Goal: Task Accomplishment & Management: Complete application form

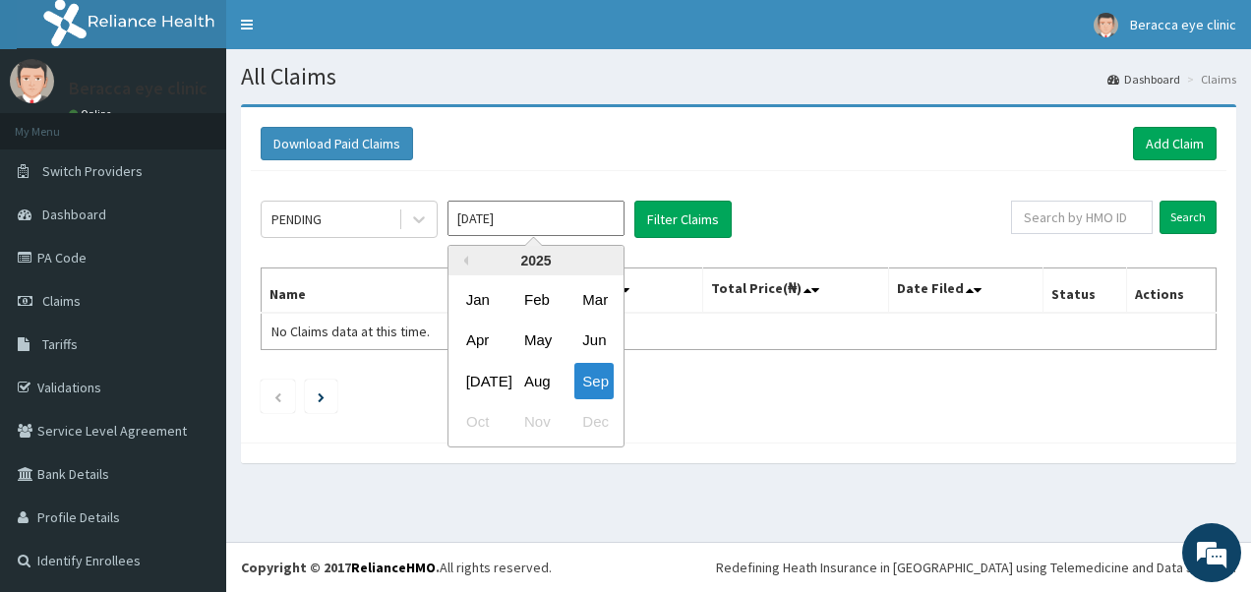
click at [531, 208] on input "[DATE]" at bounding box center [535, 218] width 177 height 35
click at [539, 383] on div "Aug" at bounding box center [535, 381] width 39 height 36
type input "[DATE]"
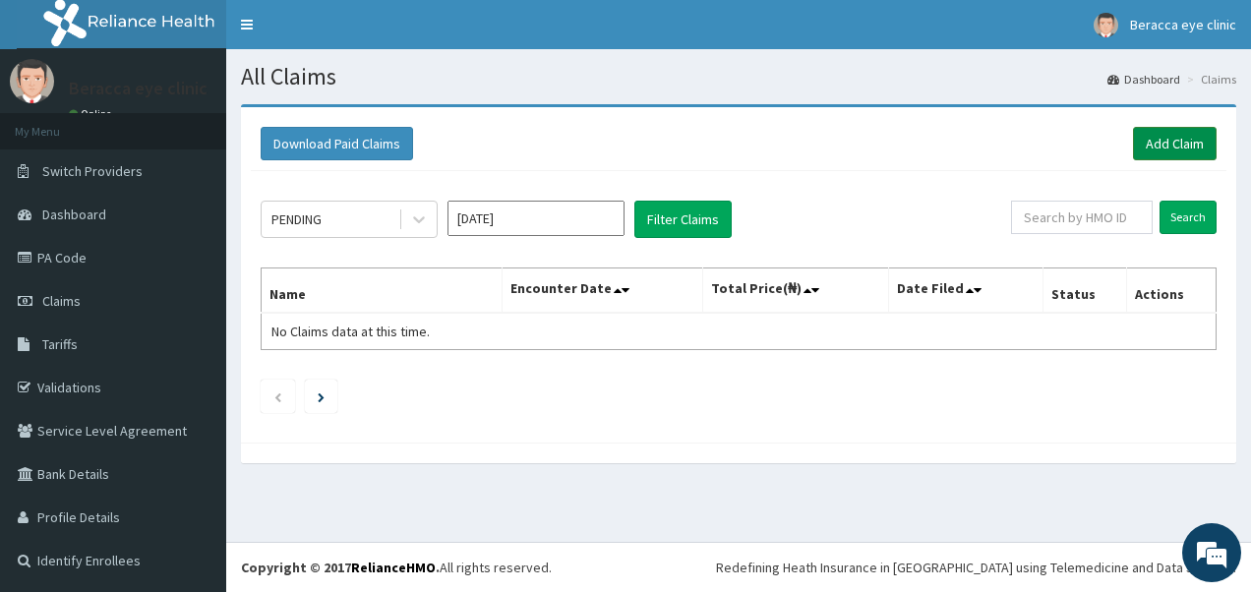
click at [1177, 144] on link "Add Claim" at bounding box center [1175, 143] width 84 height 33
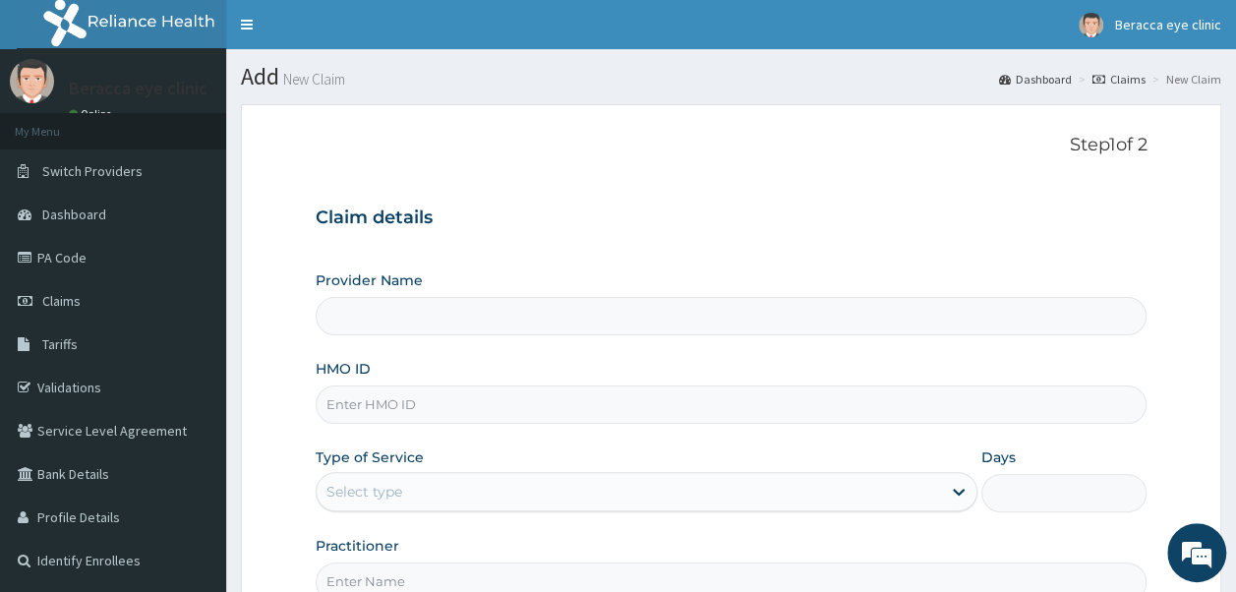
click at [549, 410] on input "HMO ID" at bounding box center [732, 405] width 832 height 38
type input "Beracca Eye Clinic Limited- Port harcourt"
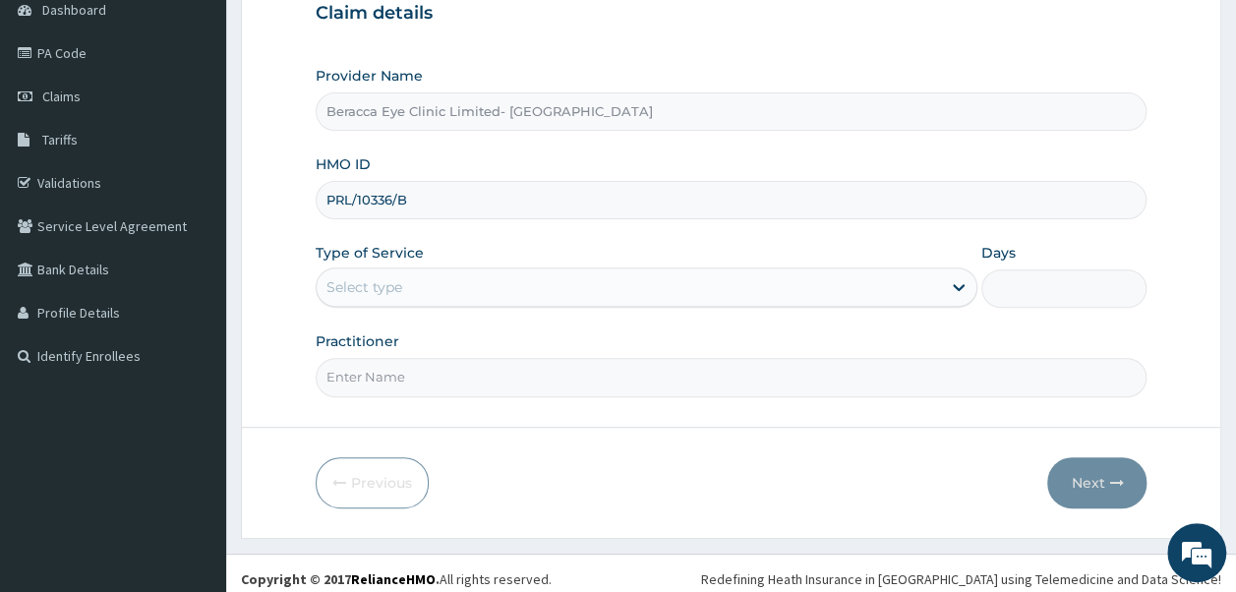
scroll to position [212, 0]
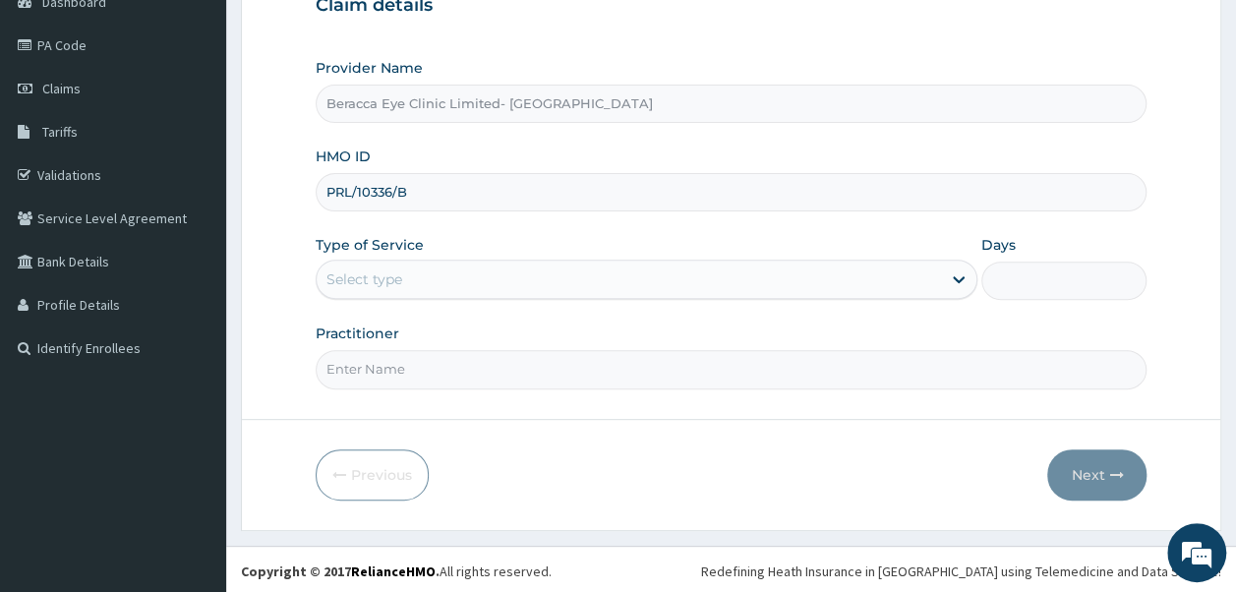
type input "PRL/10336/B"
click at [761, 269] on div "Select type" at bounding box center [629, 279] width 624 height 31
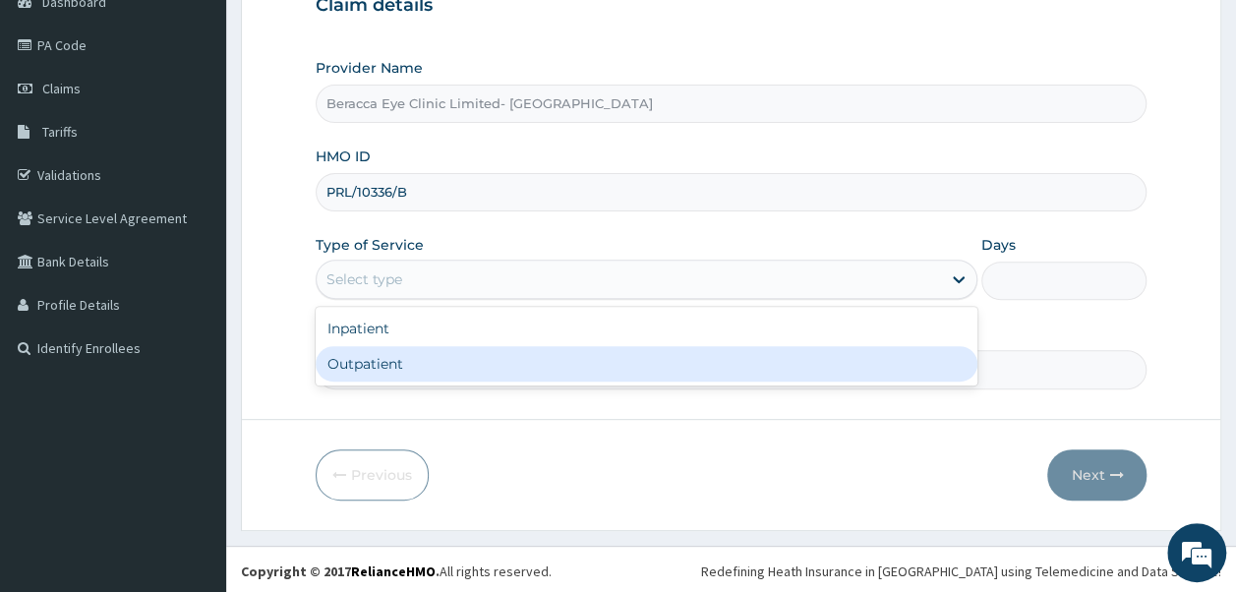
click at [619, 365] on div "Outpatient" at bounding box center [647, 363] width 662 height 35
type input "1"
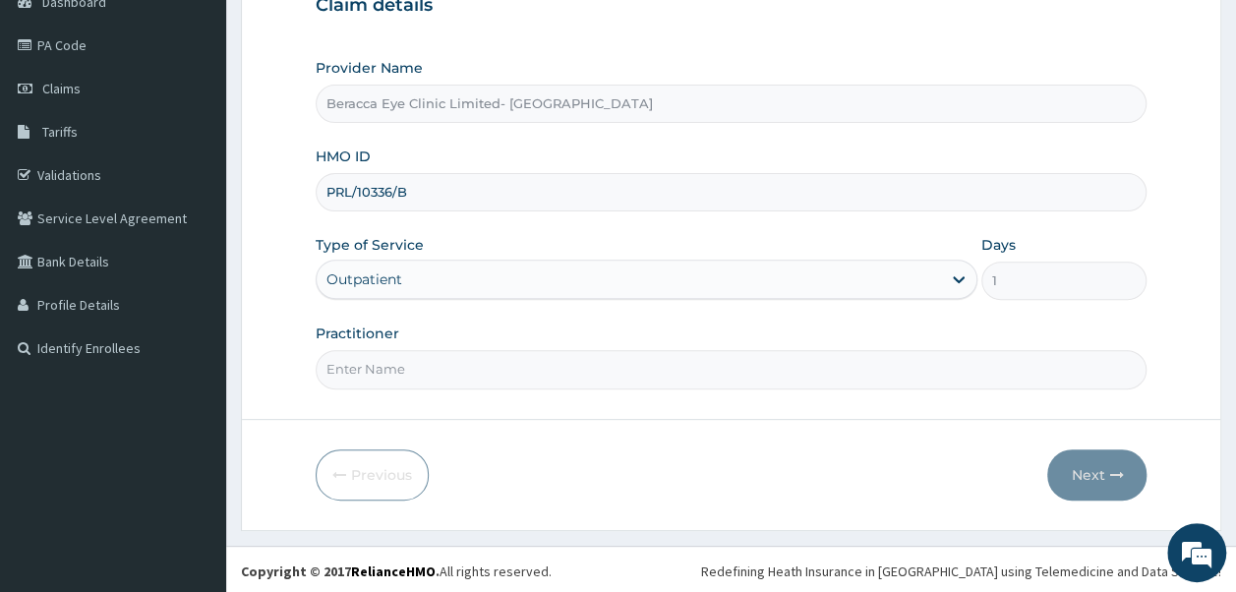
click at [511, 366] on input "Practitioner" at bounding box center [732, 369] width 832 height 38
type input "DR.GAIL"
click at [1103, 483] on button "Next" at bounding box center [1096, 474] width 99 height 51
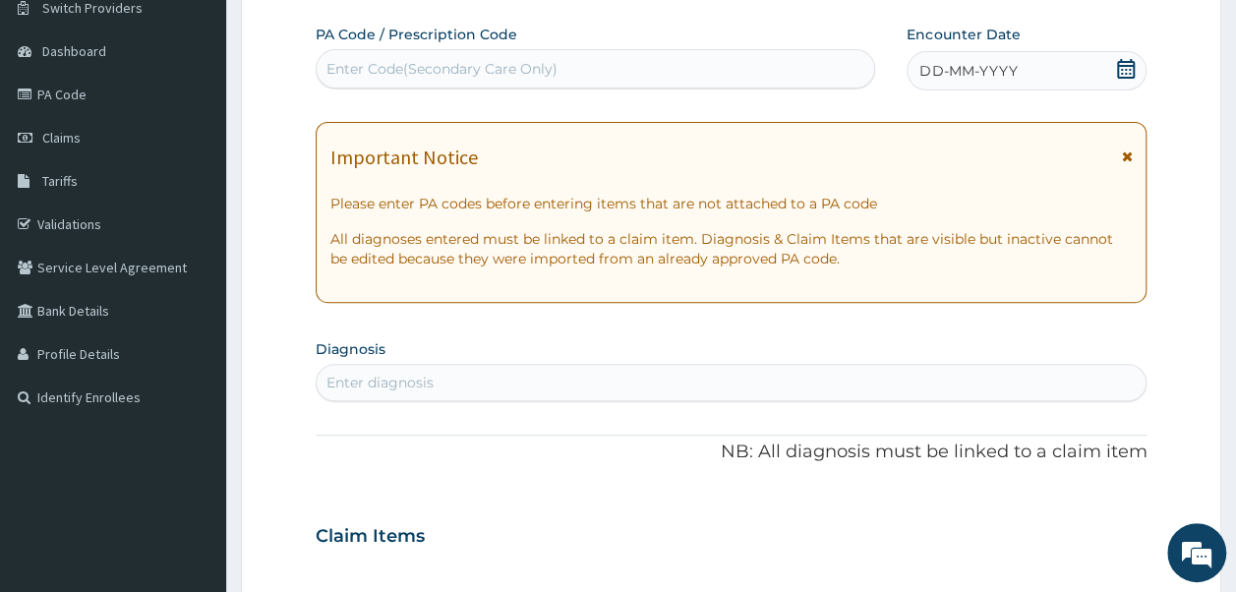
scroll to position [0, 0]
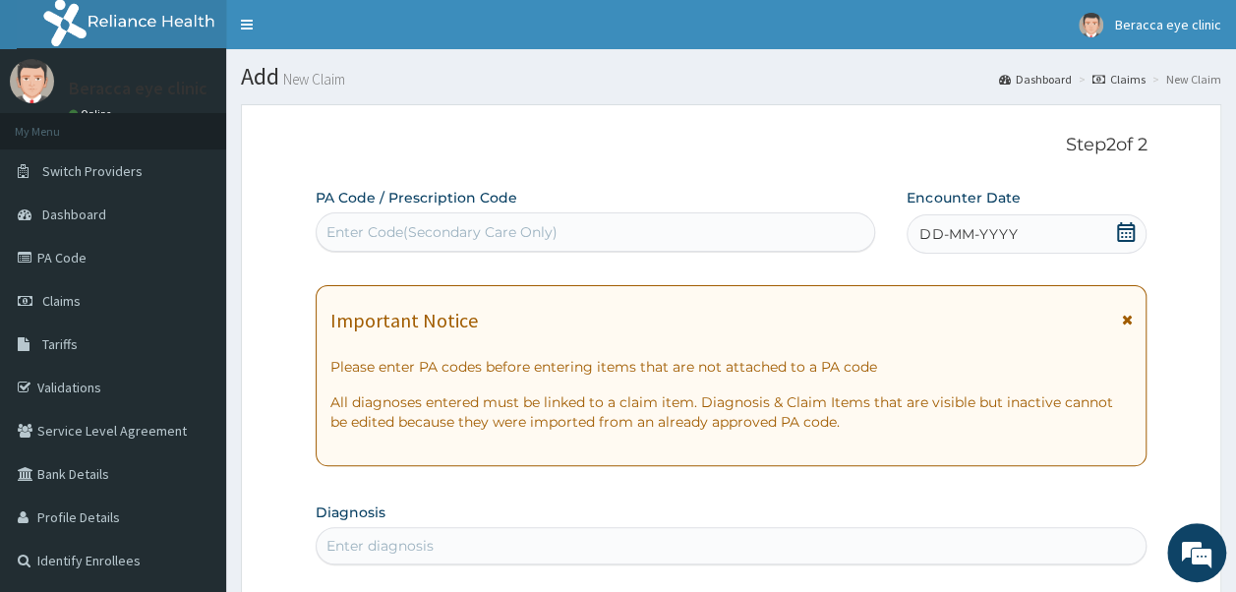
click at [546, 226] on div "Enter Code(Secondary Care Only)" at bounding box center [441, 232] width 231 height 20
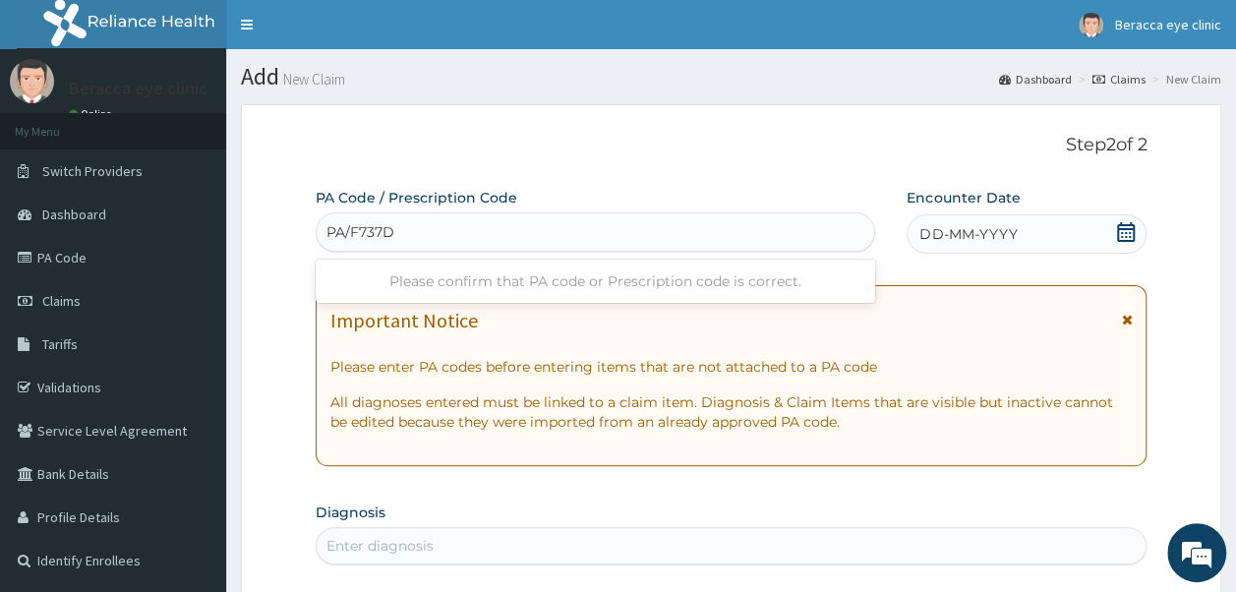
type input "PA/F737DE"
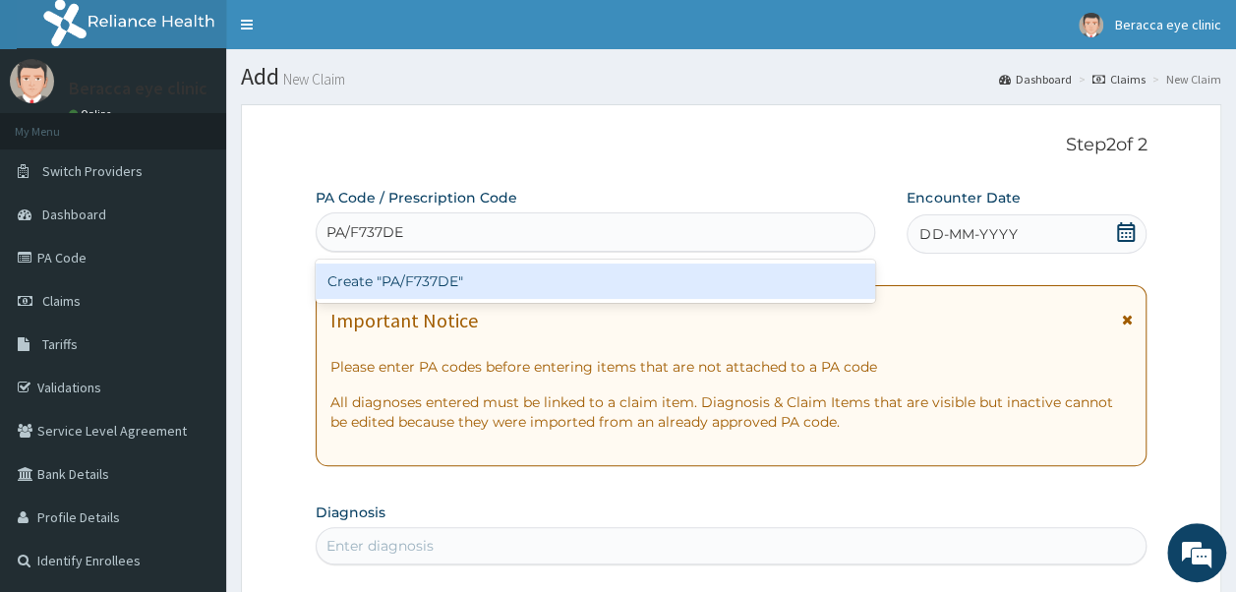
click at [471, 277] on div "Create "PA/F737DE"" at bounding box center [596, 281] width 561 height 35
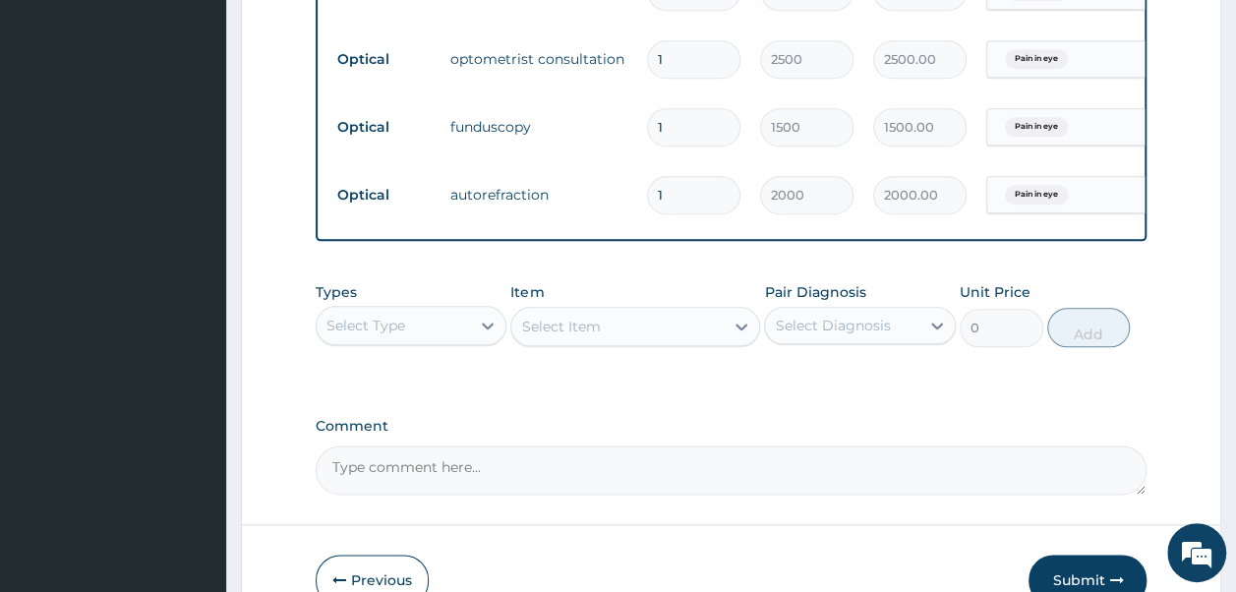
scroll to position [1154, 0]
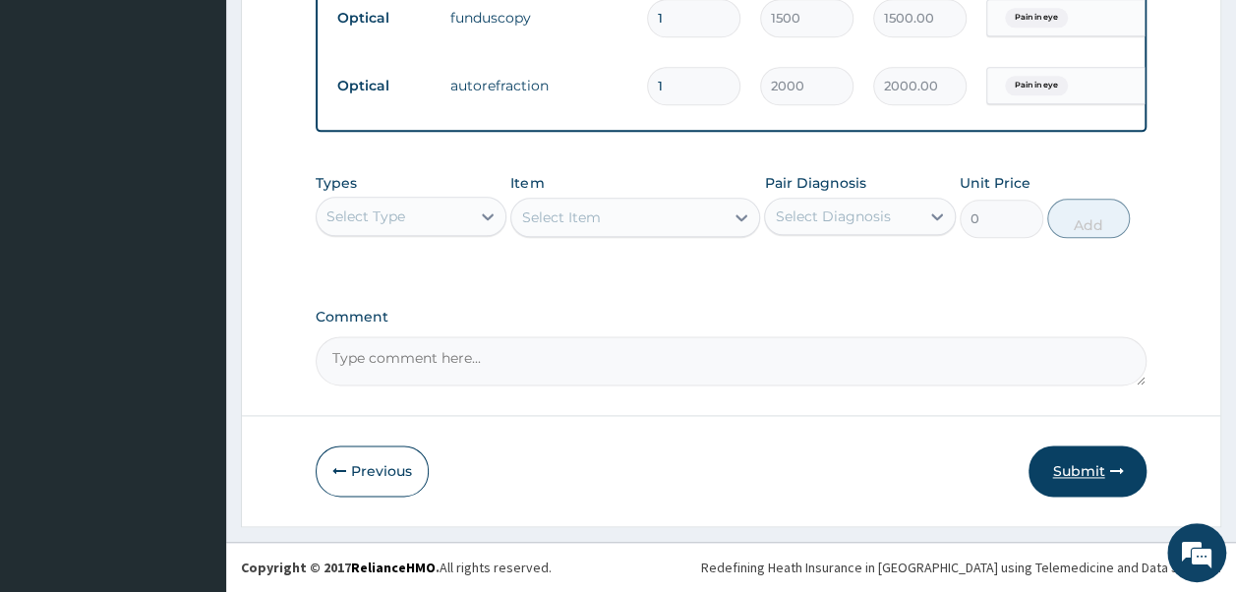
click at [1074, 472] on button "Submit" at bounding box center [1088, 470] width 118 height 51
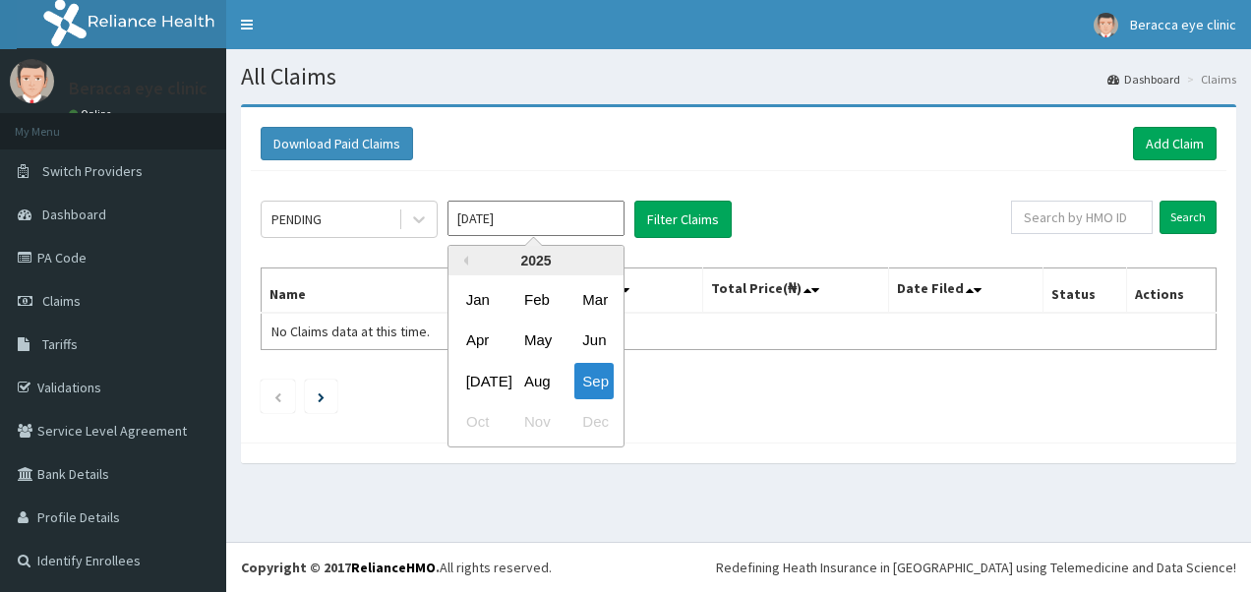
click at [596, 217] on input "[DATE]" at bounding box center [535, 218] width 177 height 35
click at [534, 377] on div "Aug" at bounding box center [535, 381] width 39 height 36
type input "[DATE]"
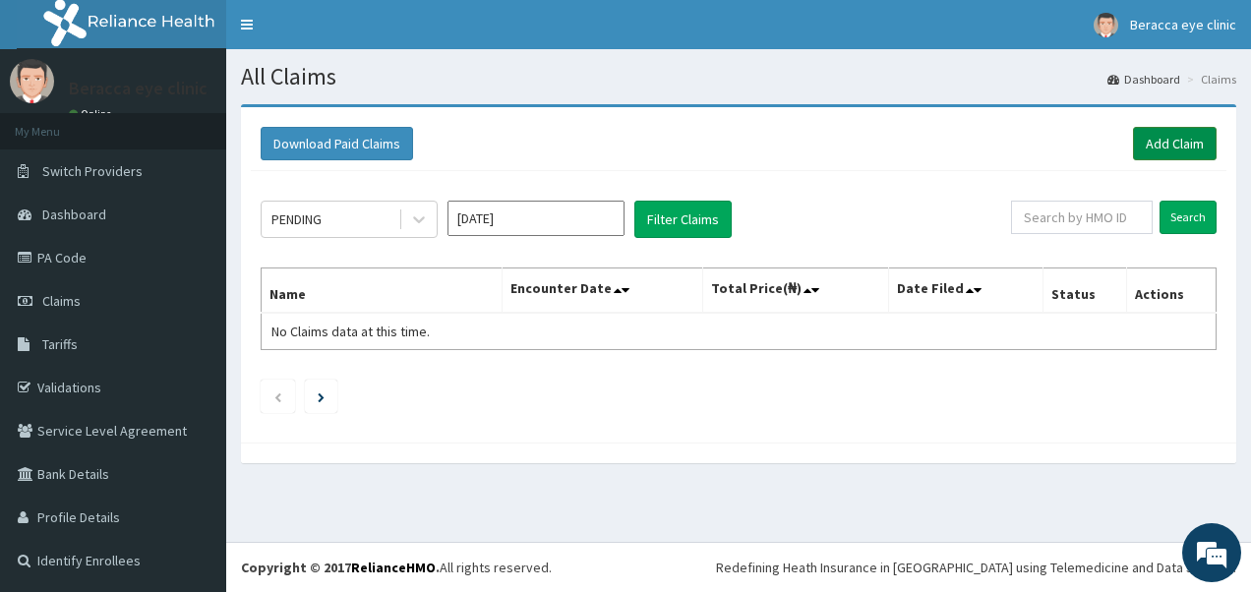
click at [1183, 141] on link "Add Claim" at bounding box center [1175, 143] width 84 height 33
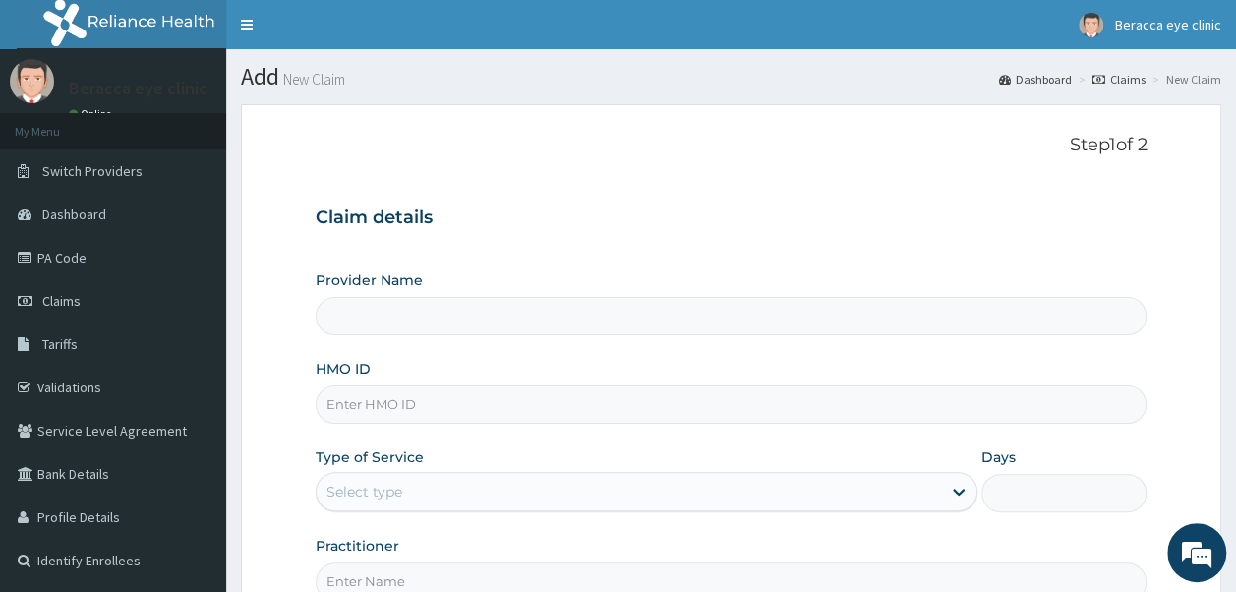
type input "Beracca Eye Clinic Limited- Port harcourt"
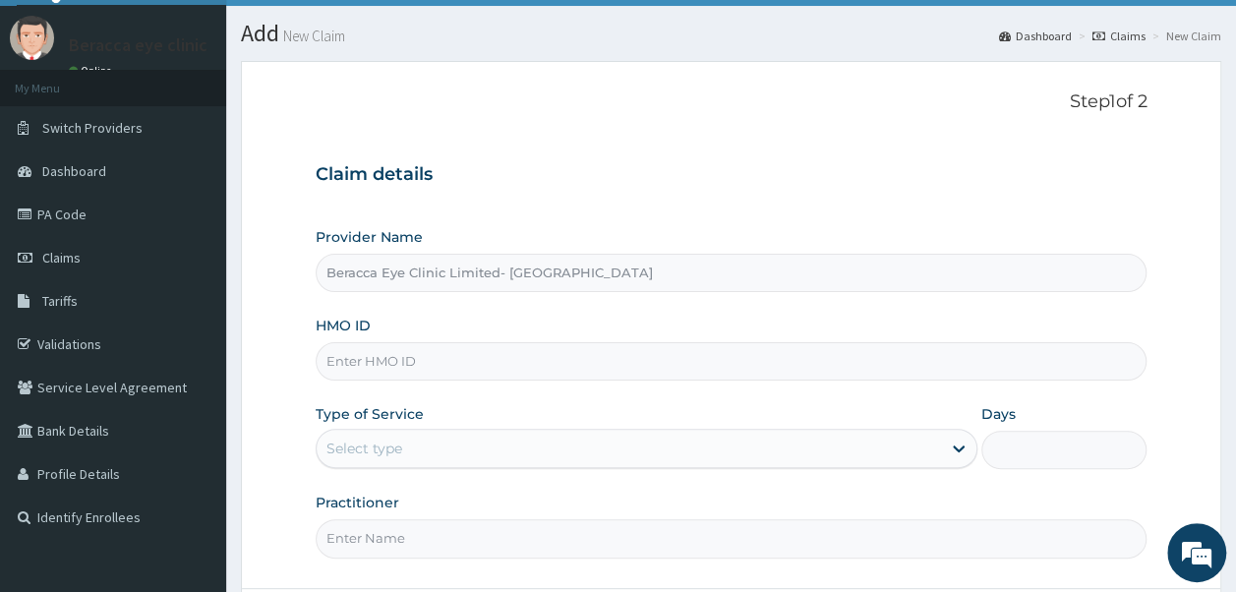
scroll to position [47, 0]
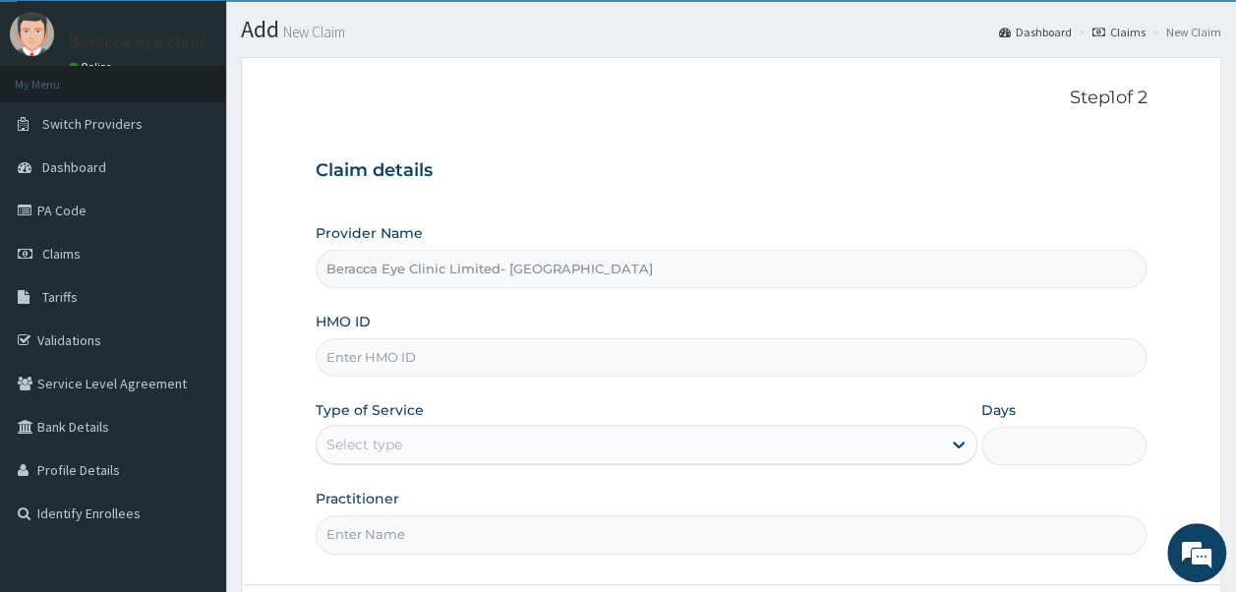
click at [563, 364] on input "HMO ID" at bounding box center [732, 357] width 832 height 38
type input "STZ/10198/B"
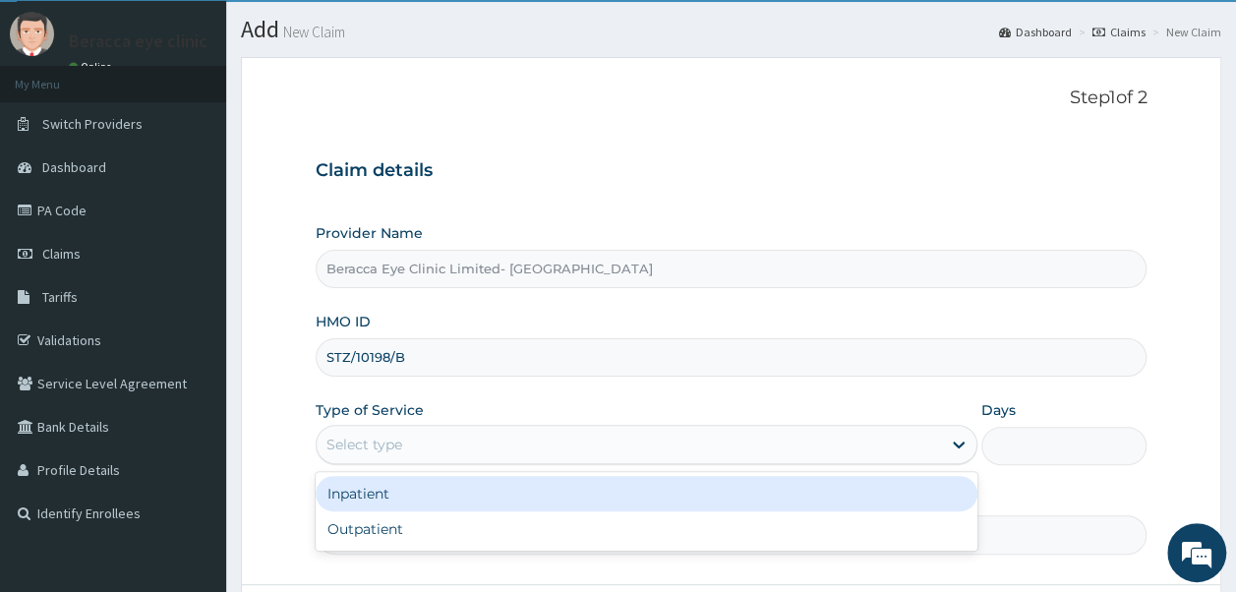
click at [641, 453] on div "Select type" at bounding box center [629, 444] width 624 height 31
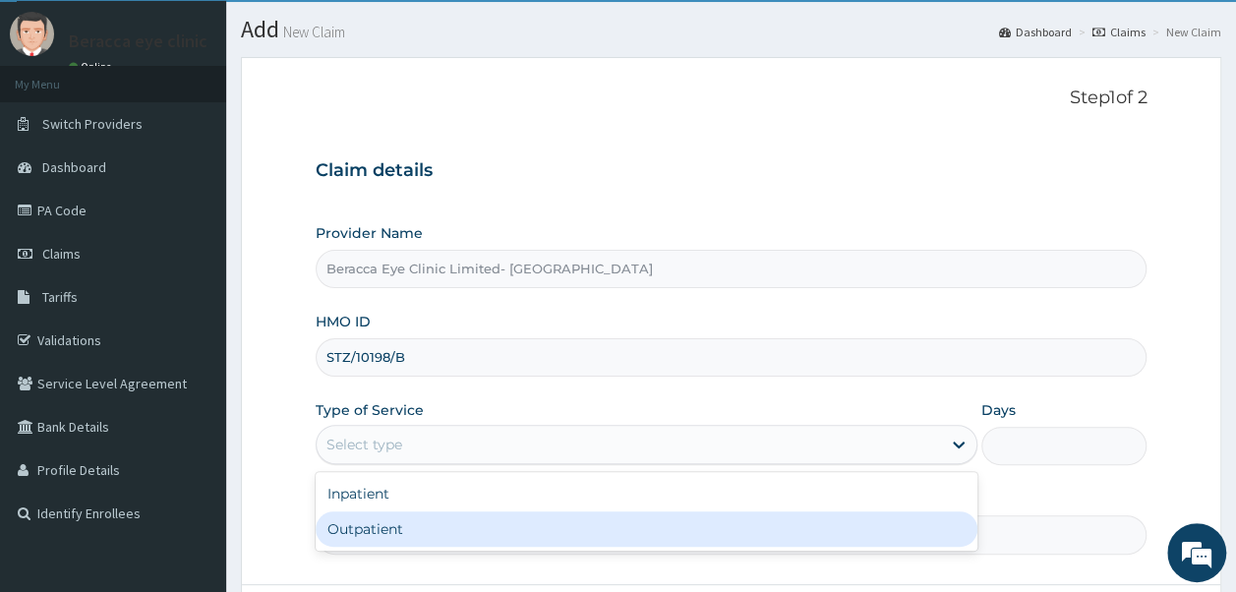
click at [533, 542] on div "Outpatient" at bounding box center [647, 528] width 662 height 35
type input "1"
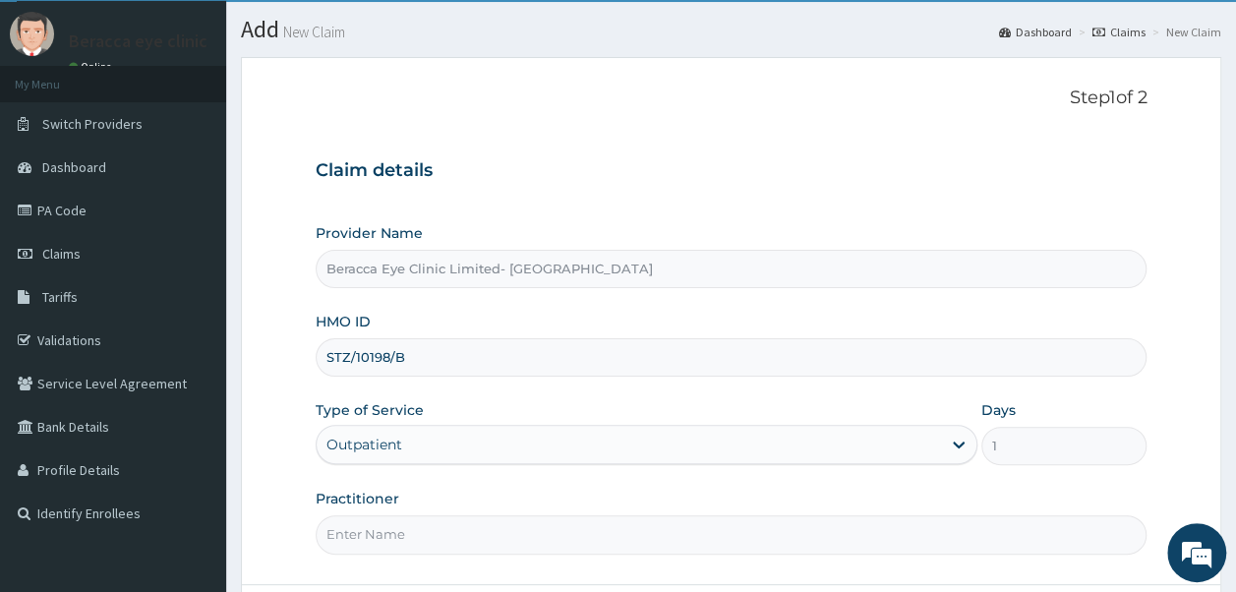
click at [421, 533] on input "Practitioner" at bounding box center [732, 534] width 832 height 38
type input "DR.GAIL"
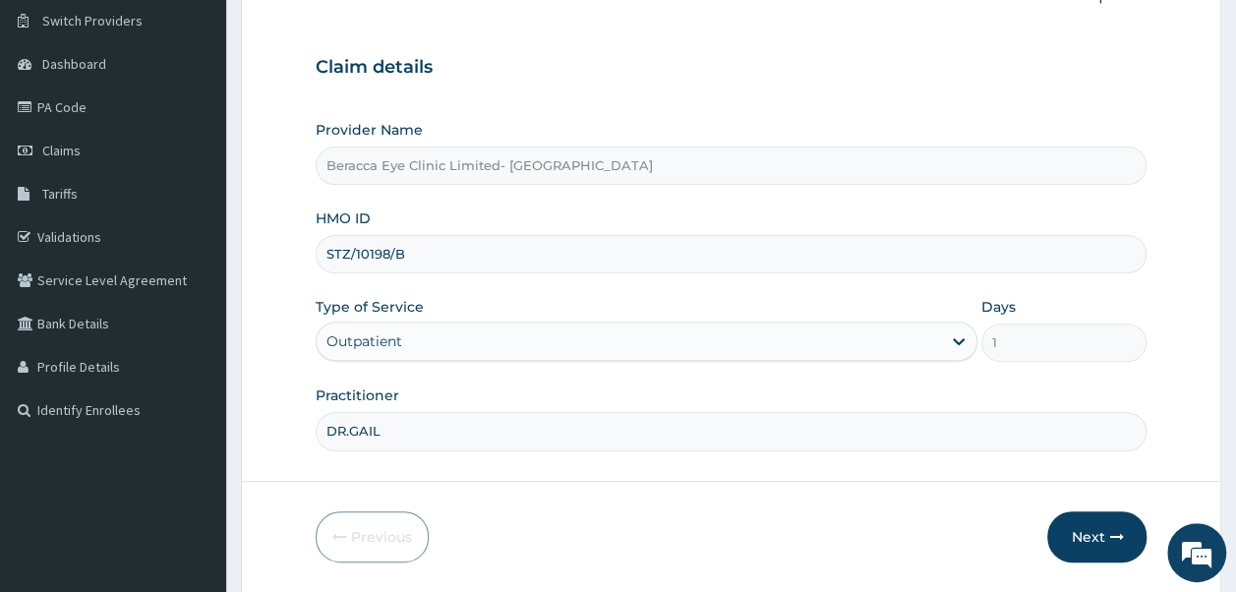
scroll to position [212, 0]
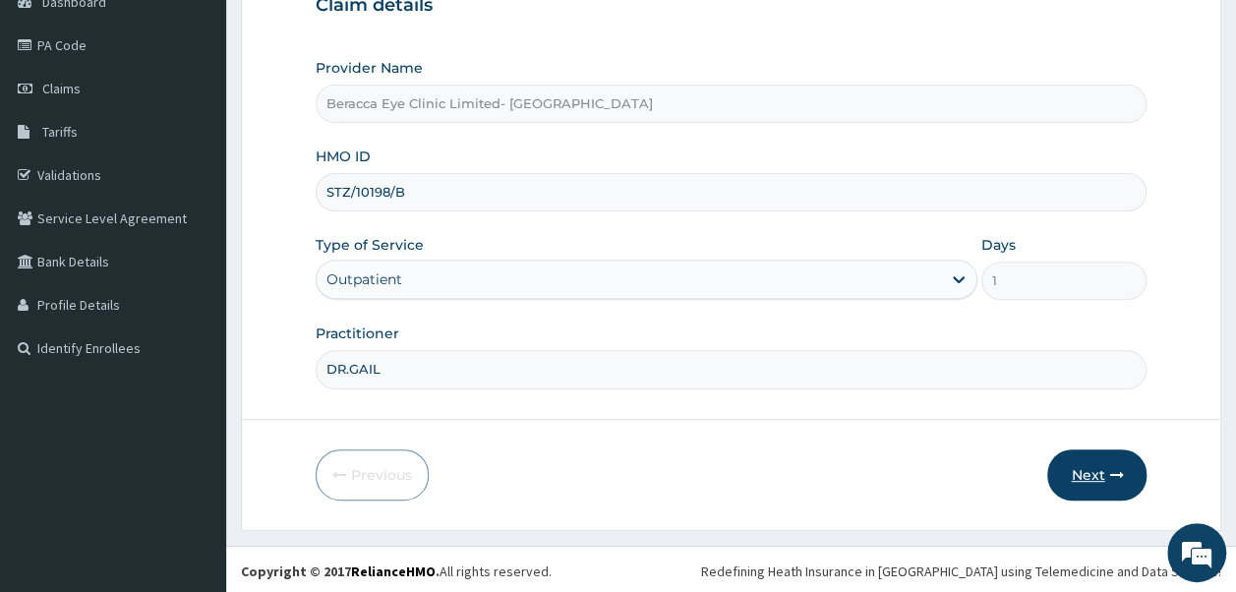
click at [1107, 464] on button "Next" at bounding box center [1096, 474] width 99 height 51
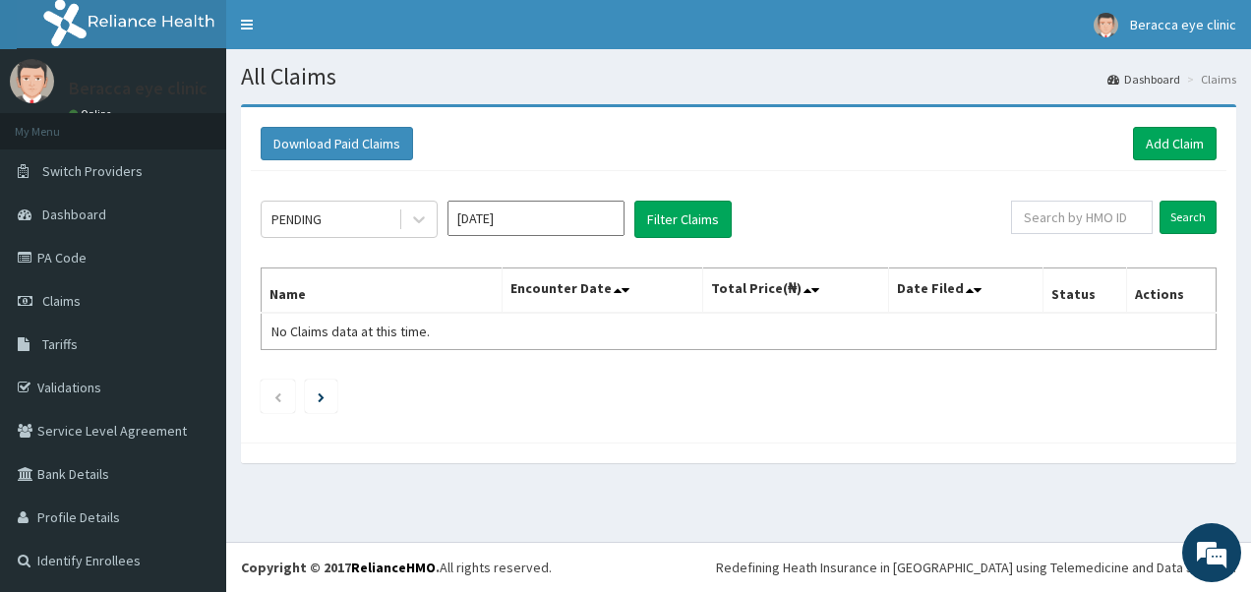
click at [524, 224] on input "[DATE]" at bounding box center [535, 218] width 177 height 35
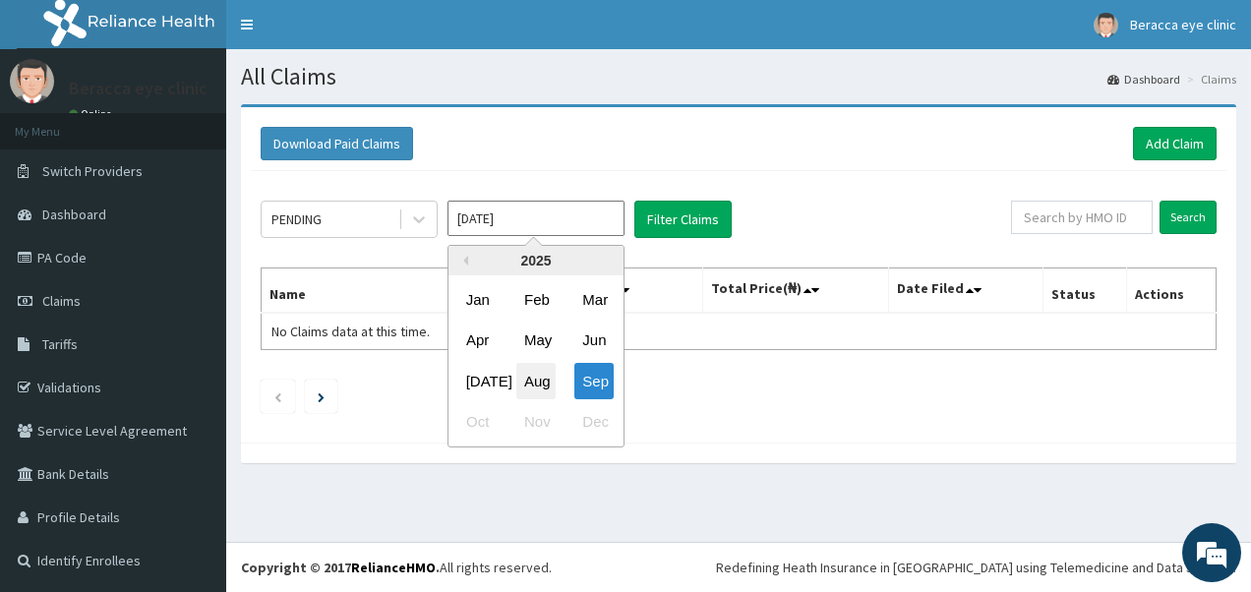
click at [531, 370] on div "Aug" at bounding box center [535, 381] width 39 height 36
type input "[DATE]"
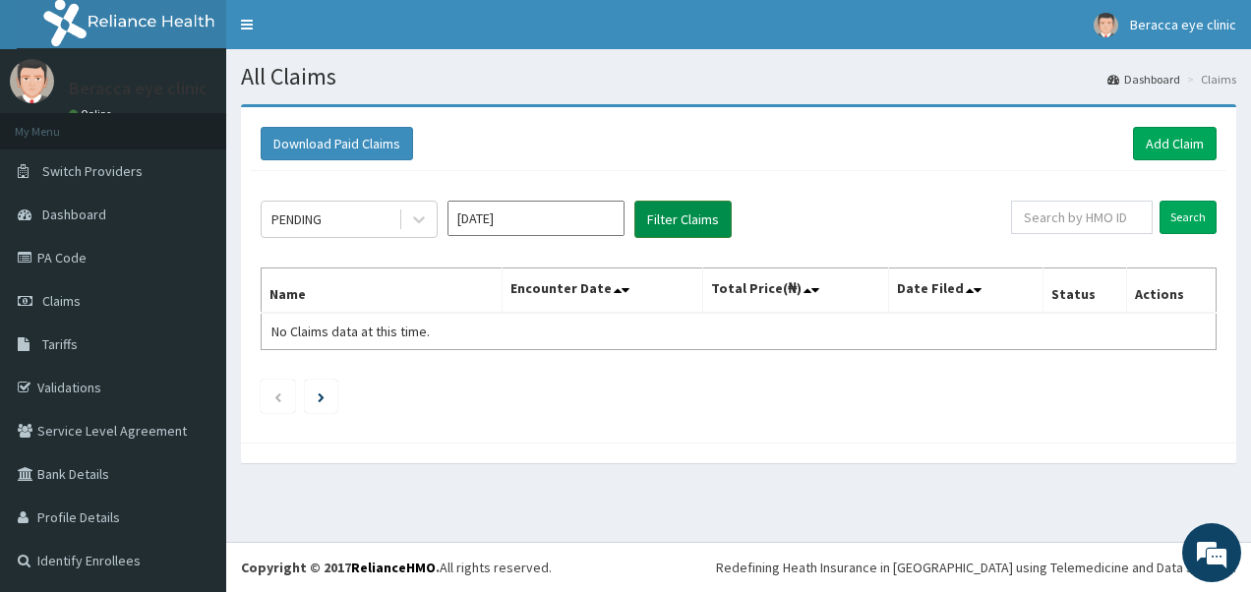
click at [701, 208] on button "Filter Claims" at bounding box center [682, 219] width 97 height 37
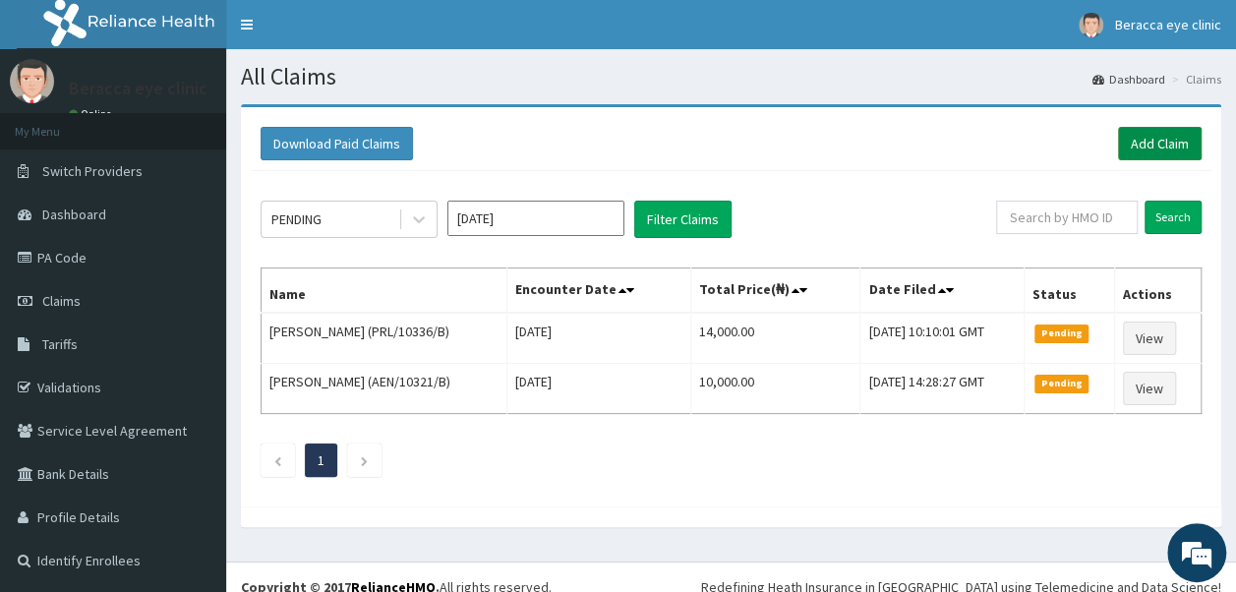
click at [1175, 140] on link "Add Claim" at bounding box center [1160, 143] width 84 height 33
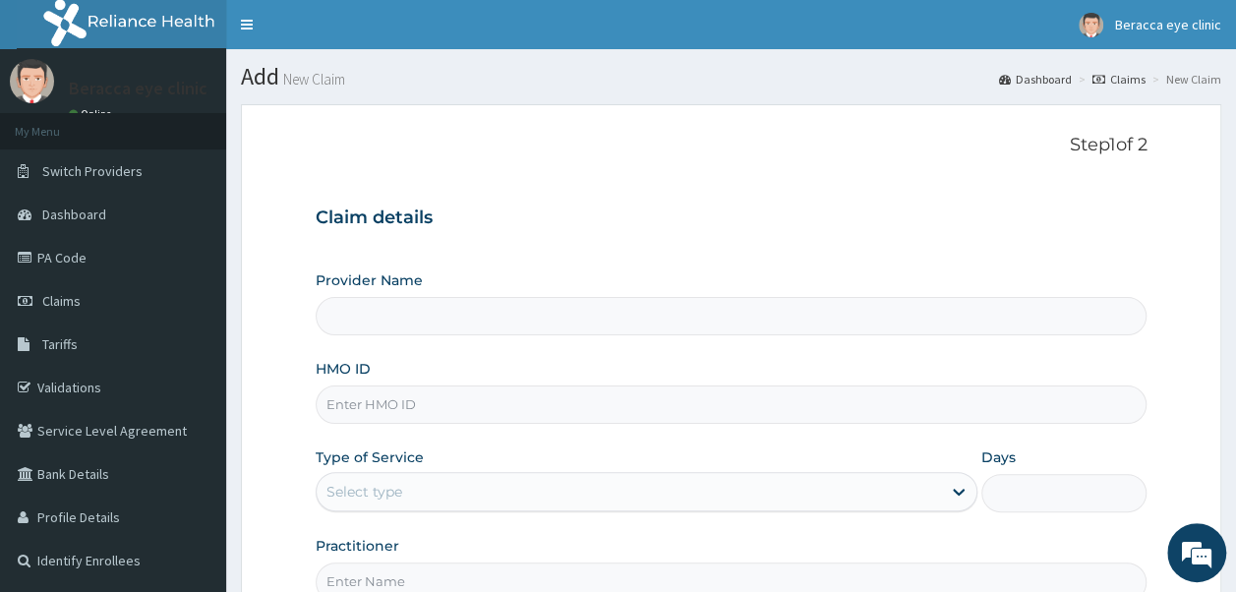
type input "Beracca Eye Clinic Limited- [GEOGRAPHIC_DATA]"
click at [503, 399] on input "HMO ID" at bounding box center [732, 405] width 832 height 38
type input "STZ/10198/B"
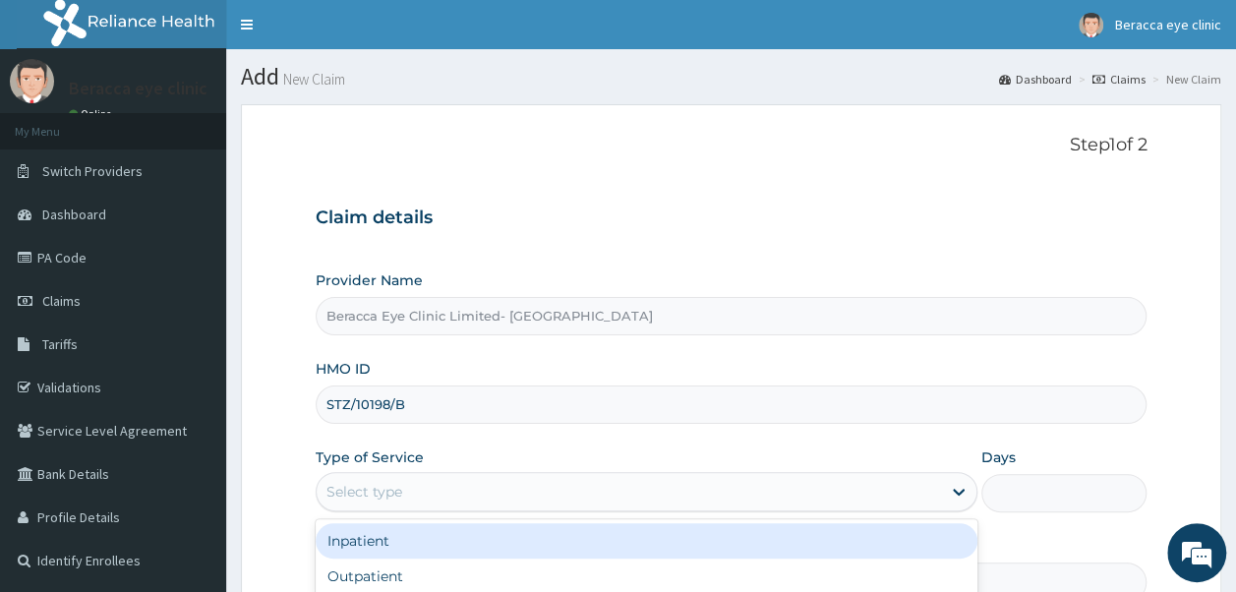
click at [456, 472] on div "Select type" at bounding box center [647, 491] width 662 height 39
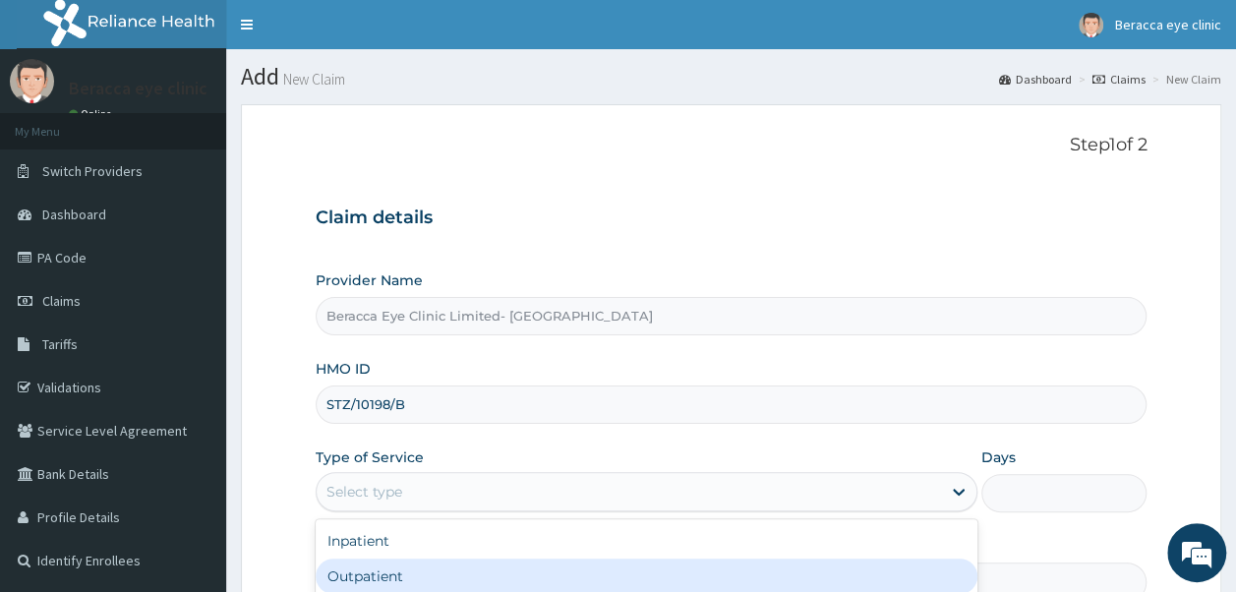
click at [427, 578] on div "Outpatient" at bounding box center [647, 576] width 662 height 35
type input "1"
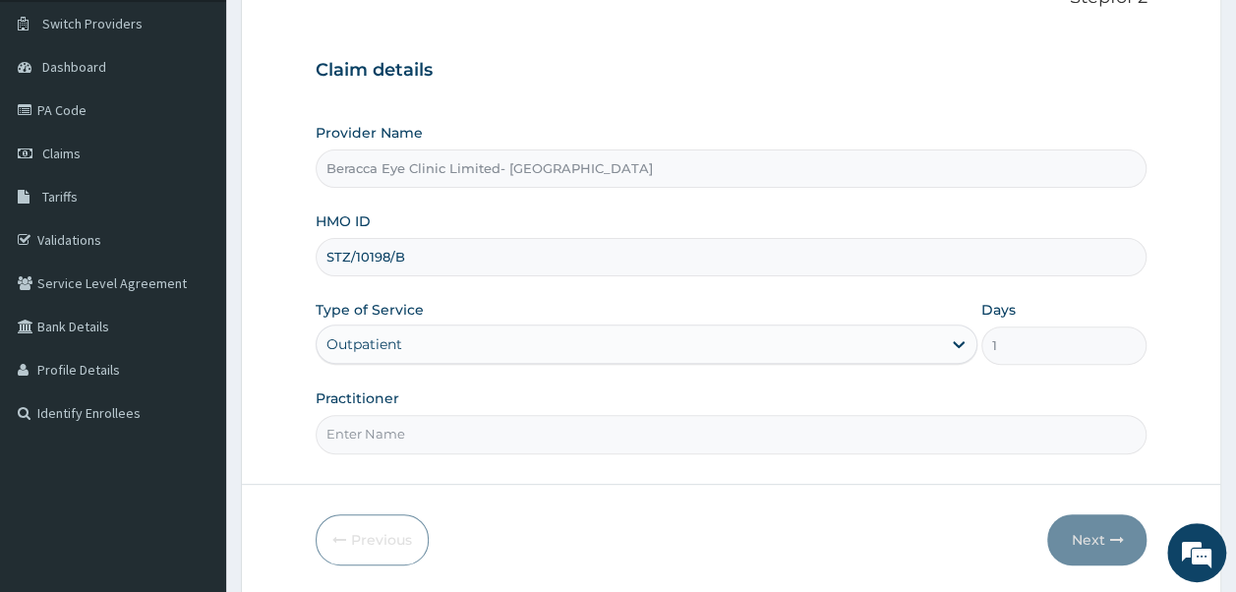
scroll to position [199, 0]
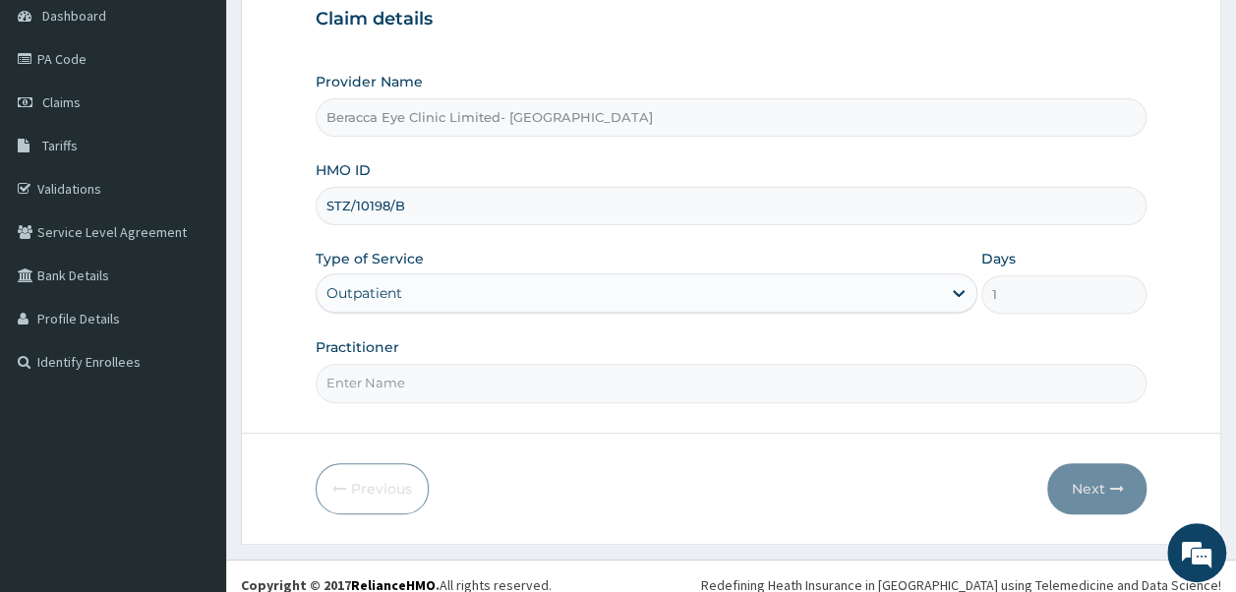
click at [506, 374] on input "Practitioner" at bounding box center [732, 383] width 832 height 38
type input "DR.GAIL"
click at [1111, 482] on icon "button" at bounding box center [1116, 489] width 14 height 14
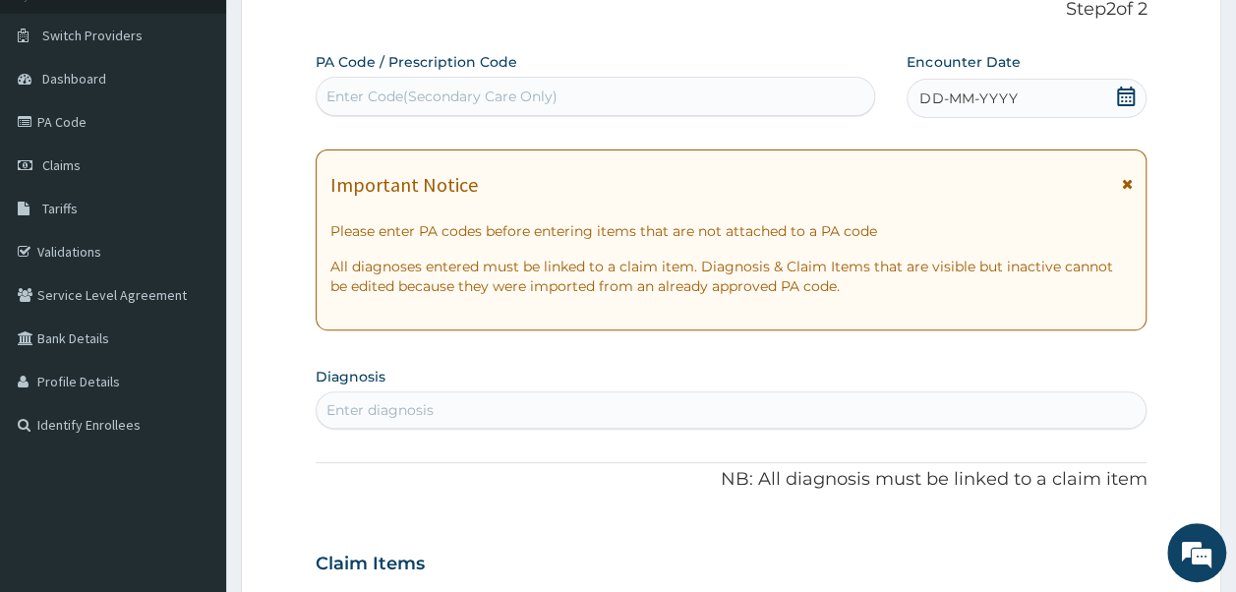
scroll to position [0, 0]
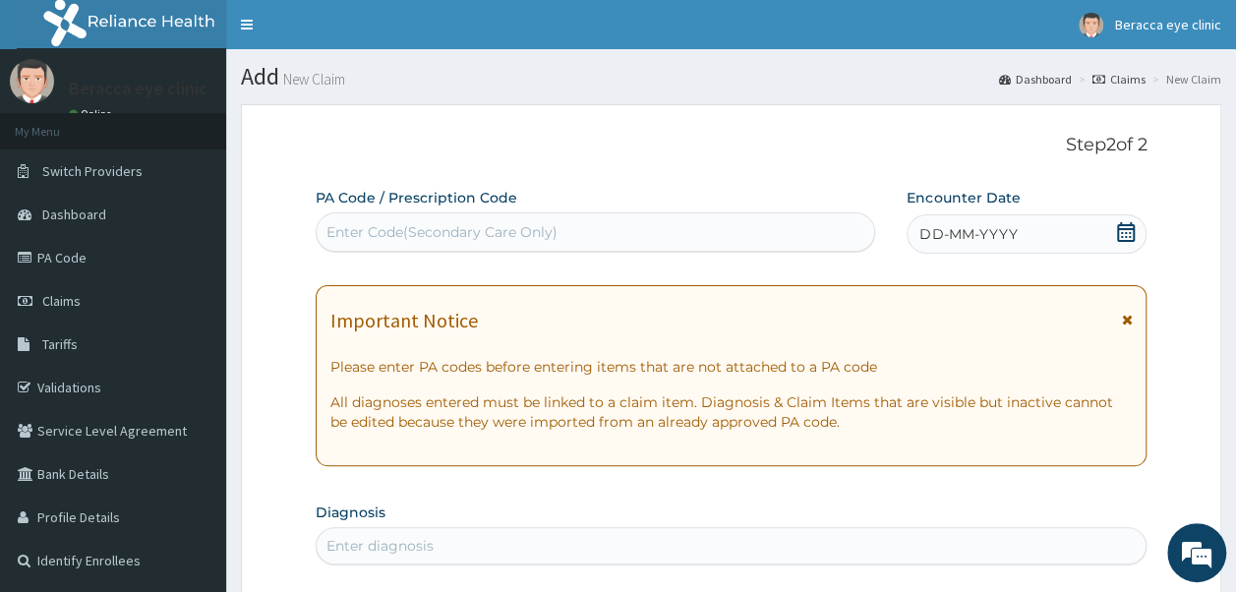
click at [1129, 228] on icon at bounding box center [1126, 232] width 18 height 20
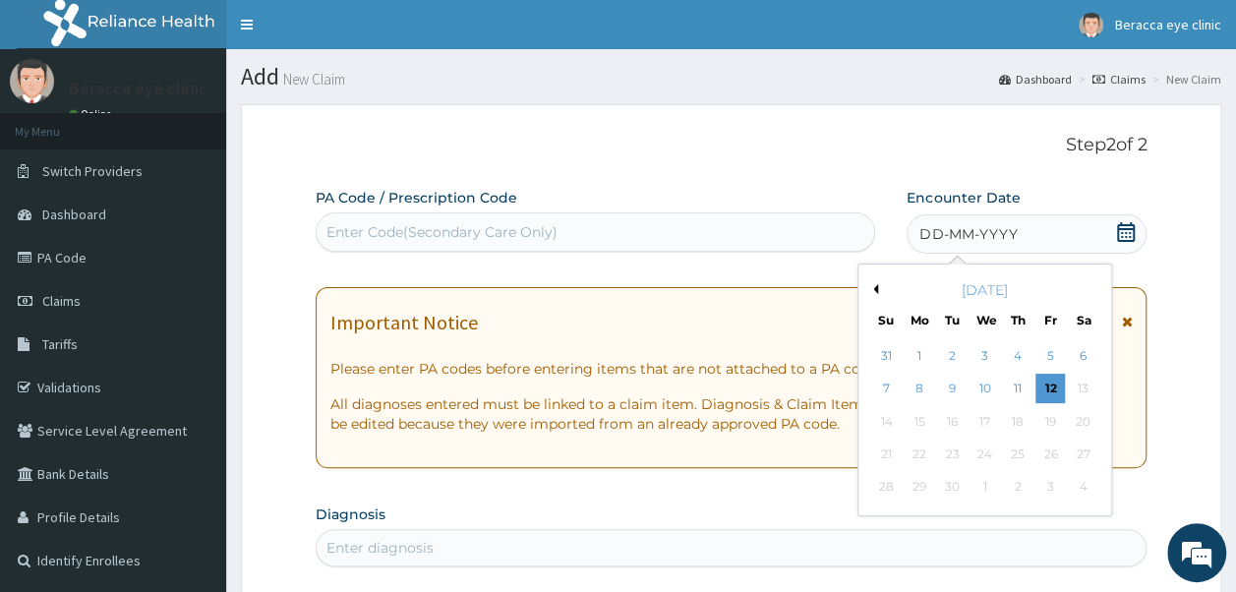
click at [874, 281] on div "[DATE]" at bounding box center [984, 290] width 237 height 20
click at [875, 293] on button "Previous Month" at bounding box center [873, 289] width 10 height 10
click at [952, 424] on div "12" at bounding box center [953, 422] width 30 height 30
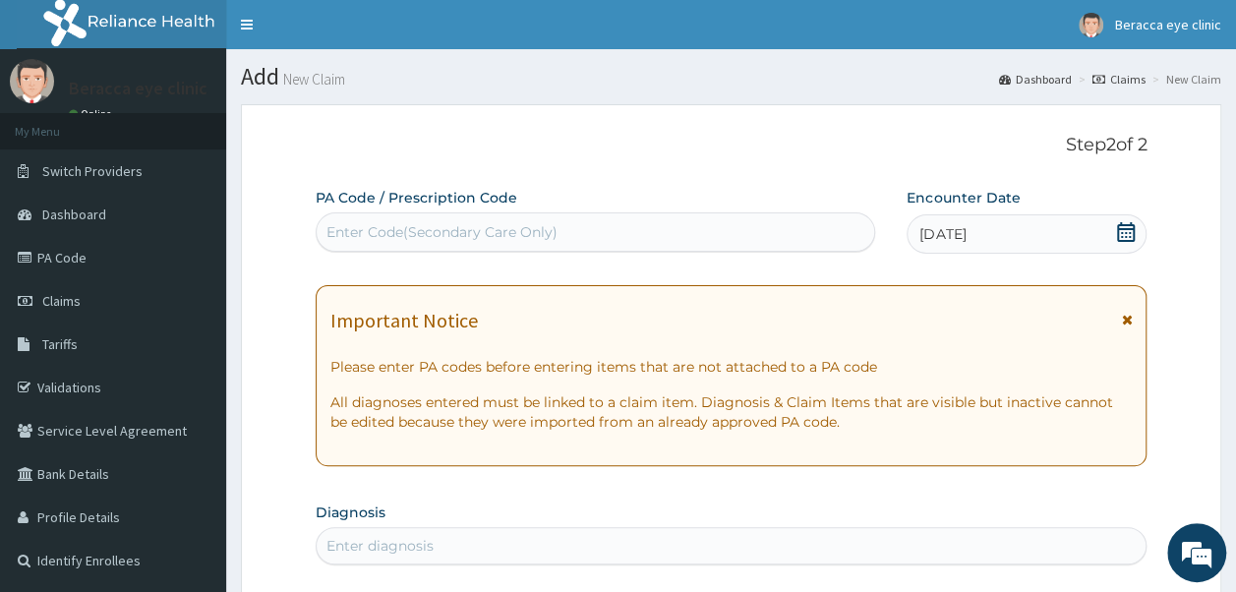
click at [578, 234] on div "Enter Code(Secondary Care Only)" at bounding box center [596, 231] width 559 height 31
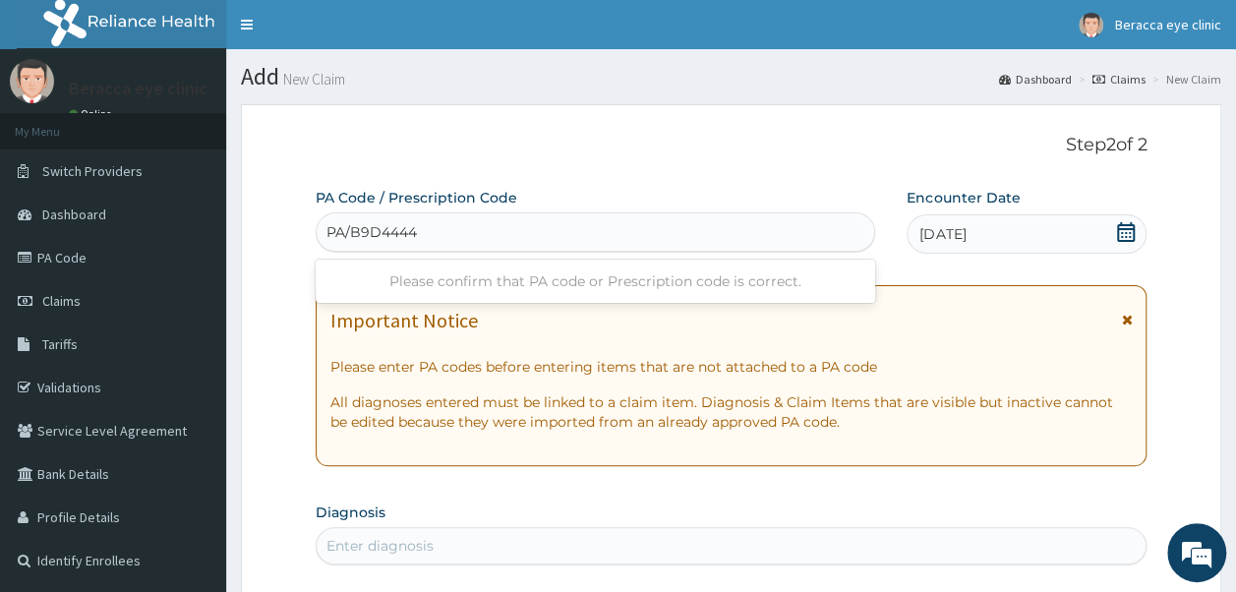
type input "PA/B9D444"
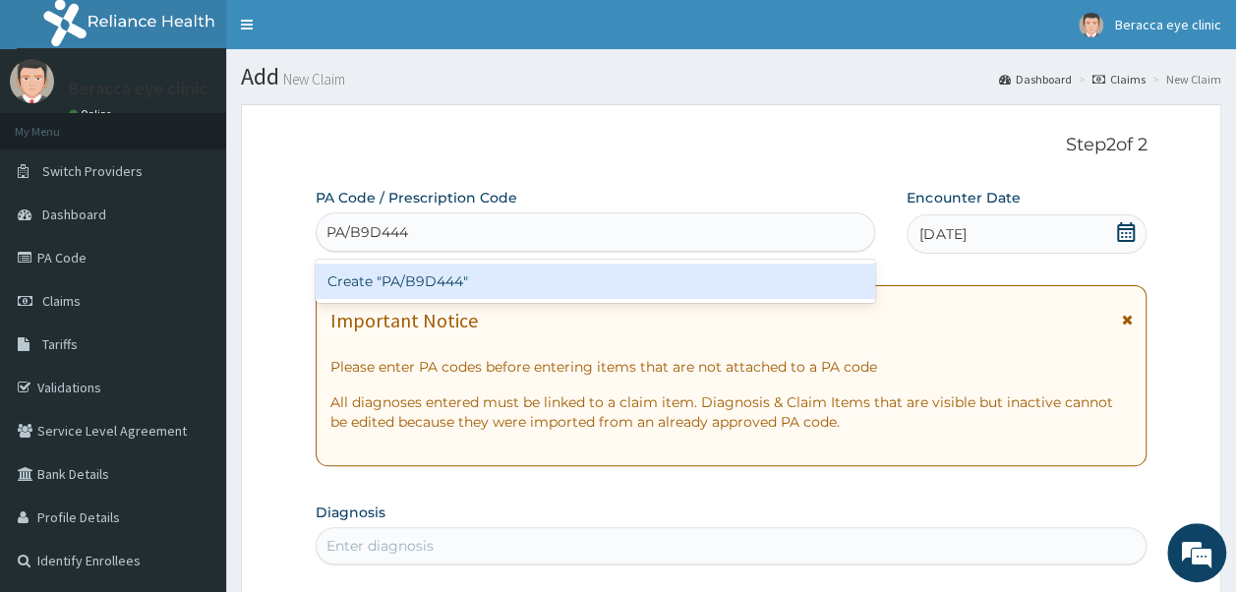
click at [539, 270] on div "Create "PA/B9D444"" at bounding box center [596, 281] width 561 height 35
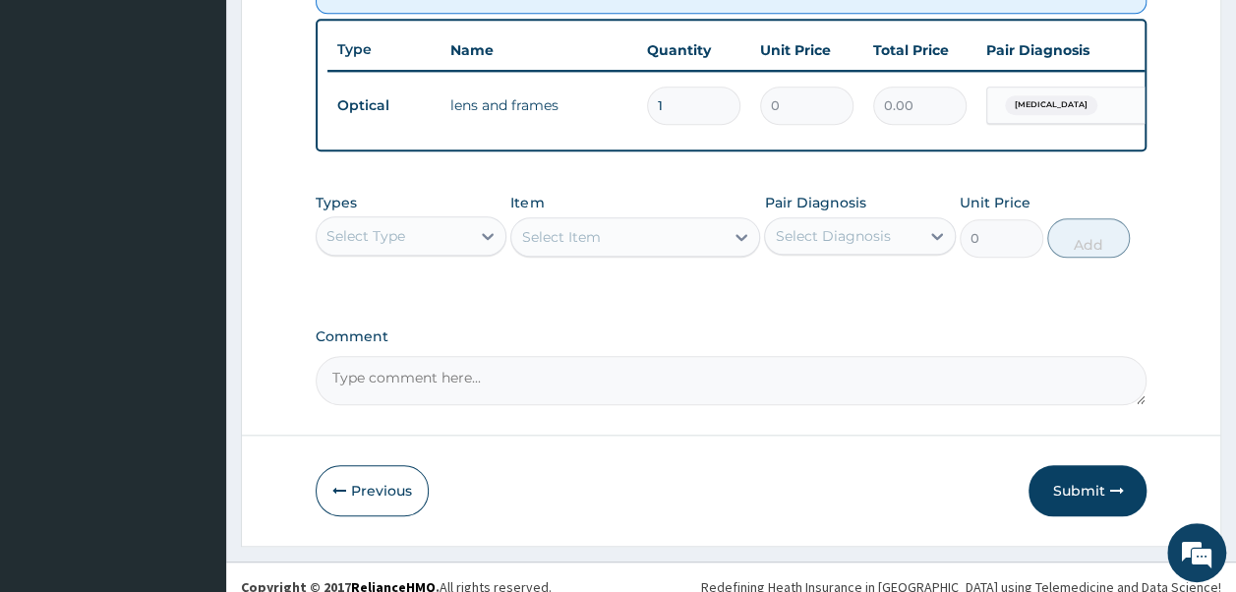
scroll to position [811, 0]
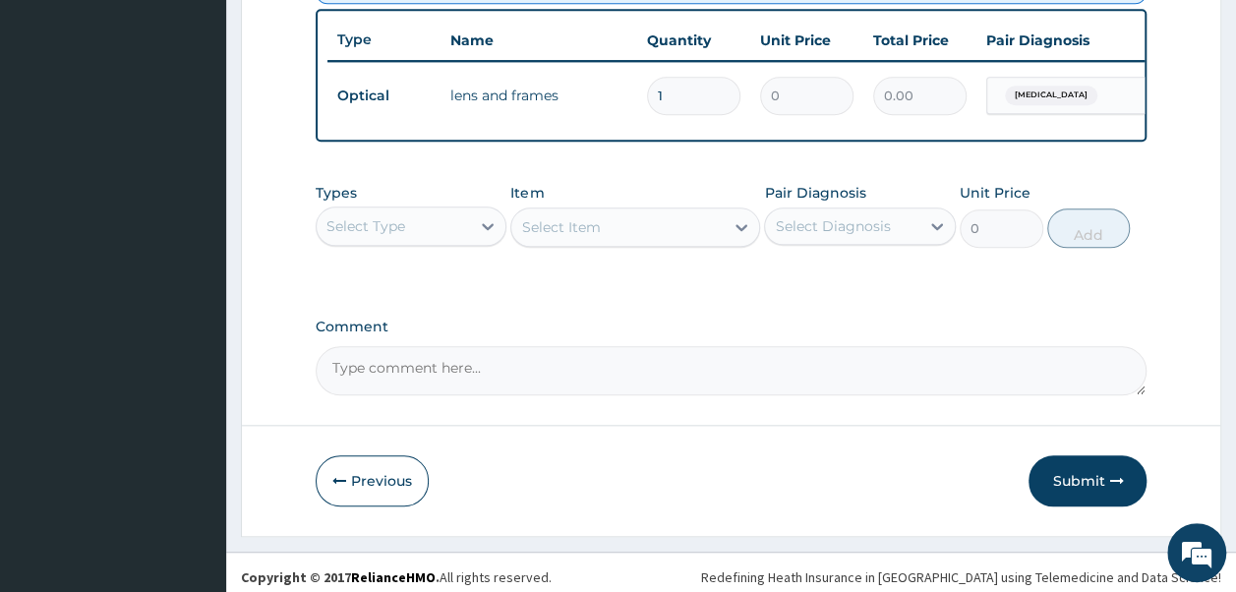
click at [537, 387] on textarea "Comment" at bounding box center [732, 370] width 832 height 49
type textarea "LENS 15,000"
click at [1070, 493] on button "Submit" at bounding box center [1088, 480] width 118 height 51
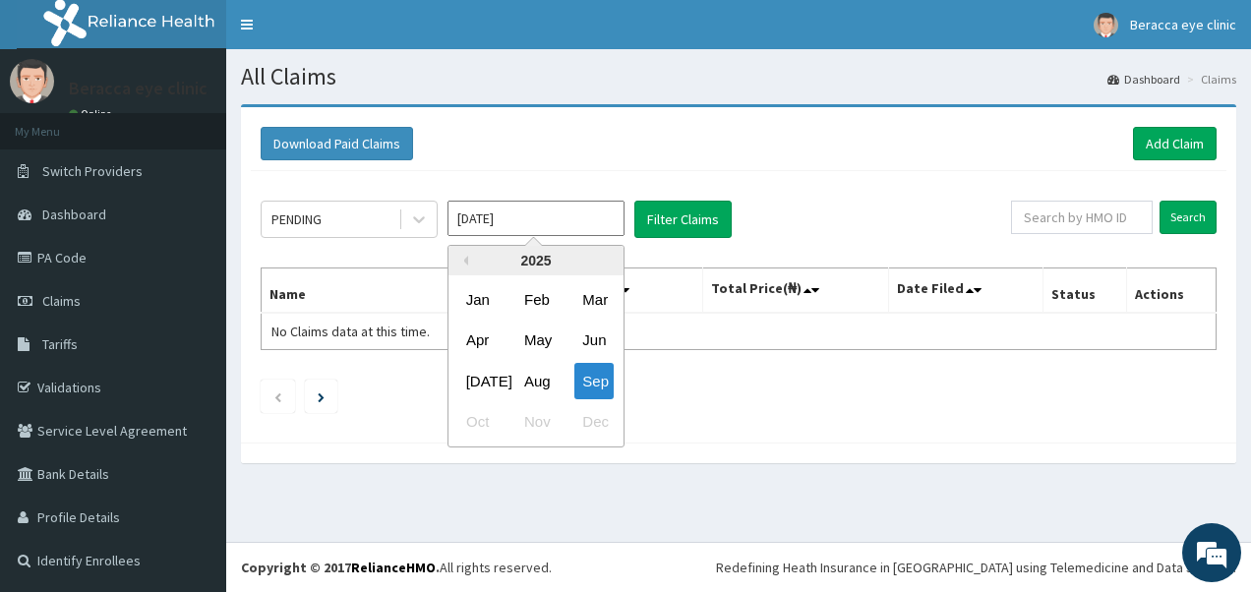
click at [578, 214] on input "Sep 2025" at bounding box center [535, 218] width 177 height 35
click at [541, 383] on div "Aug" at bounding box center [535, 381] width 39 height 36
type input "Aug 2025"
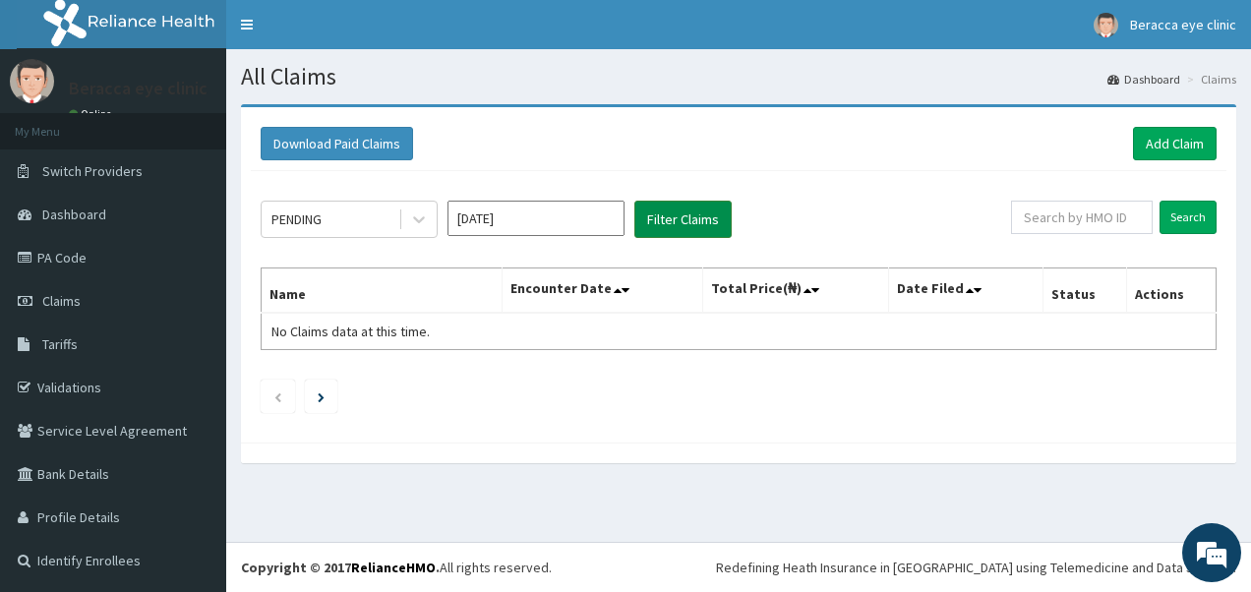
click at [698, 228] on button "Filter Claims" at bounding box center [682, 219] width 97 height 37
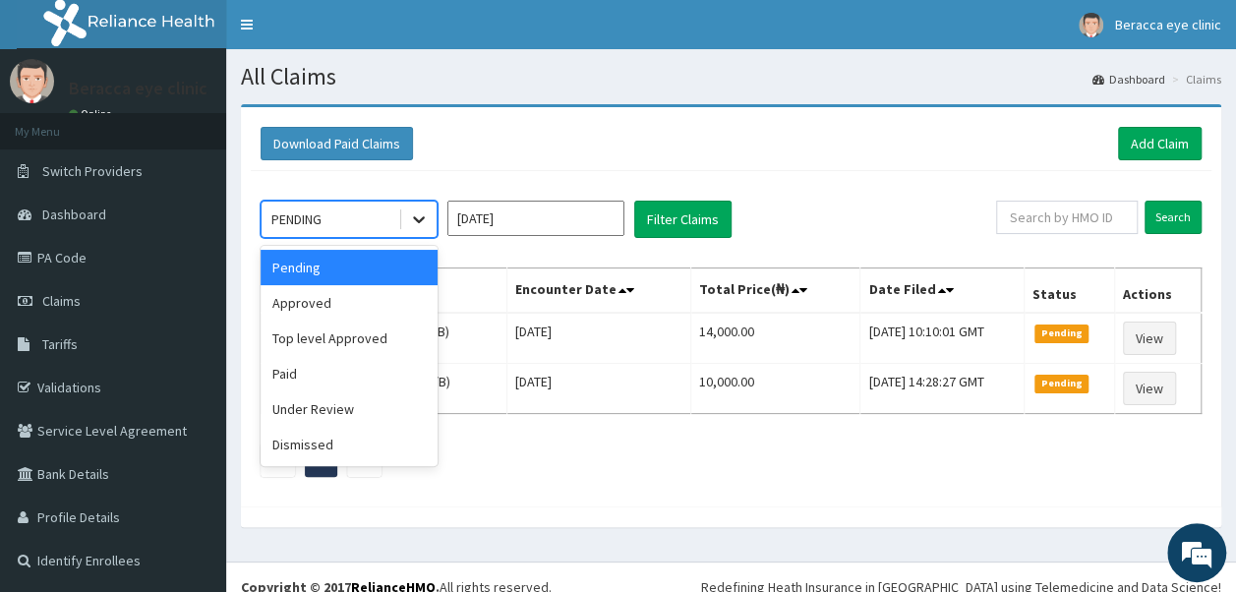
click at [409, 215] on icon at bounding box center [419, 219] width 20 height 20
click at [376, 307] on div "Approved" at bounding box center [349, 302] width 177 height 35
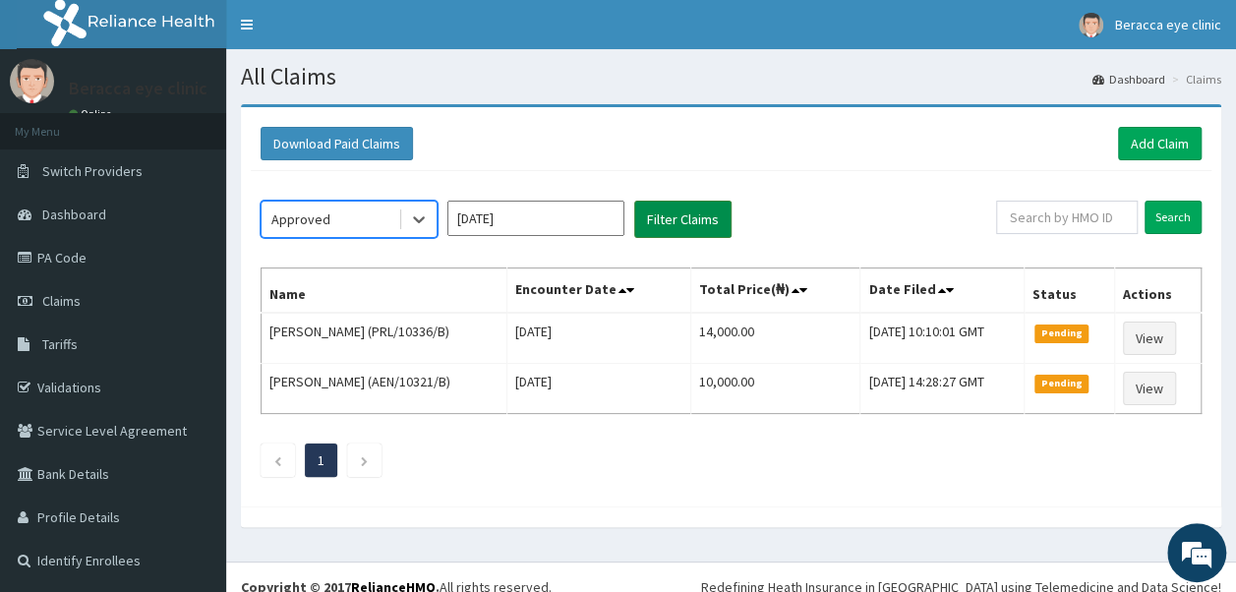
click at [669, 224] on button "Filter Claims" at bounding box center [682, 219] width 97 height 37
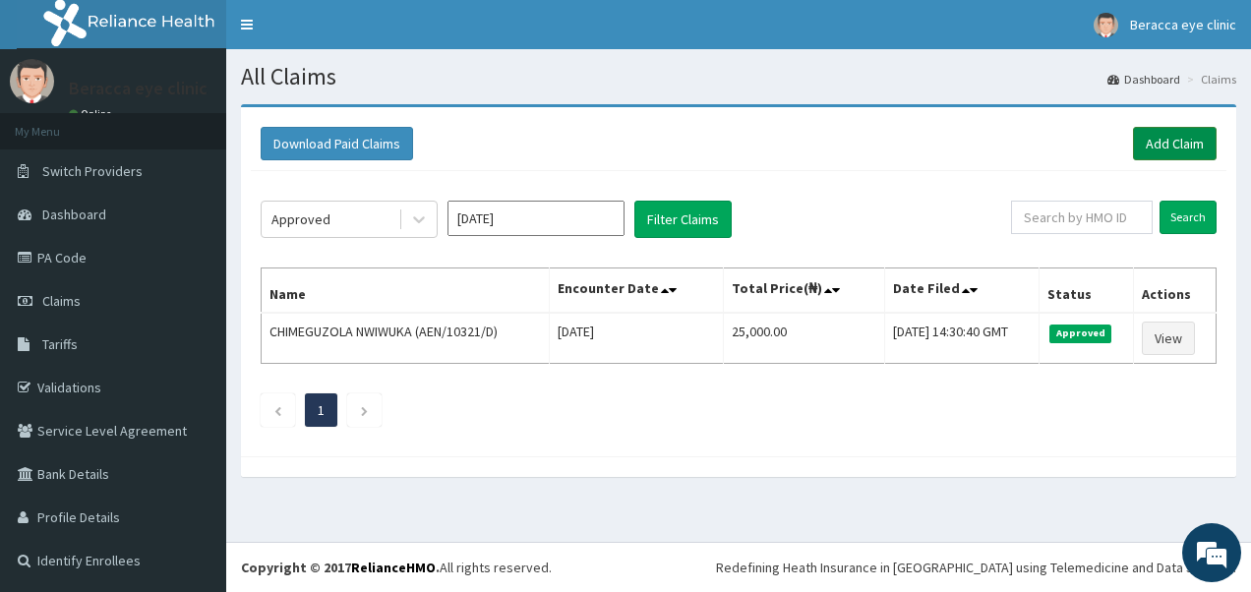
click at [1192, 133] on link "Add Claim" at bounding box center [1175, 143] width 84 height 33
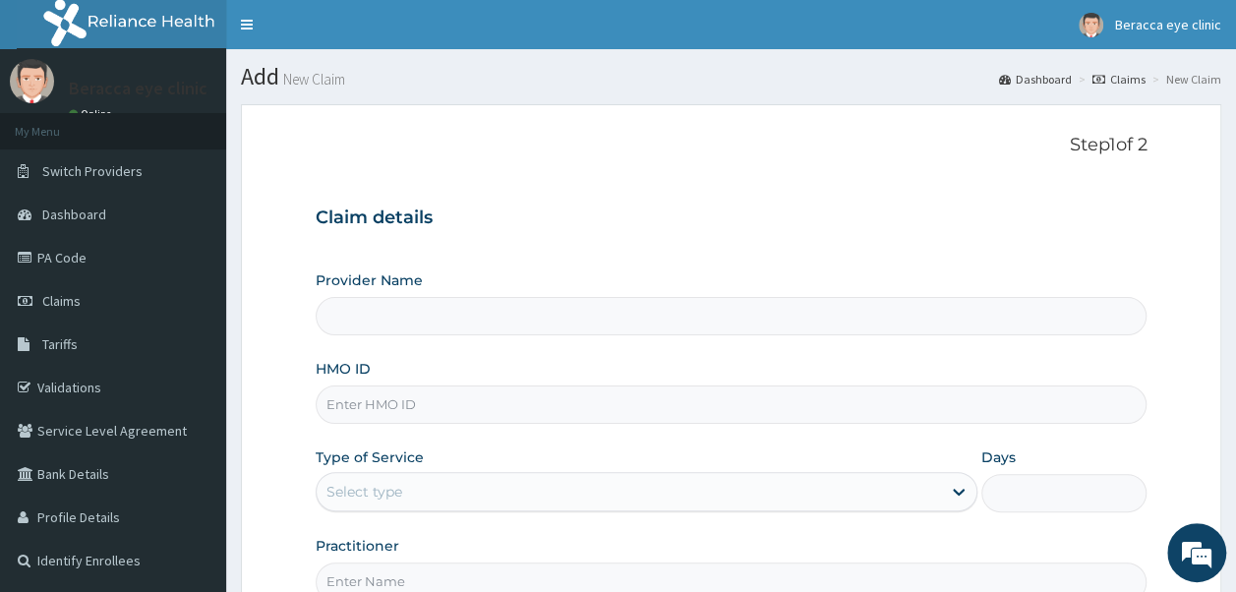
click at [436, 399] on input "HMO ID" at bounding box center [732, 405] width 832 height 38
type input "Beracca Eye Clinic Limited- [GEOGRAPHIC_DATA]"
type input "HOI/10074/A"
click at [412, 490] on div "Select type" at bounding box center [629, 491] width 624 height 31
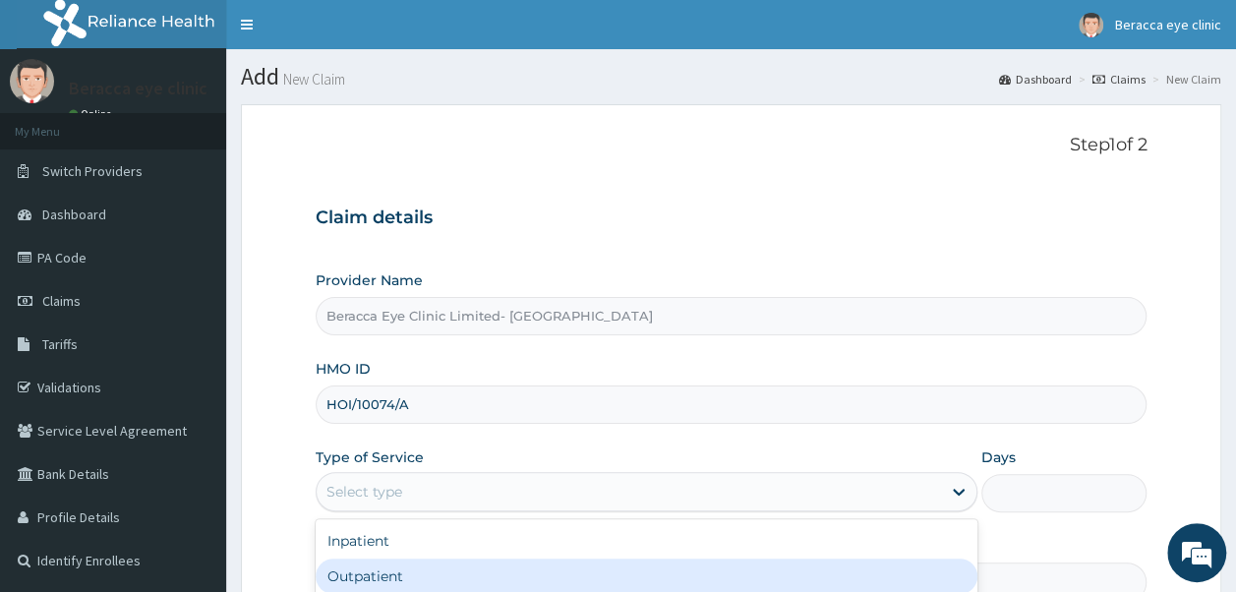
click at [382, 578] on div "Outpatient" at bounding box center [647, 576] width 662 height 35
type input "1"
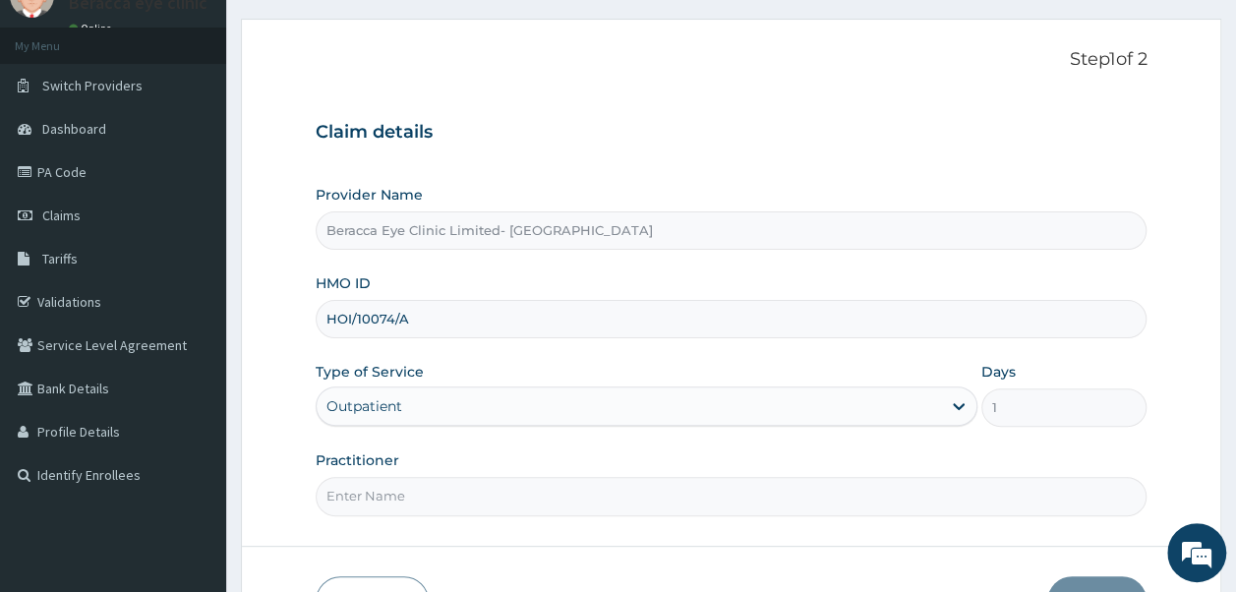
scroll to position [89, 0]
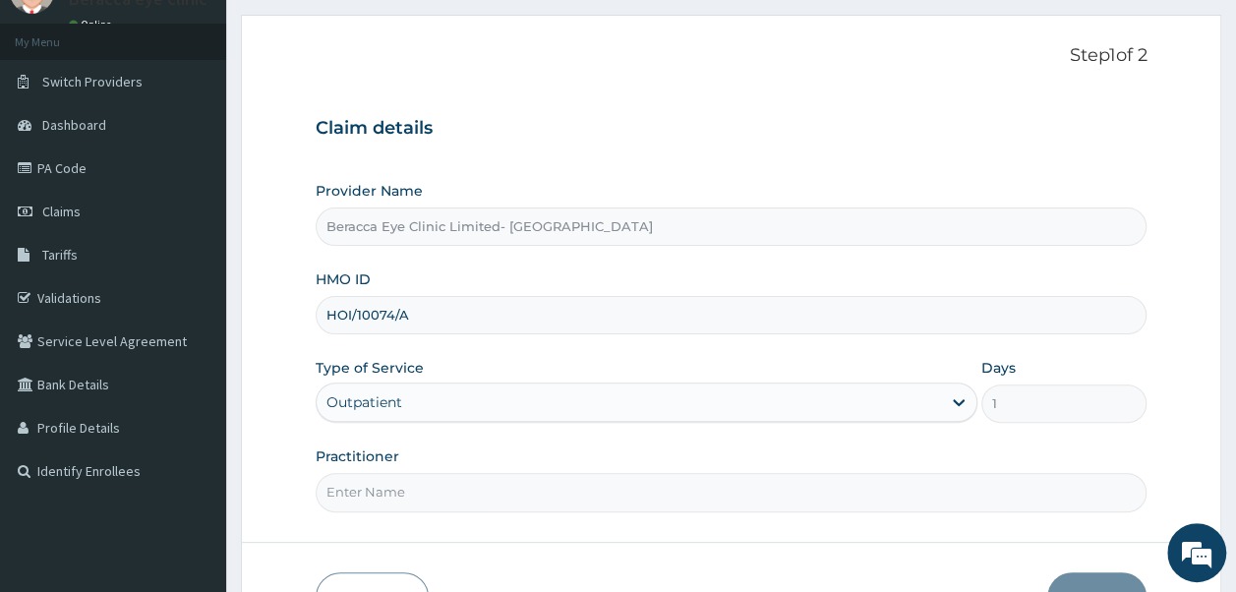
click at [485, 492] on input "Practitioner" at bounding box center [732, 492] width 832 height 38
type input "Dr. Aghogho"
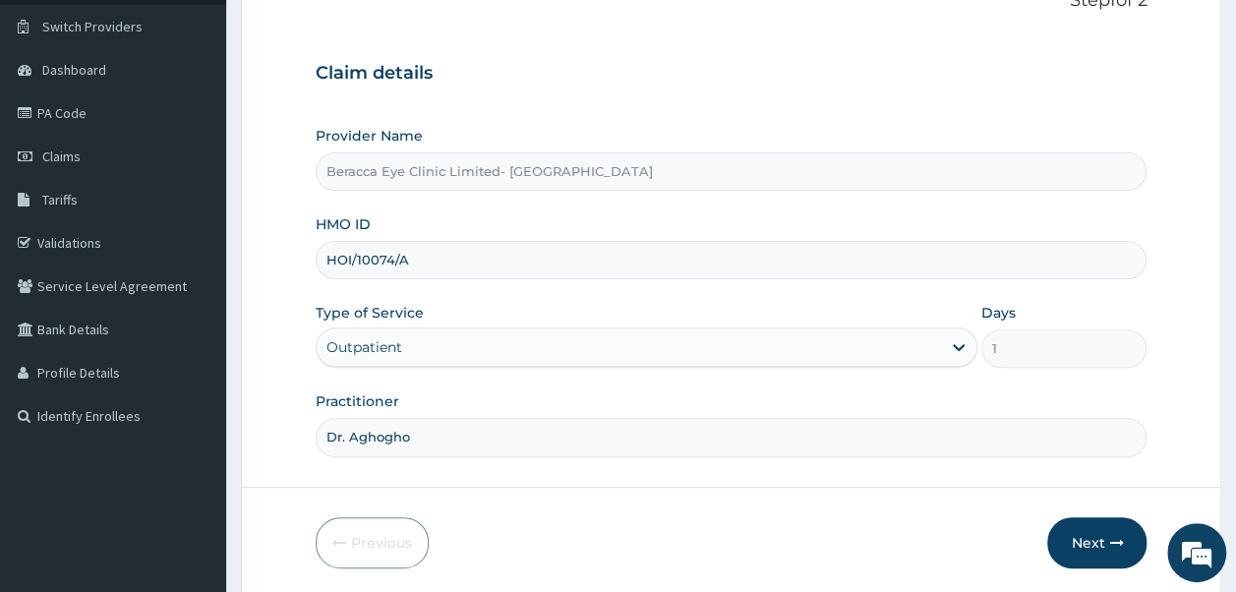
scroll to position [212, 0]
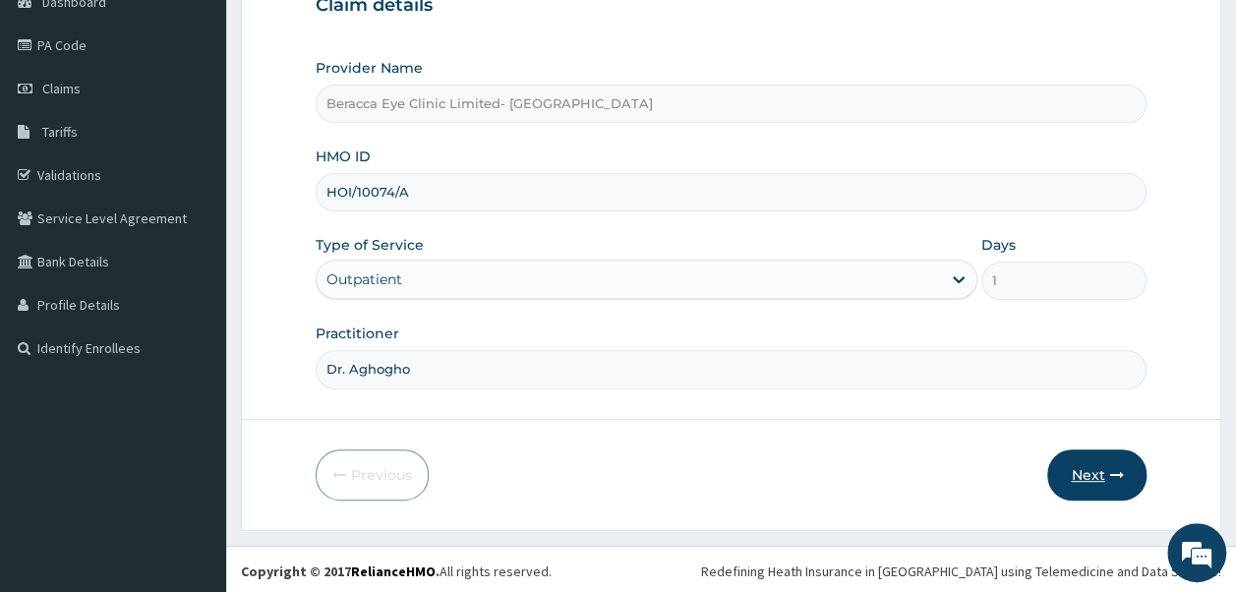
click at [1098, 462] on button "Next" at bounding box center [1096, 474] width 99 height 51
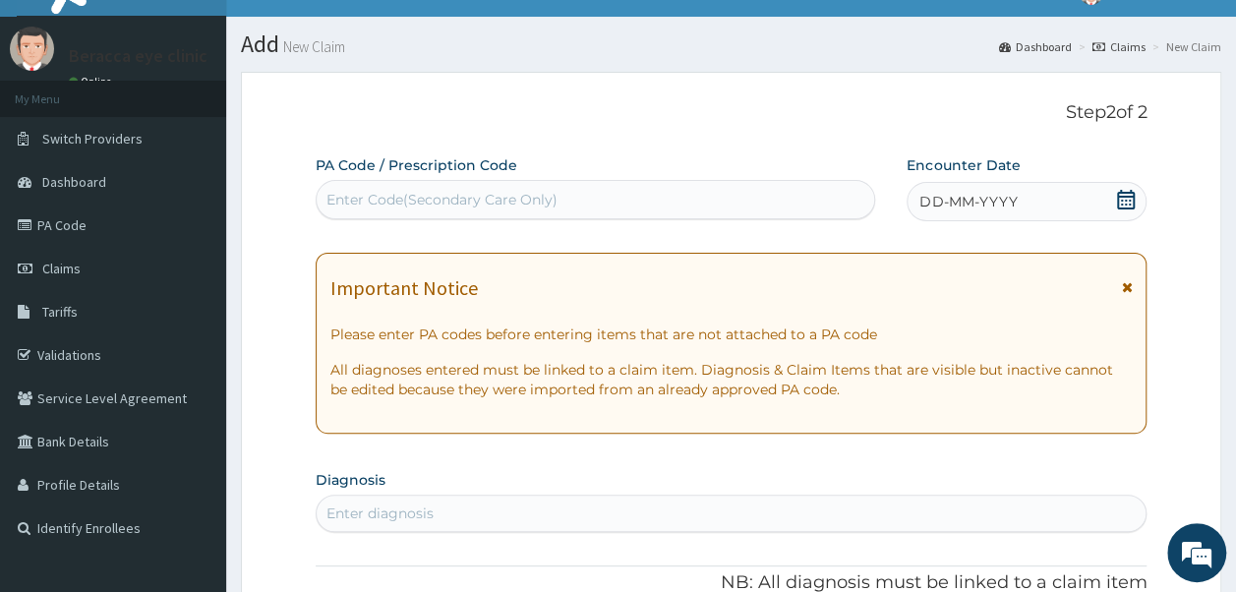
scroll to position [0, 0]
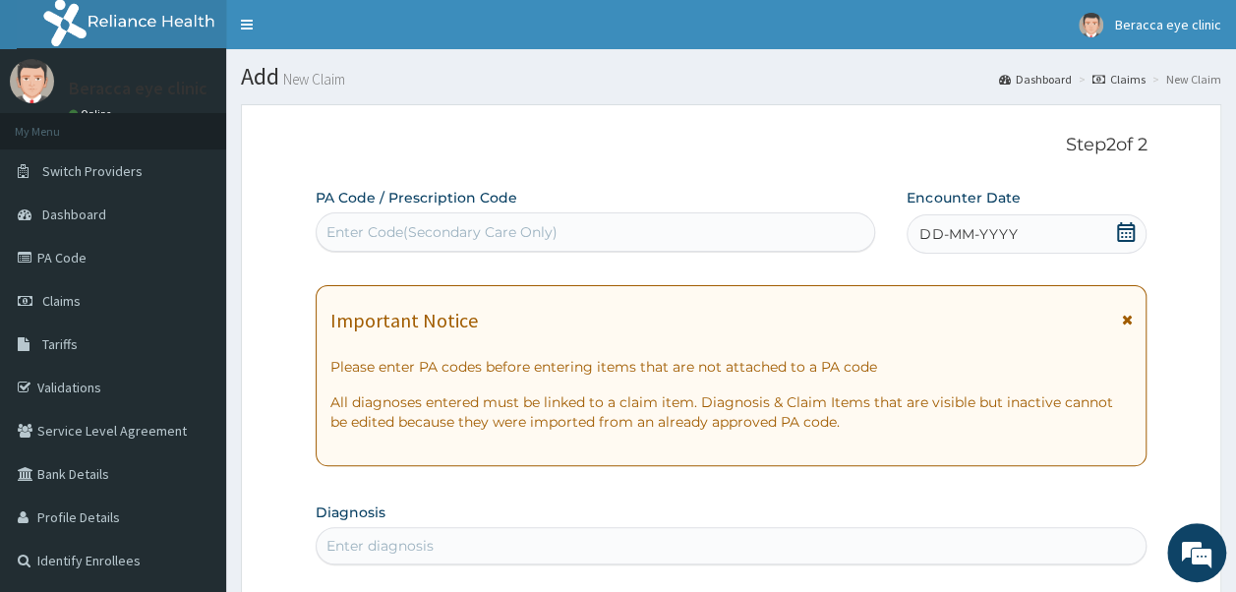
click at [572, 229] on div "Enter Code(Secondary Care Only)" at bounding box center [596, 231] width 559 height 31
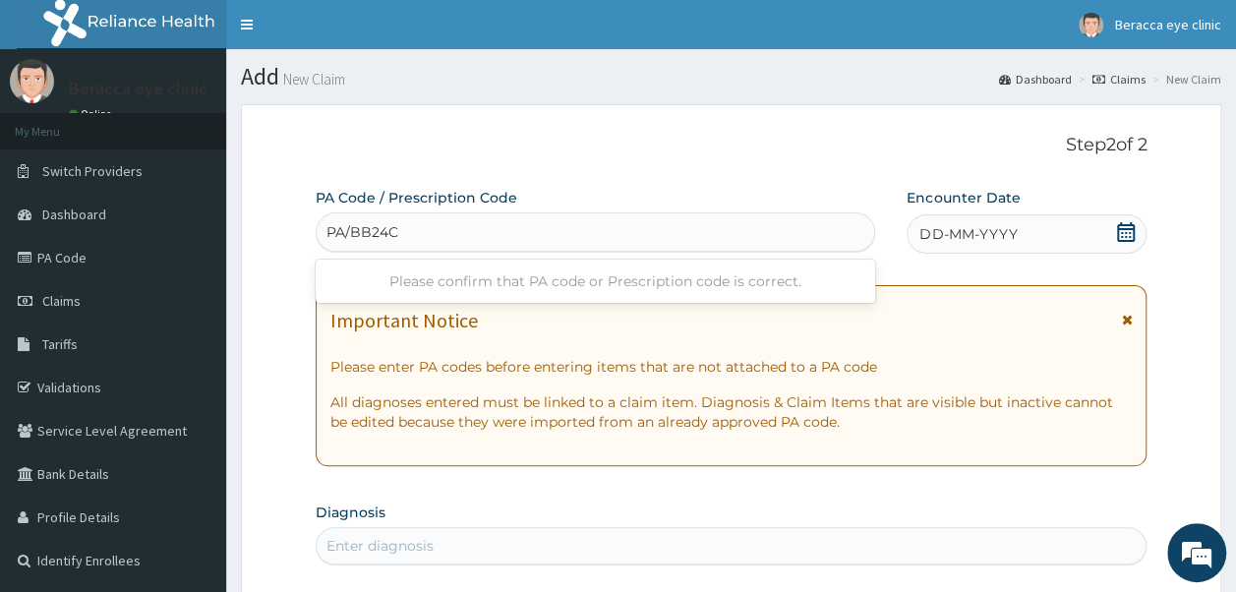
type input "PA/BB24CA"
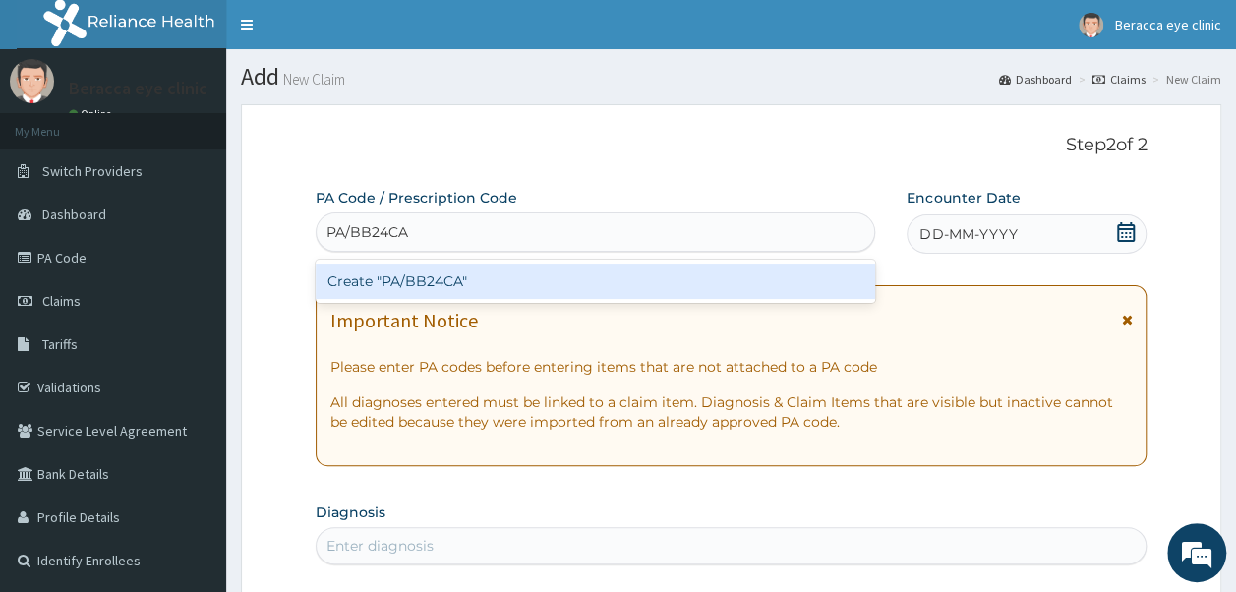
click at [500, 281] on div "Create "PA/BB24CA"" at bounding box center [596, 281] width 561 height 35
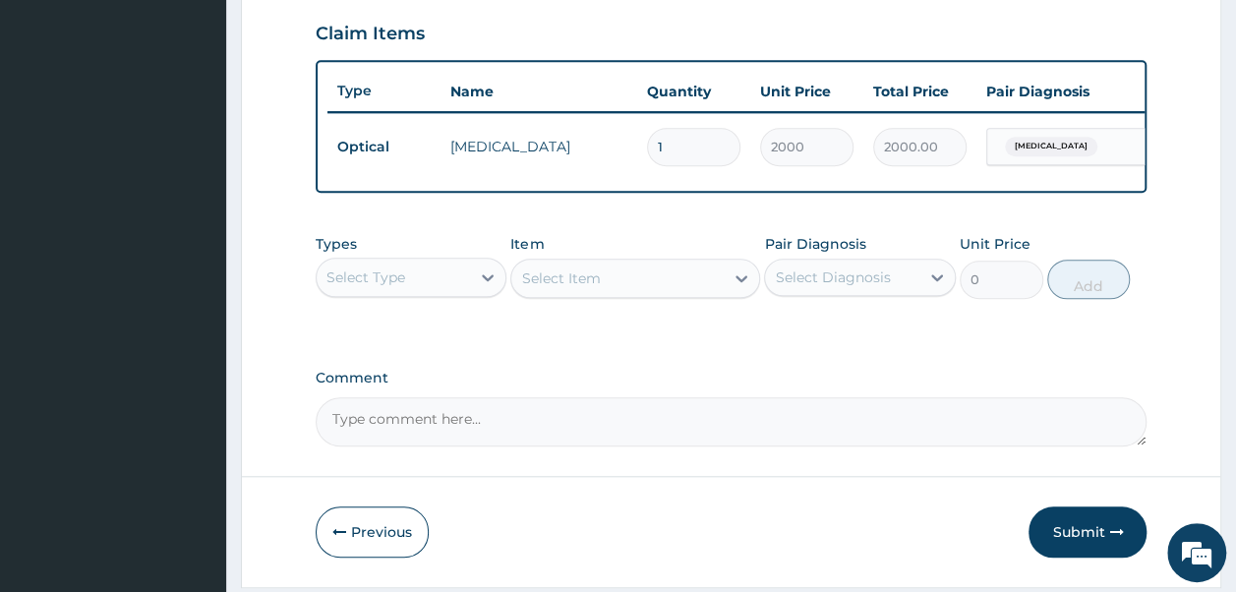
scroll to position [744, 0]
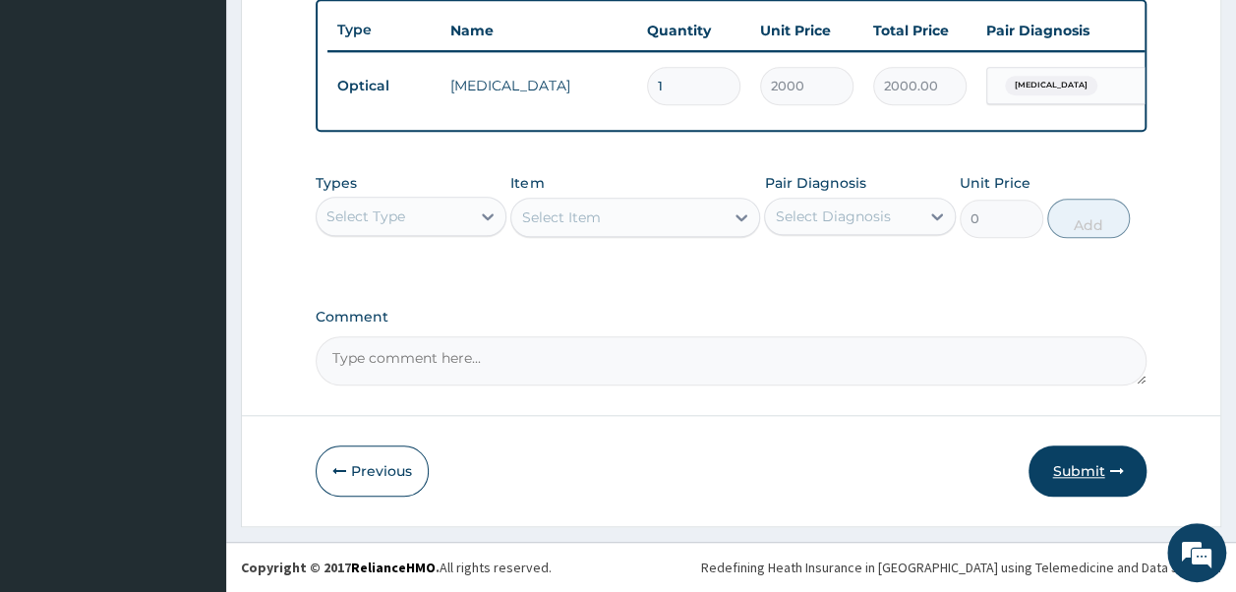
click at [1102, 476] on button "Submit" at bounding box center [1088, 470] width 118 height 51
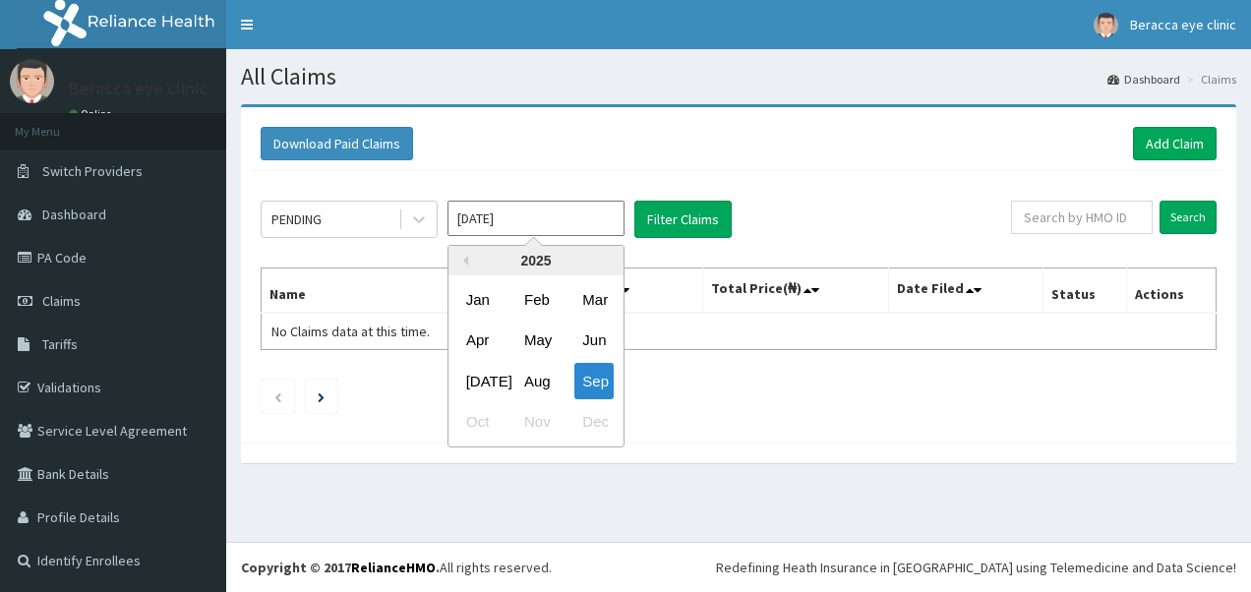
click at [588, 229] on input "[DATE]" at bounding box center [535, 218] width 177 height 35
click at [539, 386] on div "Aug" at bounding box center [535, 381] width 39 height 36
type input "[DATE]"
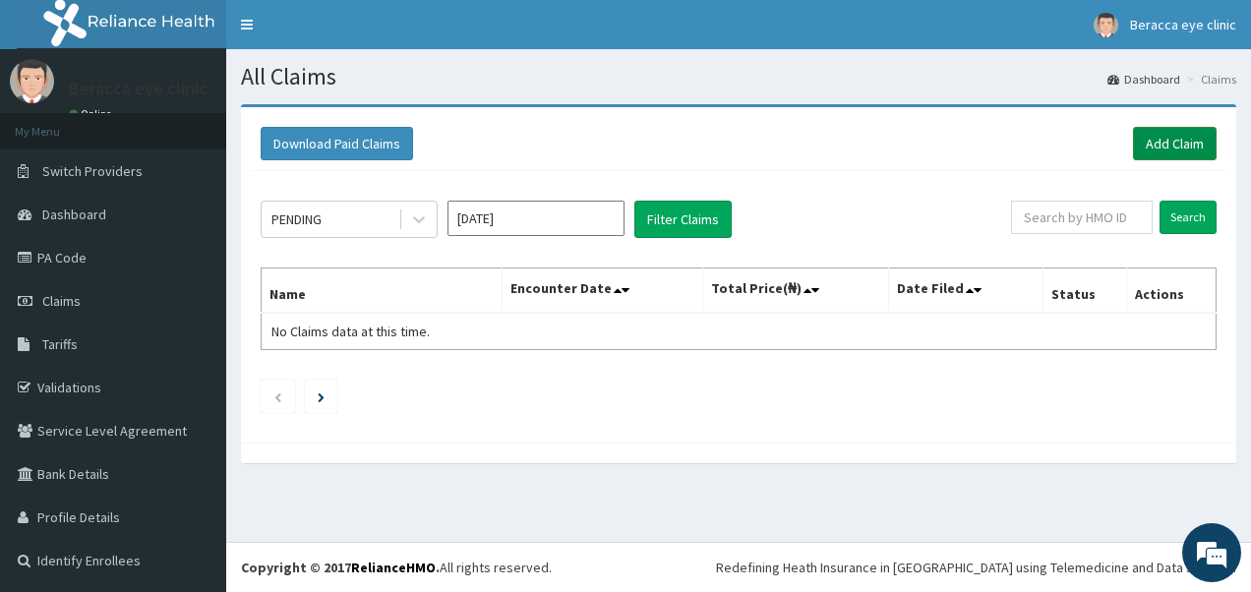
click at [1184, 147] on link "Add Claim" at bounding box center [1175, 143] width 84 height 33
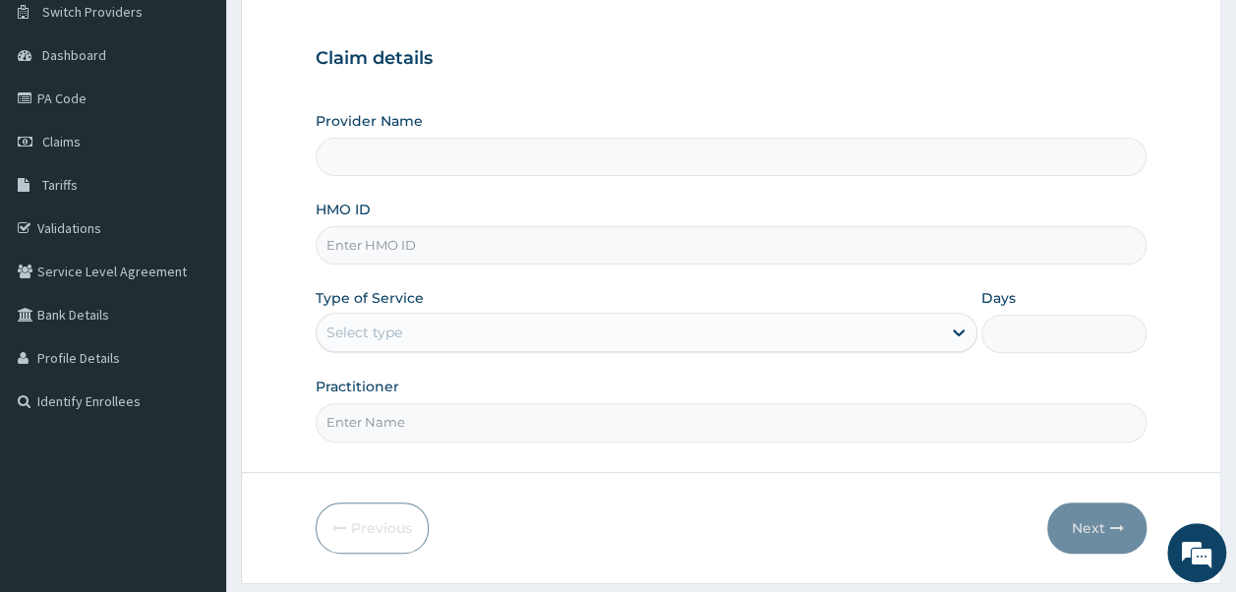
scroll to position [182, 0]
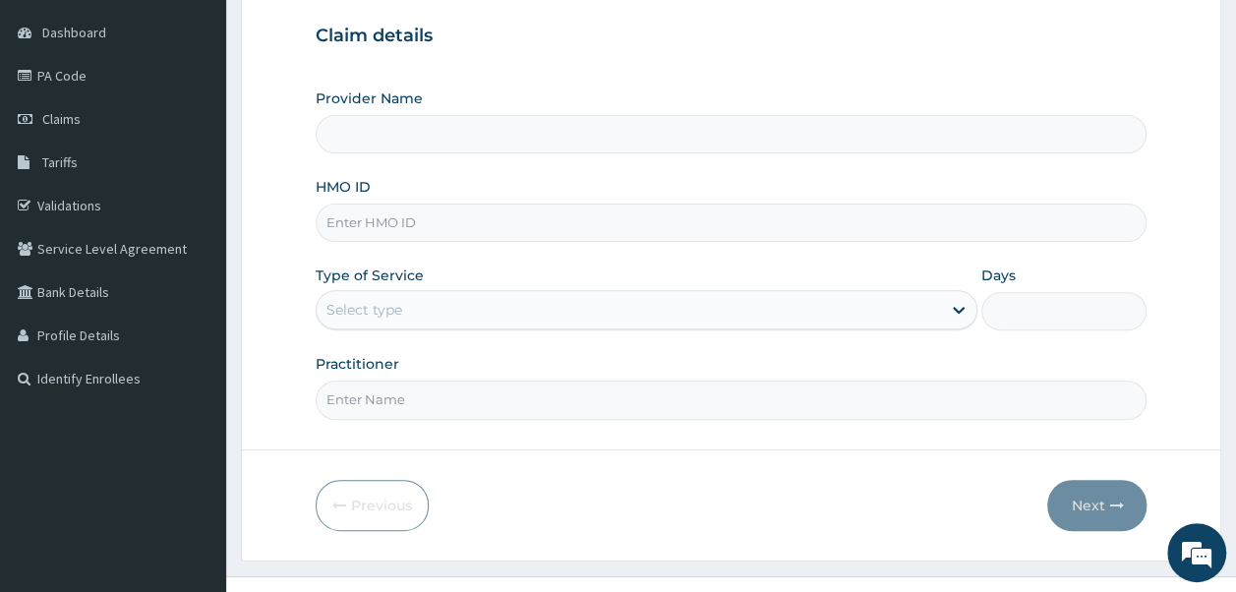
type input "Beracca Eye Clinic Limited- [GEOGRAPHIC_DATA]"
click at [551, 215] on input "HMO ID" at bounding box center [732, 223] width 832 height 38
type input "SFA/15722/A"
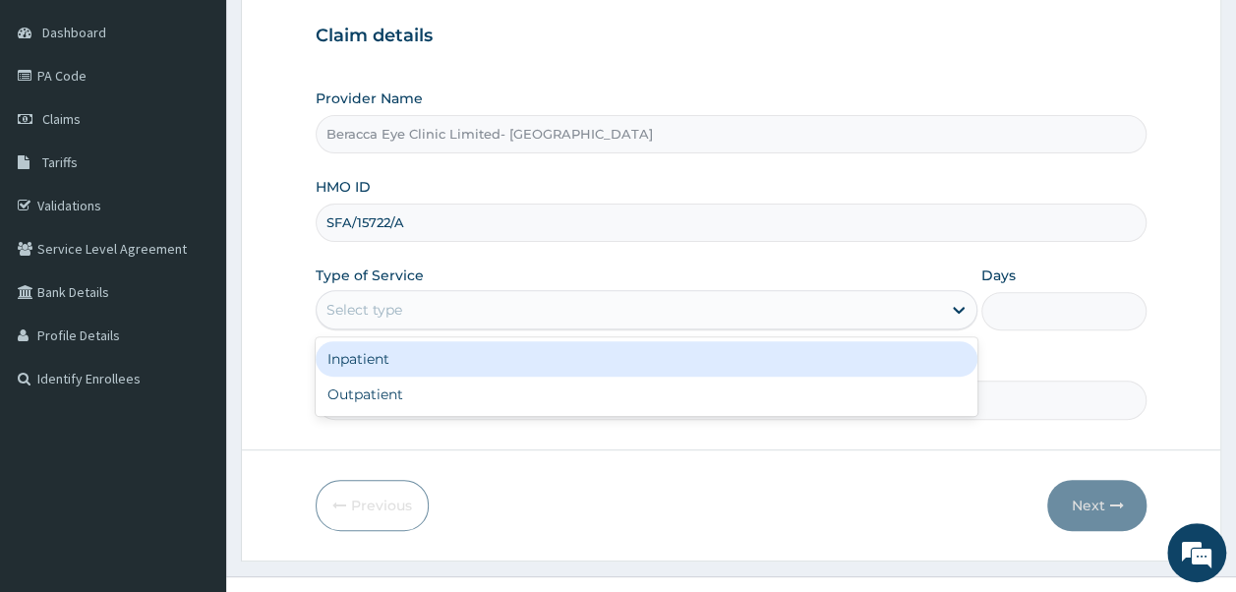
click at [461, 307] on div "Select type" at bounding box center [629, 309] width 624 height 31
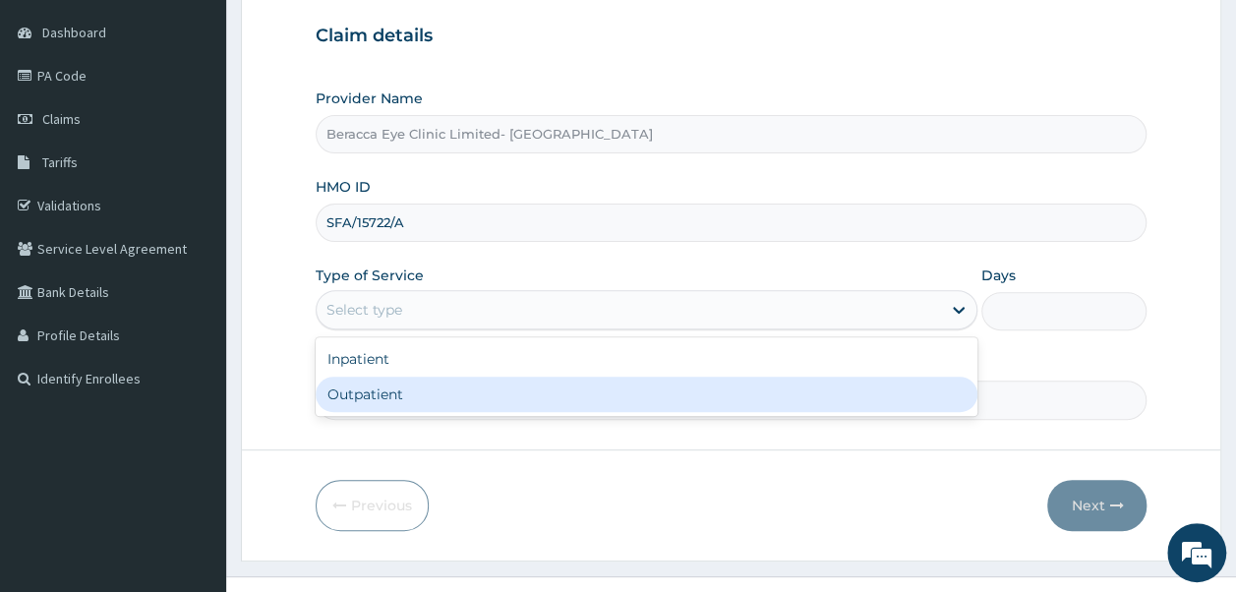
click at [431, 393] on div "Outpatient" at bounding box center [647, 394] width 662 height 35
type input "1"
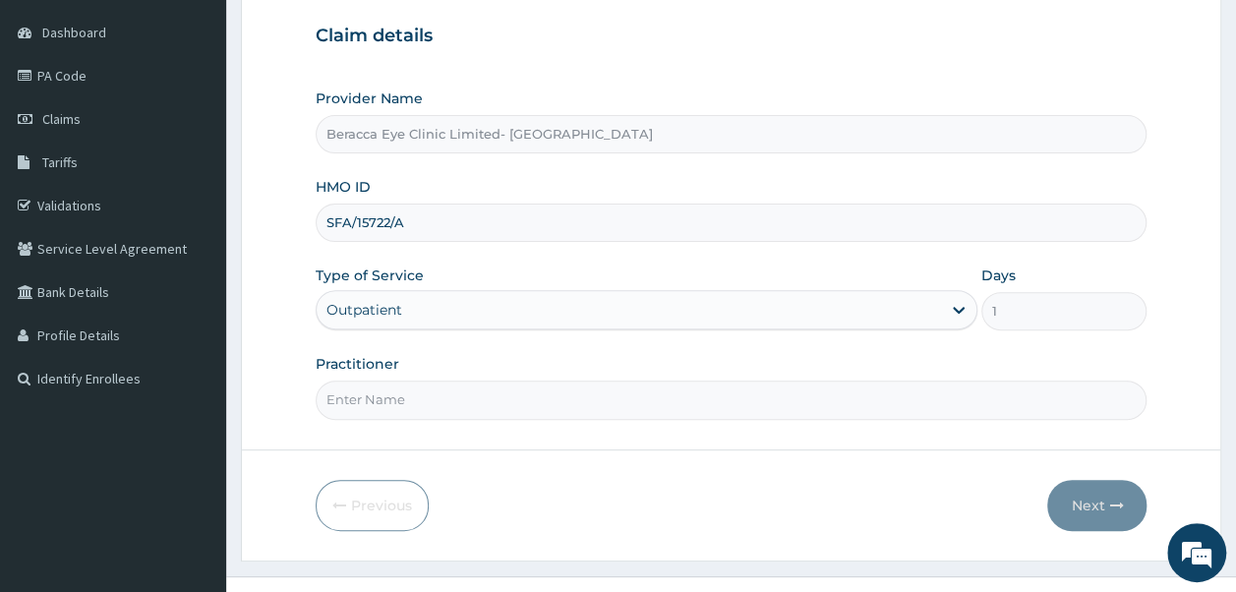
click at [433, 399] on input "Practitioner" at bounding box center [732, 400] width 832 height 38
type input "Dr. Aghogho"
click at [1074, 500] on button "Next" at bounding box center [1096, 505] width 99 height 51
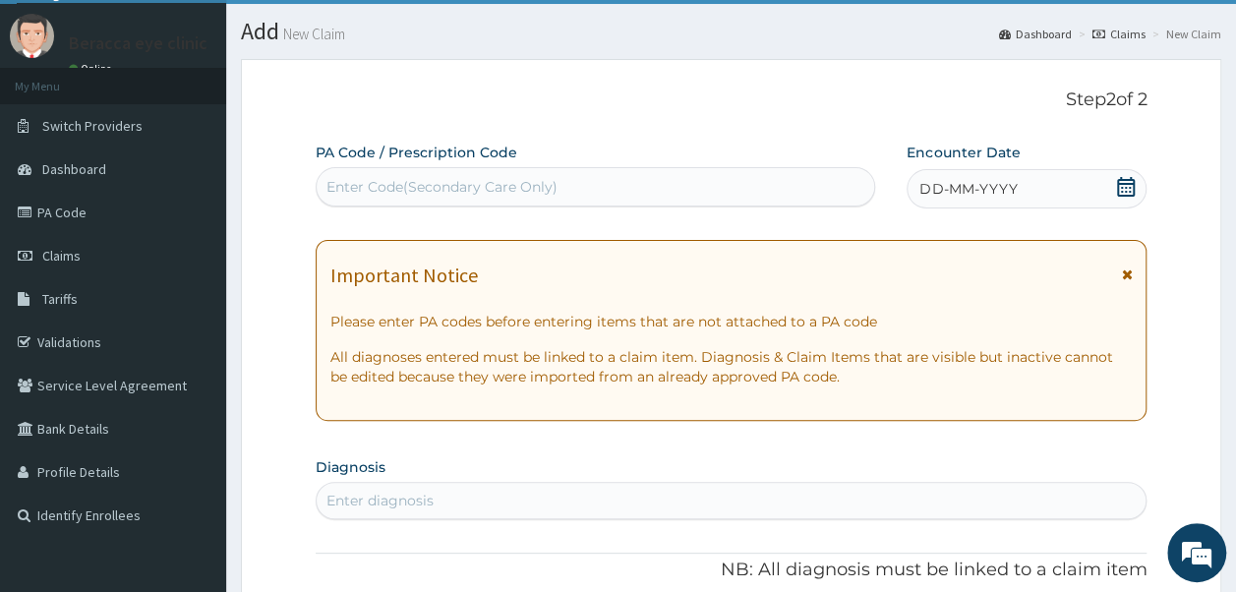
scroll to position [39, 0]
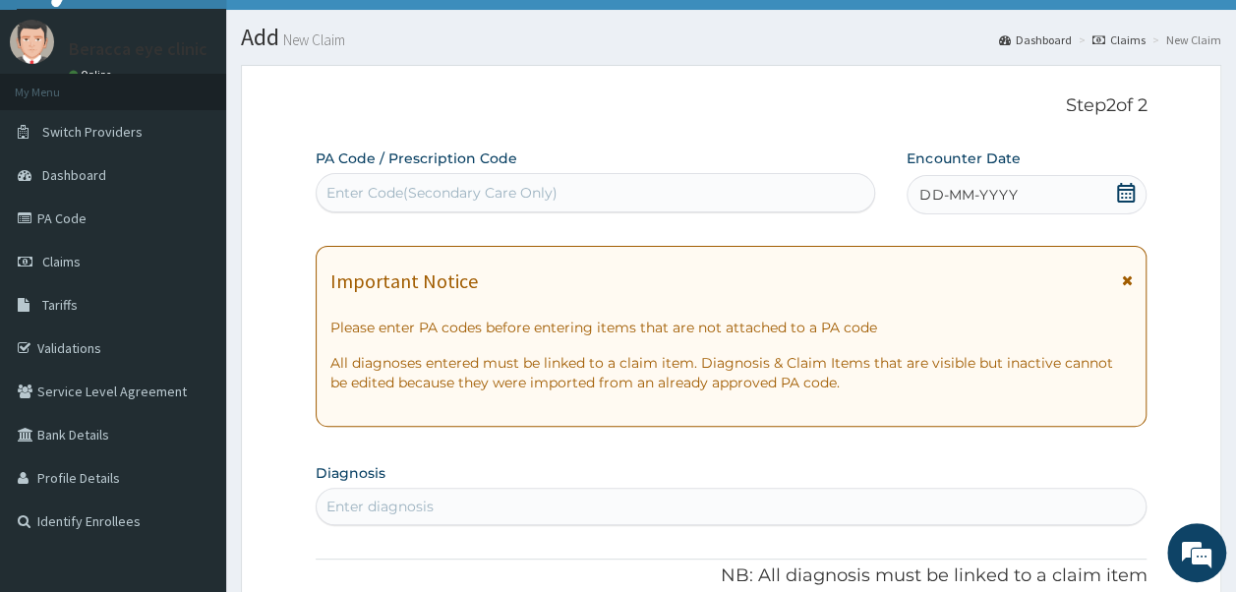
click at [1127, 187] on icon at bounding box center [1126, 193] width 18 height 20
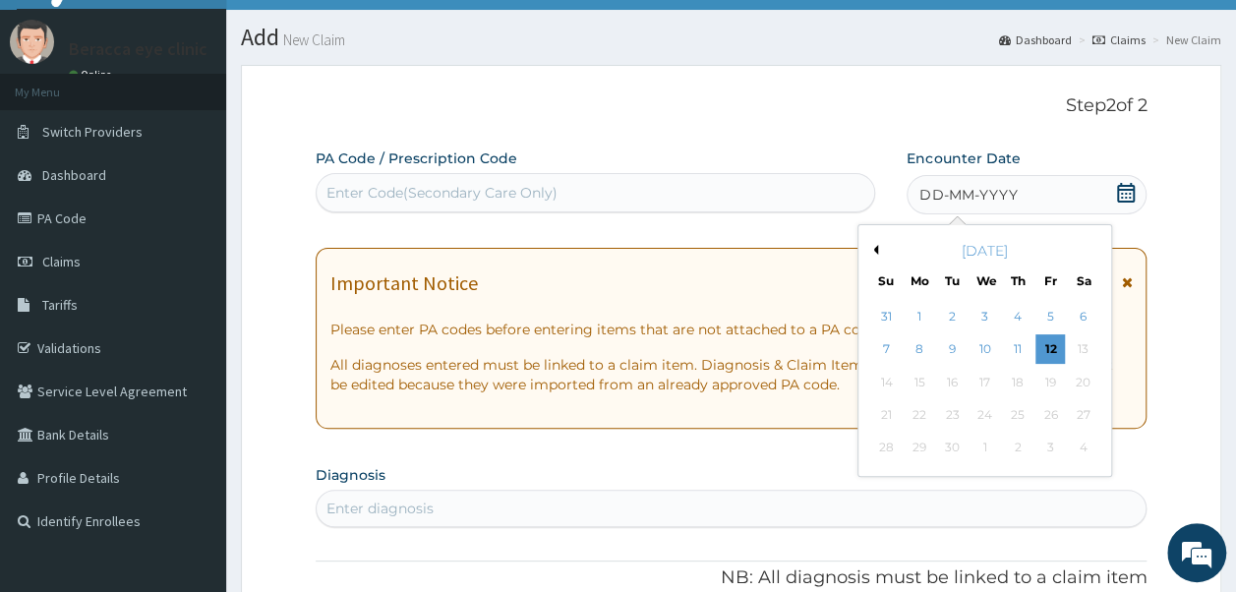
click at [871, 252] on button "Previous Month" at bounding box center [873, 250] width 10 height 10
click at [1085, 383] on div "16" at bounding box center [1084, 383] width 30 height 30
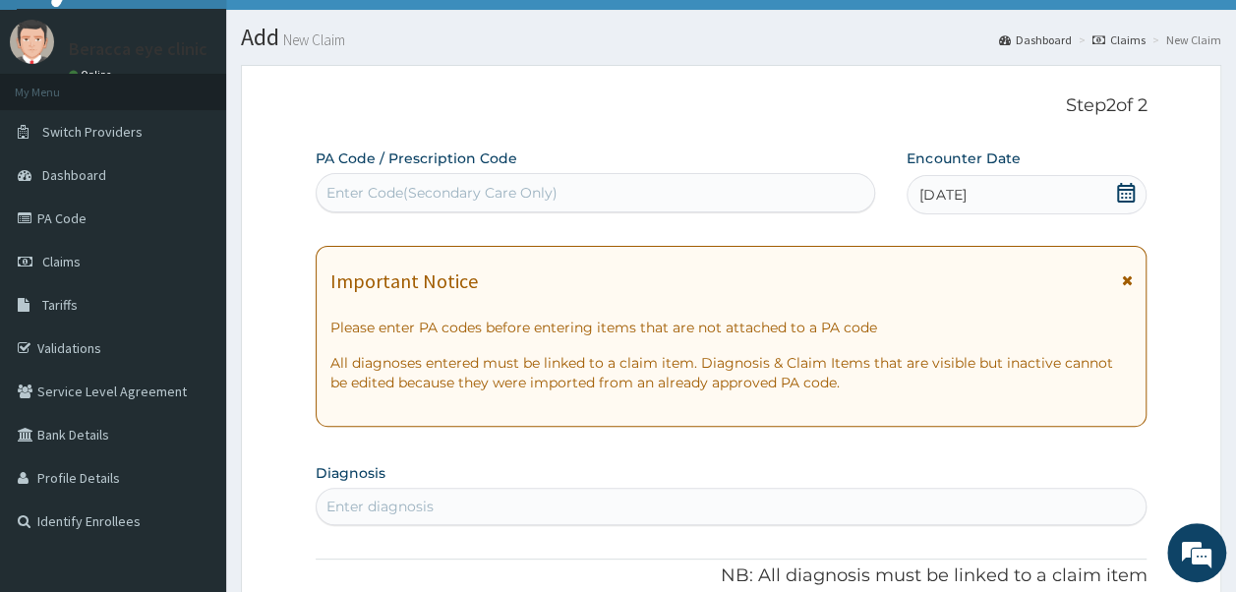
click at [578, 187] on div "Enter Code(Secondary Care Only)" at bounding box center [596, 192] width 559 height 31
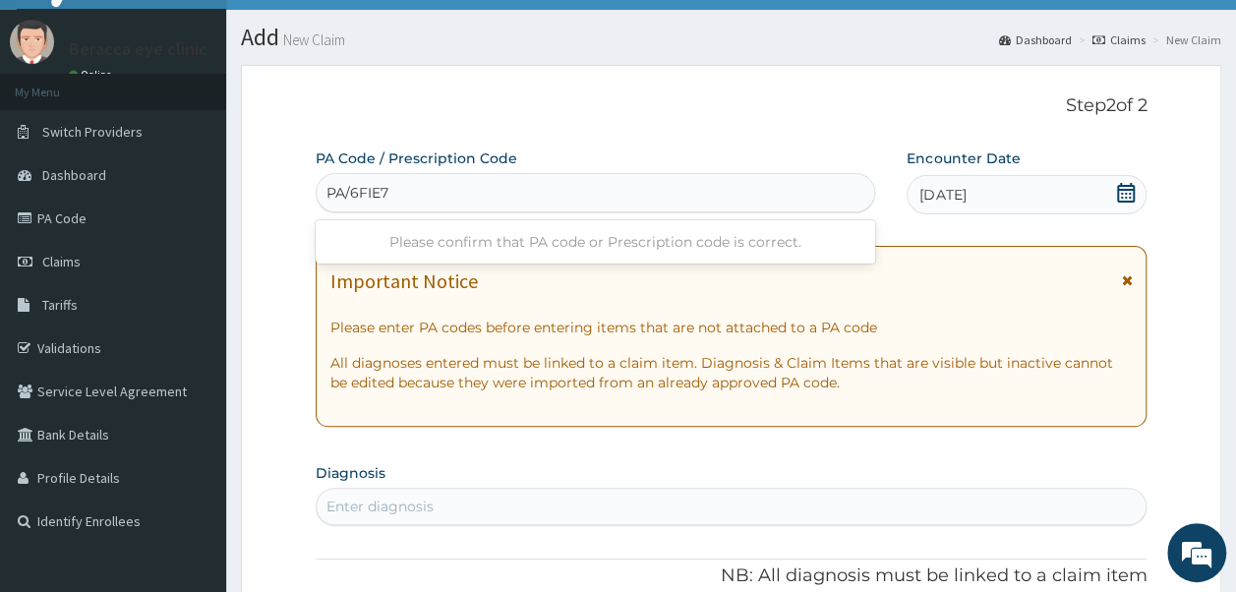
type input "PA/6FIE78"
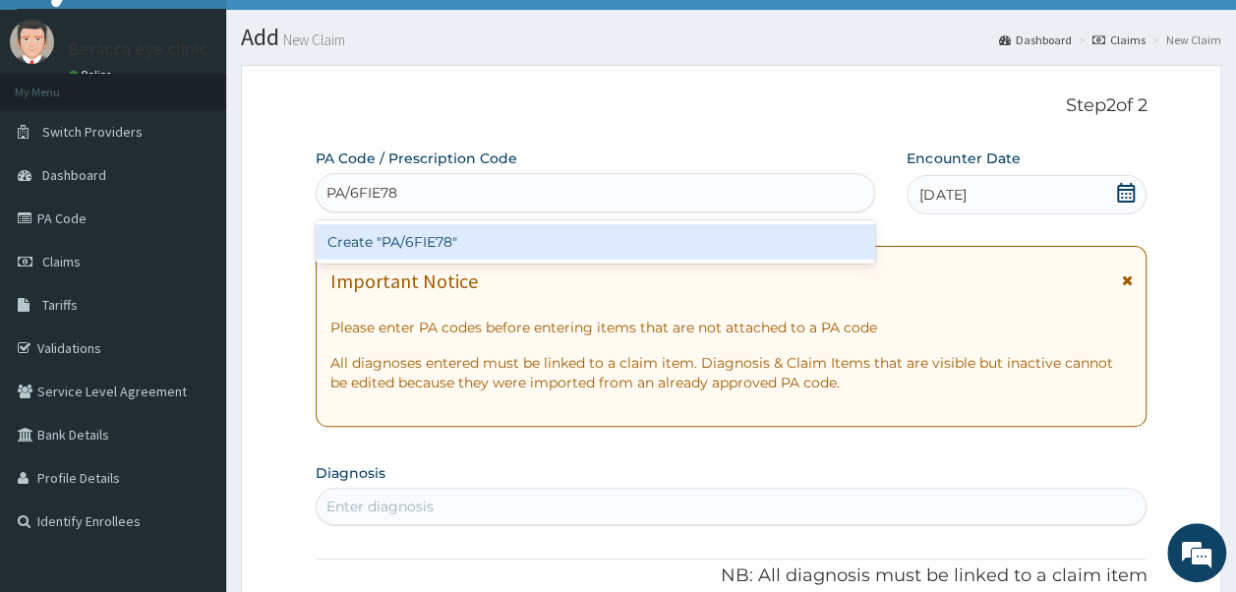
click at [488, 238] on div "Create "PA/6FIE78"" at bounding box center [596, 241] width 561 height 35
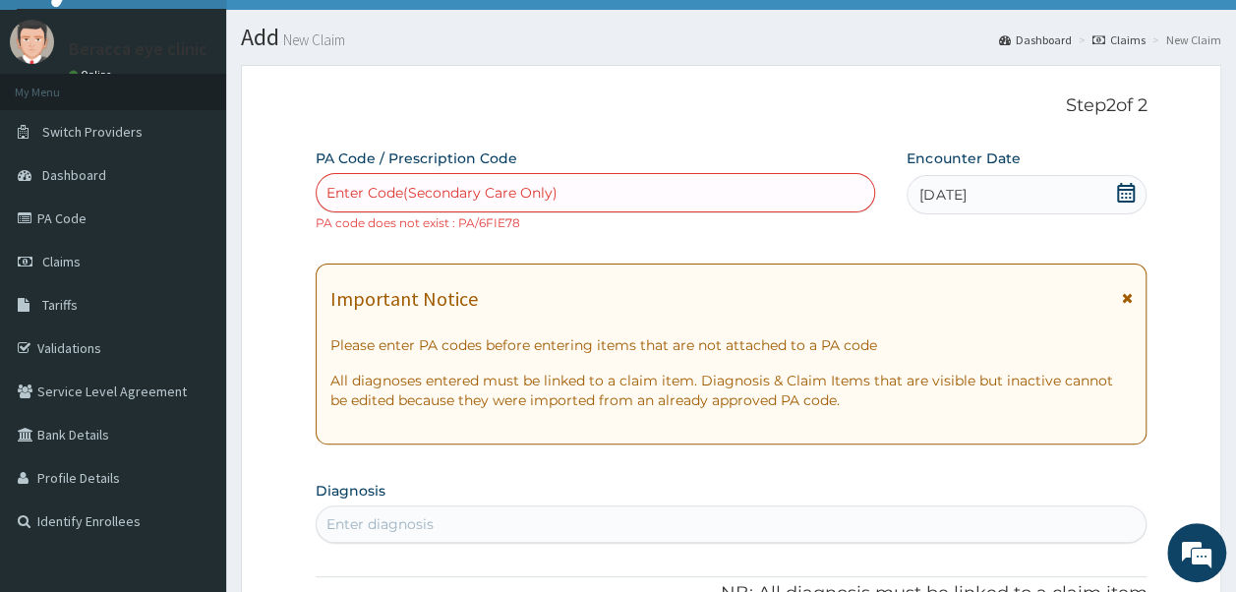
click at [578, 183] on div "Enter Code(Secondary Care Only)" at bounding box center [596, 192] width 559 height 31
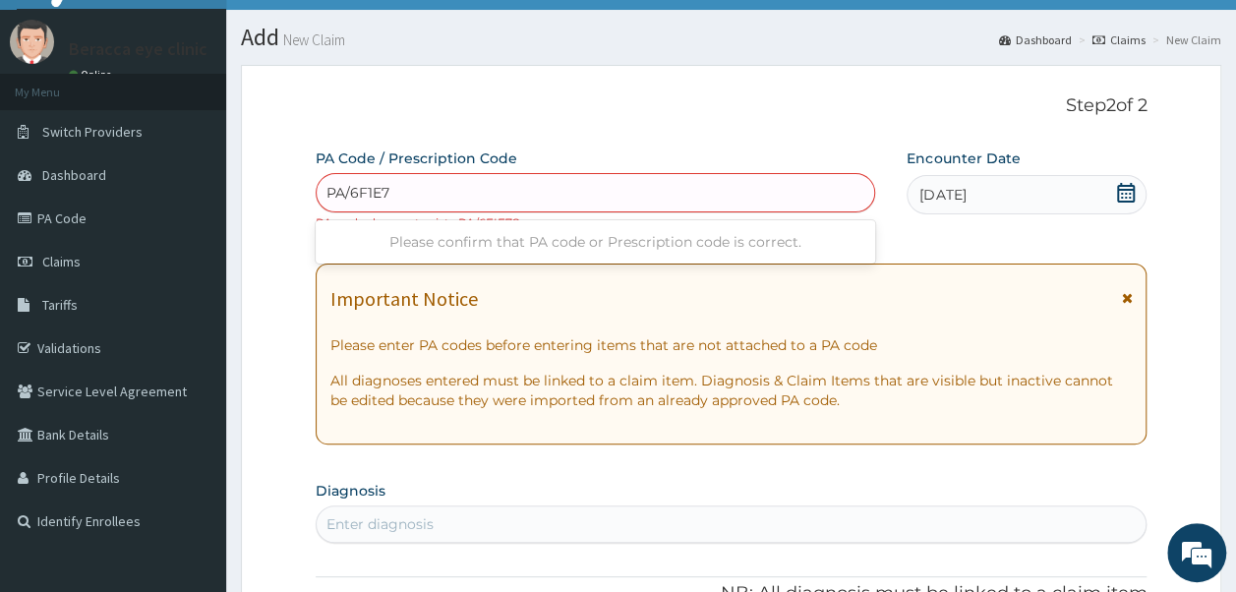
type input "PA/6F1E78"
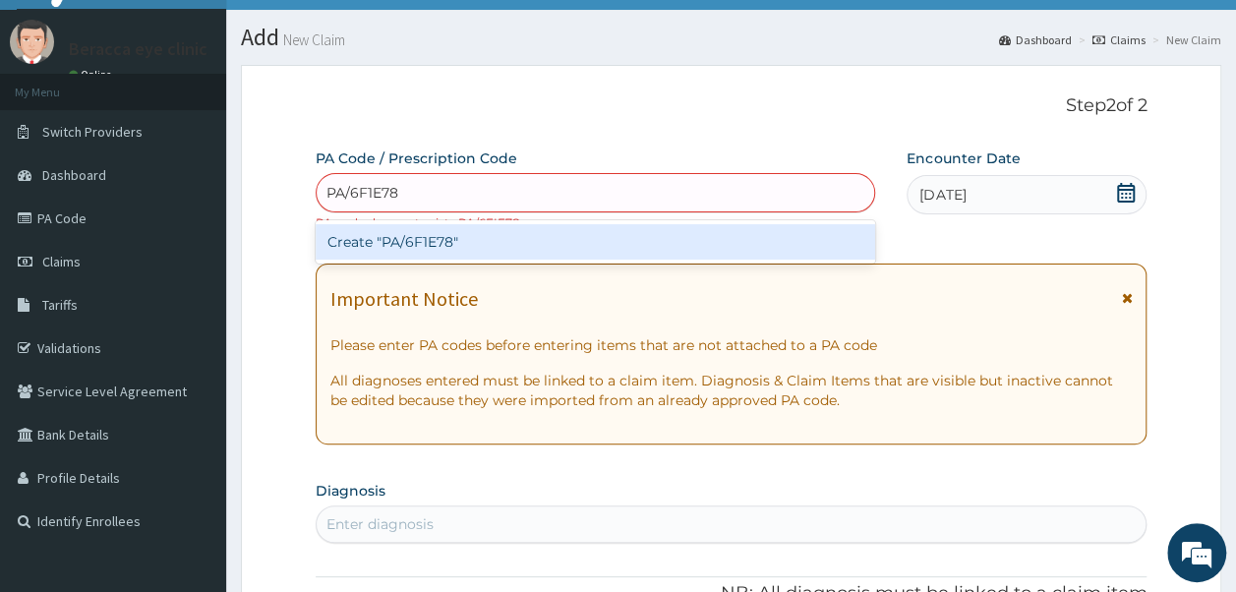
click at [482, 252] on div "Create "PA/6F1E78"" at bounding box center [596, 241] width 561 height 35
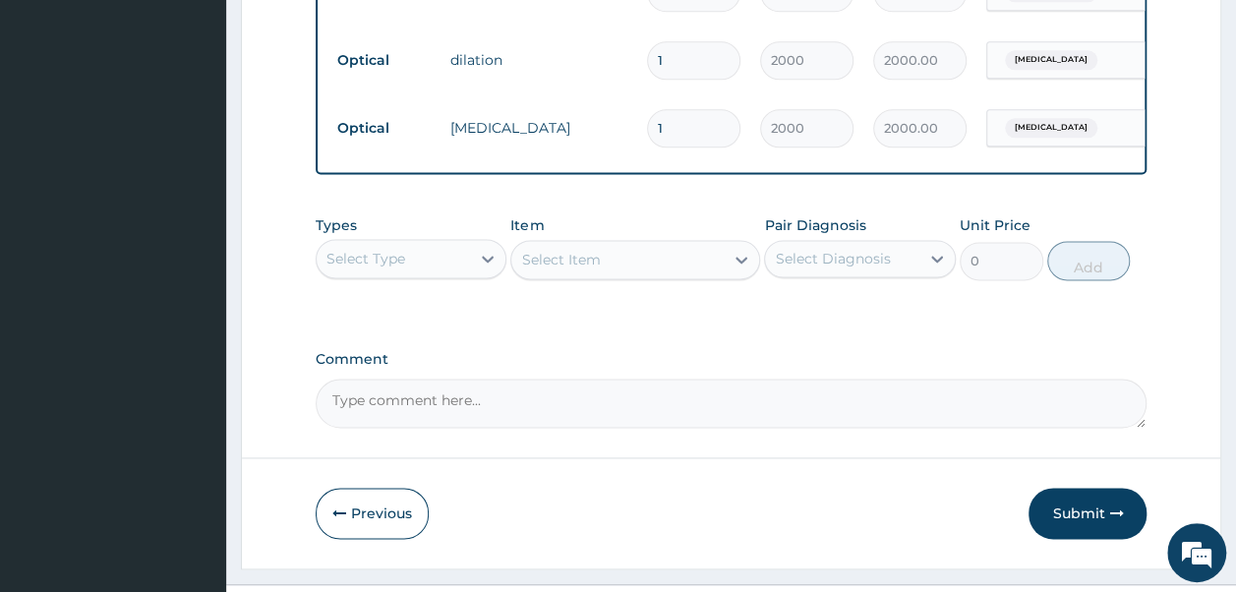
scroll to position [1236, 0]
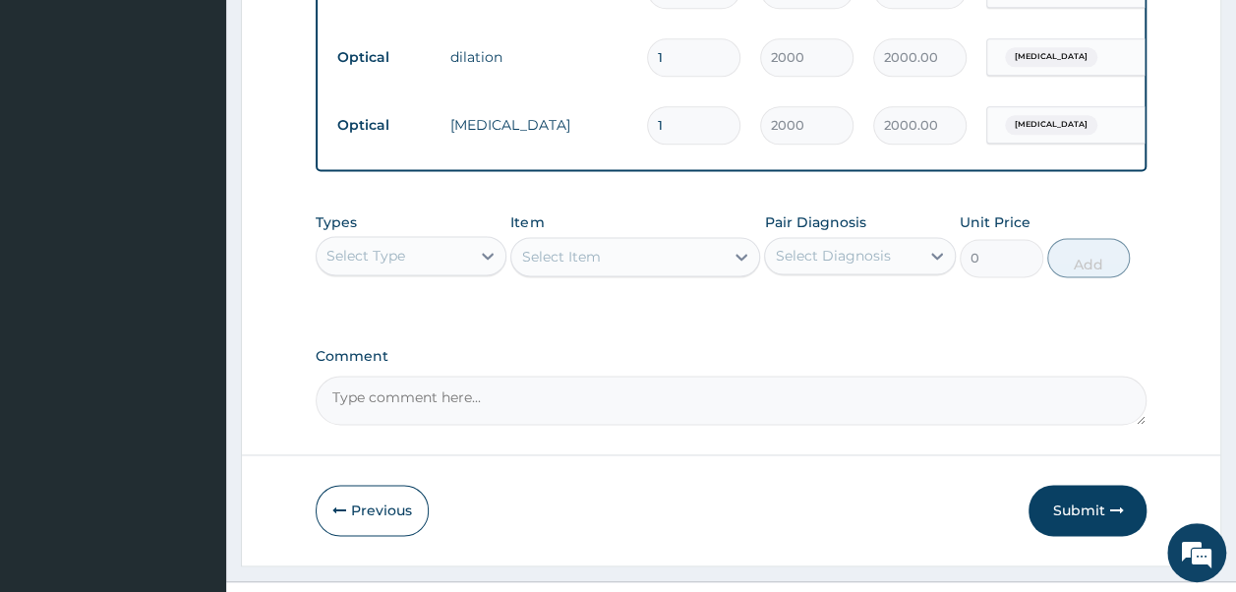
click at [494, 421] on textarea "Comment" at bounding box center [732, 400] width 832 height 49
type textarea "LENS 30000"
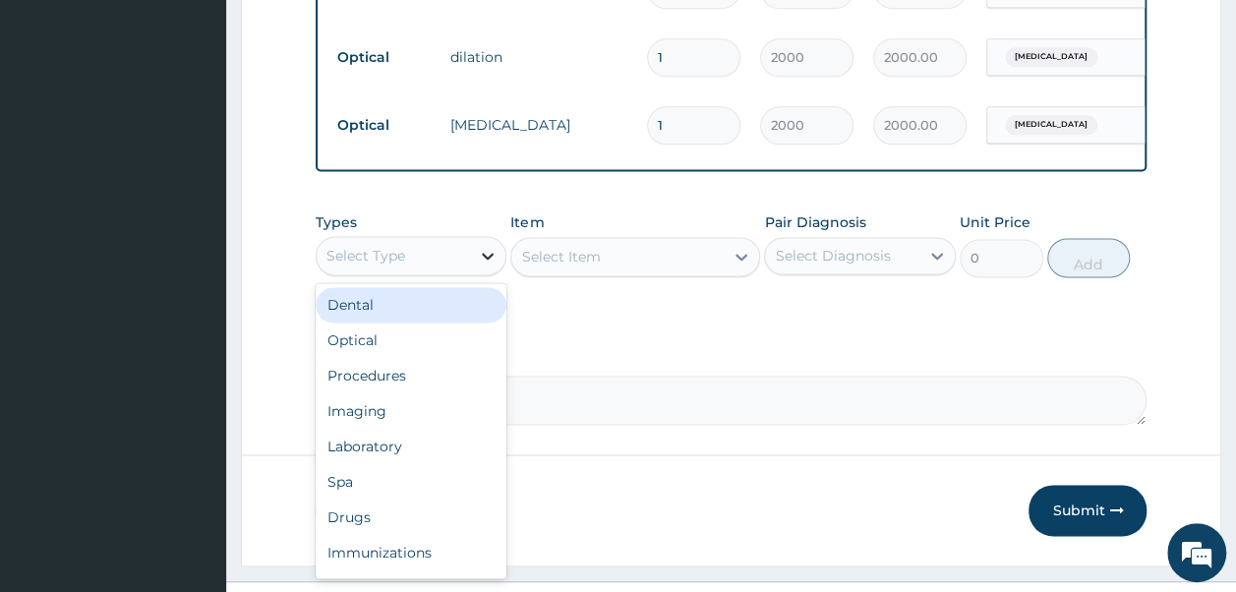
click at [482, 264] on icon at bounding box center [488, 256] width 20 height 20
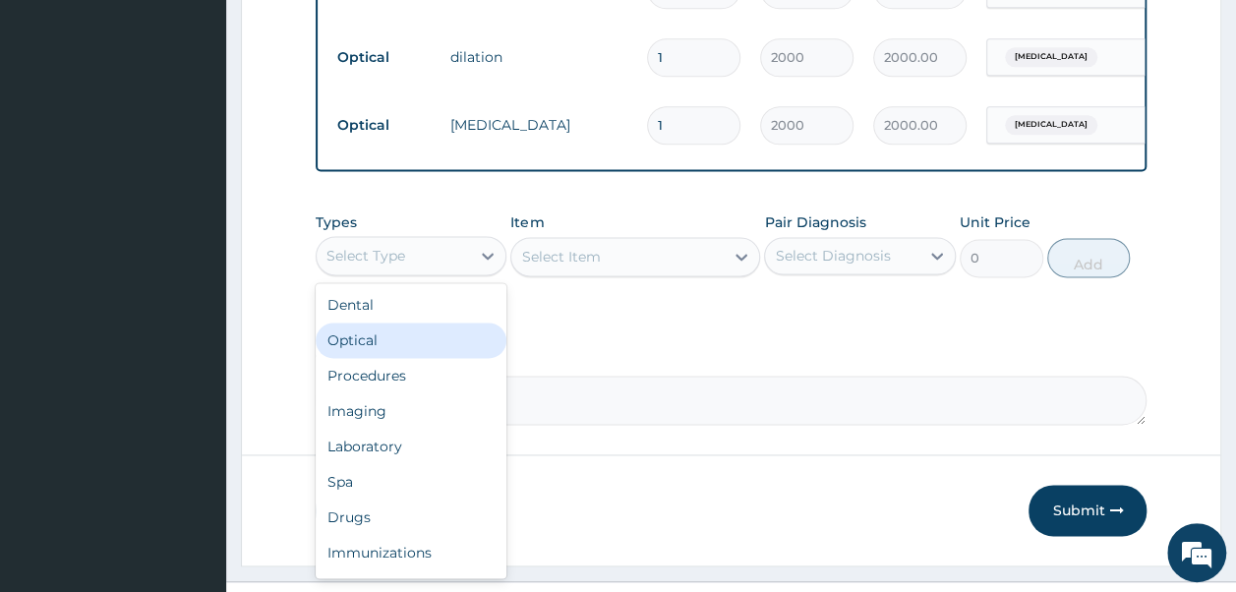
click at [400, 347] on div "Optical" at bounding box center [412, 340] width 192 height 35
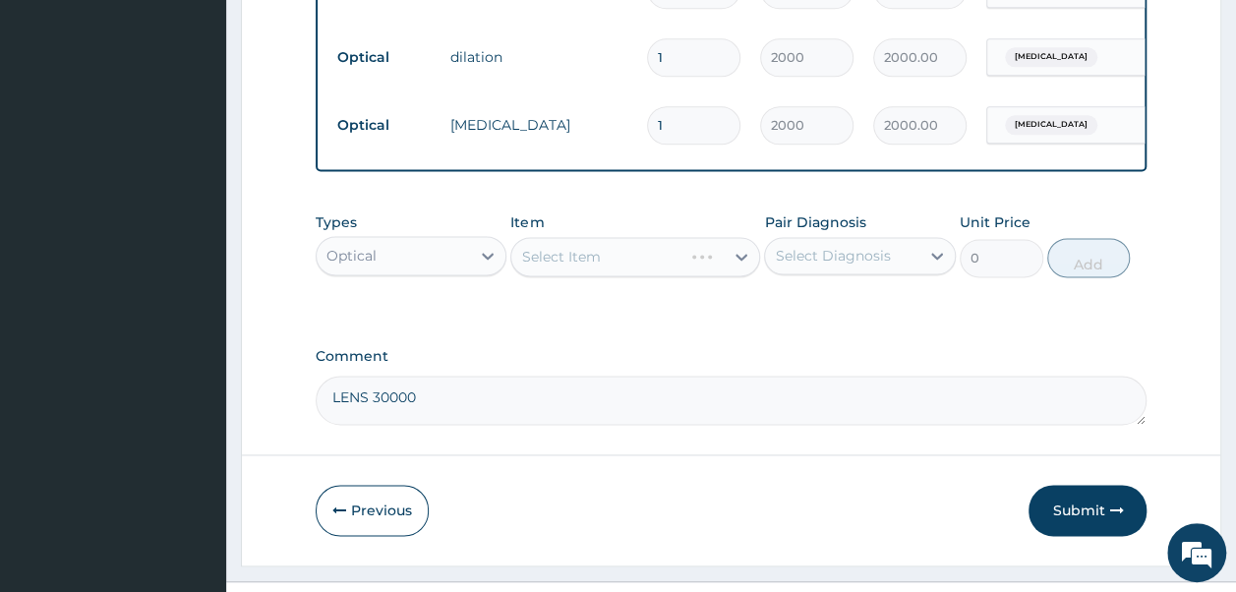
click at [645, 264] on div "Select Item" at bounding box center [635, 256] width 250 height 39
click at [639, 276] on div "Select Item" at bounding box center [635, 256] width 250 height 39
click at [740, 271] on div "Select Item" at bounding box center [635, 256] width 250 height 39
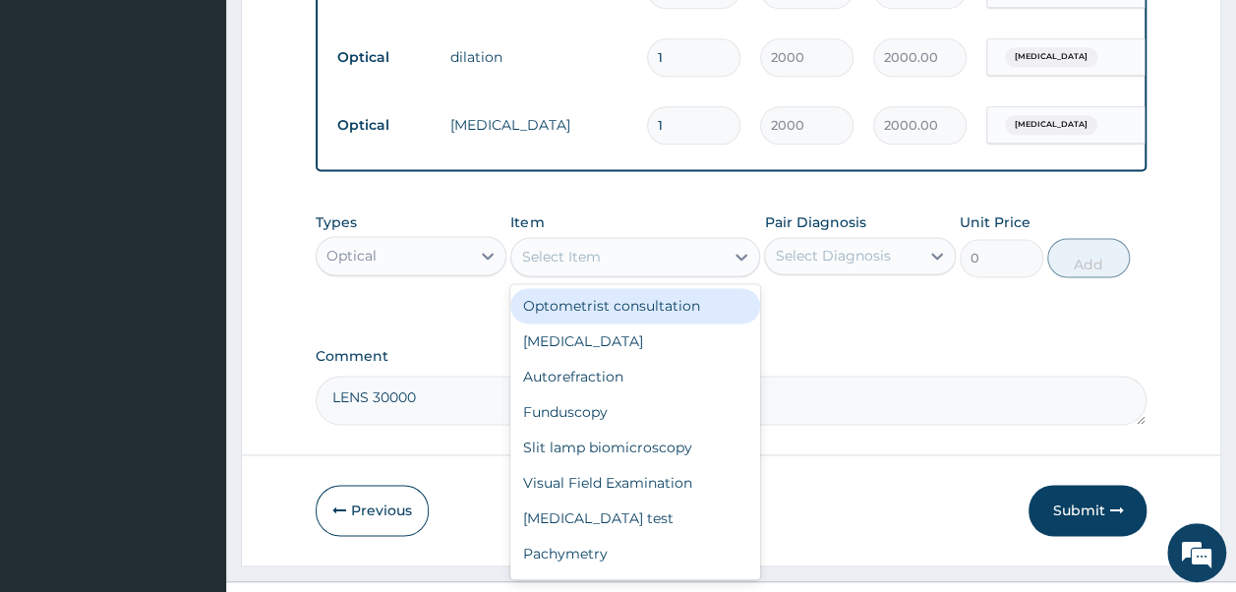
click at [740, 267] on icon at bounding box center [742, 257] width 20 height 20
type input "LE"
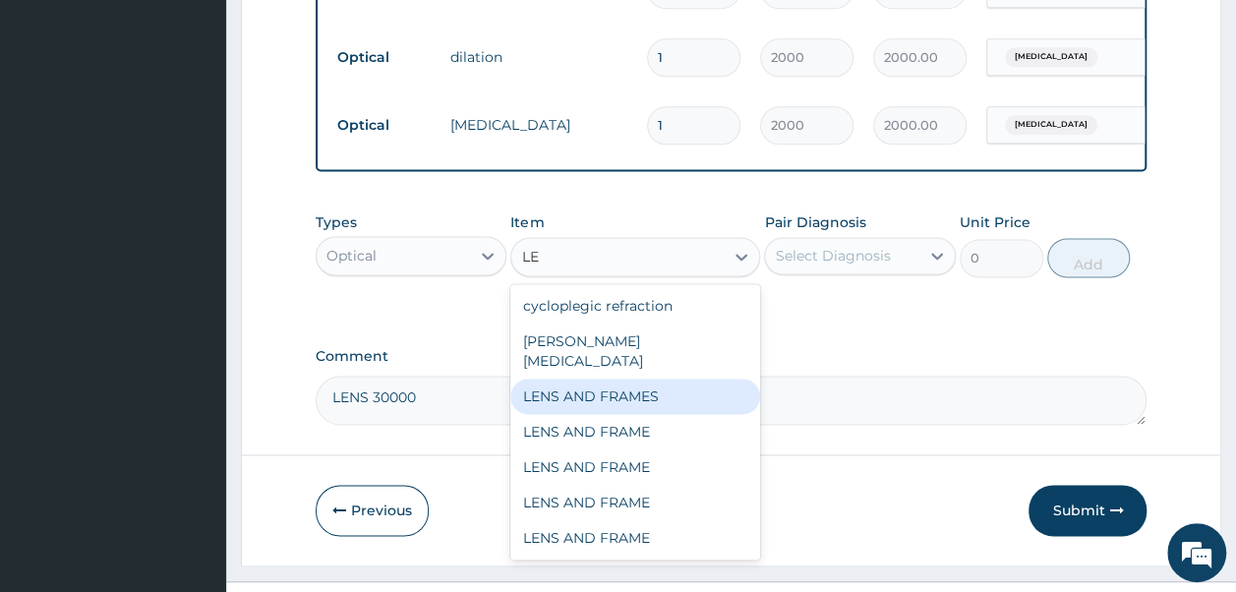
click at [576, 392] on div "LENS AND FRAMES" at bounding box center [635, 396] width 250 height 35
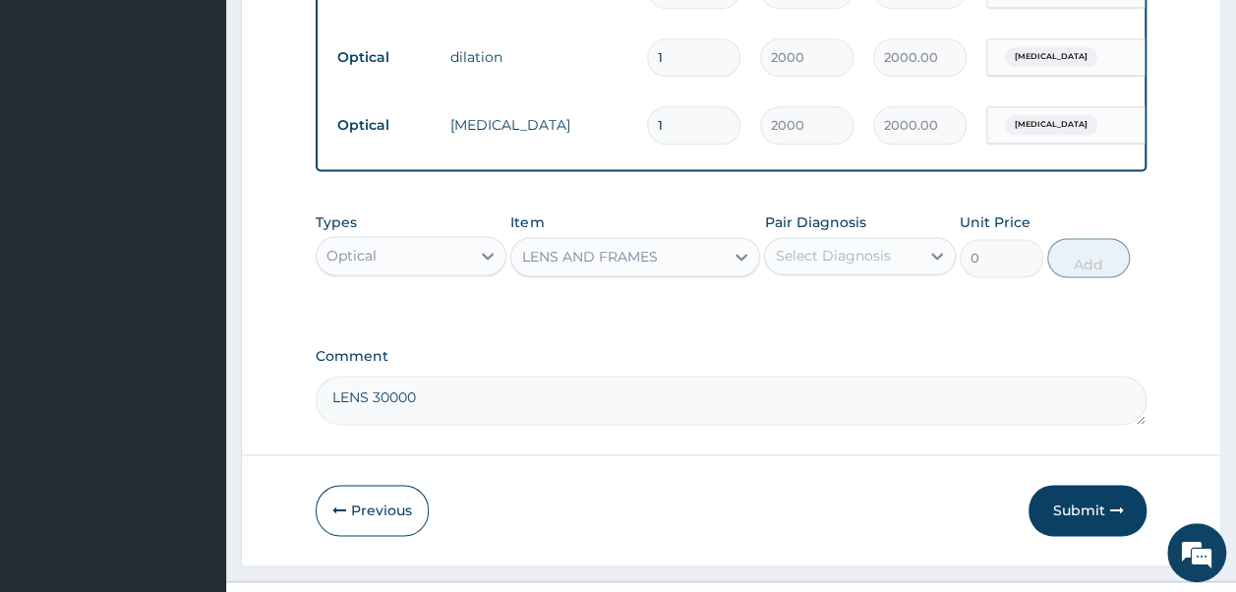
click at [901, 271] on div "Select Diagnosis" at bounding box center [842, 255] width 154 height 31
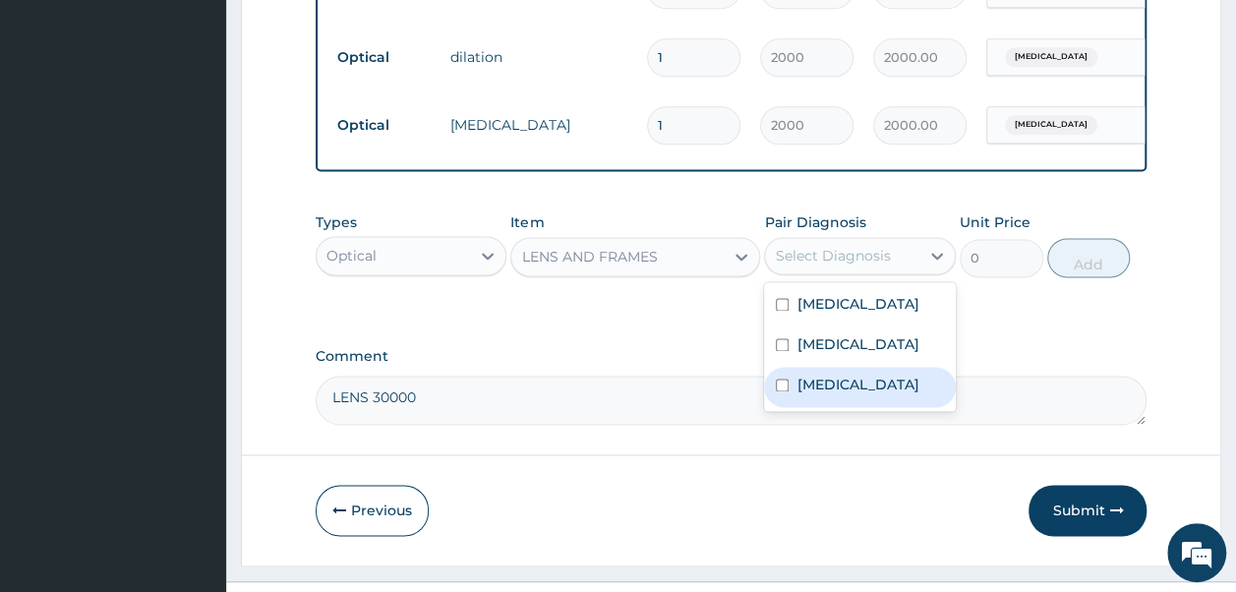
click at [869, 394] on label "Presbyopia" at bounding box center [858, 385] width 122 height 20
checkbox input "true"
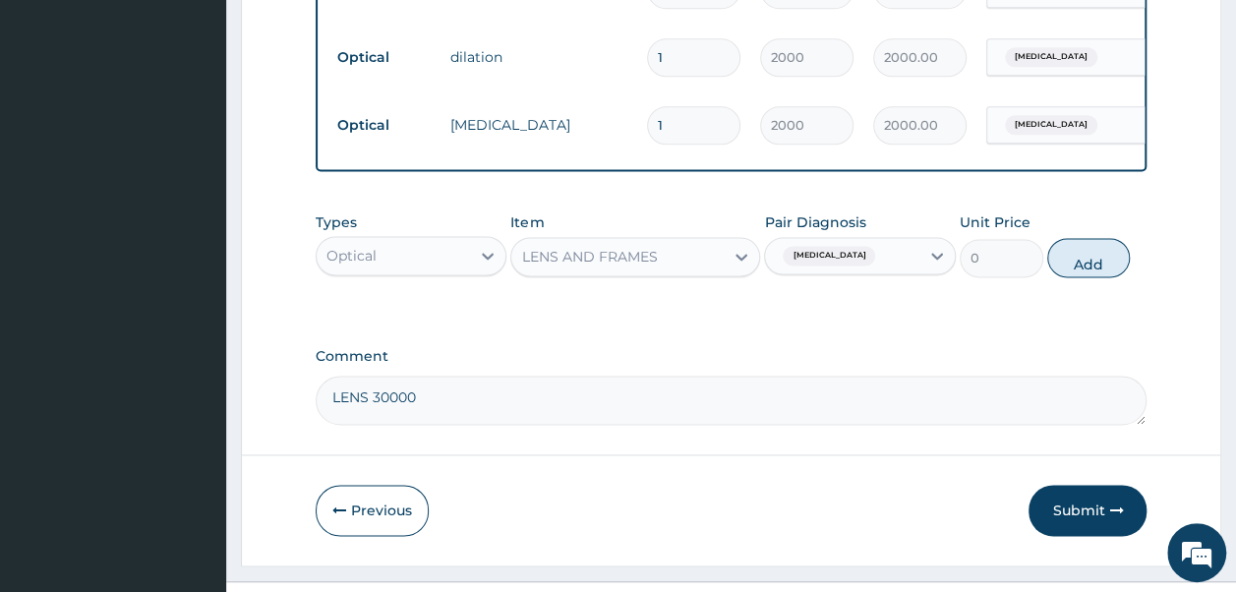
scroll to position [1290, 0]
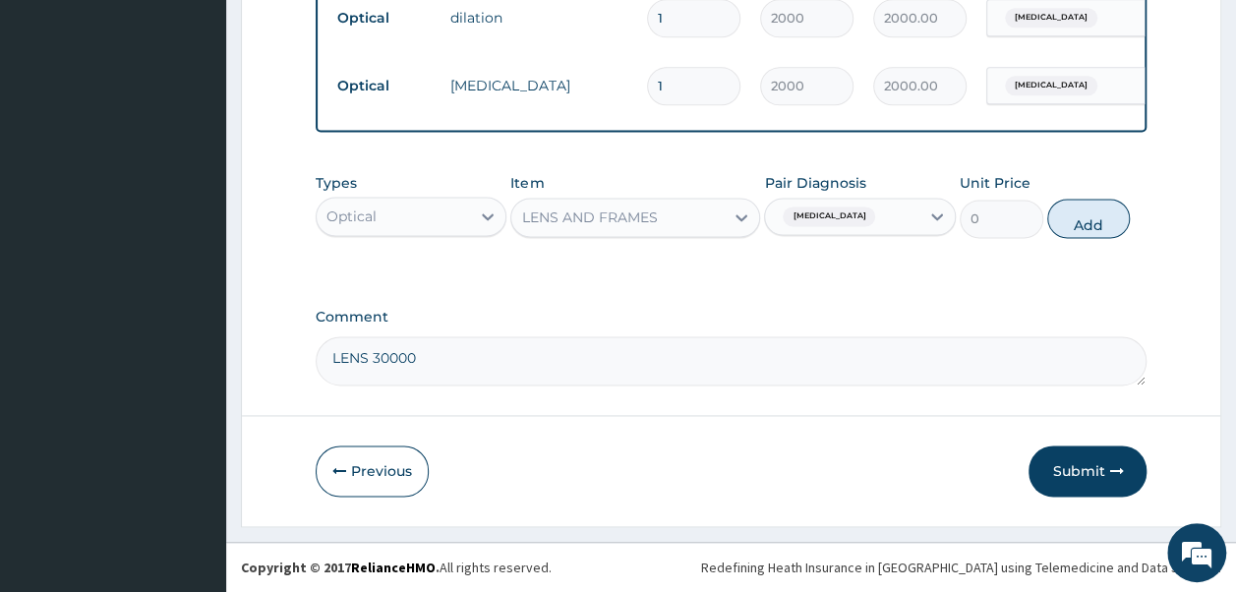
click at [367, 355] on textarea "LENS 30000" at bounding box center [732, 360] width 832 height 49
type textarea "LENS AND FRAME 30000"
click at [1080, 472] on button "Submit" at bounding box center [1088, 470] width 118 height 51
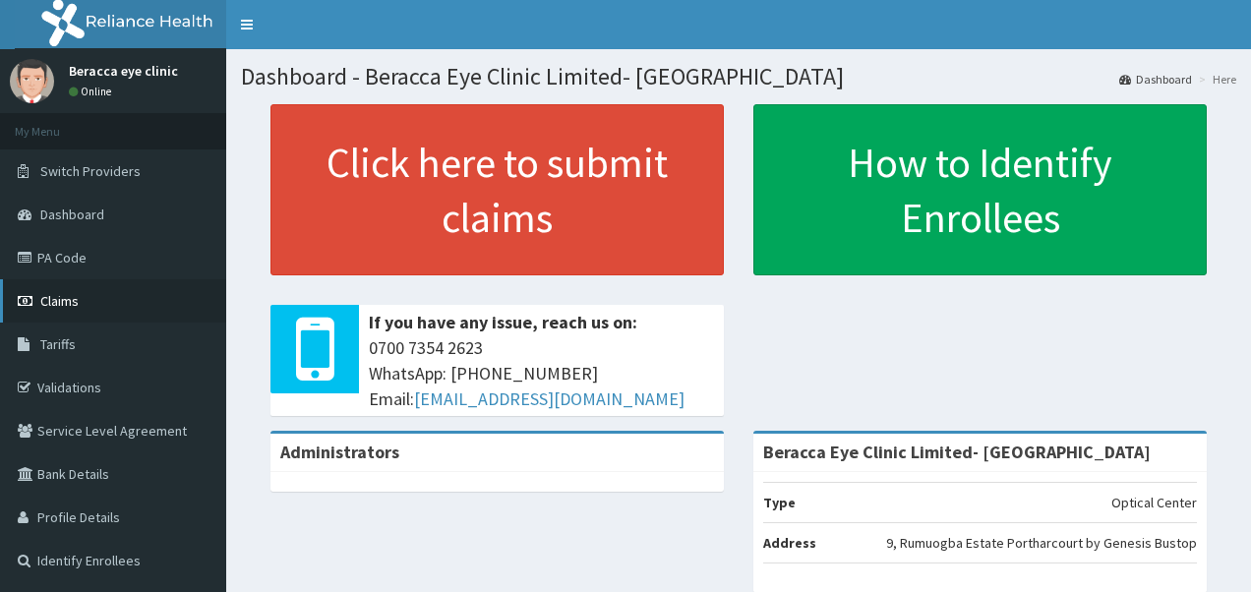
click at [75, 303] on span "Claims" at bounding box center [59, 301] width 38 height 18
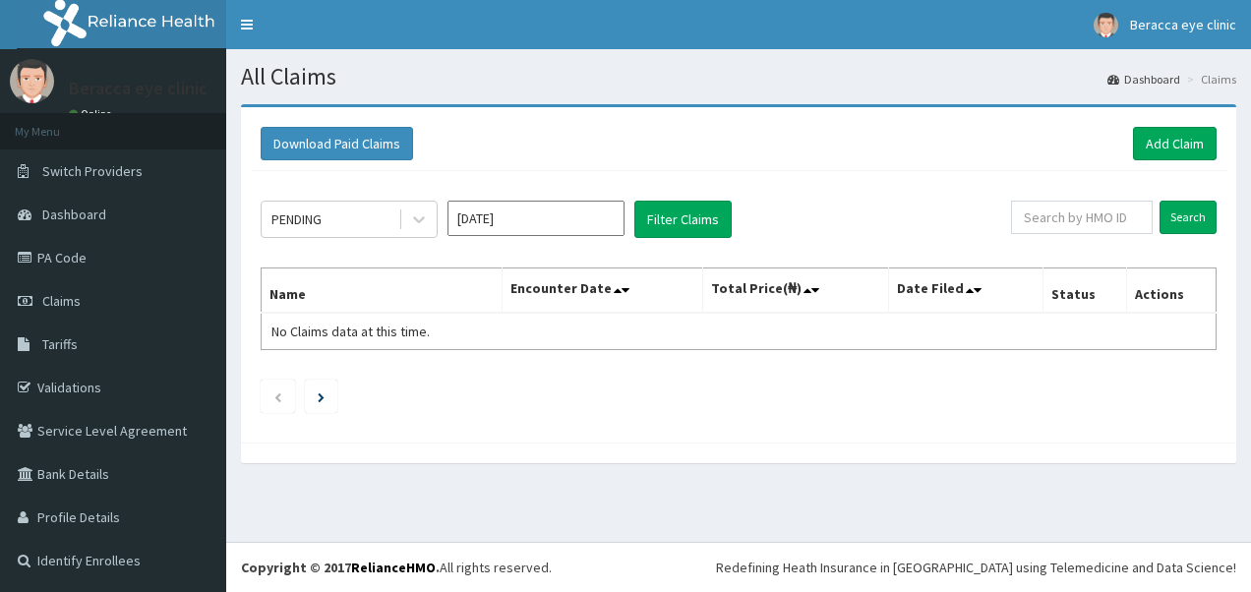
click at [513, 211] on input "[DATE]" at bounding box center [535, 218] width 177 height 35
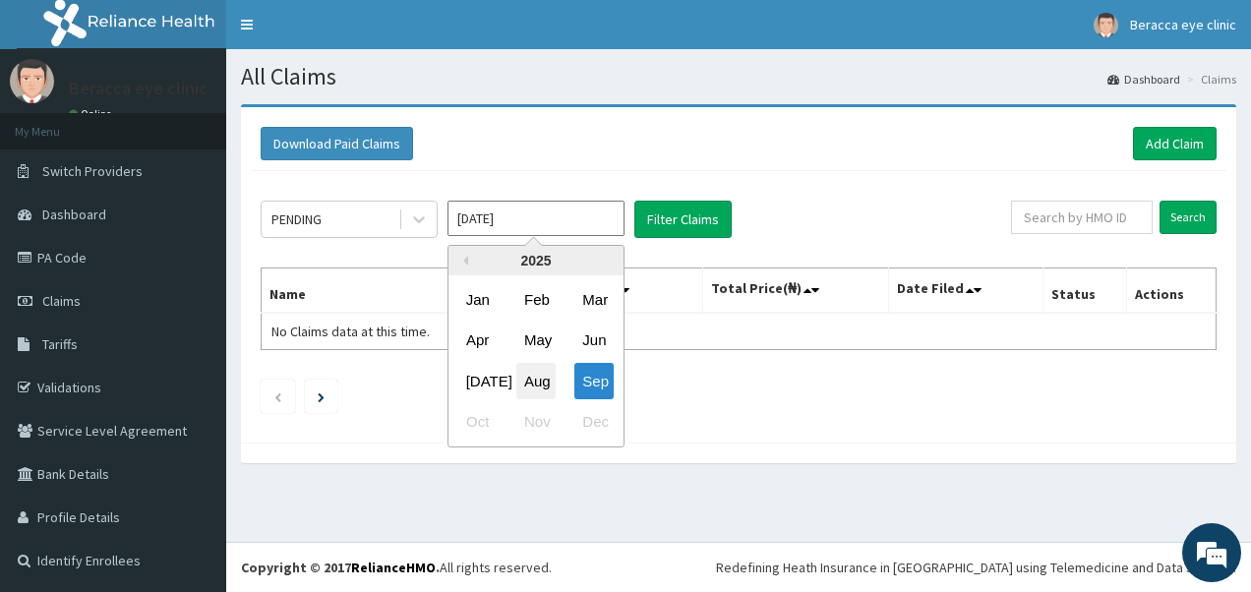
click at [540, 389] on div "Aug" at bounding box center [535, 381] width 39 height 36
type input "[DATE]"
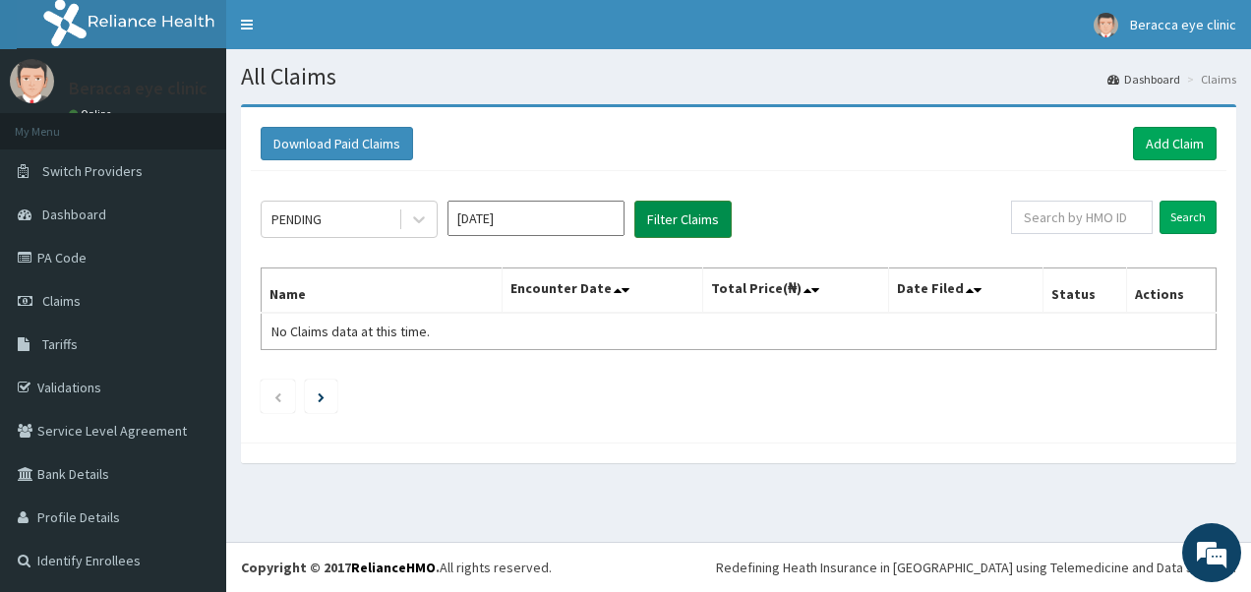
click at [684, 209] on button "Filter Claims" at bounding box center [682, 219] width 97 height 37
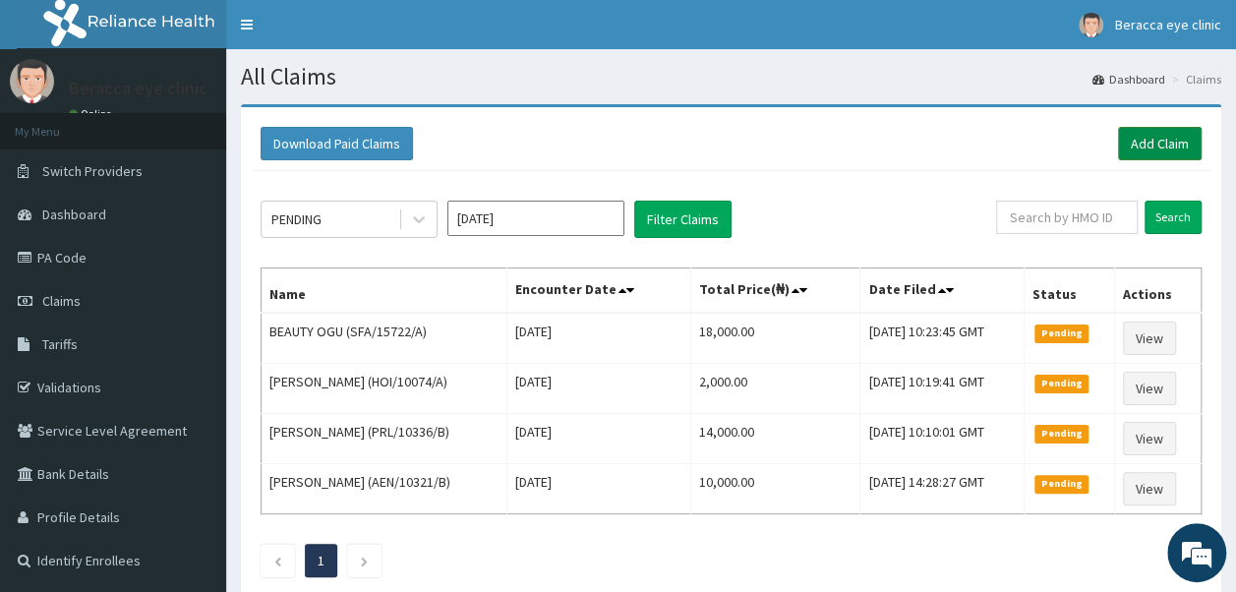
click at [1172, 138] on link "Add Claim" at bounding box center [1160, 143] width 84 height 33
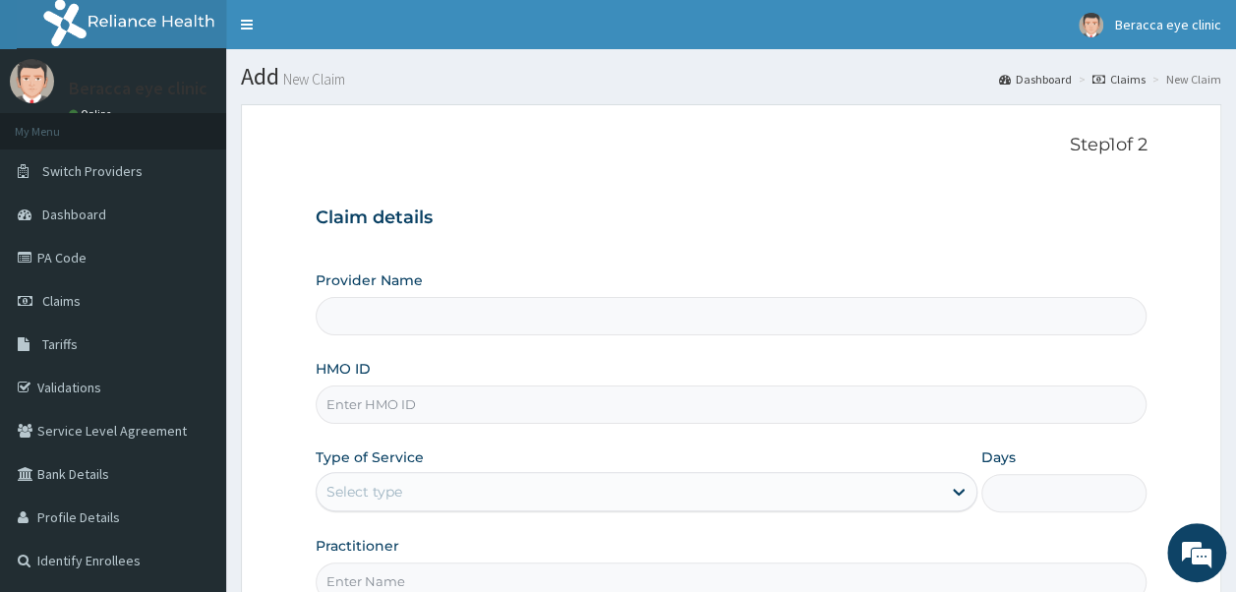
type input "Beracca Eye Clinic Limited- [GEOGRAPHIC_DATA]"
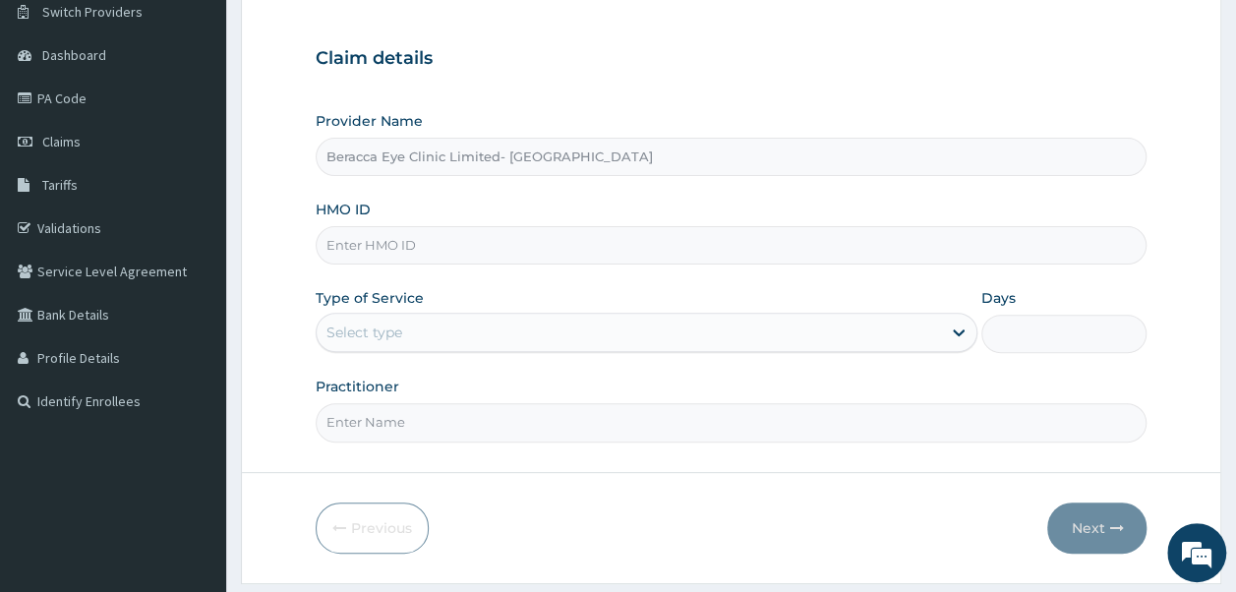
scroll to position [165, 0]
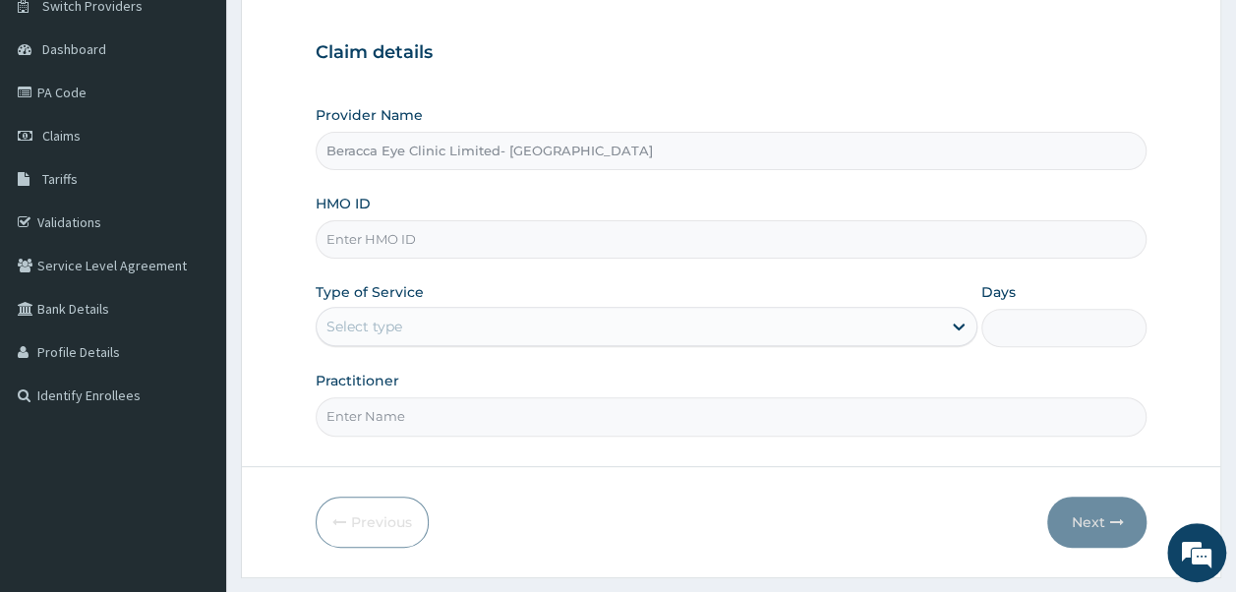
click at [489, 230] on input "HMO ID" at bounding box center [732, 239] width 832 height 38
type input "i"
type input "IOL/100006/A"
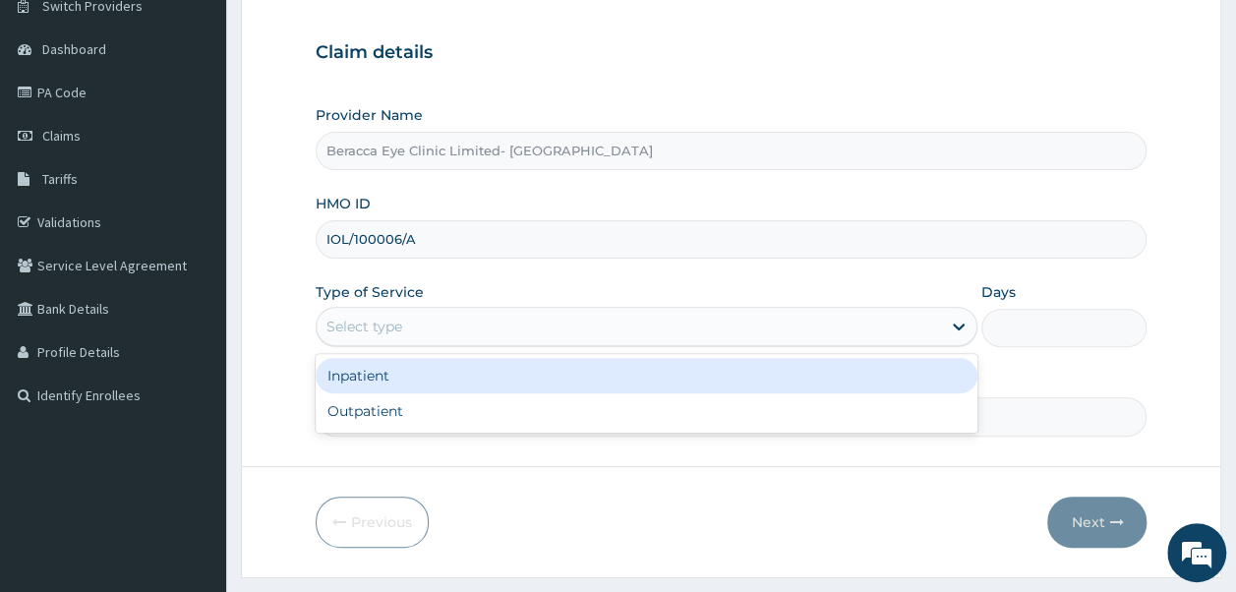
click at [402, 321] on div "Select type" at bounding box center [629, 326] width 624 height 31
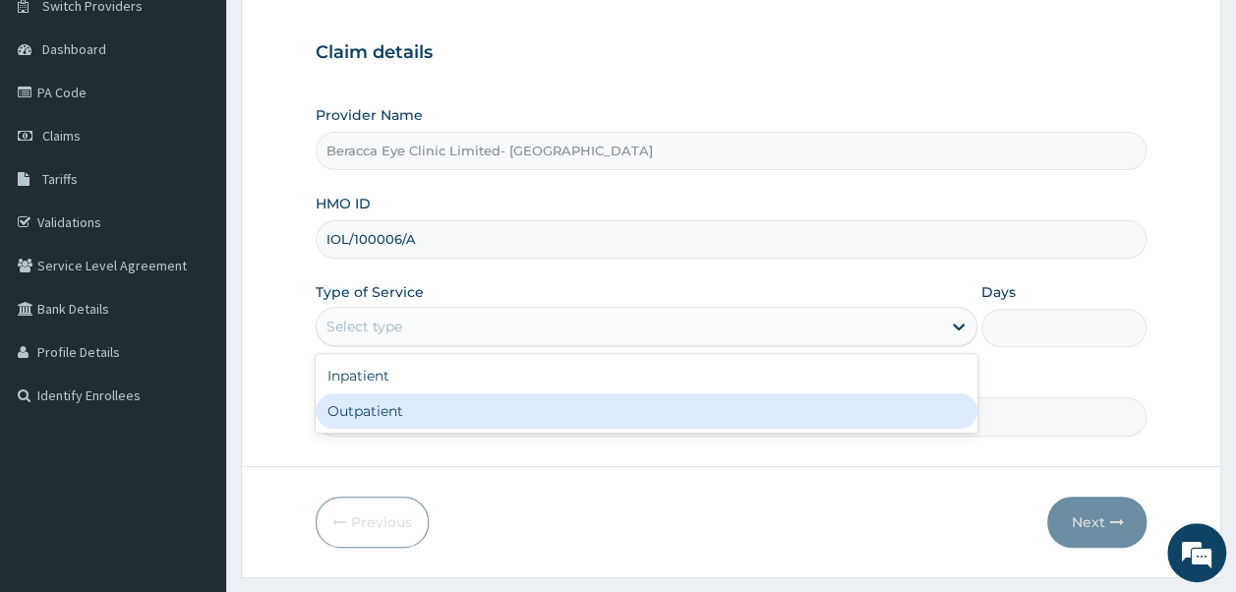
click at [393, 401] on div "Outpatient" at bounding box center [647, 410] width 662 height 35
type input "1"
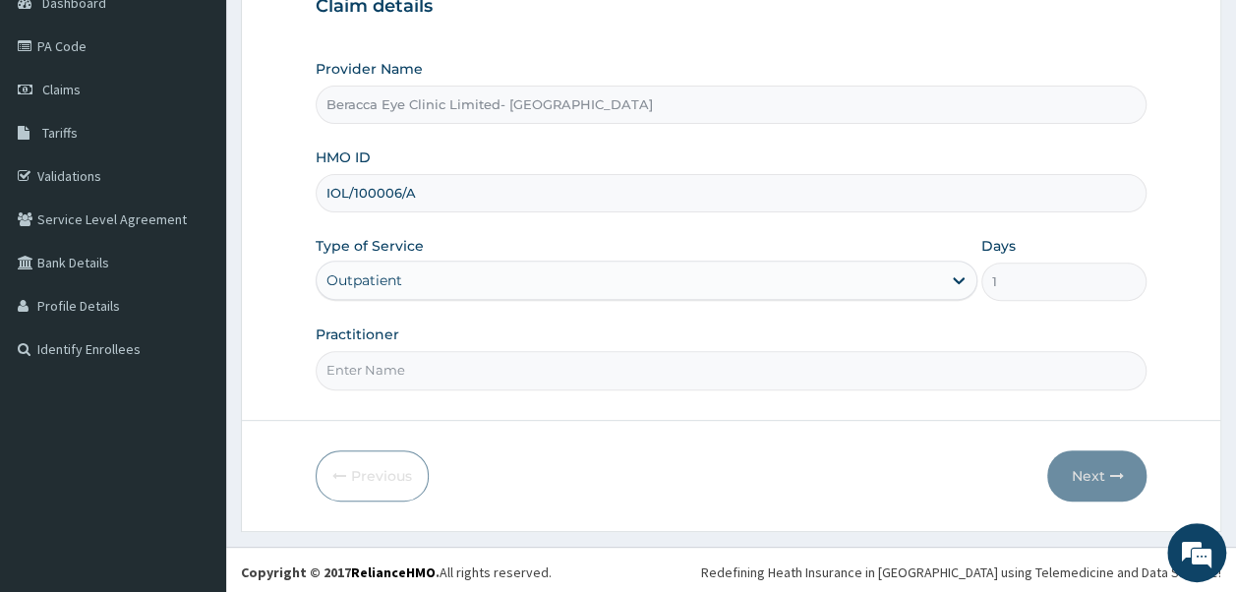
scroll to position [212, 0]
click at [431, 352] on input "Practitioner" at bounding box center [732, 369] width 832 height 38
type input "Dr. Aghogho"
click at [1092, 449] on button "Next" at bounding box center [1096, 474] width 99 height 51
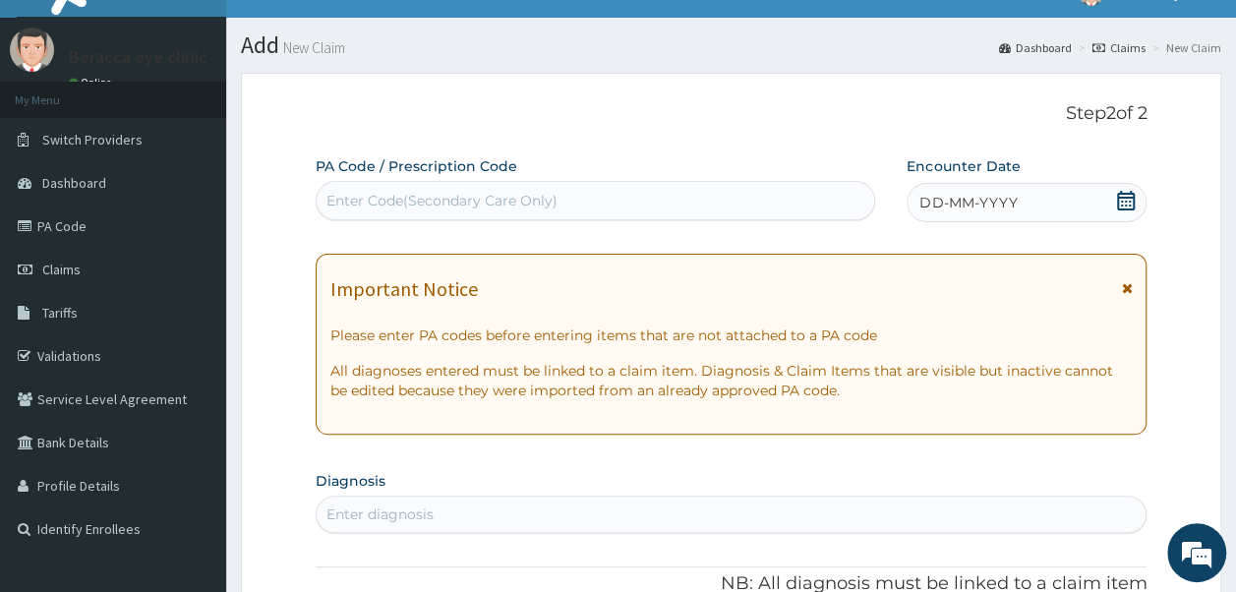
scroll to position [30, 0]
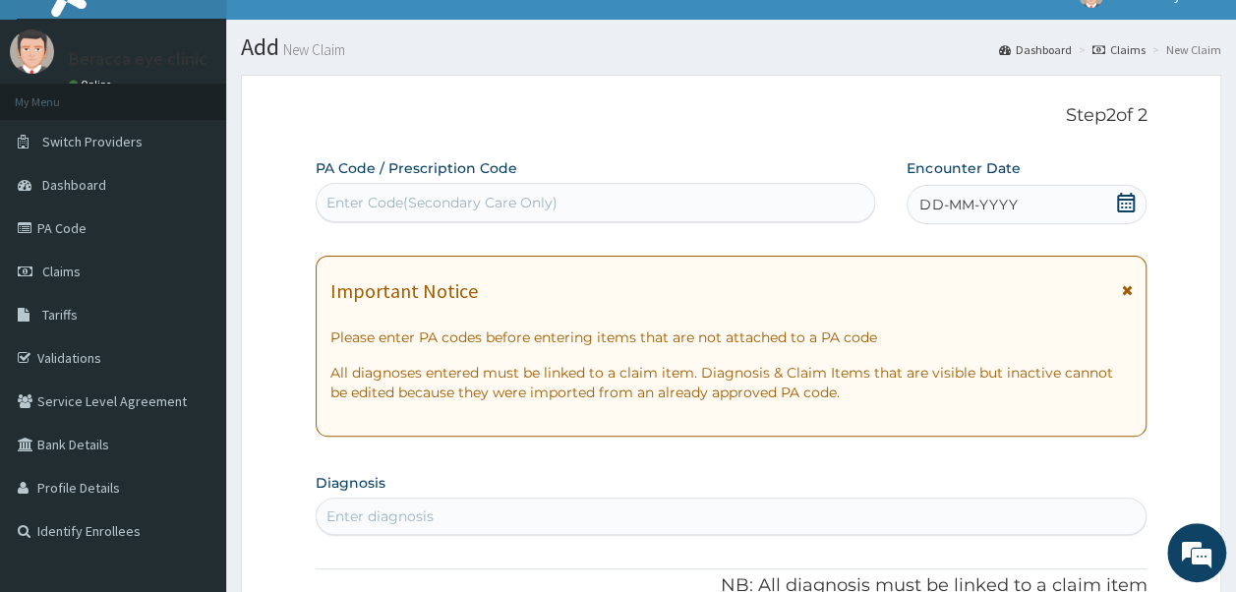
click at [1133, 199] on icon at bounding box center [1126, 203] width 18 height 20
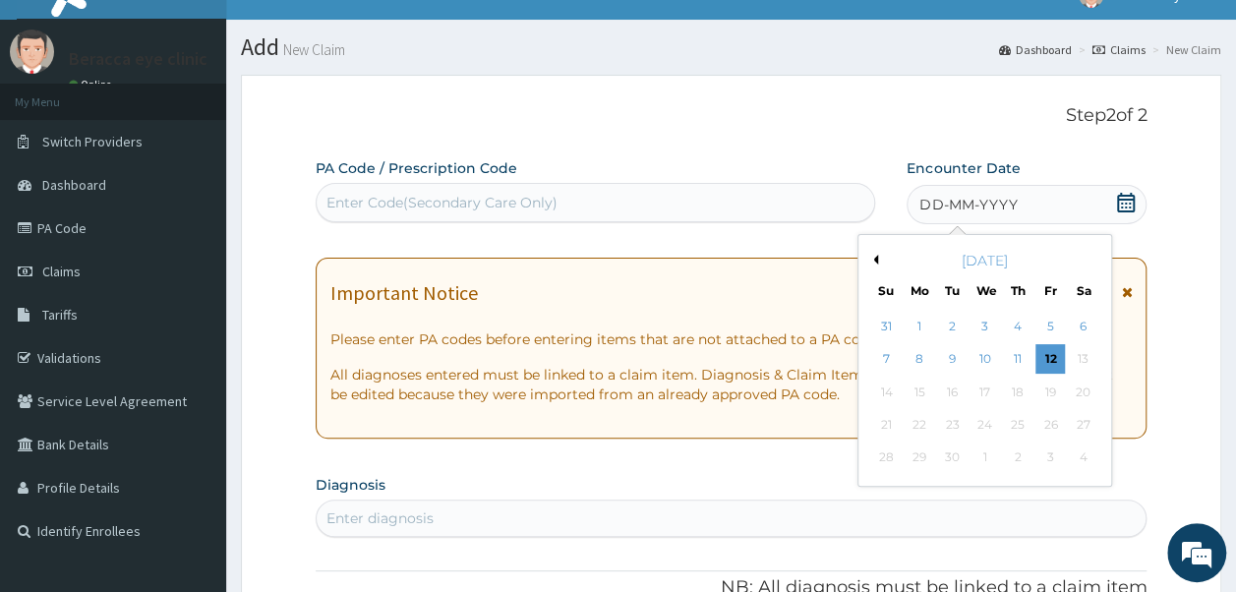
click at [876, 260] on button "Previous Month" at bounding box center [873, 260] width 10 height 10
click at [949, 427] on div "19" at bounding box center [953, 425] width 30 height 30
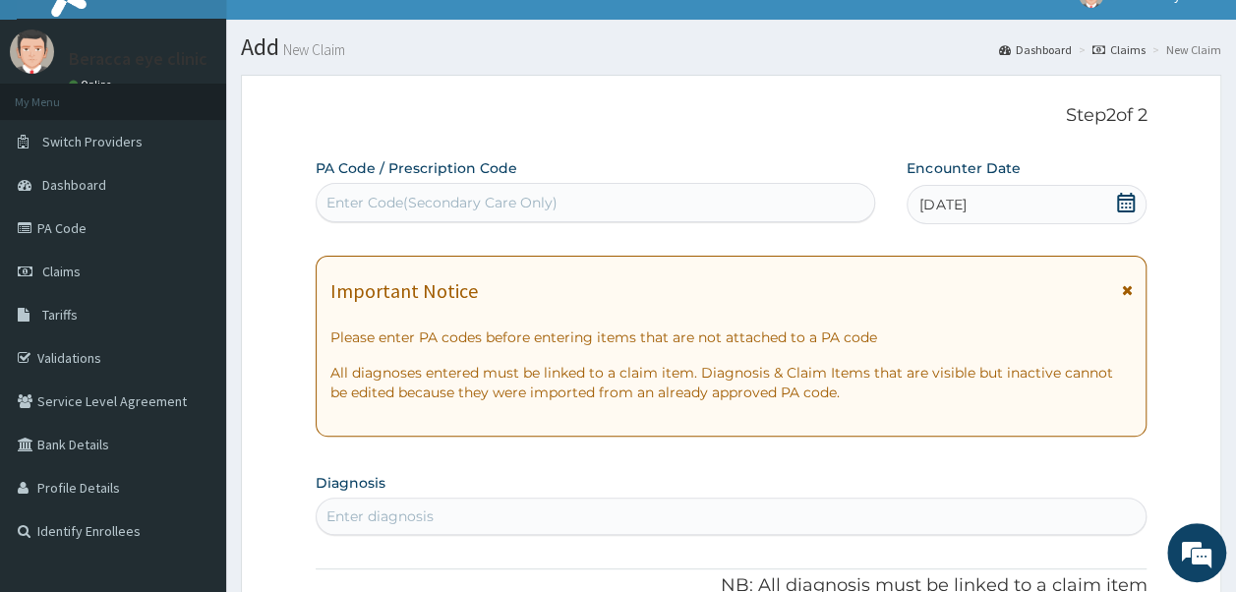
click at [511, 180] on div "PA Code / Prescription Code Enter Code(Secondary Care Only)" at bounding box center [596, 190] width 561 height 64
click at [507, 196] on div "Enter Code(Secondary Care Only)" at bounding box center [441, 203] width 231 height 20
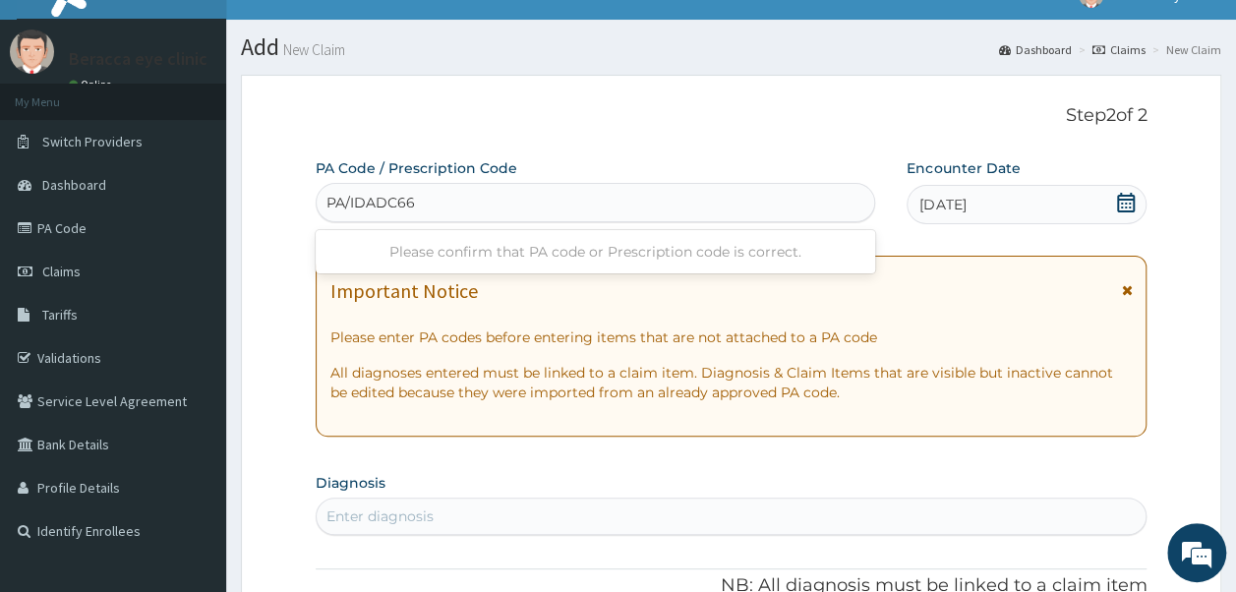
type input "PA/IDADC6"
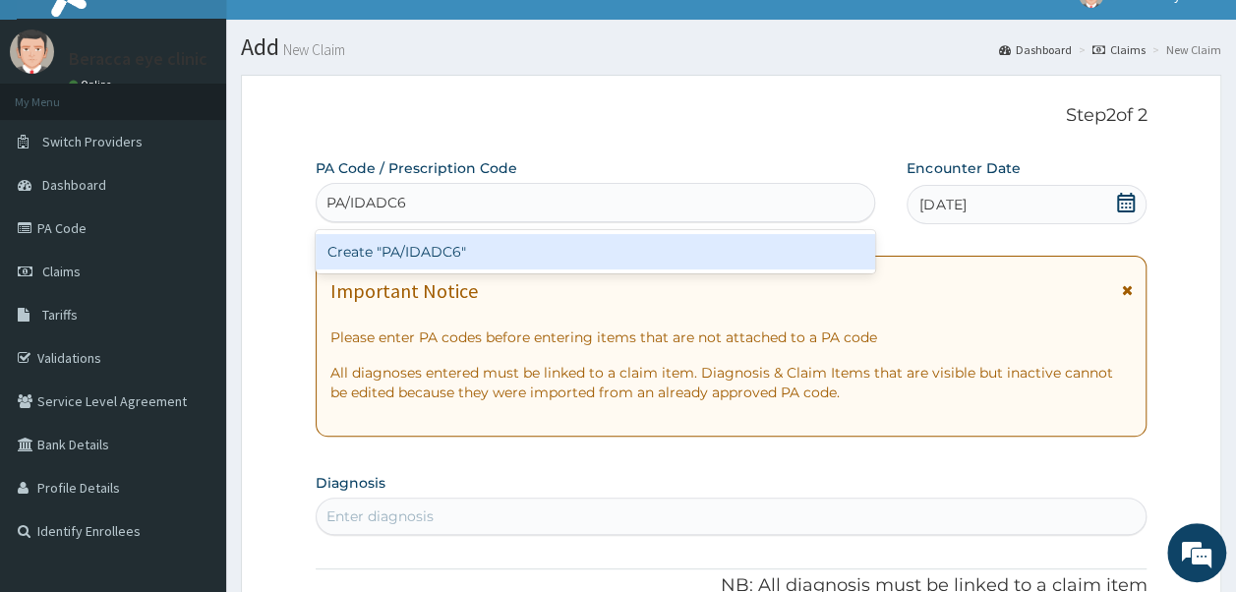
click at [422, 248] on div "Create "PA/IDADC6"" at bounding box center [596, 251] width 561 height 35
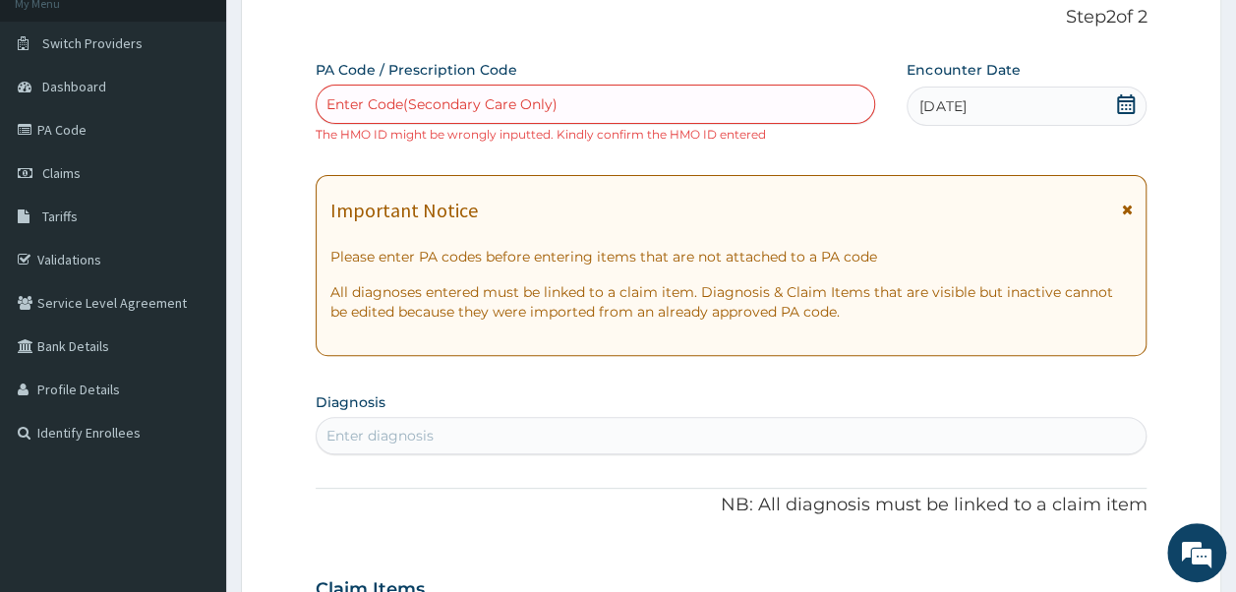
scroll to position [126, 0]
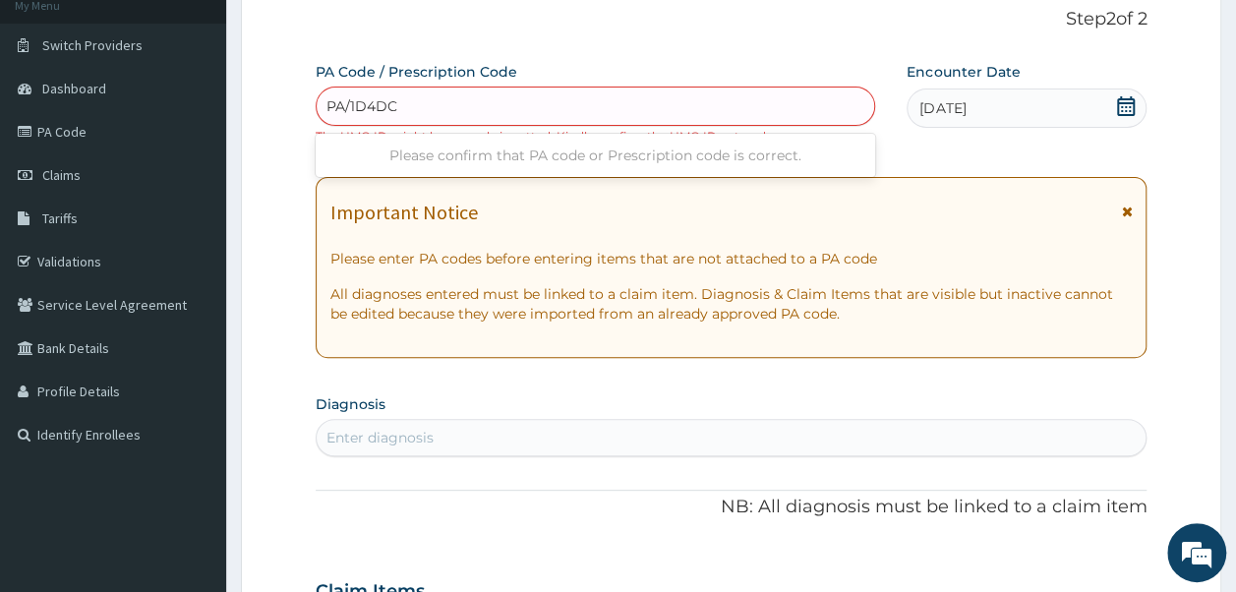
type input "PA/1D4DC6"
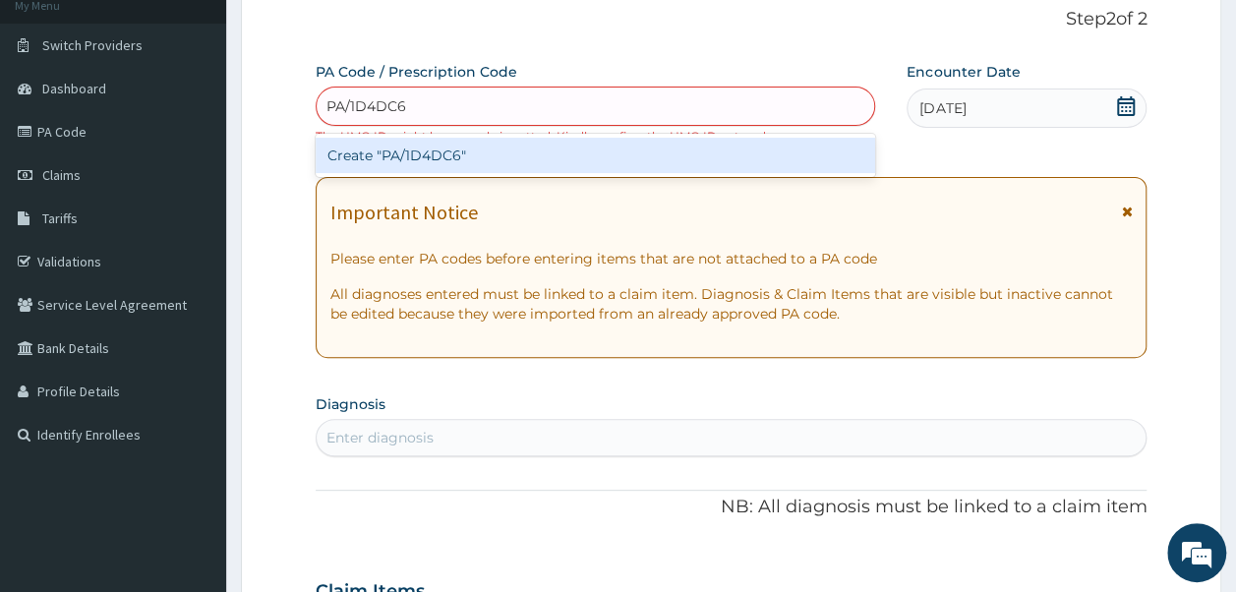
click at [500, 150] on div "Create "PA/1D4DC6"" at bounding box center [596, 155] width 561 height 35
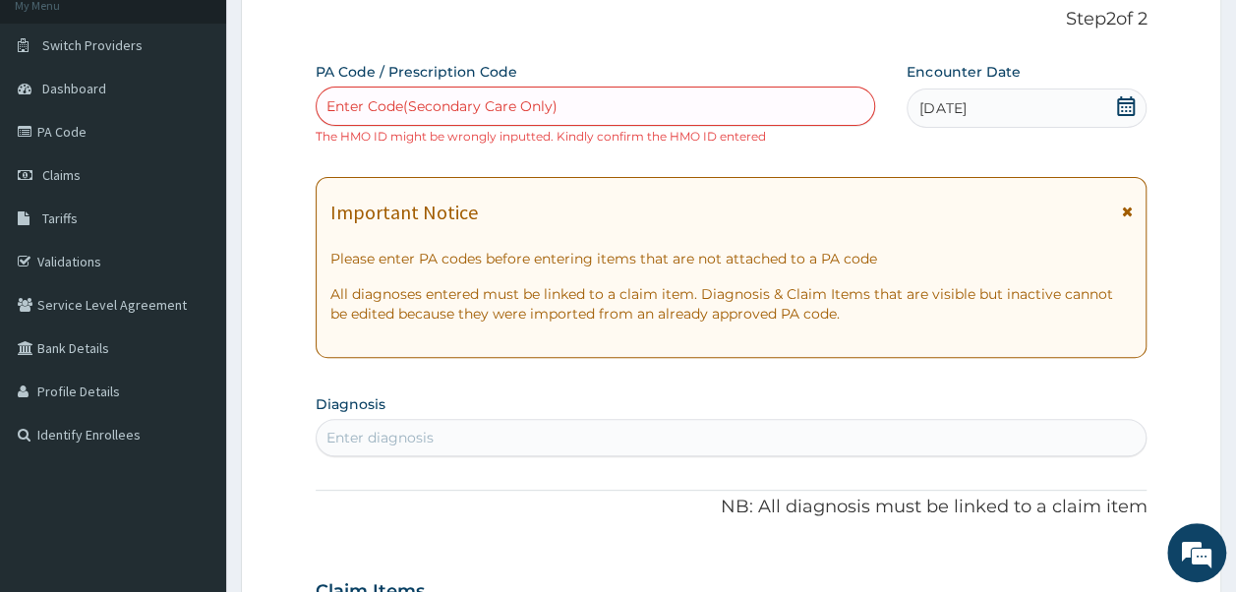
click at [527, 106] on div "Enter Code(Secondary Care Only)" at bounding box center [441, 106] width 231 height 20
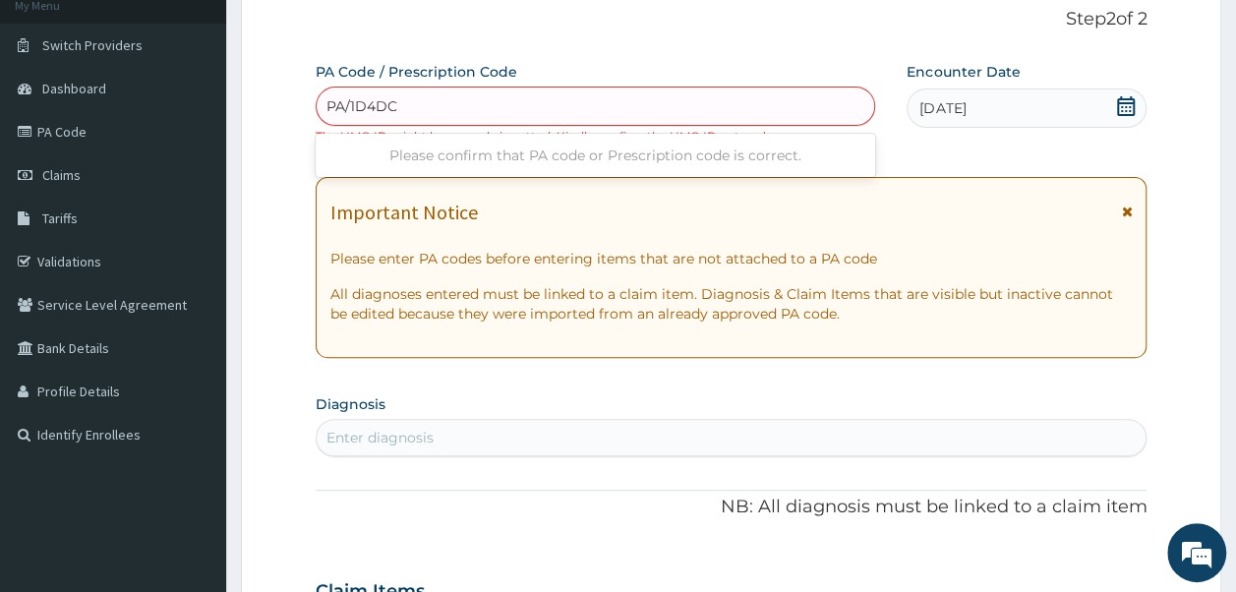
type input "PA/1D4DC6"
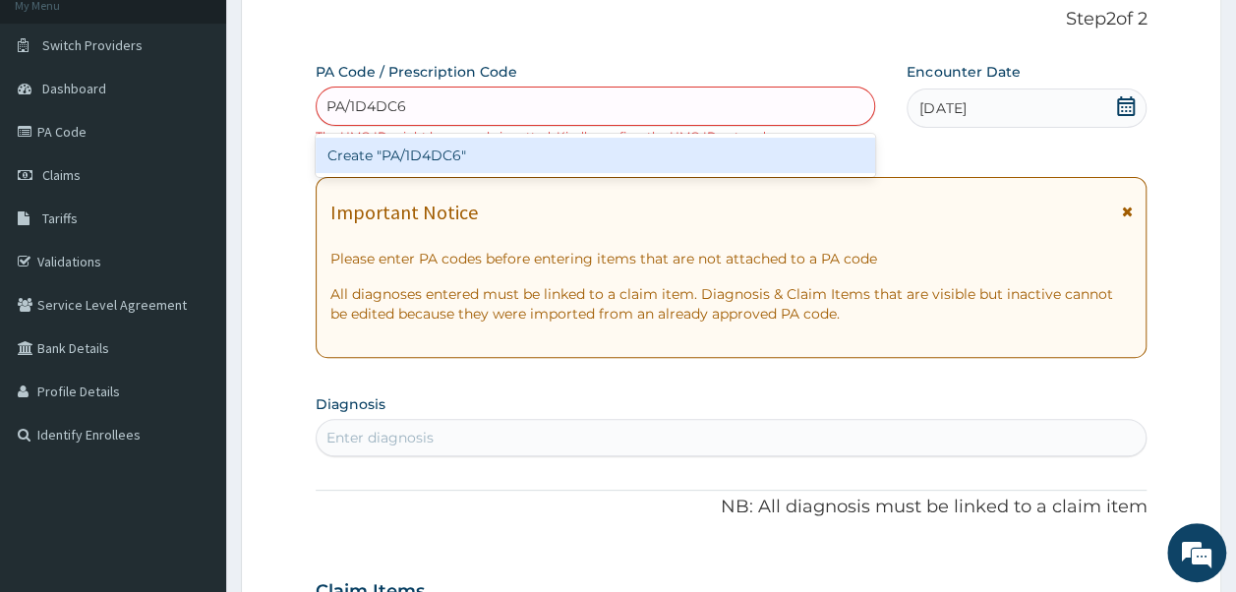
click at [434, 161] on div "Create "PA/1D4DC6"" at bounding box center [596, 155] width 561 height 35
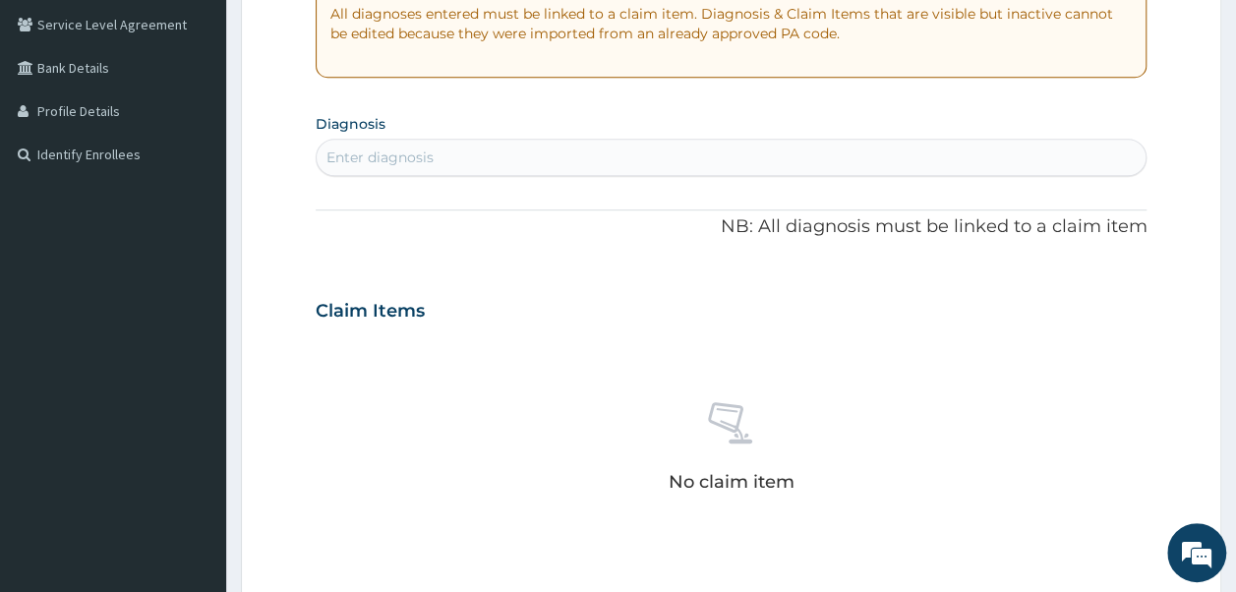
scroll to position [512, 0]
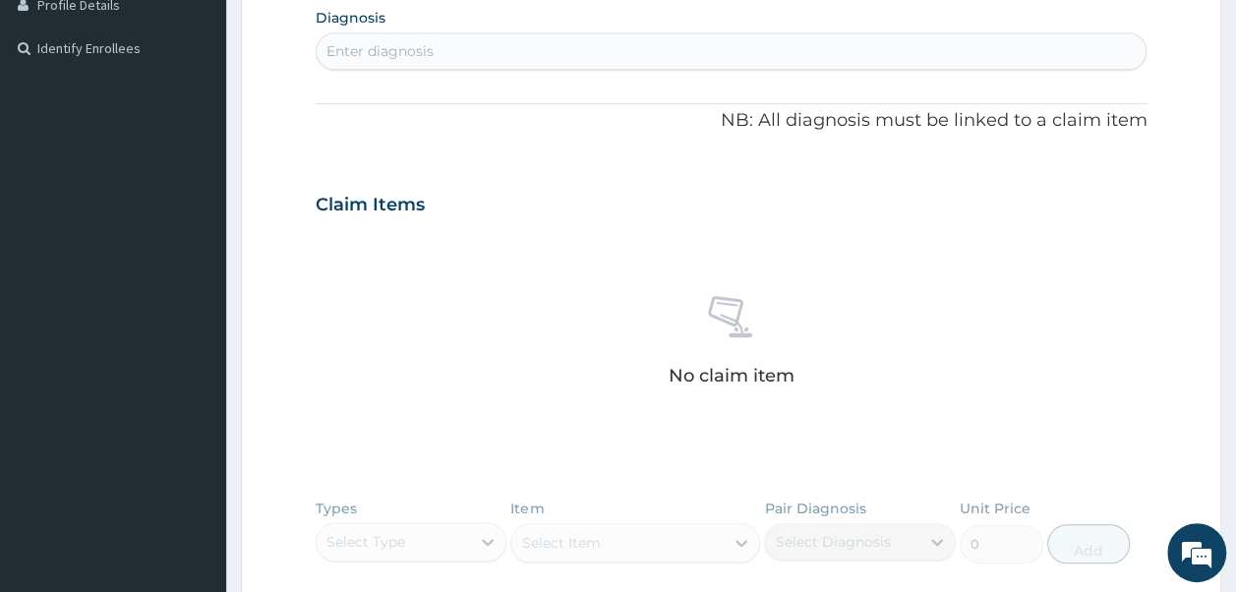
drag, startPoint x: 1225, startPoint y: 409, endPoint x: 1245, endPoint y: 399, distance: 22.0
click at [1235, 399] on html "R EL Toggle navigation Beracca eye clinic Beracca eye clinic - [EMAIL_ADDRESS][…" at bounding box center [618, 203] width 1236 height 1430
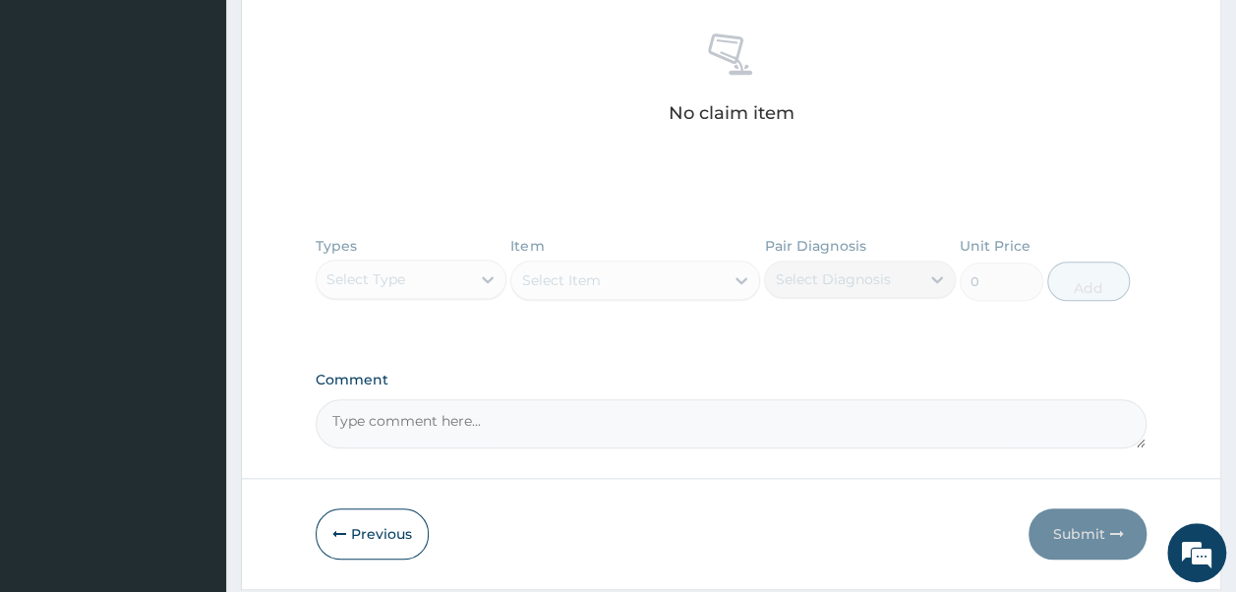
scroll to position [836, 0]
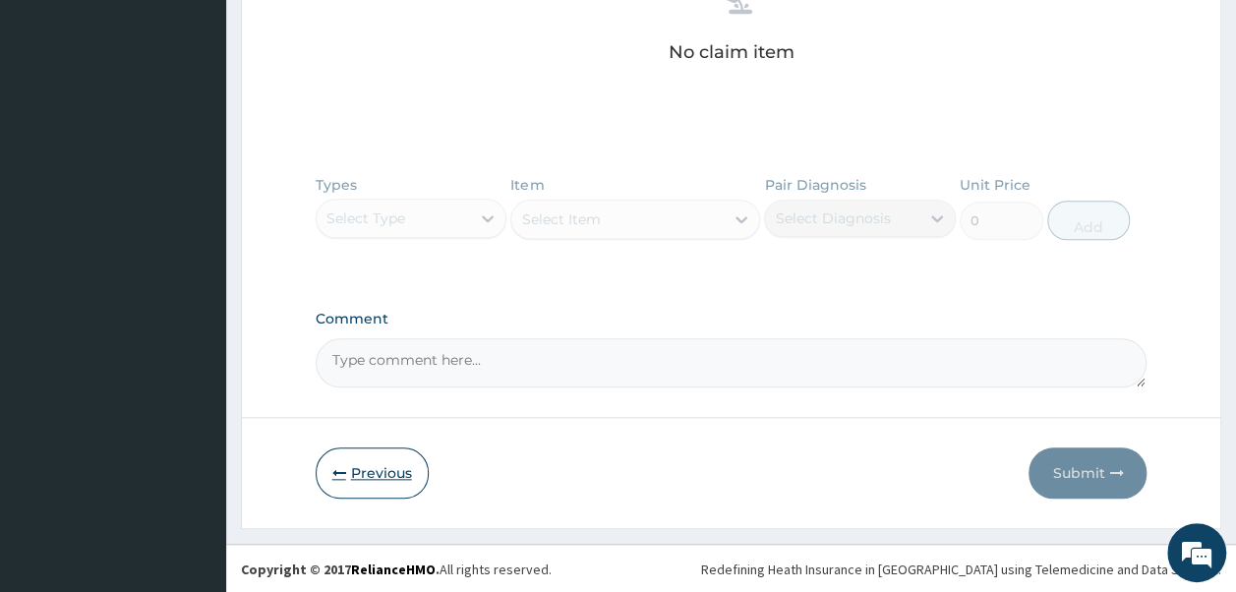
click at [389, 468] on button "Previous" at bounding box center [372, 472] width 113 height 51
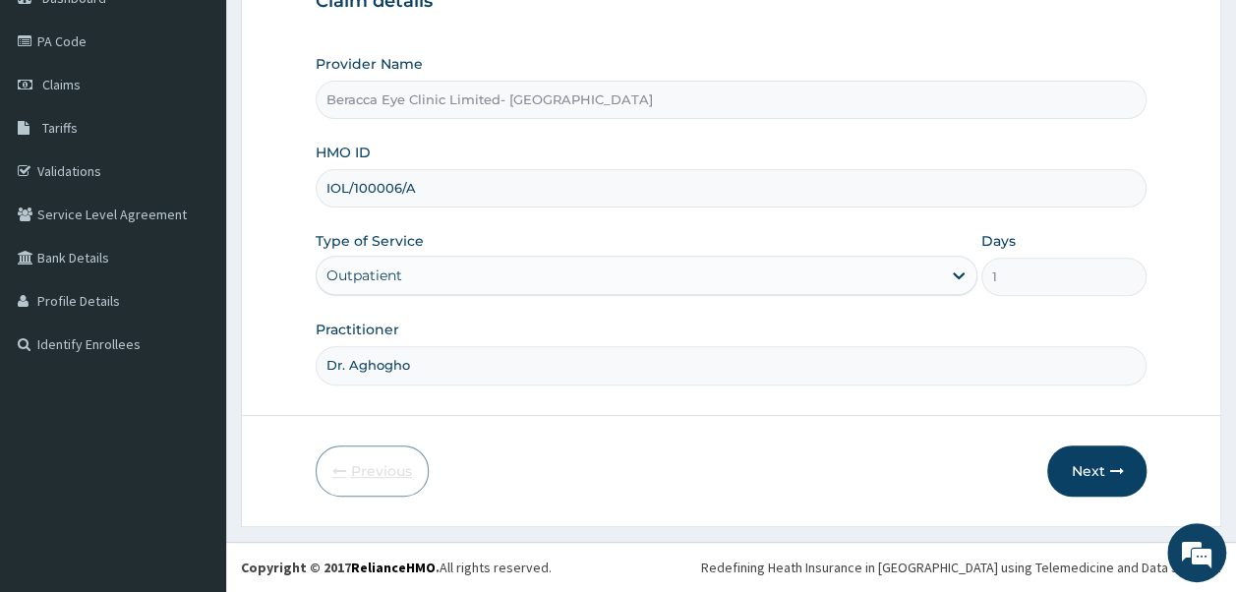
scroll to position [212, 0]
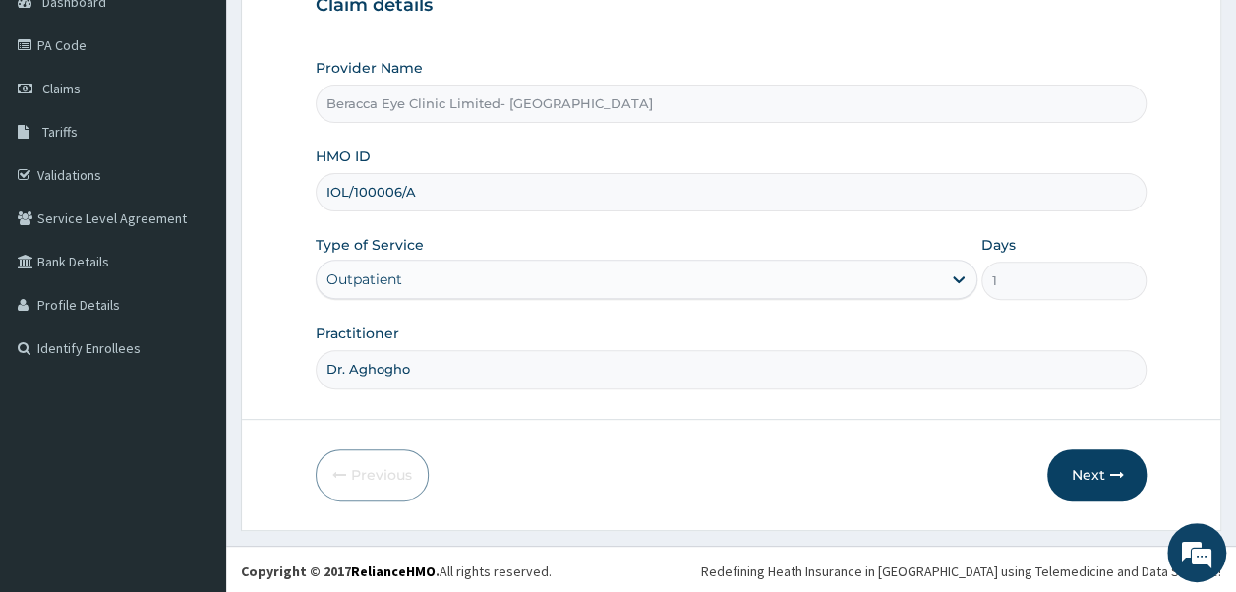
click at [382, 186] on input "IOL/100006/A" at bounding box center [732, 192] width 832 height 38
type input "IOL/10006/A"
click at [1091, 467] on button "Next" at bounding box center [1096, 474] width 99 height 51
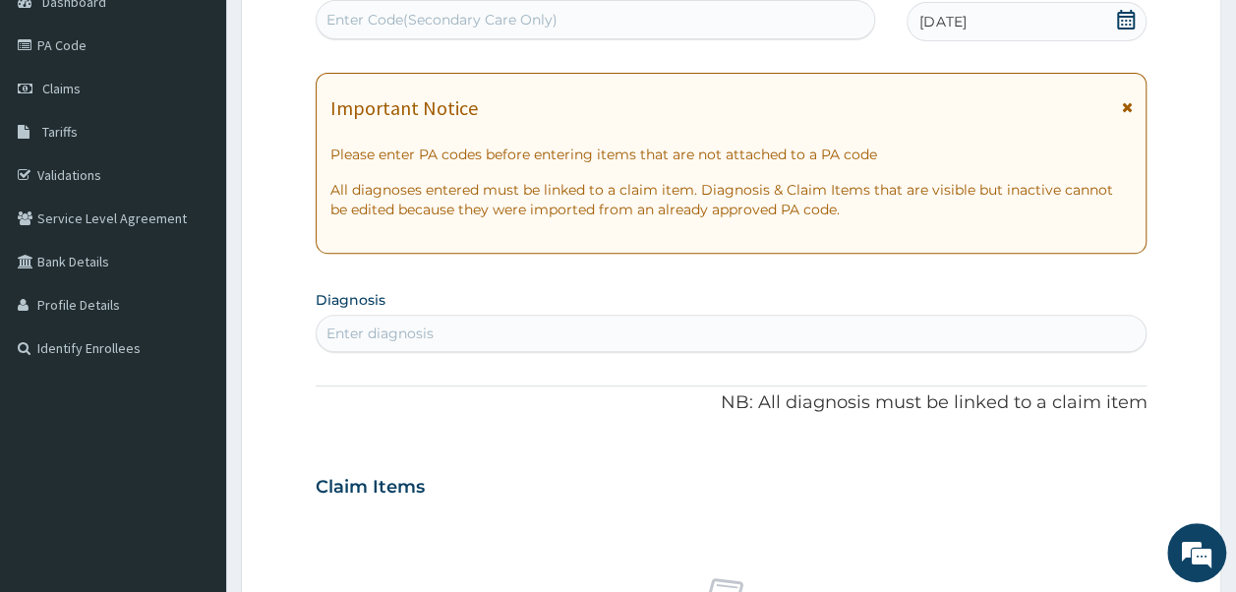
click at [736, 7] on div "Enter Code(Secondary Care Only)" at bounding box center [596, 19] width 559 height 31
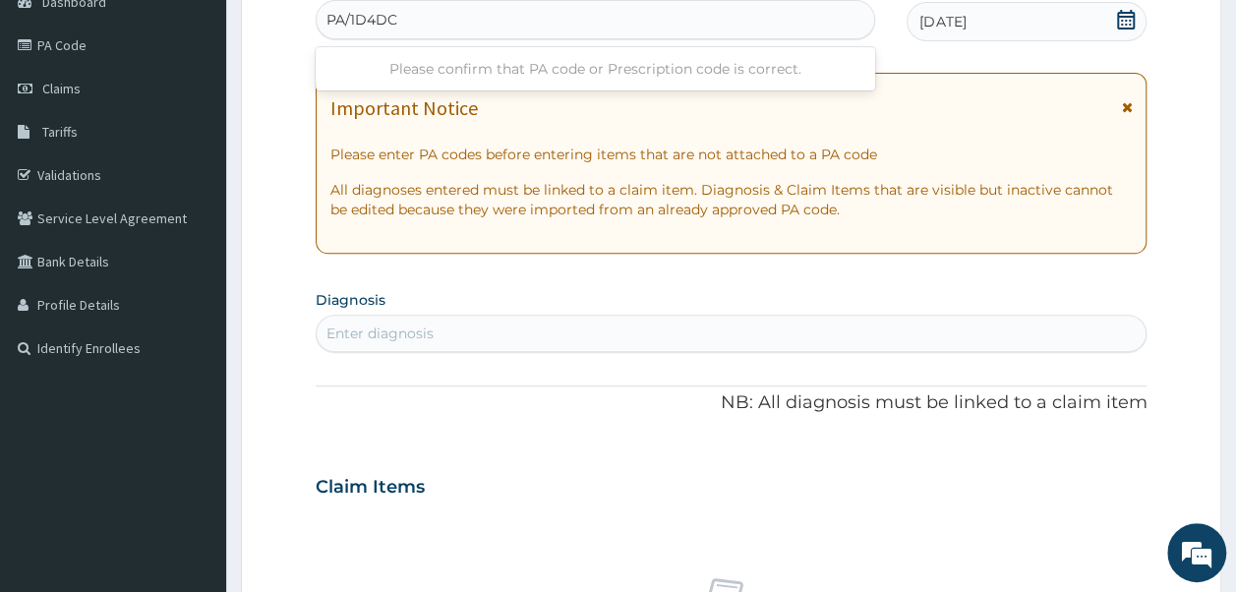
type input "PA/1D4DC6"
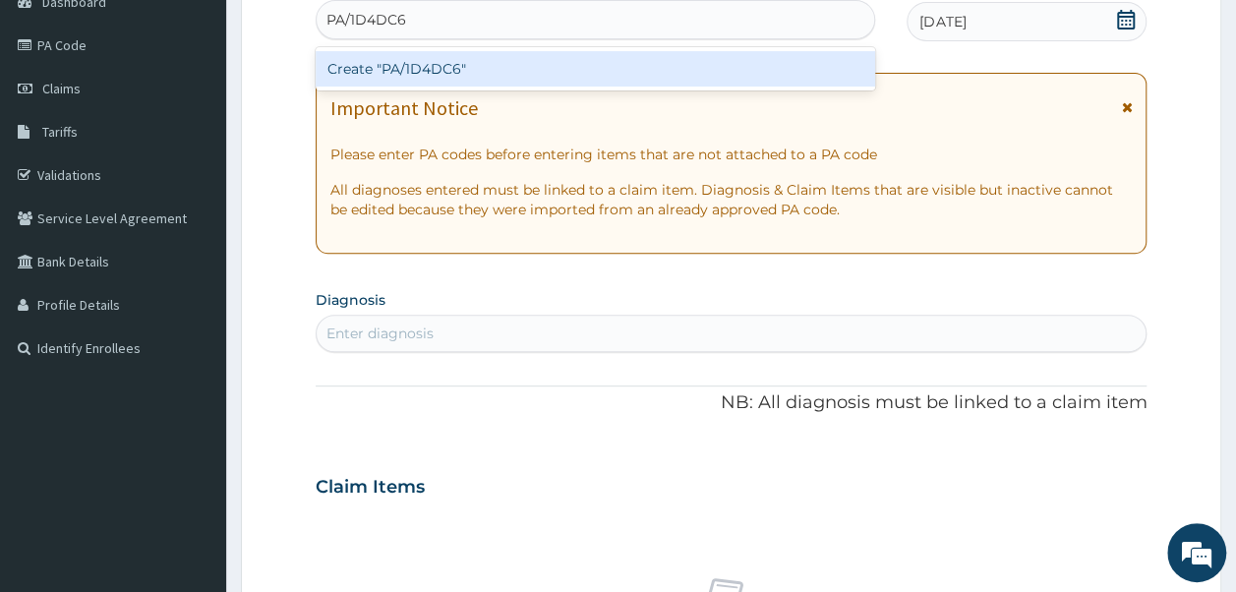
click at [471, 71] on div "Create "PA/1D4DC6"" at bounding box center [596, 68] width 561 height 35
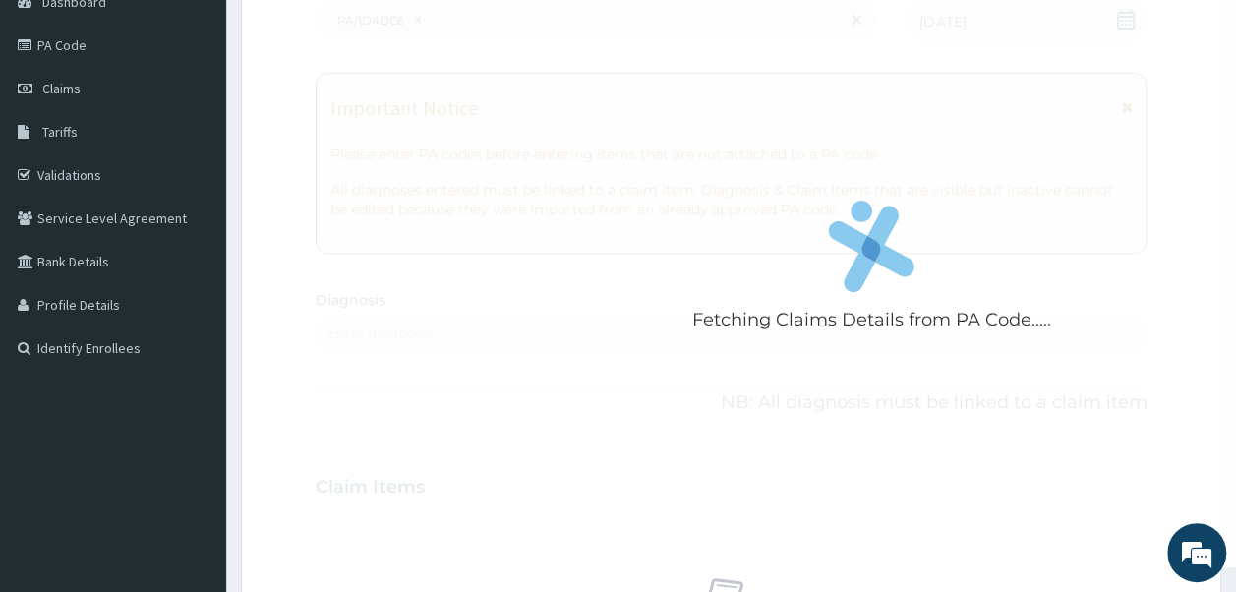
click at [471, 71] on div "Fetching Claims Details from PA Code....." at bounding box center [872, 271] width 1112 height 592
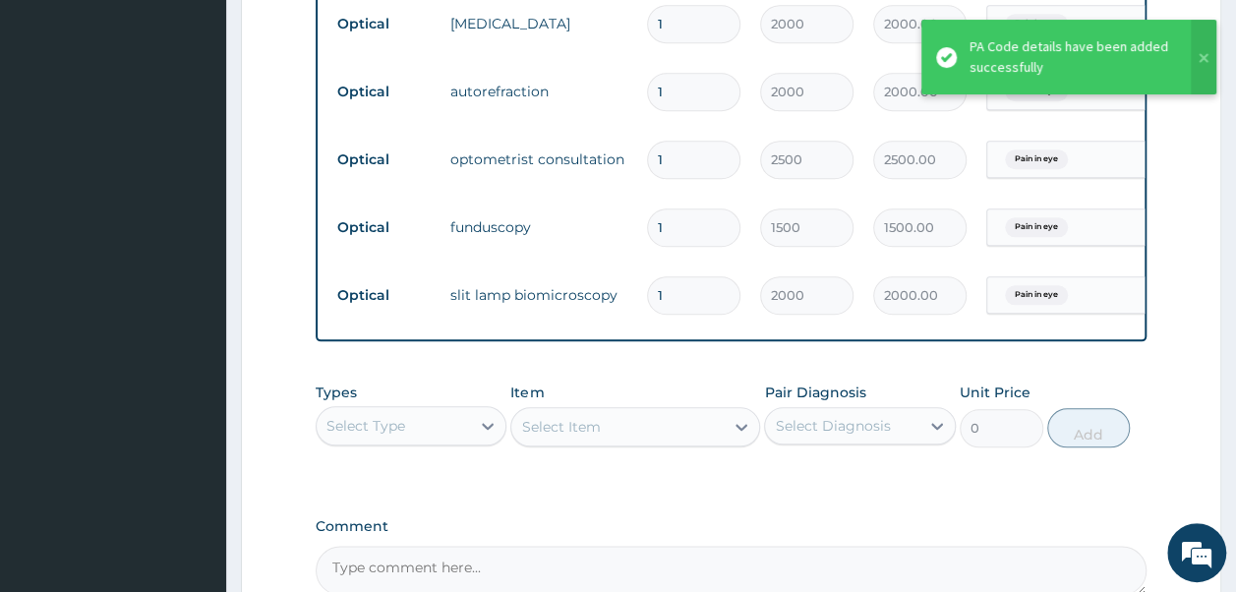
click at [471, 71] on tr "Optical autorefraction 1 2000 2000.00 Pain in eye Delete" at bounding box center [809, 92] width 964 height 68
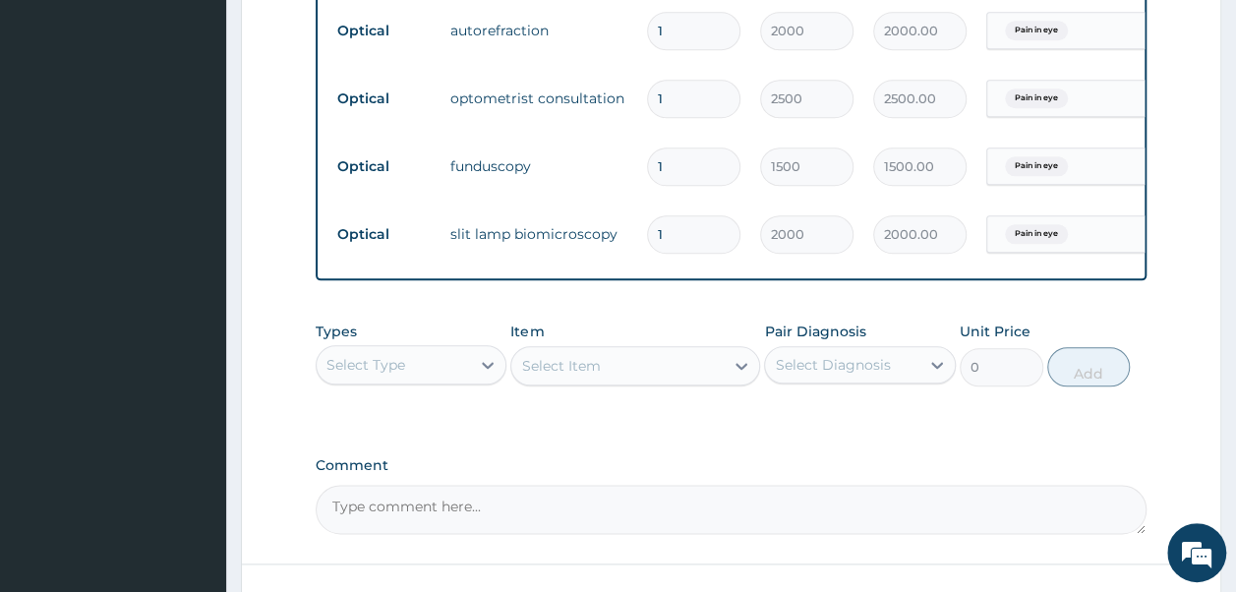
scroll to position [1154, 0]
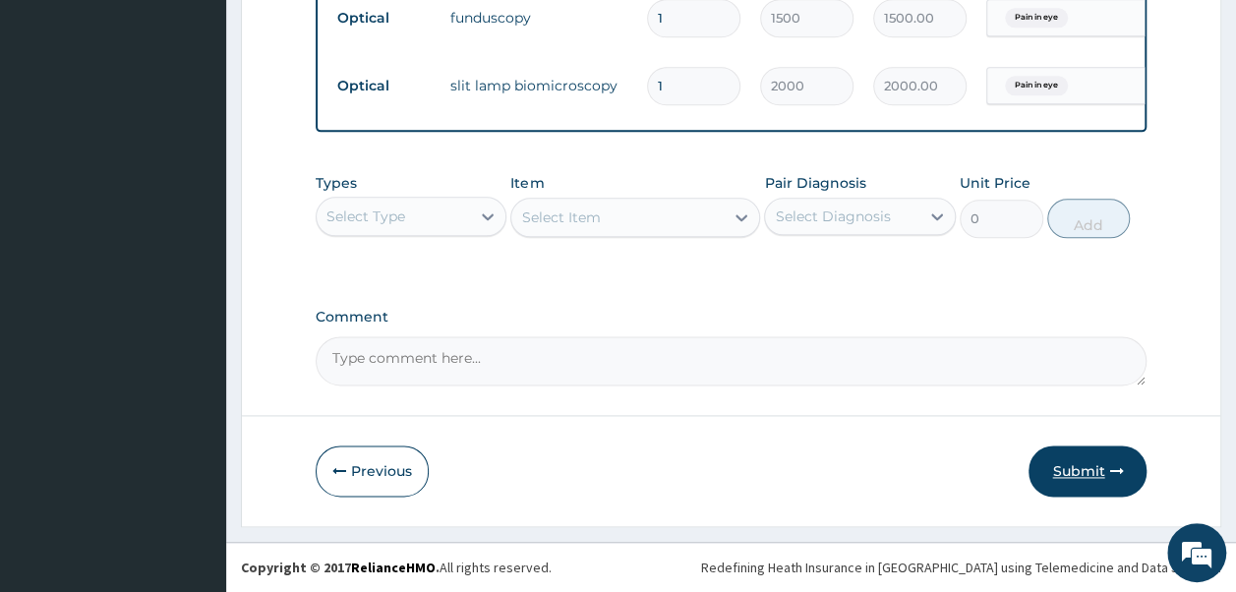
click at [1088, 460] on button "Submit" at bounding box center [1088, 470] width 118 height 51
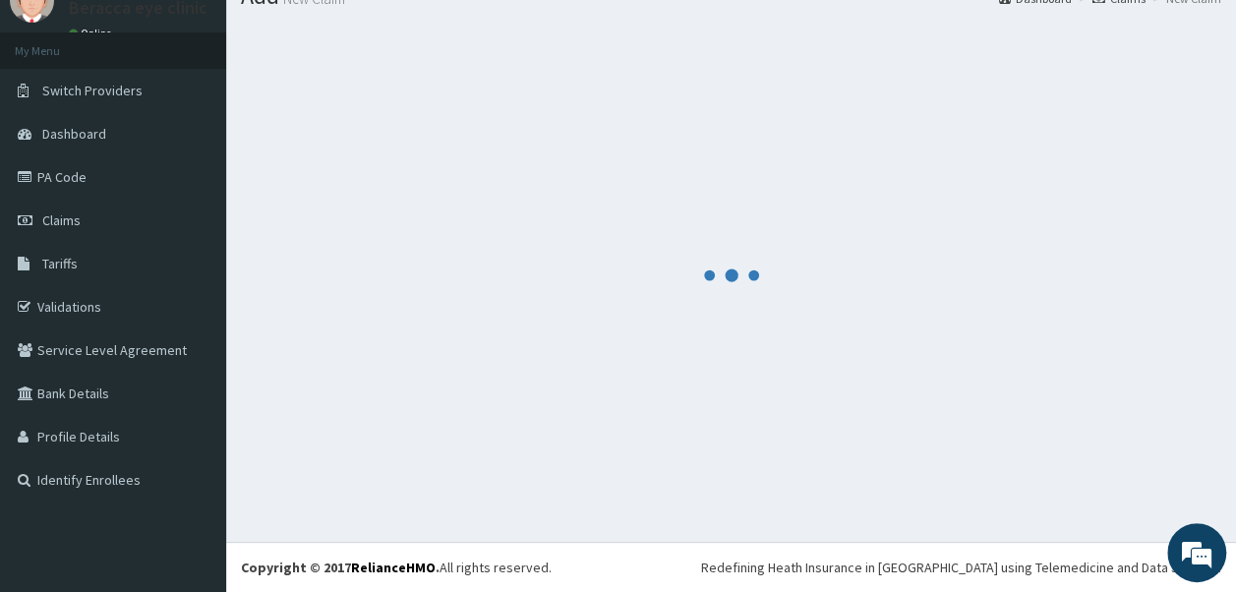
scroll to position [81, 0]
click at [1088, 460] on div at bounding box center [731, 276] width 980 height 504
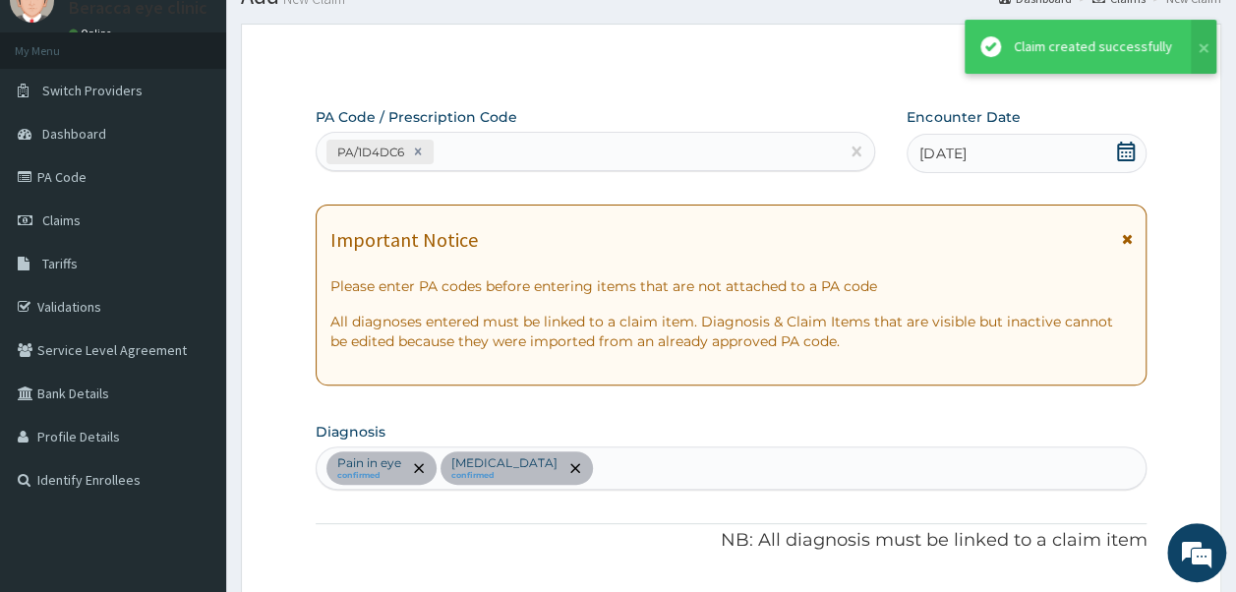
scroll to position [1154, 0]
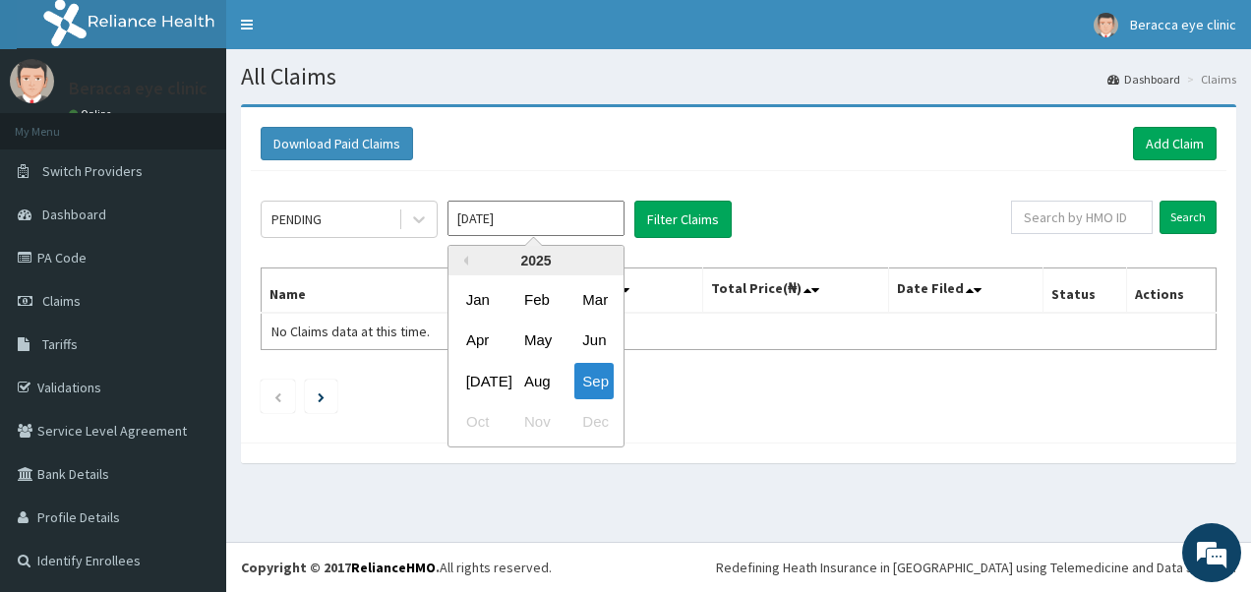
click at [590, 222] on input "[DATE]" at bounding box center [535, 218] width 177 height 35
click at [549, 374] on div "Aug" at bounding box center [535, 381] width 39 height 36
type input "Aug 2025"
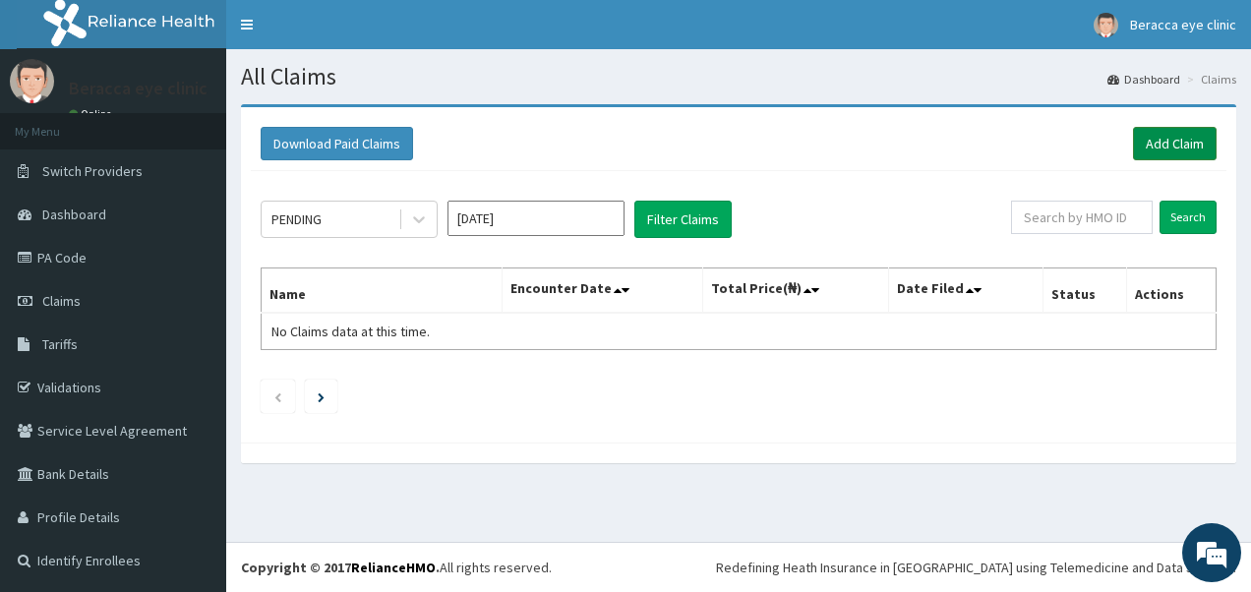
click at [1170, 135] on link "Add Claim" at bounding box center [1175, 143] width 84 height 33
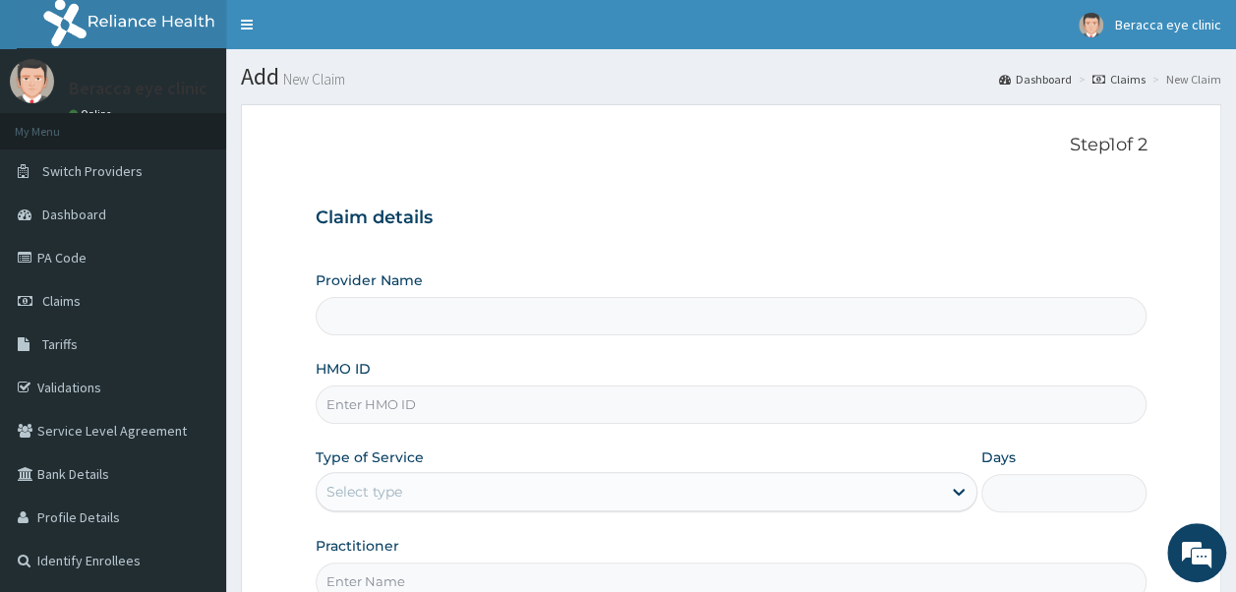
type input "Beracca Eye Clinic Limited- [GEOGRAPHIC_DATA]"
click at [521, 418] on input "HMO ID" at bounding box center [732, 405] width 832 height 38
type input "ENP/11871/A"
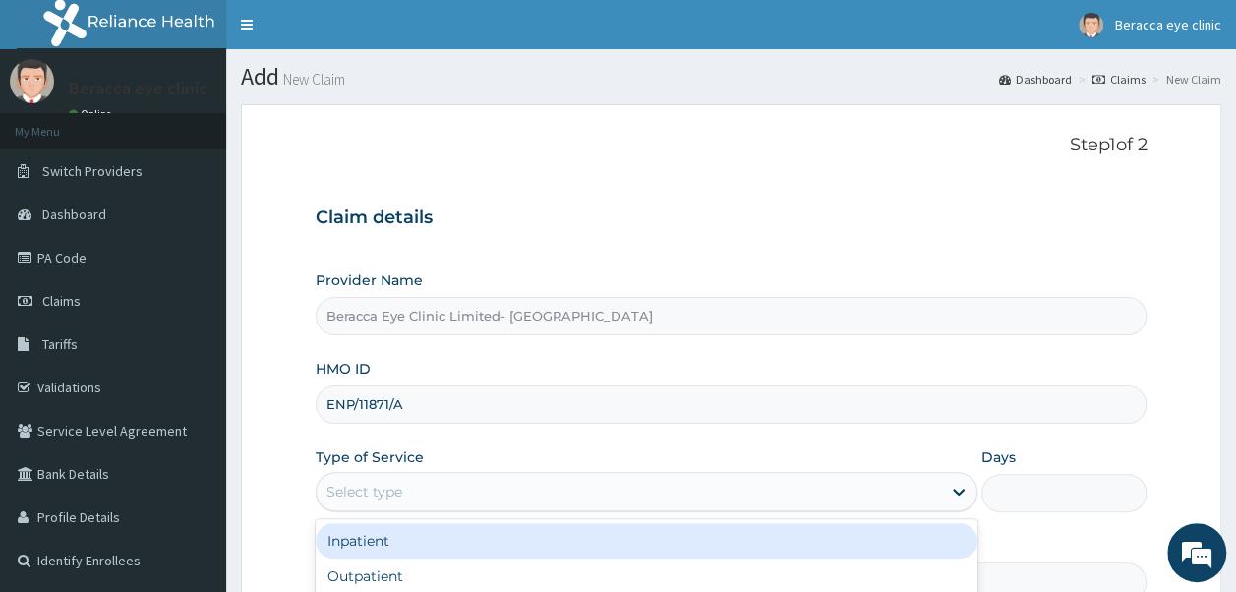
click at [431, 488] on div "Select type" at bounding box center [629, 491] width 624 height 31
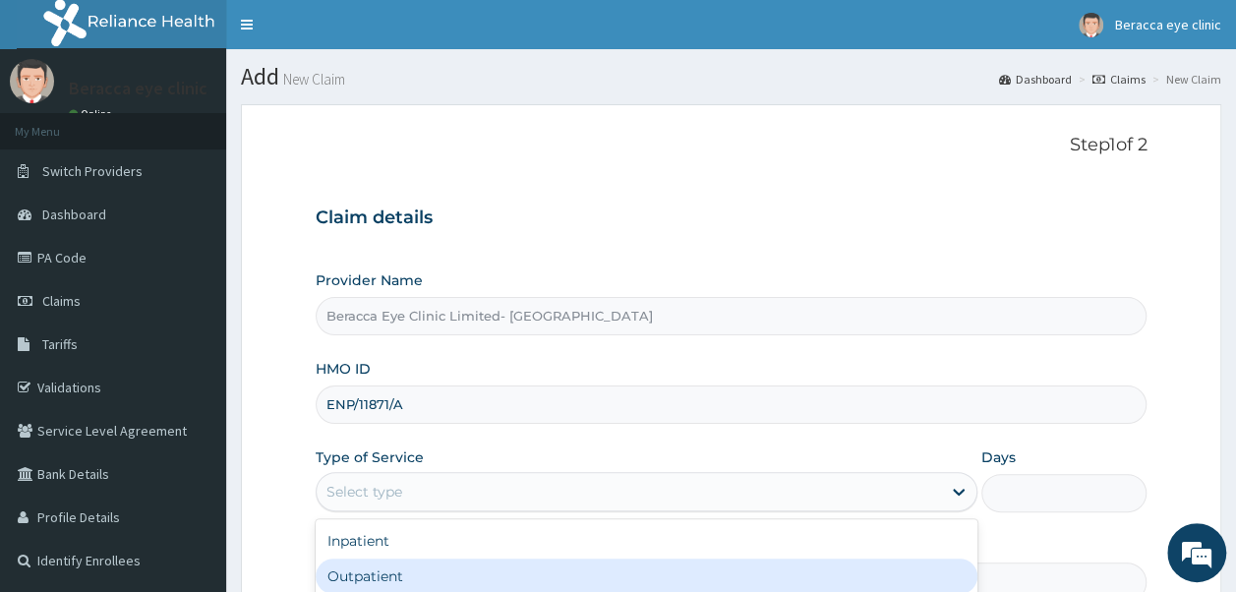
click at [422, 580] on div "Outpatient" at bounding box center [647, 576] width 662 height 35
type input "1"
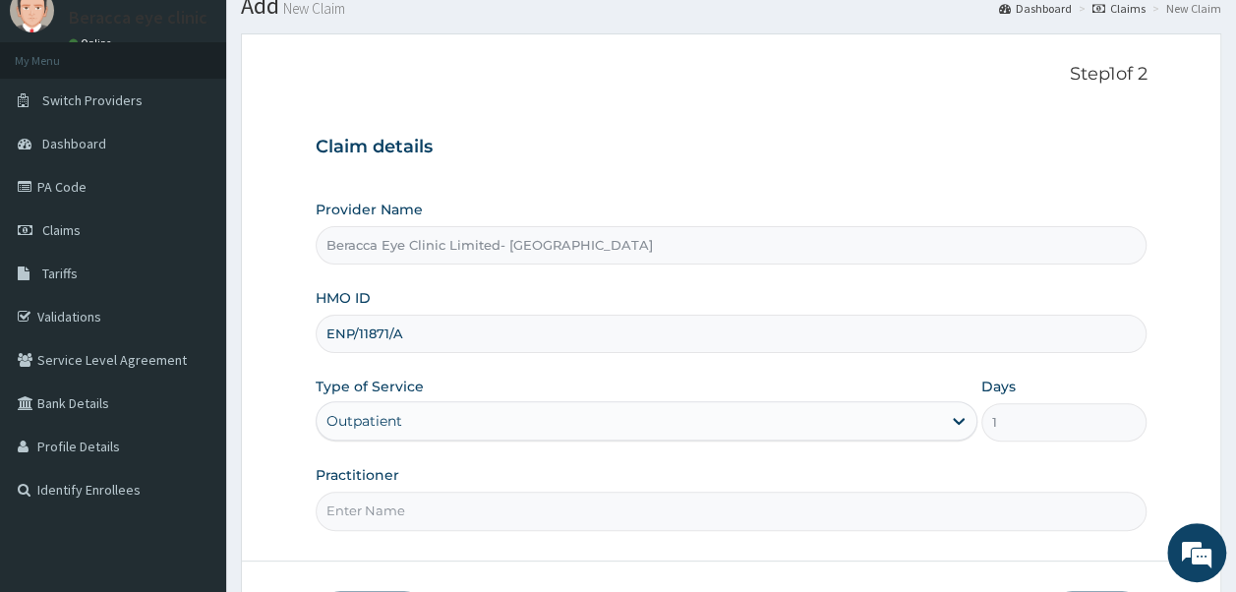
scroll to position [212, 0]
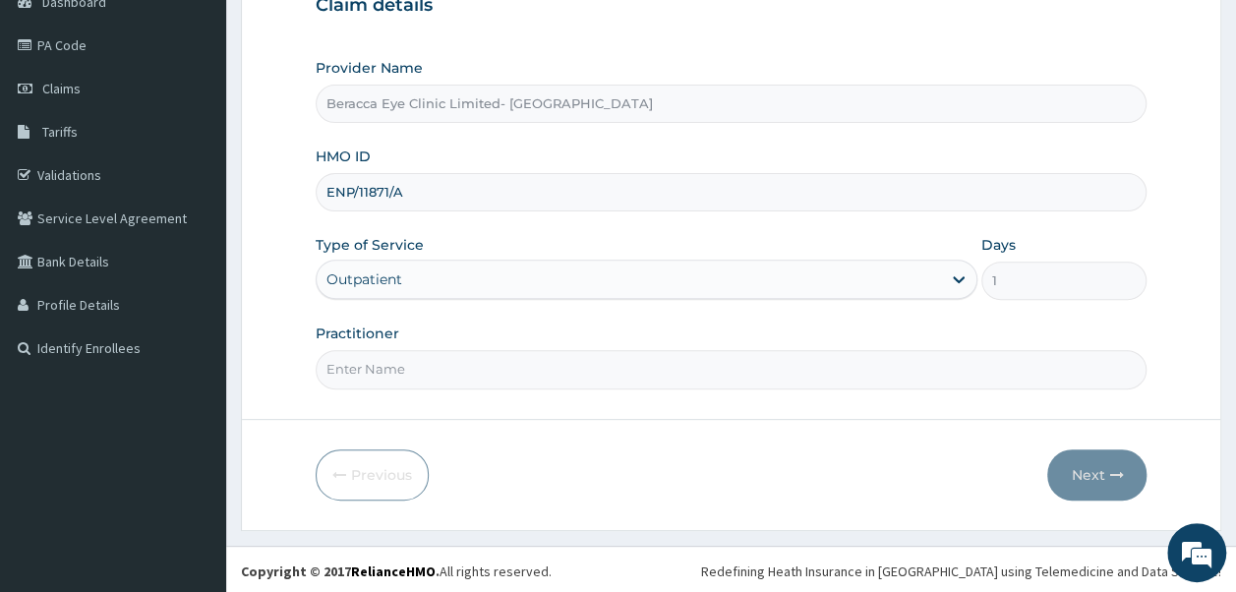
click at [874, 363] on input "Practitioner" at bounding box center [732, 369] width 832 height 38
type input "Dr. Aghogho"
click at [1096, 469] on button "Next" at bounding box center [1096, 474] width 99 height 51
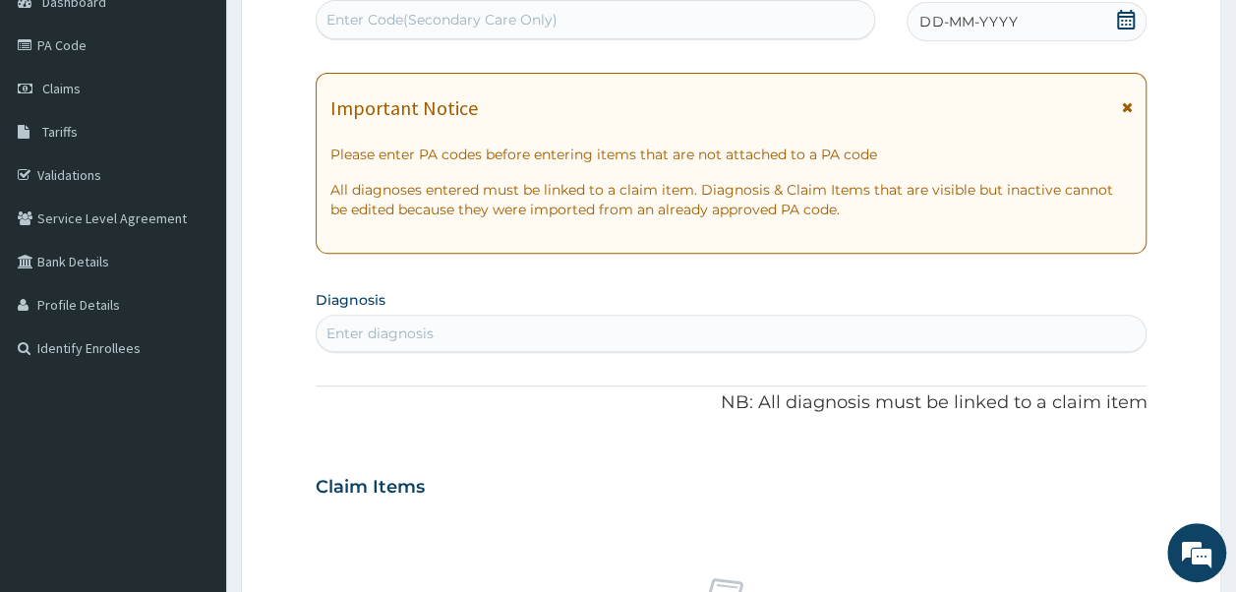
click at [1046, 466] on div "Claim Items" at bounding box center [732, 482] width 832 height 51
click at [1128, 16] on icon at bounding box center [1126, 20] width 18 height 20
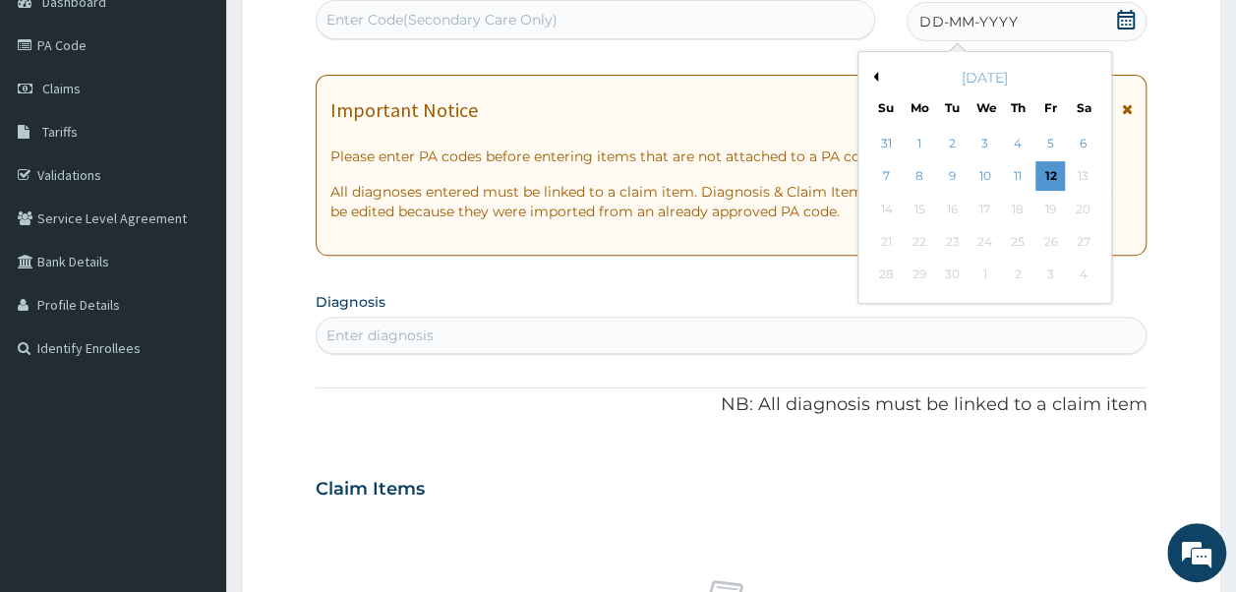
click at [875, 82] on div "[DATE]" at bounding box center [984, 78] width 237 height 20
click at [876, 78] on button "Previous Month" at bounding box center [873, 77] width 10 height 10
click at [1017, 242] on div "21" at bounding box center [1018, 242] width 30 height 30
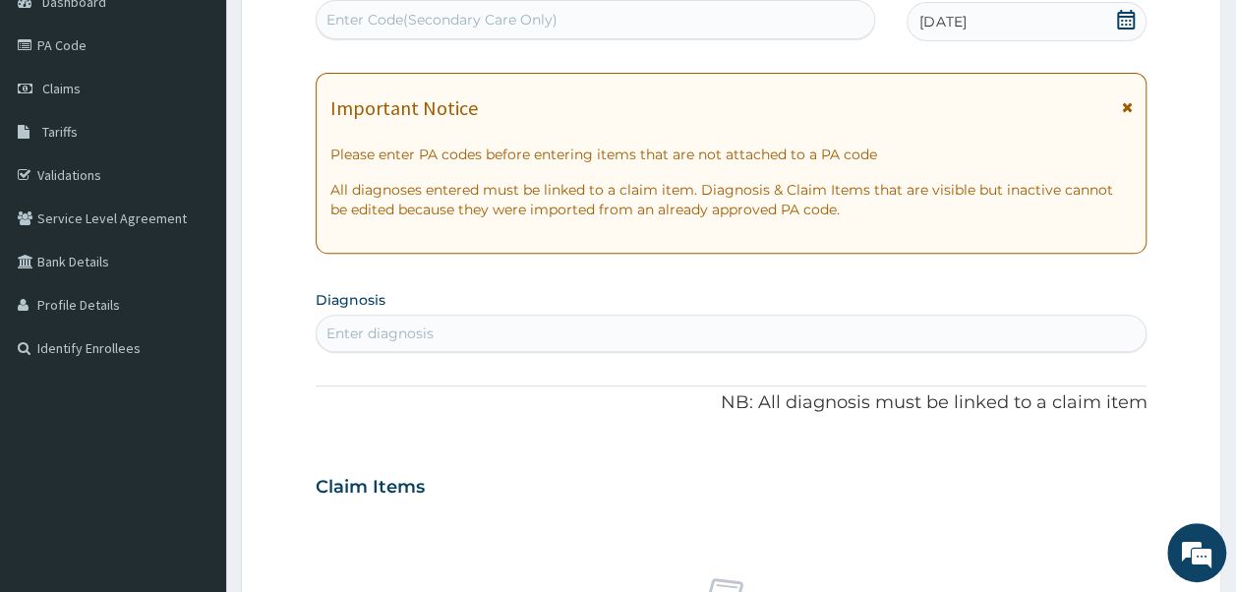
click at [643, 18] on div "Enter Code(Secondary Care Only)" at bounding box center [596, 19] width 559 height 31
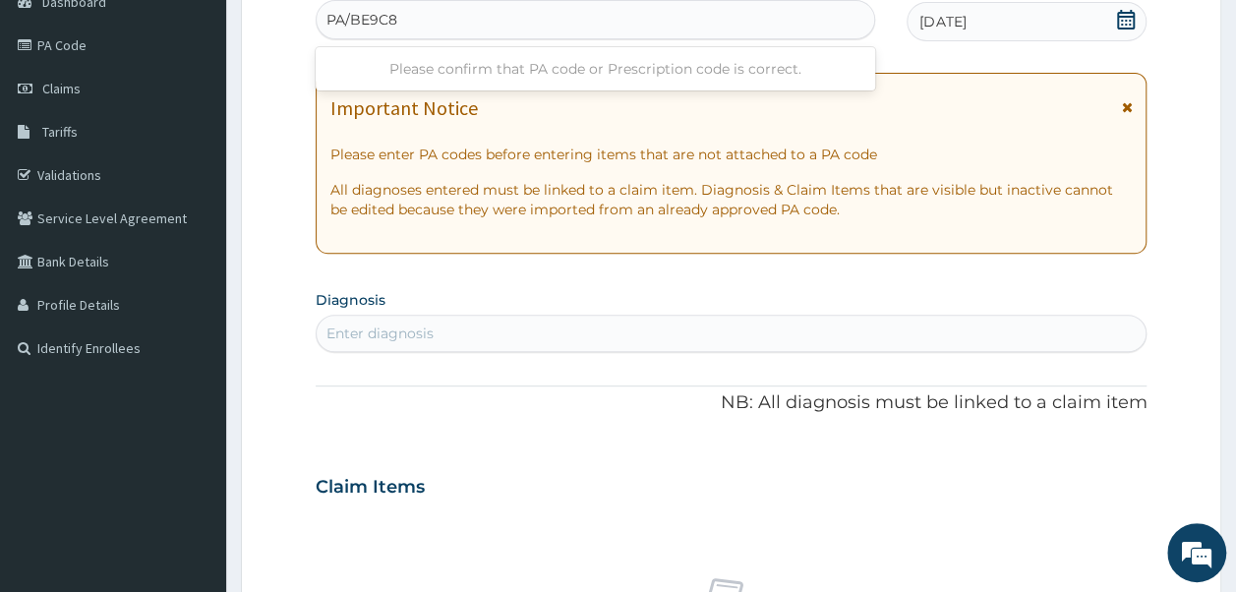
type input "PA/BE9C83"
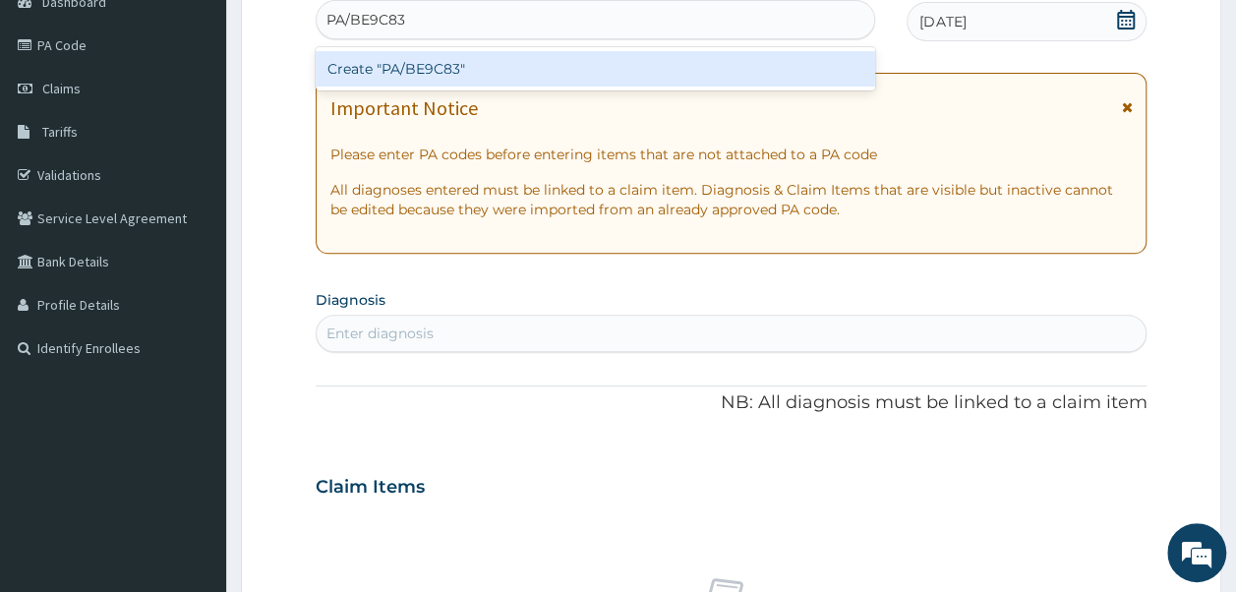
click at [430, 60] on div "Create "PA/BE9C83"" at bounding box center [596, 68] width 561 height 35
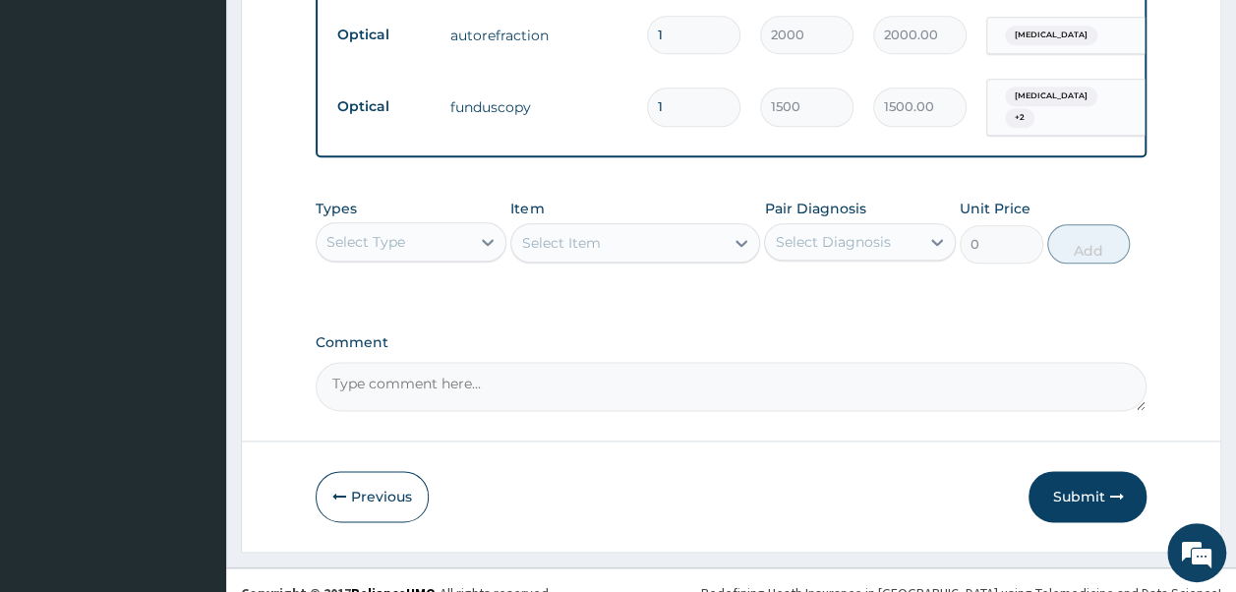
scroll to position [1094, 0]
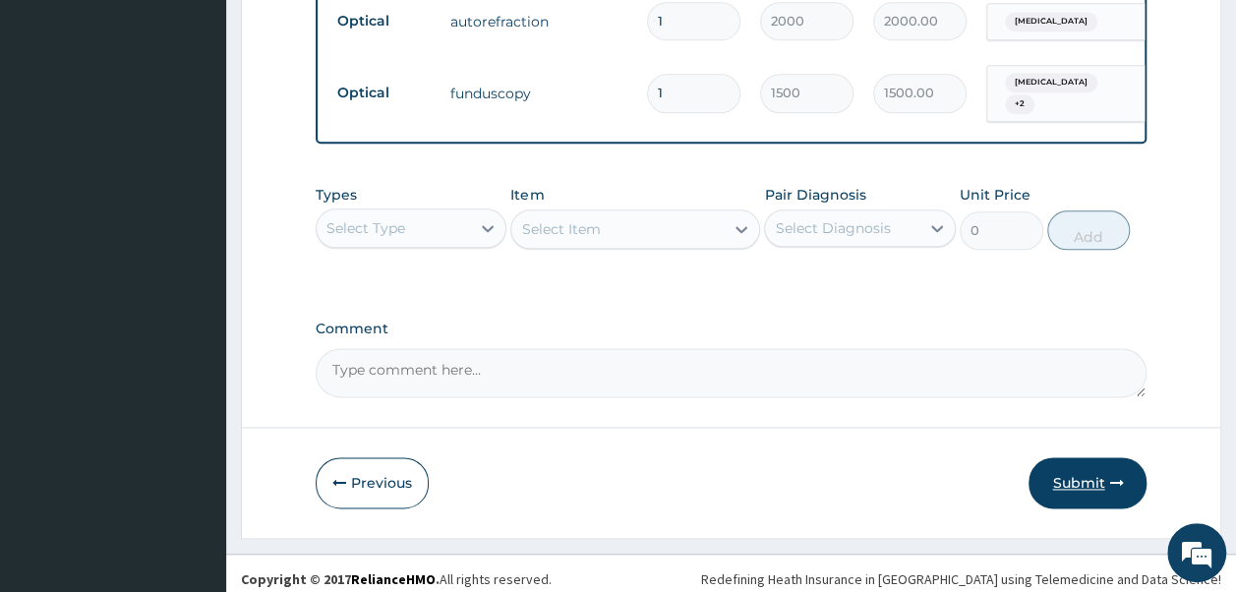
click at [1092, 472] on button "Submit" at bounding box center [1088, 482] width 118 height 51
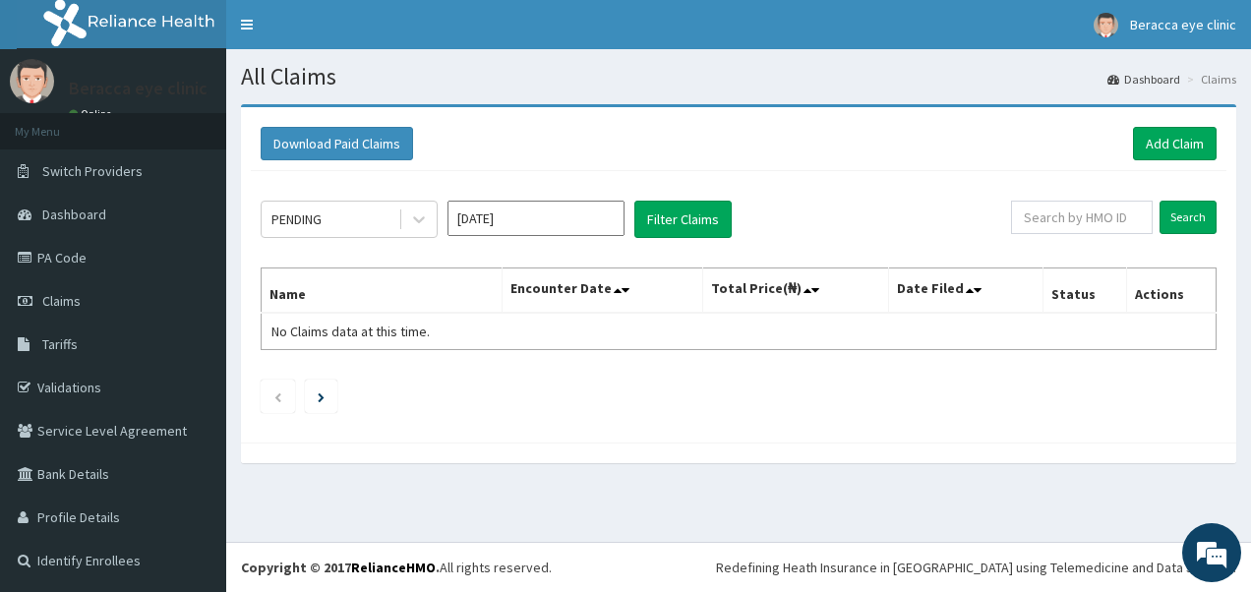
click at [586, 212] on input "[DATE]" at bounding box center [535, 218] width 177 height 35
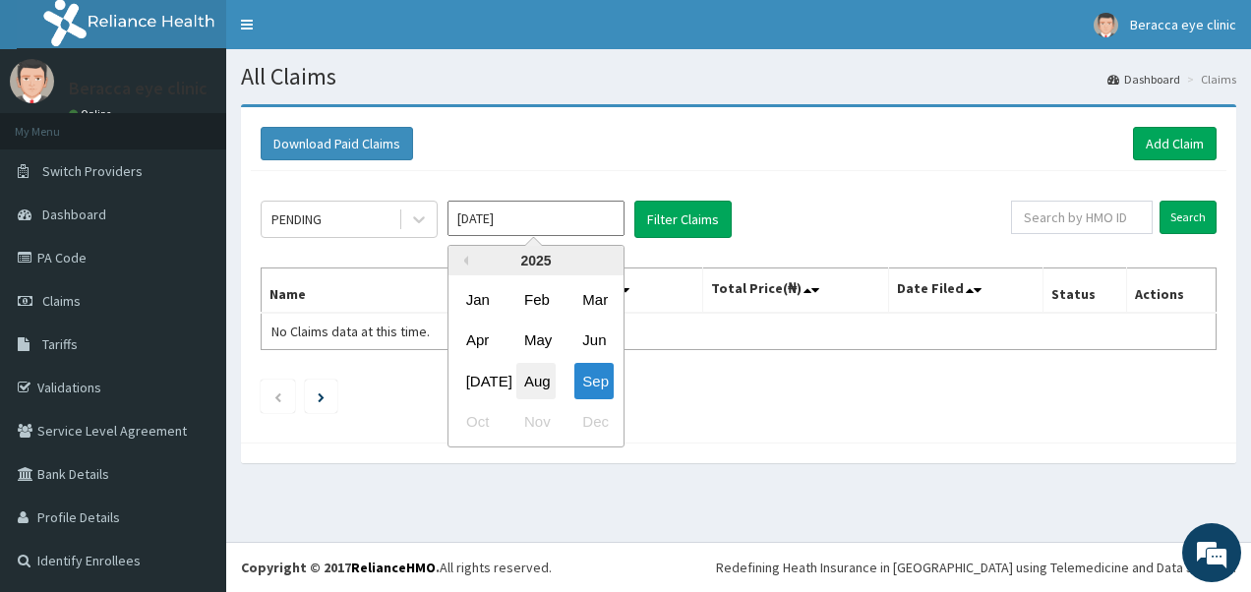
click at [536, 391] on div "Aug" at bounding box center [535, 381] width 39 height 36
type input "[DATE]"
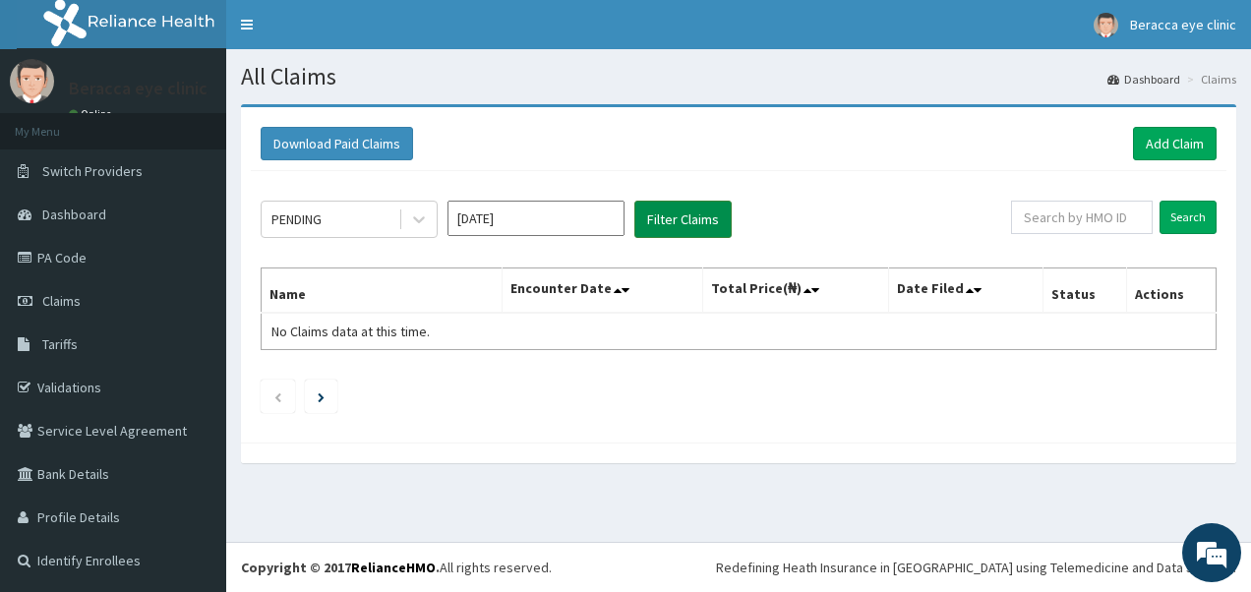
click at [702, 218] on button "Filter Claims" at bounding box center [682, 219] width 97 height 37
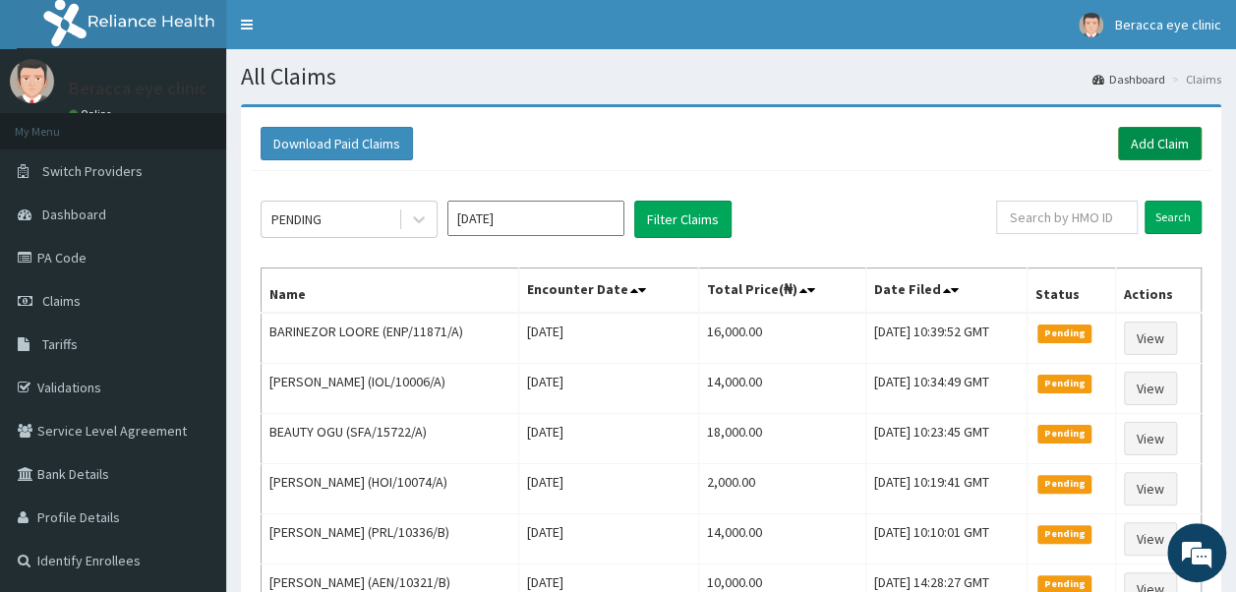
click at [1159, 142] on link "Add Claim" at bounding box center [1160, 143] width 84 height 33
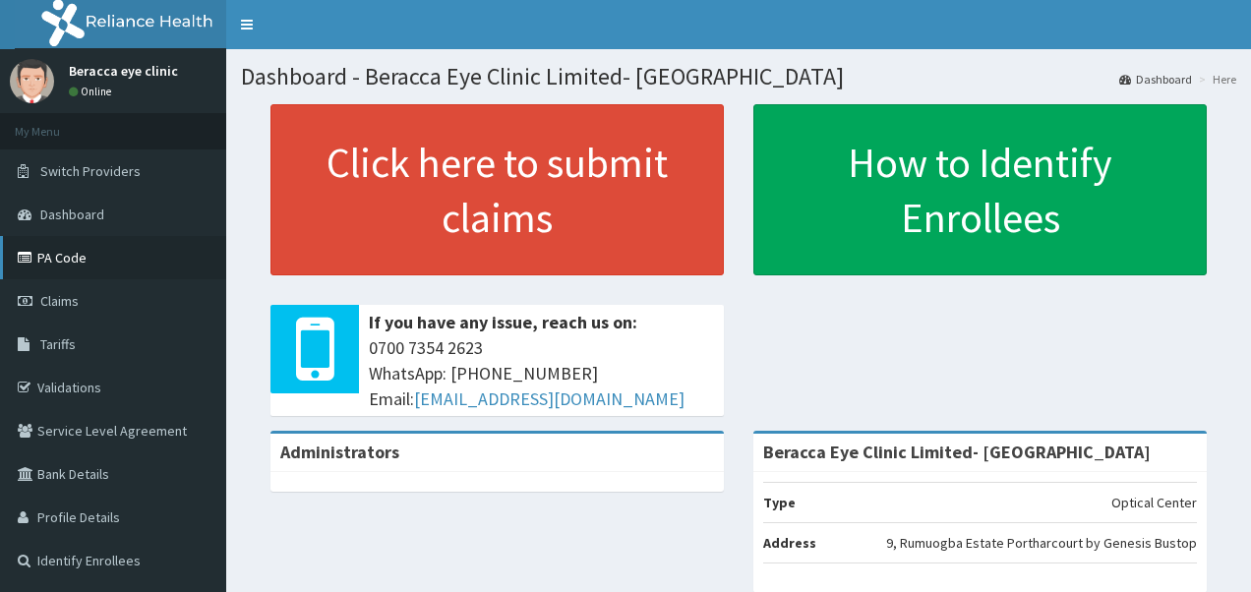
click at [62, 256] on link "PA Code" at bounding box center [113, 257] width 226 height 43
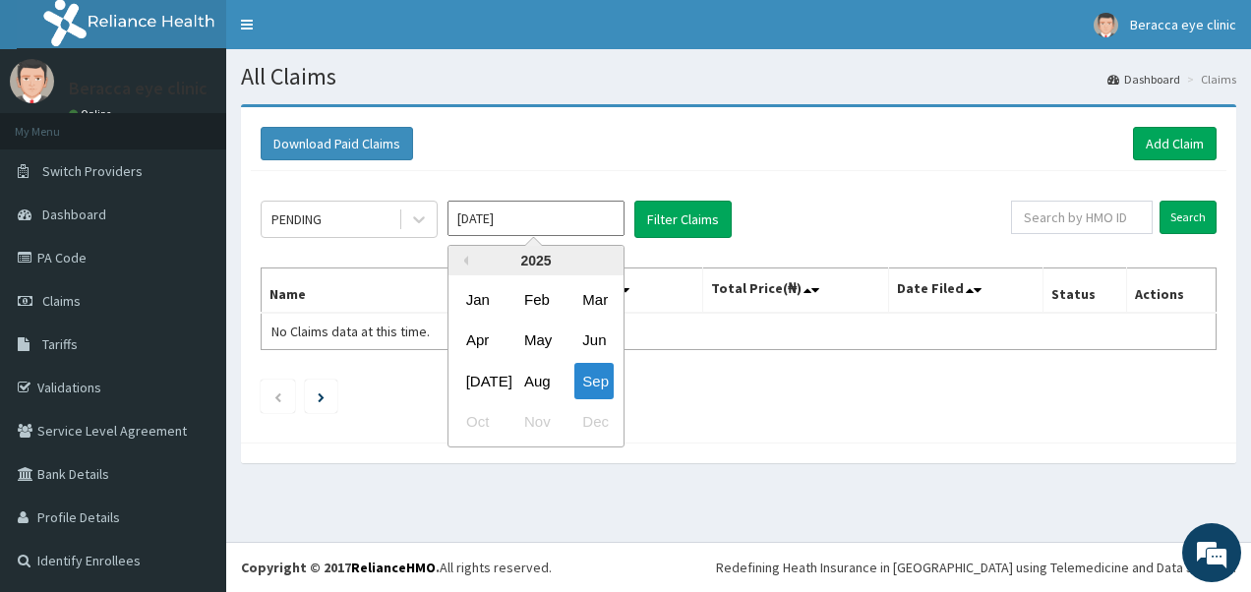
click at [564, 224] on input "[DATE]" at bounding box center [535, 218] width 177 height 35
click at [527, 380] on div "Aug" at bounding box center [535, 381] width 39 height 36
type input "[DATE]"
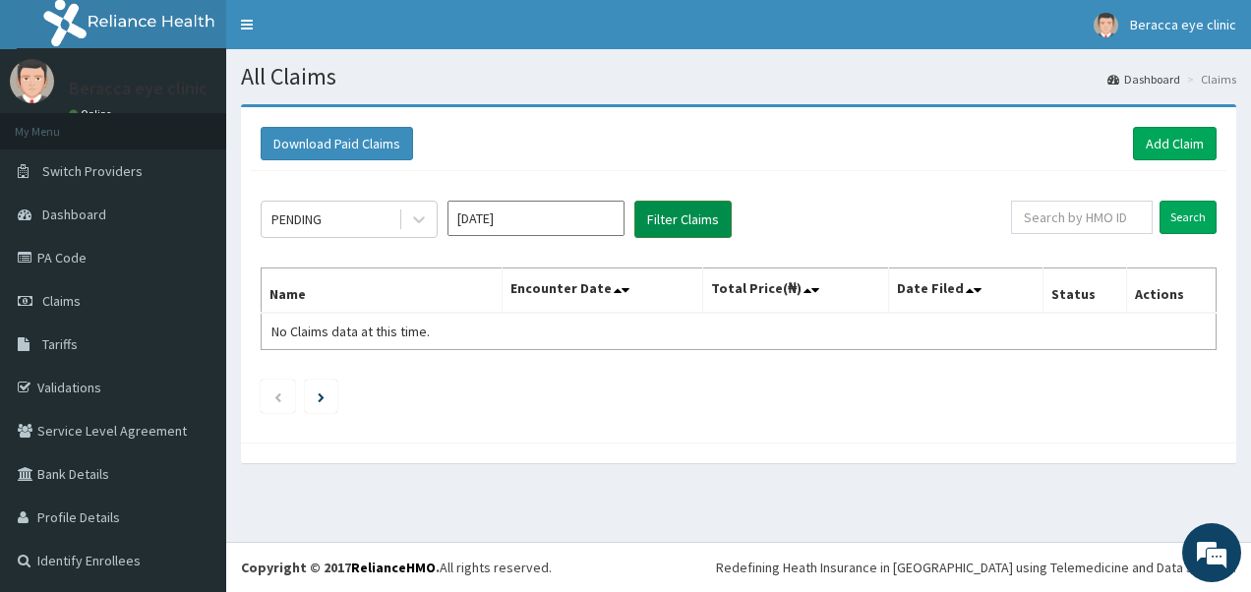
click at [664, 230] on button "Filter Claims" at bounding box center [682, 219] width 97 height 37
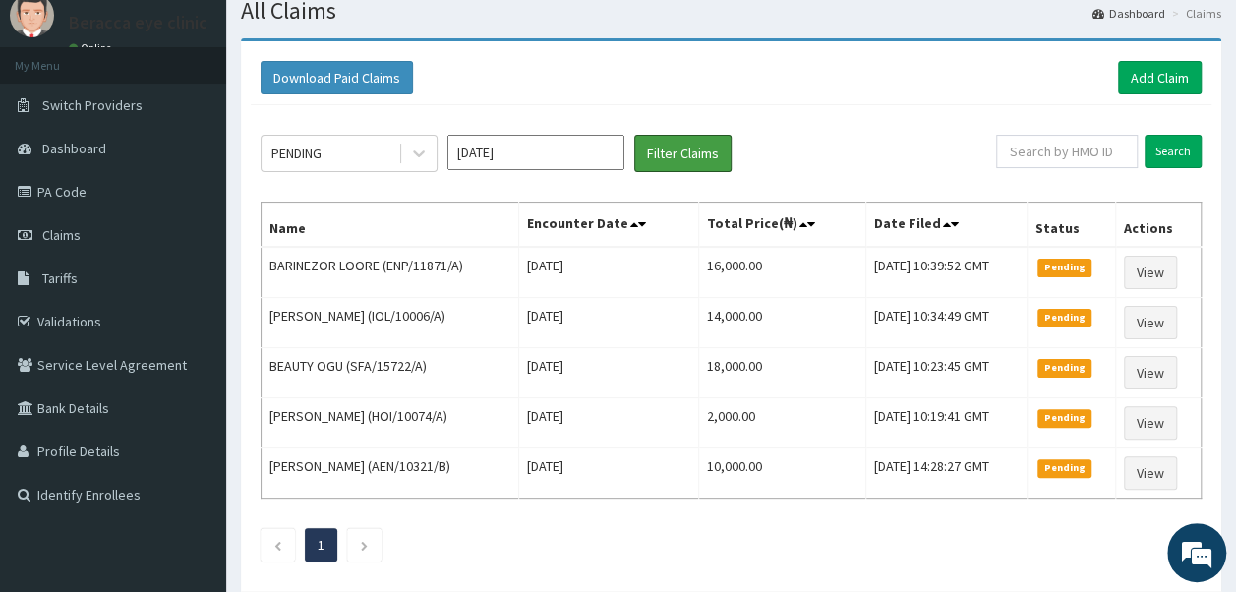
scroll to position [83, 0]
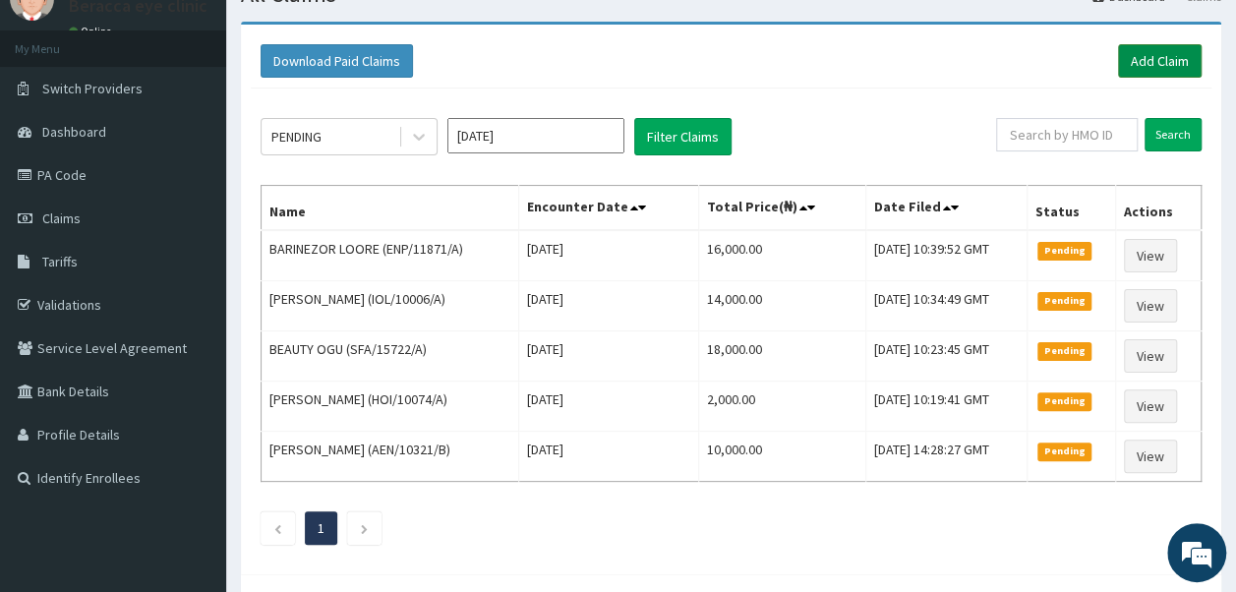
click at [1171, 57] on link "Add Claim" at bounding box center [1160, 60] width 84 height 33
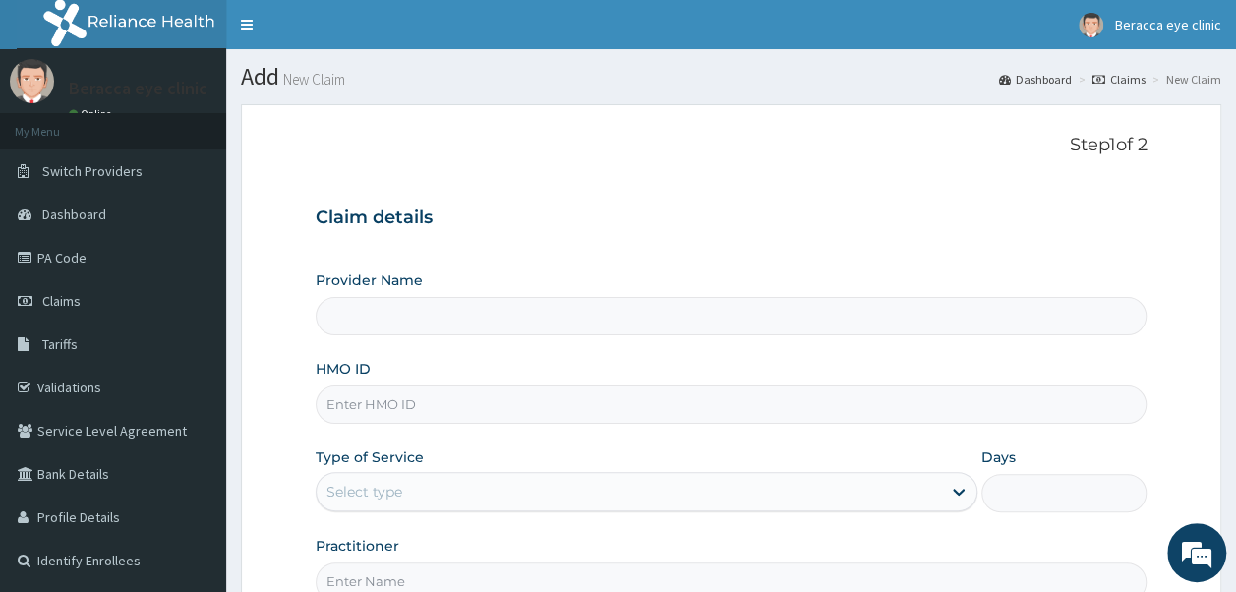
type input "Beracca Eye Clinic Limited- [GEOGRAPHIC_DATA]"
click at [458, 391] on input "HMO ID" at bounding box center [732, 405] width 832 height 38
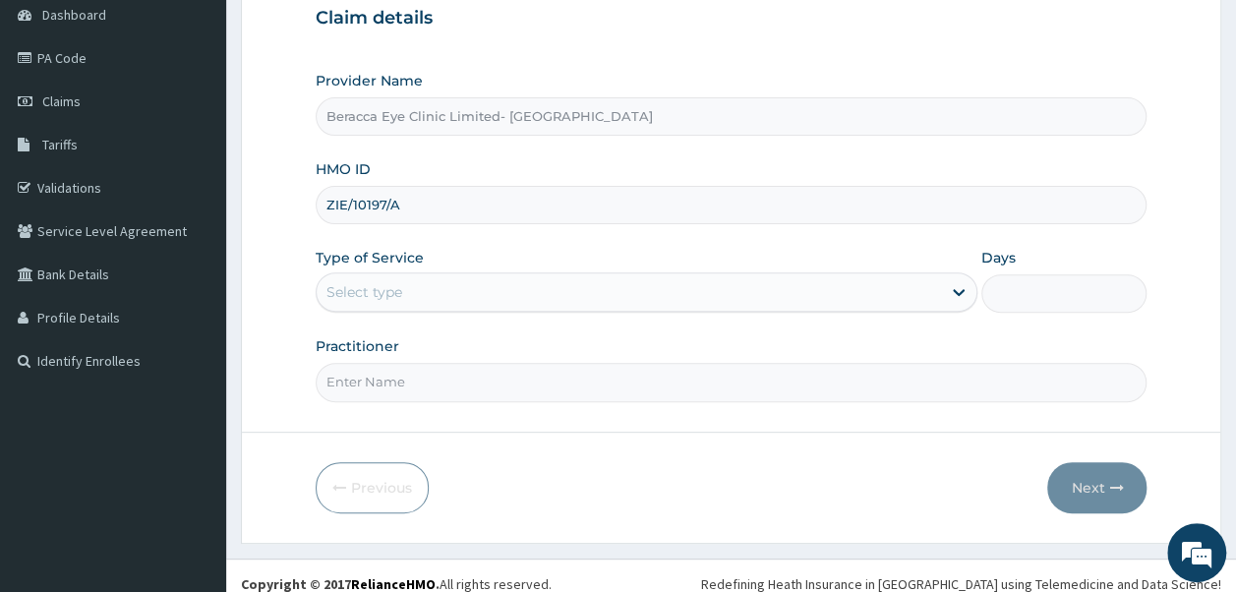
scroll to position [212, 0]
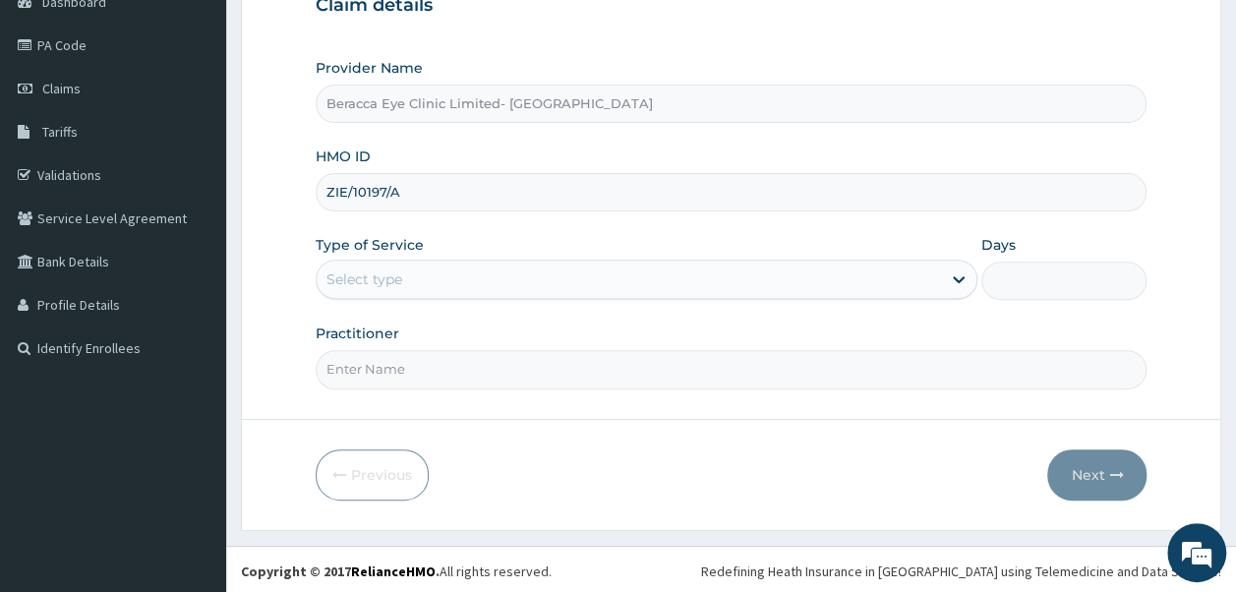
type input "ZIE/10197/A"
click at [491, 265] on div "Select type" at bounding box center [629, 279] width 624 height 31
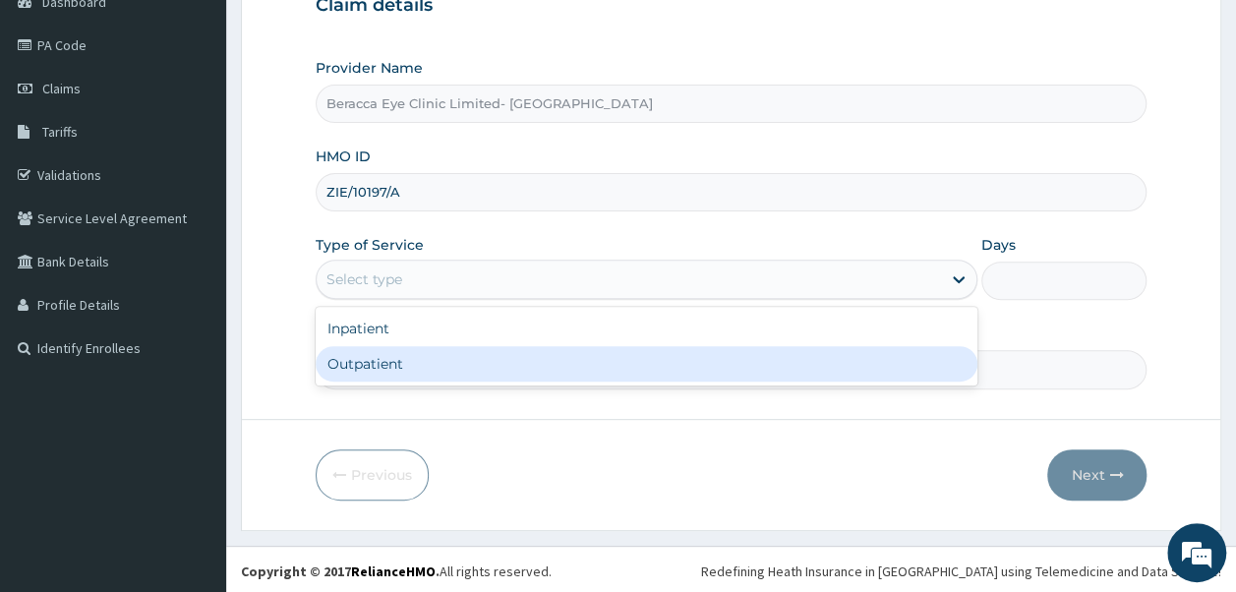
click at [434, 370] on div "Outpatient" at bounding box center [647, 363] width 662 height 35
type input "1"
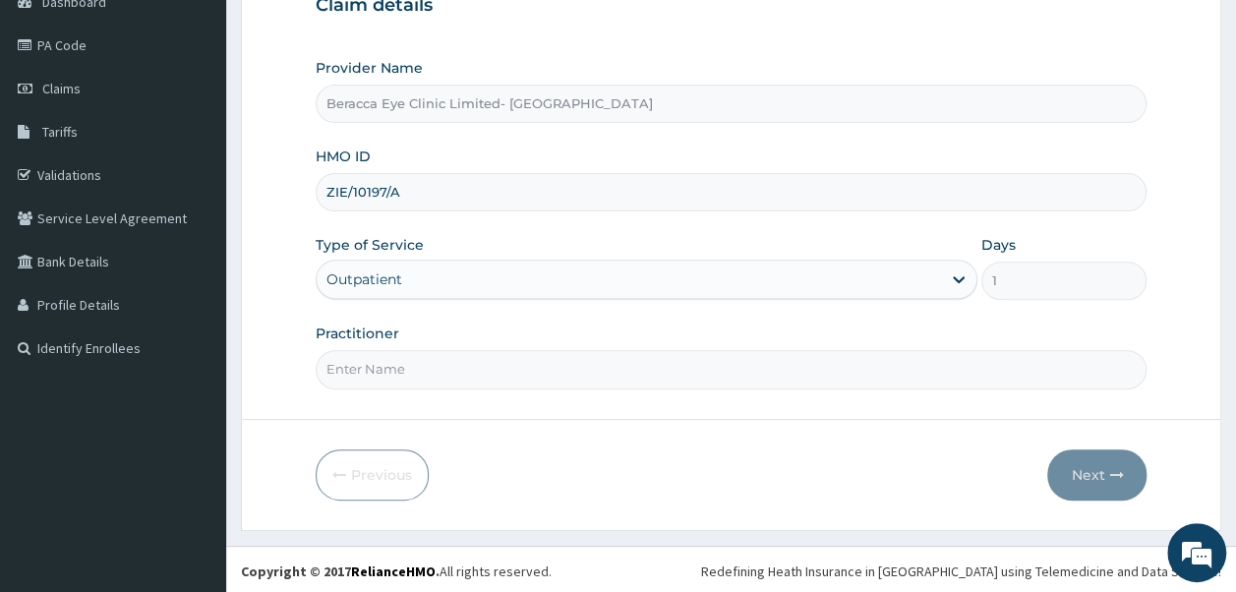
click at [433, 355] on input "Practitioner" at bounding box center [732, 369] width 832 height 38
type input "Dr. Aghogho"
click at [1109, 472] on icon "button" at bounding box center [1116, 475] width 14 height 14
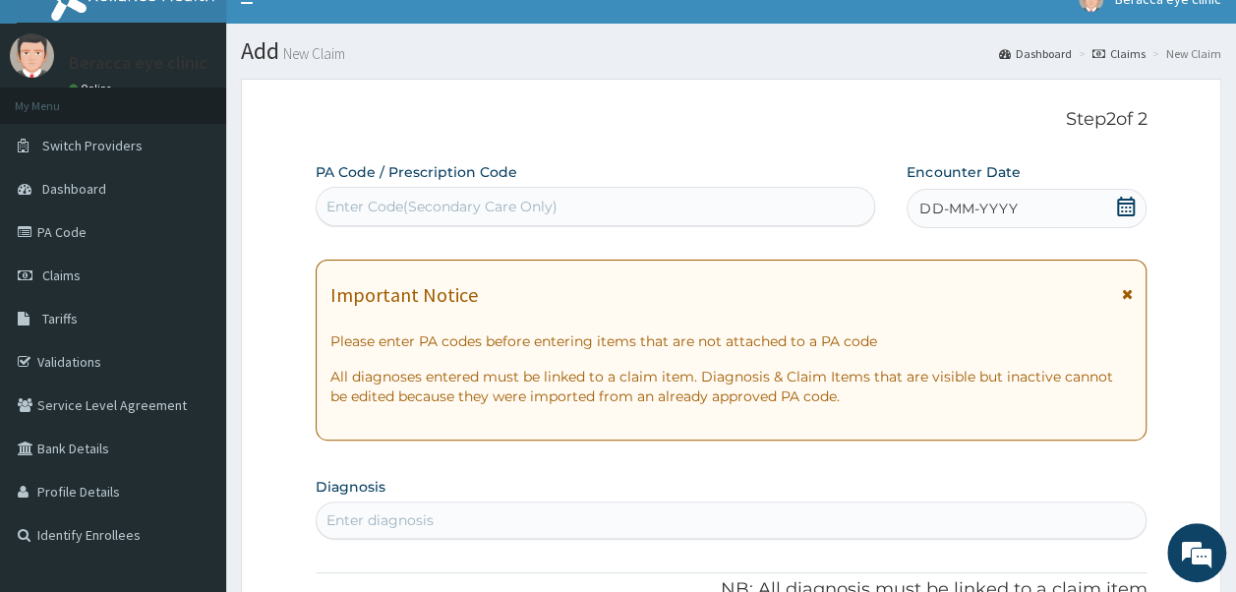
scroll to position [12, 0]
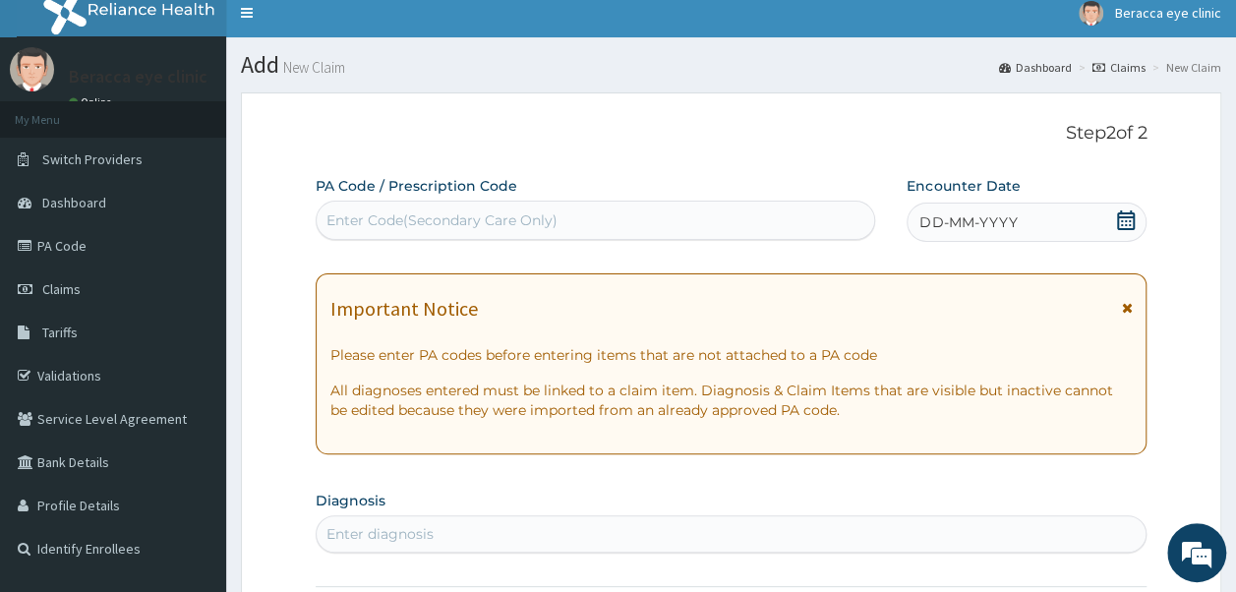
click at [1131, 212] on icon at bounding box center [1126, 220] width 18 height 20
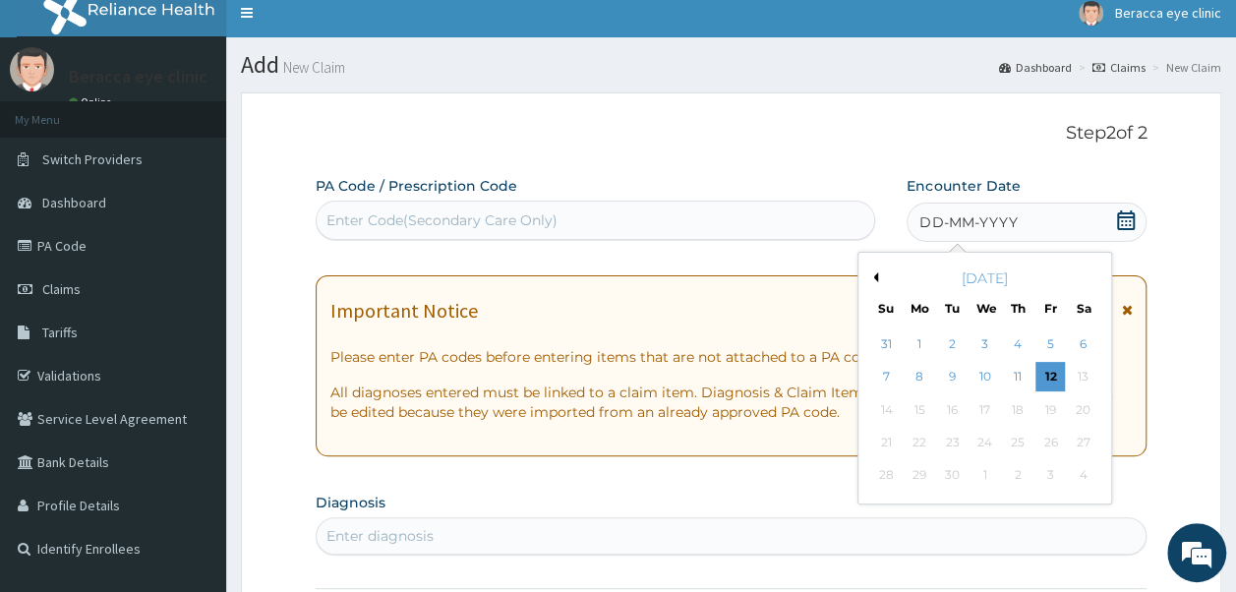
click at [882, 273] on div "[DATE]" at bounding box center [984, 278] width 237 height 20
click at [873, 270] on div "[DATE]" at bounding box center [984, 278] width 237 height 20
click at [877, 277] on button "Previous Month" at bounding box center [873, 277] width 10 height 10
click at [919, 370] on div "4" at bounding box center [920, 378] width 30 height 30
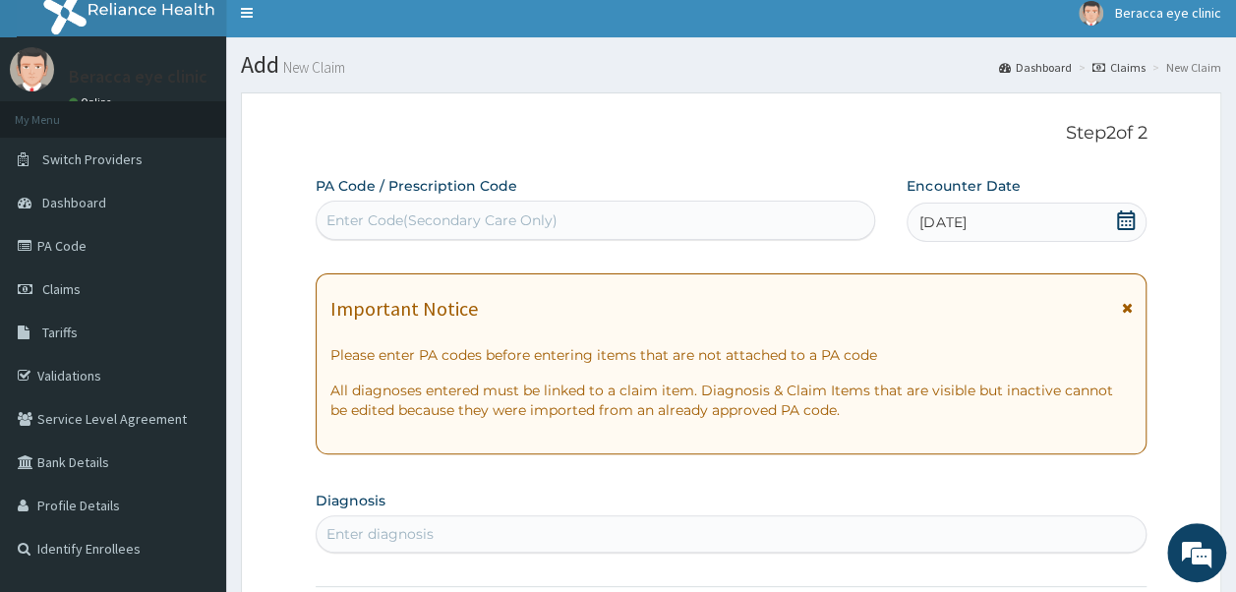
click at [628, 208] on div "Enter Code(Secondary Care Only)" at bounding box center [596, 220] width 559 height 31
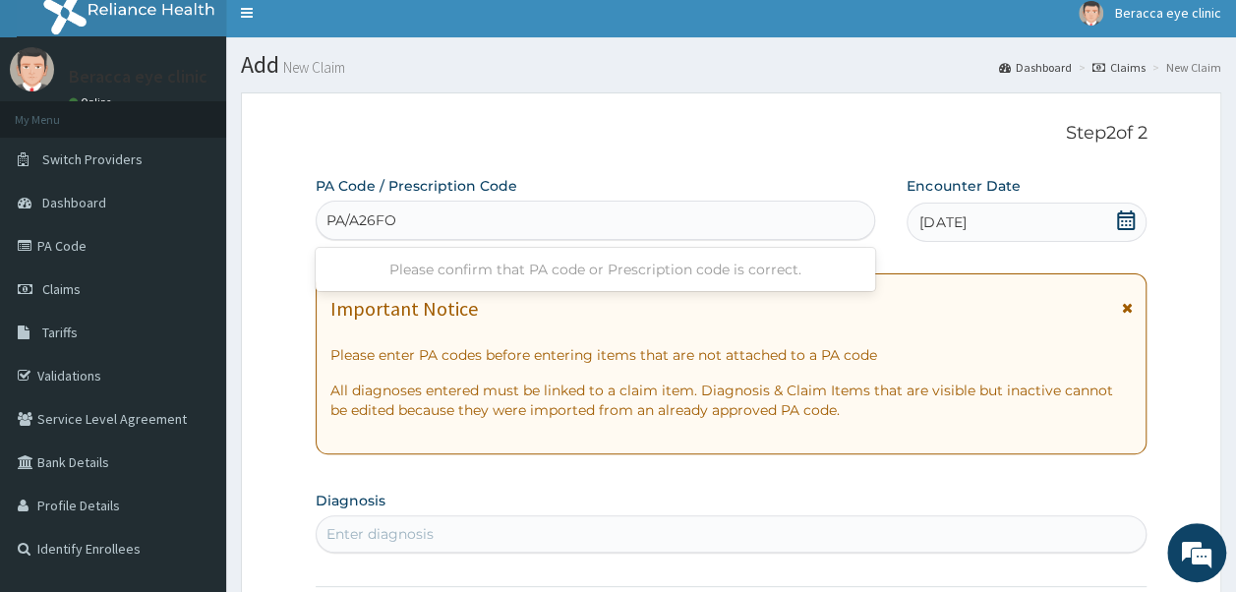
type input "PA/A26FO1"
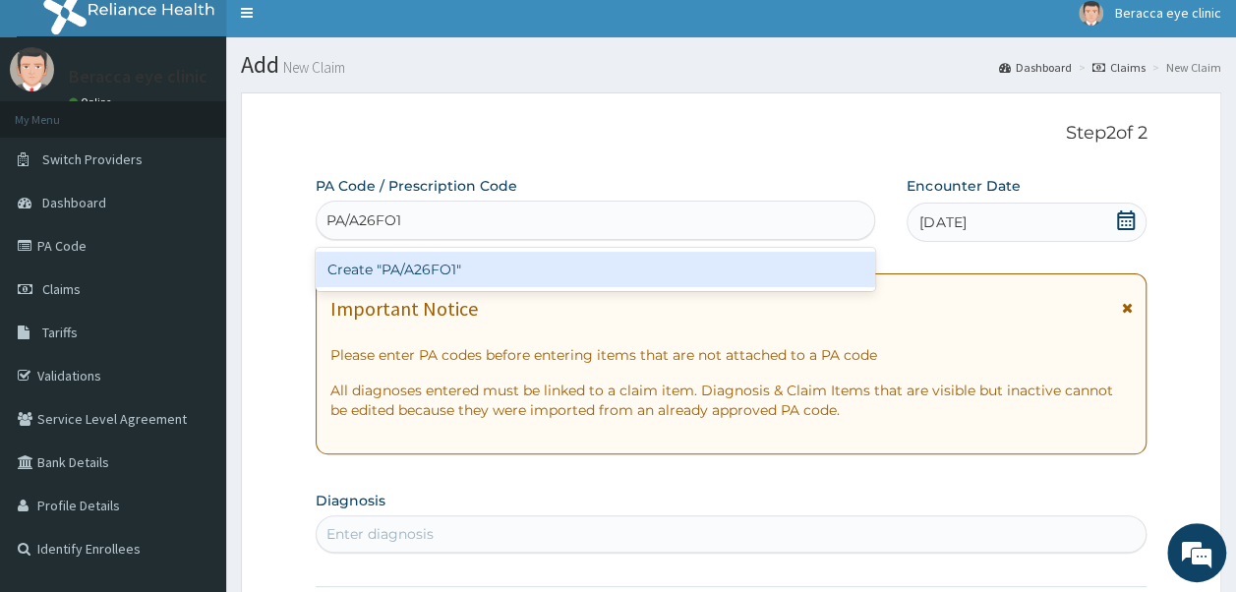
click at [444, 267] on div "Create "PA/A26FO1"" at bounding box center [596, 269] width 561 height 35
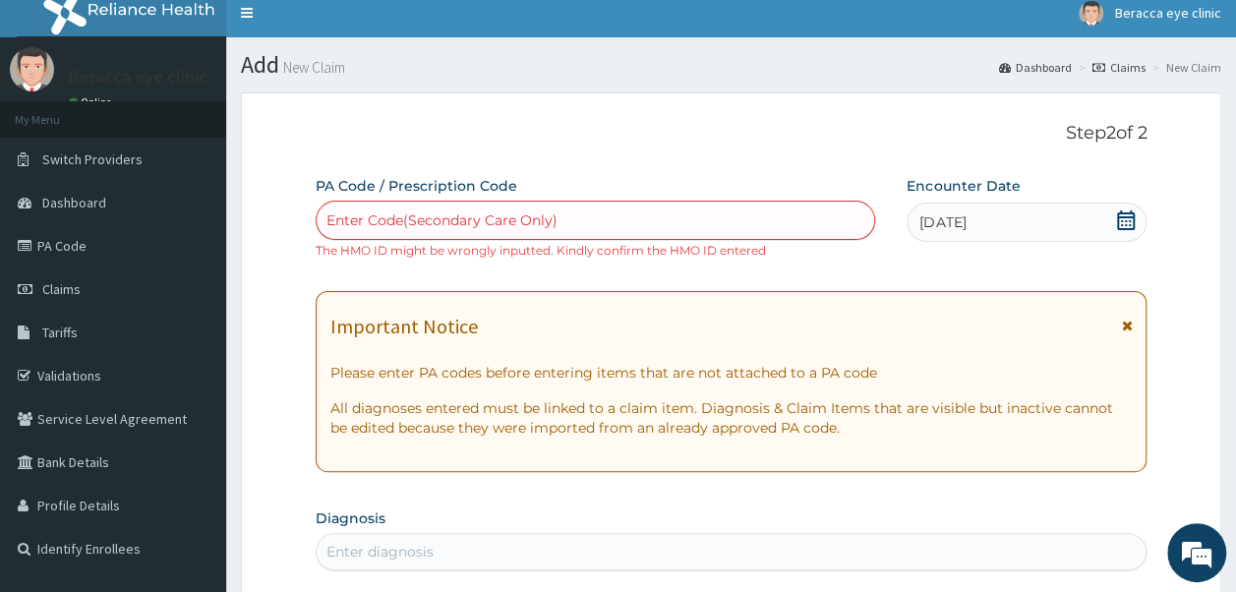
click at [584, 215] on div "Enter Code(Secondary Care Only)" at bounding box center [596, 220] width 559 height 31
type input "A"
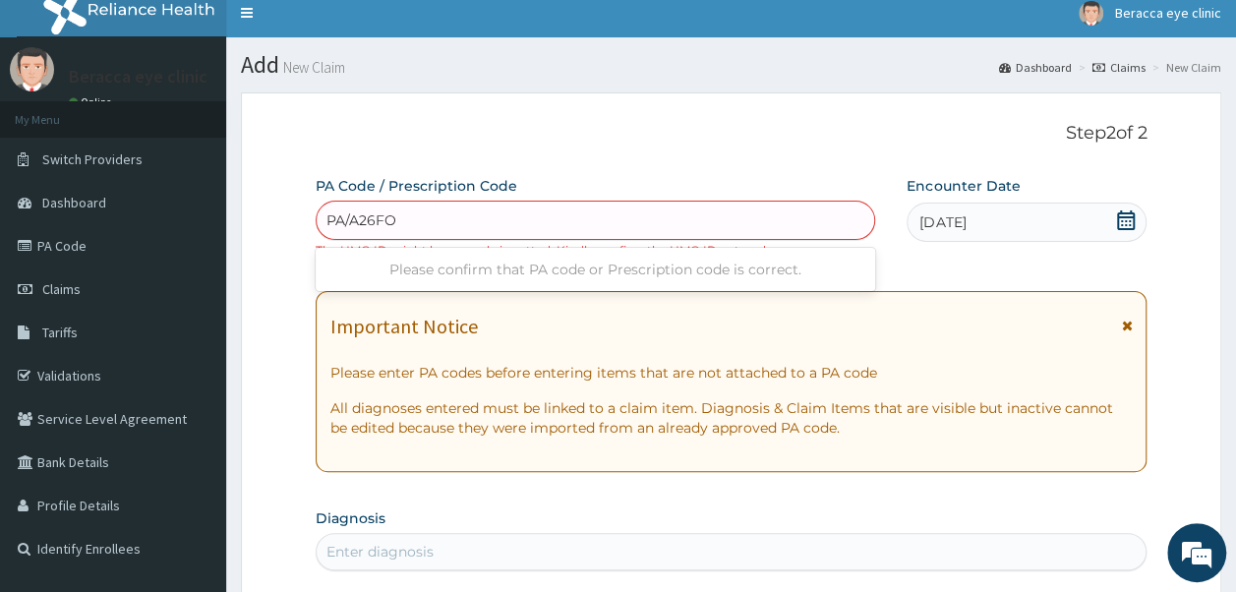
type input "PA/A26FOI"
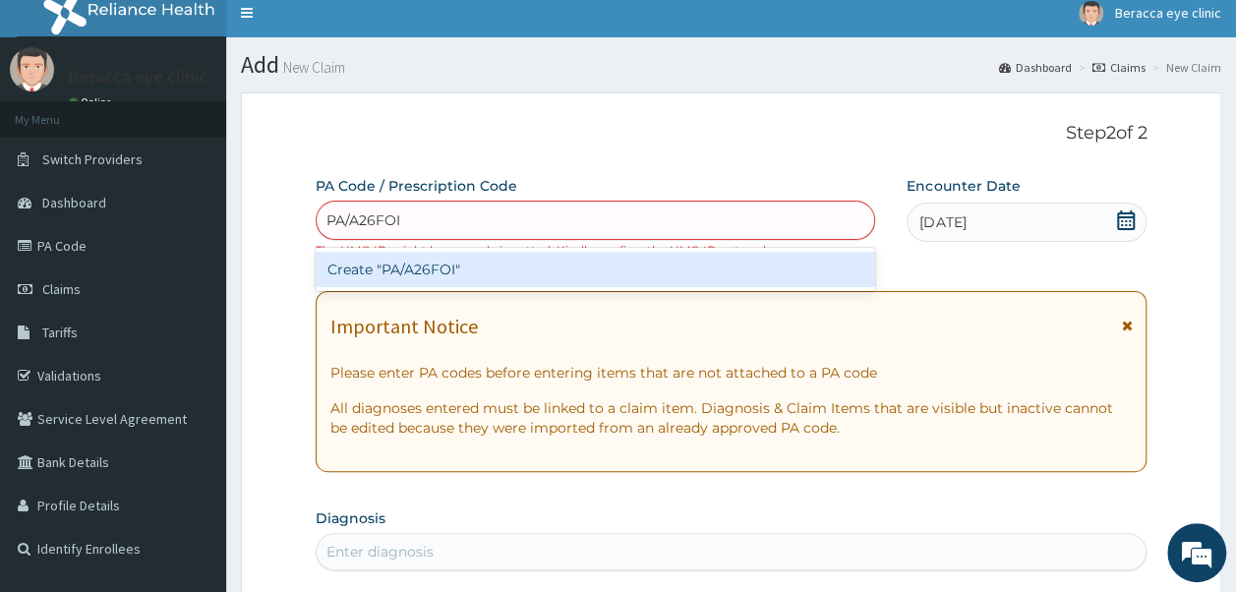
click at [473, 273] on div "Create "PA/A26FOI"" at bounding box center [596, 269] width 561 height 35
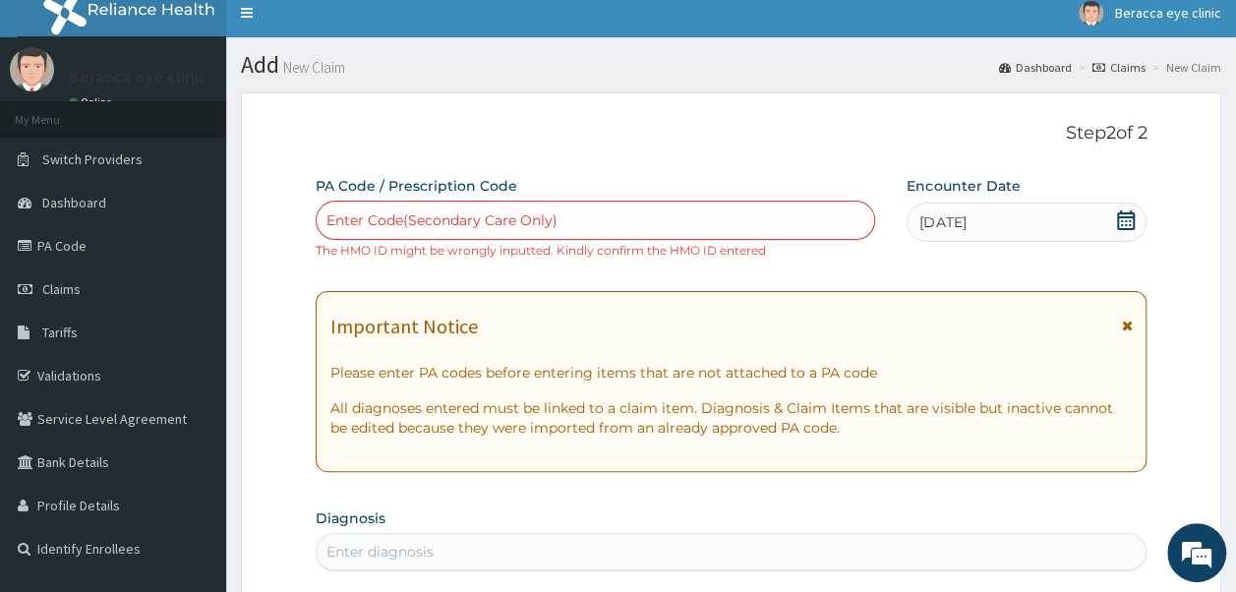
click at [460, 215] on div "Enter Code(Secondary Care Only)" at bounding box center [441, 220] width 231 height 20
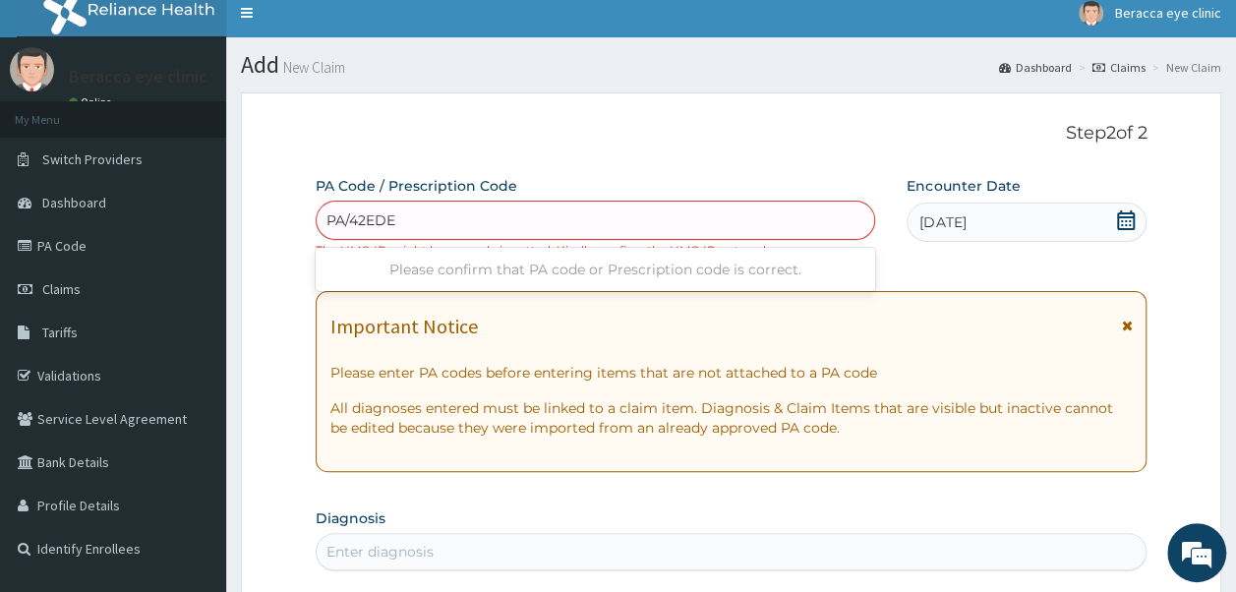
type input "PA/42EDEB"
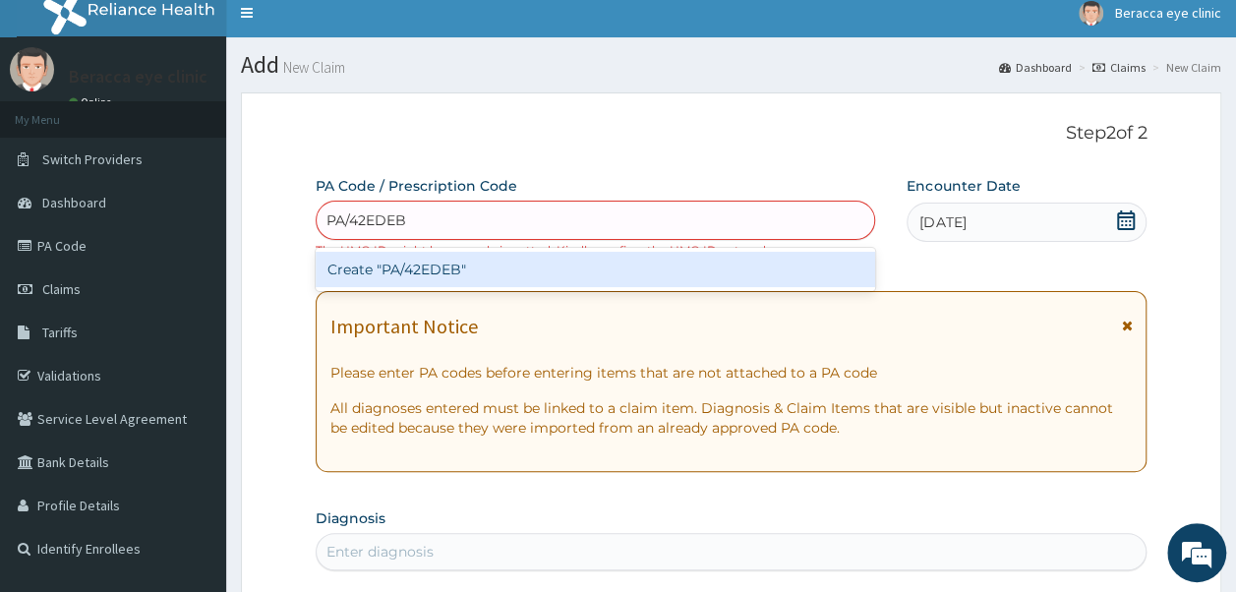
click at [421, 272] on div "Create "PA/42EDEB"" at bounding box center [596, 269] width 561 height 35
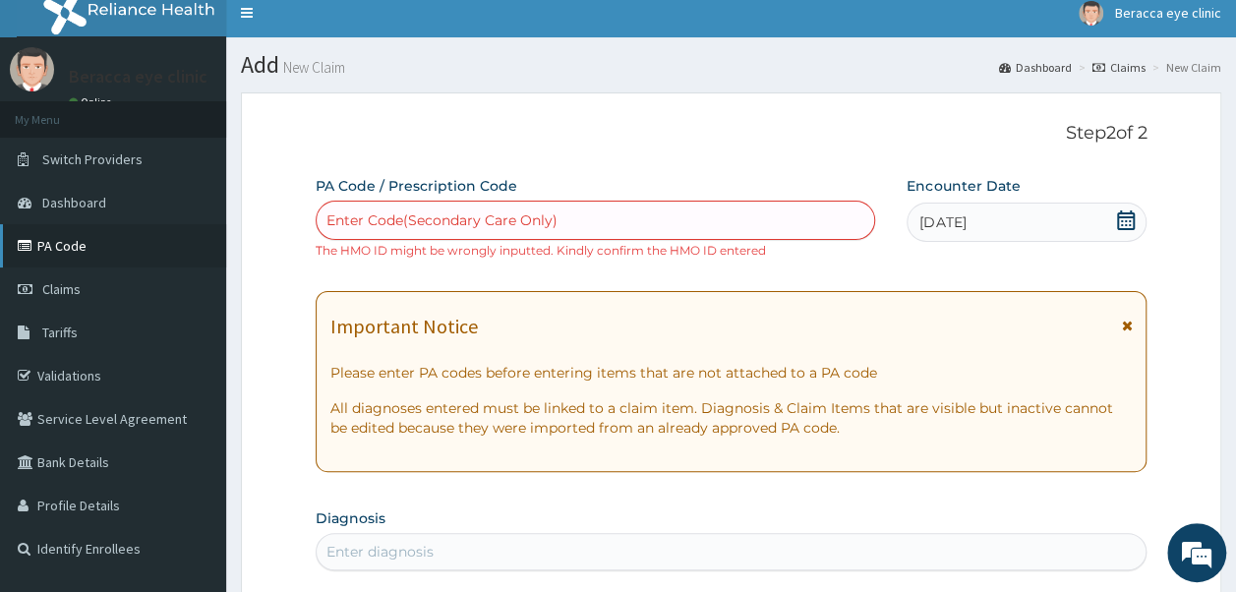
click at [76, 250] on link "PA Code" at bounding box center [113, 245] width 226 height 43
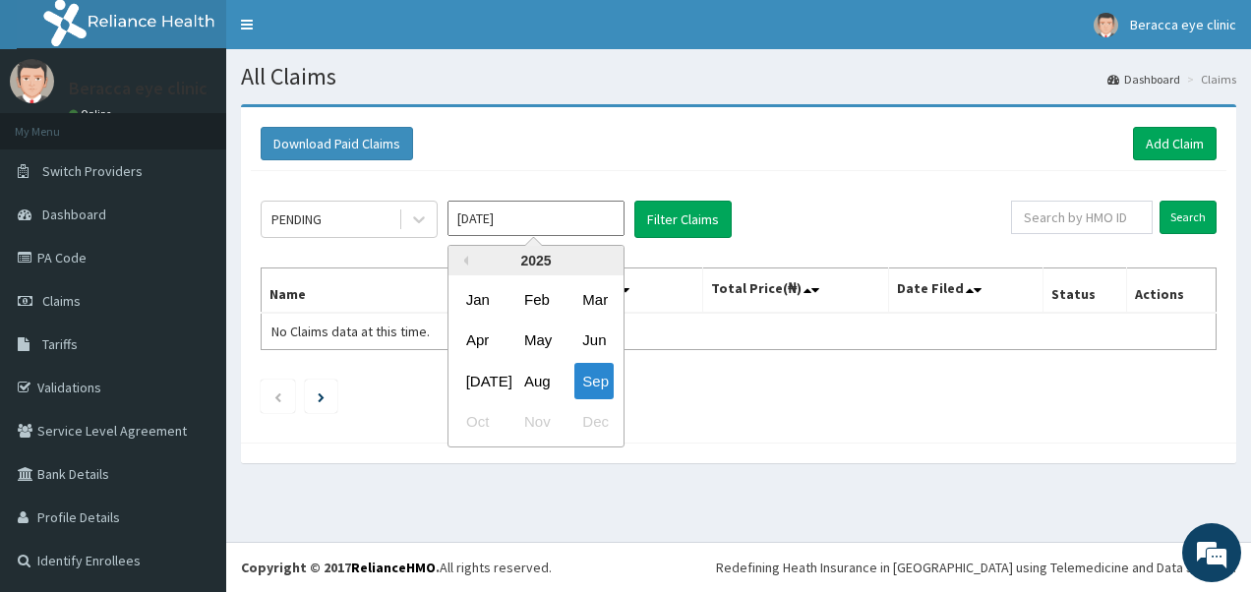
click at [583, 210] on input "[DATE]" at bounding box center [535, 218] width 177 height 35
click at [539, 392] on div "Aug" at bounding box center [535, 381] width 39 height 36
type input "[DATE]"
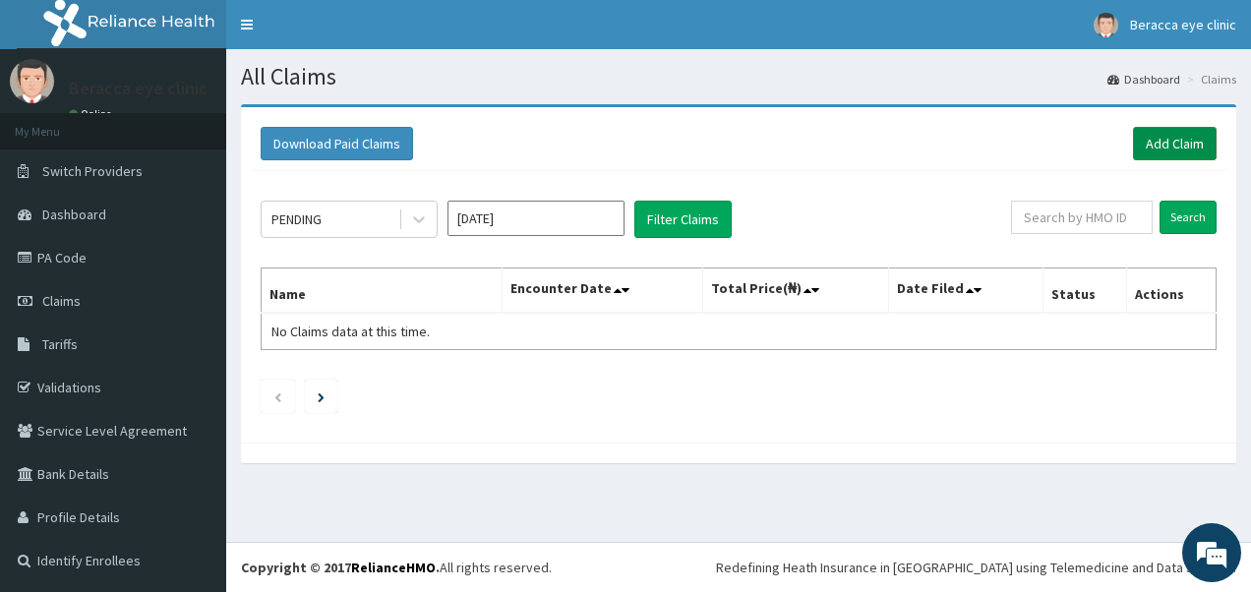
click at [1191, 158] on link "Add Claim" at bounding box center [1175, 143] width 84 height 33
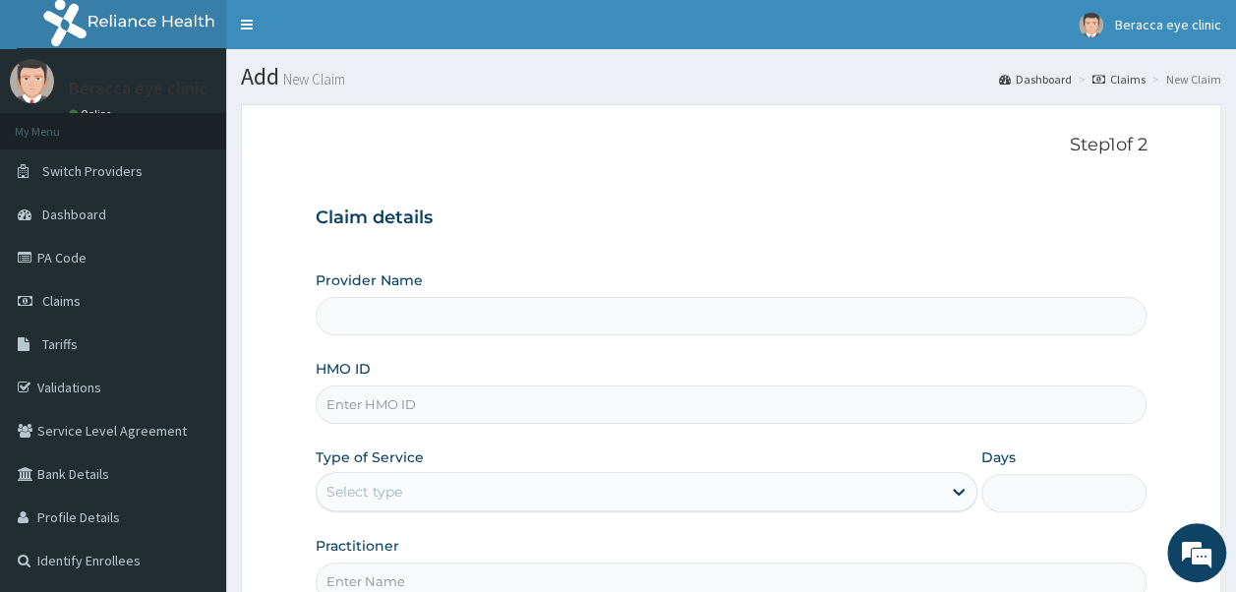
type input "Beracca Eye Clinic Limited- [GEOGRAPHIC_DATA]"
click at [551, 413] on input "HMO ID" at bounding box center [732, 405] width 832 height 38
type input "z"
type input "ZIE/10197/A"
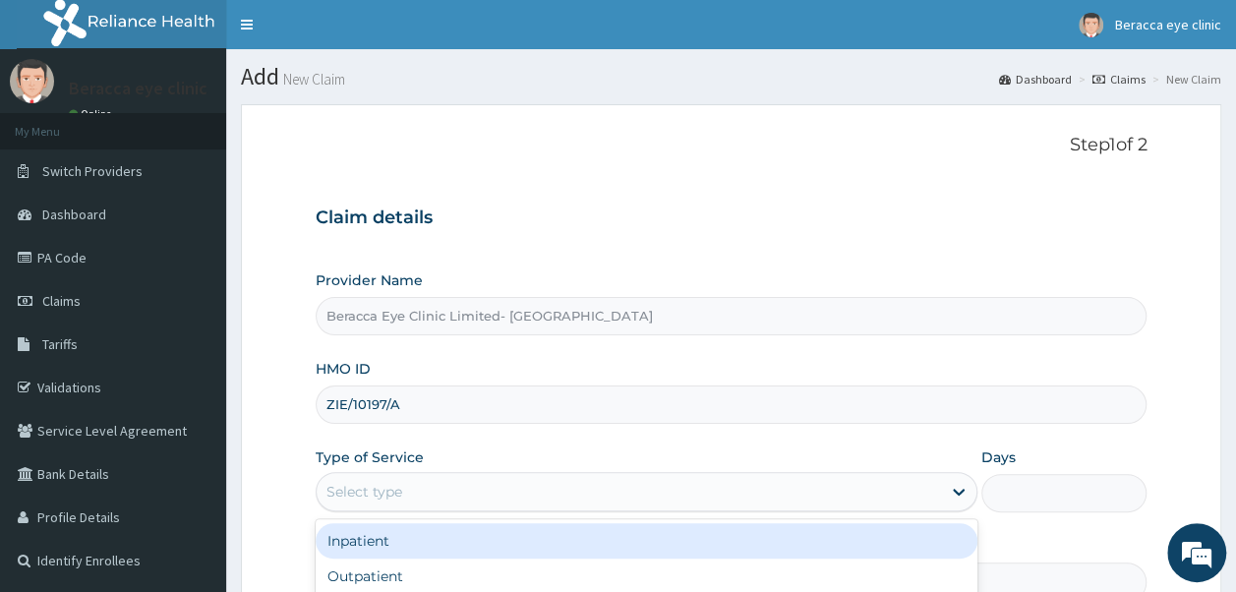
click at [439, 492] on div "Select type" at bounding box center [629, 491] width 624 height 31
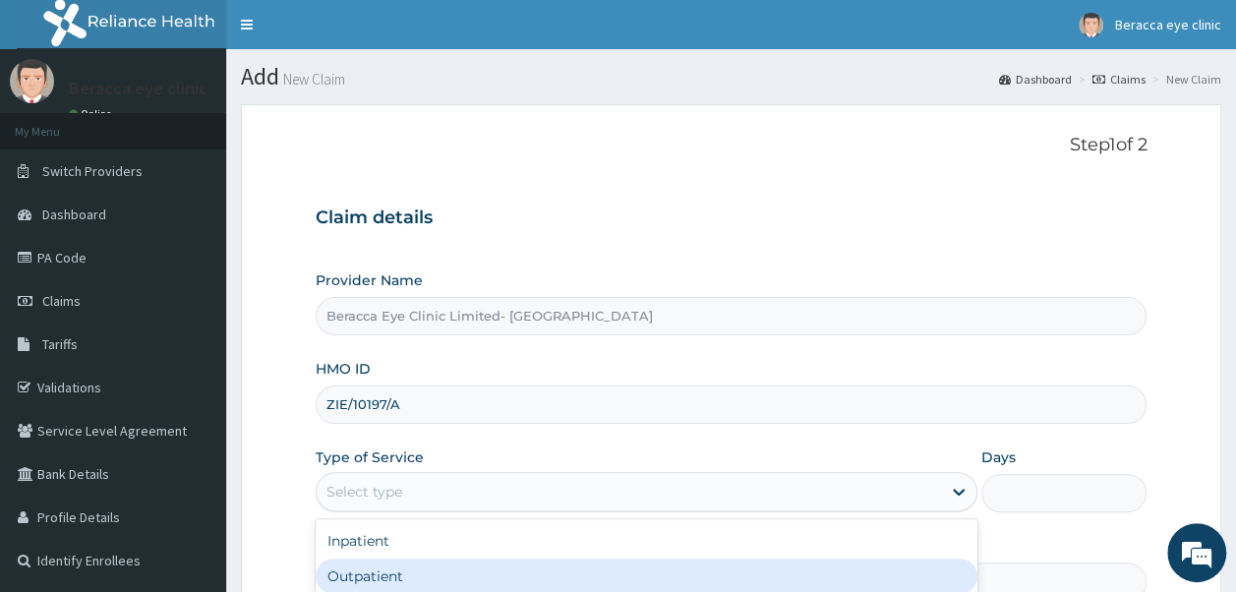
click at [397, 578] on div "Outpatient" at bounding box center [647, 576] width 662 height 35
type input "1"
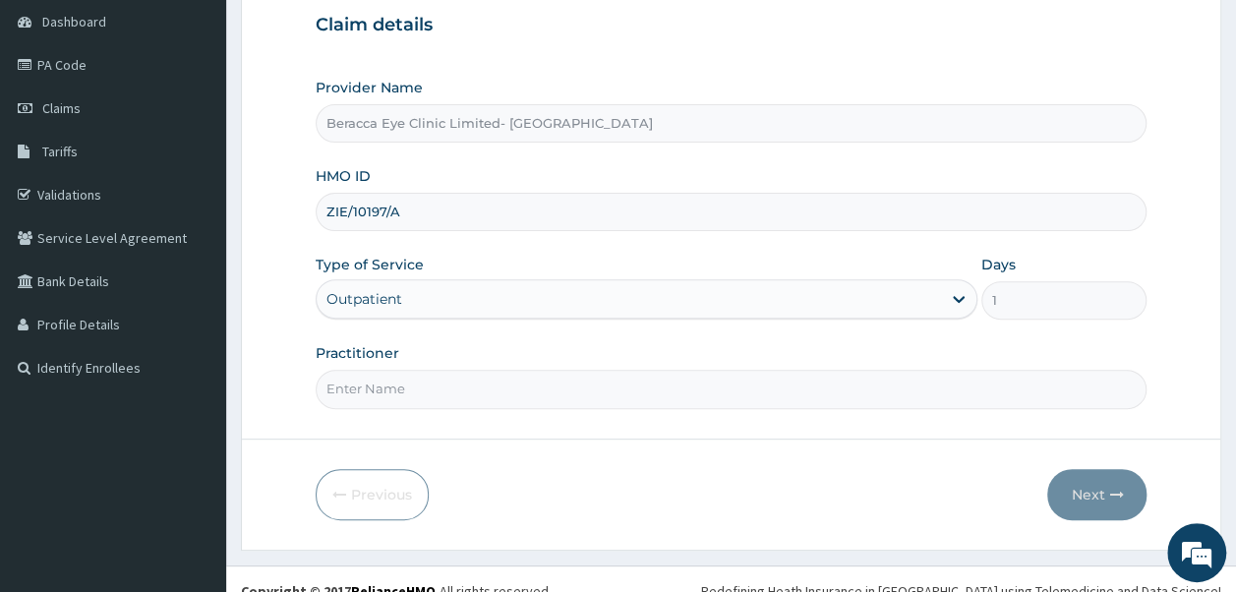
scroll to position [208, 0]
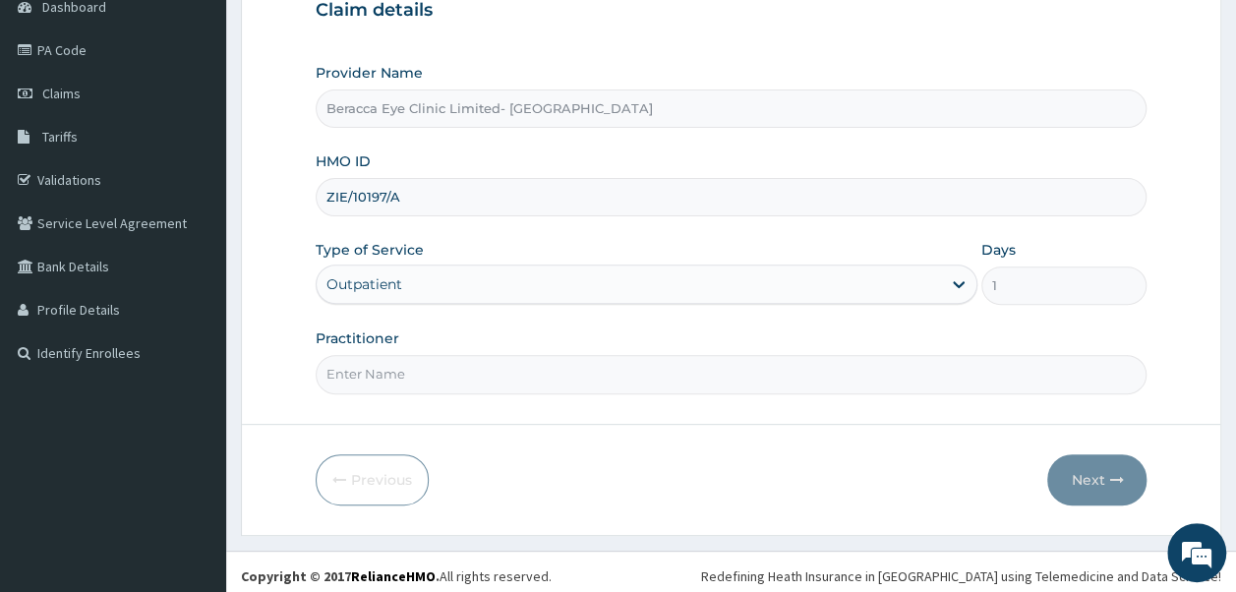
click at [567, 363] on input "Practitioner" at bounding box center [732, 374] width 832 height 38
type input "Dr. Aghogho"
click at [1094, 472] on button "Next" at bounding box center [1096, 479] width 99 height 51
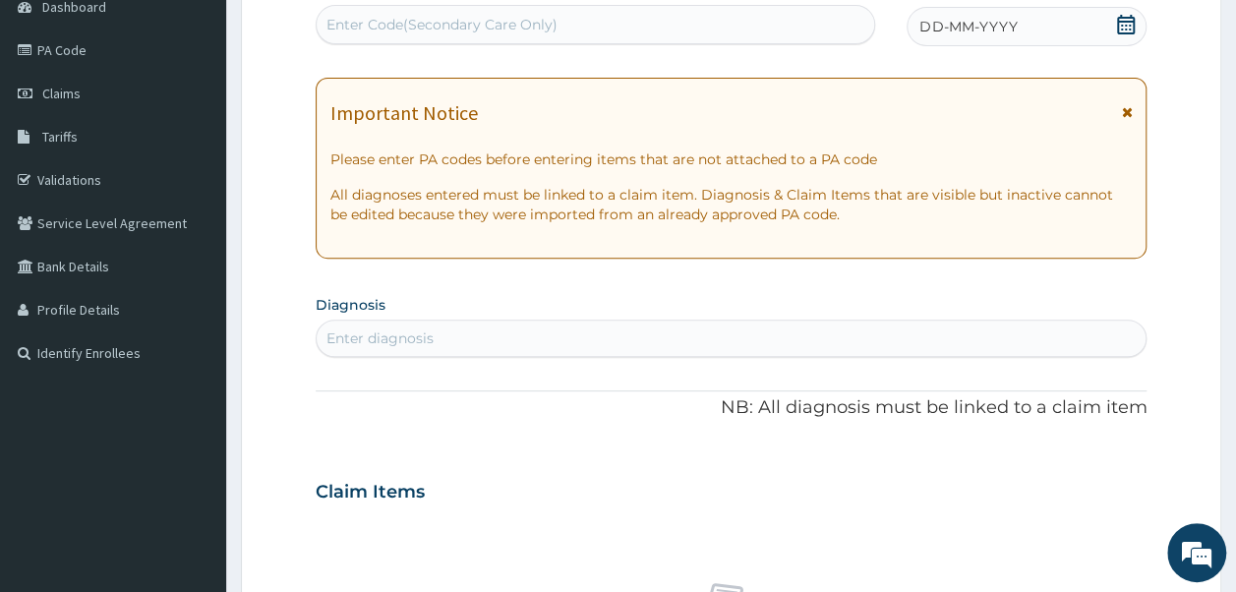
click at [1122, 23] on icon at bounding box center [1126, 25] width 20 height 20
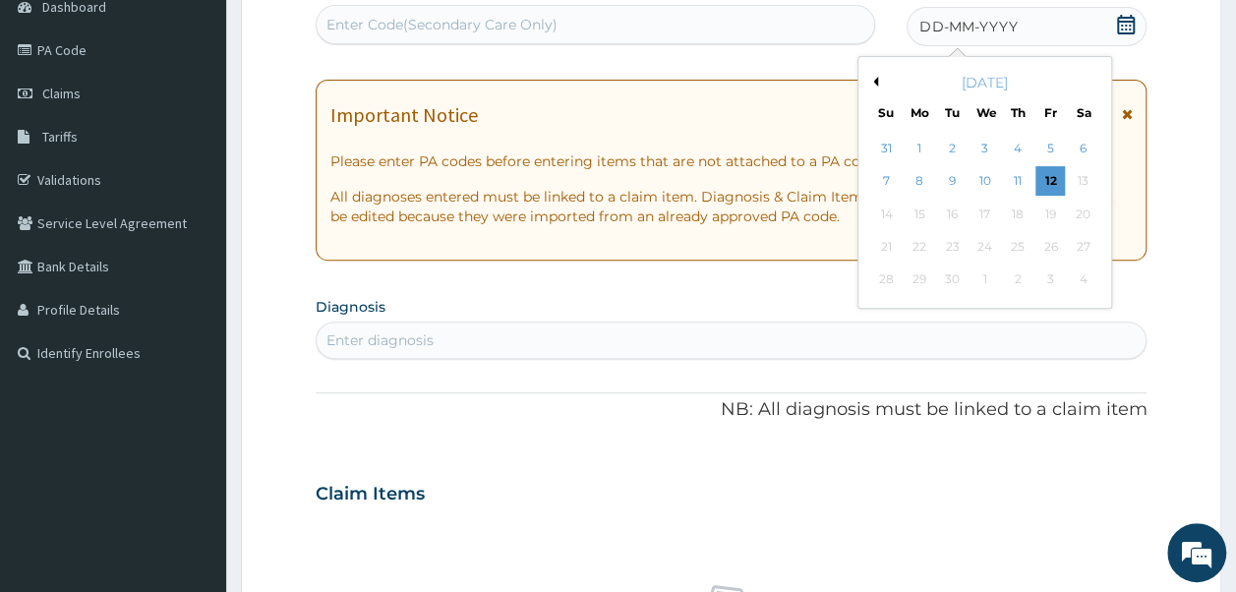
click at [870, 75] on div "September 2025" at bounding box center [984, 83] width 237 height 20
click at [872, 79] on button "Previous Month" at bounding box center [873, 82] width 10 height 10
click at [921, 176] on div "4" at bounding box center [920, 182] width 30 height 30
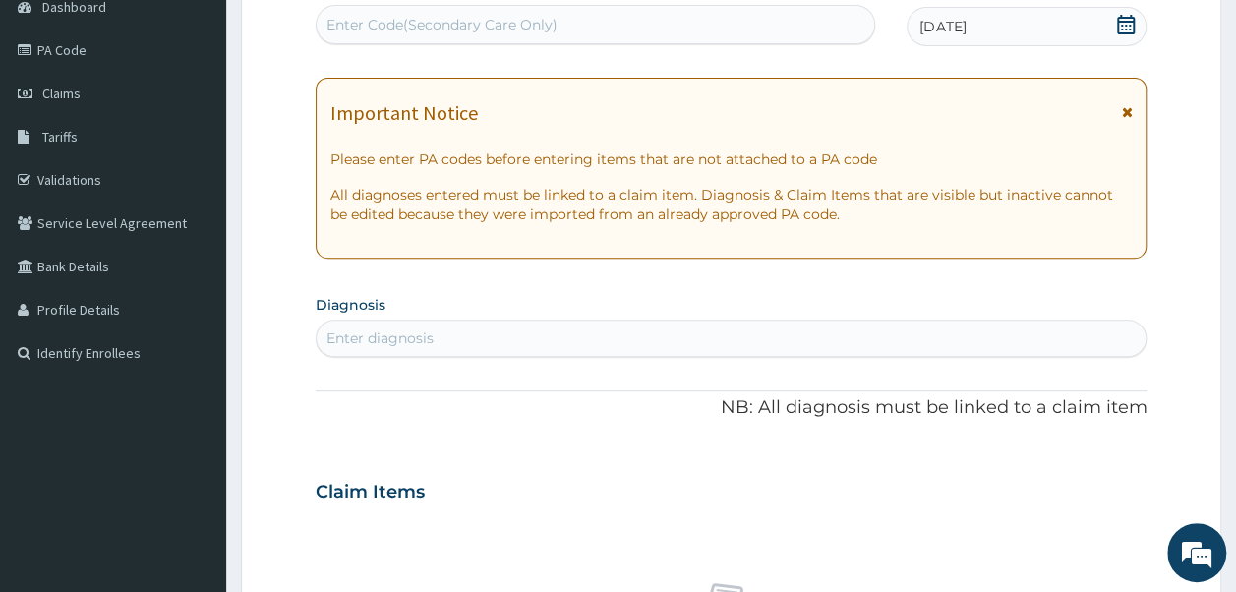
click at [671, 7] on div "Enter Code(Secondary Care Only)" at bounding box center [596, 24] width 561 height 39
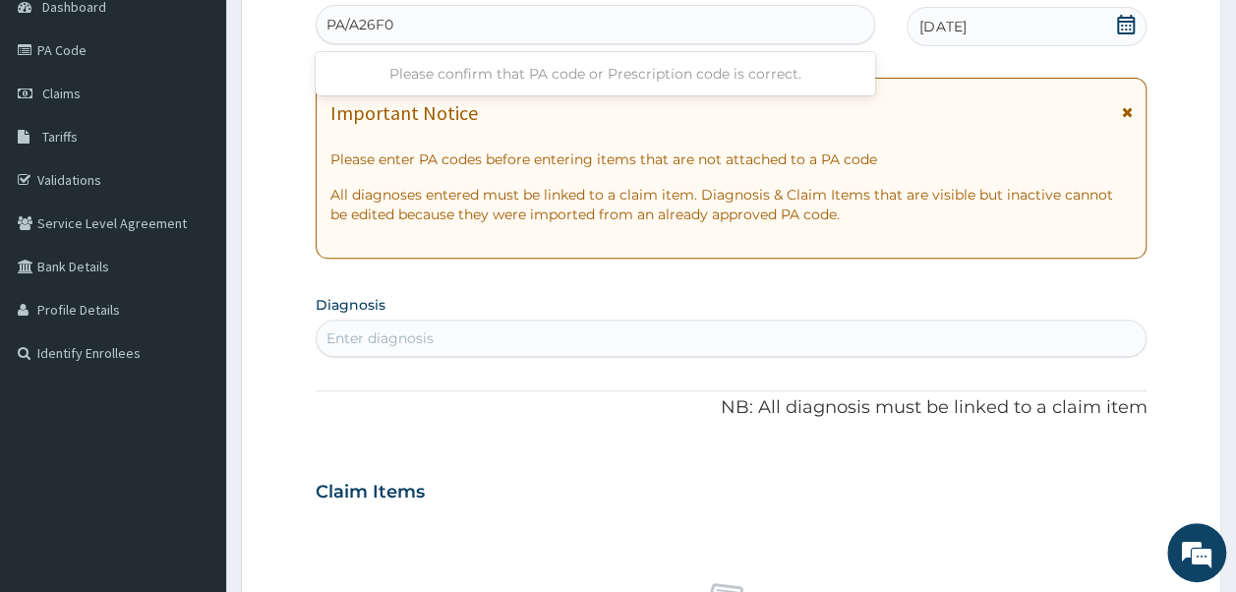
type input "PA/A26F01"
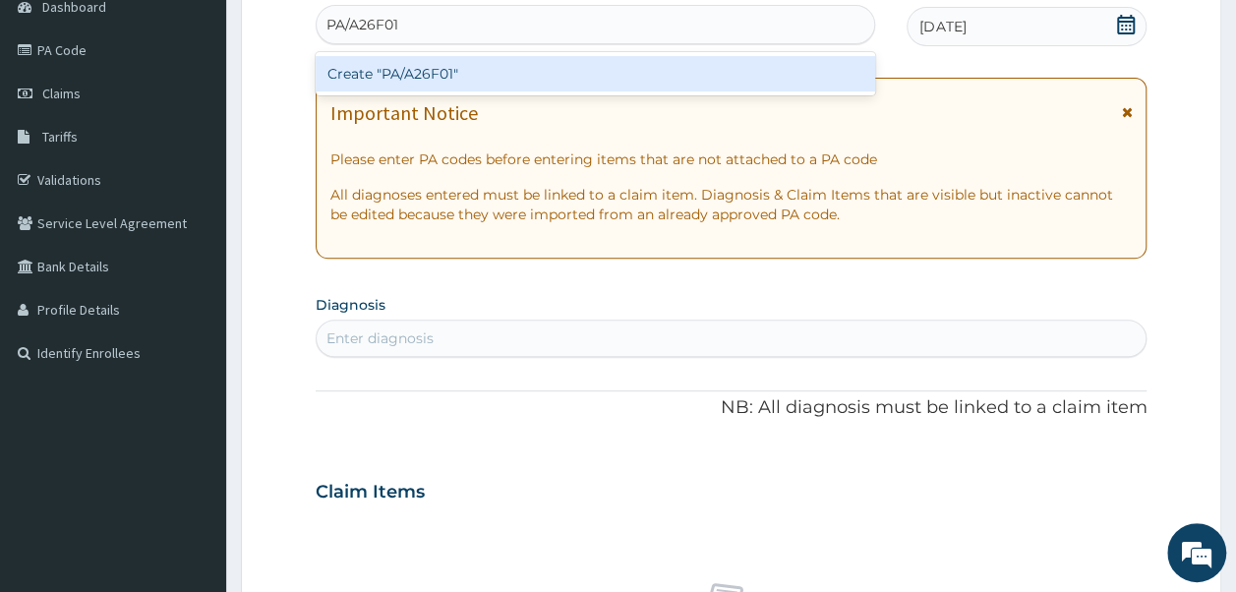
click at [543, 73] on div "Create "PA/A26F01"" at bounding box center [596, 73] width 561 height 35
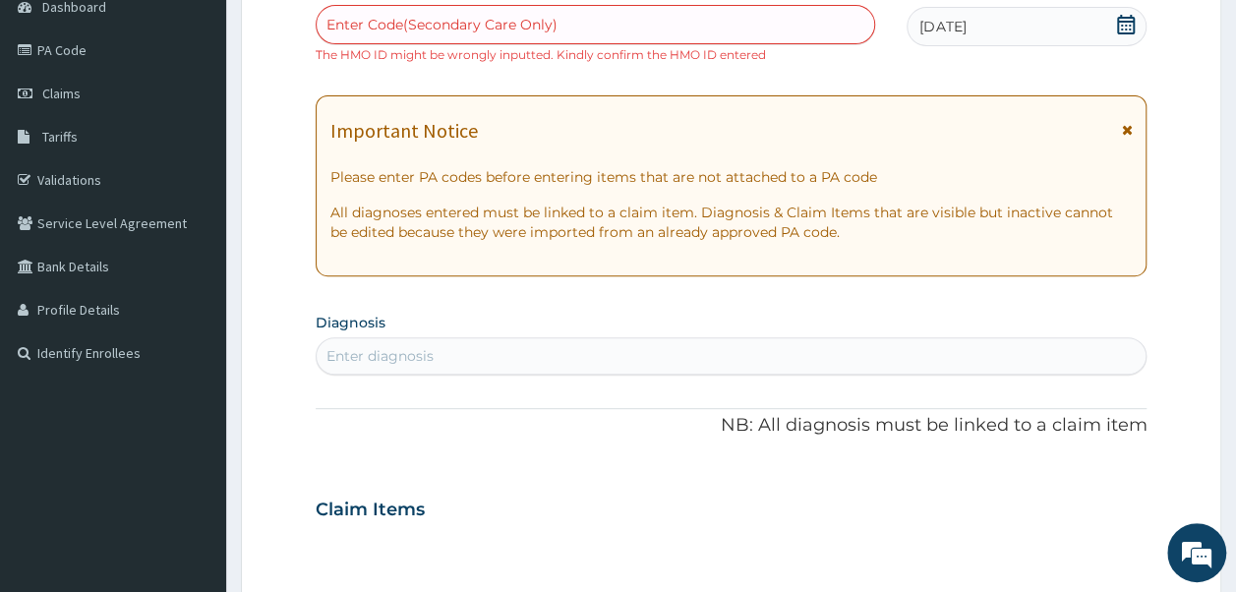
click at [608, 20] on div "Enter Code(Secondary Care Only)" at bounding box center [596, 24] width 559 height 31
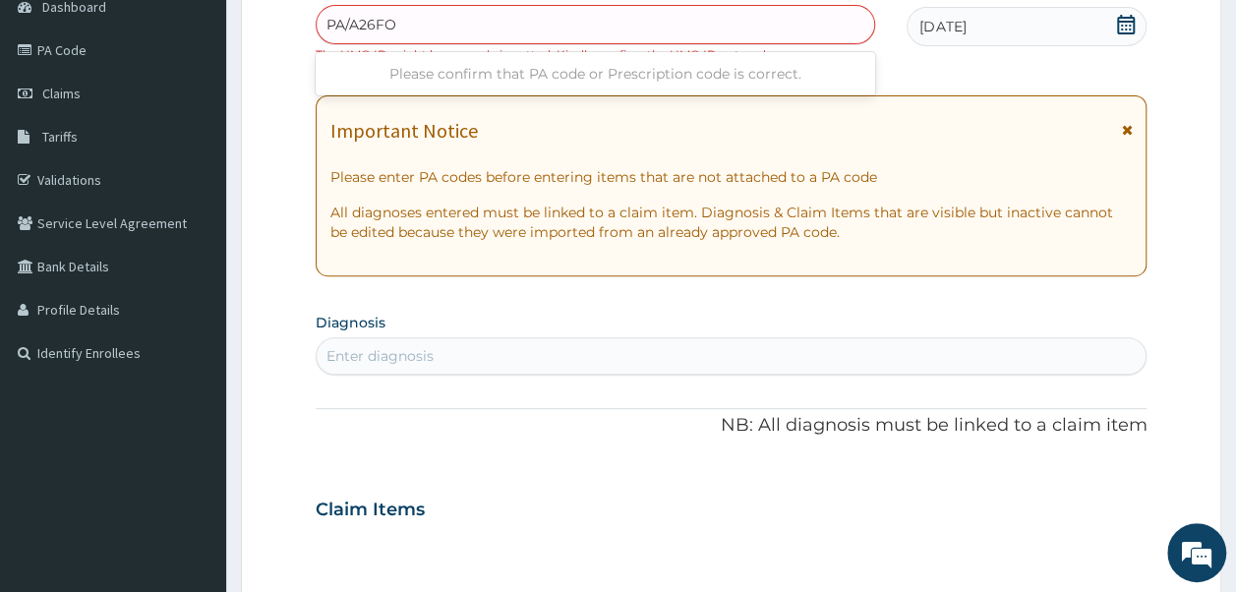
type input "PA/A26FO1"
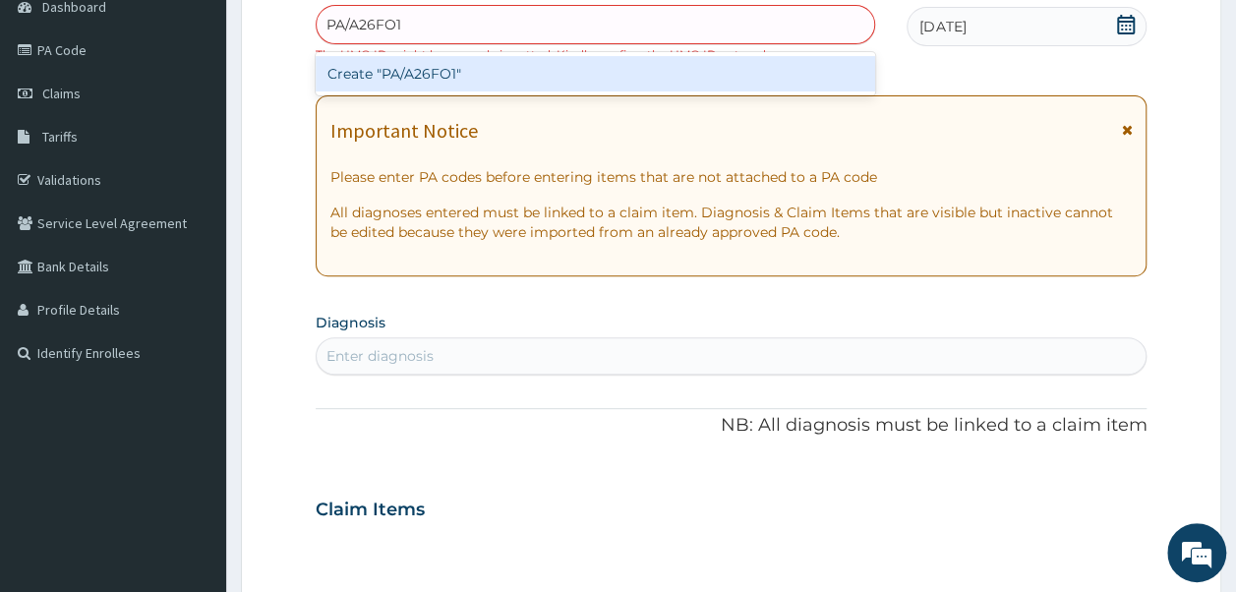
click at [452, 75] on div "Create "PA/A26FO1"" at bounding box center [596, 73] width 561 height 35
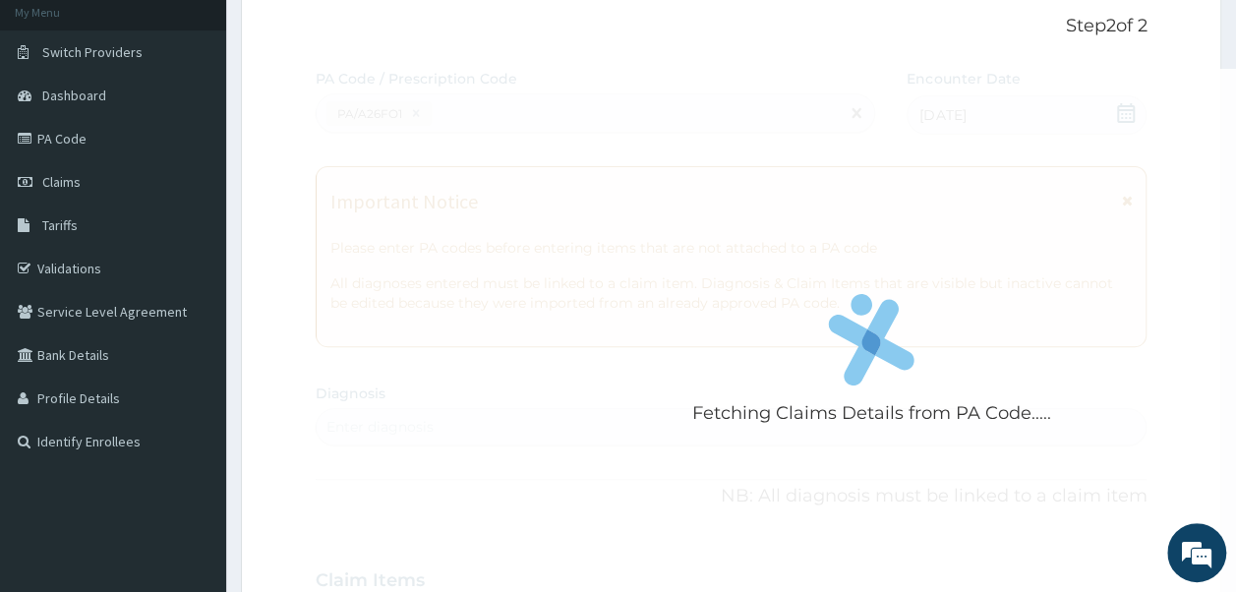
scroll to position [81, 0]
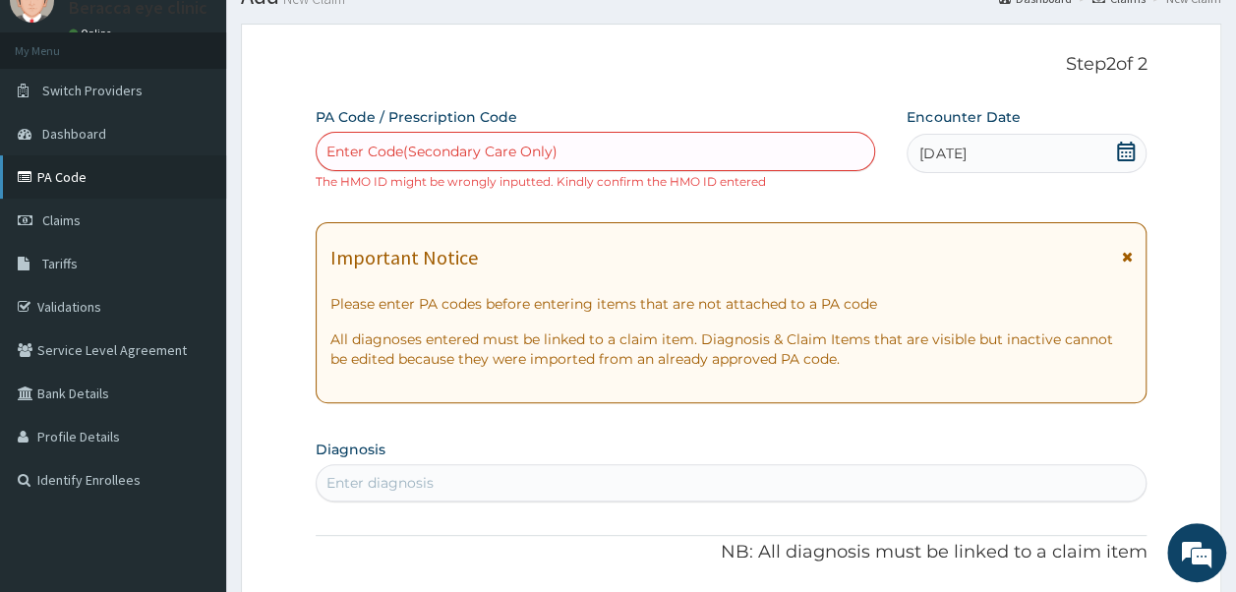
click at [74, 179] on link "PA Code" at bounding box center [113, 176] width 226 height 43
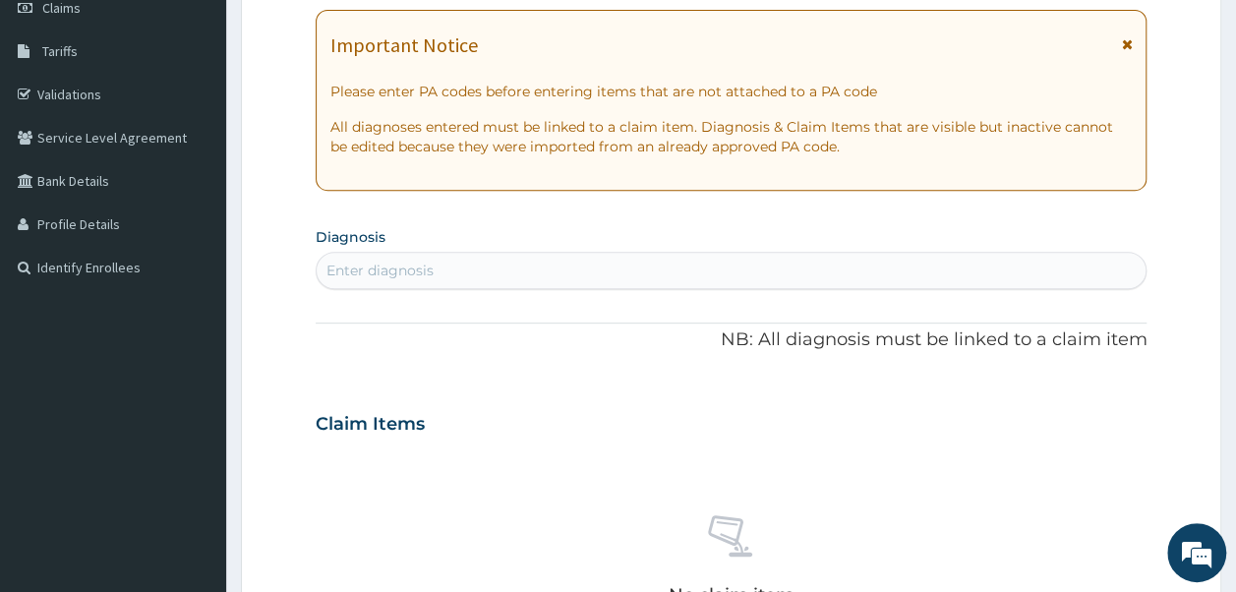
scroll to position [296, 0]
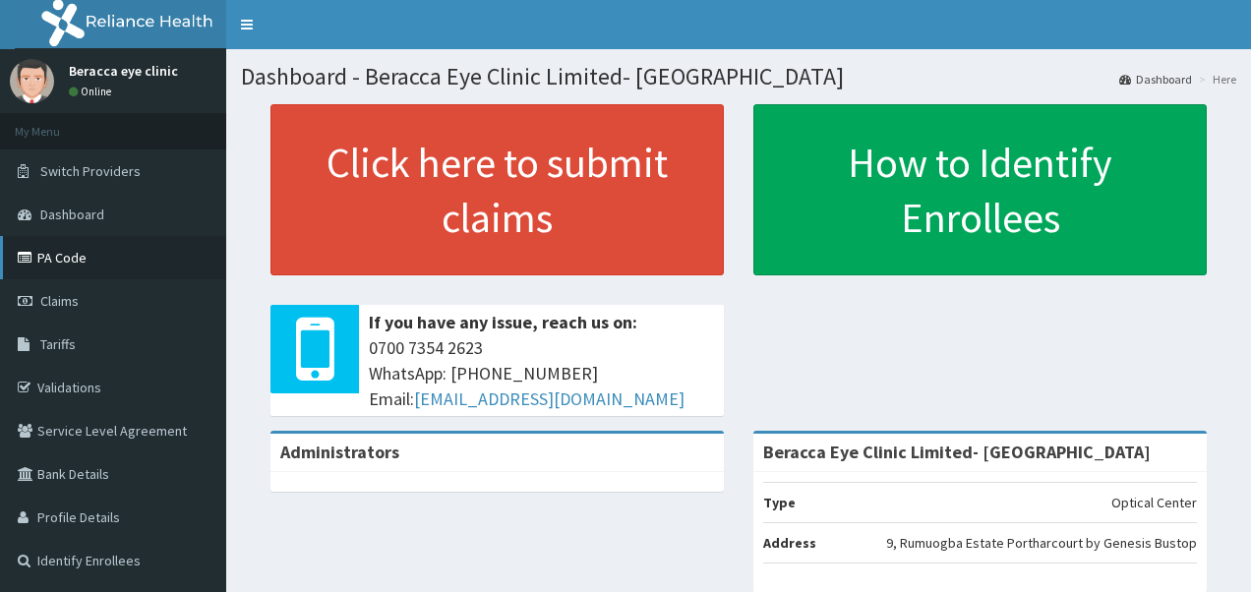
click at [76, 256] on link "PA Code" at bounding box center [113, 257] width 226 height 43
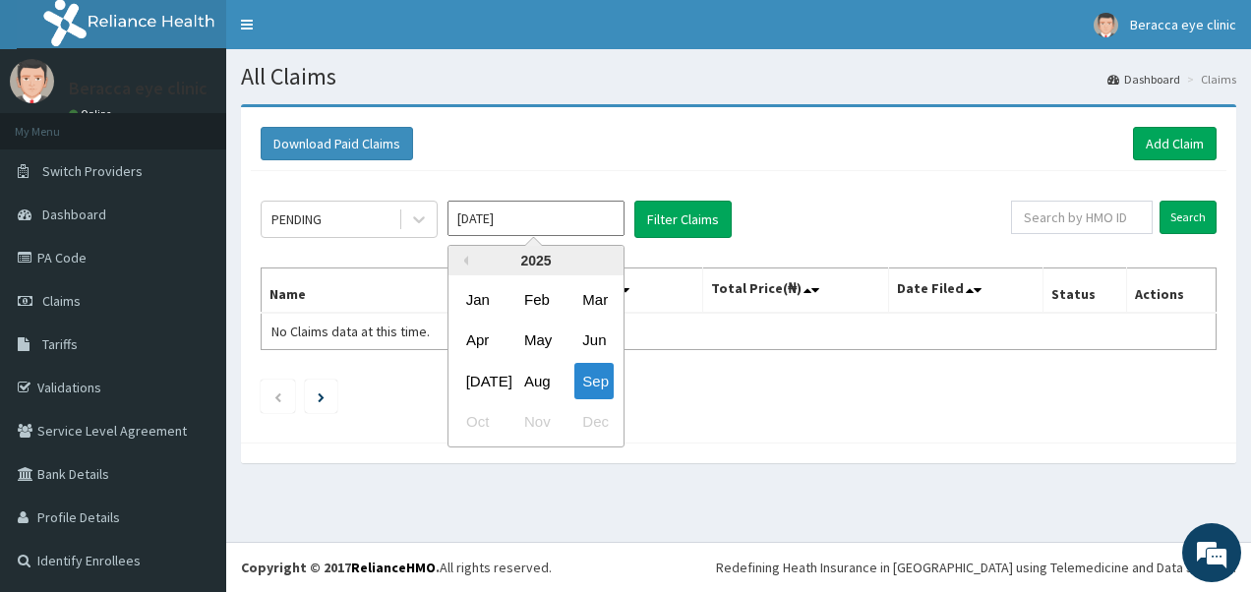
click at [537, 218] on input "[DATE]" at bounding box center [535, 218] width 177 height 35
click at [537, 381] on div "Aug" at bounding box center [535, 381] width 39 height 36
type input "[DATE]"
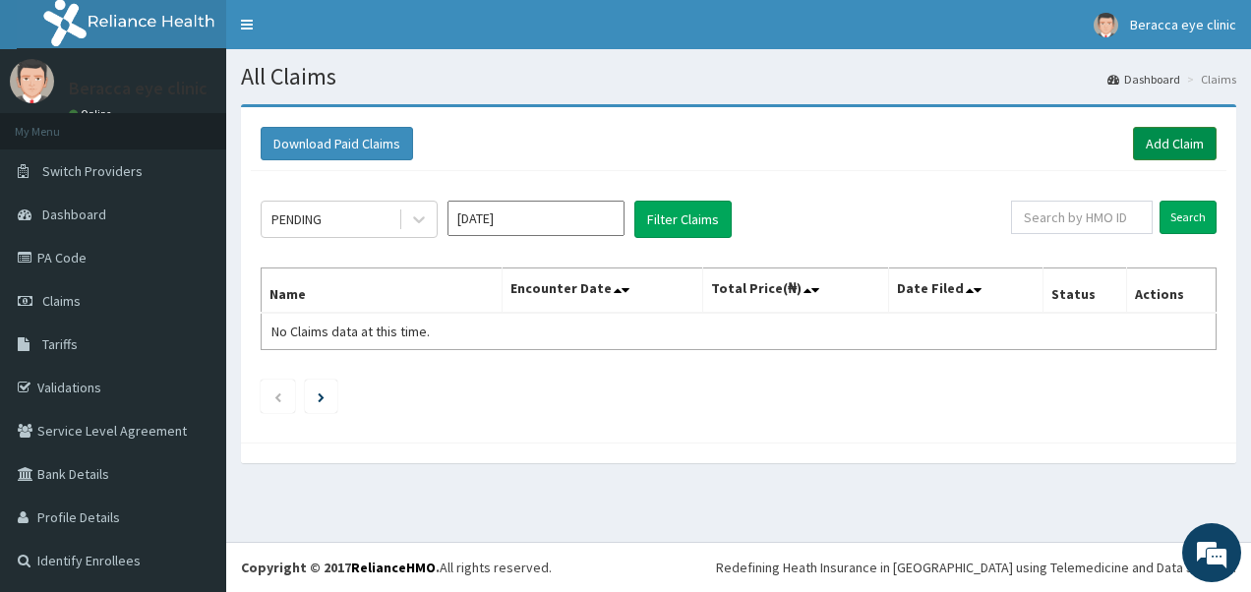
click at [1169, 139] on link "Add Claim" at bounding box center [1175, 143] width 84 height 33
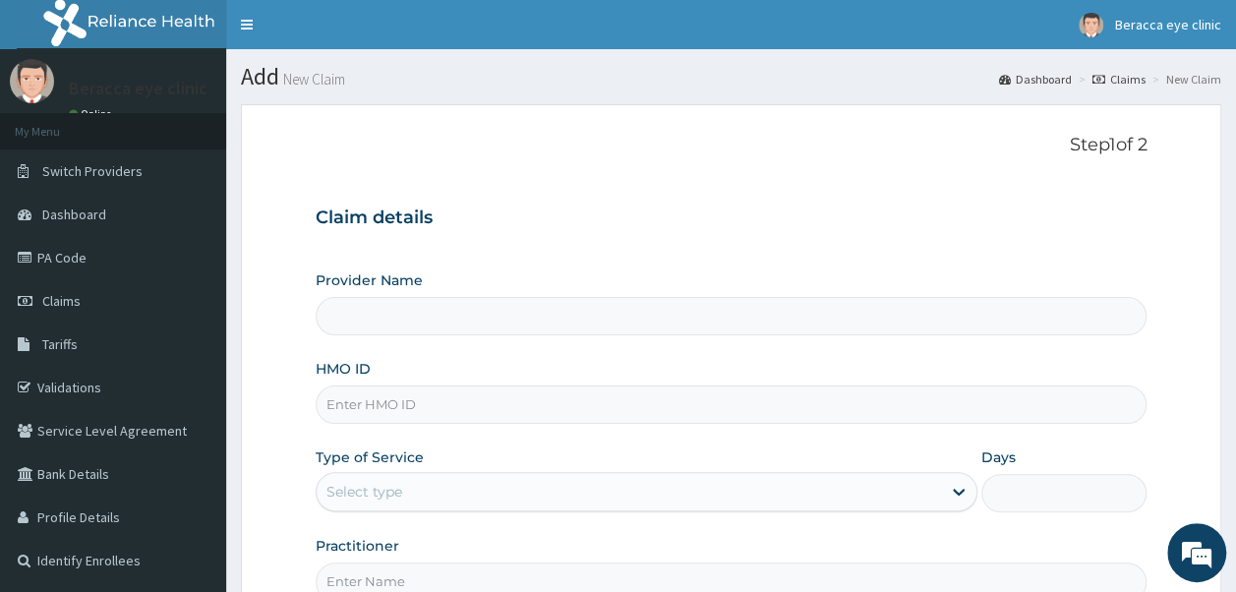
click at [526, 421] on input "HMO ID" at bounding box center [732, 405] width 832 height 38
type input "Beracca Eye Clinic Limited- [GEOGRAPHIC_DATA]"
type input "ZEI/10197/A"
click at [446, 490] on div "Select type" at bounding box center [629, 491] width 624 height 31
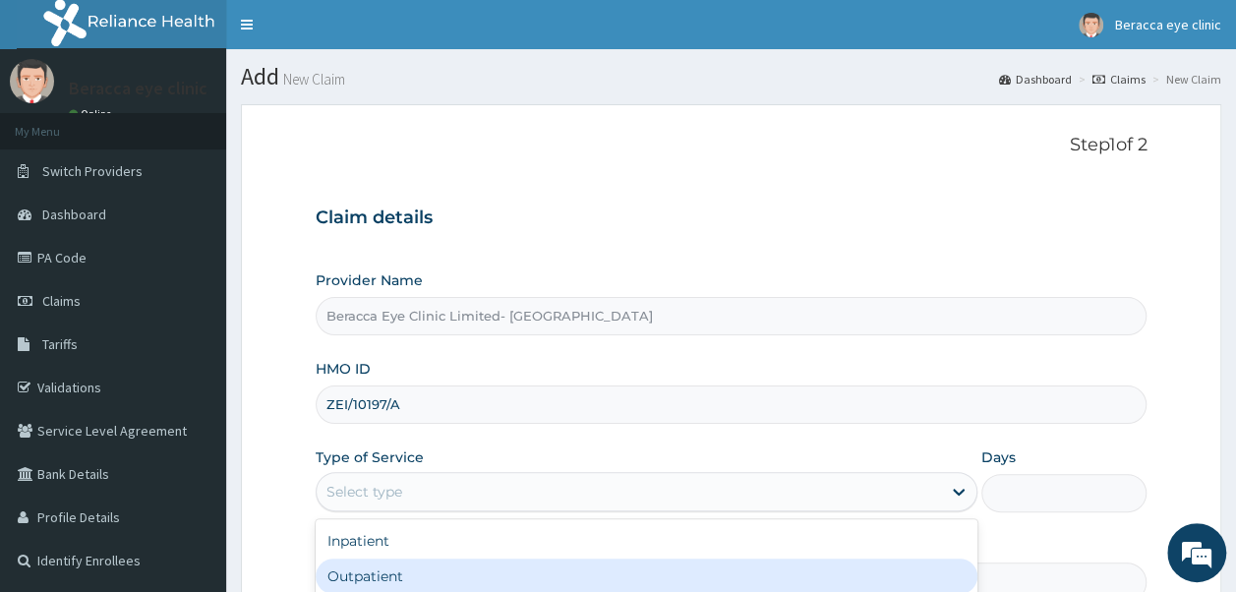
click at [416, 586] on div "Outpatient" at bounding box center [647, 576] width 662 height 35
type input "1"
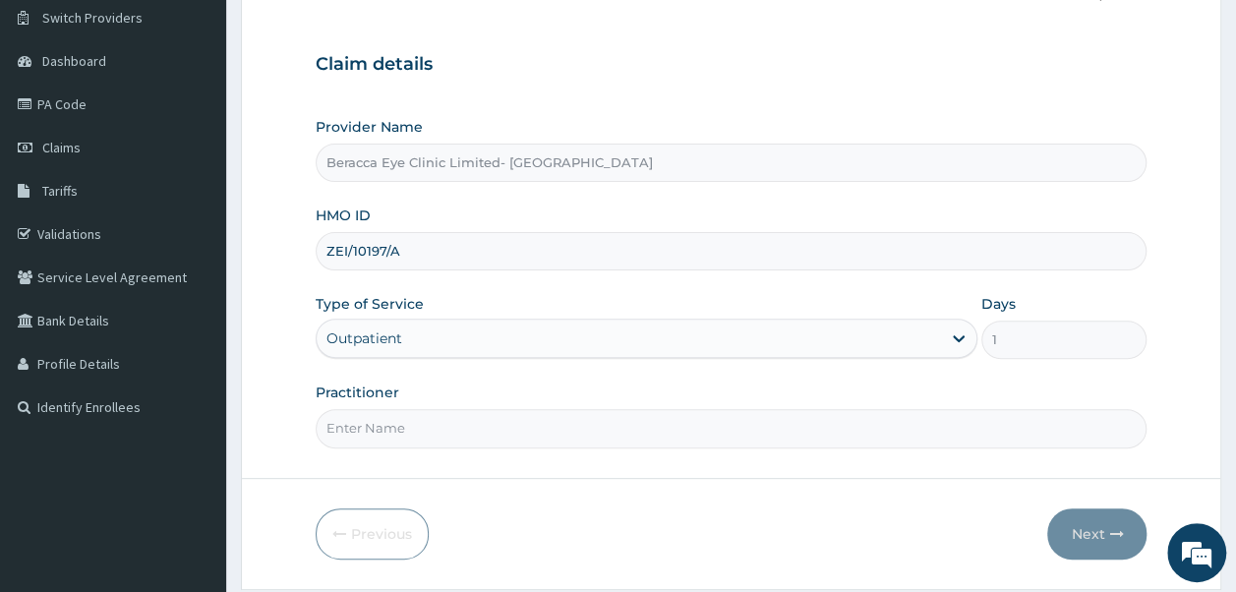
scroll to position [212, 0]
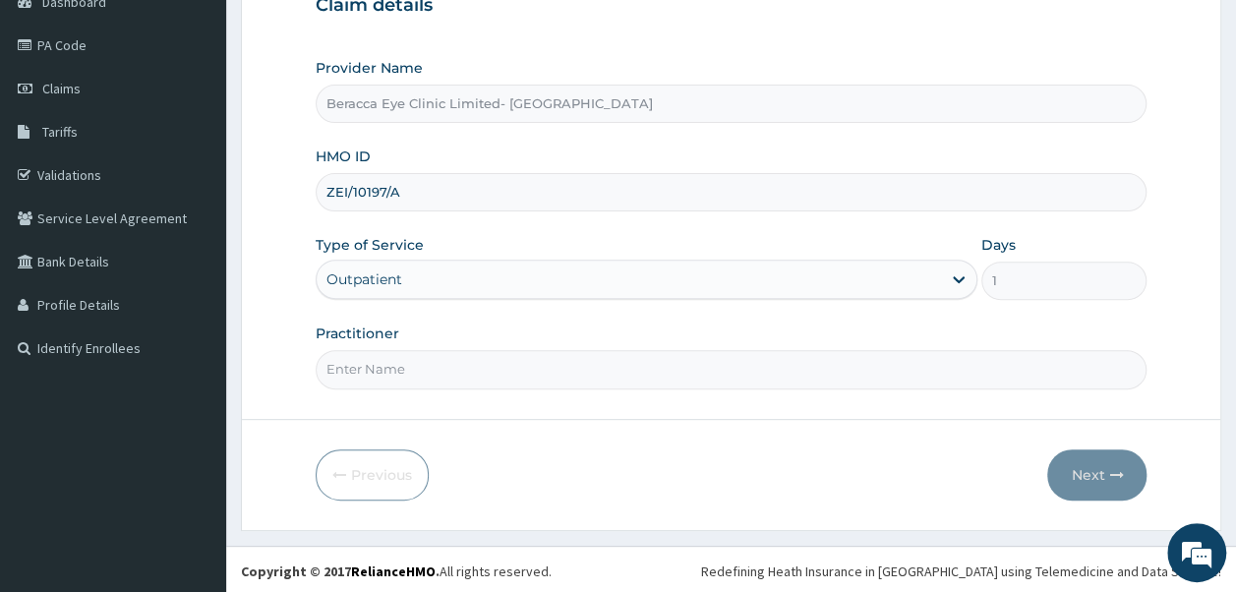
click at [643, 361] on input "Practitioner" at bounding box center [732, 369] width 832 height 38
type input "Dr. Aghogho"
click at [1085, 464] on button "Next" at bounding box center [1096, 474] width 99 height 51
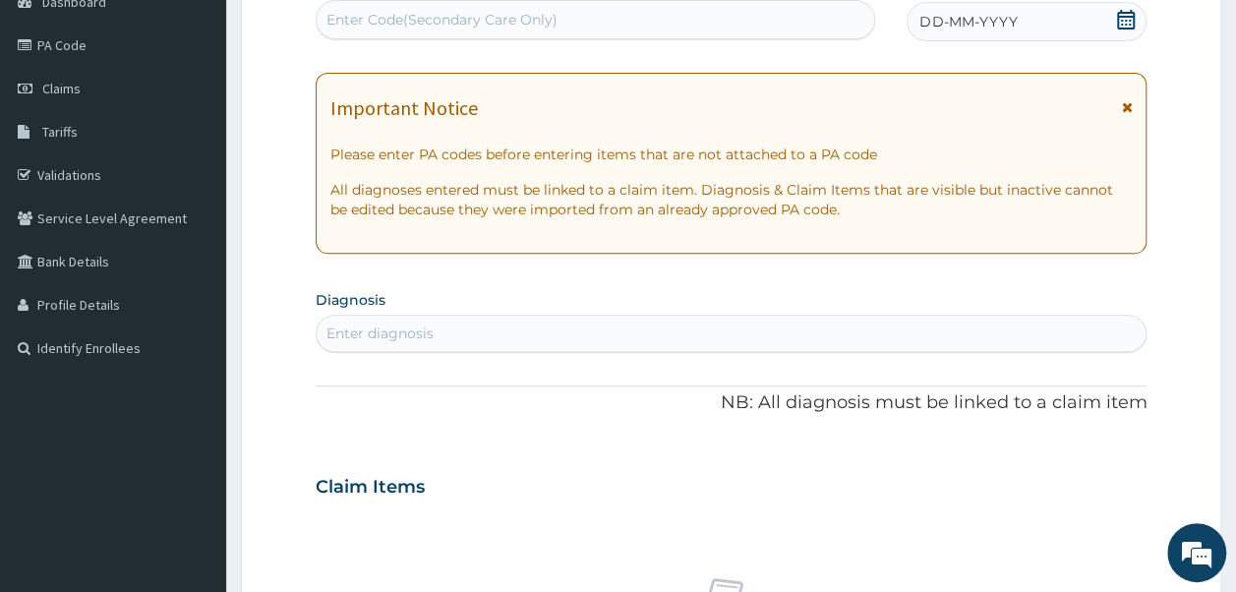
scroll to position [90, 0]
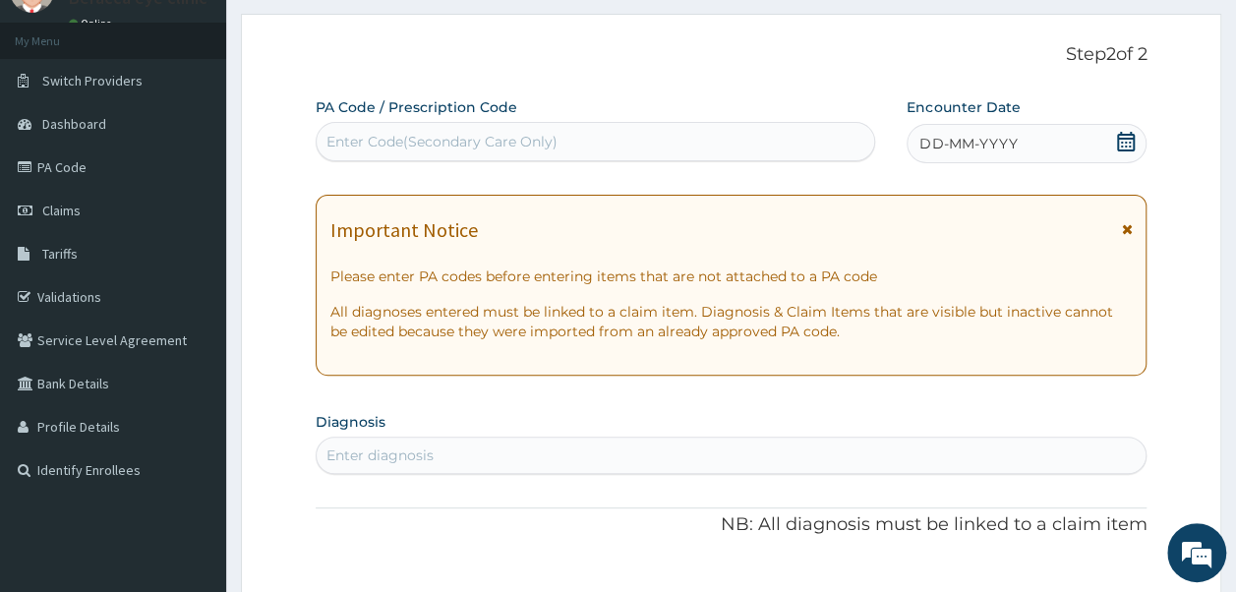
click at [706, 140] on div "Enter Code(Secondary Care Only)" at bounding box center [596, 141] width 559 height 31
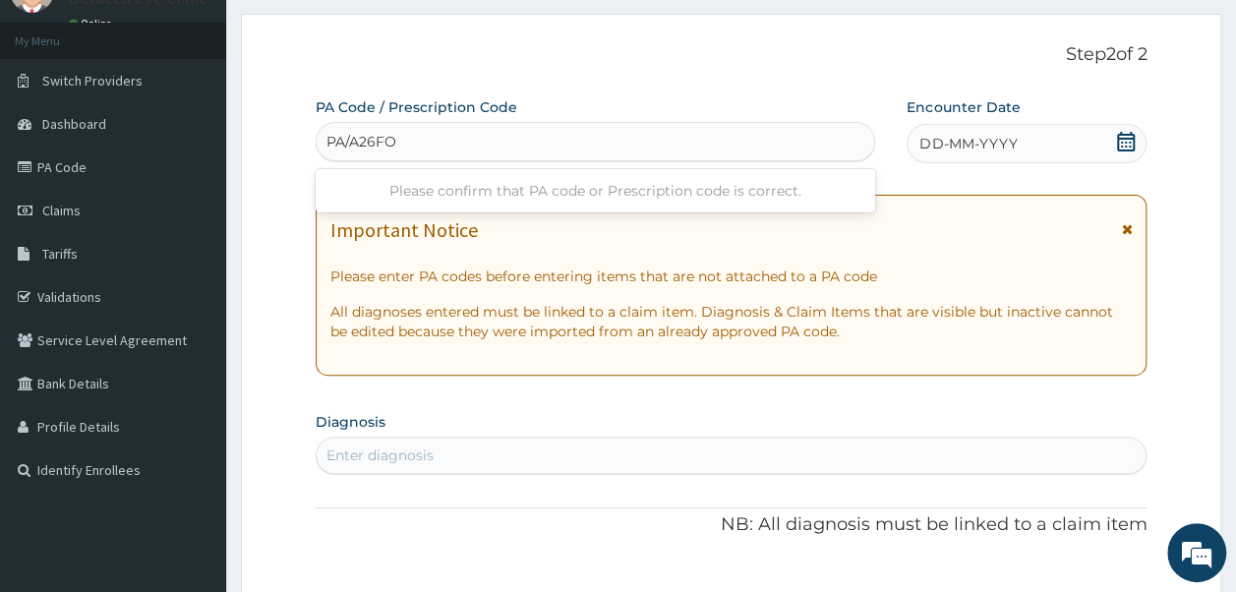
type input "PA/A26FO1"
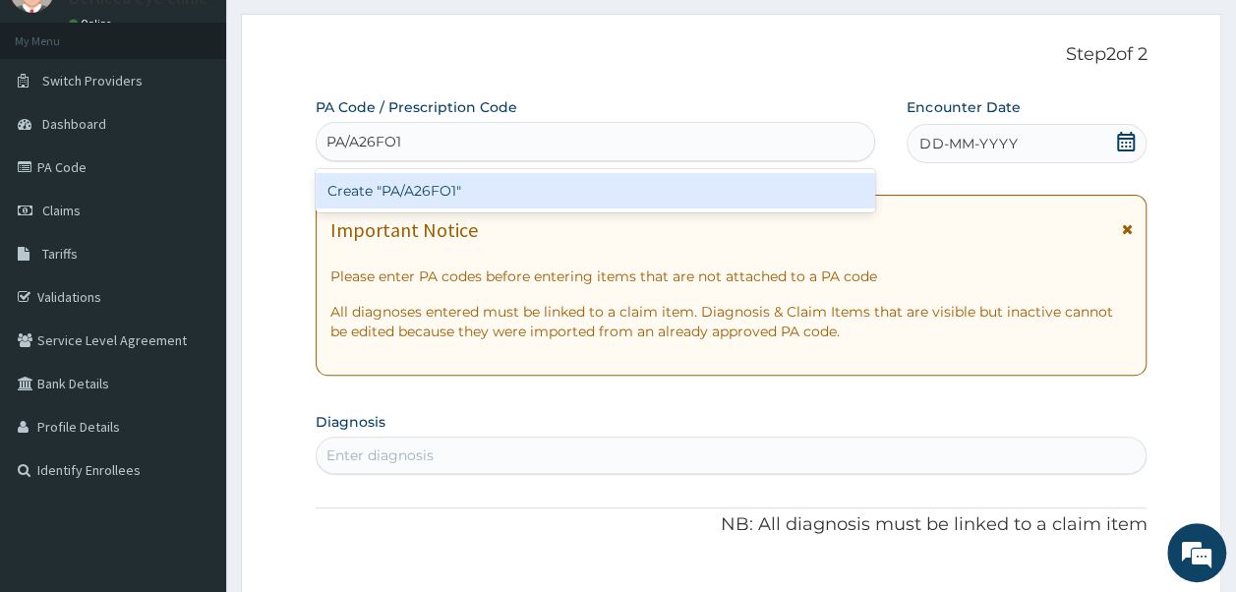
click at [454, 205] on div "Create "PA/A26FO1"" at bounding box center [596, 190] width 561 height 35
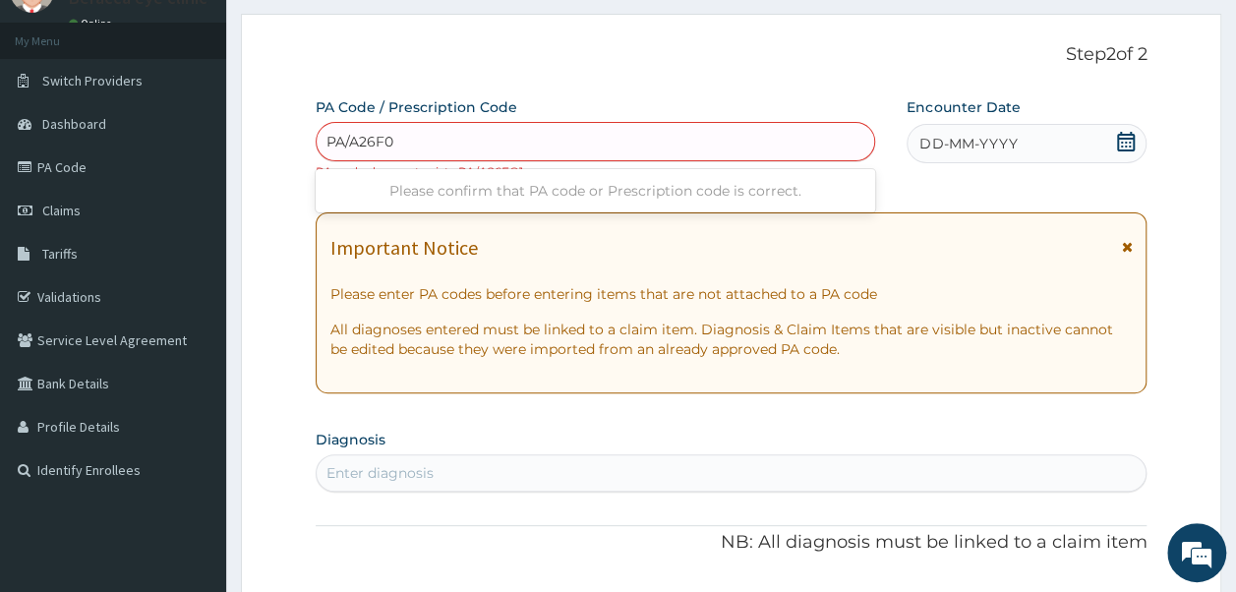
type input "PA/A26F01"
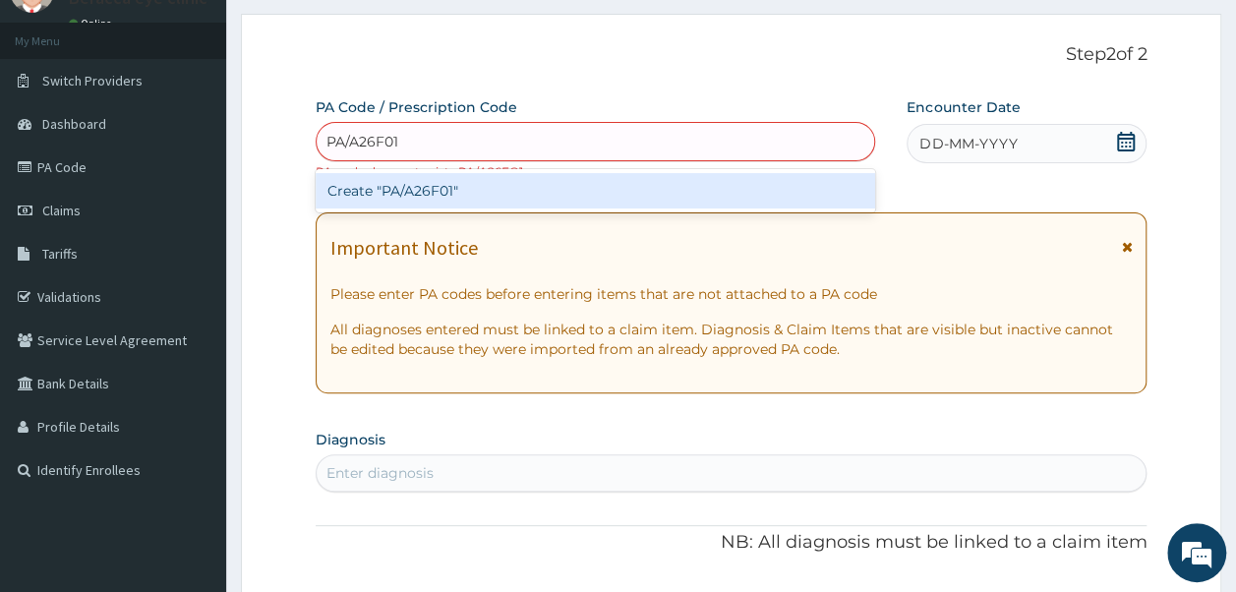
click at [467, 189] on div "Create "PA/A26F01"" at bounding box center [596, 190] width 561 height 35
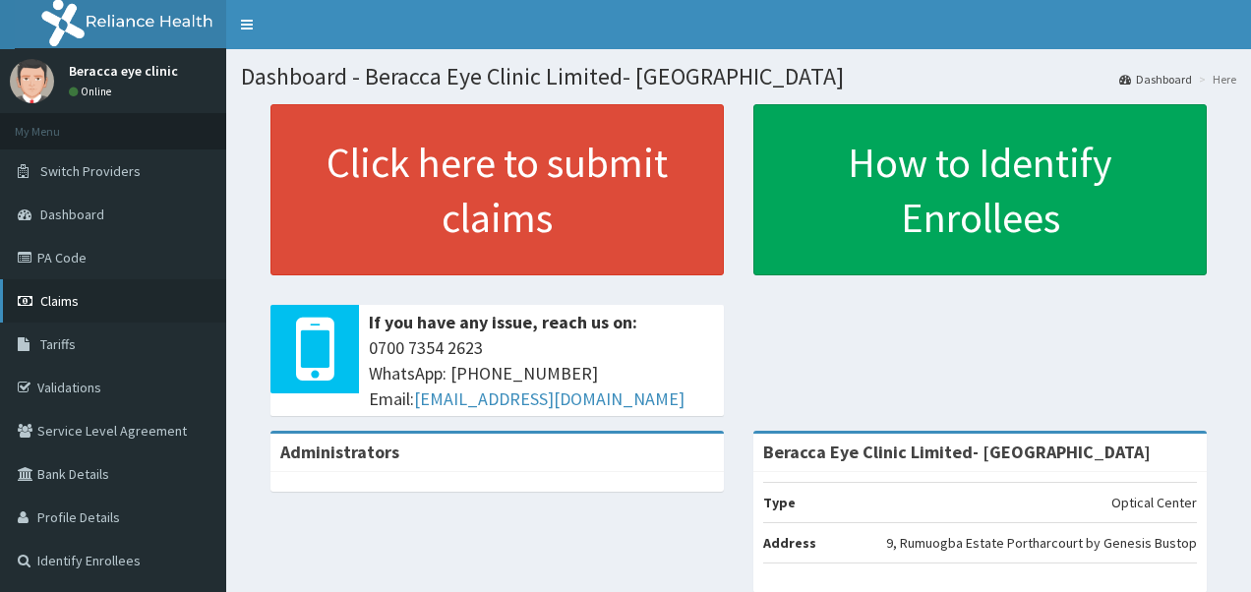
click at [63, 295] on span "Claims" at bounding box center [59, 301] width 38 height 18
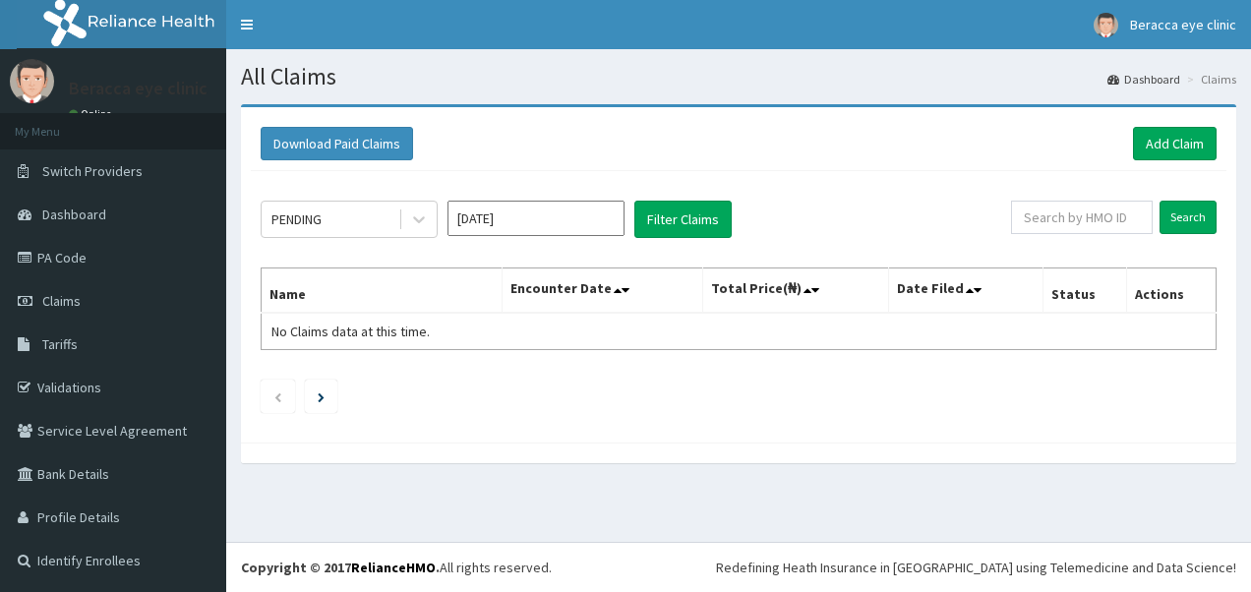
click at [618, 208] on input "Sep 2025" at bounding box center [535, 218] width 177 height 35
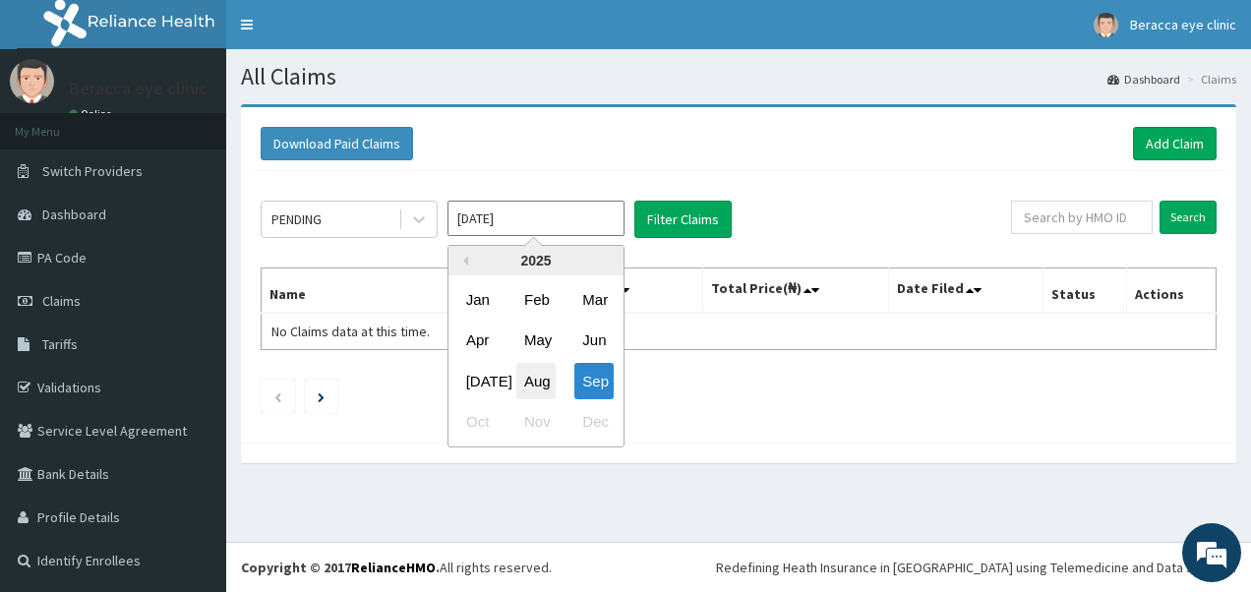
click at [541, 372] on div "Aug" at bounding box center [535, 381] width 39 height 36
type input "Aug 2025"
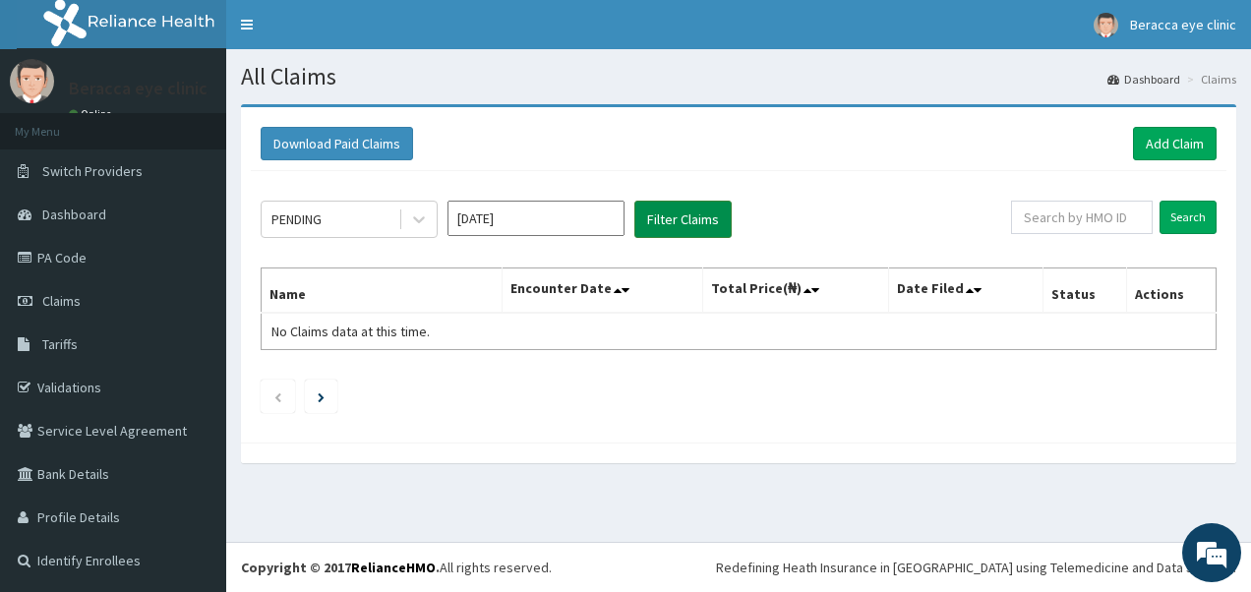
click at [683, 216] on button "Filter Claims" at bounding box center [682, 219] width 97 height 37
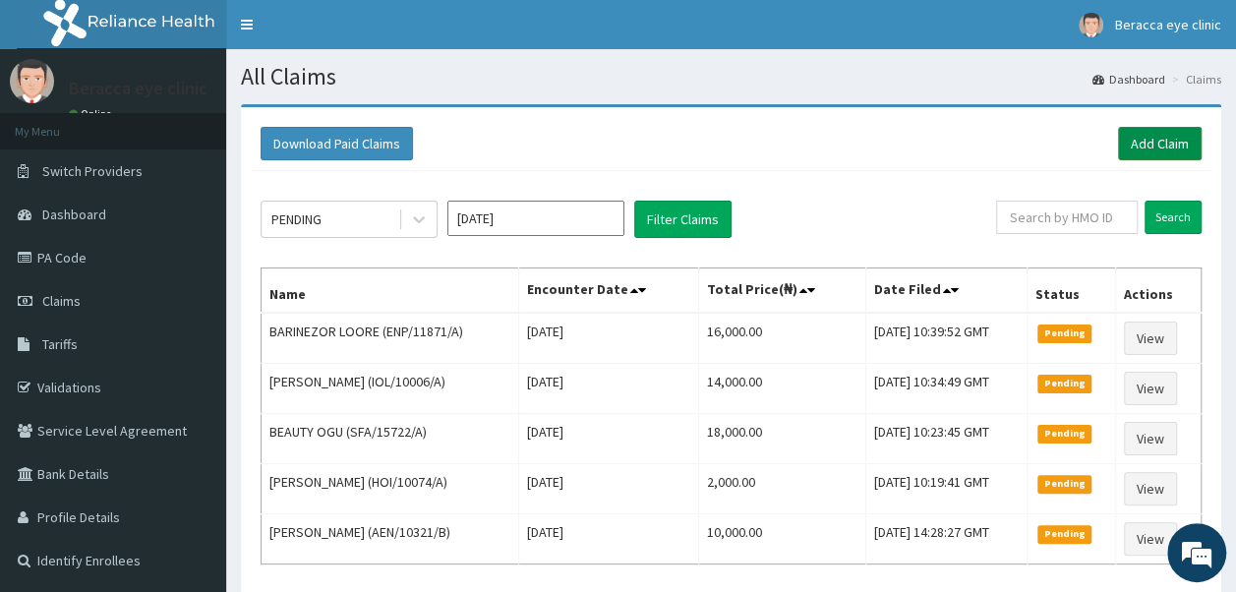
click at [1162, 144] on link "Add Claim" at bounding box center [1160, 143] width 84 height 33
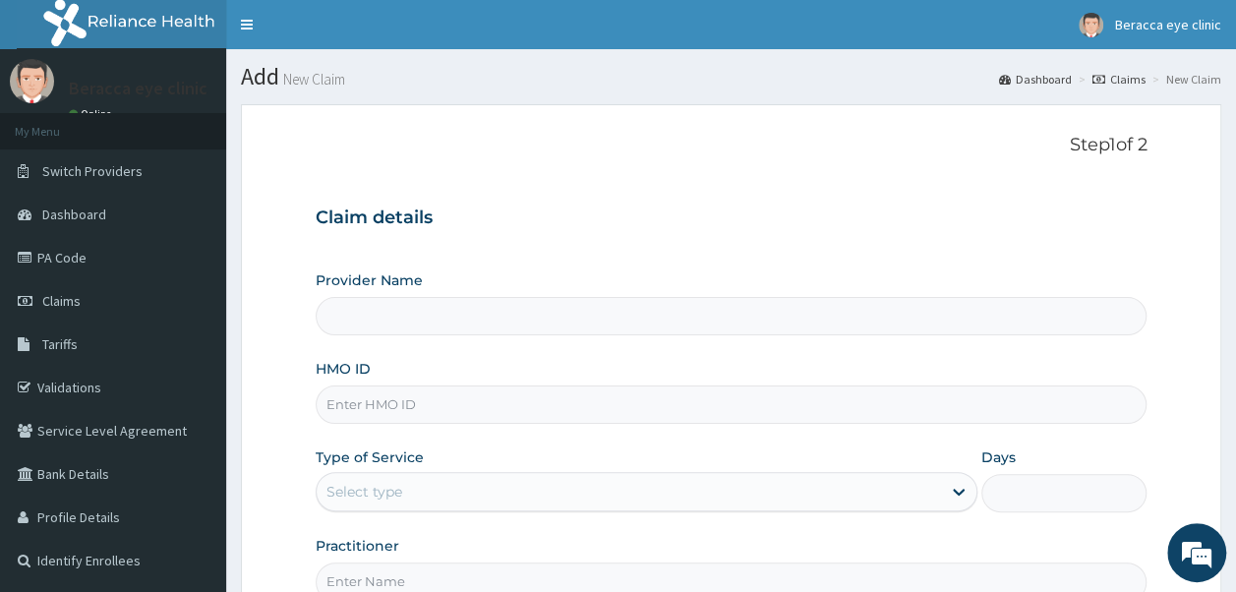
click at [450, 404] on input "HMO ID" at bounding box center [732, 405] width 832 height 38
type input "Beracca Eye Clinic Limited- [GEOGRAPHIC_DATA]"
type input "z"
type input "ZEI/10197/A"
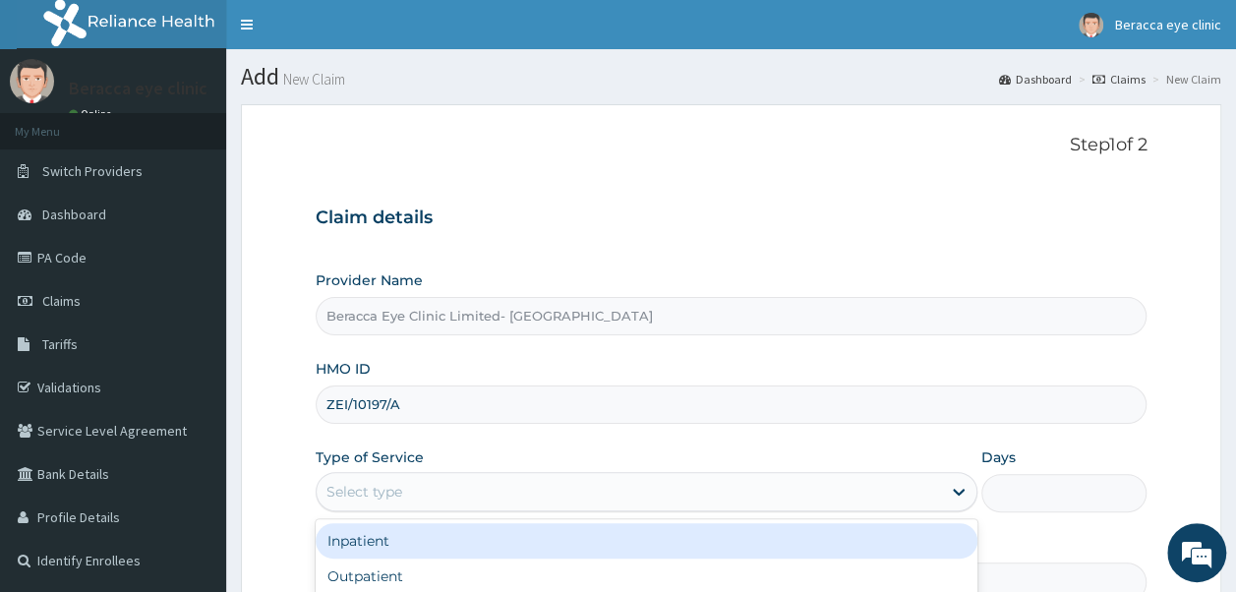
click at [479, 479] on div "Select type" at bounding box center [629, 491] width 624 height 31
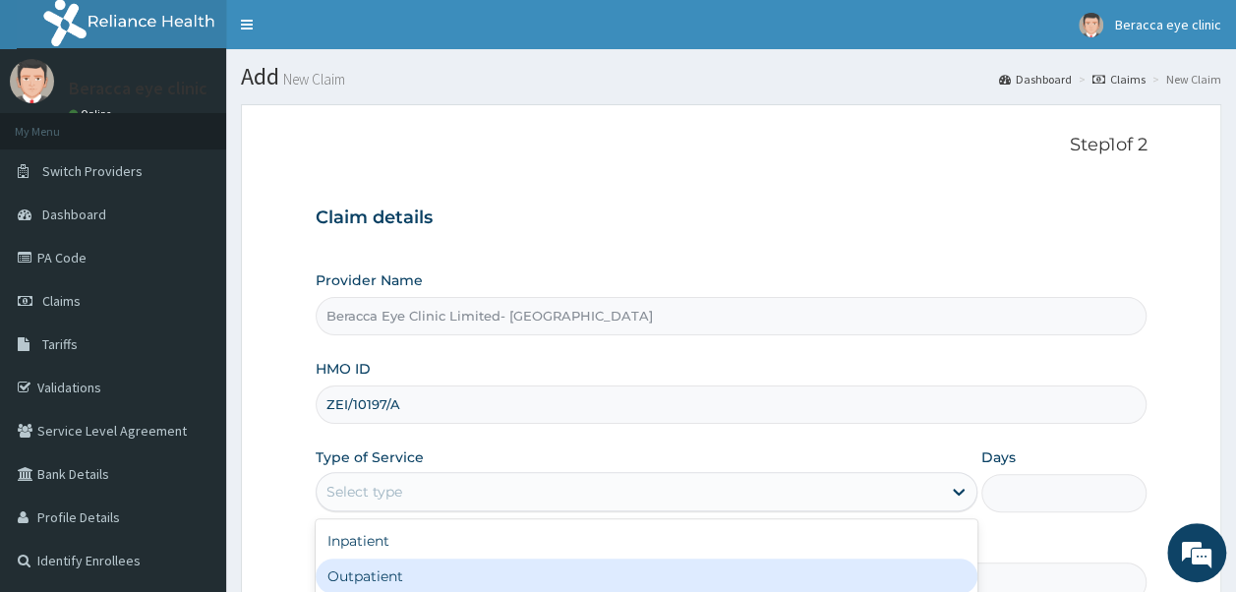
click at [421, 573] on div "Outpatient" at bounding box center [647, 576] width 662 height 35
type input "1"
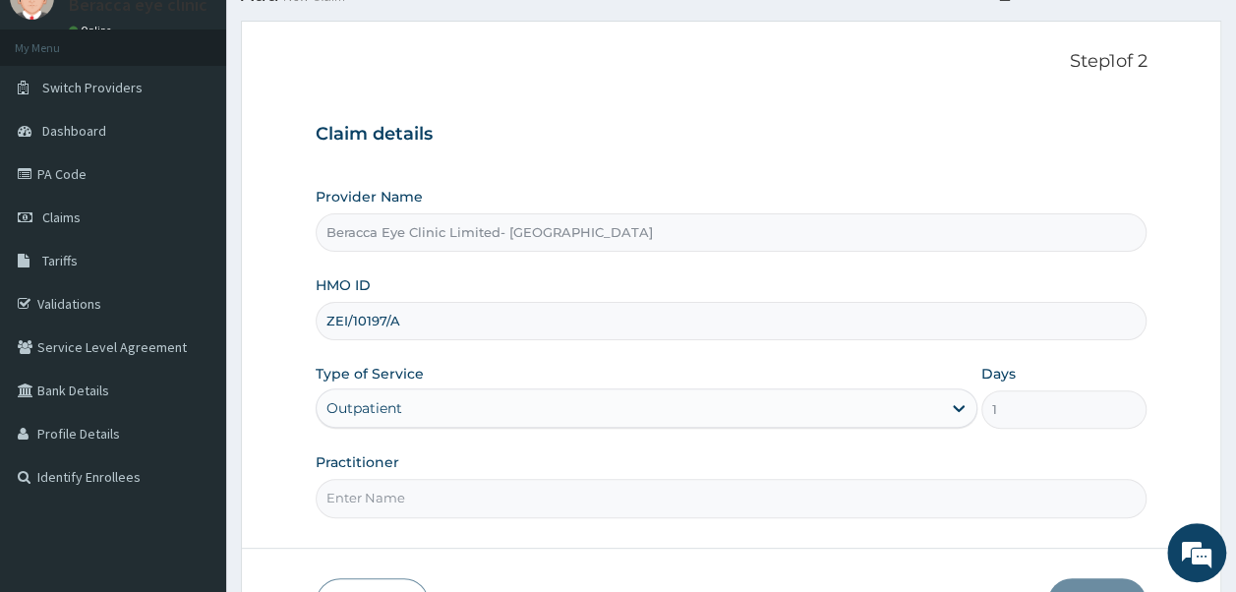
scroll to position [180, 0]
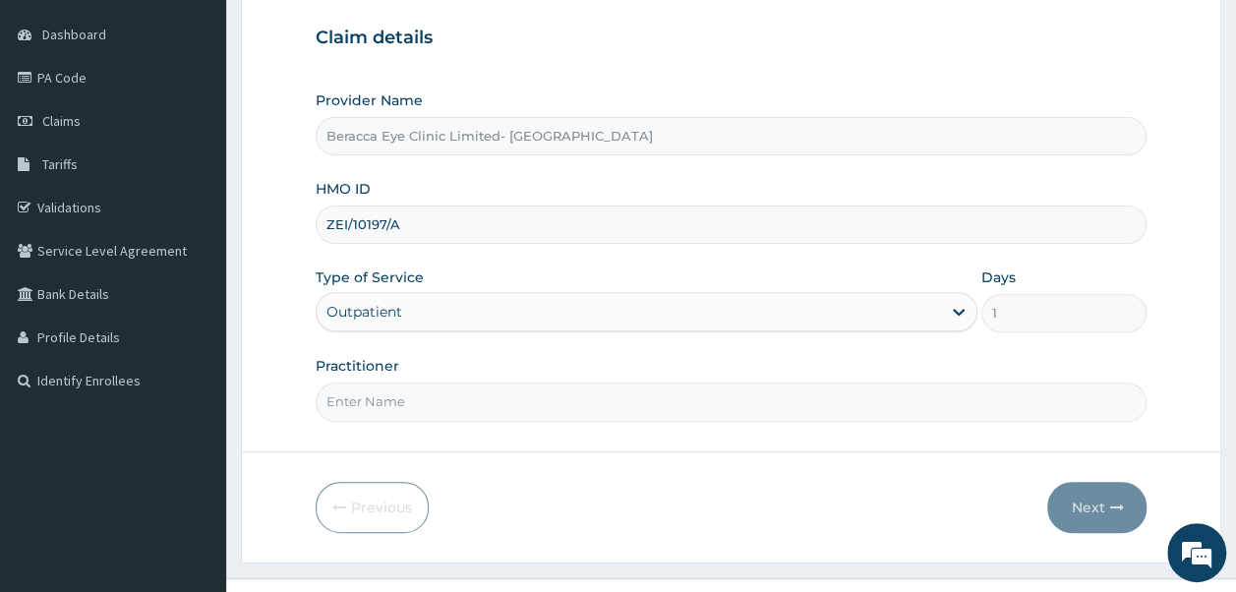
click at [781, 405] on input "Practitioner" at bounding box center [732, 402] width 832 height 38
type input "Dr. Aghogho"
click at [1096, 497] on button "Next" at bounding box center [1096, 507] width 99 height 51
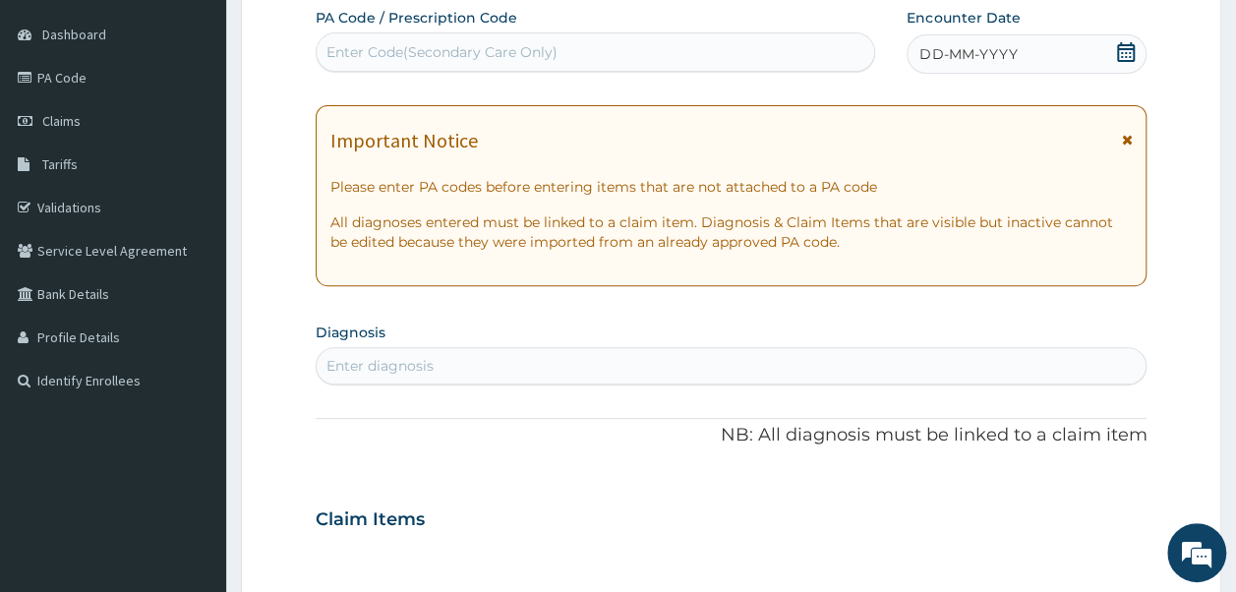
click at [686, 32] on div "Enter Code(Secondary Care Only)" at bounding box center [596, 51] width 561 height 39
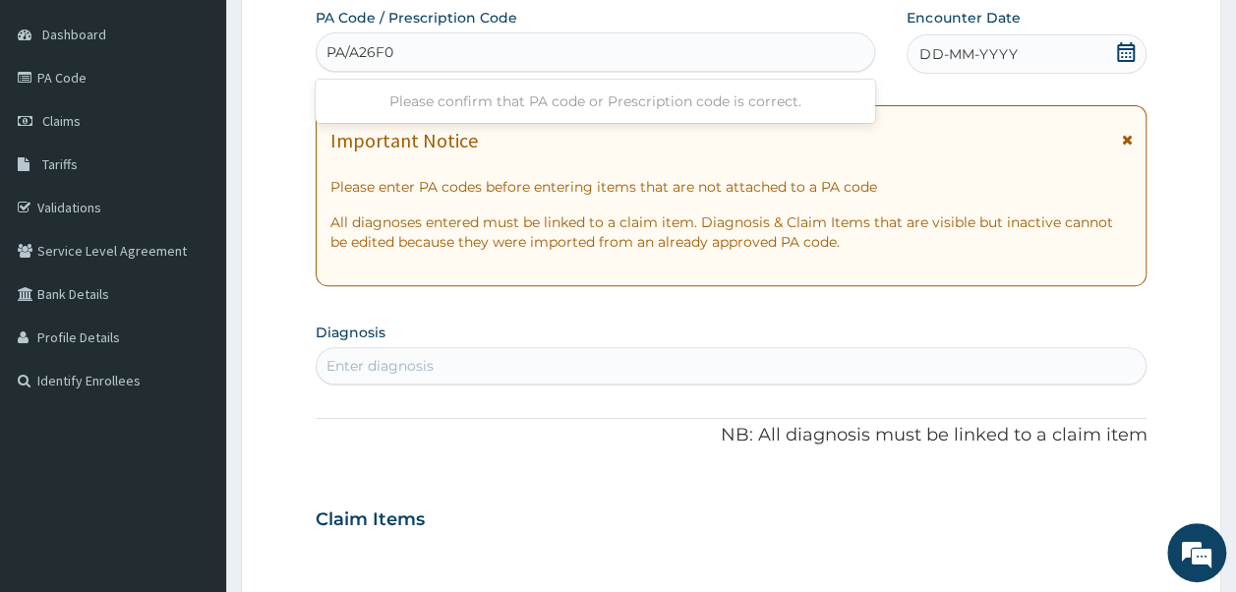
type input "PA/A26F01"
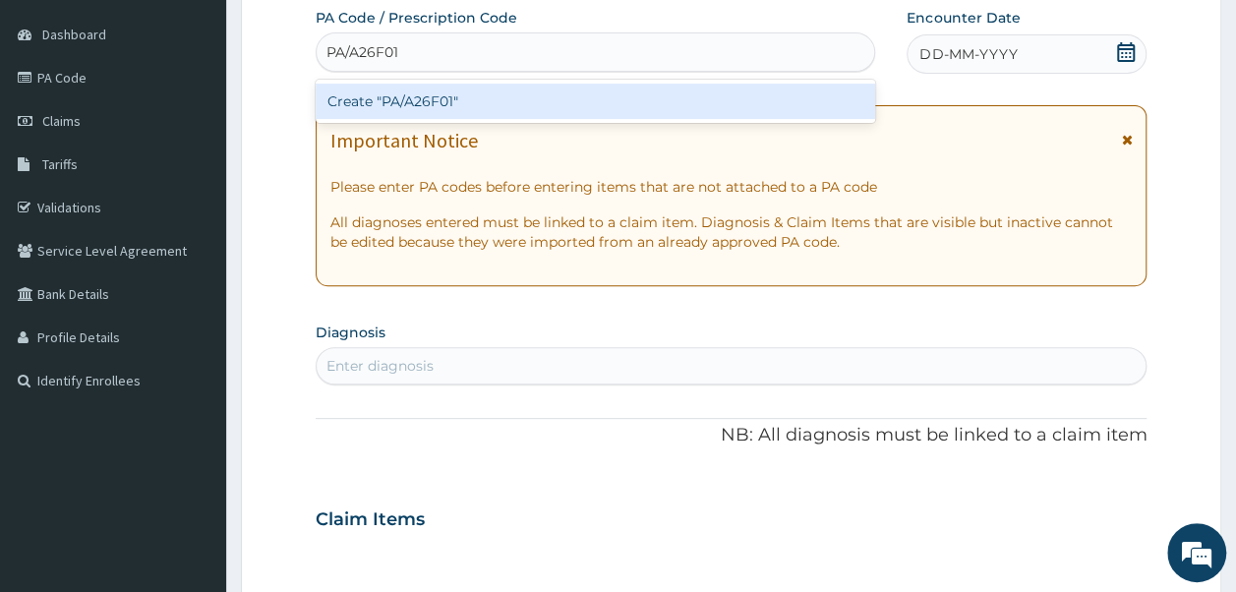
click at [441, 105] on div "Create "PA/A26F01"" at bounding box center [596, 101] width 561 height 35
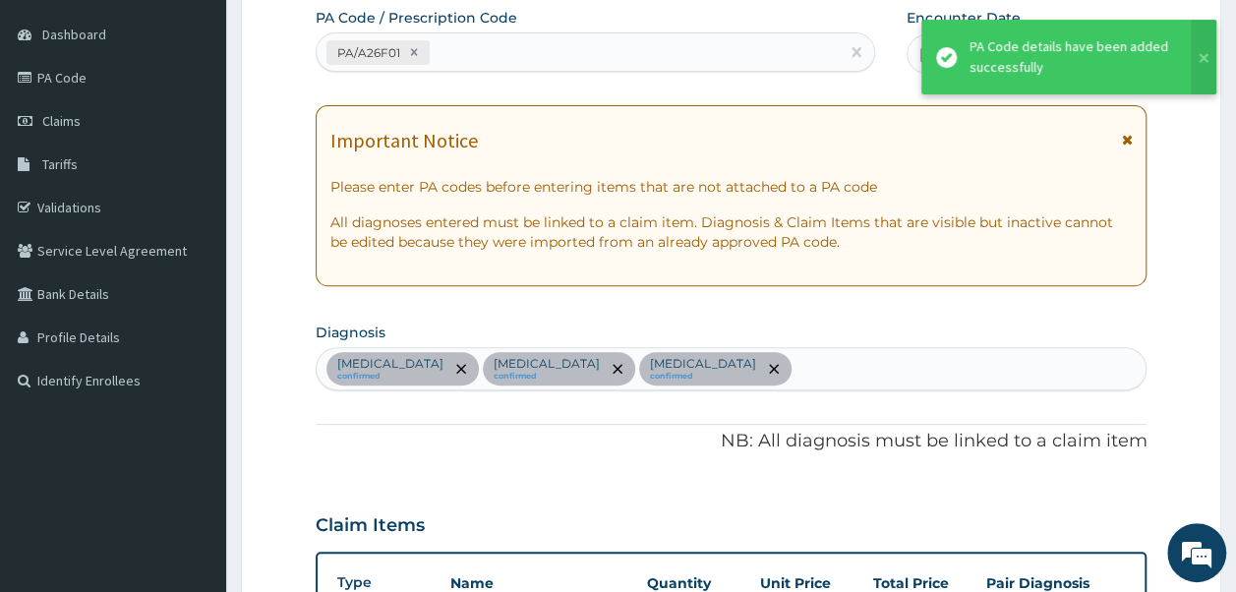
scroll to position [930, 0]
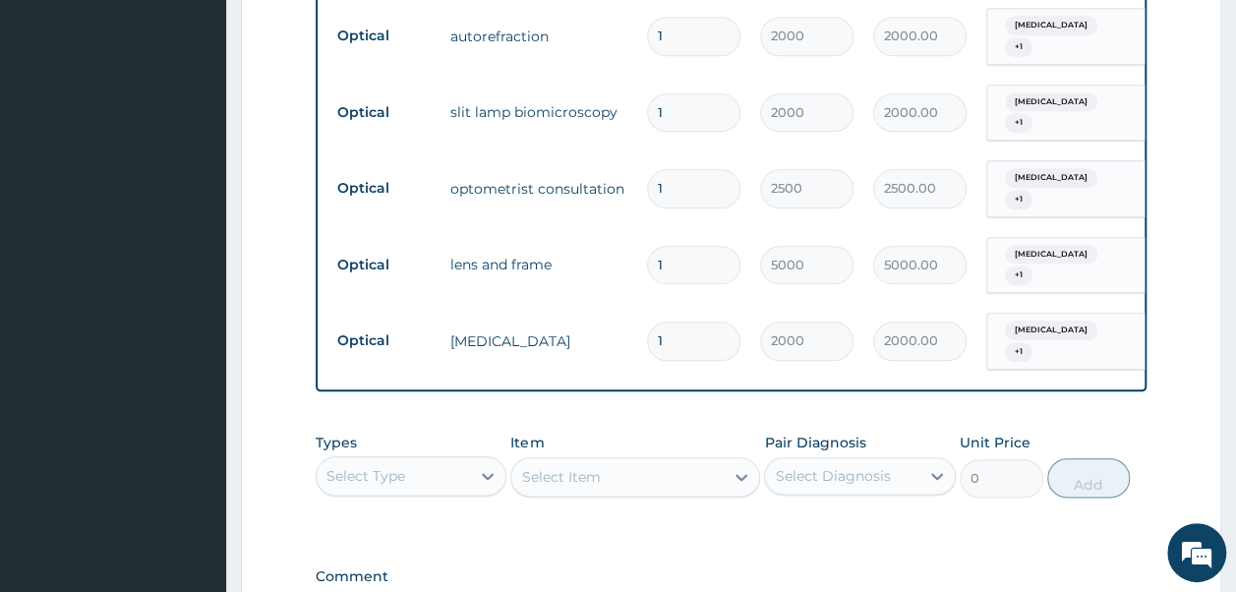
click at [669, 246] on input "1" at bounding box center [693, 265] width 93 height 38
type input "0.00"
type input "2"
type input "10000.00"
type input "23"
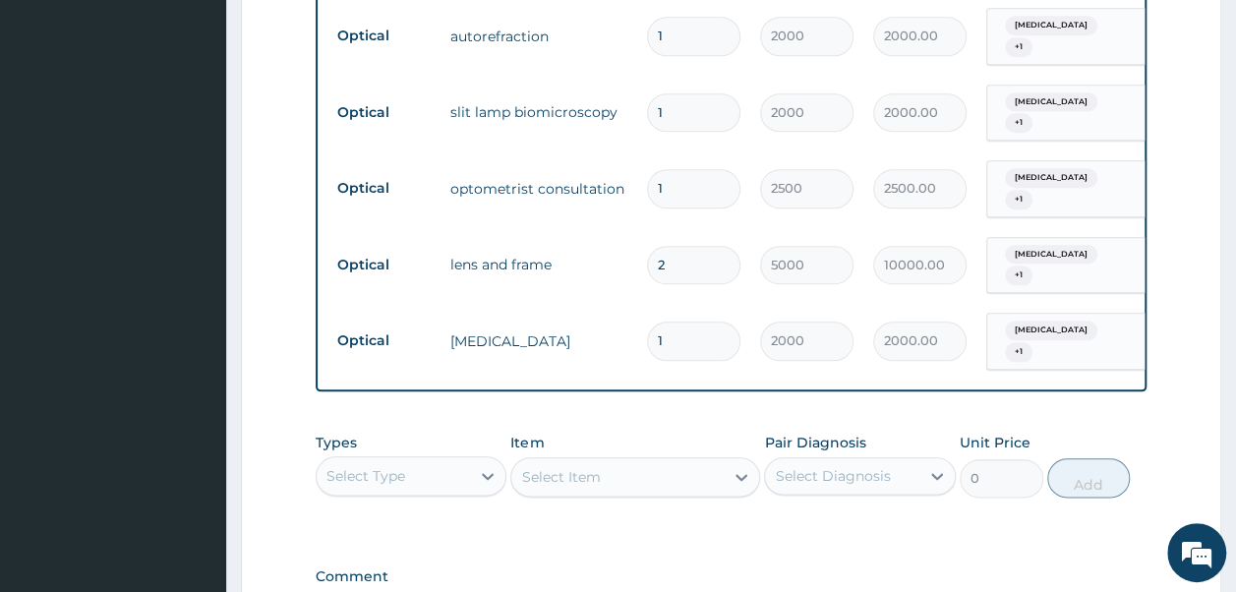
type input "115000.00"
type input "2"
type input "10000.00"
type input "0.00"
click at [681, 246] on input "number" at bounding box center [693, 265] width 93 height 38
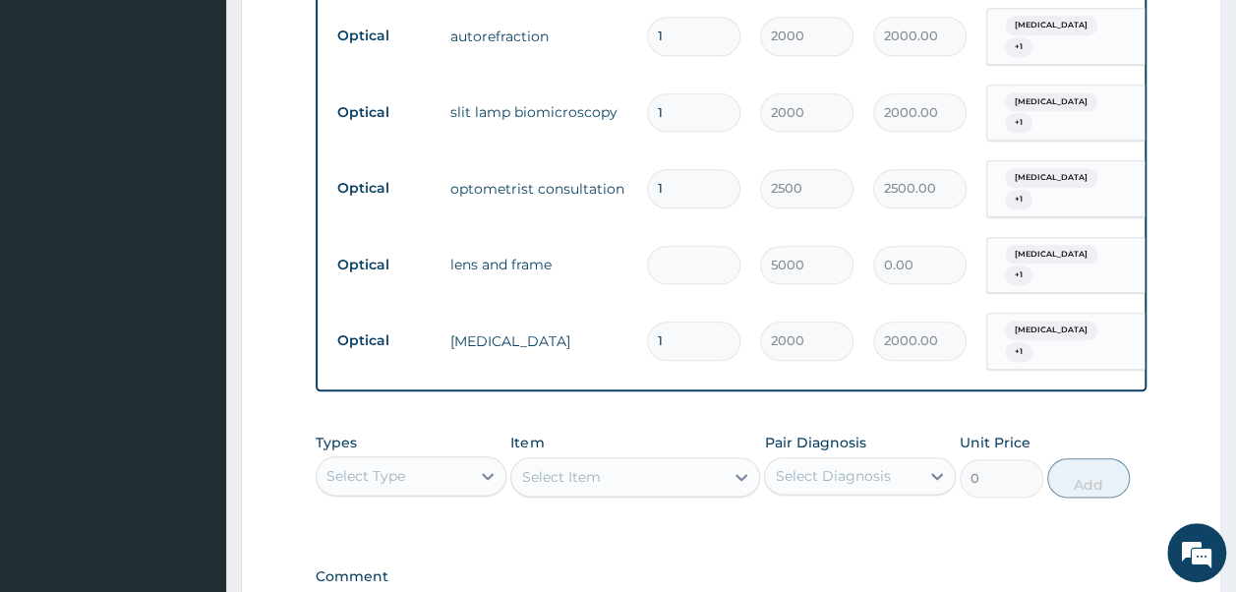
click at [681, 246] on input "number" at bounding box center [693, 265] width 93 height 38
type input "6"
type input "30000.00"
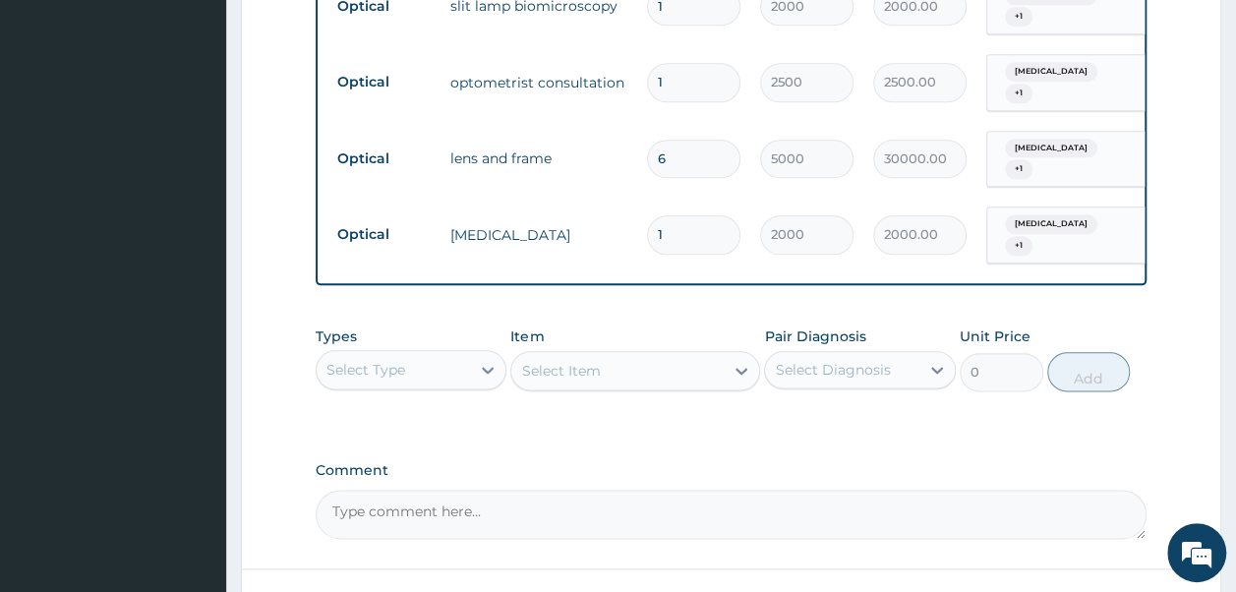
scroll to position [1154, 0]
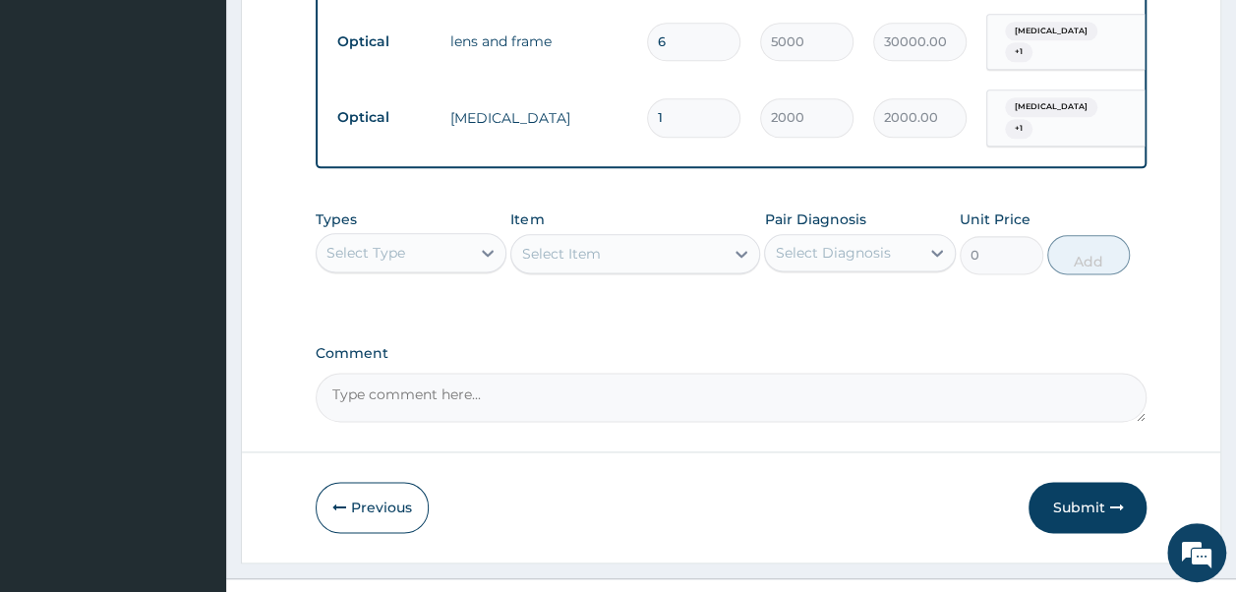
type input "6"
click at [671, 373] on textarea "Comment" at bounding box center [732, 397] width 832 height 49
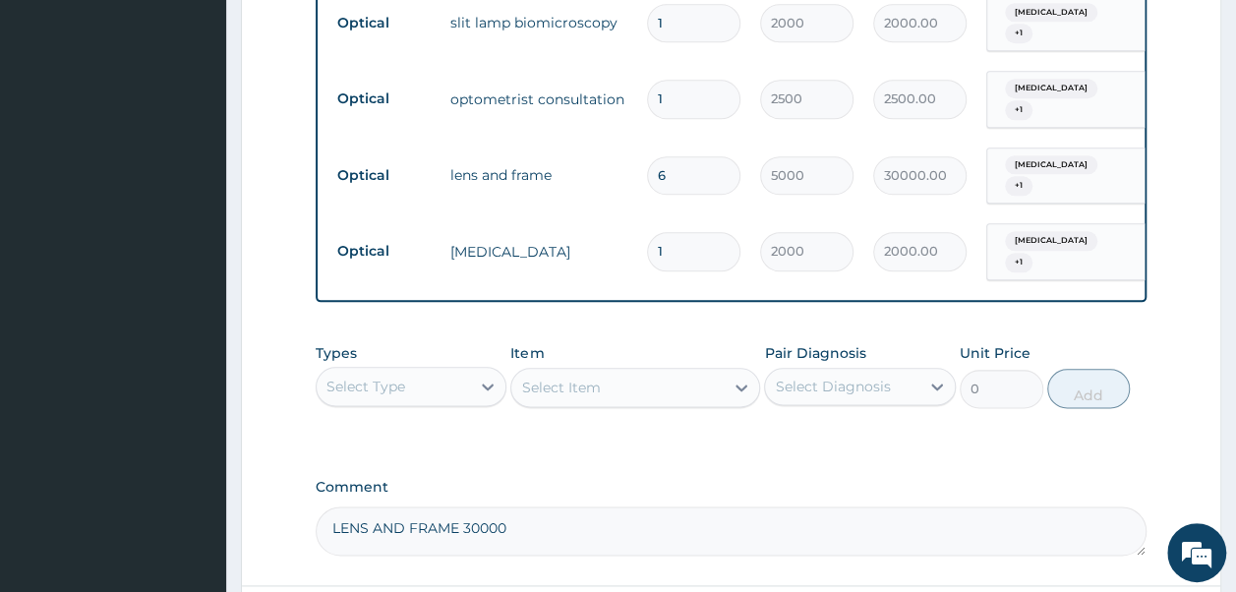
scroll to position [1122, 0]
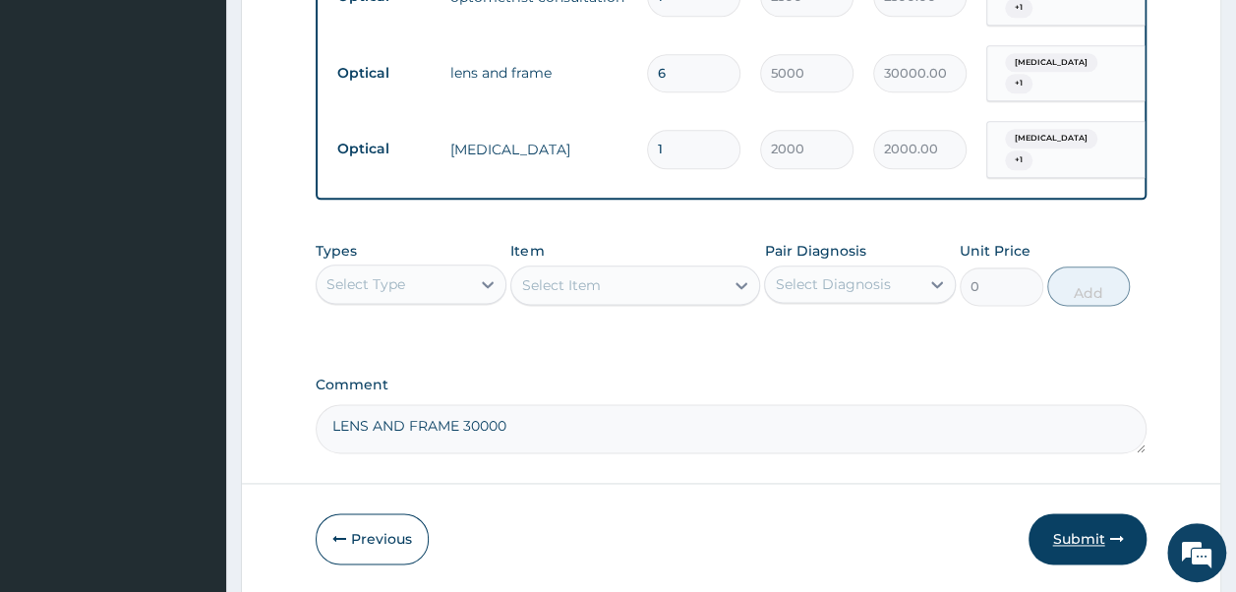
type textarea "LENS AND FRAME 30000"
click at [1099, 513] on button "Submit" at bounding box center [1088, 538] width 118 height 51
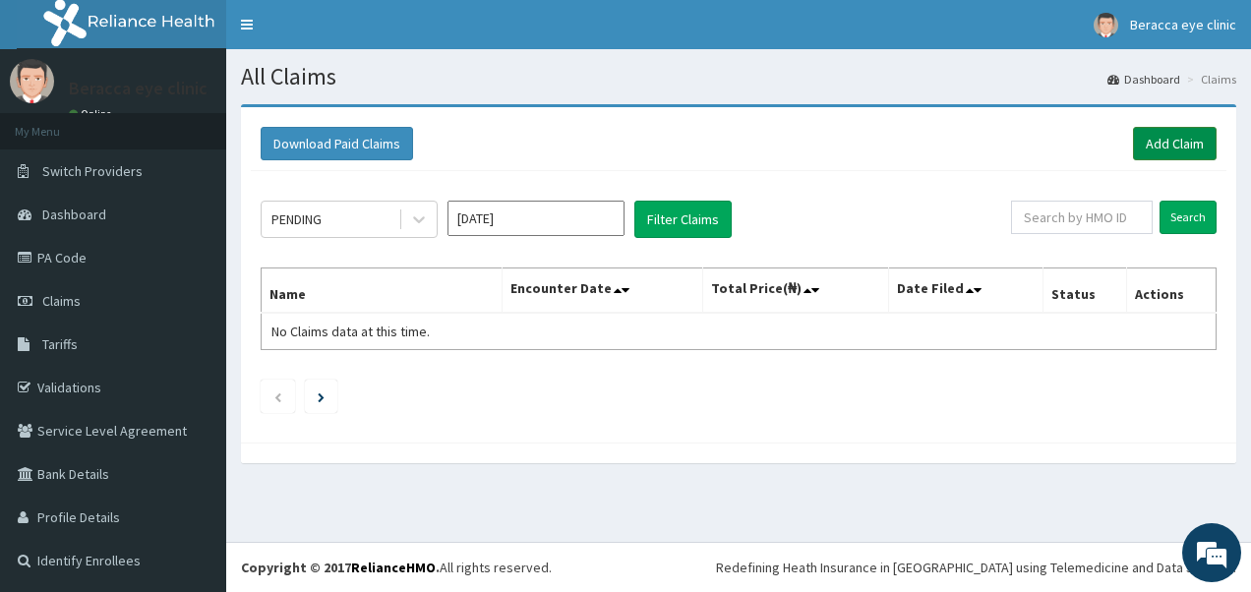
click at [1178, 143] on link "Add Claim" at bounding box center [1175, 143] width 84 height 33
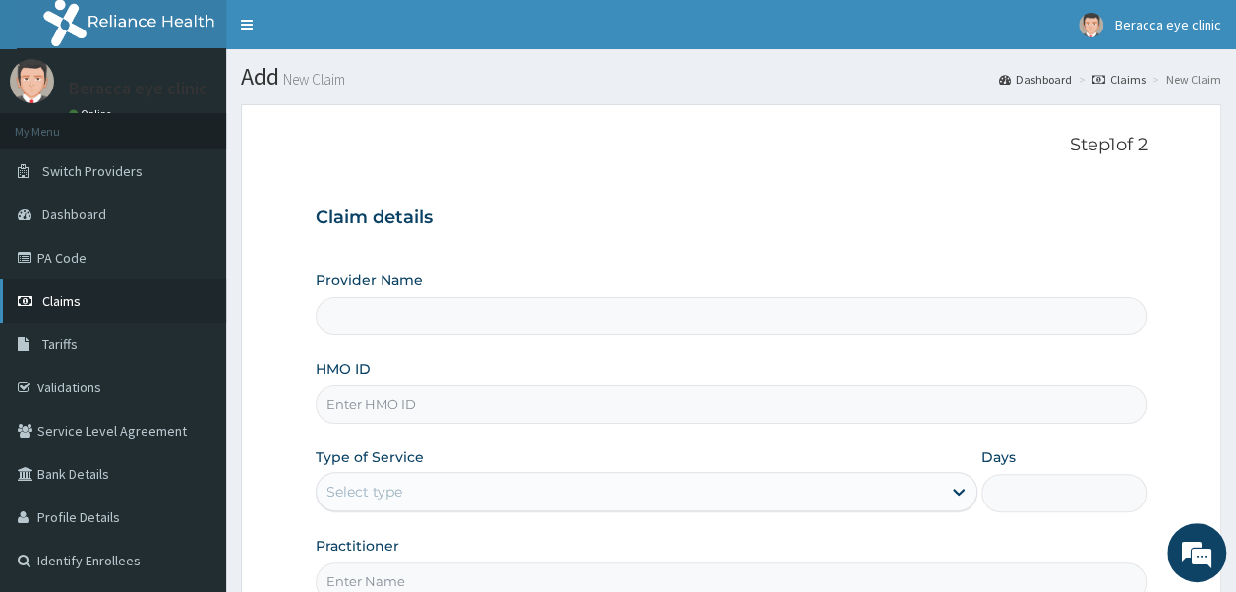
click at [63, 305] on span "Claims" at bounding box center [61, 301] width 38 height 18
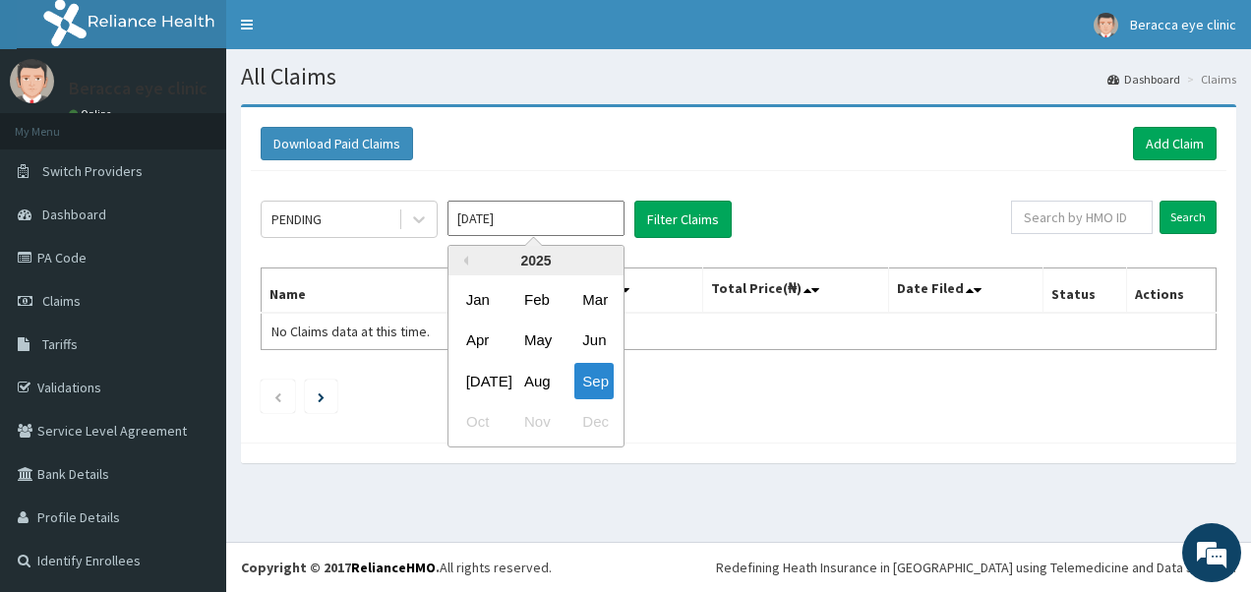
click at [513, 216] on input "[DATE]" at bounding box center [535, 218] width 177 height 35
click at [531, 378] on div "Aug" at bounding box center [535, 381] width 39 height 36
type input "[DATE]"
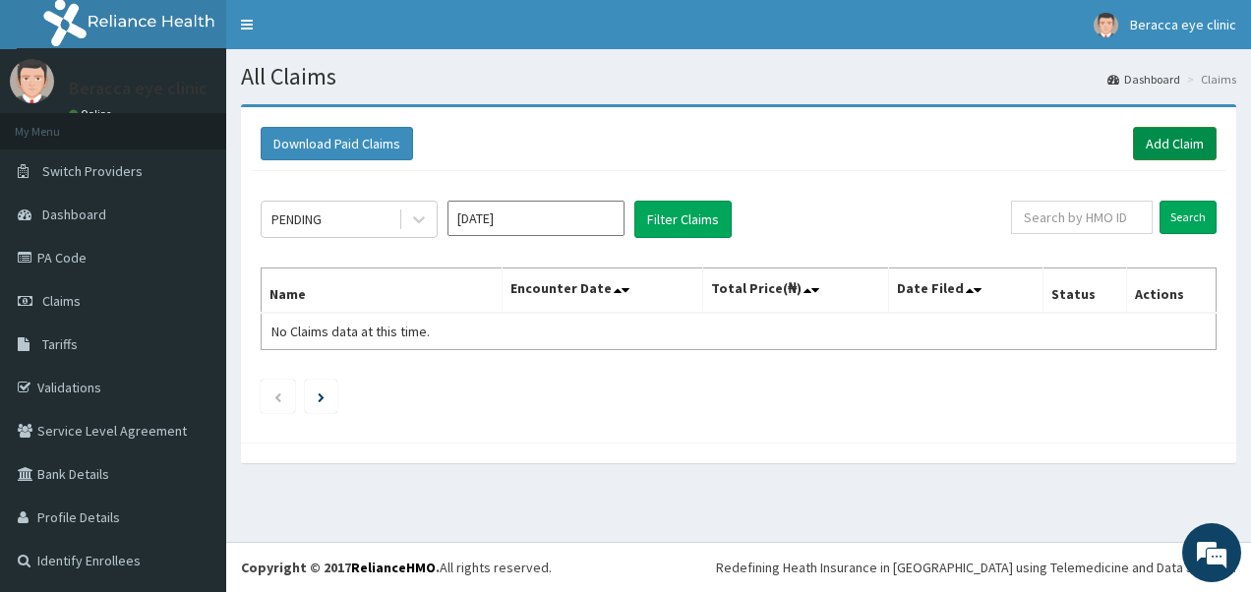
click at [1174, 141] on link "Add Claim" at bounding box center [1175, 143] width 84 height 33
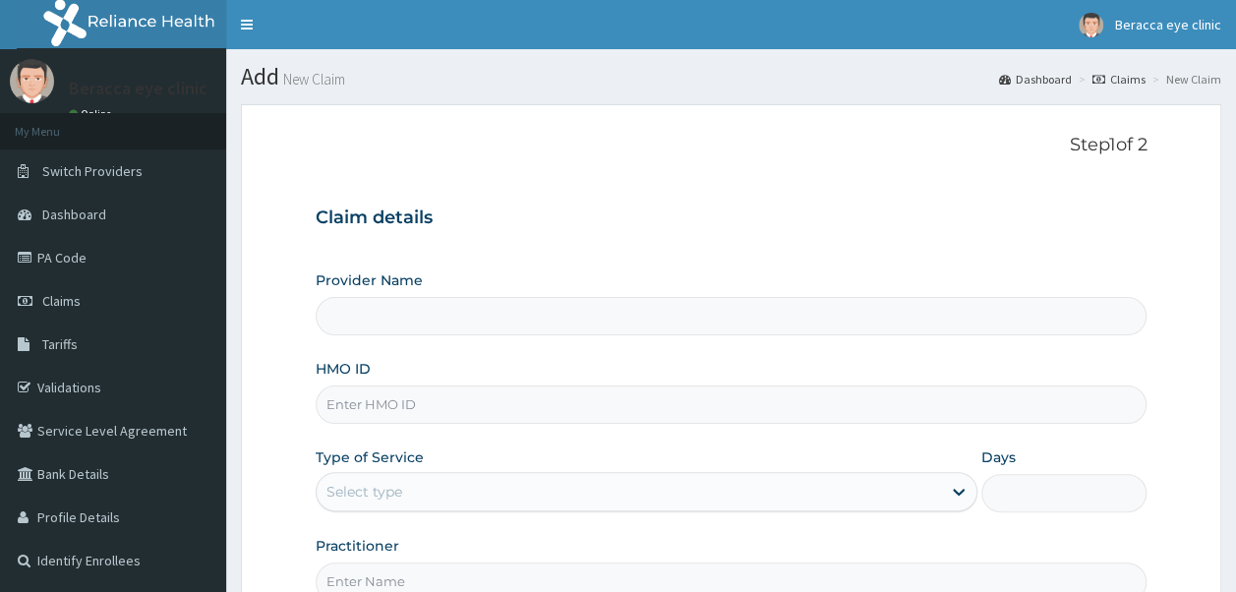
click at [489, 419] on input "HMO ID" at bounding box center [732, 405] width 832 height 38
type input "Beracca Eye Clinic Limited- [GEOGRAPHIC_DATA]"
click at [384, 395] on input "PII/10002/D" at bounding box center [732, 405] width 832 height 38
type input "PII/10003/D"
click at [437, 470] on div "Type of Service Select type" at bounding box center [647, 479] width 662 height 65
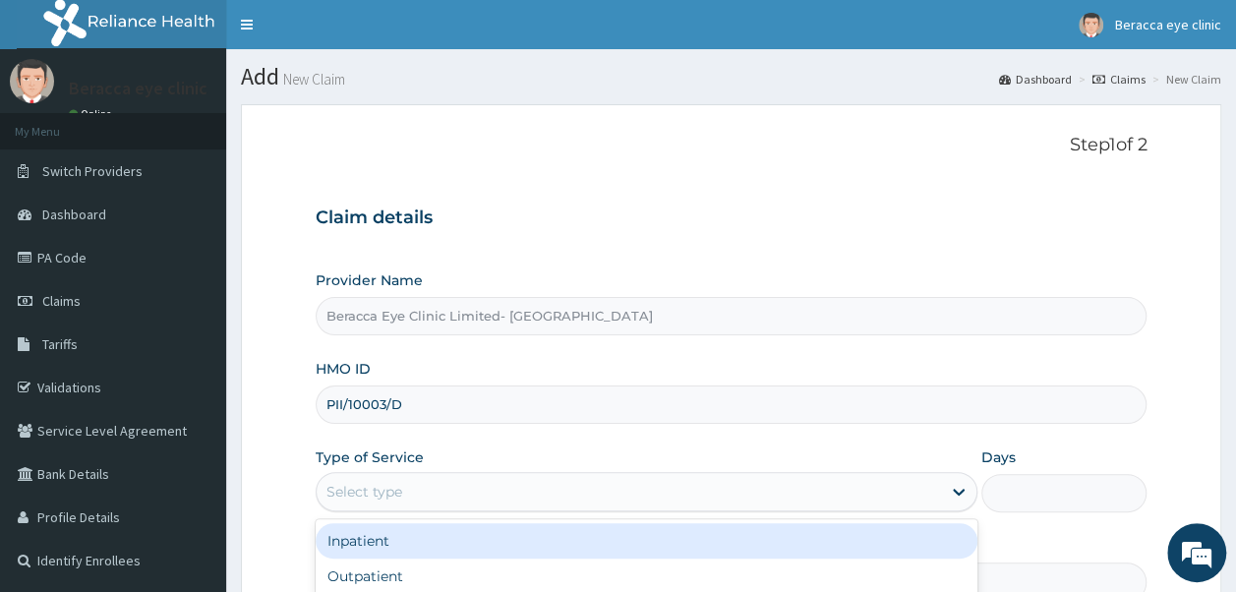
click at [435, 496] on div "Select type" at bounding box center [629, 491] width 624 height 31
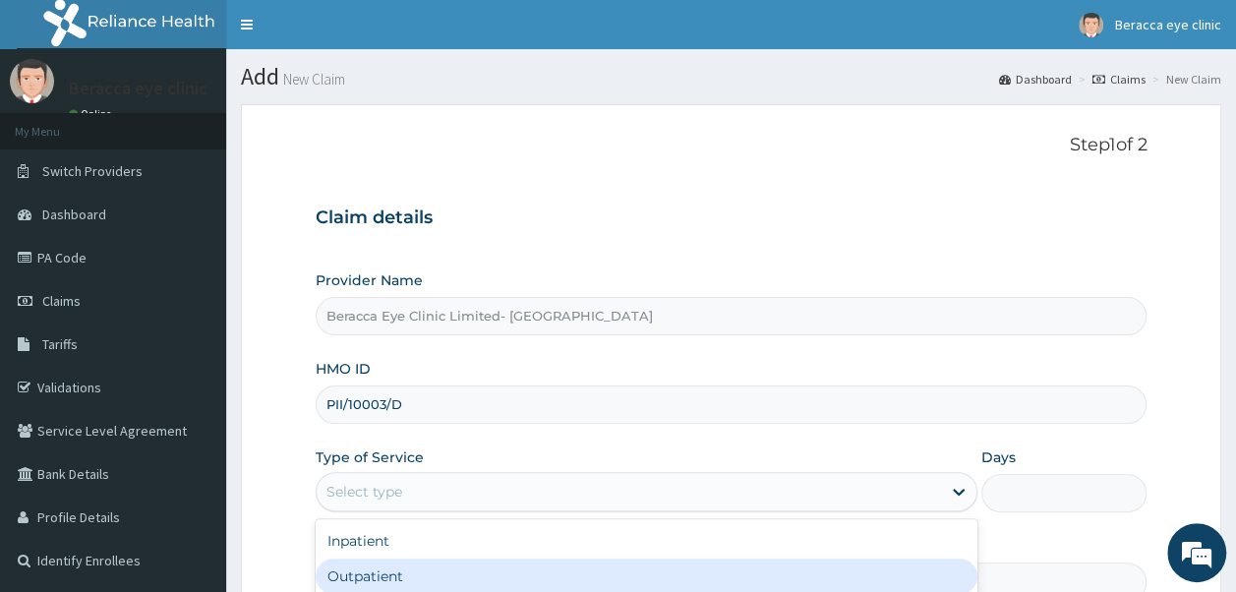
click at [416, 579] on div "Outpatient" at bounding box center [647, 576] width 662 height 35
type input "1"
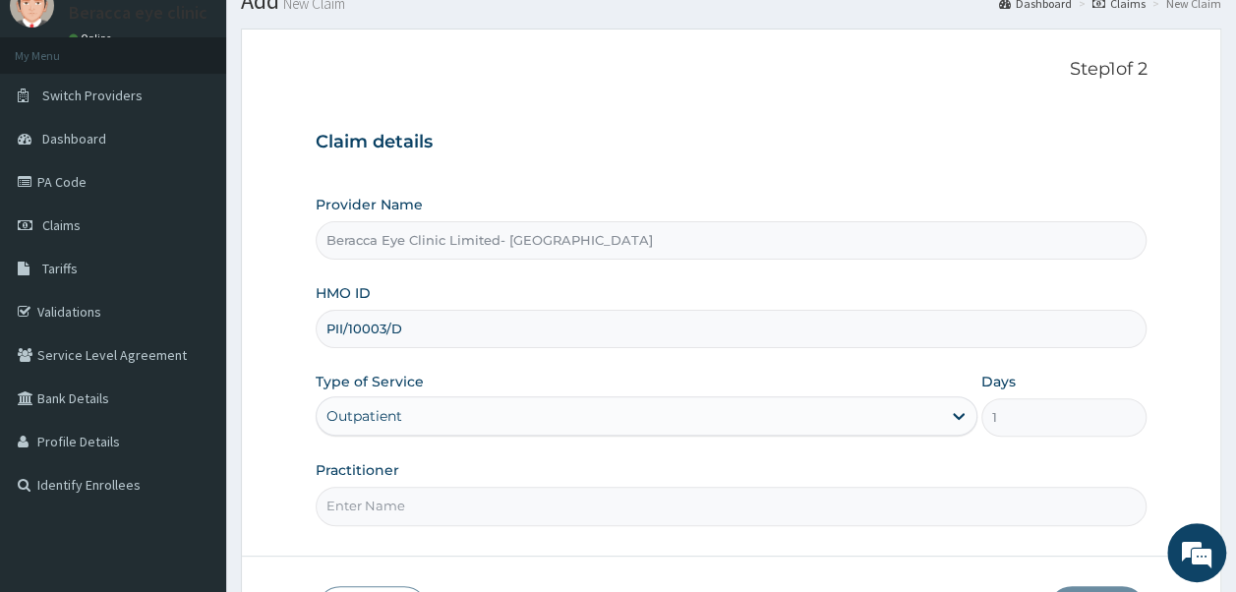
scroll to position [212, 0]
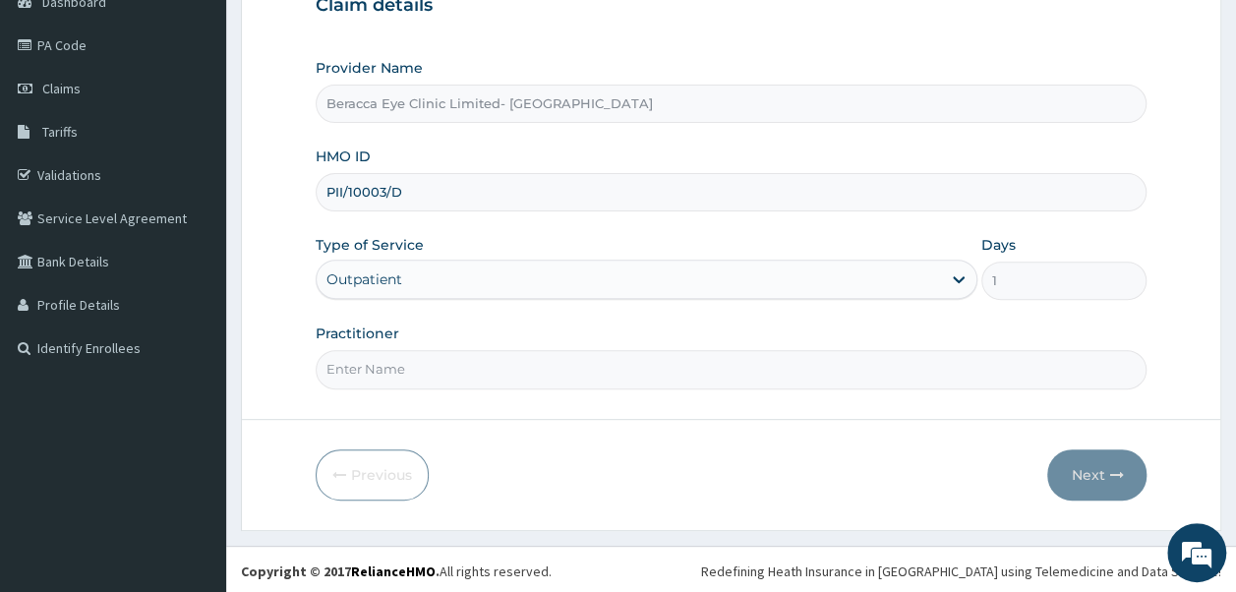
click at [651, 364] on input "Practitioner" at bounding box center [732, 369] width 832 height 38
type input "DR. GAIL"
click at [1085, 474] on button "Next" at bounding box center [1096, 474] width 99 height 51
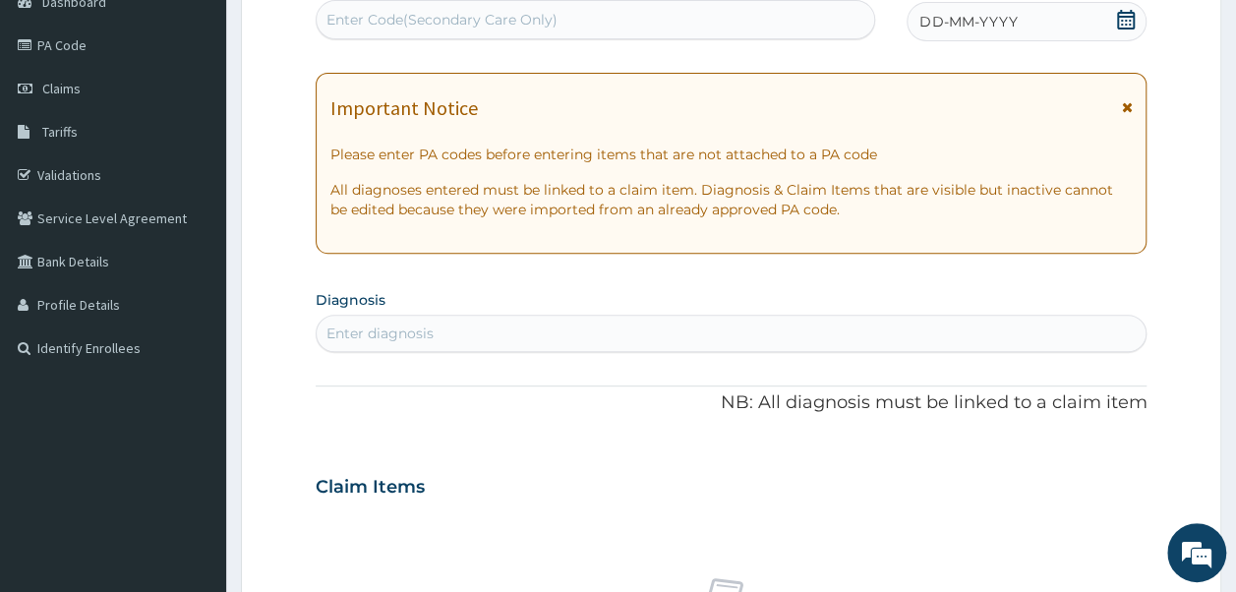
click at [551, 24] on div "Enter Code(Secondary Care Only)" at bounding box center [441, 20] width 231 height 20
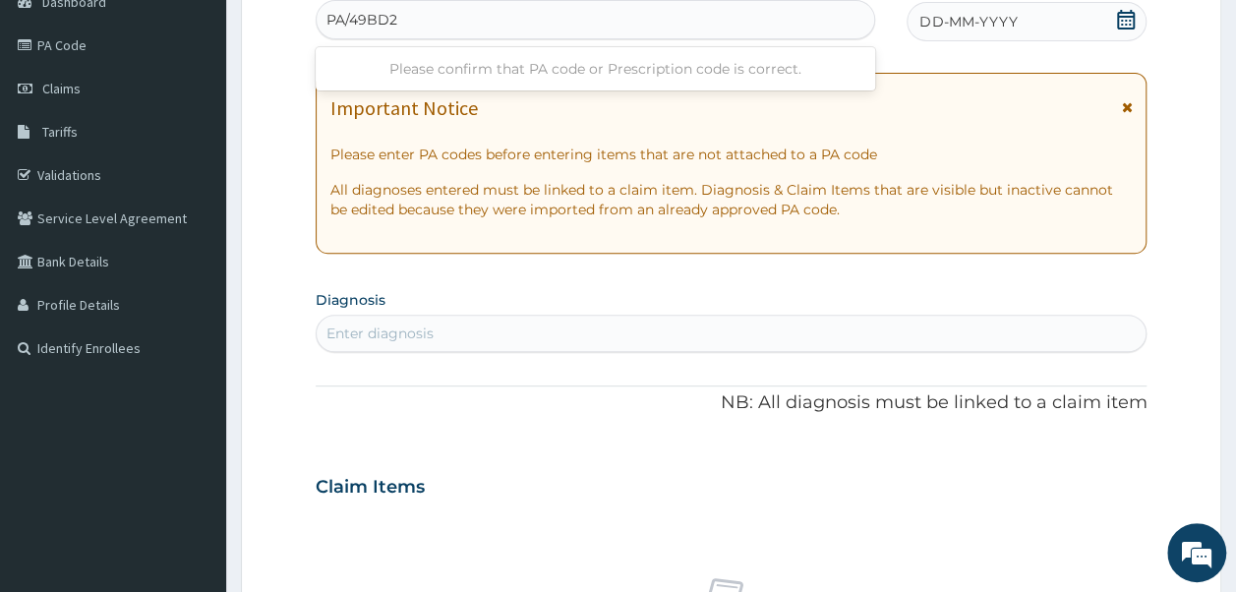
type input "PA/49BD21"
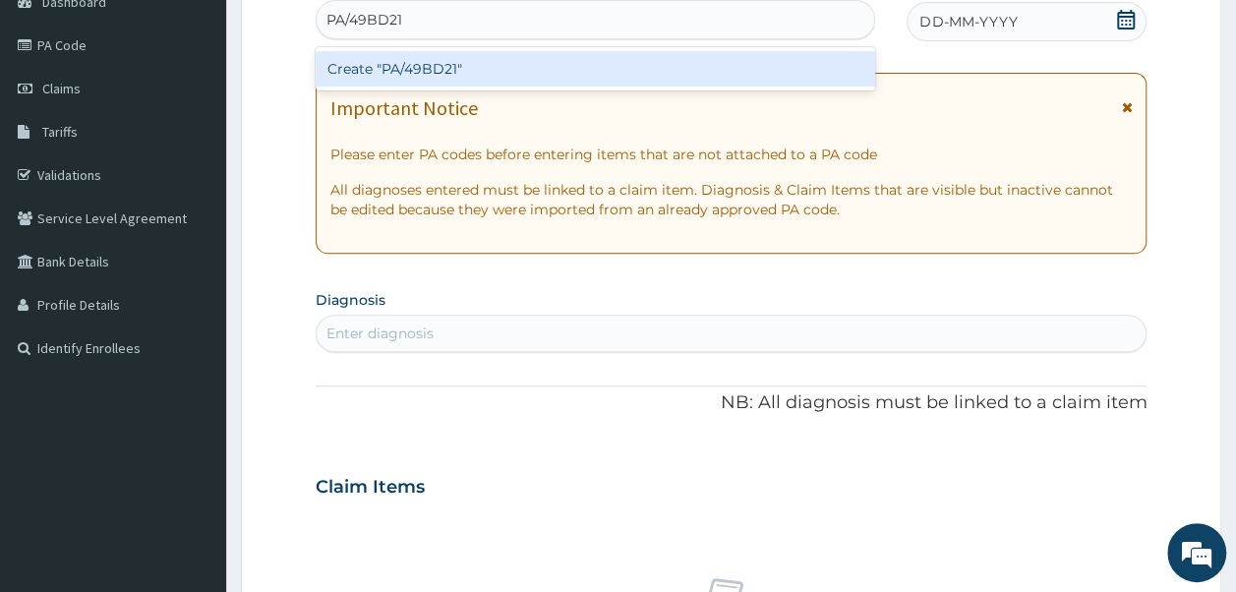
click at [389, 67] on div "Create "PA/49BD21"" at bounding box center [596, 68] width 561 height 35
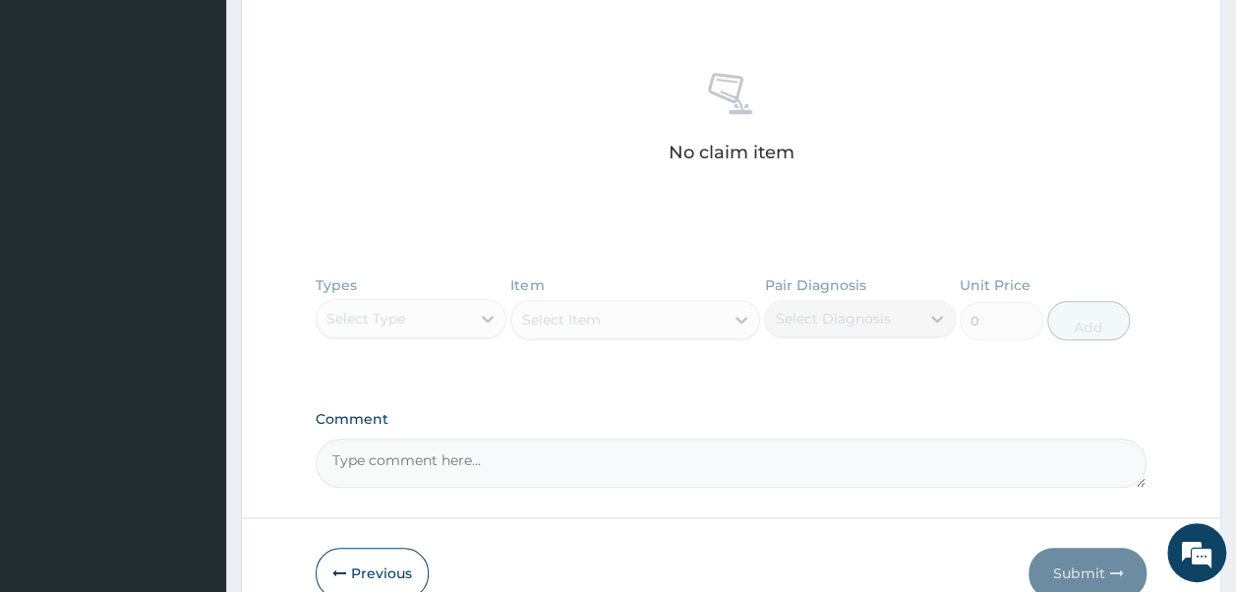
scroll to position [762, 0]
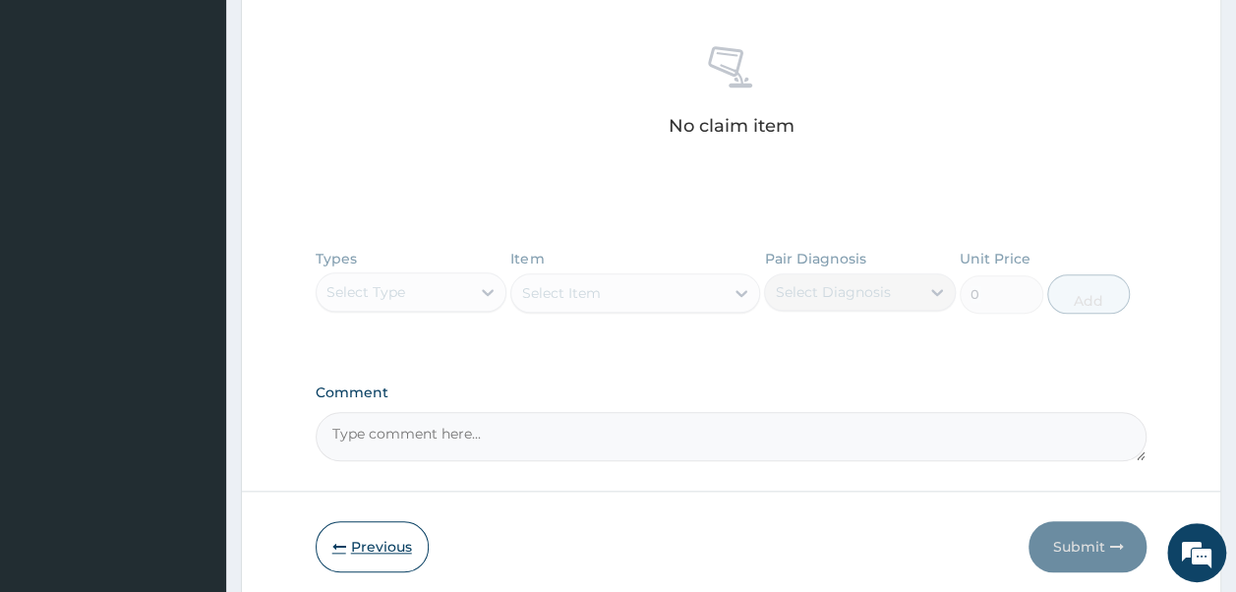
type input "P"
click at [365, 541] on button "Previous" at bounding box center [372, 546] width 113 height 51
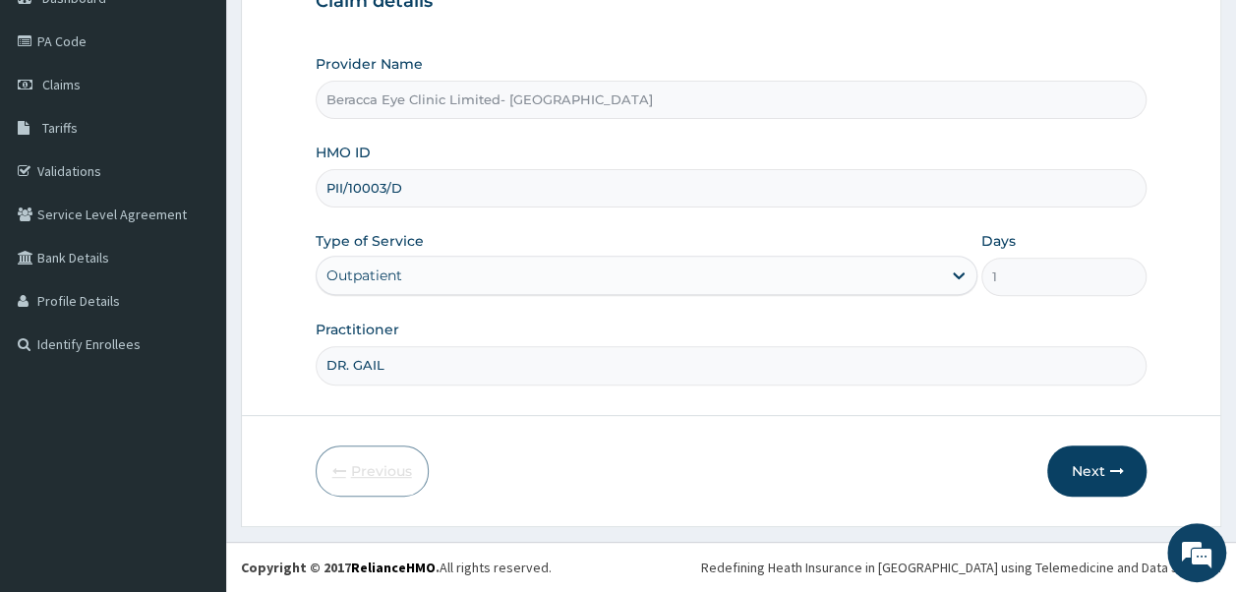
scroll to position [212, 0]
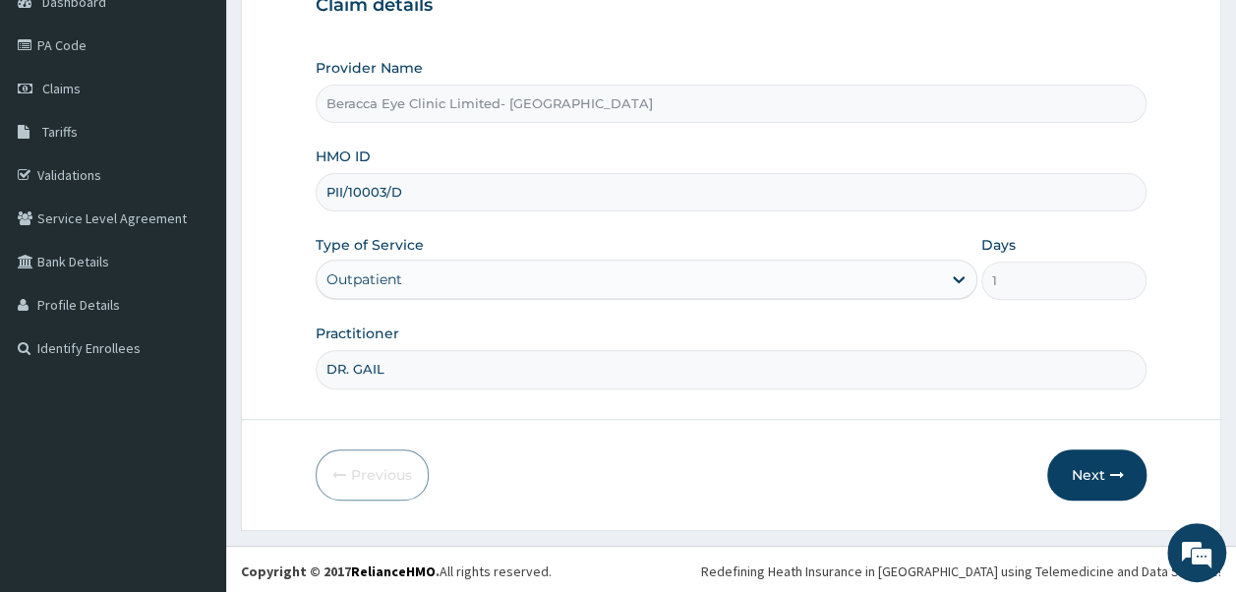
click at [388, 185] on input "PII/10003/D" at bounding box center [732, 192] width 832 height 38
click at [386, 185] on input "PII/10003/D" at bounding box center [732, 192] width 832 height 38
click at [67, 51] on link "PA Code" at bounding box center [113, 45] width 226 height 43
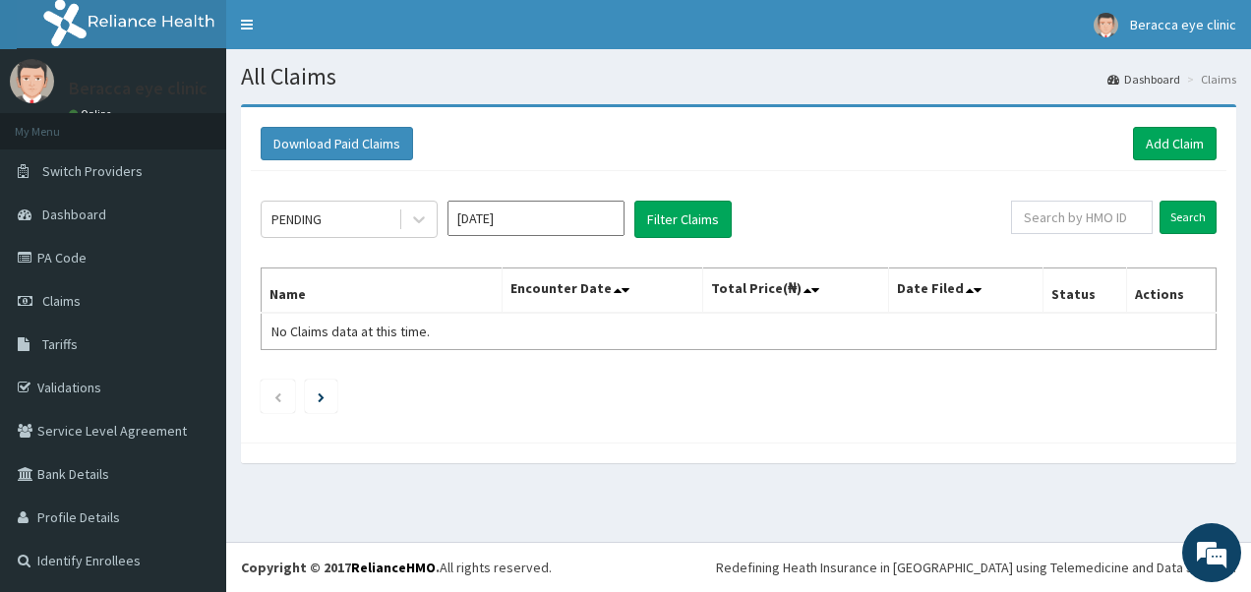
click at [527, 203] on input "[DATE]" at bounding box center [535, 218] width 177 height 35
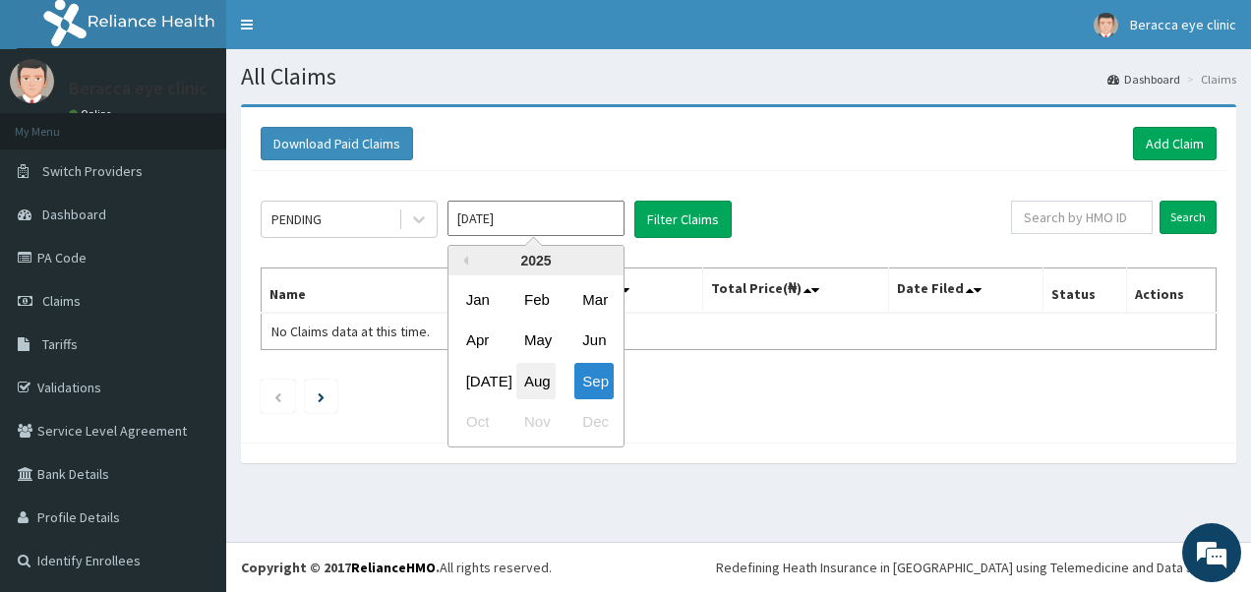
click at [531, 378] on div "Aug" at bounding box center [535, 381] width 39 height 36
type input "[DATE]"
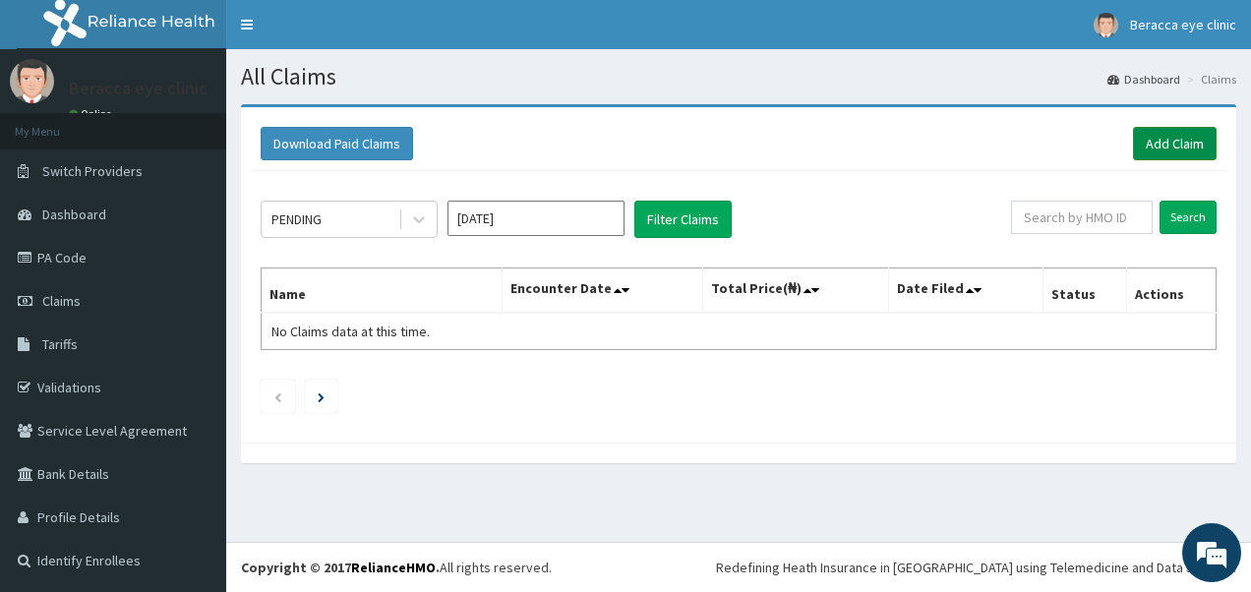
click at [1180, 140] on link "Add Claim" at bounding box center [1175, 143] width 84 height 33
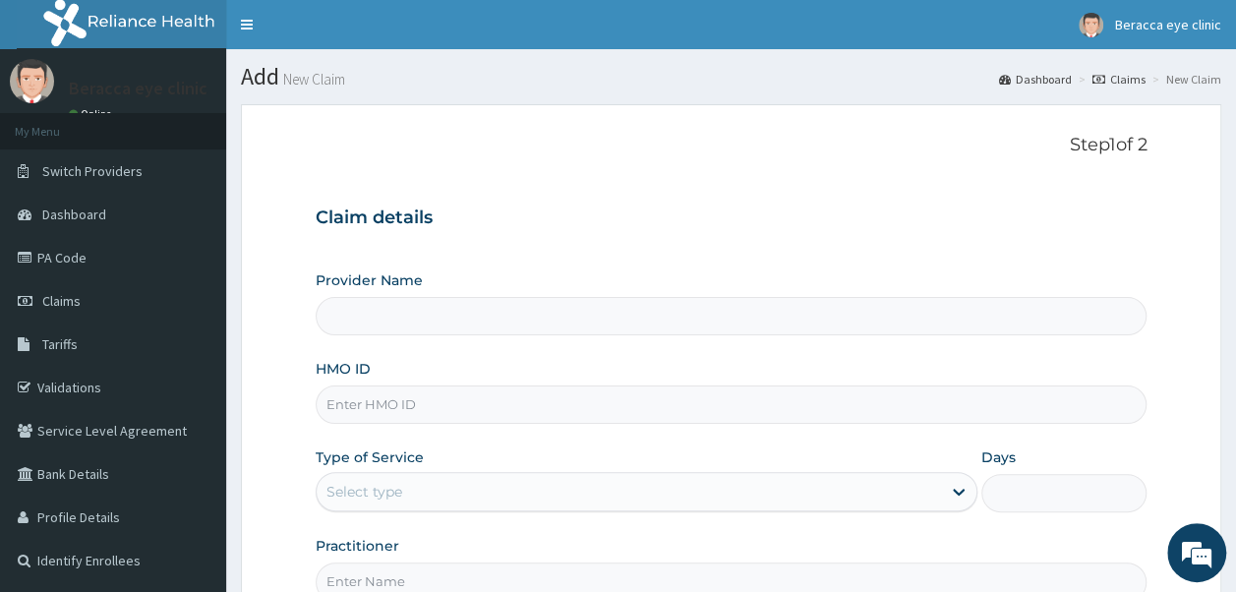
click at [423, 400] on input "HMO ID" at bounding box center [732, 405] width 832 height 38
type input "Beracca Eye Clinic Limited- [GEOGRAPHIC_DATA]"
click at [386, 394] on input "PII/10002/D" at bounding box center [732, 405] width 832 height 38
click at [409, 398] on input "PII/10003/D" at bounding box center [732, 405] width 832 height 38
type input "PII/10003/A"
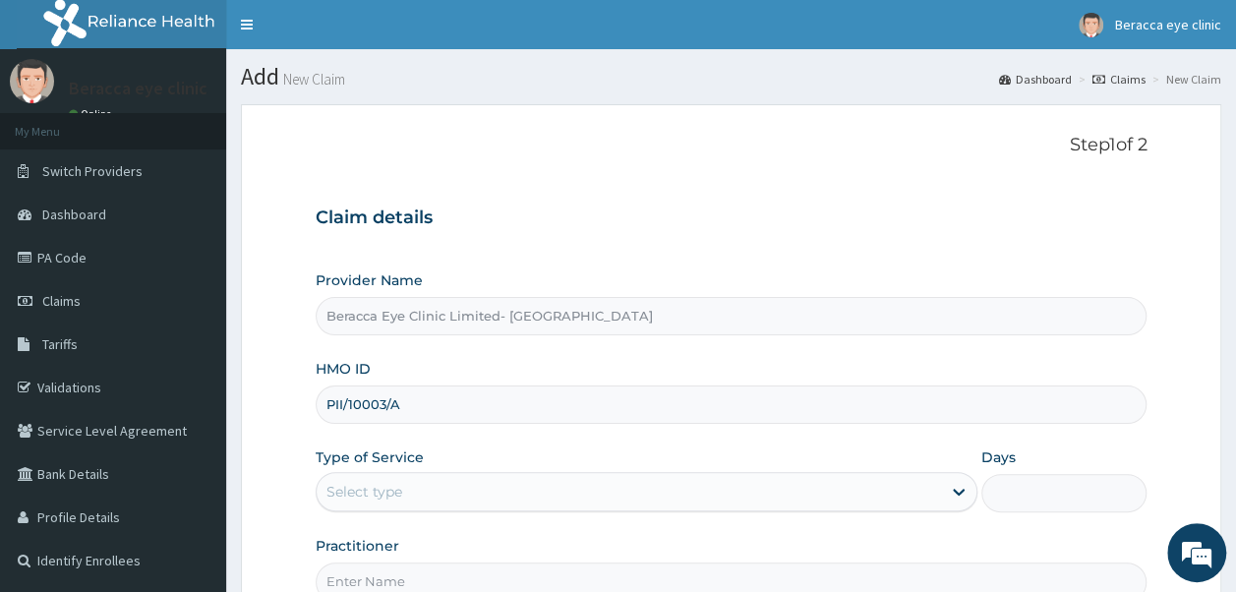
click at [408, 480] on div "Select type" at bounding box center [629, 491] width 624 height 31
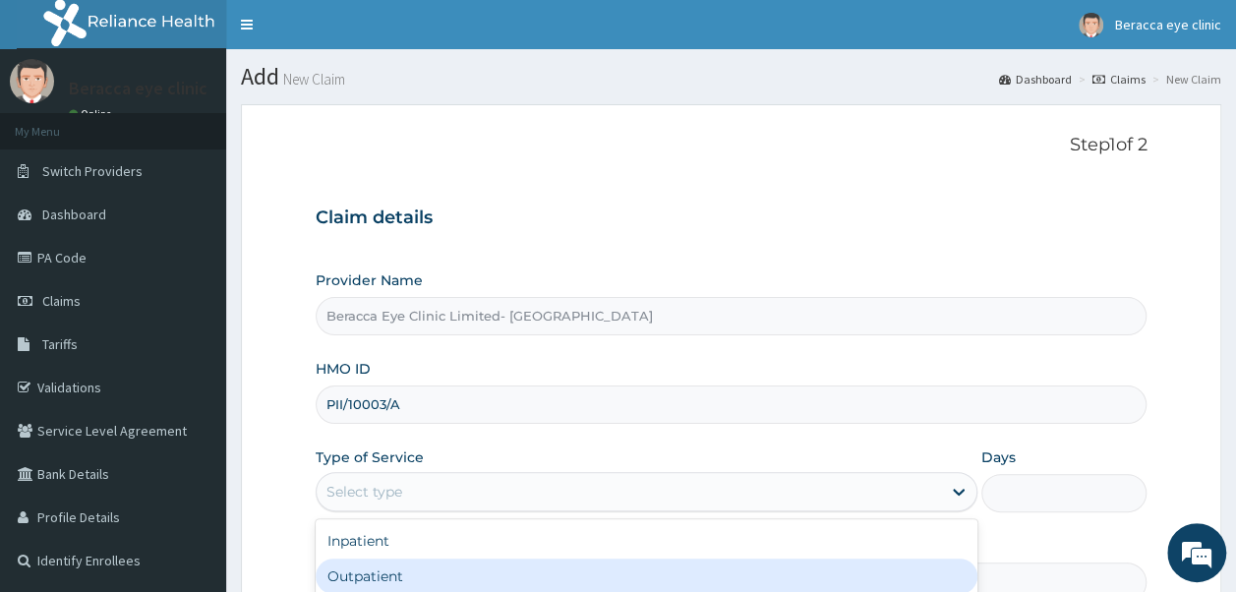
click at [391, 567] on div "Outpatient" at bounding box center [647, 576] width 662 height 35
type input "1"
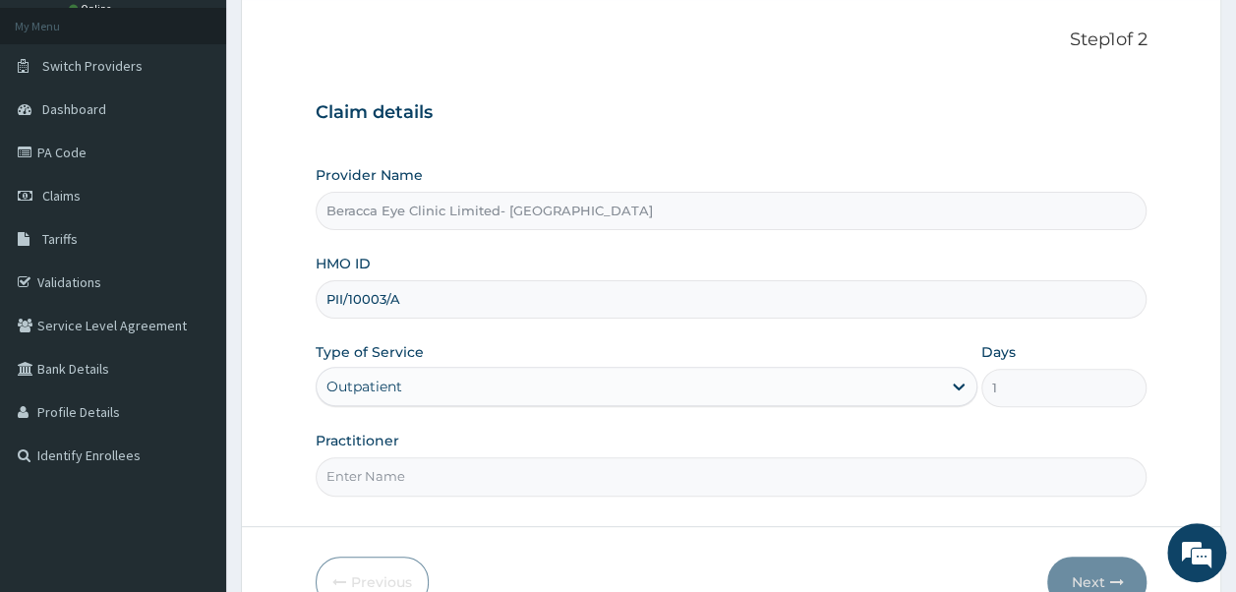
scroll to position [114, 0]
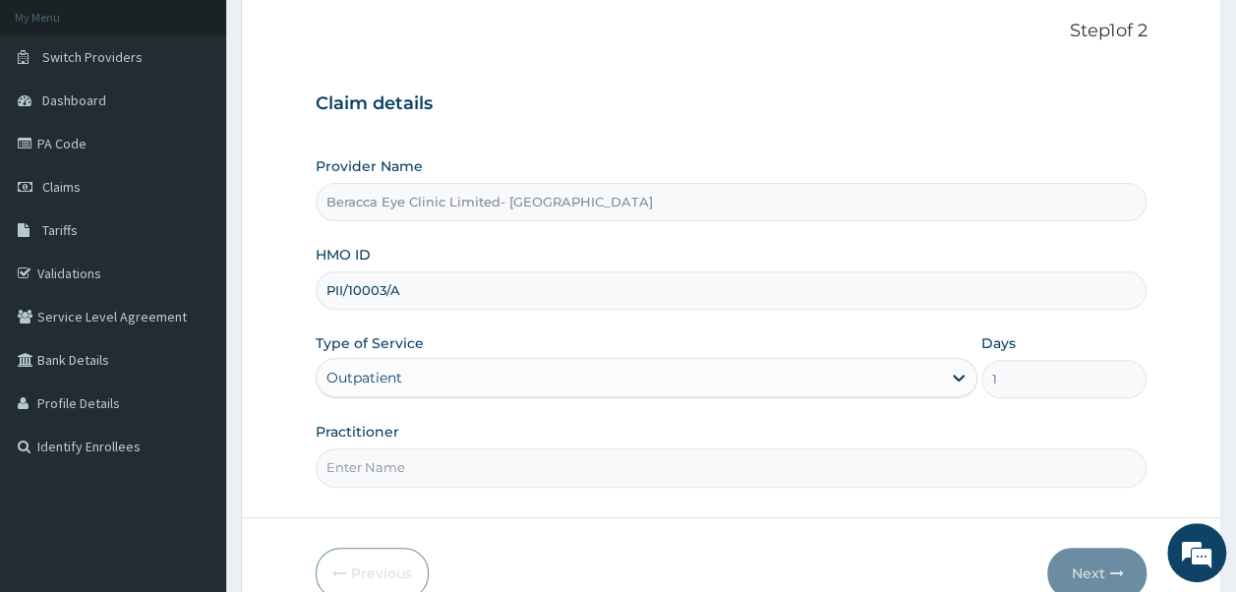
click at [568, 466] on input "Practitioner" at bounding box center [732, 467] width 832 height 38
type input "Dr. GAIL"
click at [1095, 560] on button "Next" at bounding box center [1096, 573] width 99 height 51
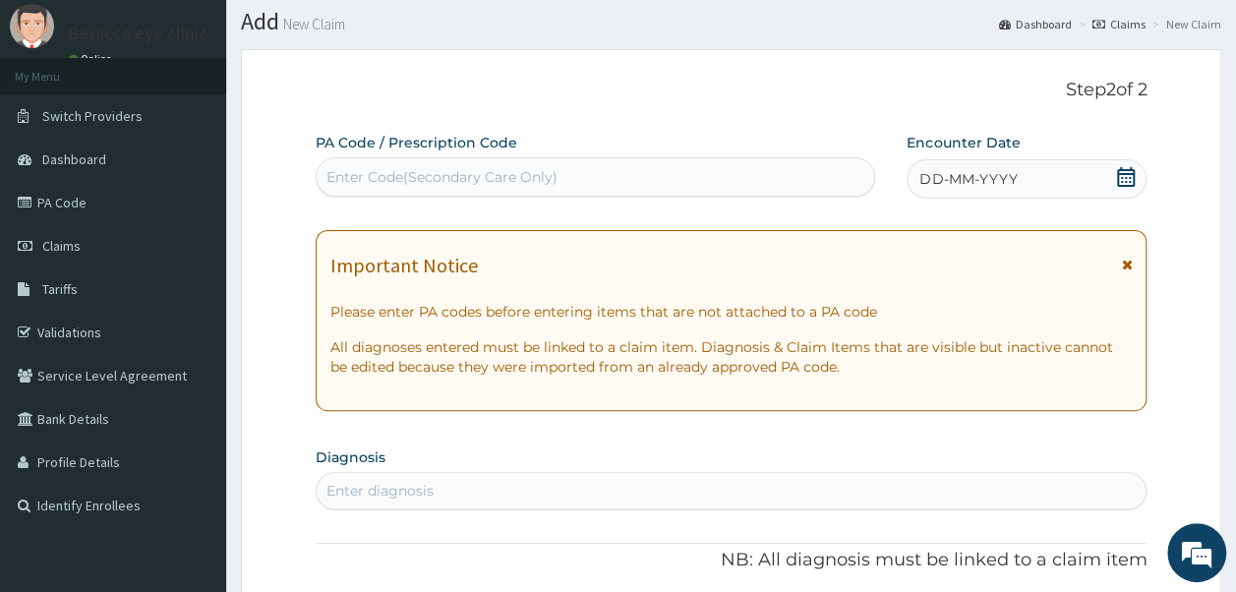
scroll to position [27, 0]
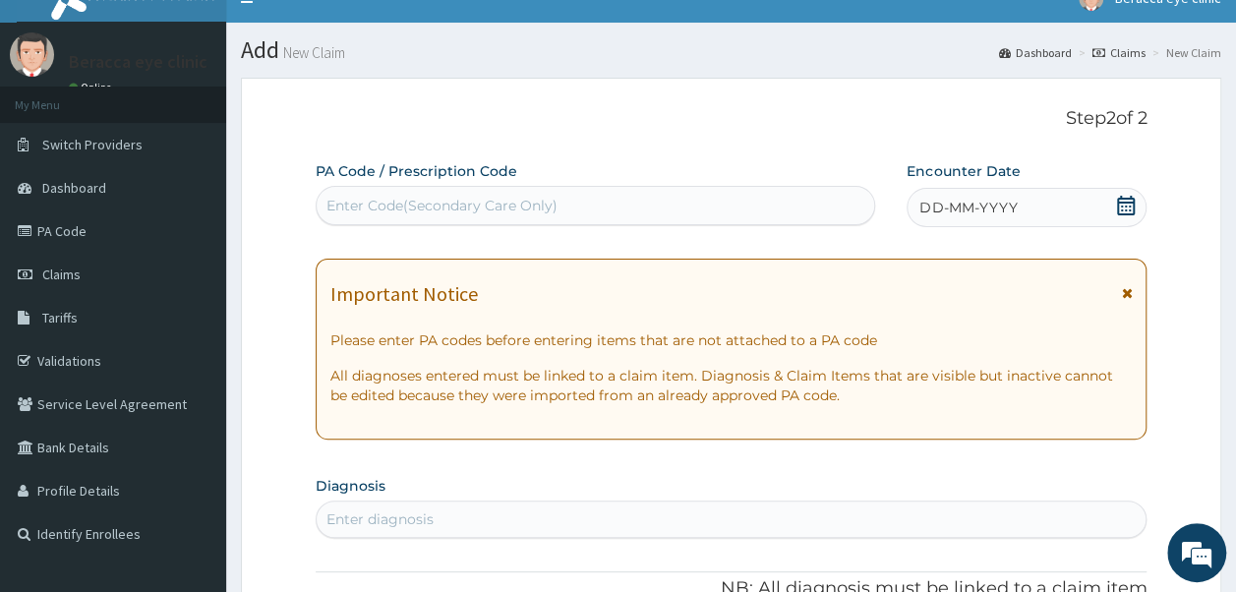
click at [647, 203] on div "Enter Code(Secondary Care Only)" at bounding box center [596, 205] width 559 height 31
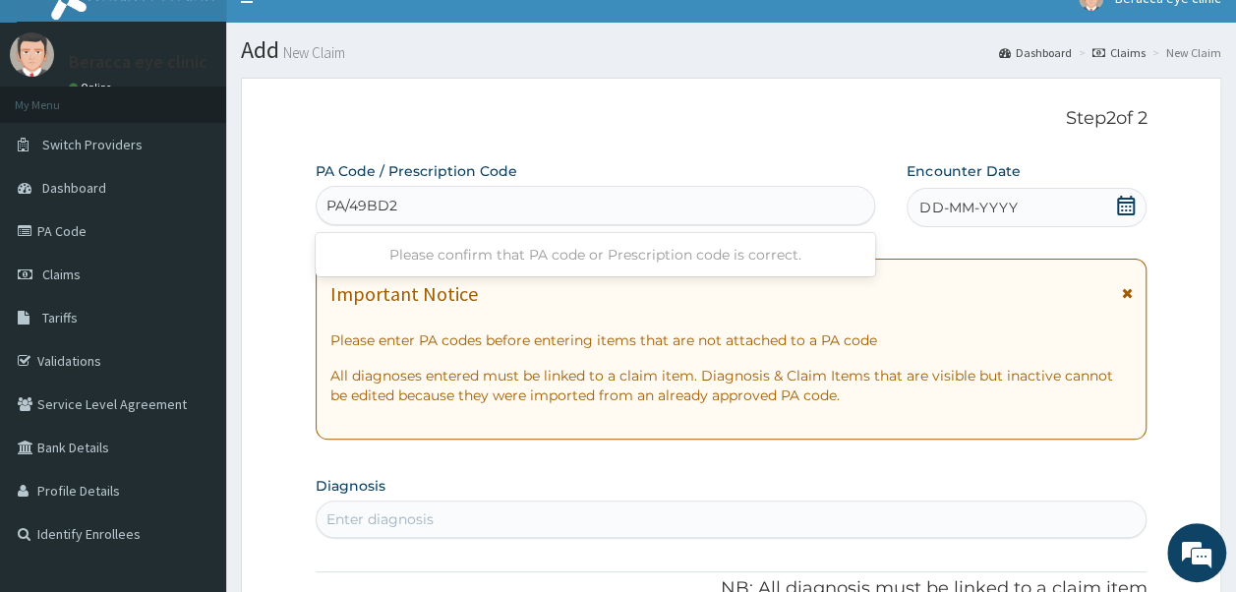
type input "PA/49BD21"
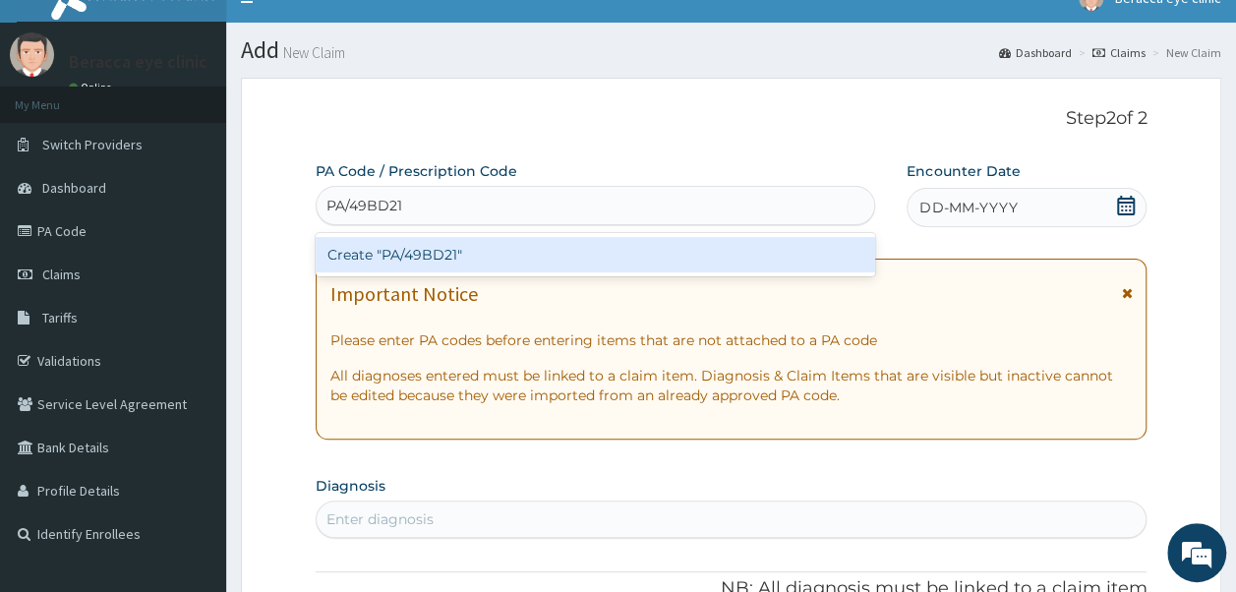
click at [422, 259] on div "Create "PA/49BD21"" at bounding box center [596, 254] width 561 height 35
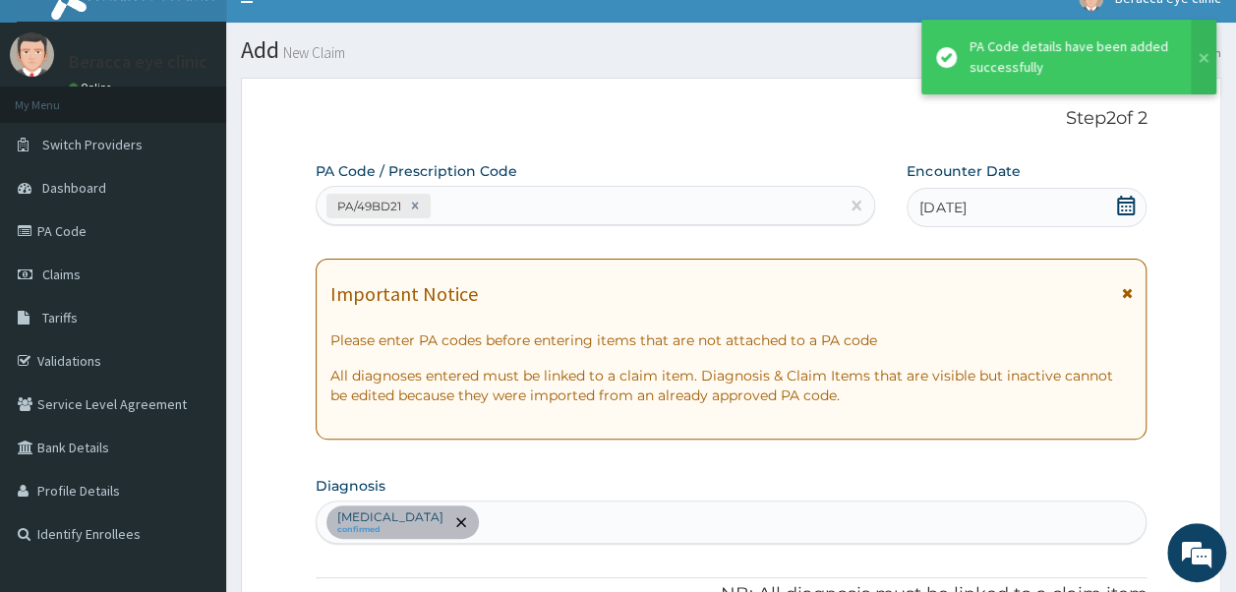
scroll to position [861, 0]
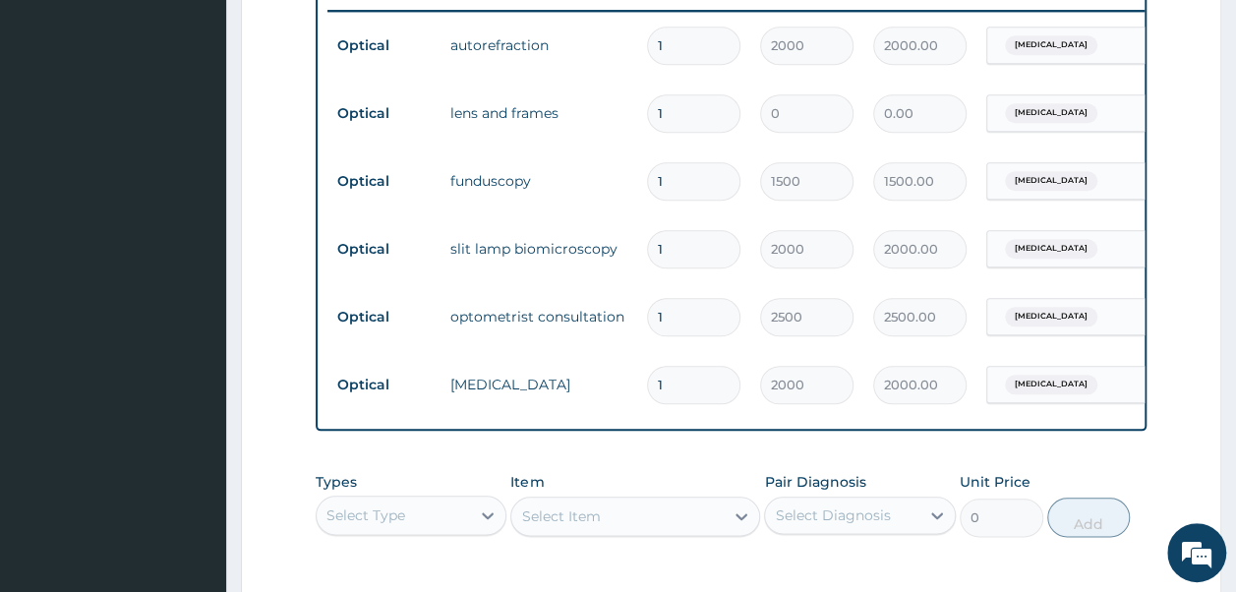
type input "0.00"
click at [667, 106] on input "1" at bounding box center [693, 113] width 93 height 38
type input "2"
type input "1"
click at [674, 100] on input "1" at bounding box center [693, 113] width 93 height 38
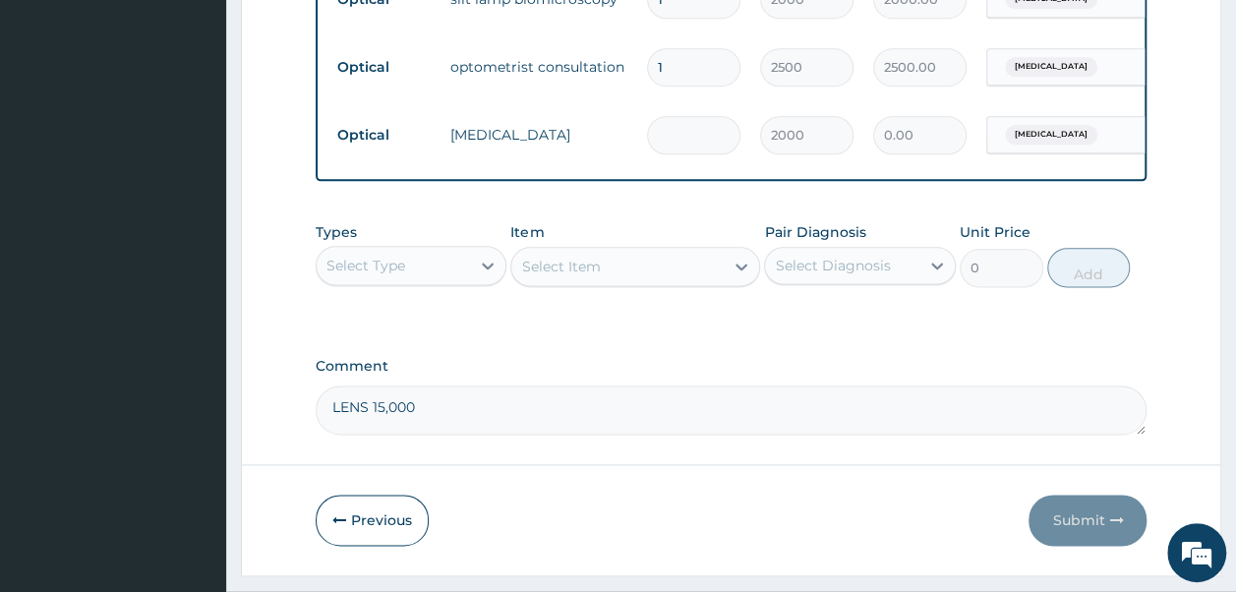
scroll to position [1139, 0]
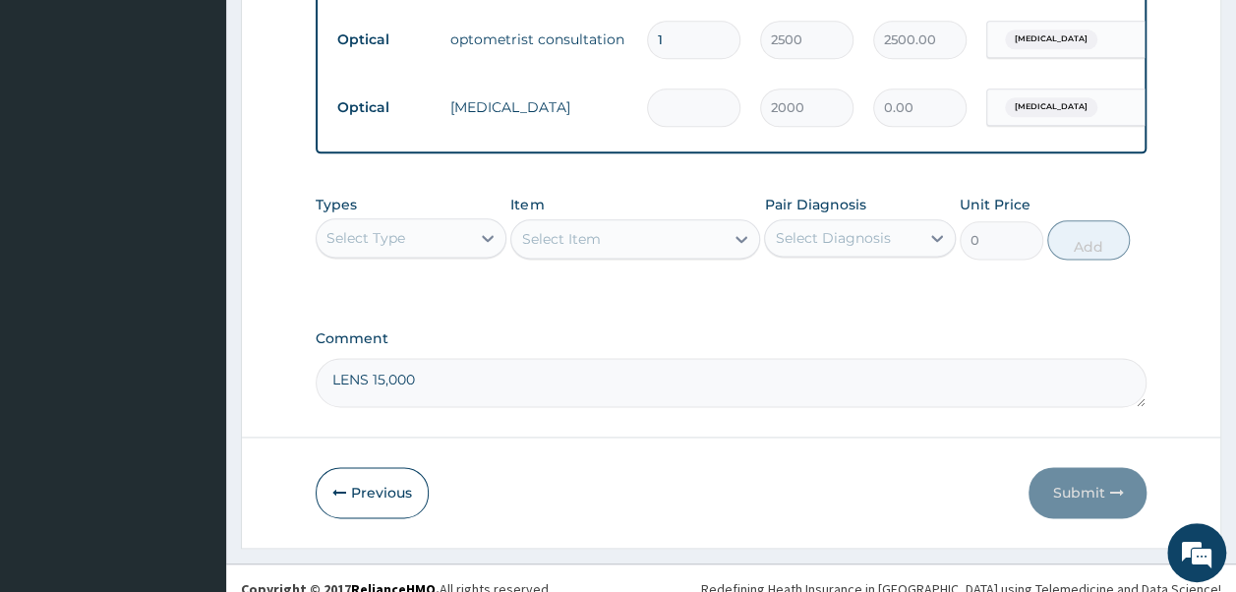
click at [371, 390] on textarea "LENS 15,000" at bounding box center [732, 382] width 832 height 49
click at [468, 395] on textarea "LENS AND FRAME15,000" at bounding box center [732, 382] width 832 height 49
type textarea "LENS AND FRAME25,000"
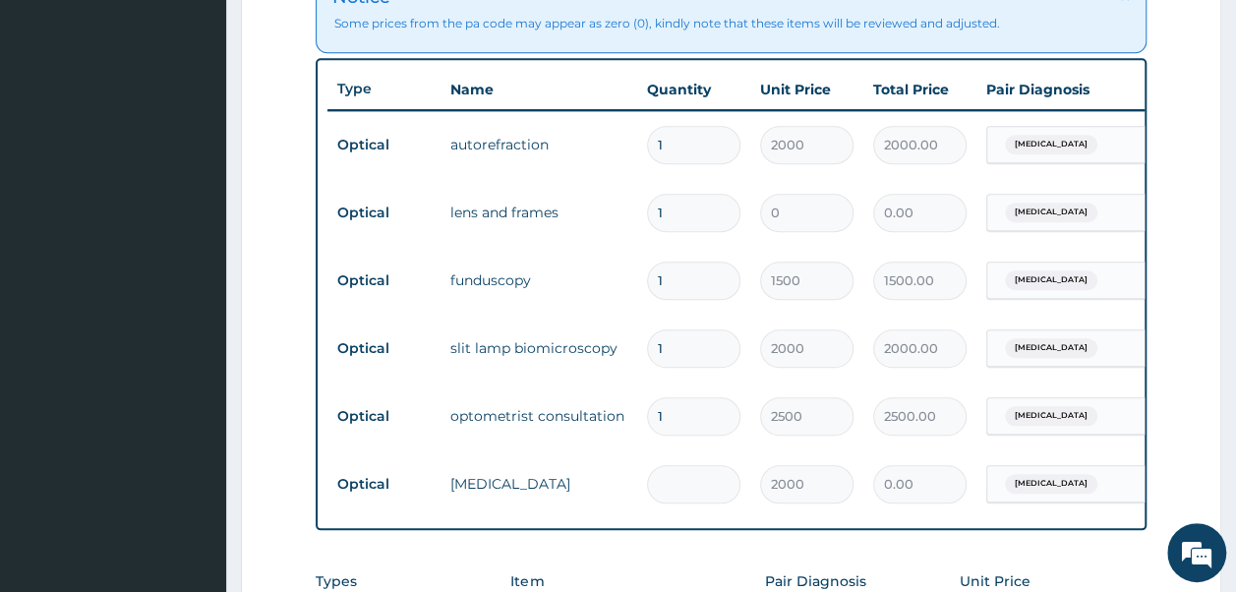
scroll to position [733, 0]
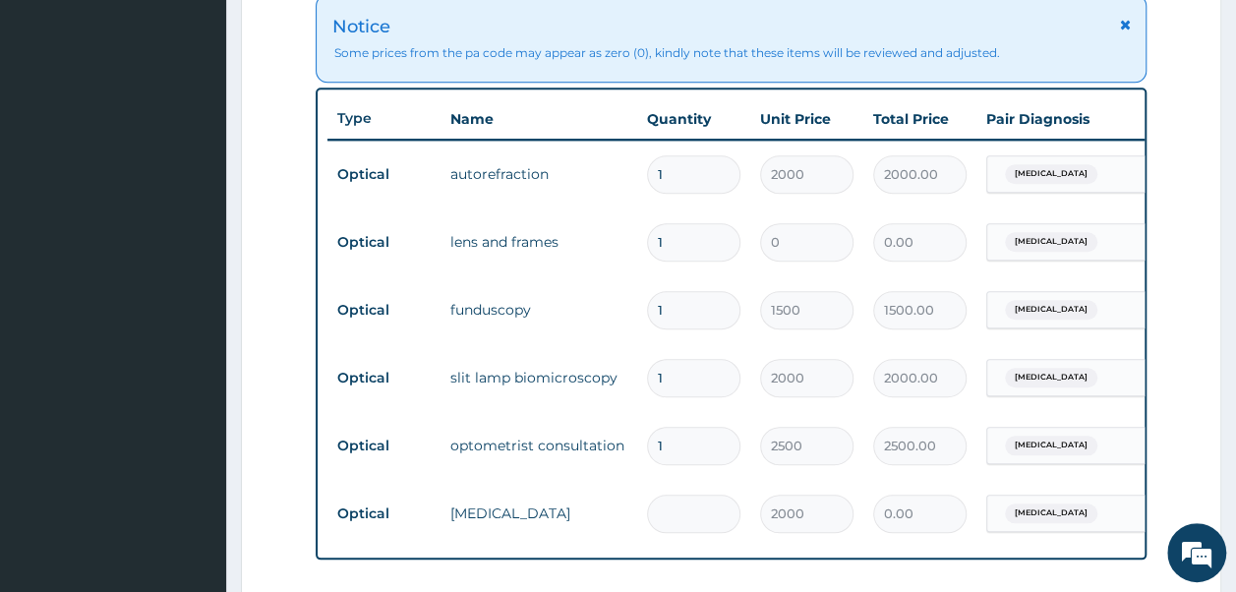
click at [672, 233] on input "1" at bounding box center [693, 242] width 93 height 38
click at [705, 246] on input "1" at bounding box center [693, 242] width 93 height 38
type input "1"
click at [570, 302] on td "funduscopy" at bounding box center [539, 309] width 197 height 39
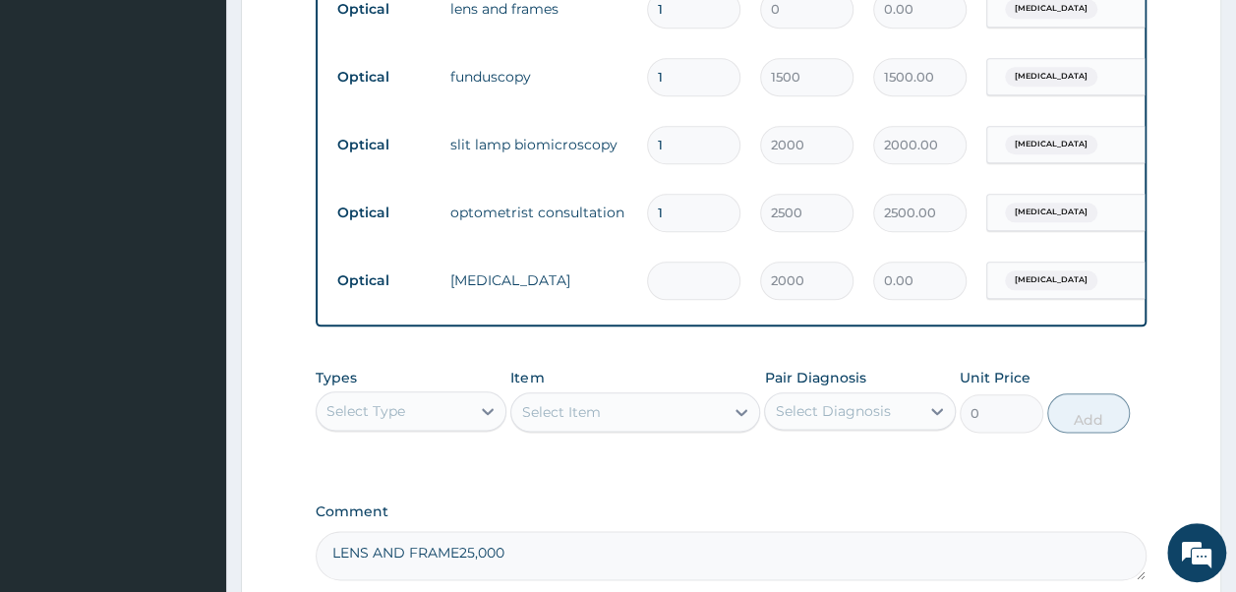
scroll to position [968, 0]
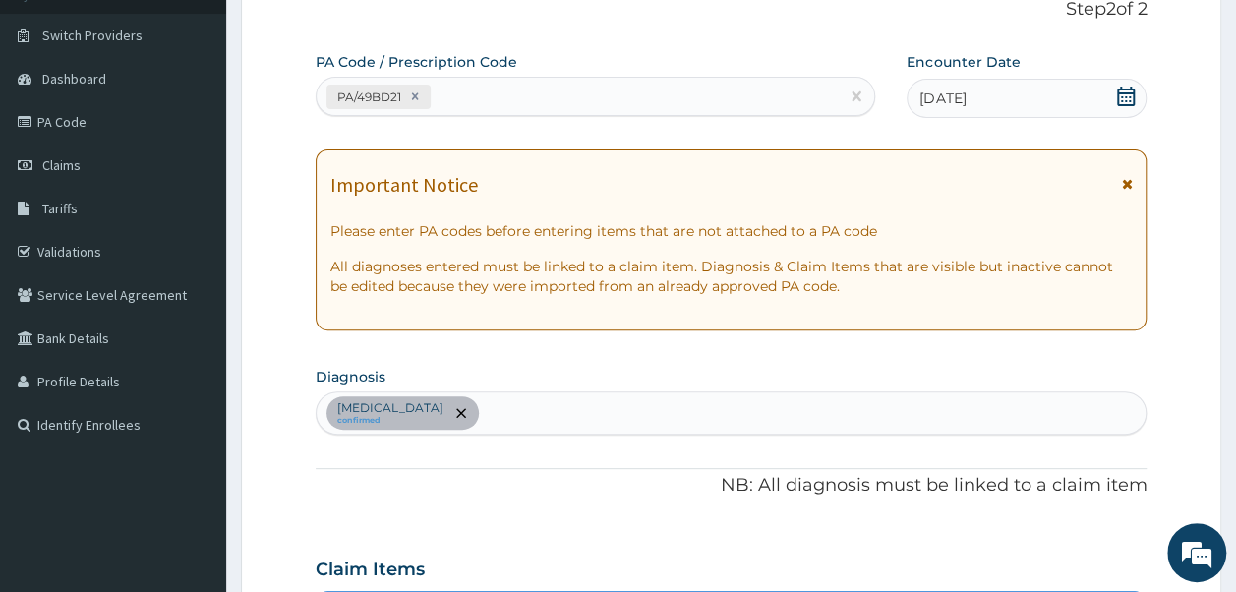
scroll to position [0, 0]
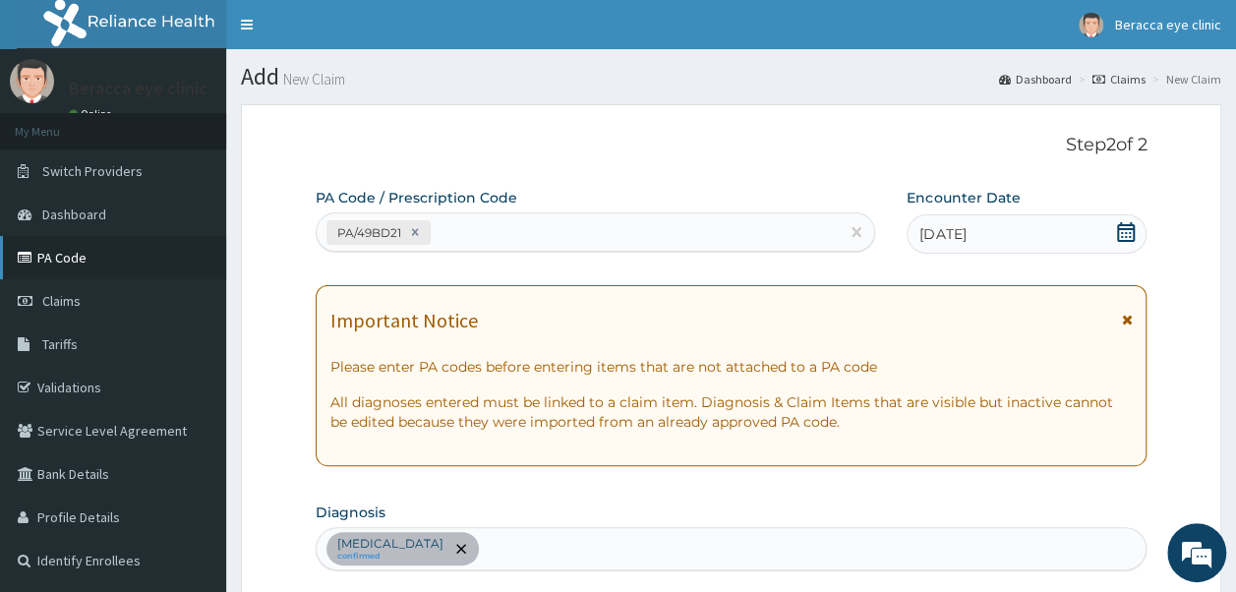
click at [75, 262] on link "PA Code" at bounding box center [113, 257] width 226 height 43
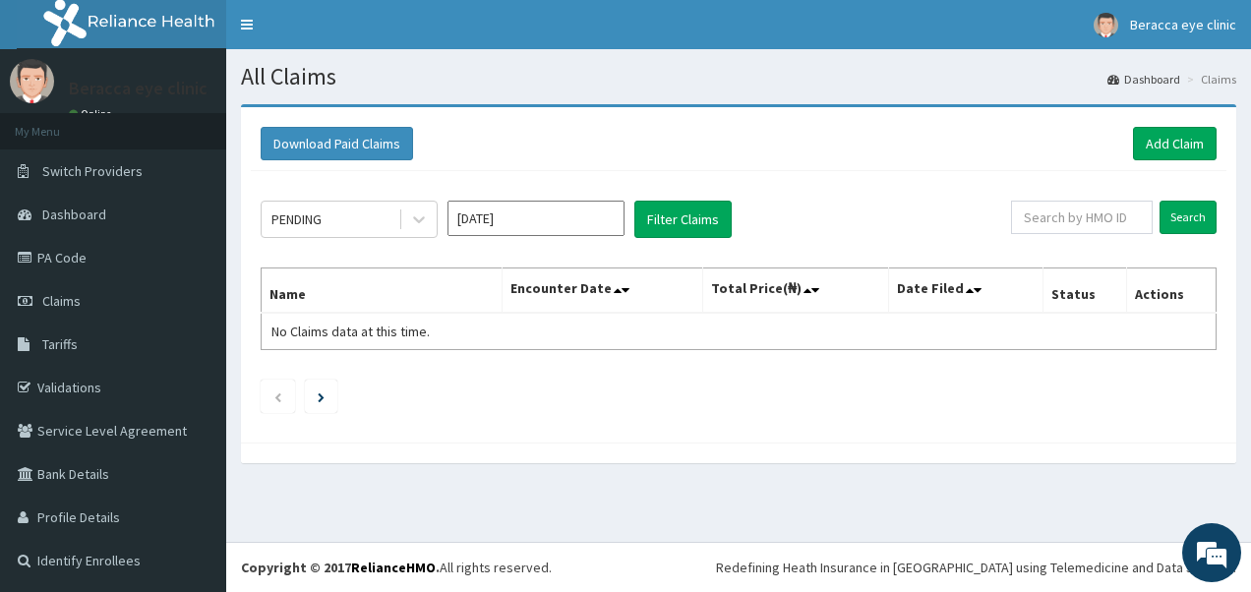
click at [525, 212] on input "[DATE]" at bounding box center [535, 218] width 177 height 35
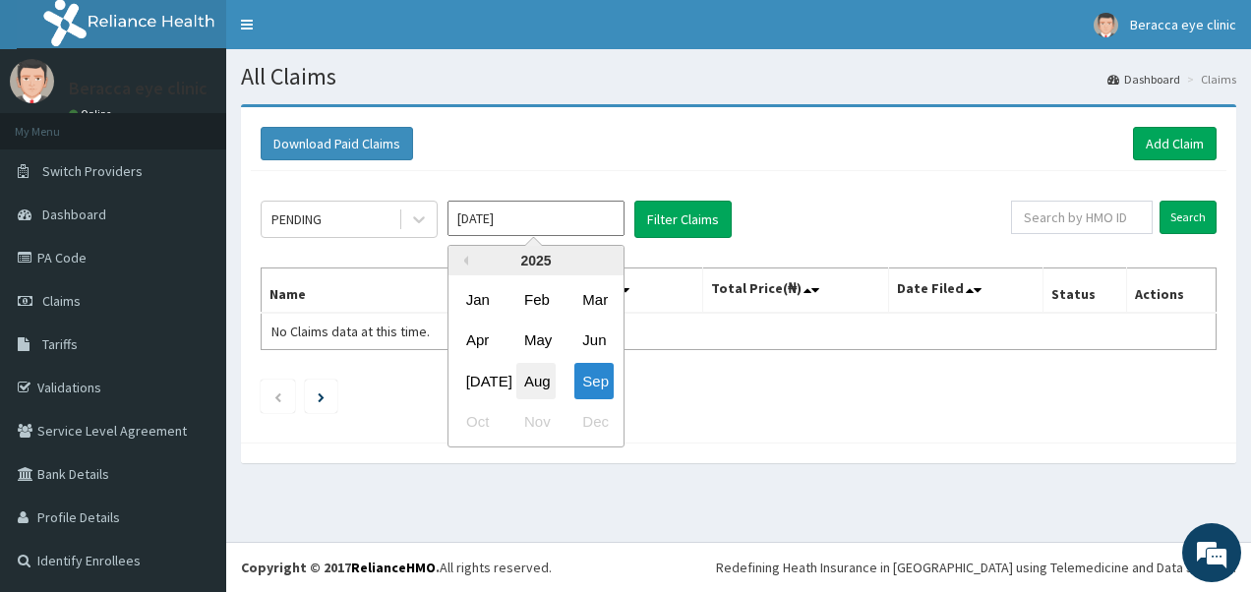
click at [534, 376] on div "Aug" at bounding box center [535, 381] width 39 height 36
type input "[DATE]"
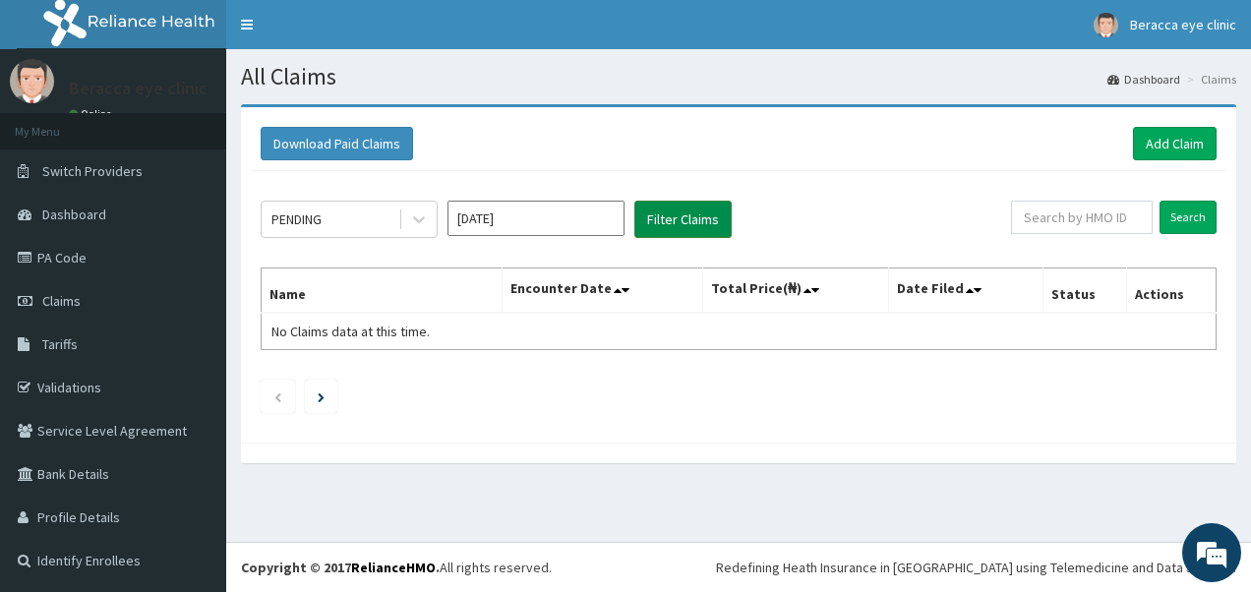
click at [671, 213] on button "Filter Claims" at bounding box center [682, 219] width 97 height 37
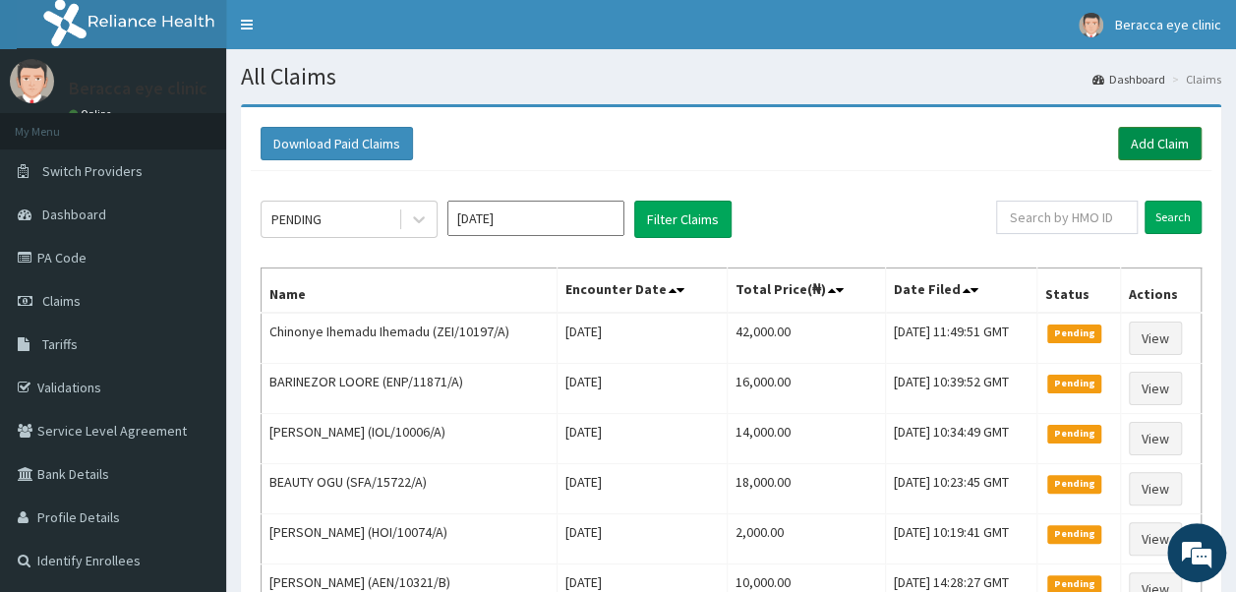
click at [1132, 134] on link "Add Claim" at bounding box center [1160, 143] width 84 height 33
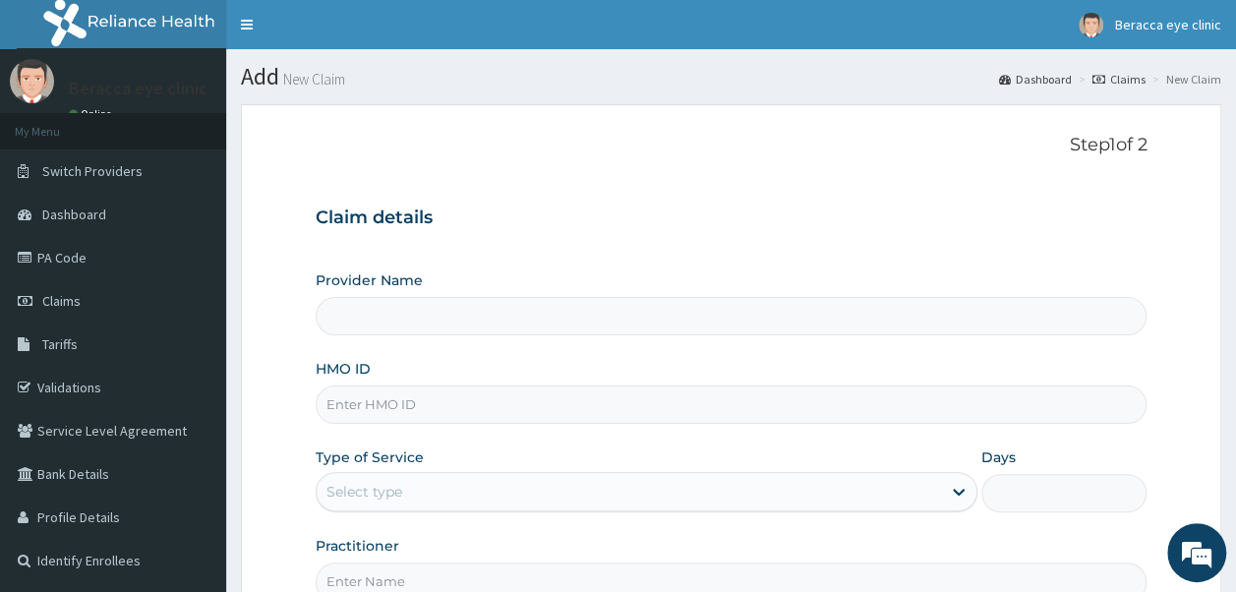
type input "Beracca Eye Clinic Limited- [GEOGRAPHIC_DATA]"
click at [459, 417] on input "HMO ID" at bounding box center [732, 405] width 832 height 38
type input "PII/10002/A"
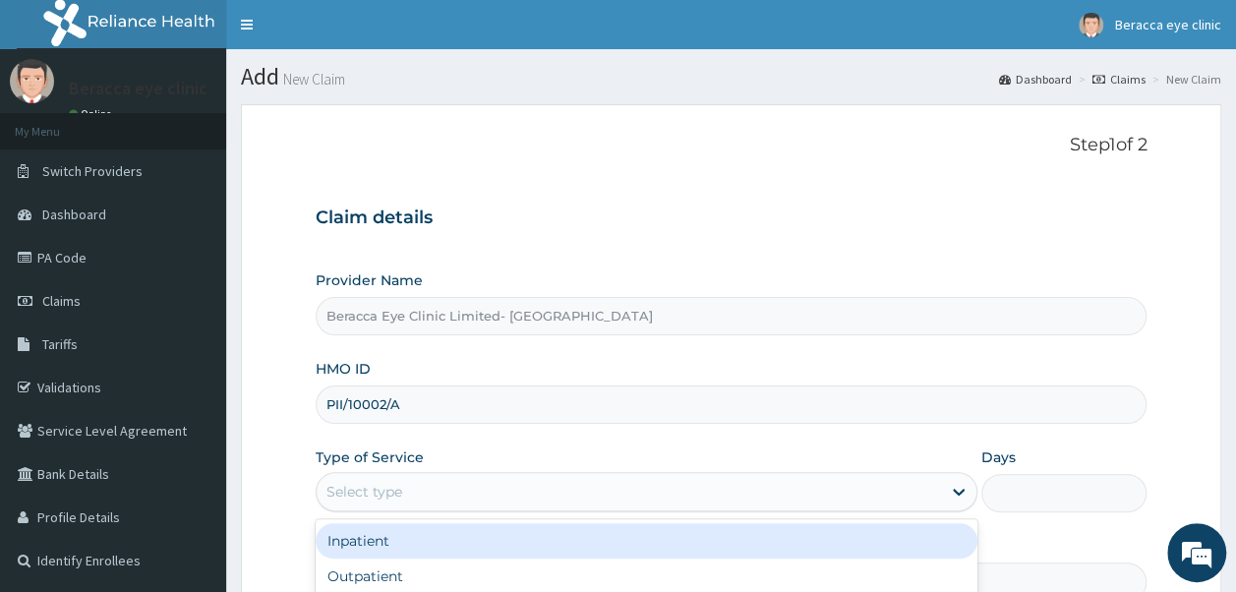
click at [407, 499] on div "Select type" at bounding box center [629, 491] width 624 height 31
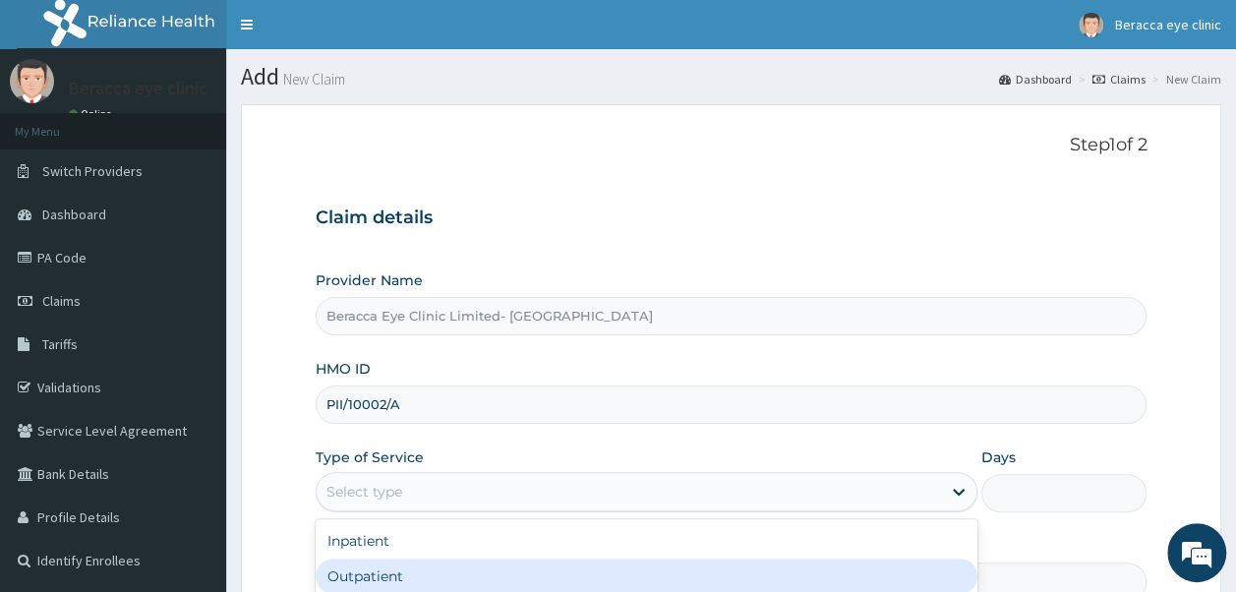
click at [416, 568] on div "Outpatient" at bounding box center [647, 576] width 662 height 35
type input "1"
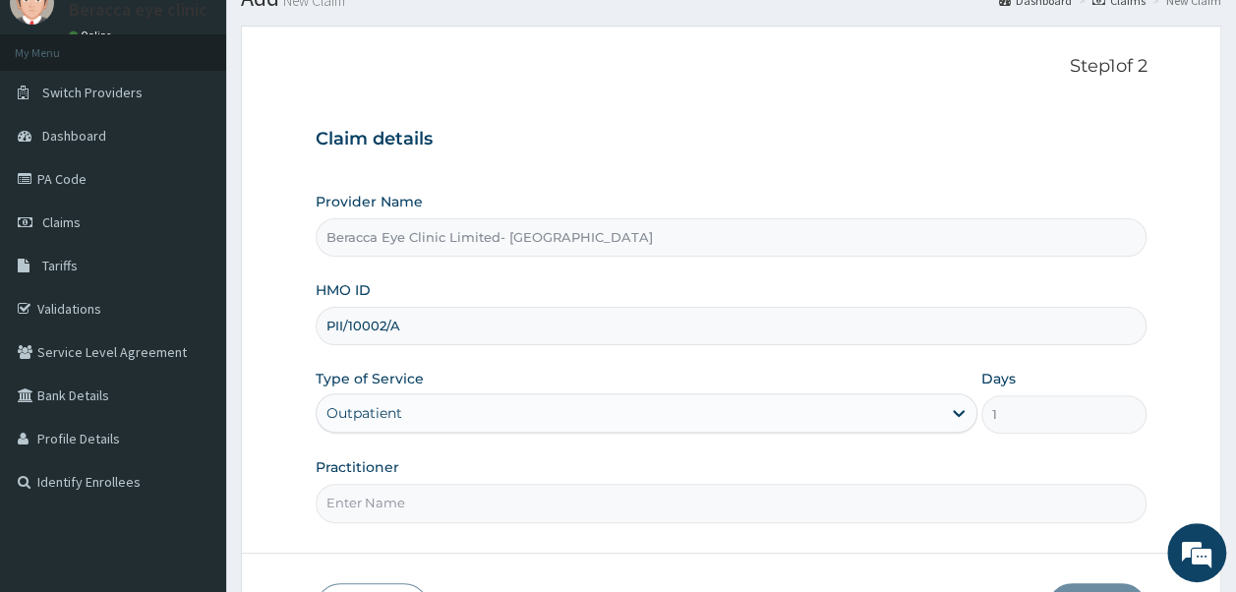
scroll to position [90, 0]
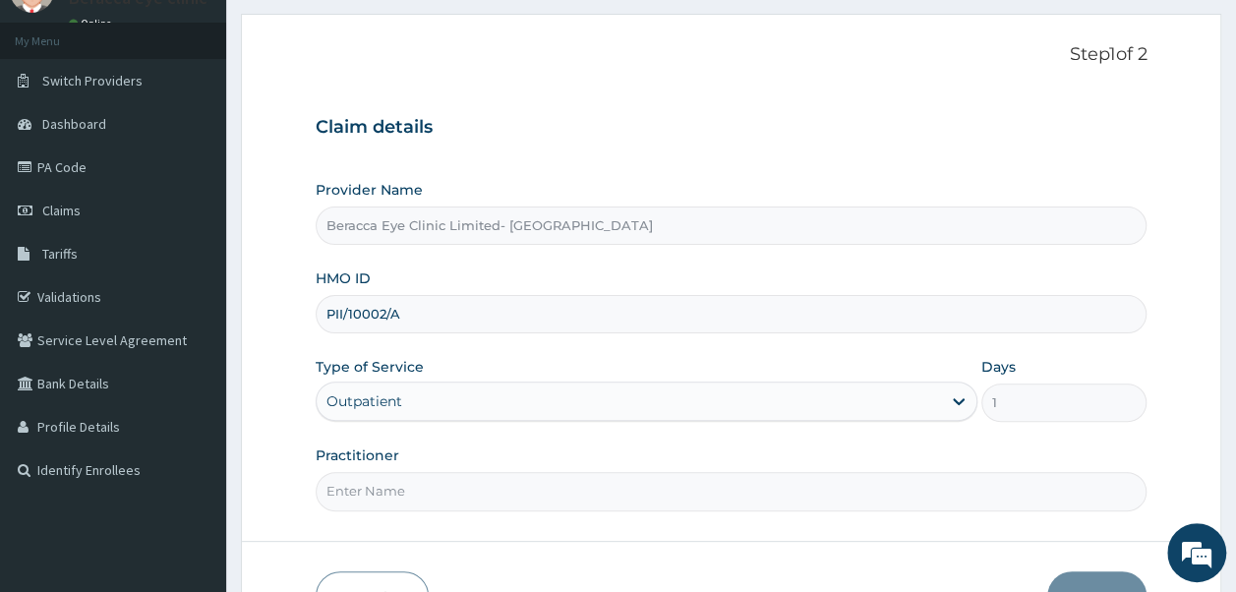
click at [537, 492] on input "Practitioner" at bounding box center [732, 491] width 832 height 38
type input "Dr. Aghogho"
click at [1092, 578] on button "Next" at bounding box center [1096, 596] width 99 height 51
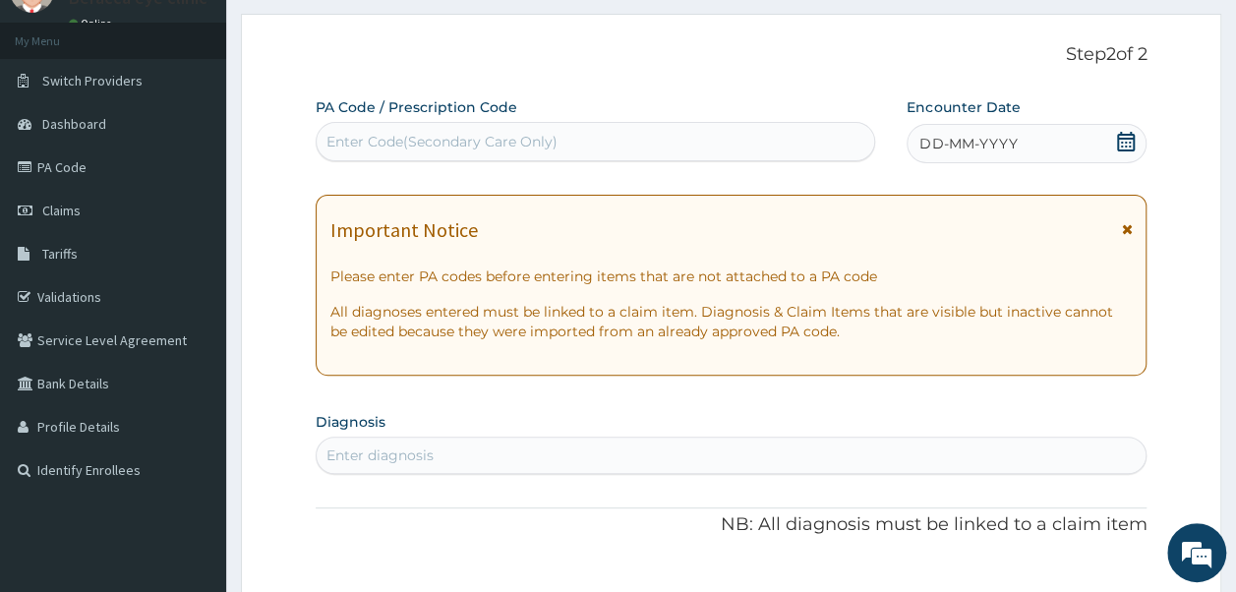
click at [1131, 138] on icon at bounding box center [1126, 142] width 18 height 20
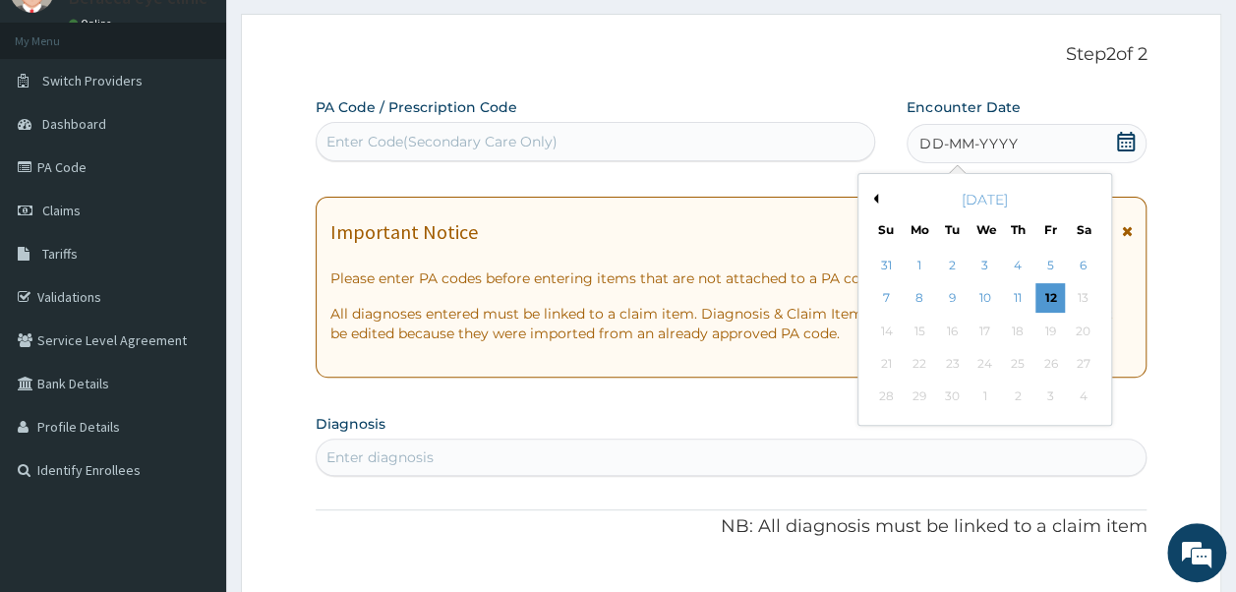
click at [876, 196] on button "Previous Month" at bounding box center [873, 199] width 10 height 10
click at [1013, 299] on div "7" at bounding box center [1018, 299] width 30 height 30
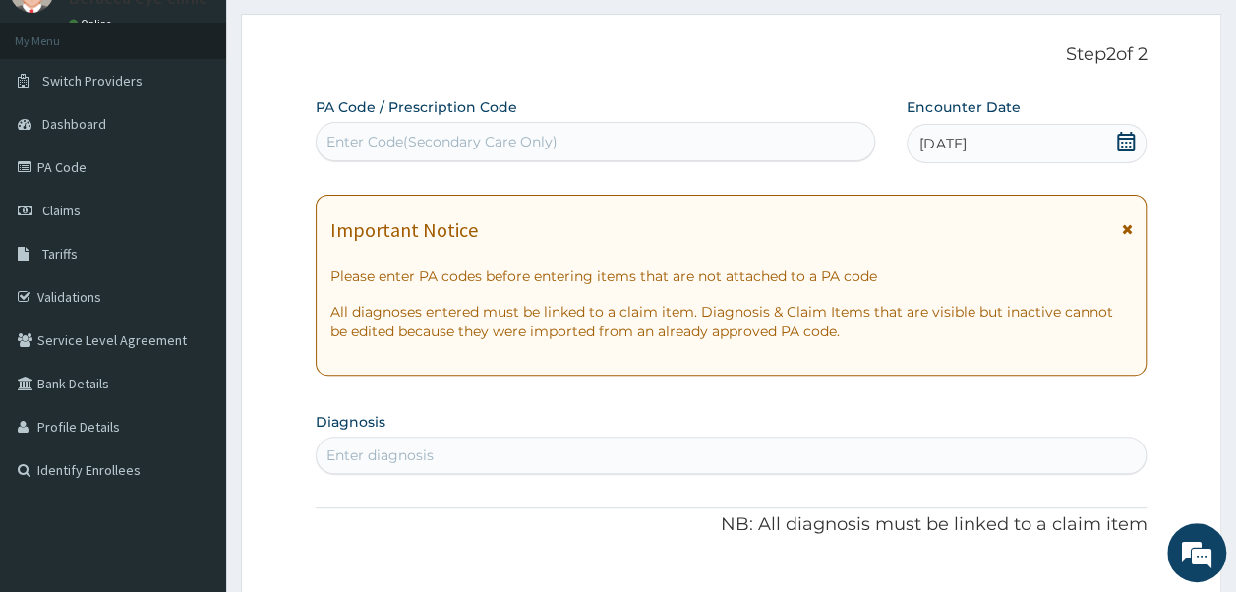
click at [554, 136] on div "Enter Code(Secondary Care Only)" at bounding box center [441, 142] width 231 height 20
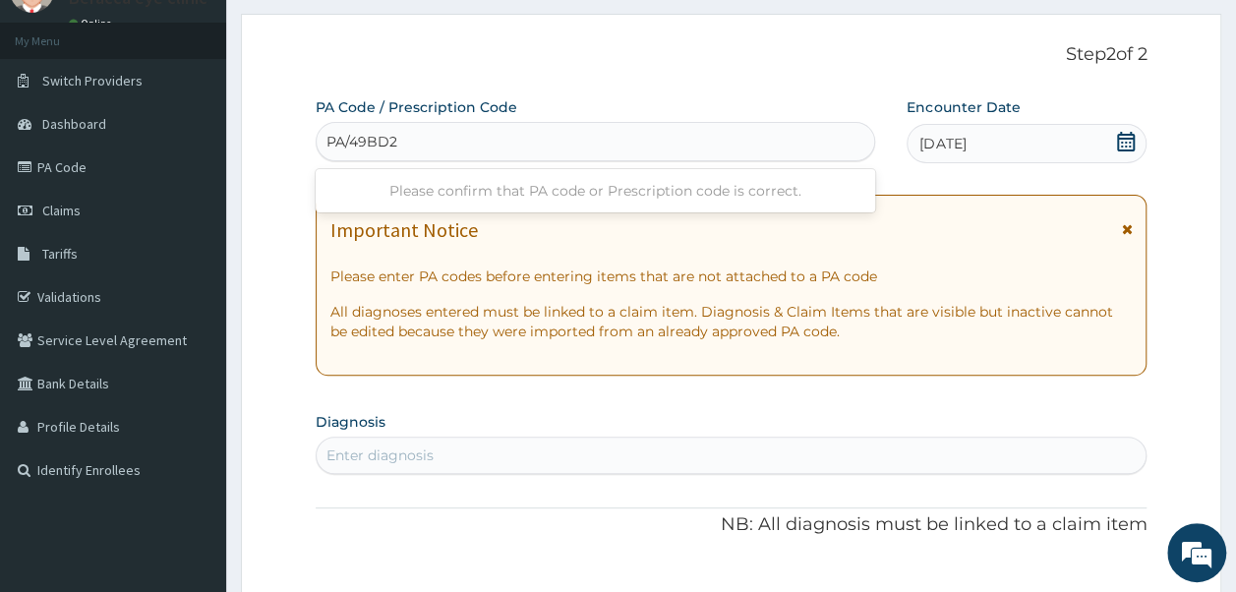
type input "PA/49BD21"
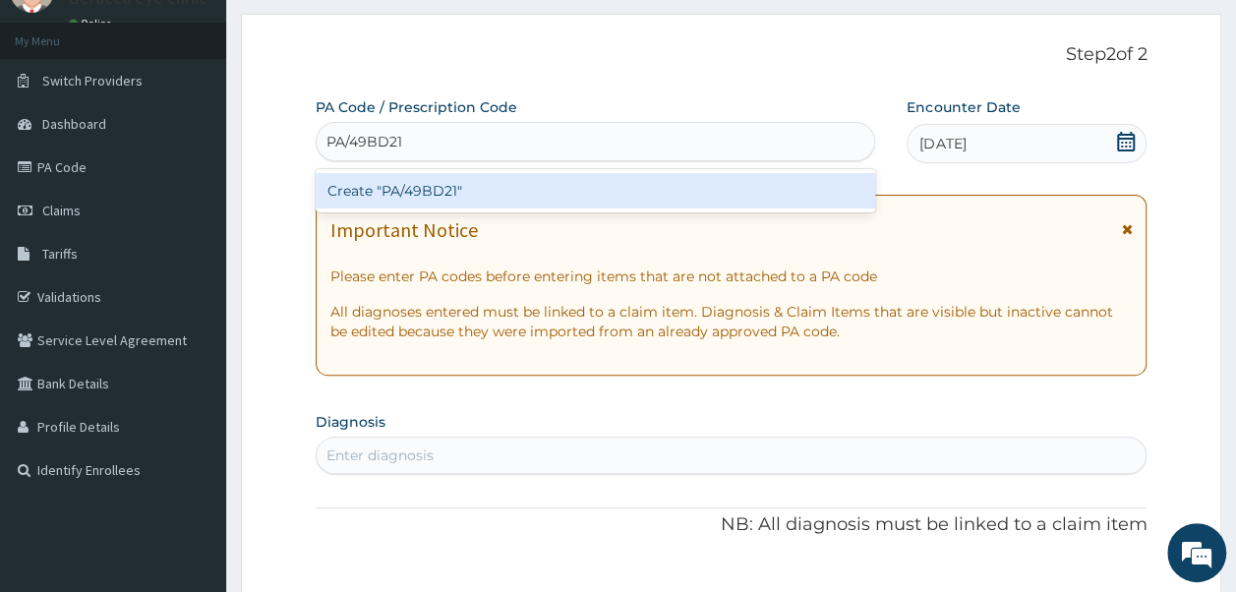
click at [492, 188] on div "Create "PA/49BD21"" at bounding box center [596, 190] width 561 height 35
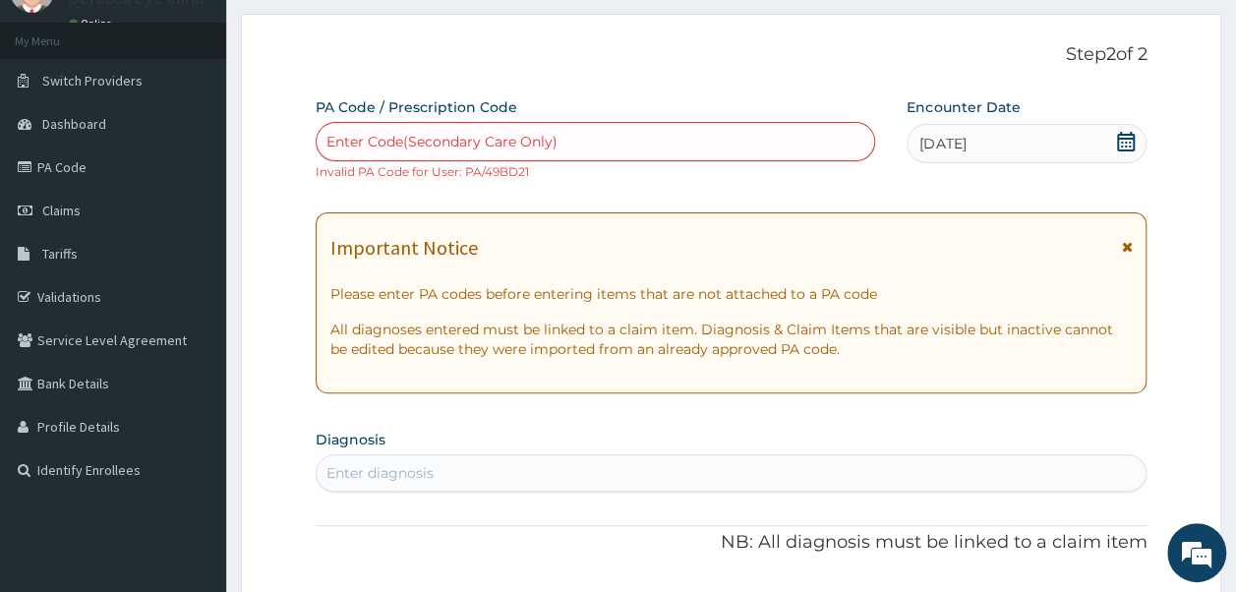
click at [539, 147] on div "Enter Code(Secondary Care Only)" at bounding box center [441, 142] width 231 height 20
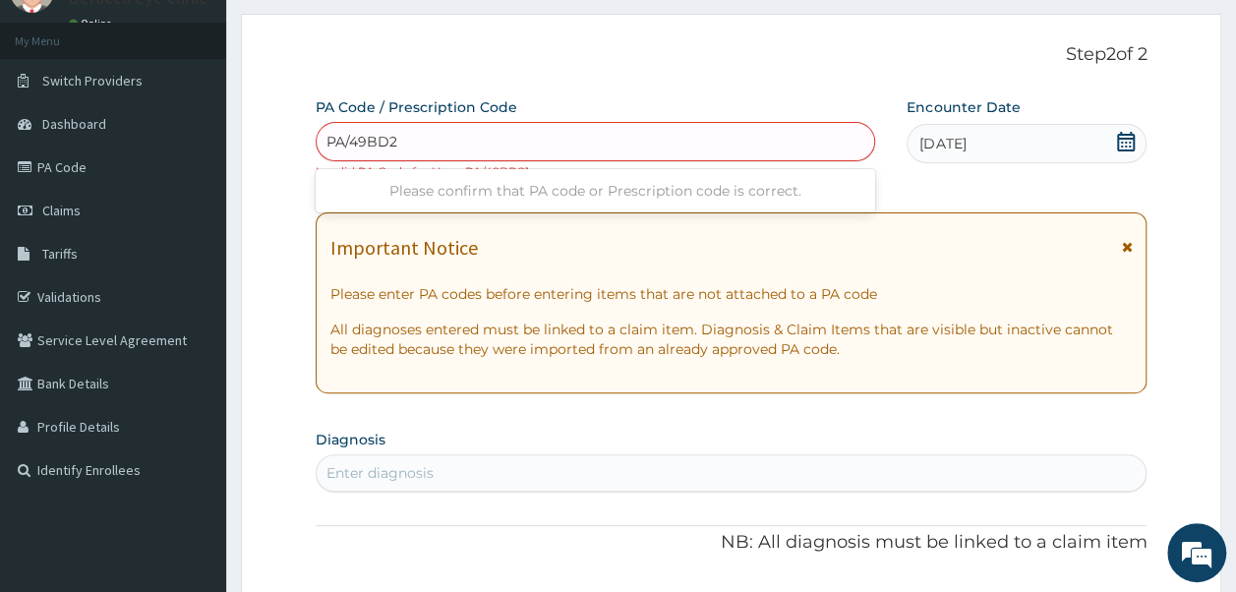
type input "PA/49BD21"
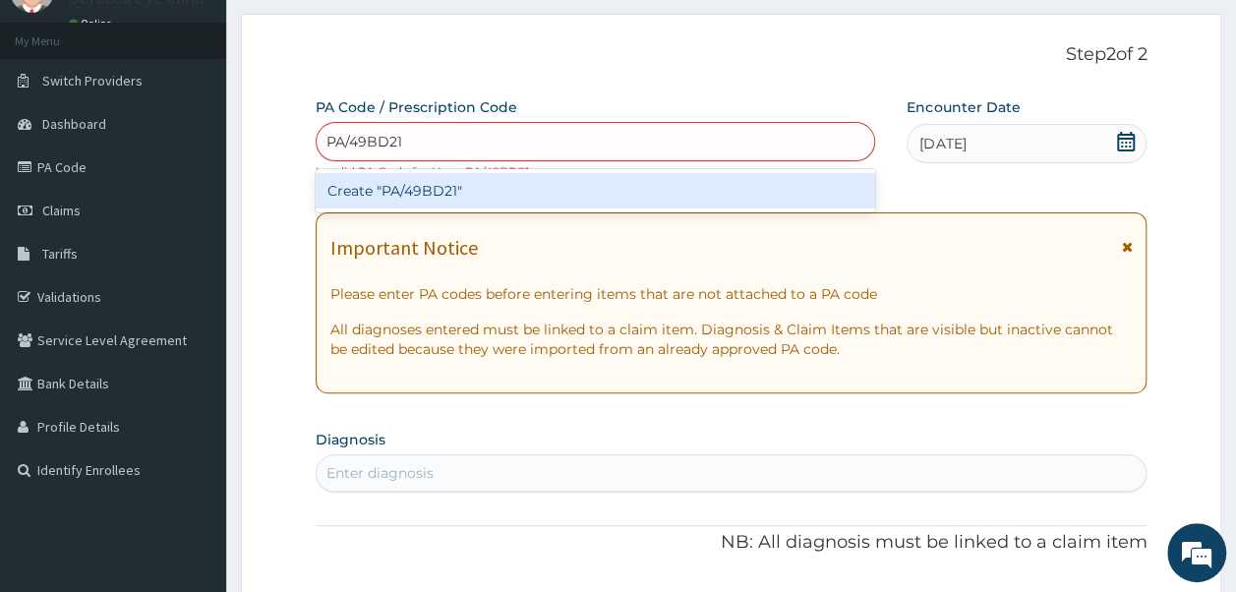
click at [431, 189] on div "Create "PA/49BD21"" at bounding box center [596, 190] width 561 height 35
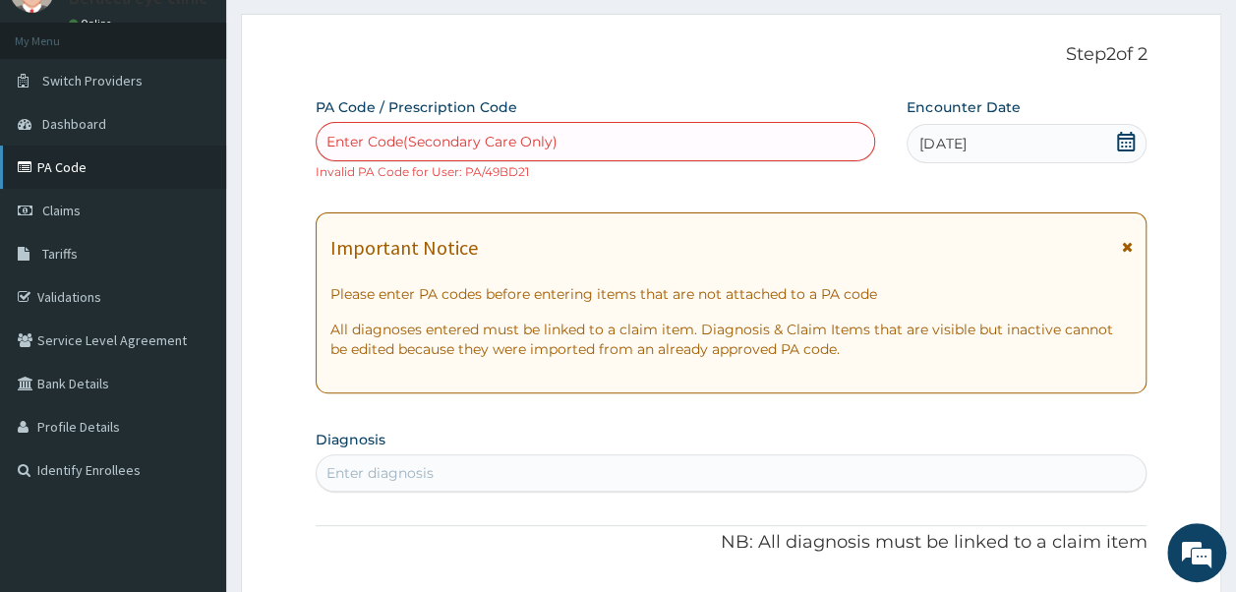
click at [69, 160] on link "PA Code" at bounding box center [113, 167] width 226 height 43
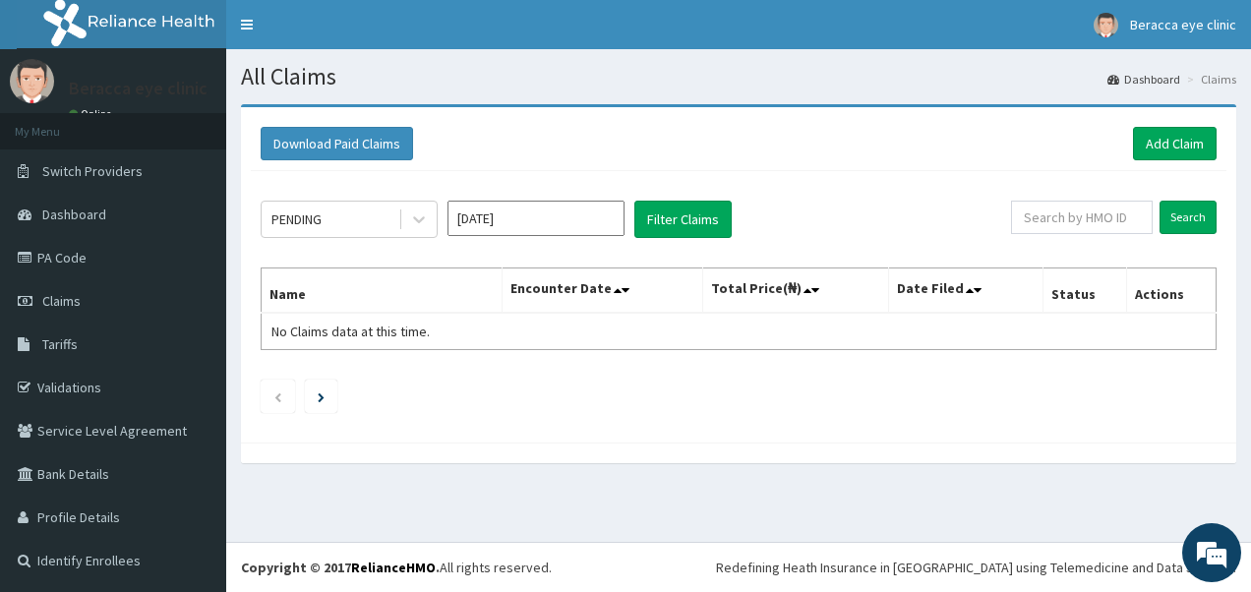
drag, startPoint x: 533, startPoint y: 195, endPoint x: 523, endPoint y: 222, distance: 29.2
click at [523, 222] on div "PENDING [DATE] Filter Claims Search Name Encounter Date Total Price(₦) Date Fil…" at bounding box center [739, 302] width 976 height 262
click at [523, 222] on input "[DATE]" at bounding box center [535, 218] width 177 height 35
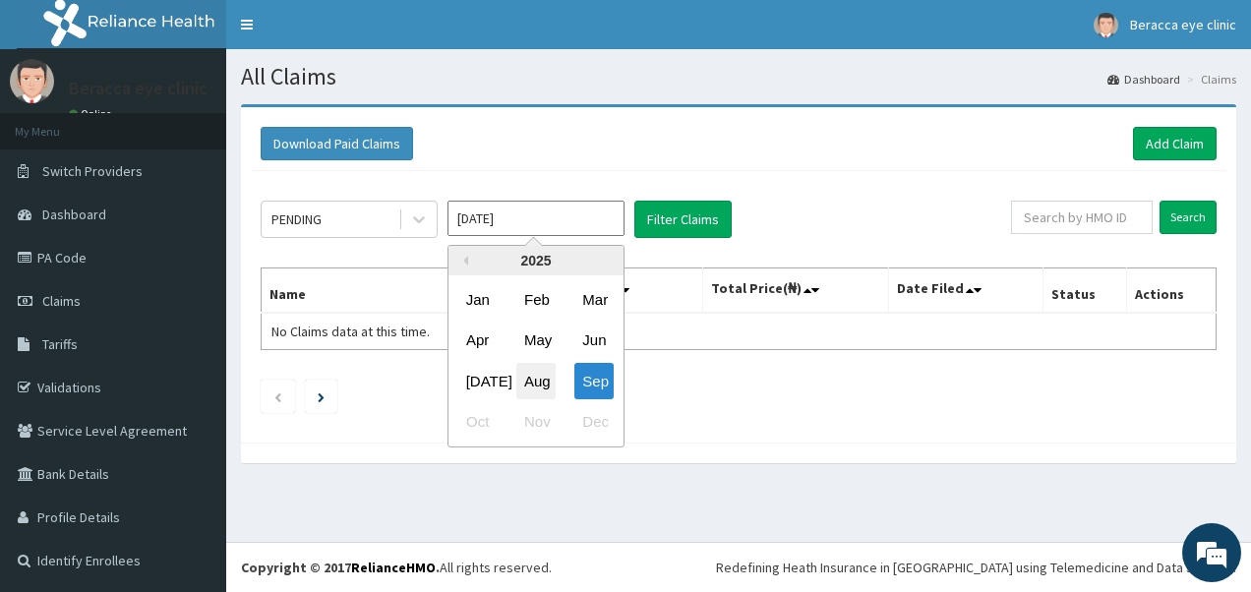
click at [531, 380] on div "Aug" at bounding box center [535, 381] width 39 height 36
type input "[DATE]"
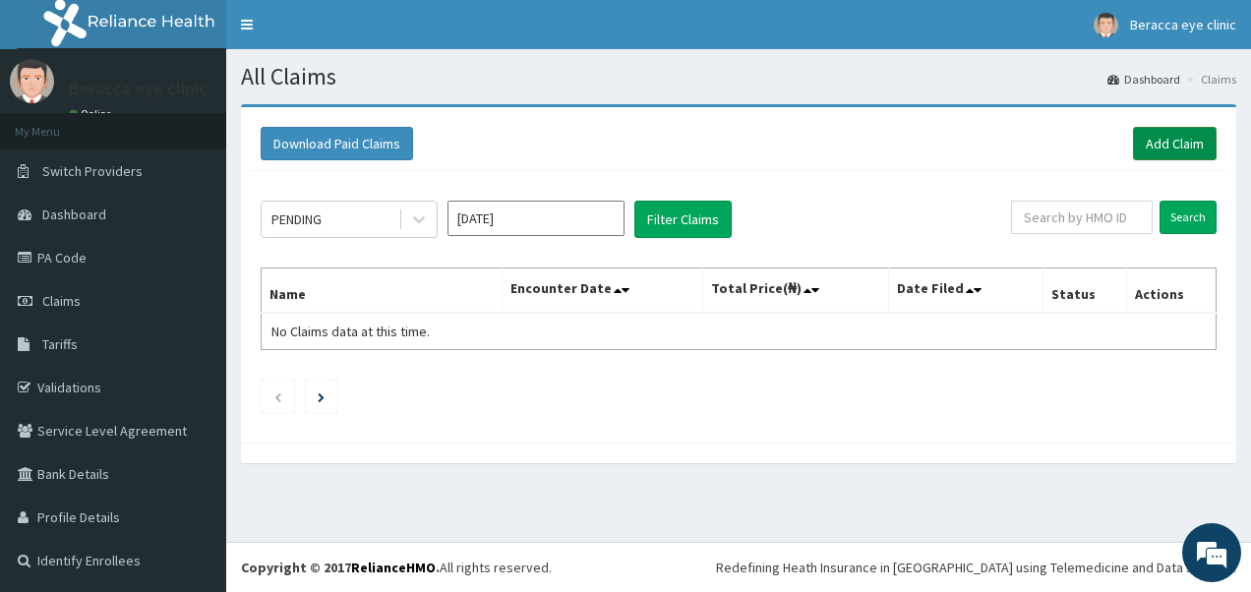
click at [1188, 142] on link "Add Claim" at bounding box center [1175, 143] width 84 height 33
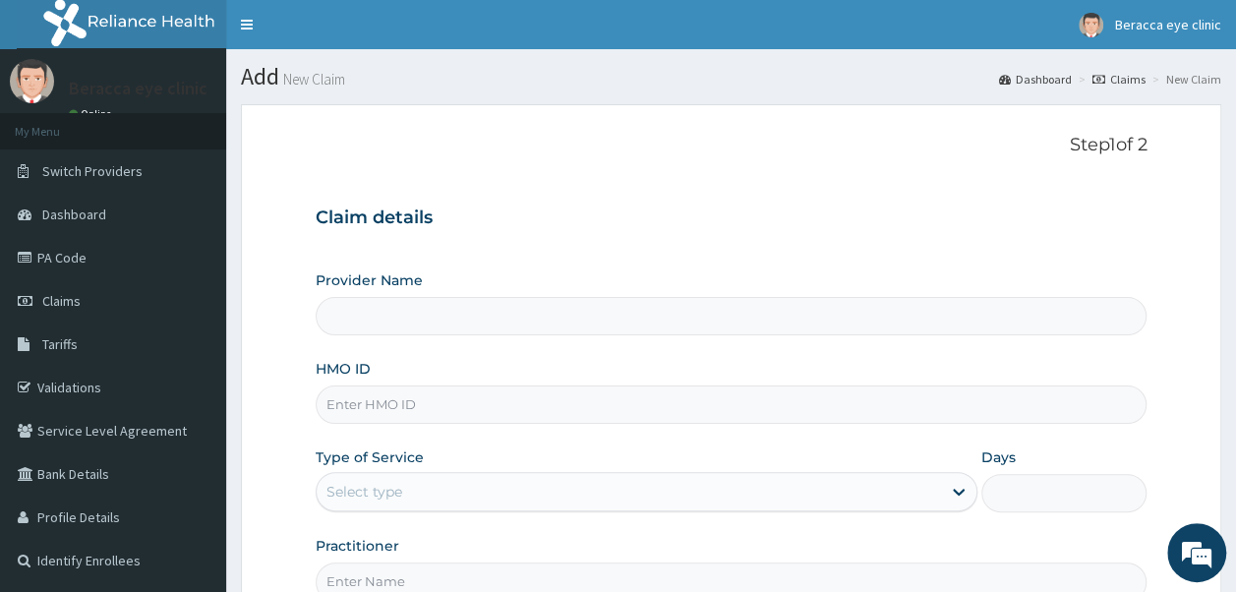
type input "Beracca Eye Clinic Limited- [GEOGRAPHIC_DATA]"
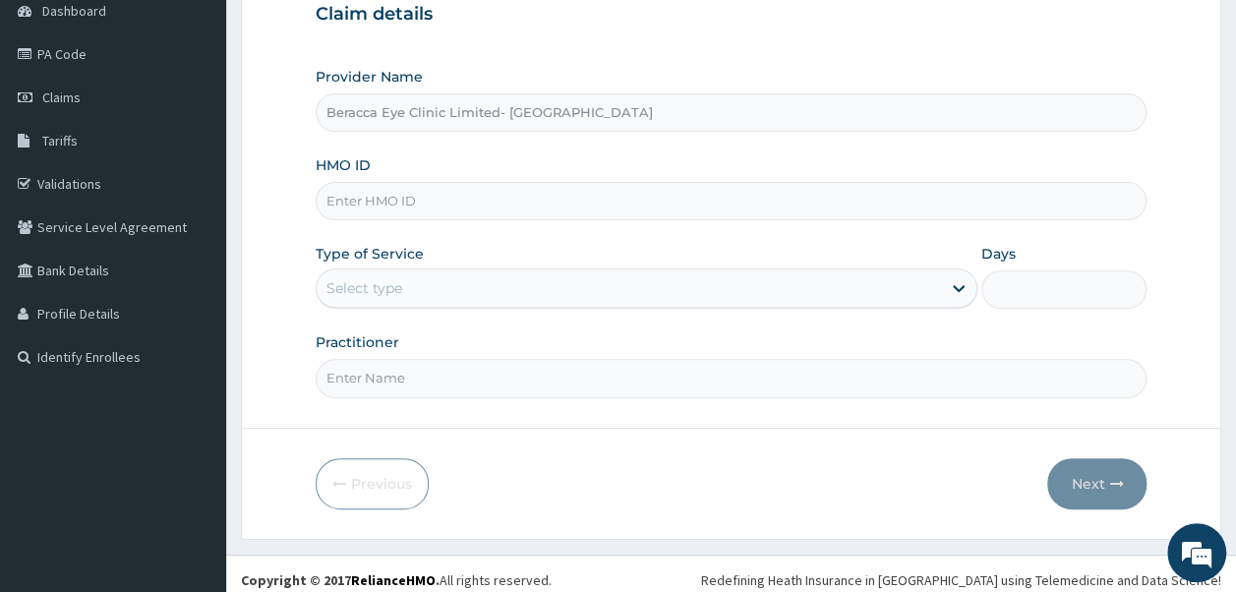
scroll to position [210, 0]
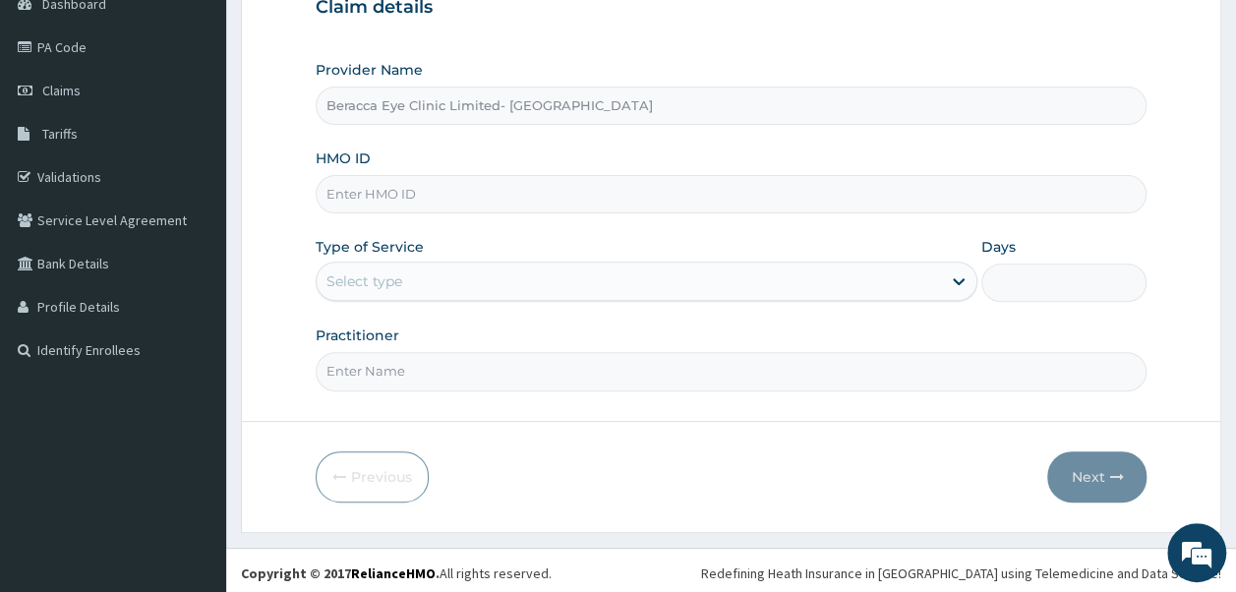
click at [527, 196] on input "HMO ID" at bounding box center [732, 194] width 832 height 38
type input "OIE/10017/A"
click at [400, 289] on div "Select type" at bounding box center [364, 281] width 76 height 20
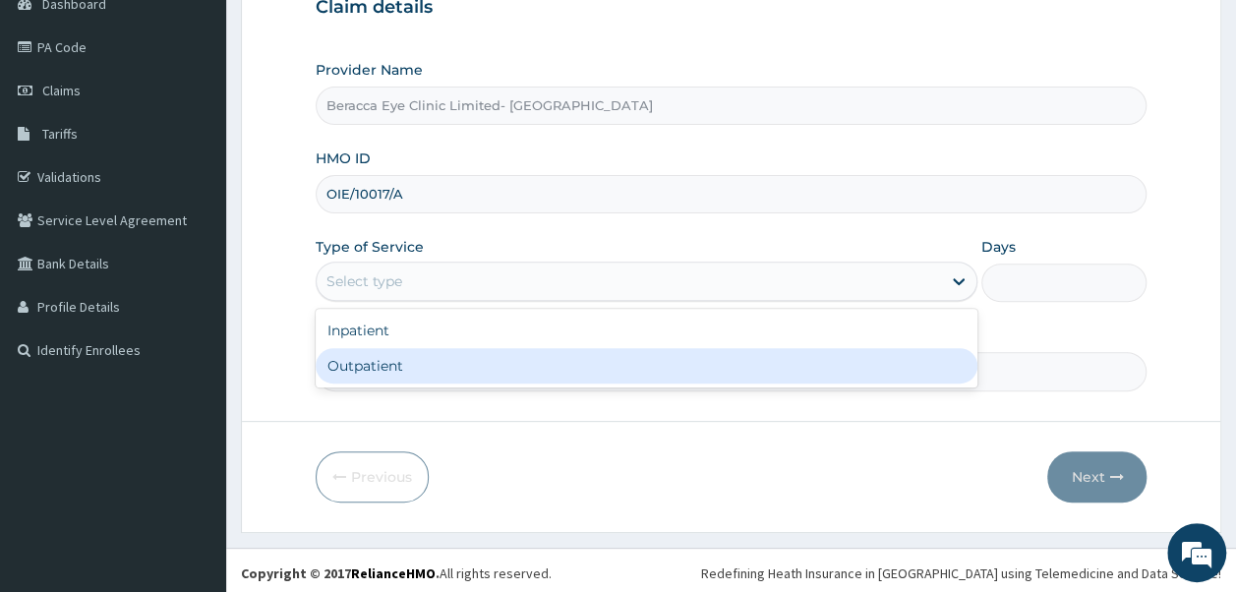
click at [388, 370] on div "Outpatient" at bounding box center [647, 365] width 662 height 35
type input "1"
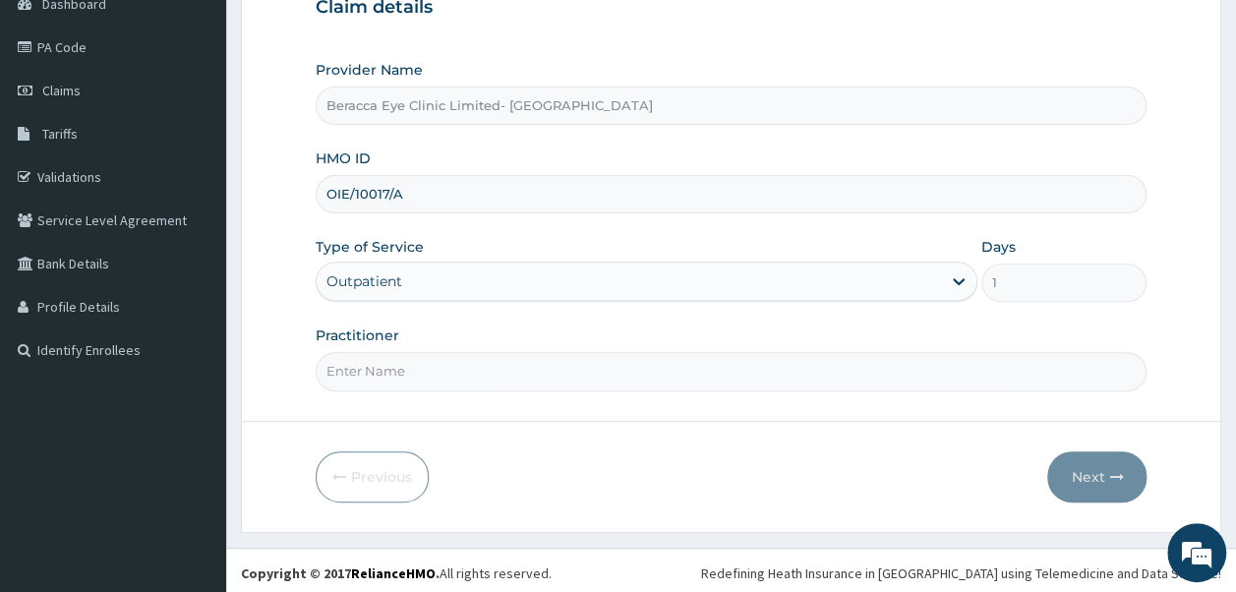
click at [388, 366] on input "Practitioner" at bounding box center [732, 371] width 832 height 38
type input "Dr. Aghogho"
click at [1062, 482] on button "Next" at bounding box center [1096, 476] width 99 height 51
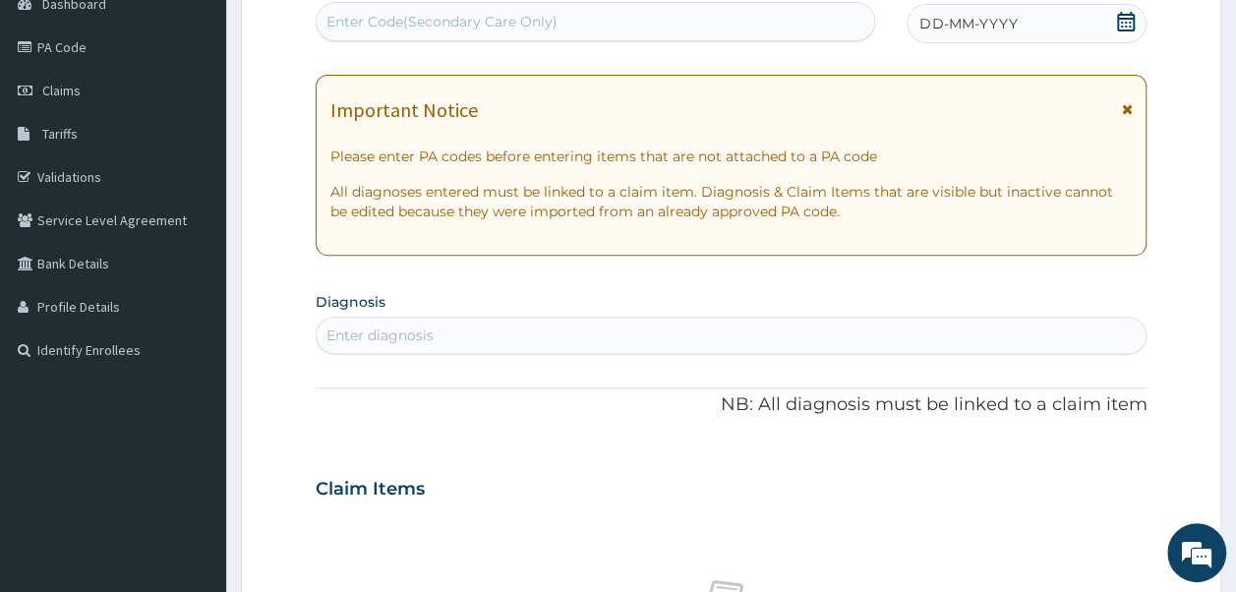
click at [537, 15] on div "Enter Code(Secondary Care Only)" at bounding box center [441, 22] width 231 height 20
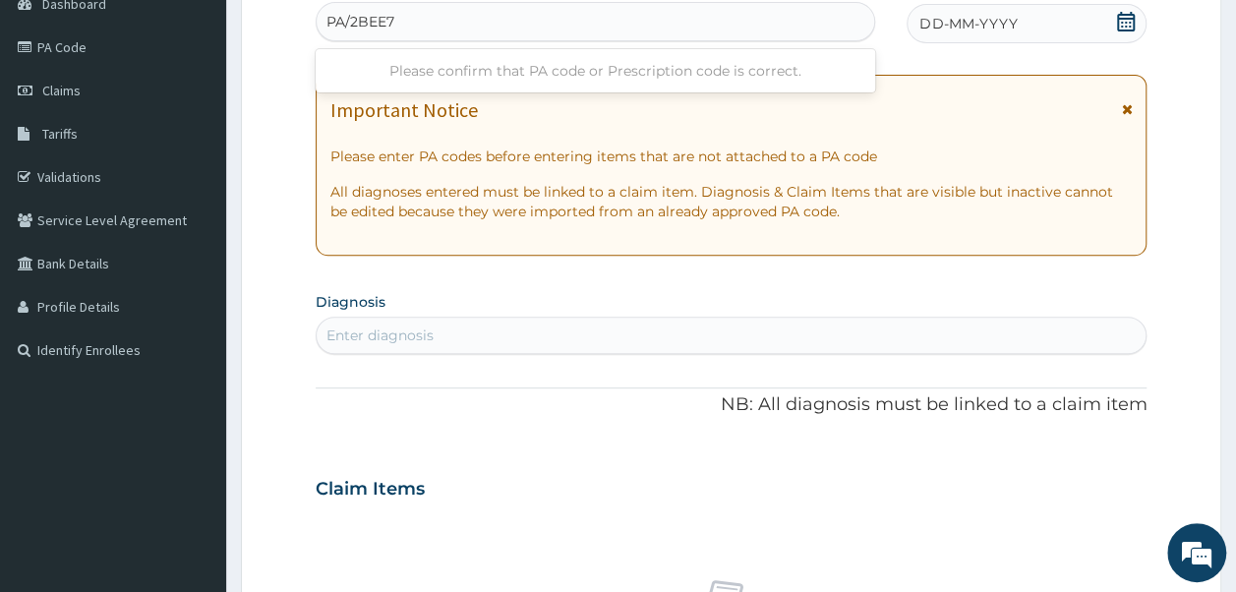
type input "PA/2BEE76"
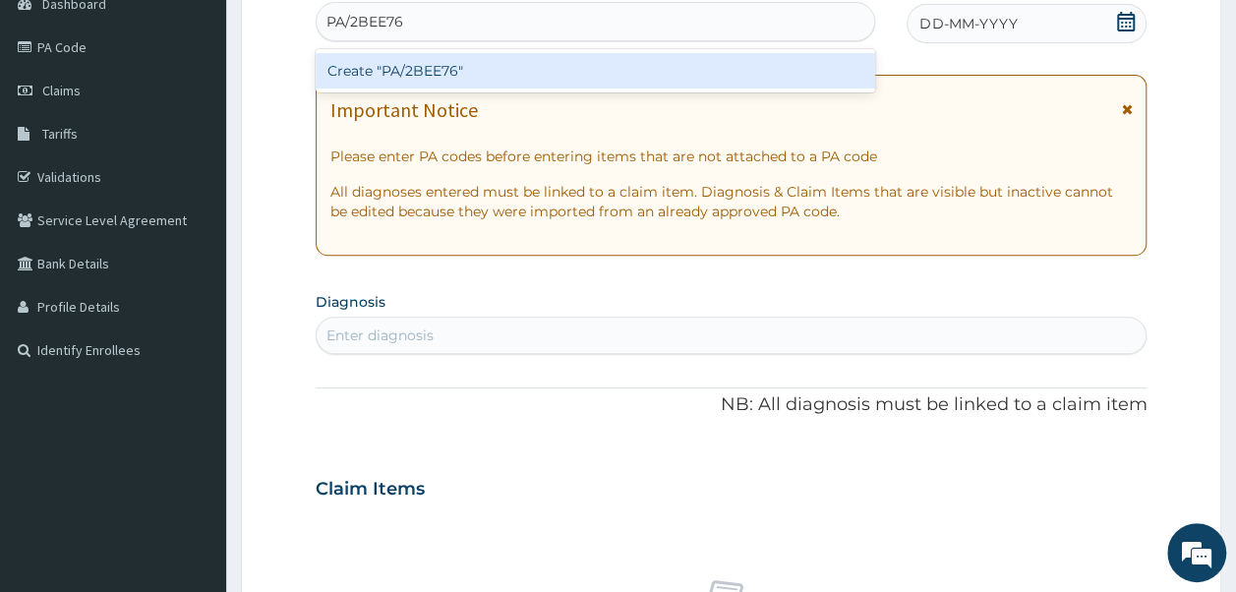
click at [439, 77] on div "Create "PA/2BEE76"" at bounding box center [596, 70] width 561 height 35
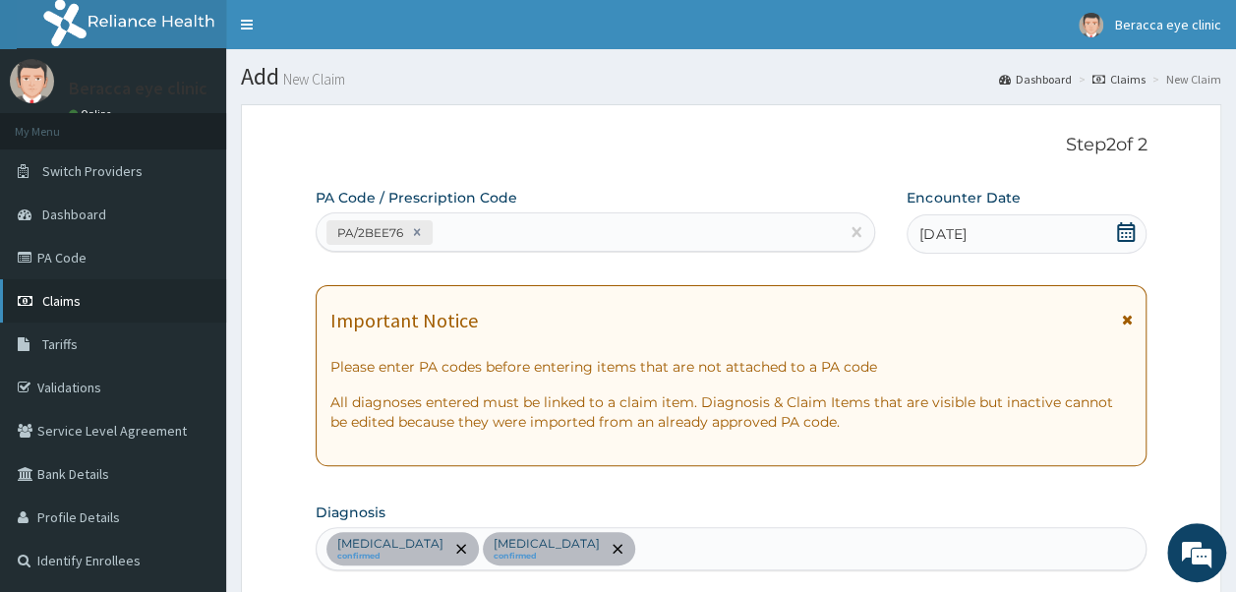
click at [49, 295] on span "Claims" at bounding box center [61, 301] width 38 height 18
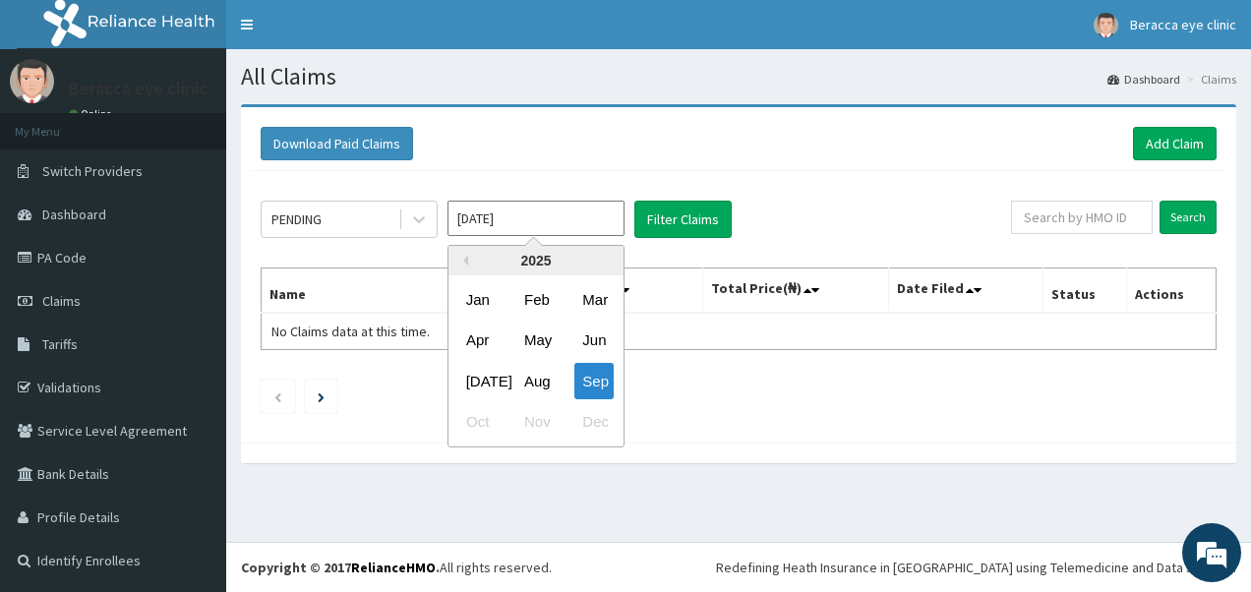
click at [486, 216] on input "[DATE]" at bounding box center [535, 218] width 177 height 35
click at [531, 391] on div "Aug" at bounding box center [535, 381] width 39 height 36
type input "[DATE]"
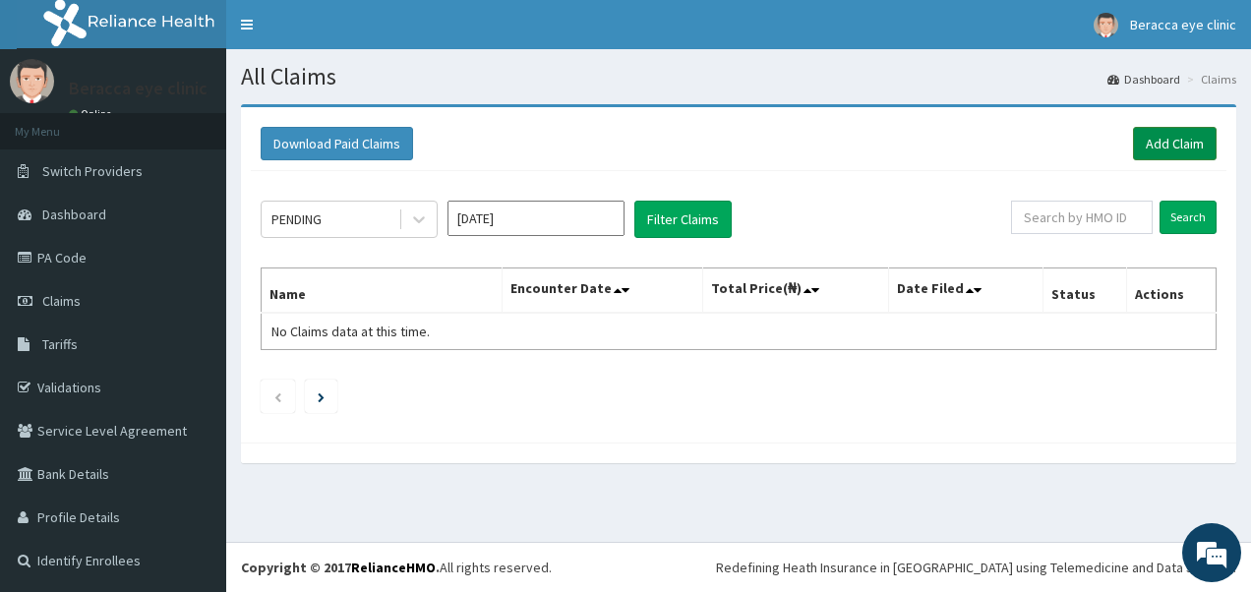
click at [1160, 128] on link "Add Claim" at bounding box center [1175, 143] width 84 height 33
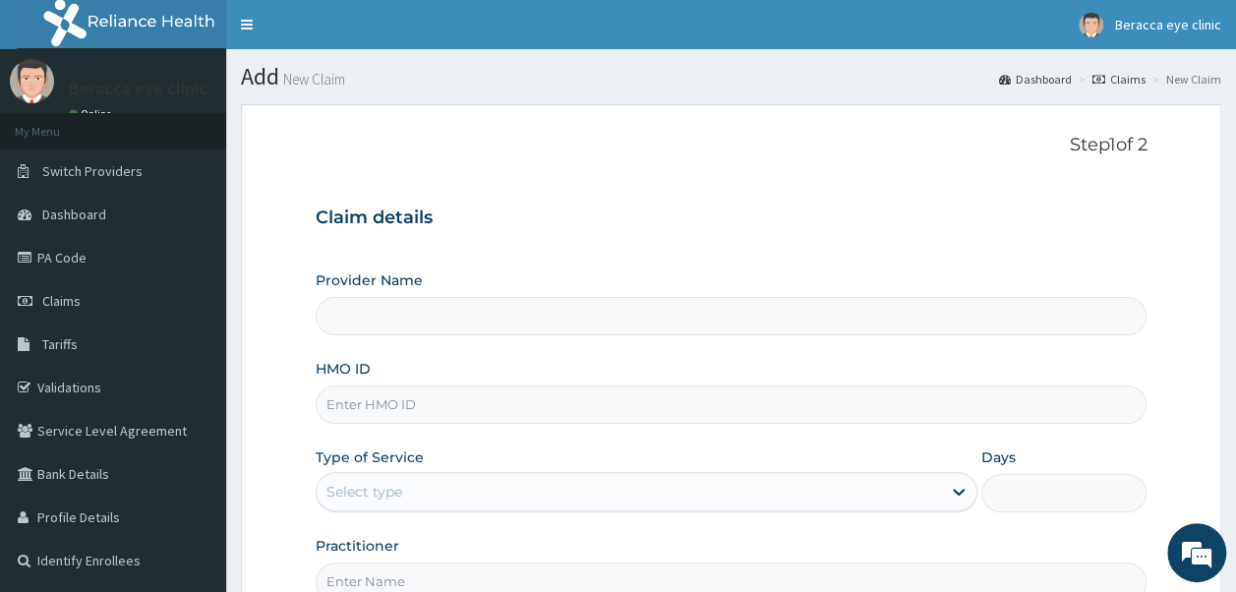
click at [472, 411] on input "HMO ID" at bounding box center [732, 405] width 832 height 38
type input "Beracca Eye Clinic Limited- [GEOGRAPHIC_DATA]"
click at [472, 411] on input "HMO ID" at bounding box center [732, 405] width 832 height 38
type input "KAY/10084/D"
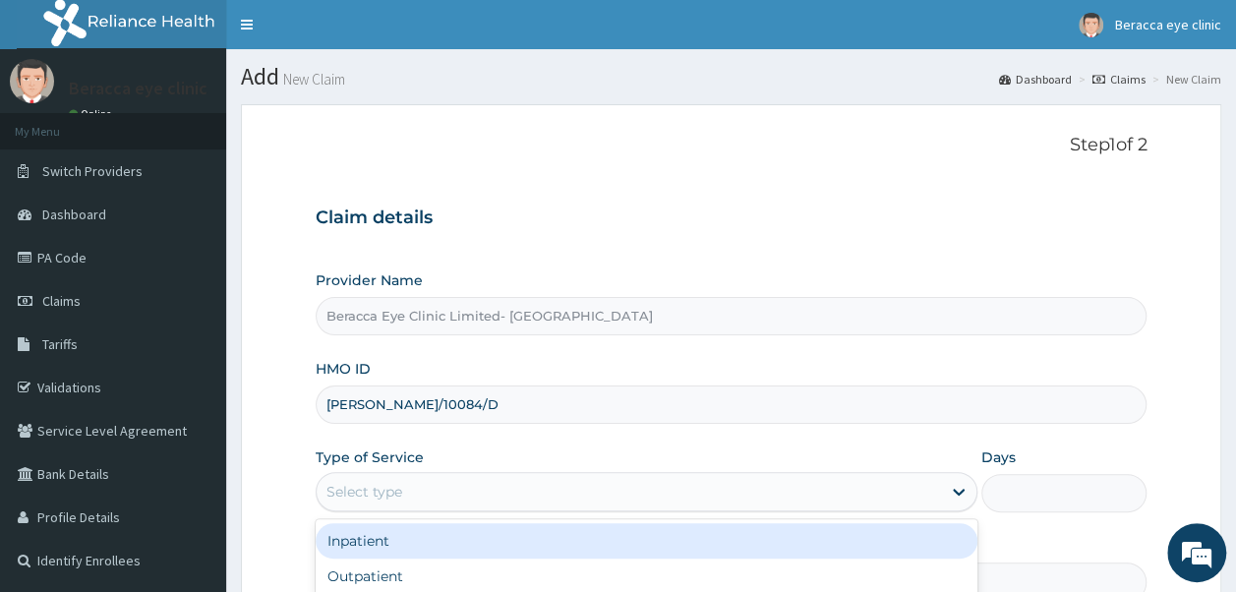
click at [386, 482] on div "Select type" at bounding box center [364, 492] width 76 height 20
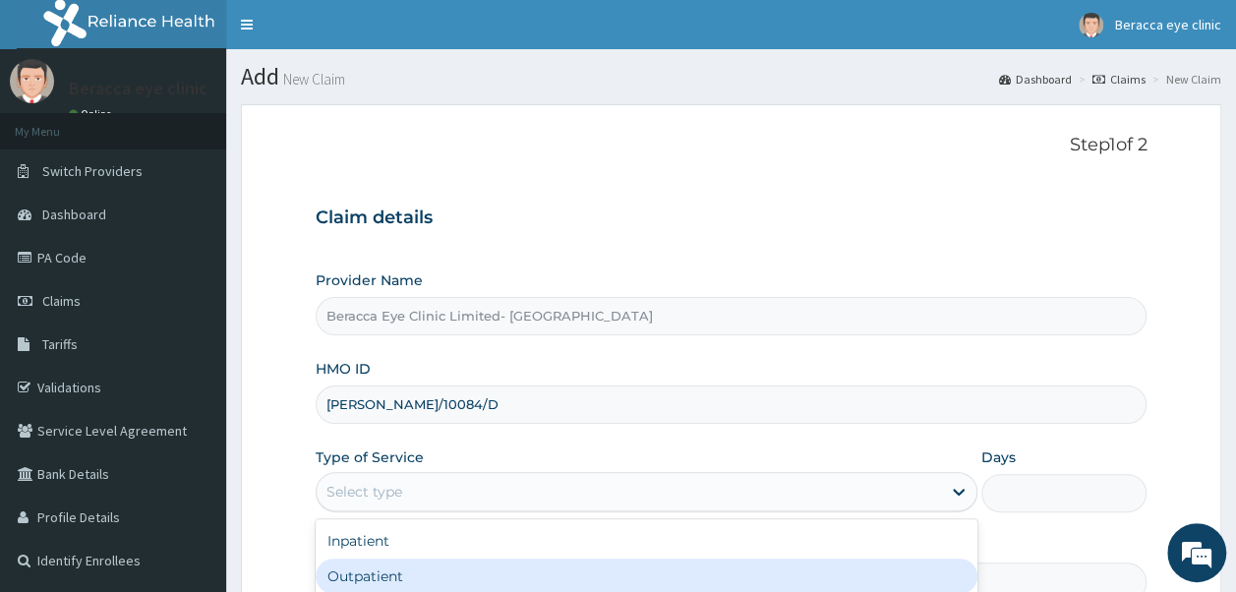
click at [398, 586] on div "Outpatient" at bounding box center [647, 576] width 662 height 35
type input "1"
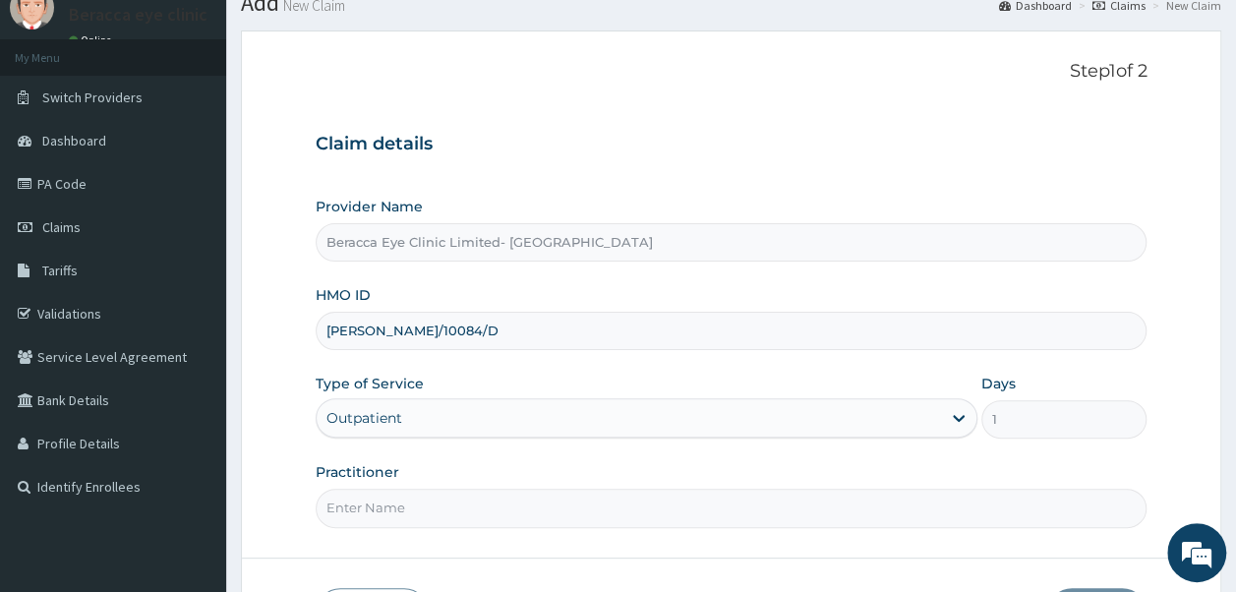
scroll to position [136, 0]
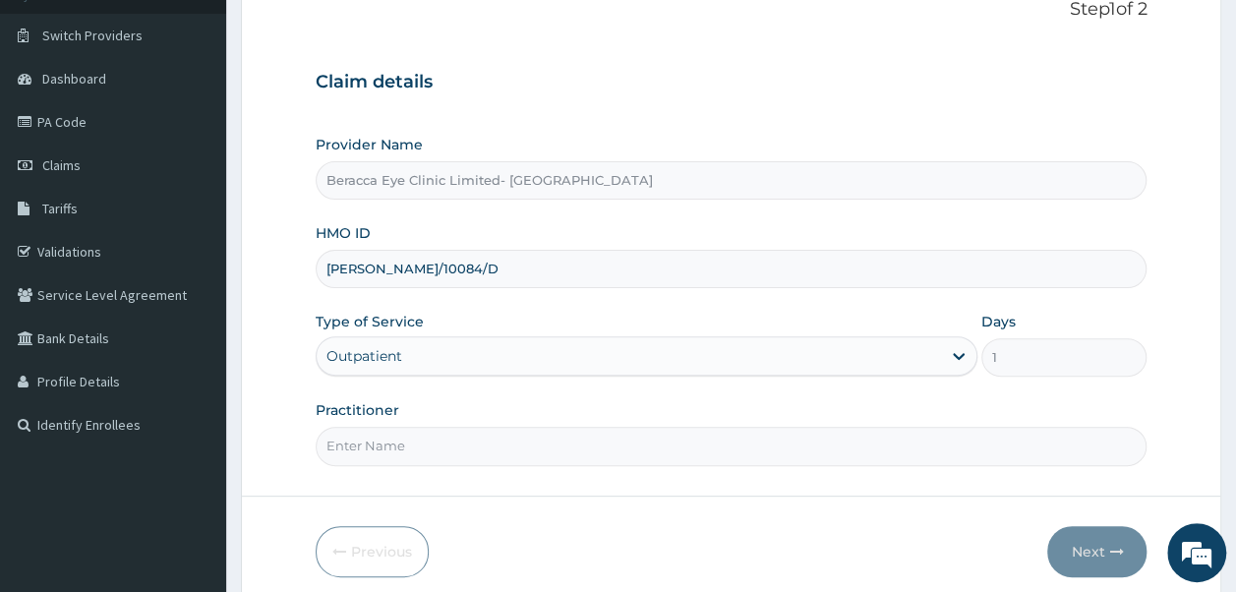
click at [523, 445] on input "Practitioner" at bounding box center [732, 446] width 832 height 38
type input "Dr. GAIL"
click at [1098, 546] on button "Next" at bounding box center [1096, 551] width 99 height 51
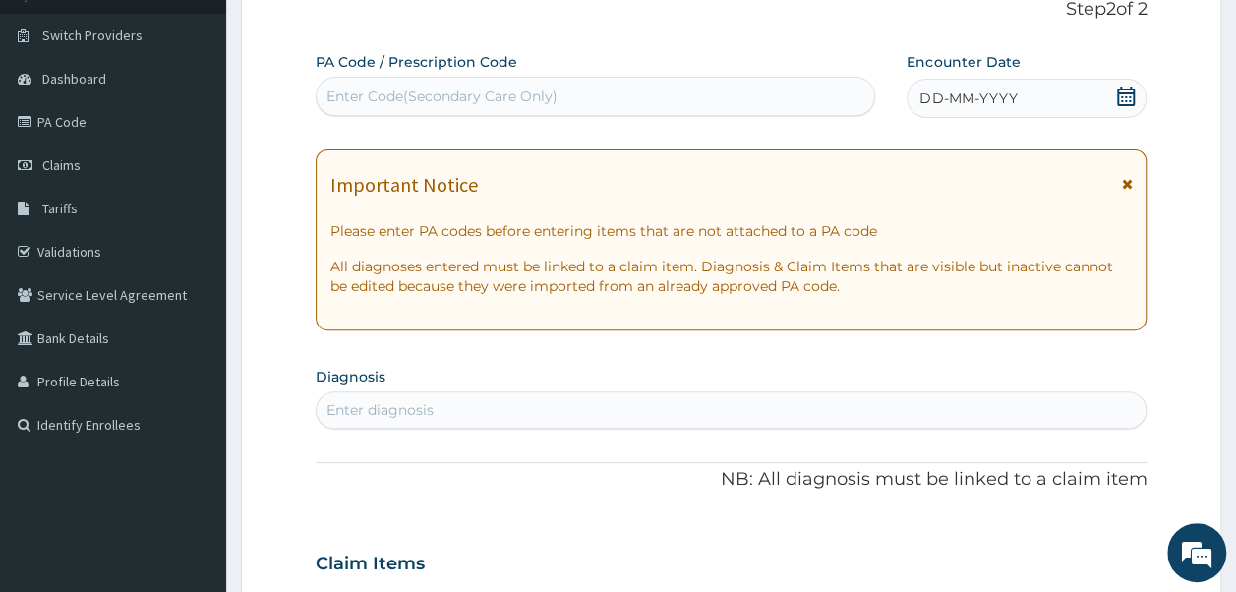
click at [653, 89] on div "Enter Code(Secondary Care Only)" at bounding box center [596, 96] width 559 height 31
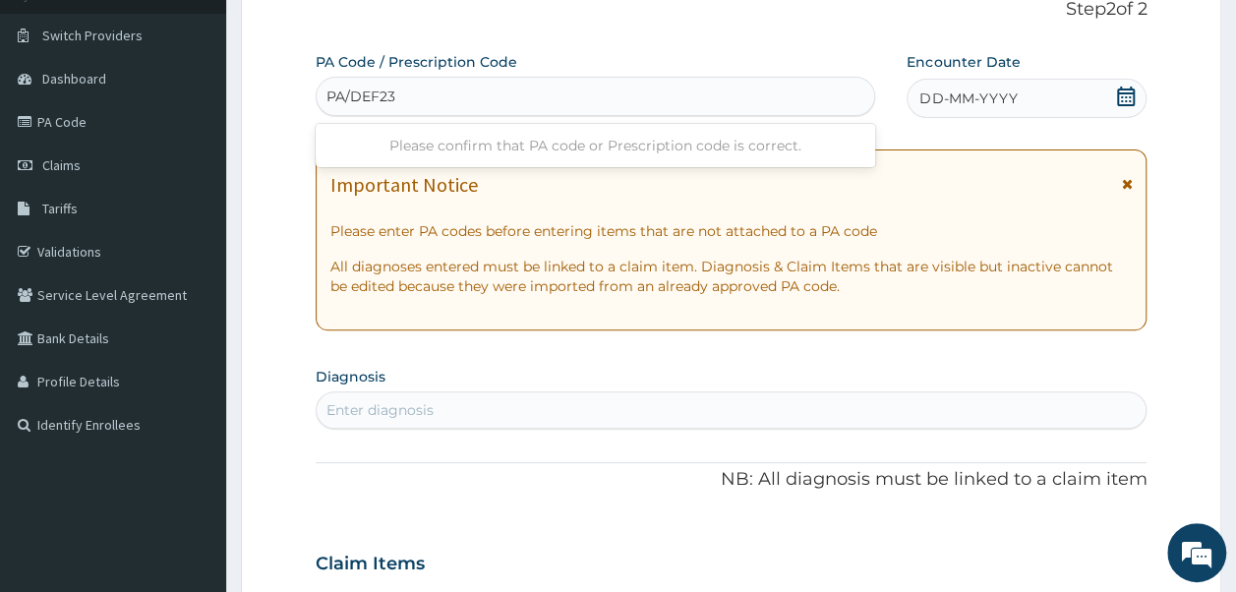
type input "PA/DEF237"
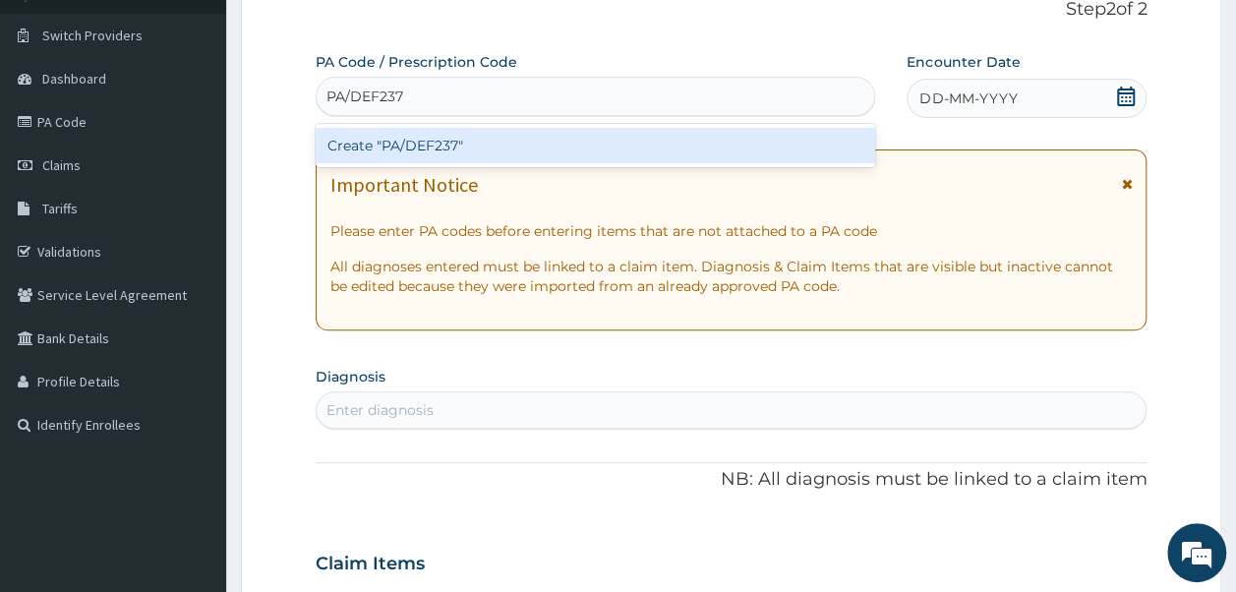
click at [697, 134] on div "Create "PA/DEF237"" at bounding box center [596, 145] width 561 height 35
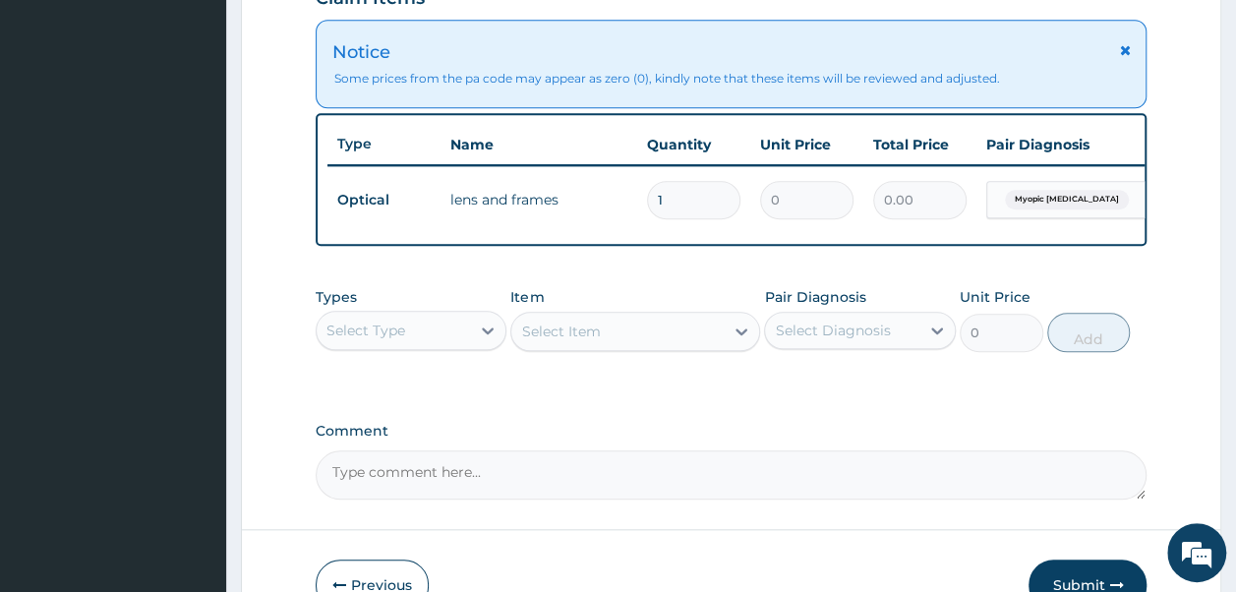
scroll to position [709, 0]
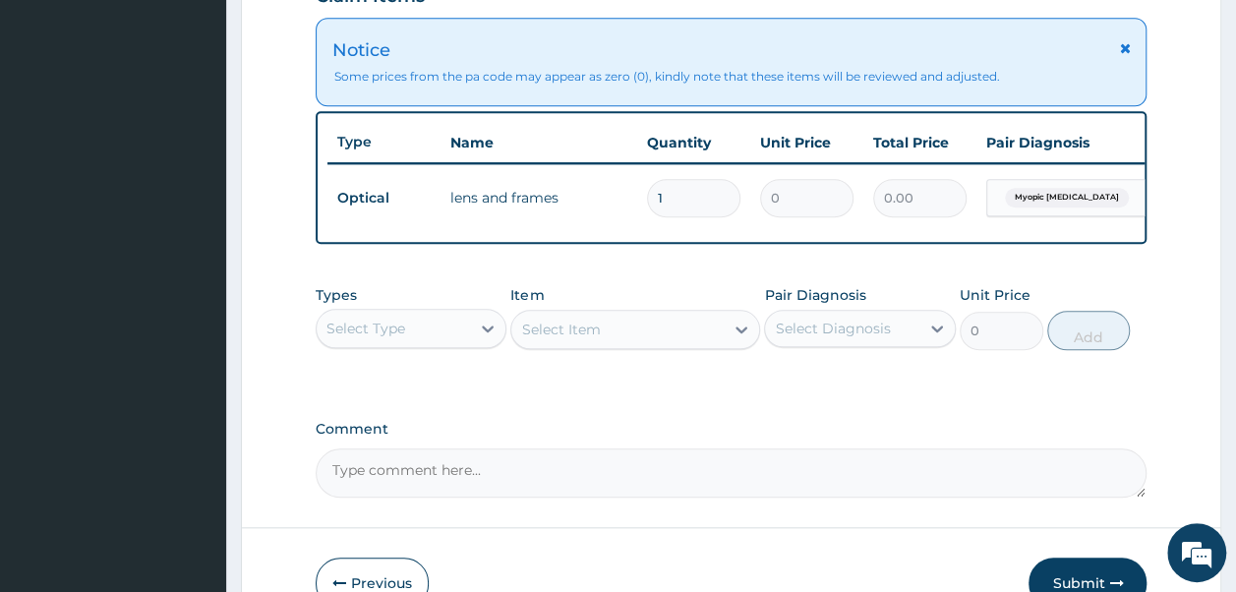
click at [400, 476] on textarea "Comment" at bounding box center [732, 472] width 832 height 49
type textarea "LENS AND FRAME 40000"
click at [1070, 579] on button "Submit" at bounding box center [1088, 583] width 118 height 51
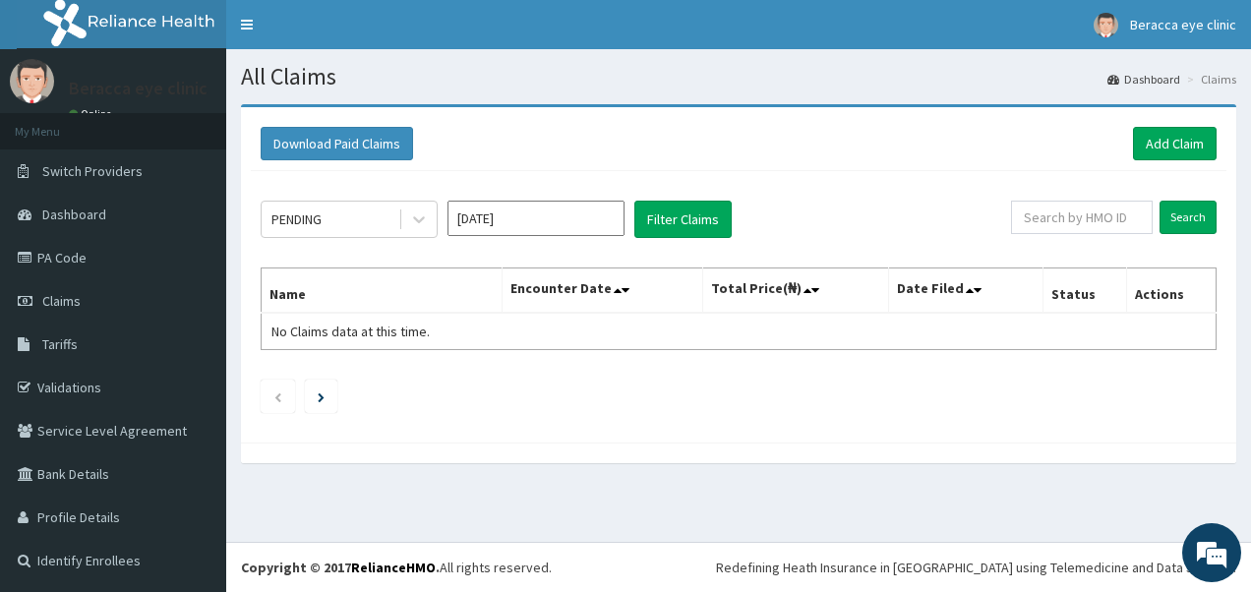
click at [526, 211] on input "[DATE]" at bounding box center [535, 218] width 177 height 35
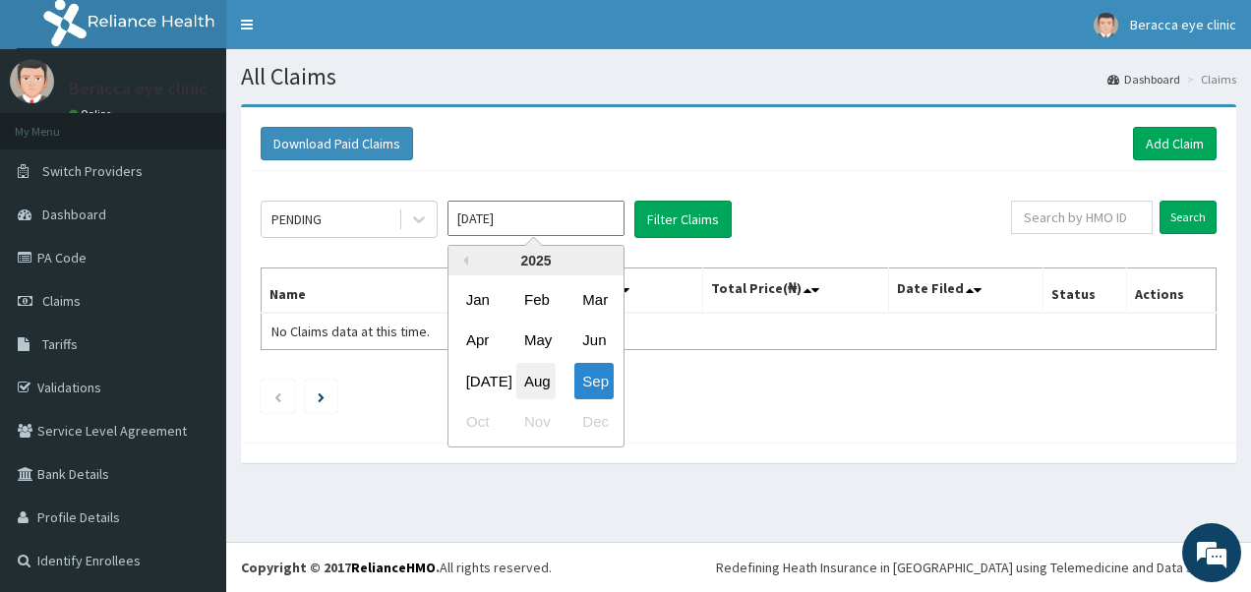
click at [525, 379] on div "Aug" at bounding box center [535, 381] width 39 height 36
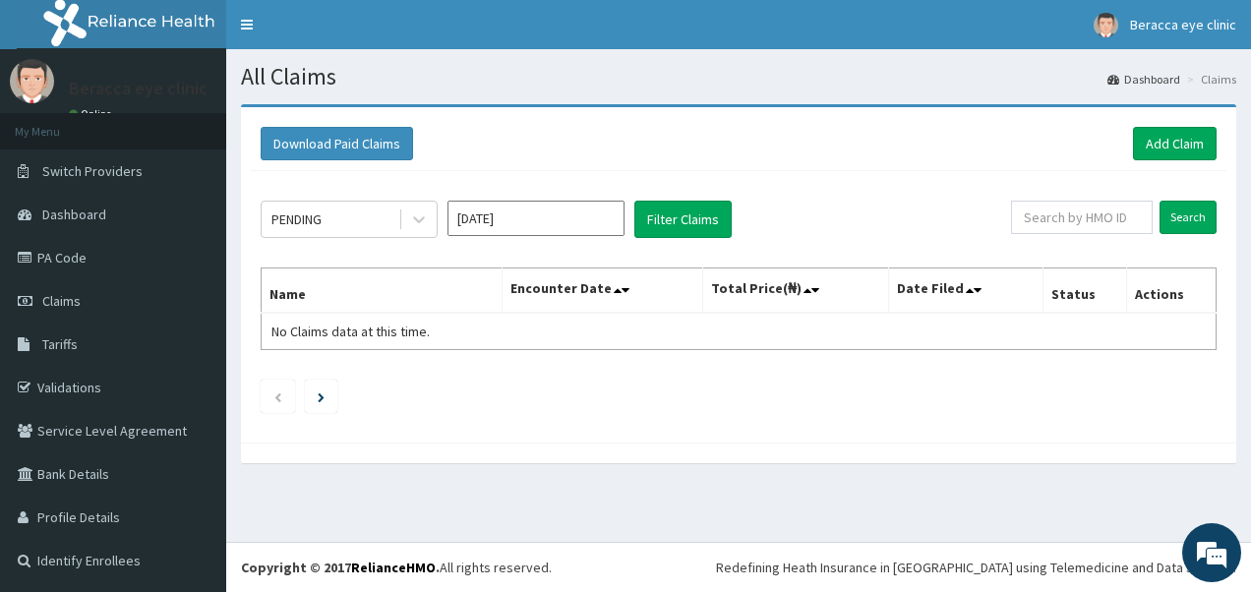
type input "[DATE]"
click at [1182, 139] on link "Add Claim" at bounding box center [1175, 143] width 84 height 33
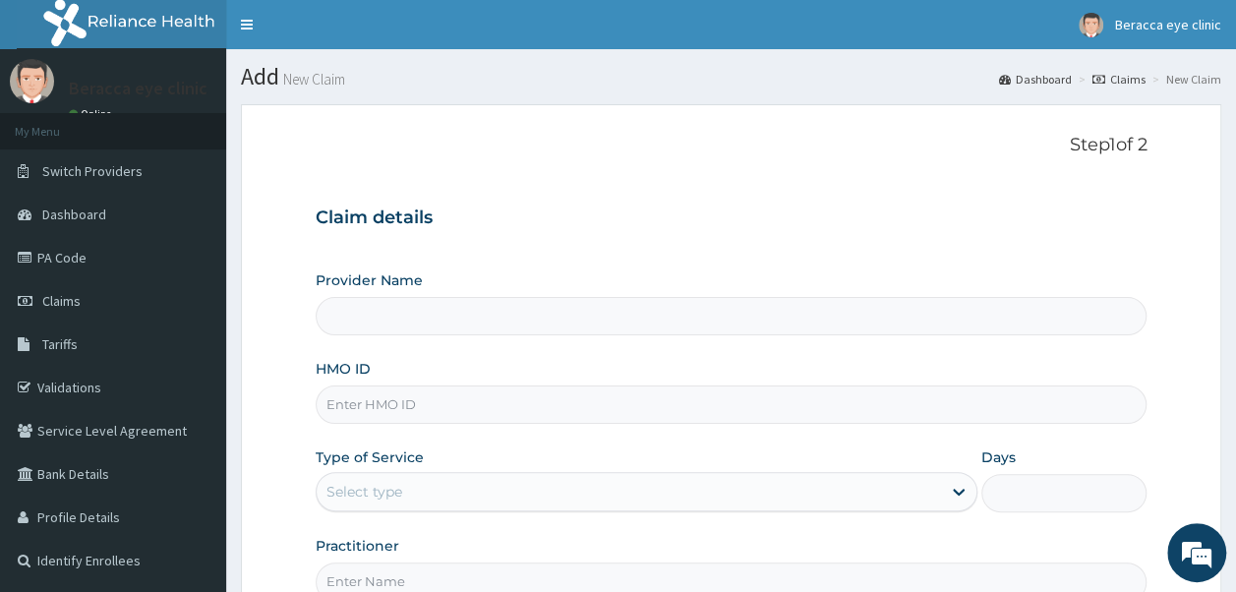
type input "Beracca Eye Clinic Limited- [GEOGRAPHIC_DATA]"
click at [401, 397] on input "HMO ID" at bounding box center [732, 405] width 832 height 38
type input "ERM/10028/A"
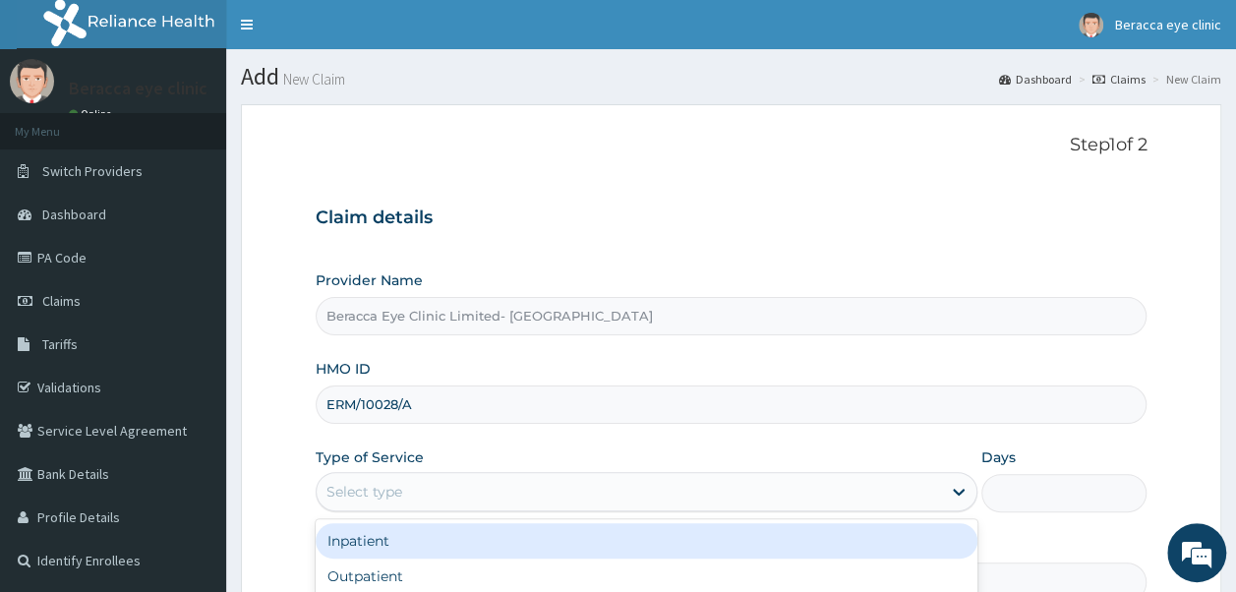
click at [421, 492] on div "Select type" at bounding box center [629, 491] width 624 height 31
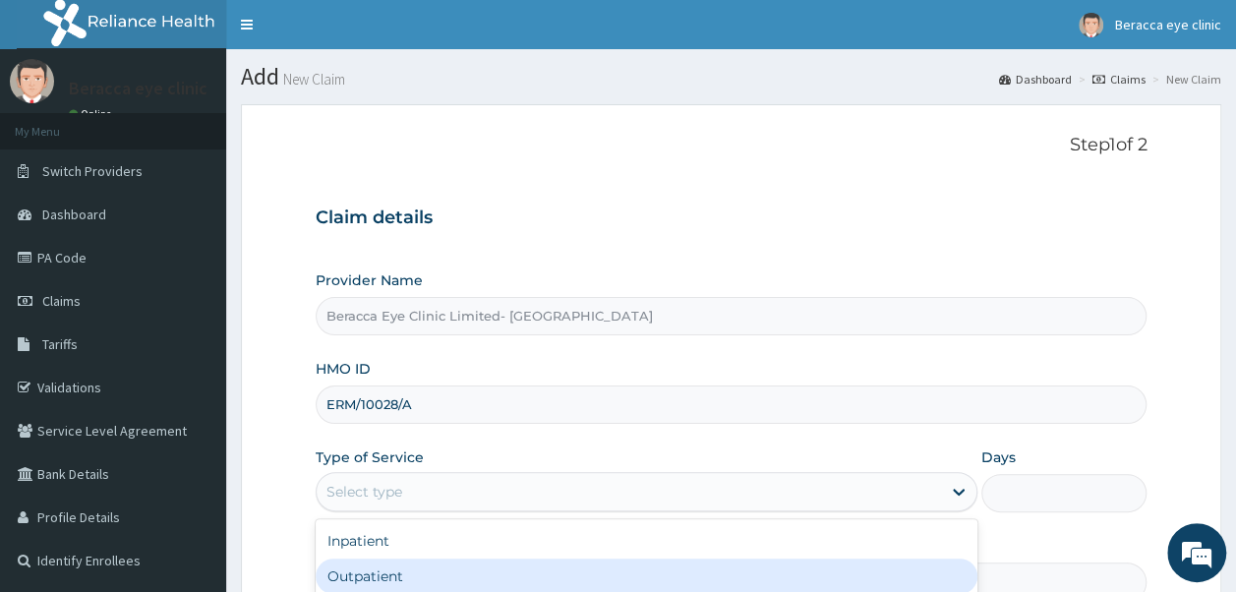
click at [390, 582] on div "Outpatient" at bounding box center [647, 576] width 662 height 35
type input "1"
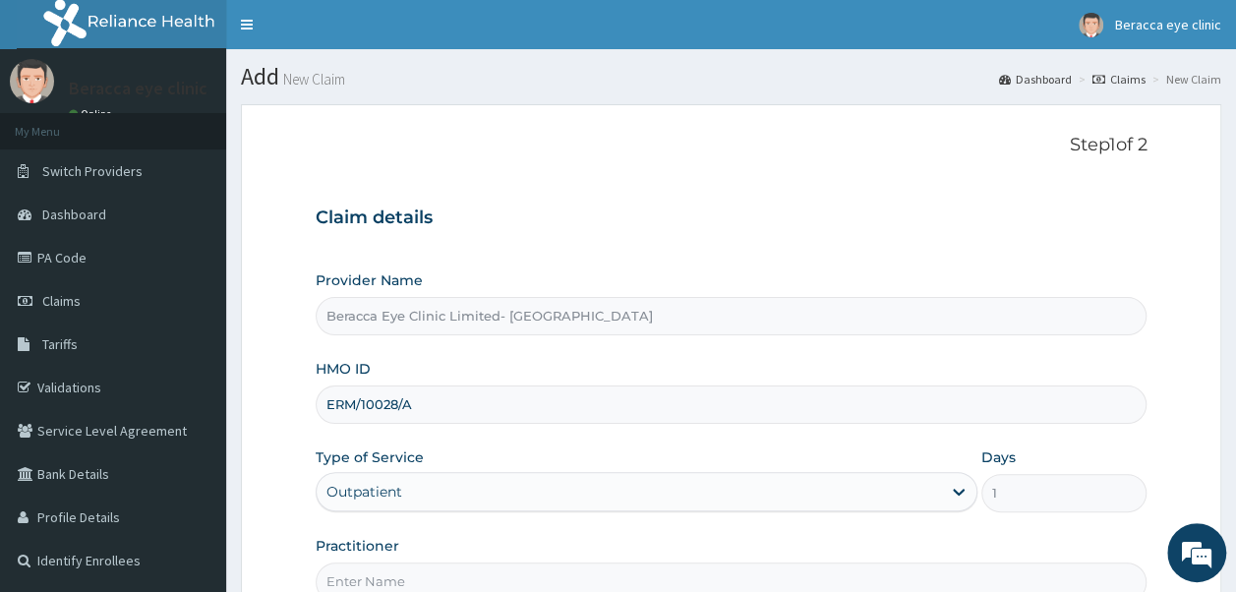
click at [399, 578] on input "Practitioner" at bounding box center [732, 582] width 832 height 38
type input "Dr. GAIL"
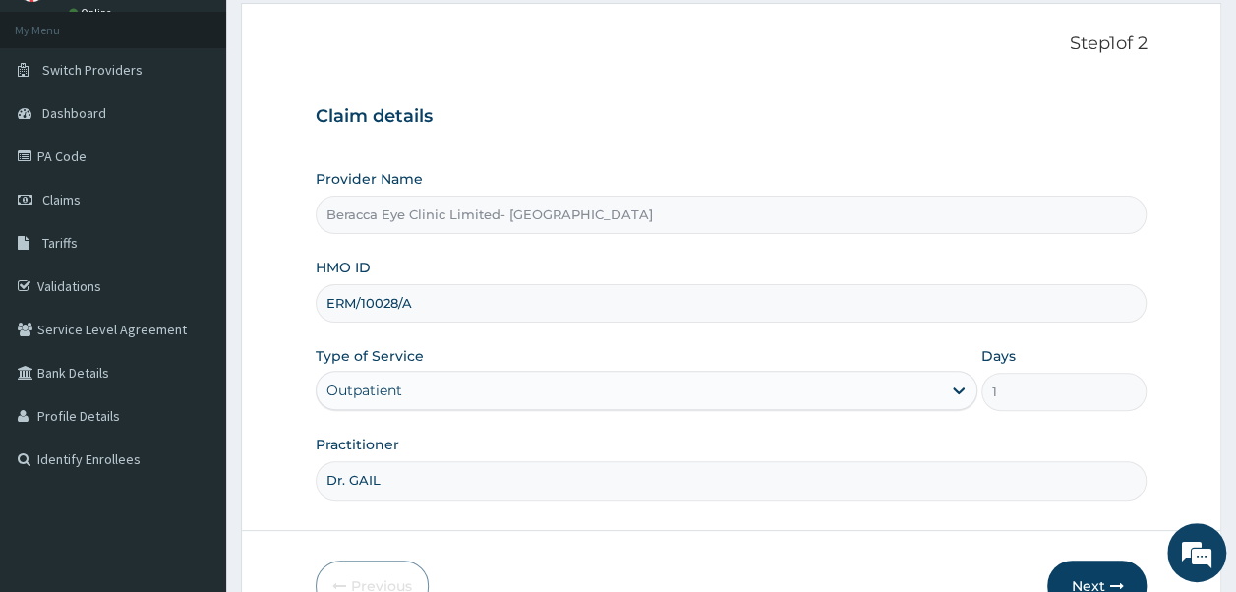
scroll to position [156, 0]
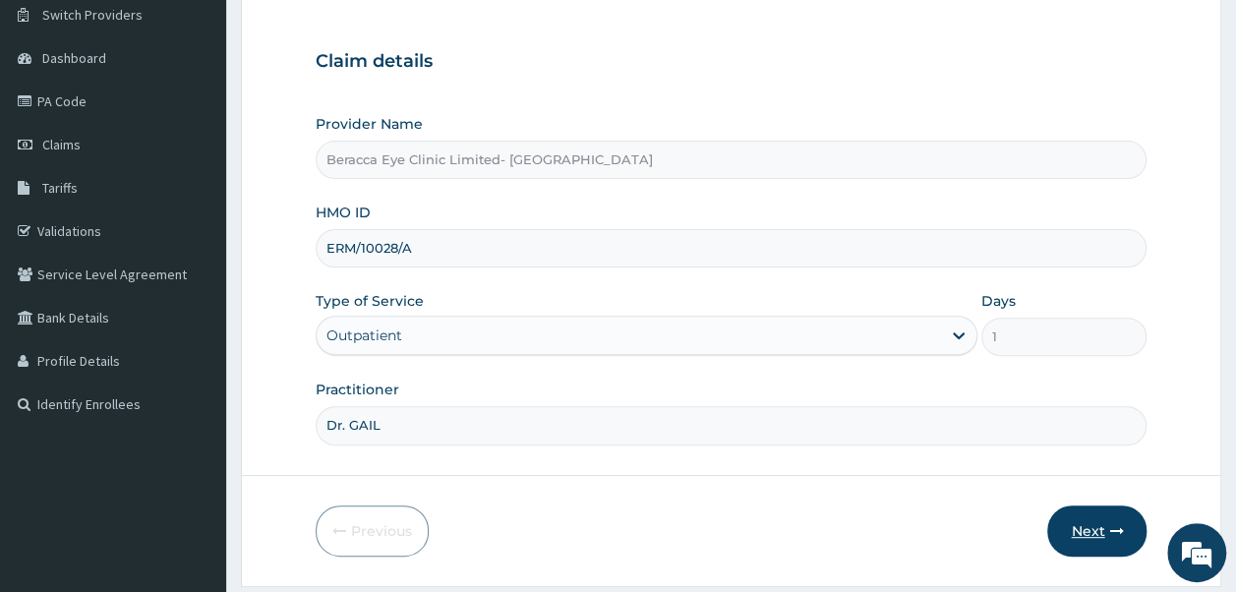
click at [1102, 521] on button "Next" at bounding box center [1096, 530] width 99 height 51
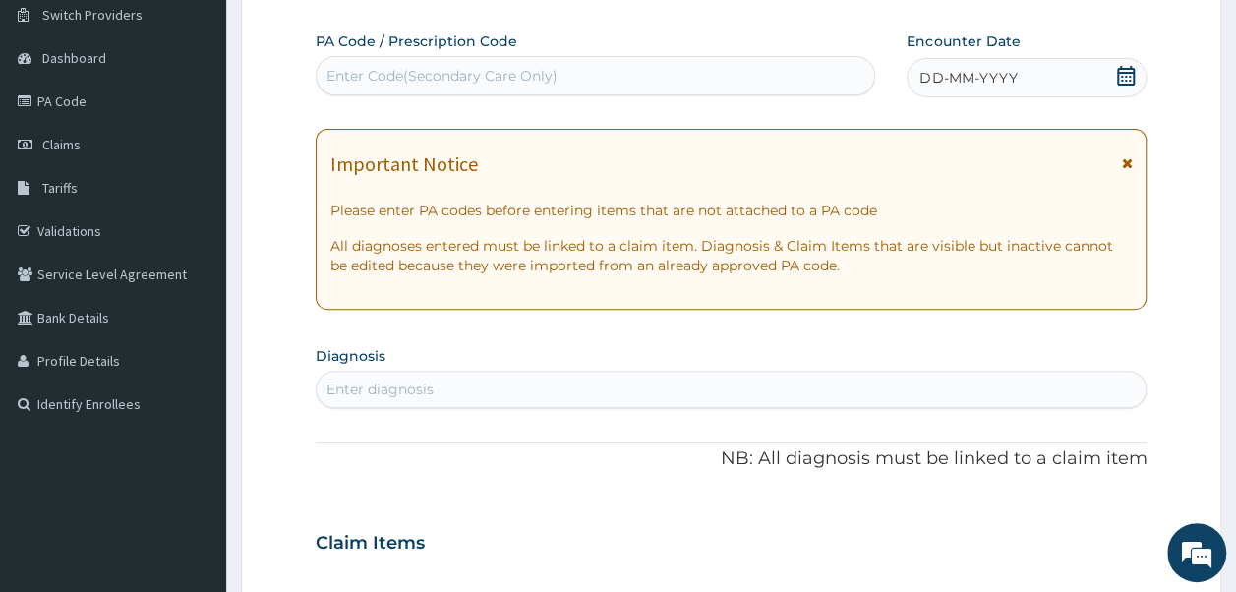
click at [1120, 69] on icon at bounding box center [1126, 76] width 18 height 20
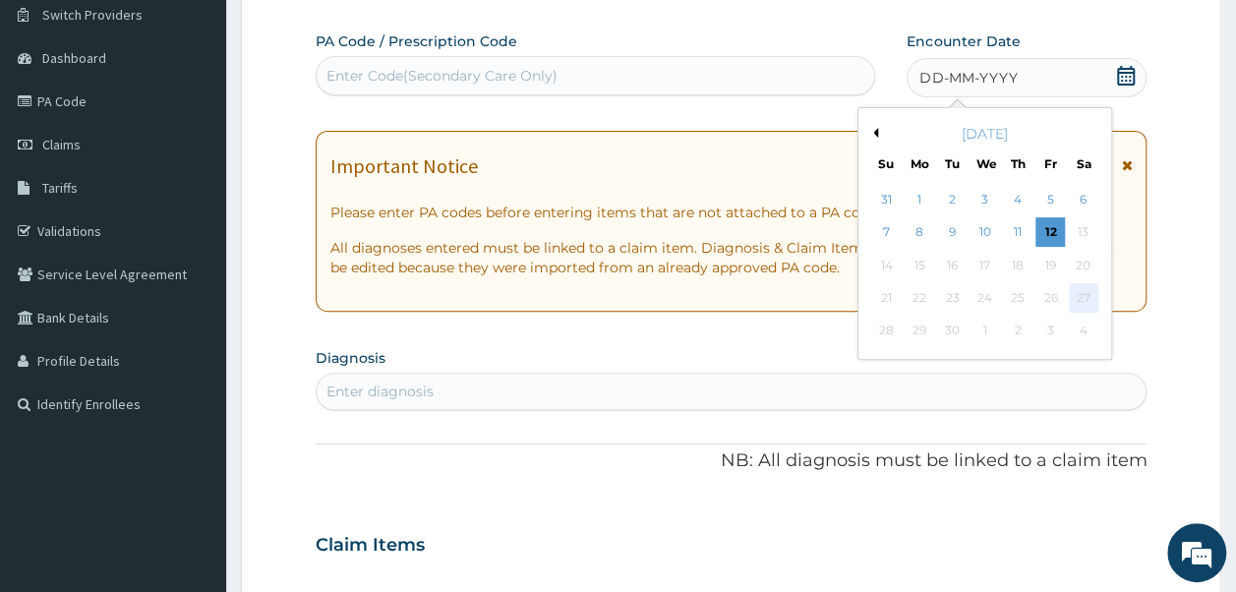
click at [1084, 293] on div "27" at bounding box center [1084, 298] width 30 height 30
click at [877, 128] on div "[DATE]" at bounding box center [984, 134] width 237 height 20
click at [879, 134] on div "[DATE]" at bounding box center [984, 134] width 237 height 20
click at [873, 134] on button "Previous Month" at bounding box center [873, 133] width 10 height 10
click at [1045, 299] on div "22" at bounding box center [1051, 298] width 30 height 30
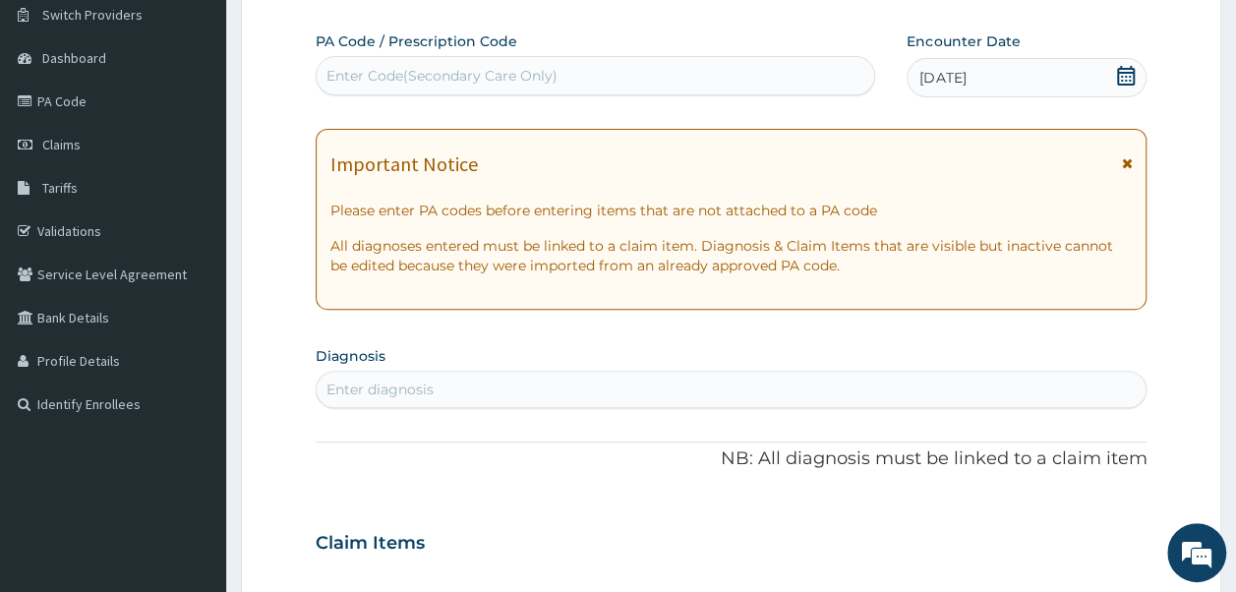
click at [1131, 73] on icon at bounding box center [1126, 76] width 20 height 20
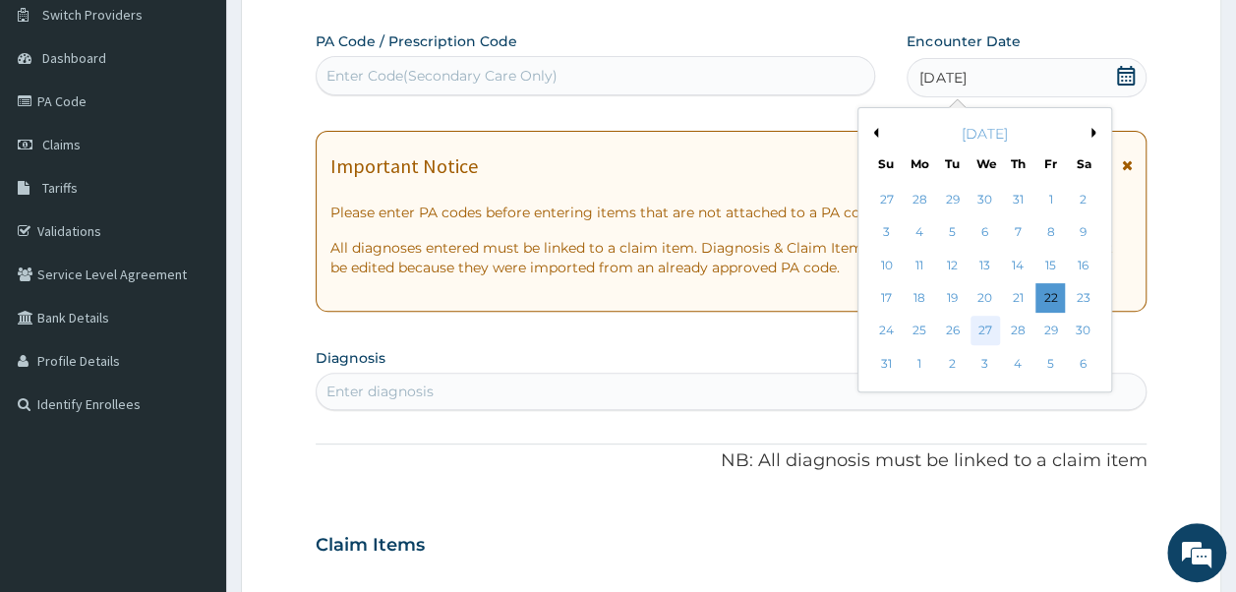
click at [985, 330] on div "27" at bounding box center [986, 332] width 30 height 30
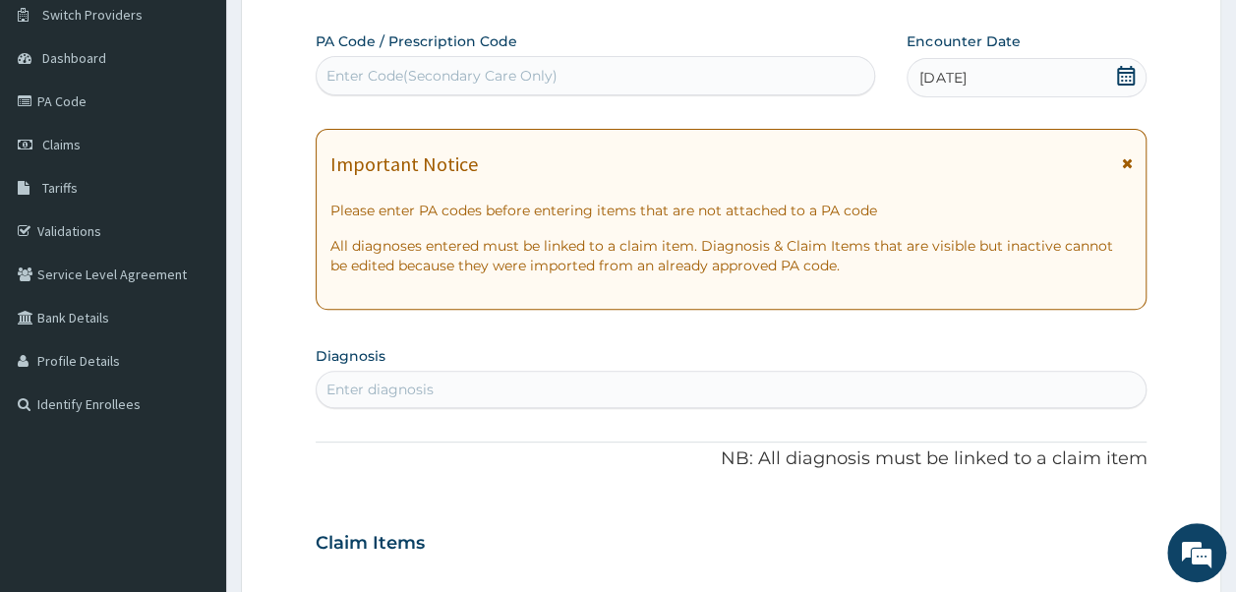
click at [596, 63] on div "Enter Code(Secondary Care Only)" at bounding box center [596, 75] width 559 height 31
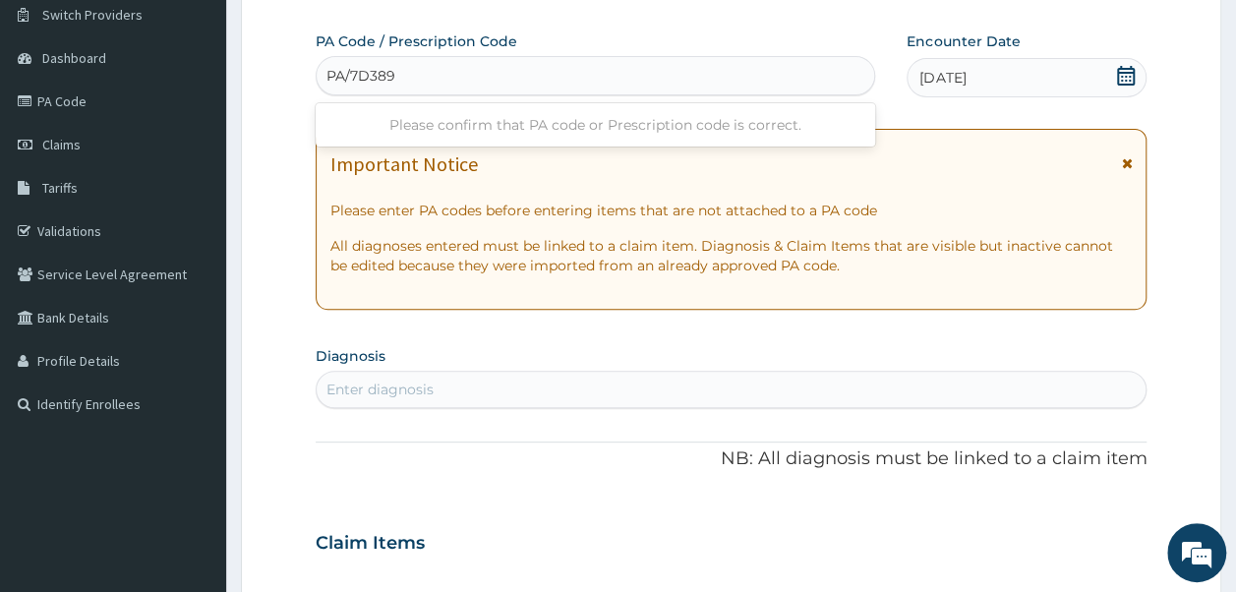
type input "PA/7D3898"
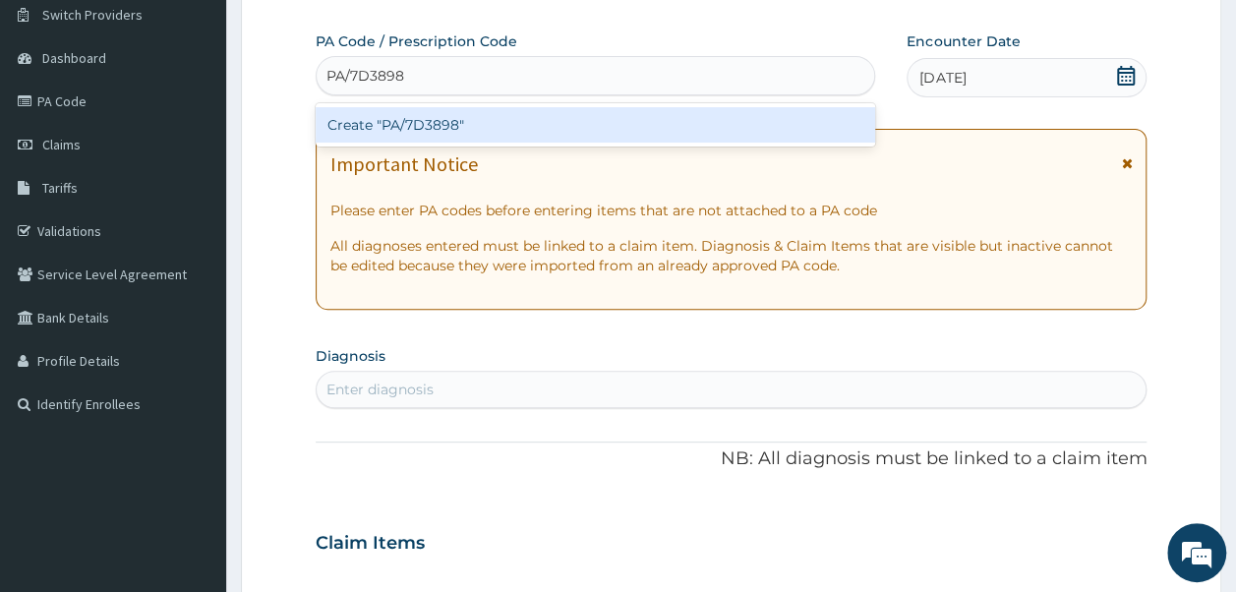
click at [428, 120] on div "Create "PA/7D3898"" at bounding box center [596, 124] width 561 height 35
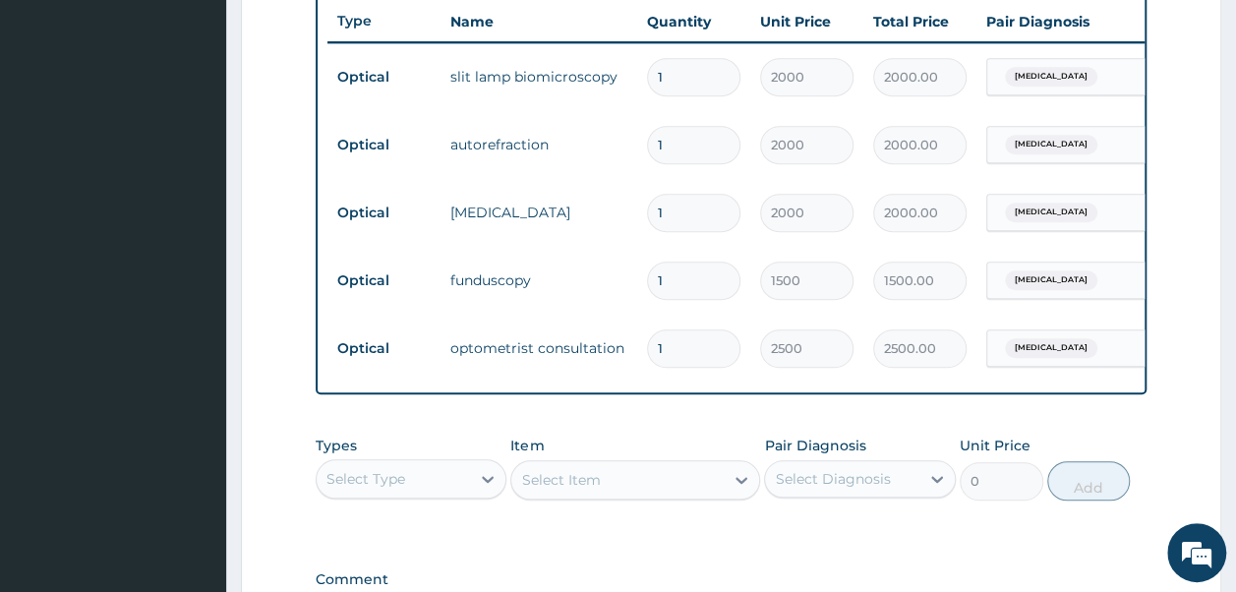
scroll to position [850, 0]
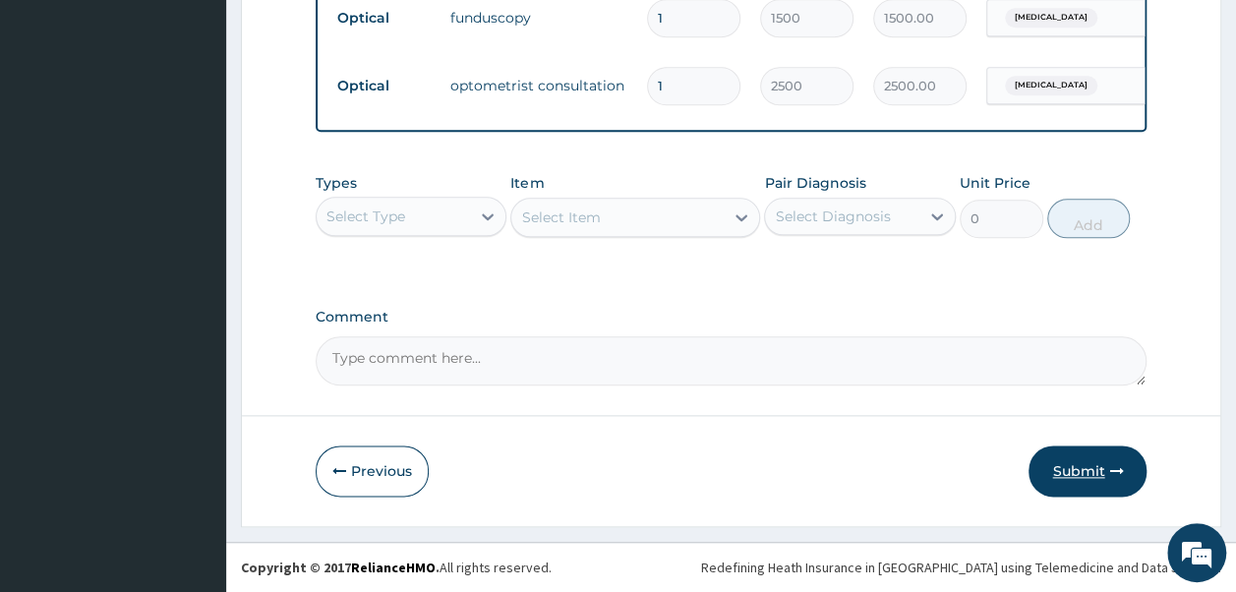
click at [1084, 467] on button "Submit" at bounding box center [1088, 470] width 118 height 51
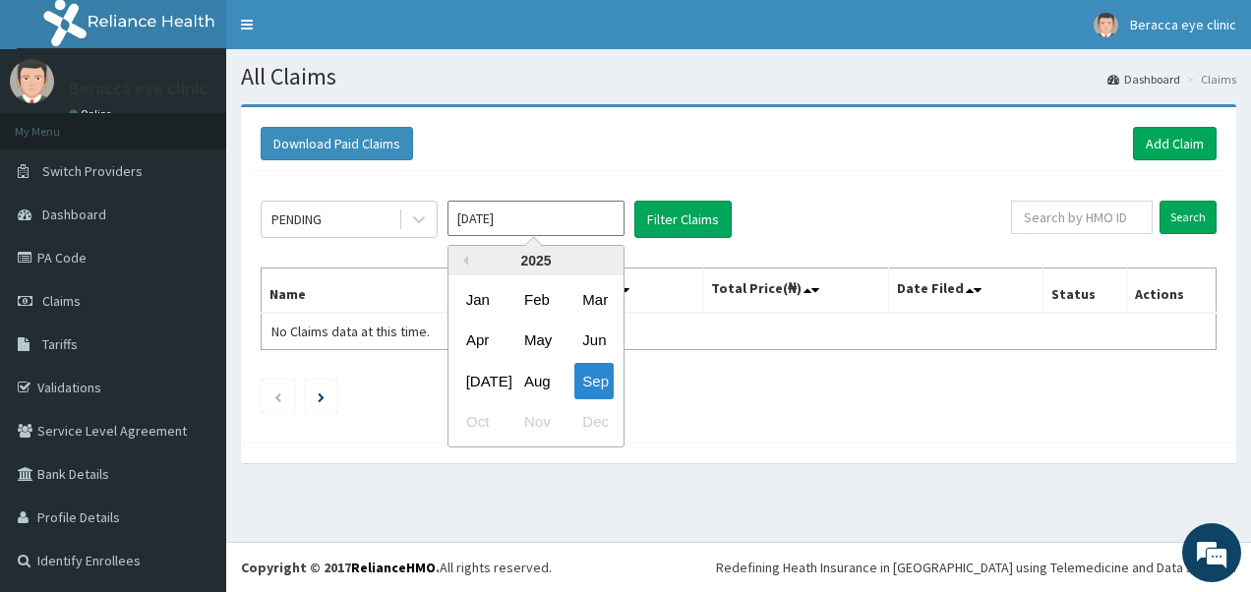
click at [579, 214] on input "[DATE]" at bounding box center [535, 218] width 177 height 35
click at [537, 372] on div "Aug" at bounding box center [535, 381] width 39 height 36
type input "[DATE]"
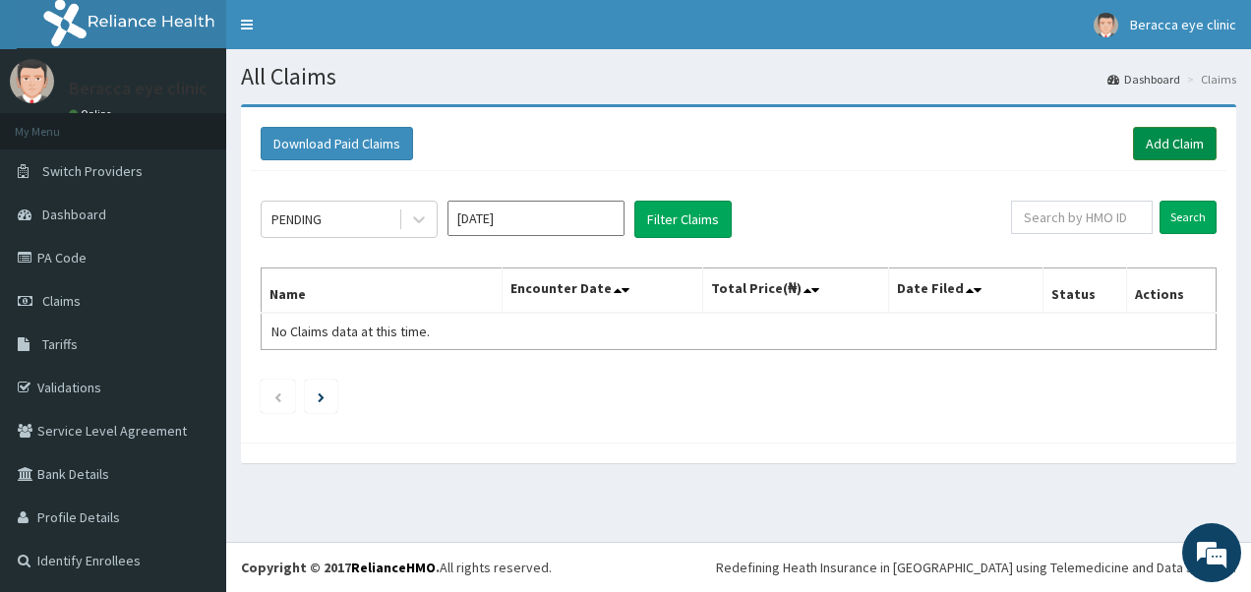
click at [1198, 135] on link "Add Claim" at bounding box center [1175, 143] width 84 height 33
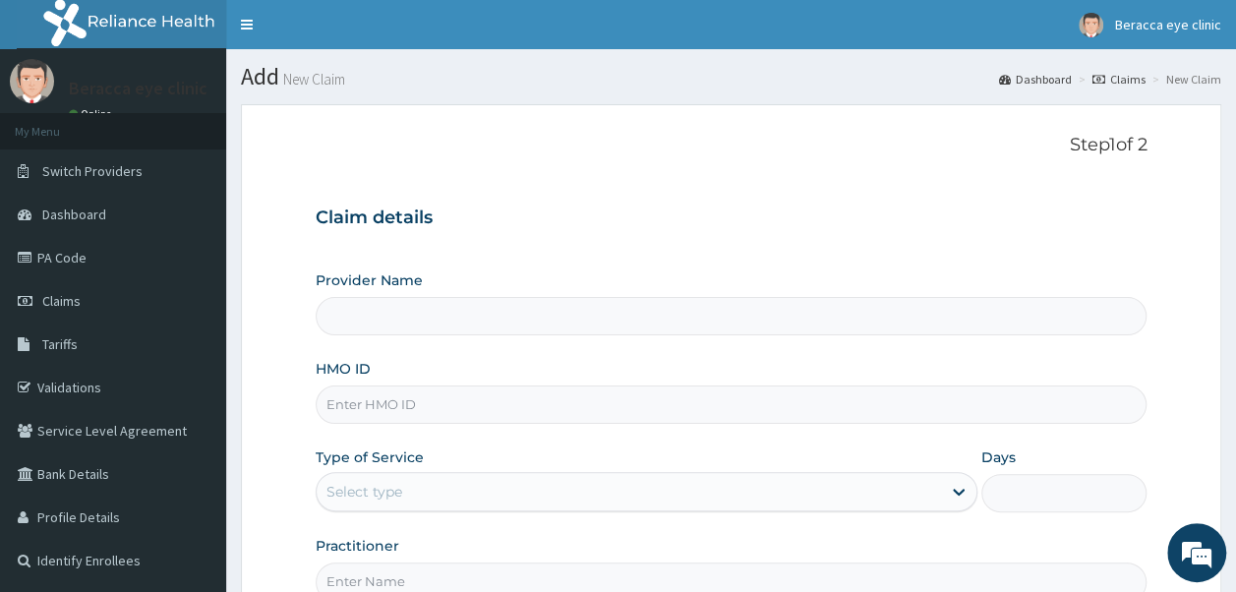
type input "Beracca Eye Clinic Limited- [GEOGRAPHIC_DATA]"
click at [508, 400] on input "HMO ID" at bounding box center [732, 405] width 832 height 38
type input "0"
type input "OIE/10017/A"
click at [382, 493] on div "Select type" at bounding box center [364, 492] width 76 height 20
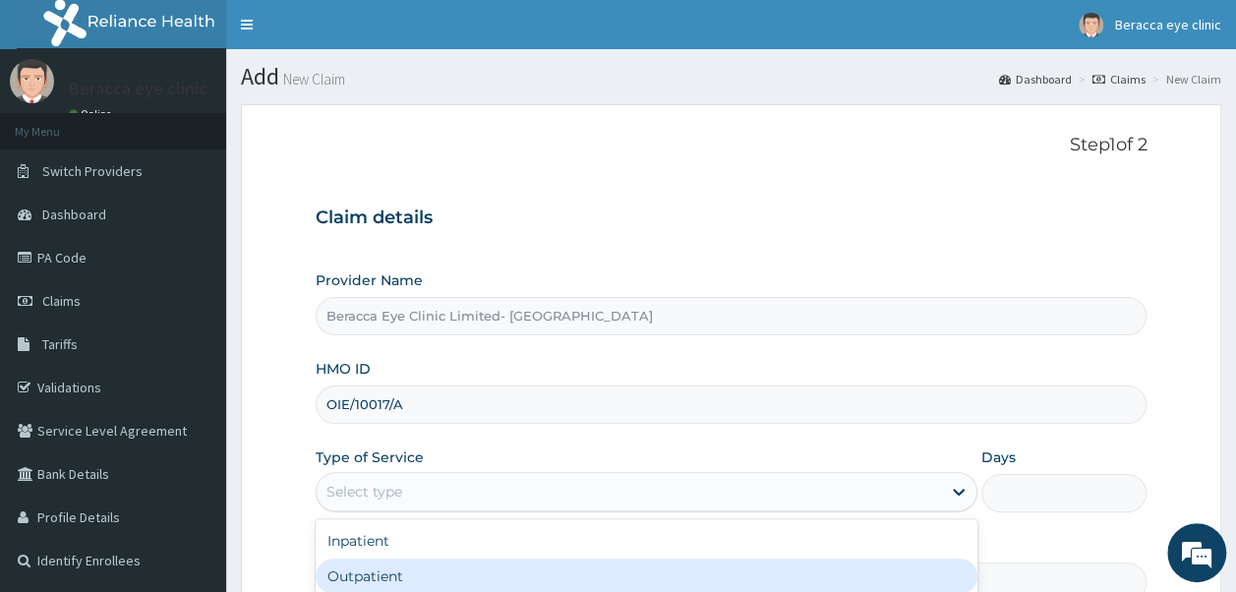
click at [400, 578] on div "Outpatient" at bounding box center [647, 576] width 662 height 35
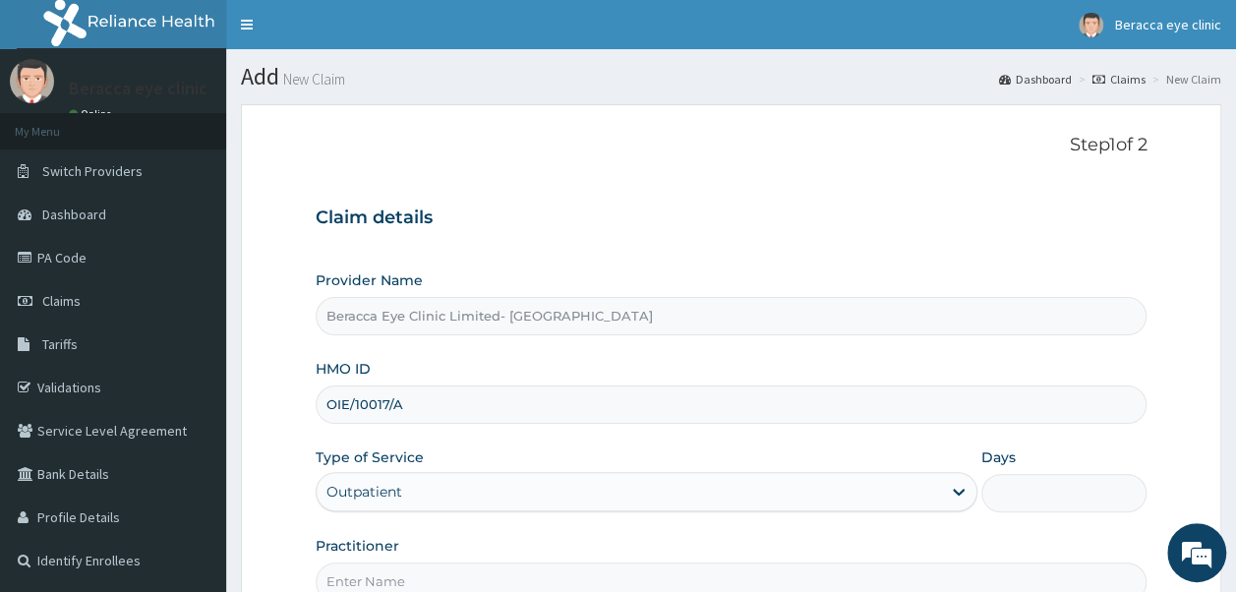
type input "1"
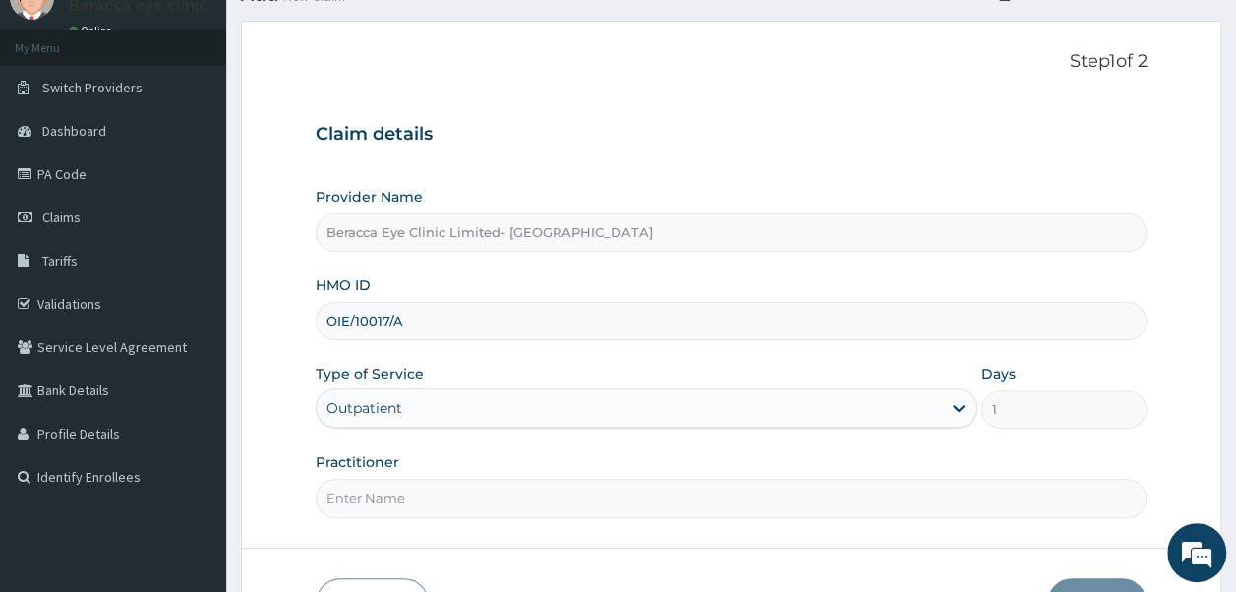
scroll to position [179, 0]
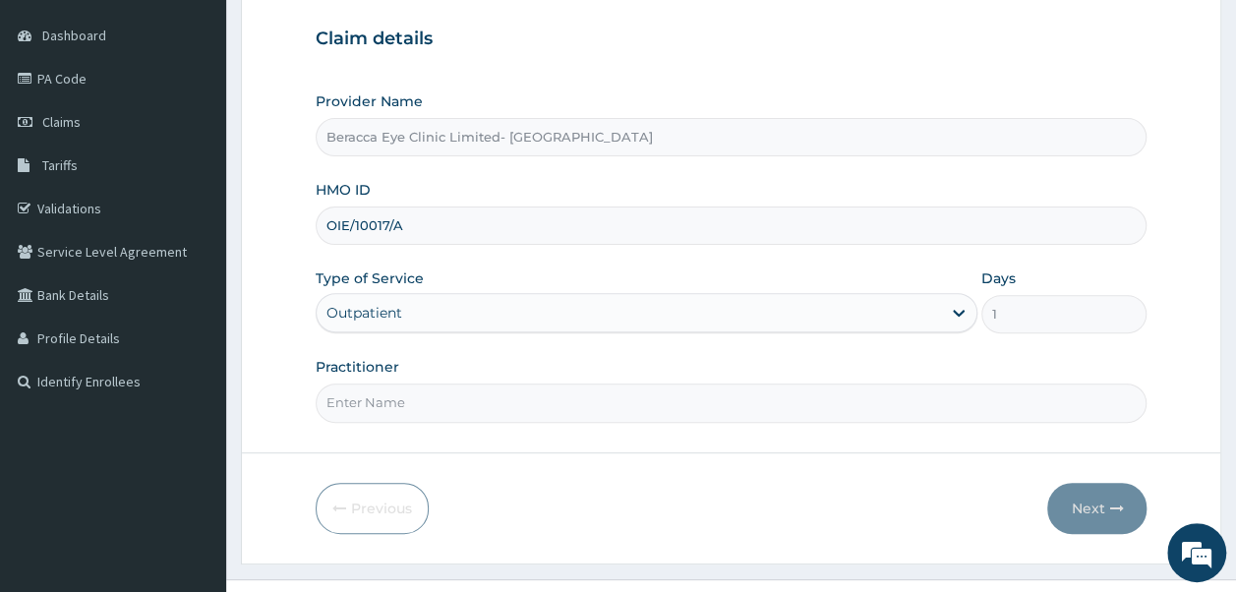
click at [499, 399] on input "Practitioner" at bounding box center [732, 403] width 832 height 38
type input "Dr. GAIL"
click at [1093, 492] on button "Next" at bounding box center [1096, 508] width 99 height 51
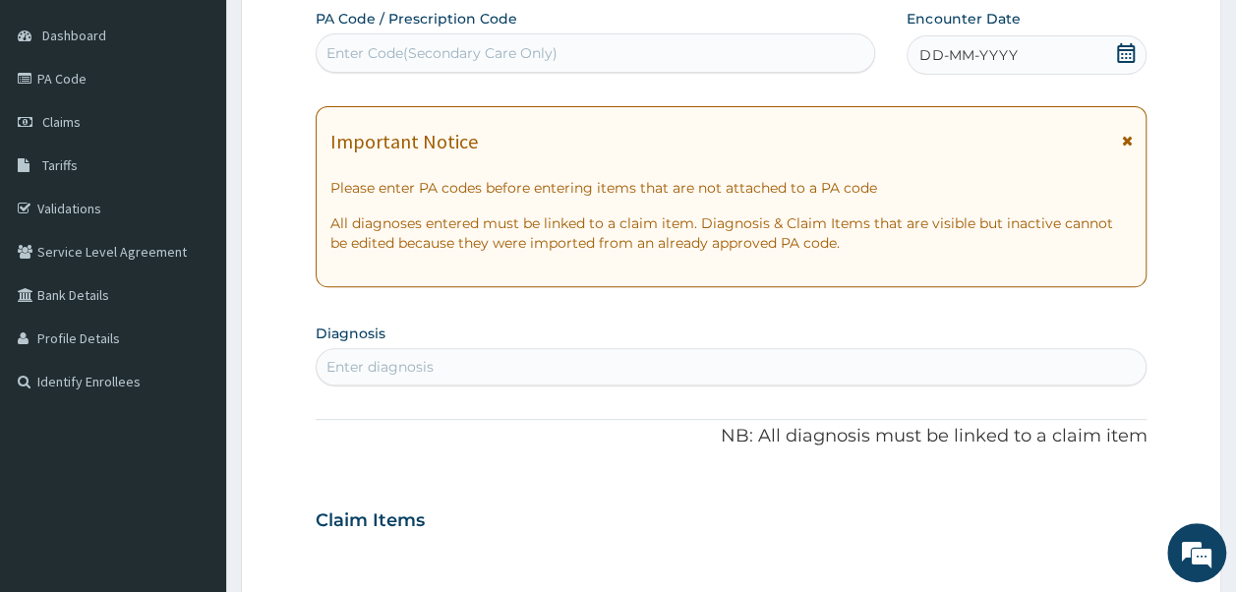
click at [1130, 45] on icon at bounding box center [1126, 53] width 18 height 20
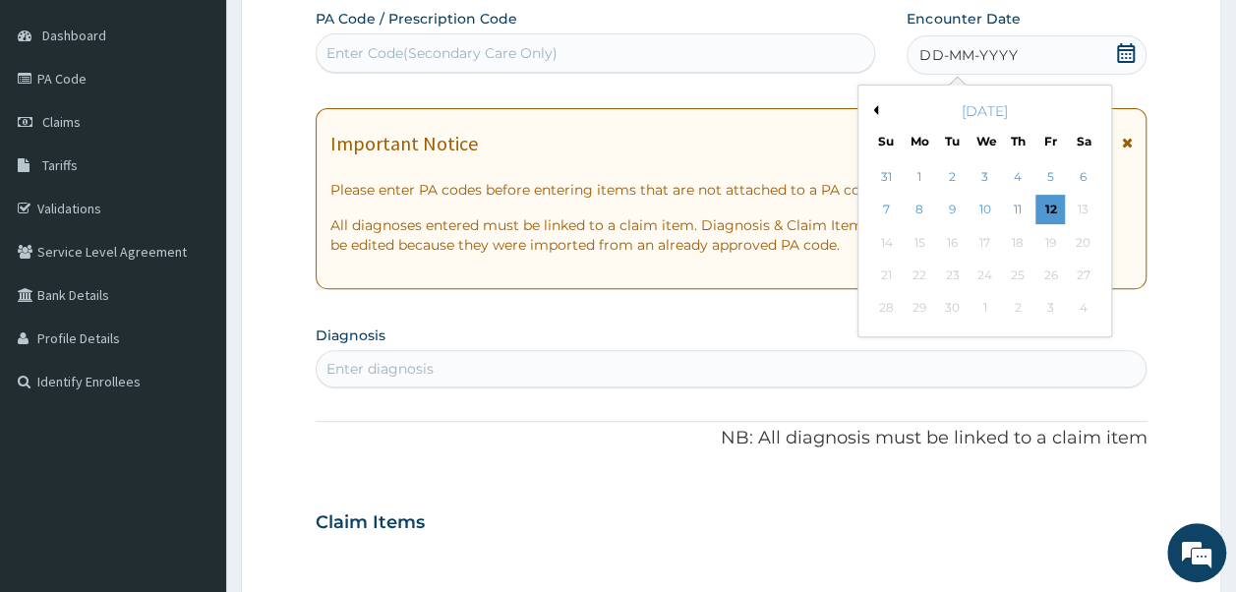
click at [873, 110] on button "Previous Month" at bounding box center [873, 110] width 10 height 10
click at [981, 304] on div "27" at bounding box center [986, 309] width 30 height 30
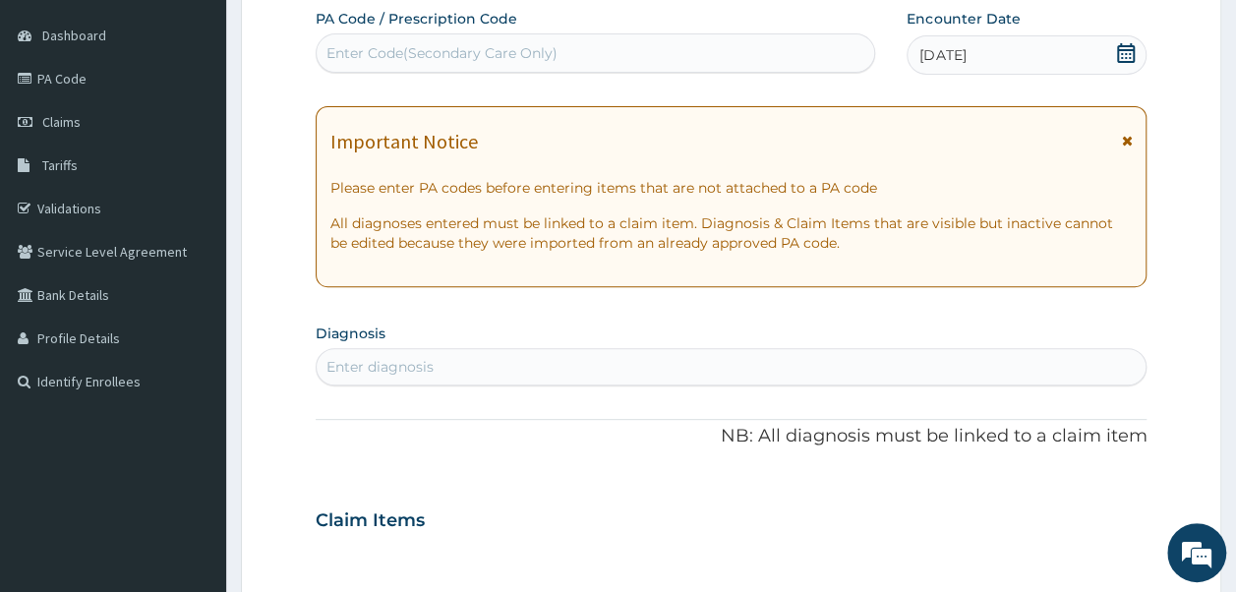
click at [613, 53] on div "Enter Code(Secondary Care Only)" at bounding box center [596, 52] width 559 height 31
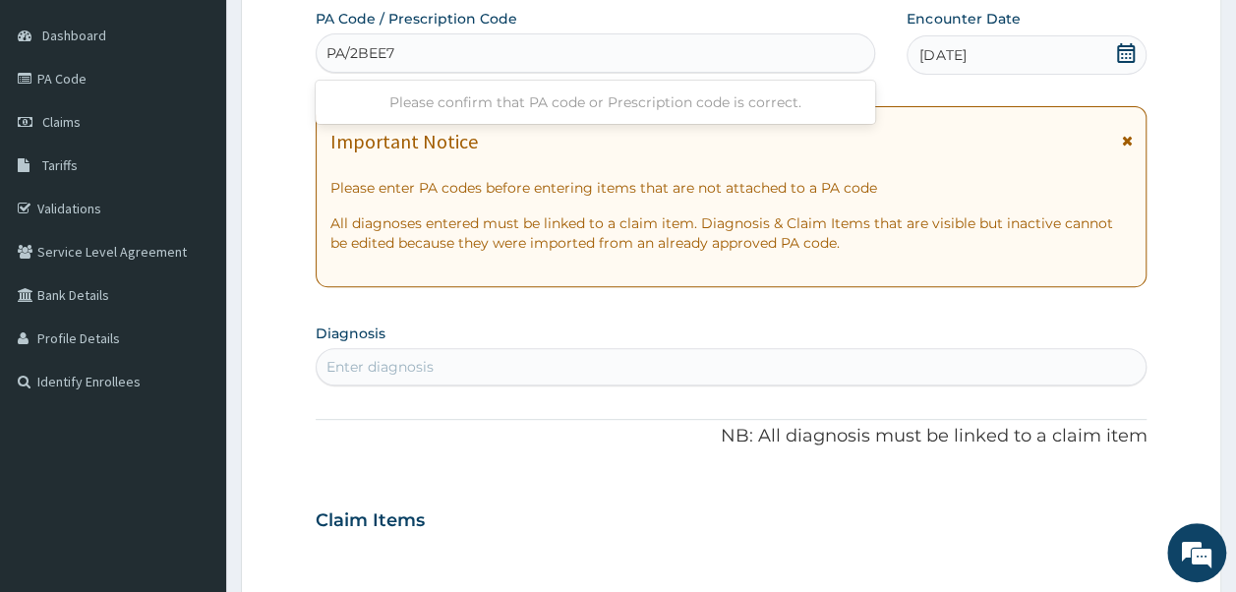
type input "PA/2BEE76"
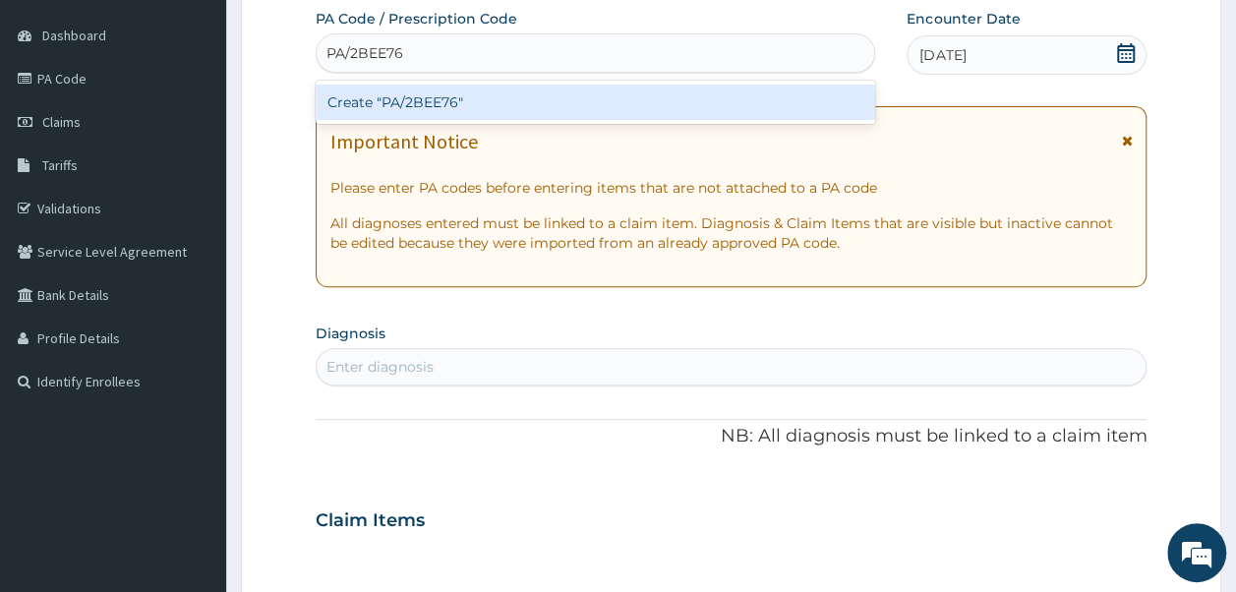
click at [432, 105] on div "Create "PA/2BEE76"" at bounding box center [596, 102] width 561 height 35
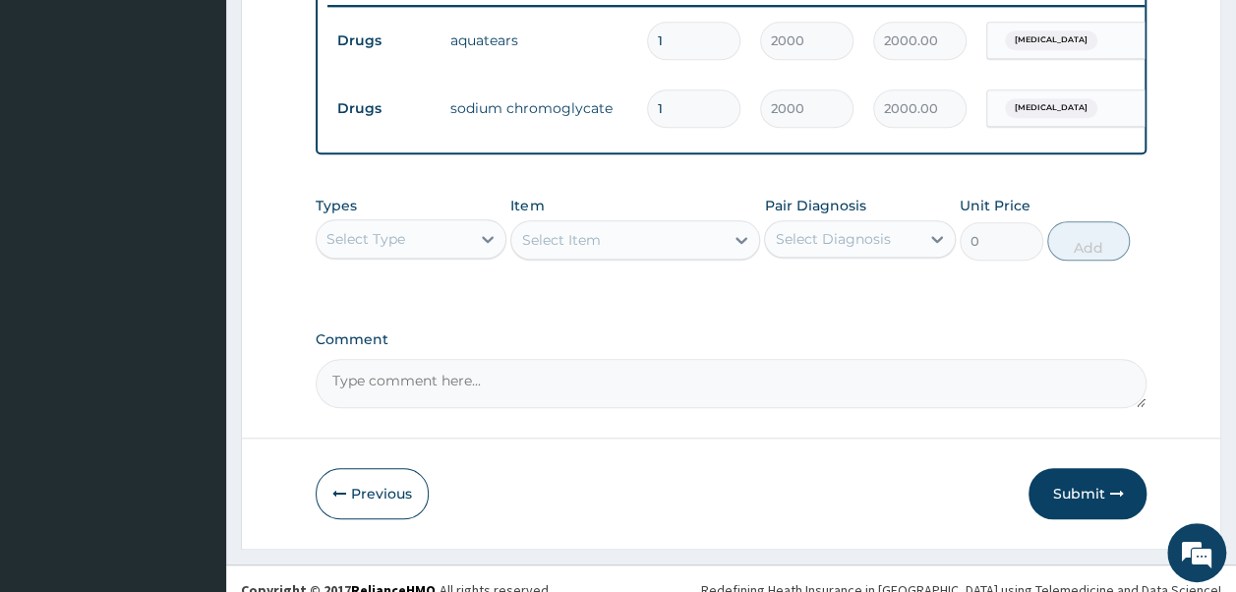
scroll to position [812, 0]
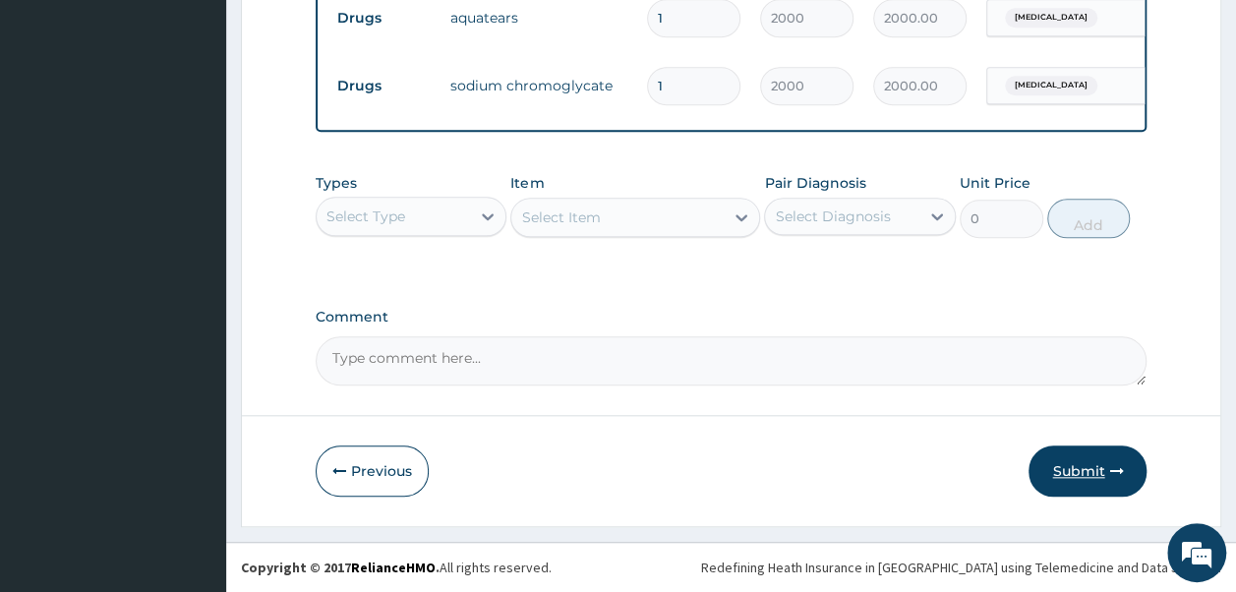
click at [1094, 487] on button "Submit" at bounding box center [1088, 470] width 118 height 51
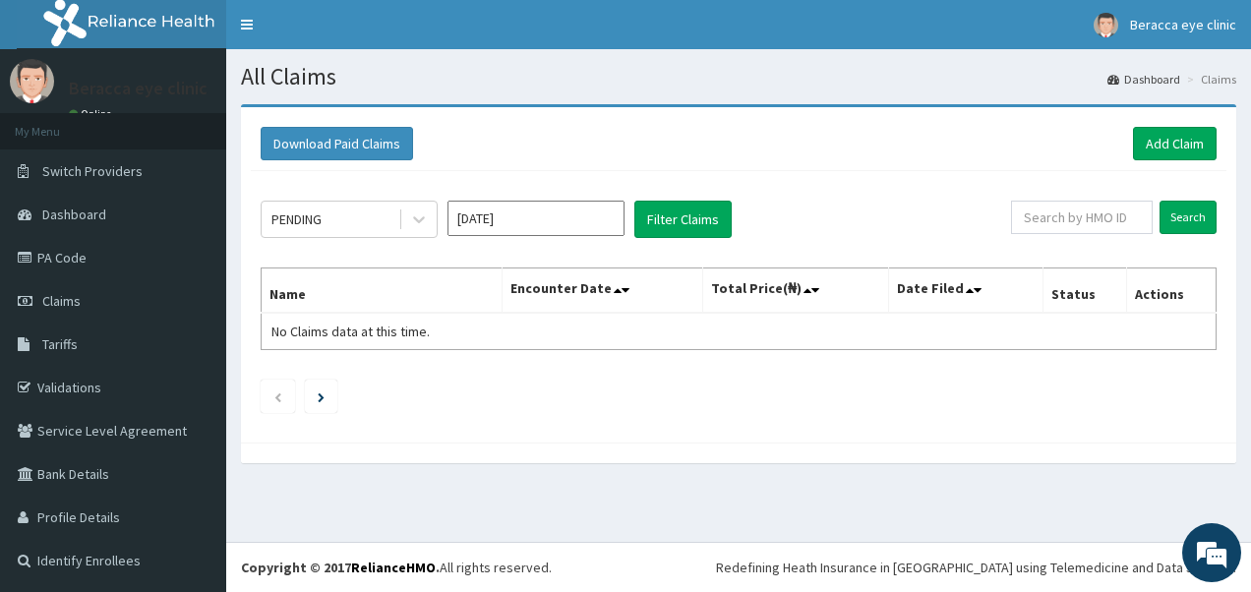
click at [550, 231] on input "[DATE]" at bounding box center [535, 218] width 177 height 35
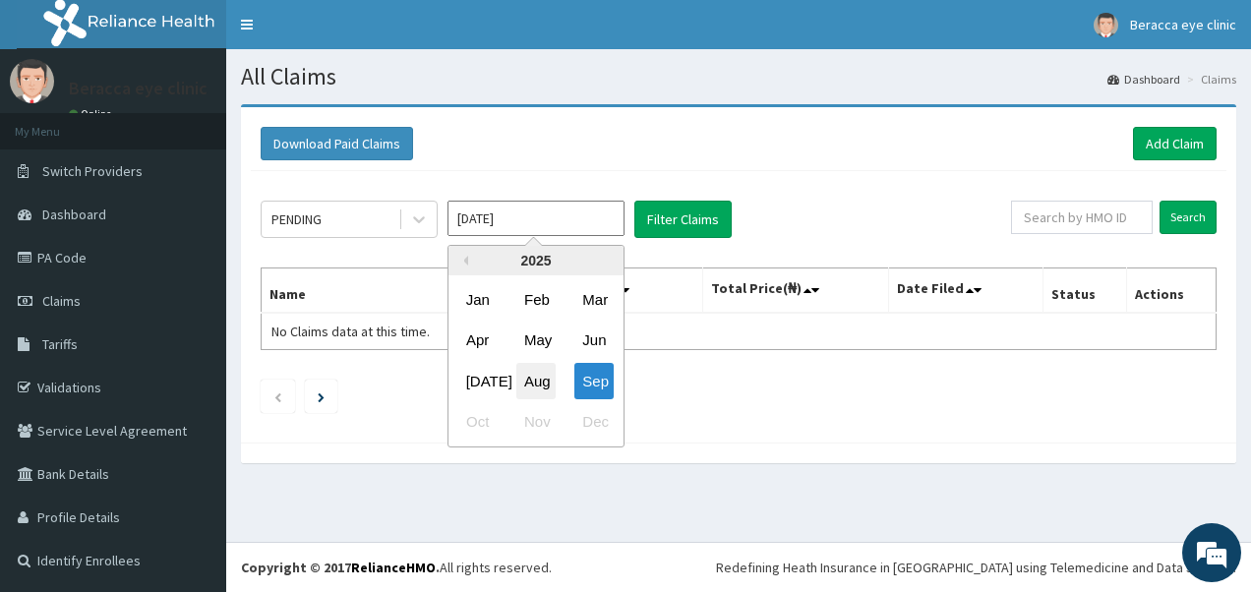
click at [531, 378] on div "Aug" at bounding box center [535, 381] width 39 height 36
type input "Aug 2025"
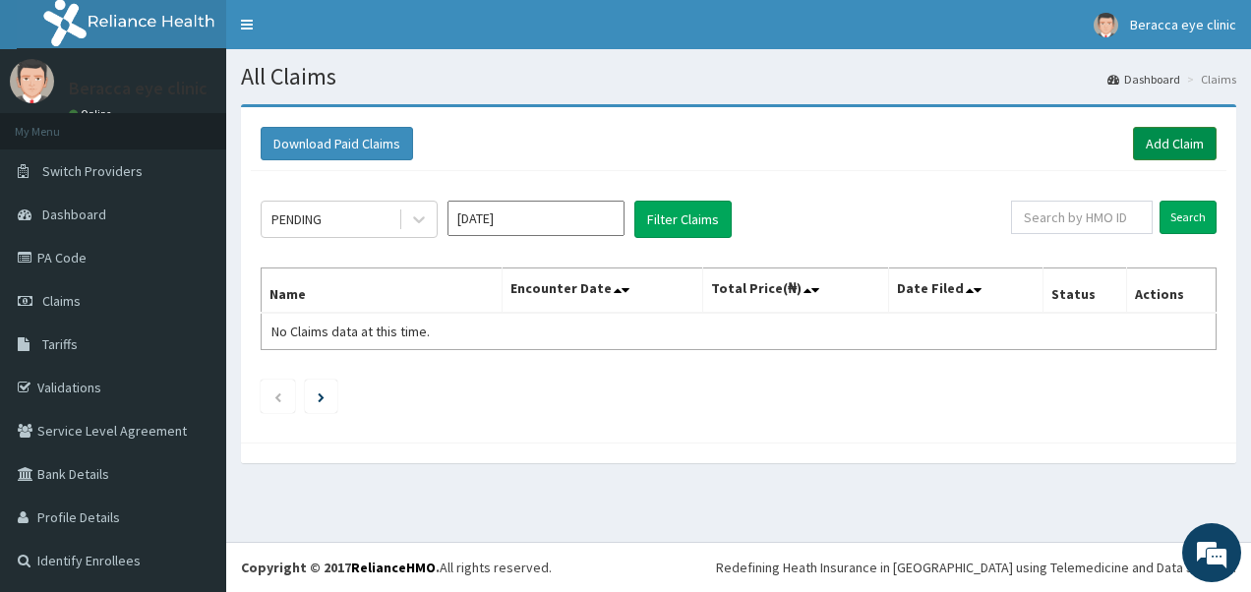
click at [1192, 144] on link "Add Claim" at bounding box center [1175, 143] width 84 height 33
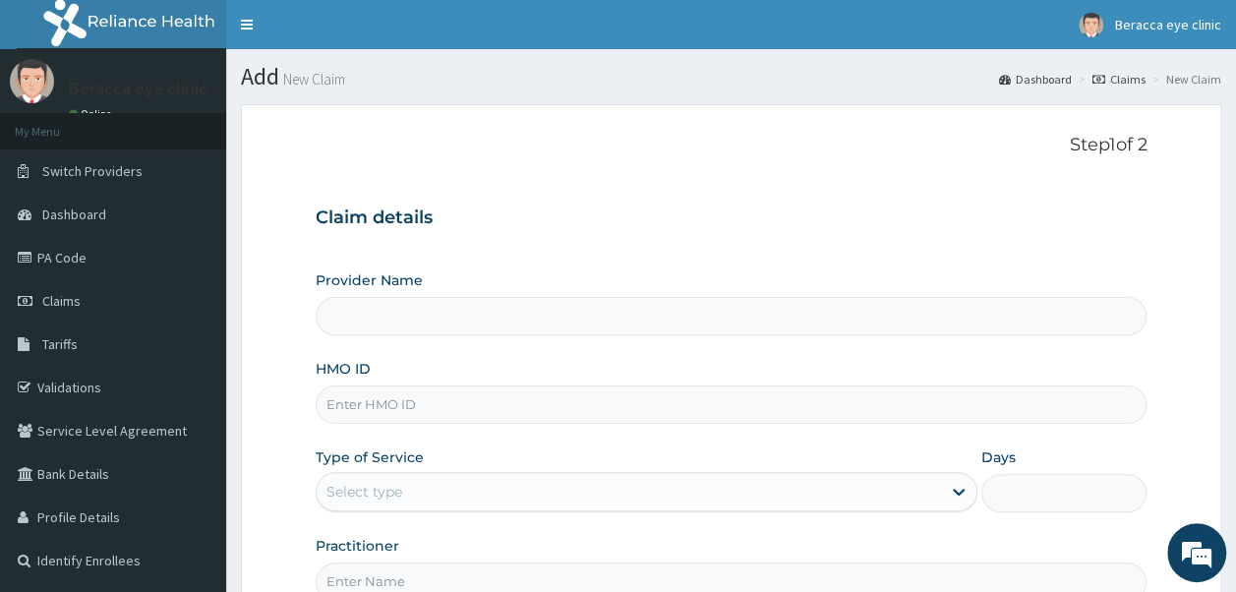
click at [411, 415] on input "HMO ID" at bounding box center [732, 405] width 832 height 38
type input "Beracca Eye Clinic Limited- [GEOGRAPHIC_DATA]"
type input "REL/10028/B"
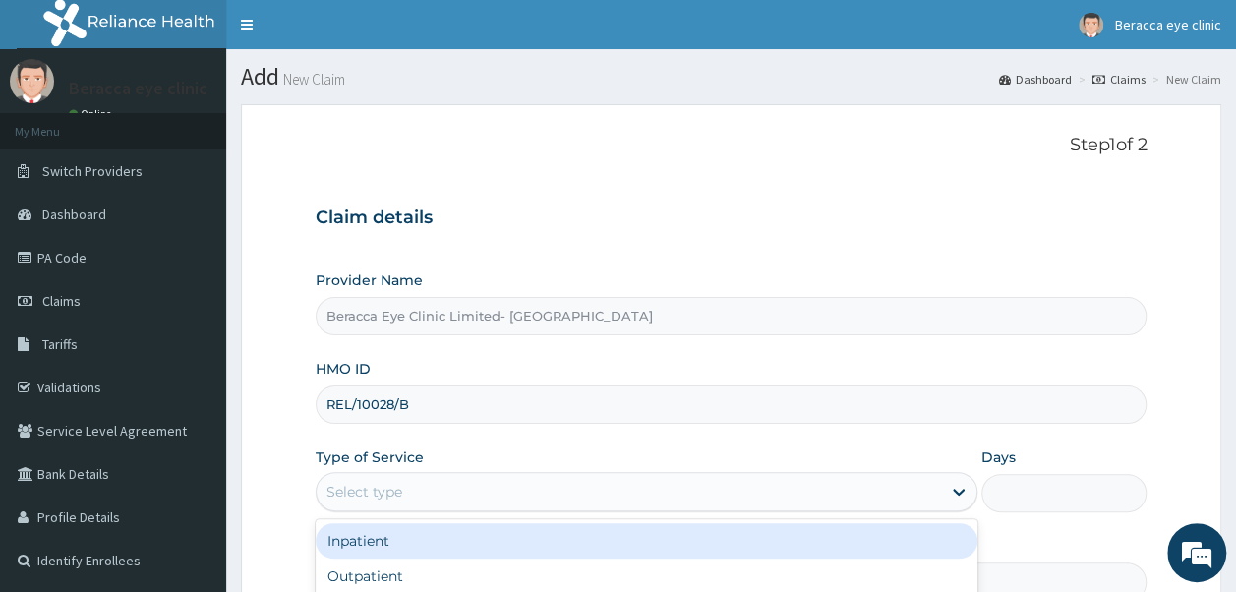
click at [390, 492] on div "Select type" at bounding box center [364, 492] width 76 height 20
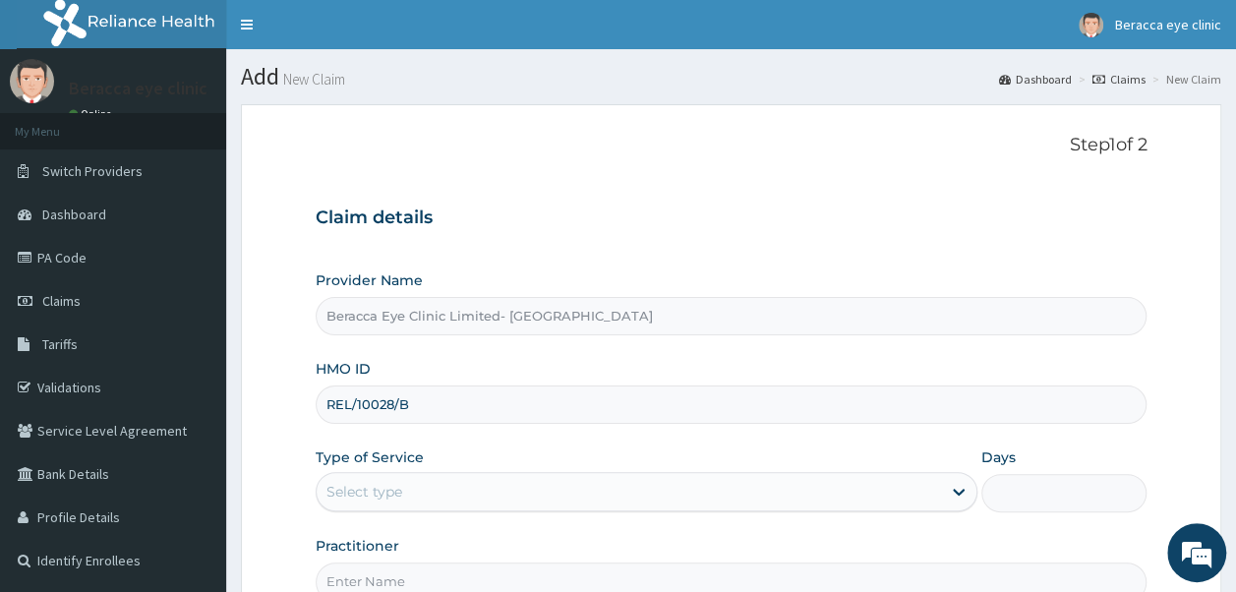
click at [390, 492] on div "Select type" at bounding box center [364, 492] width 76 height 20
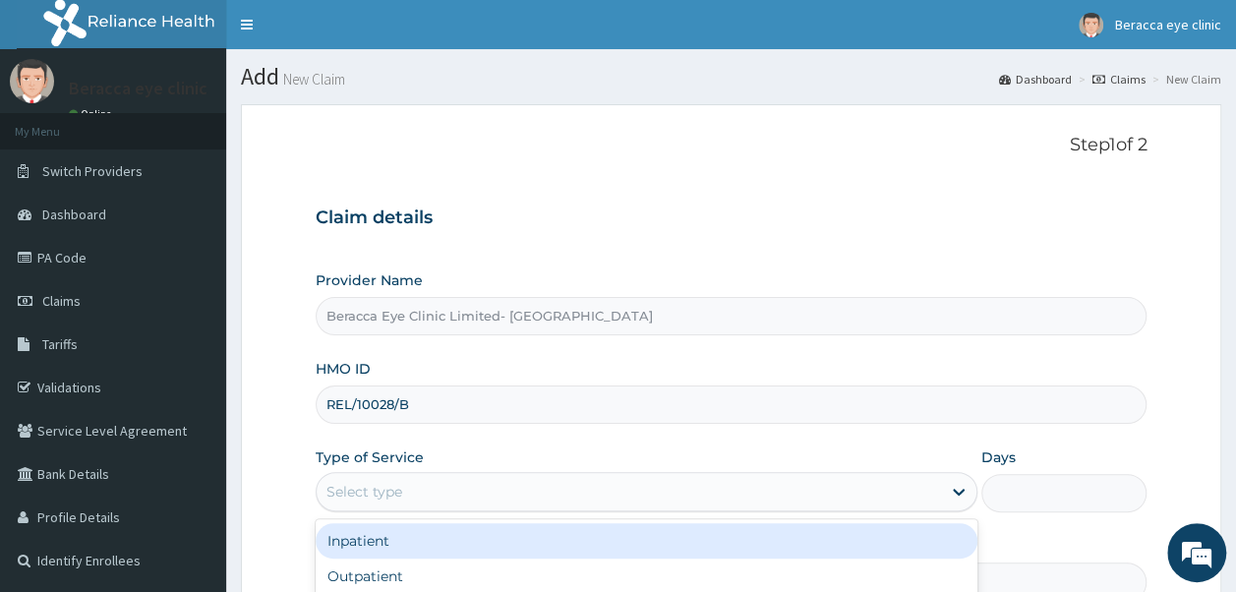
click at [390, 492] on div "Select type" at bounding box center [364, 492] width 76 height 20
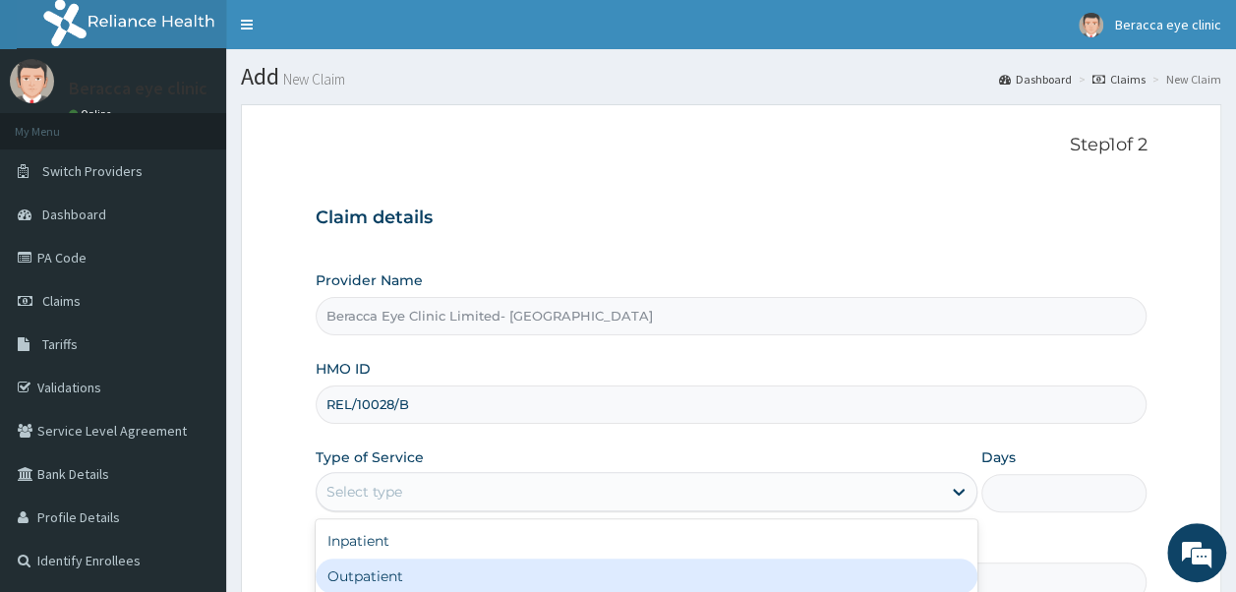
click at [379, 569] on div "Outpatient" at bounding box center [647, 576] width 662 height 35
type input "1"
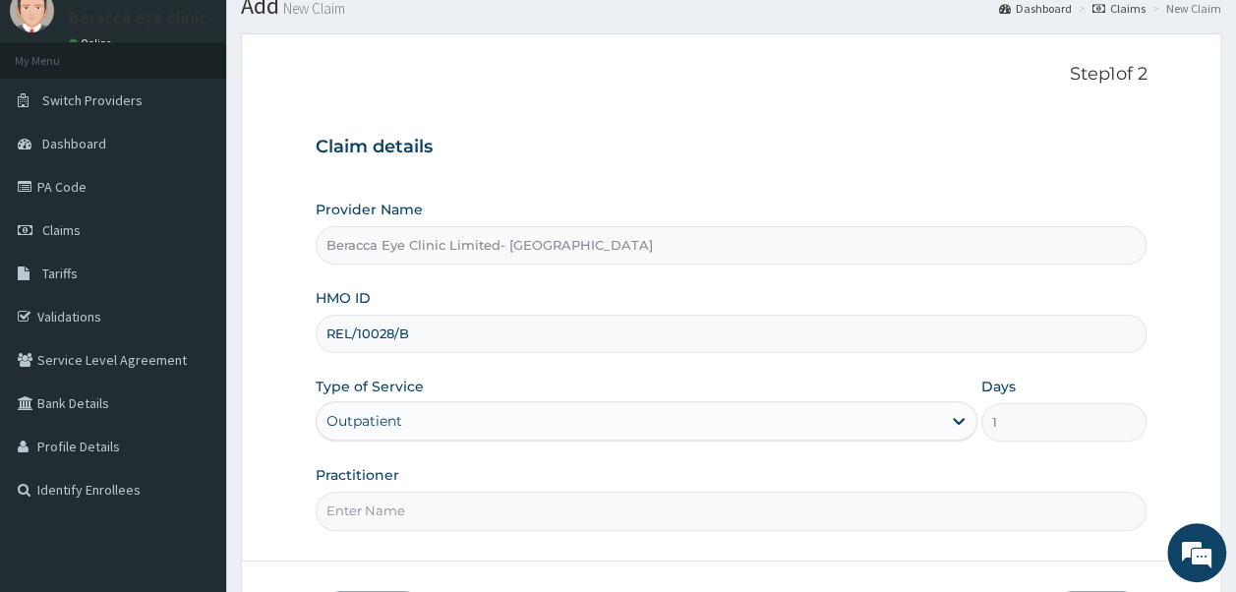
scroll to position [126, 0]
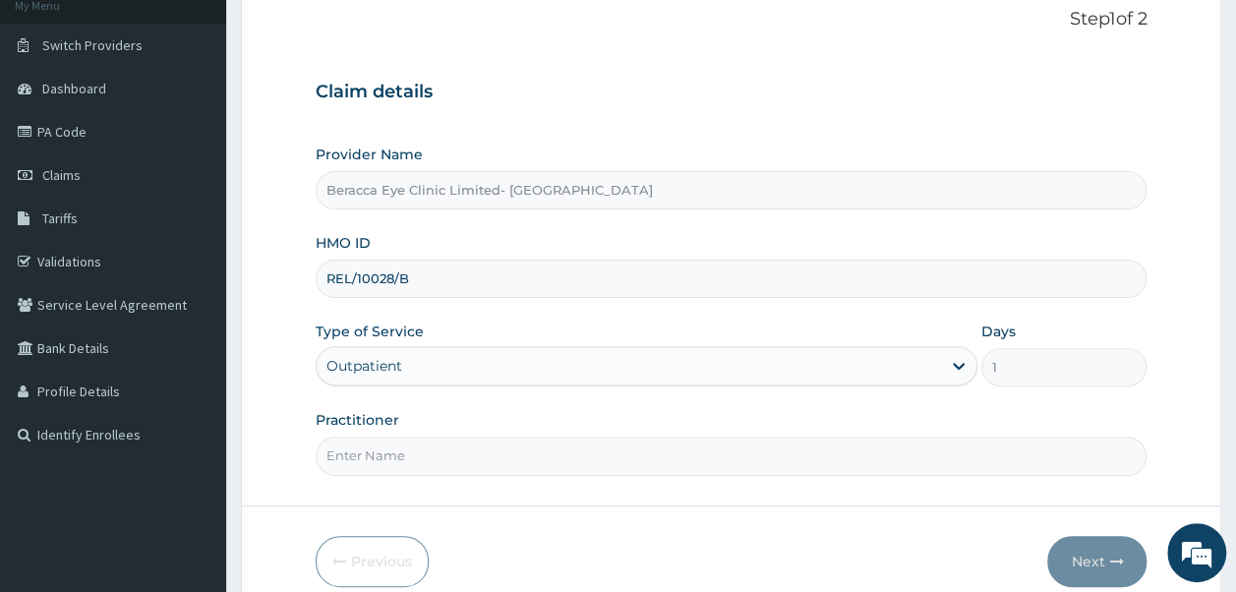
click at [405, 462] on input "Practitioner" at bounding box center [732, 456] width 832 height 38
type input "Dr. Aghogho"
click at [1077, 558] on button "Next" at bounding box center [1096, 561] width 99 height 51
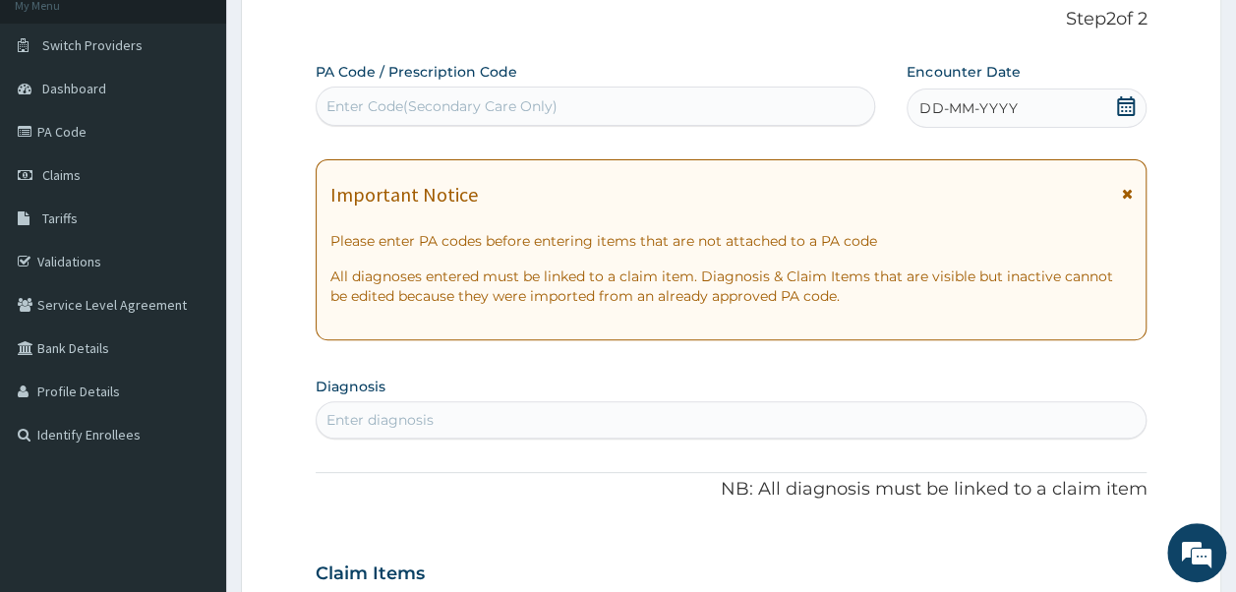
click at [1130, 101] on icon at bounding box center [1126, 106] width 18 height 20
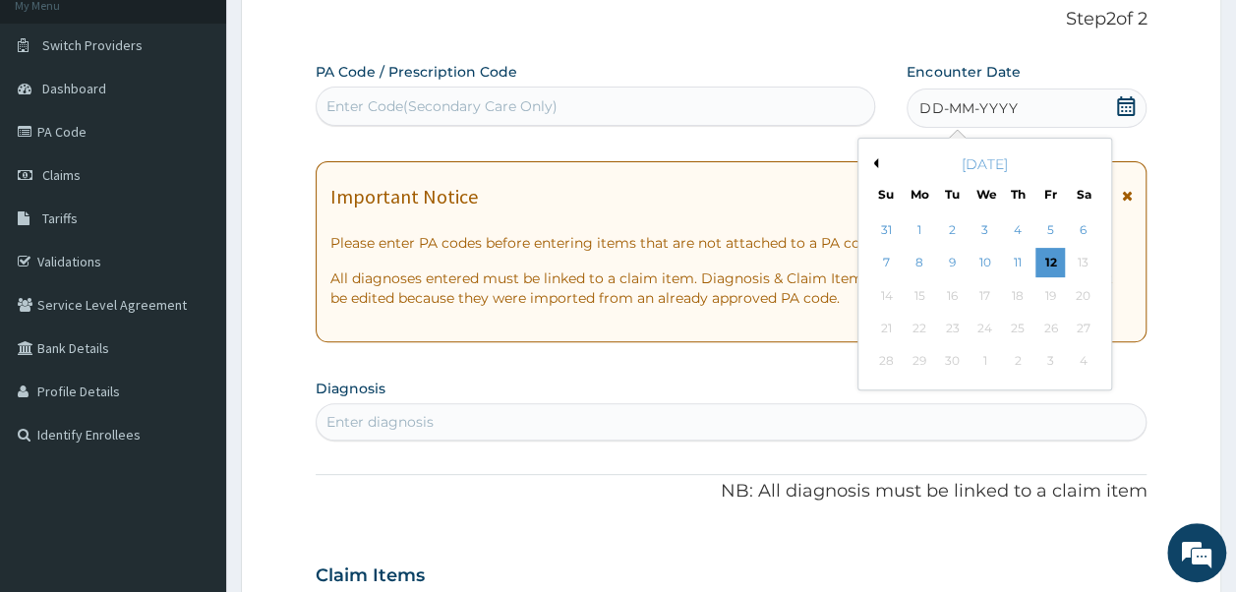
click at [879, 160] on div "September 2025" at bounding box center [984, 164] width 237 height 20
click at [871, 166] on button "Previous Month" at bounding box center [873, 163] width 10 height 10
click at [956, 287] on div "12" at bounding box center [953, 296] width 30 height 30
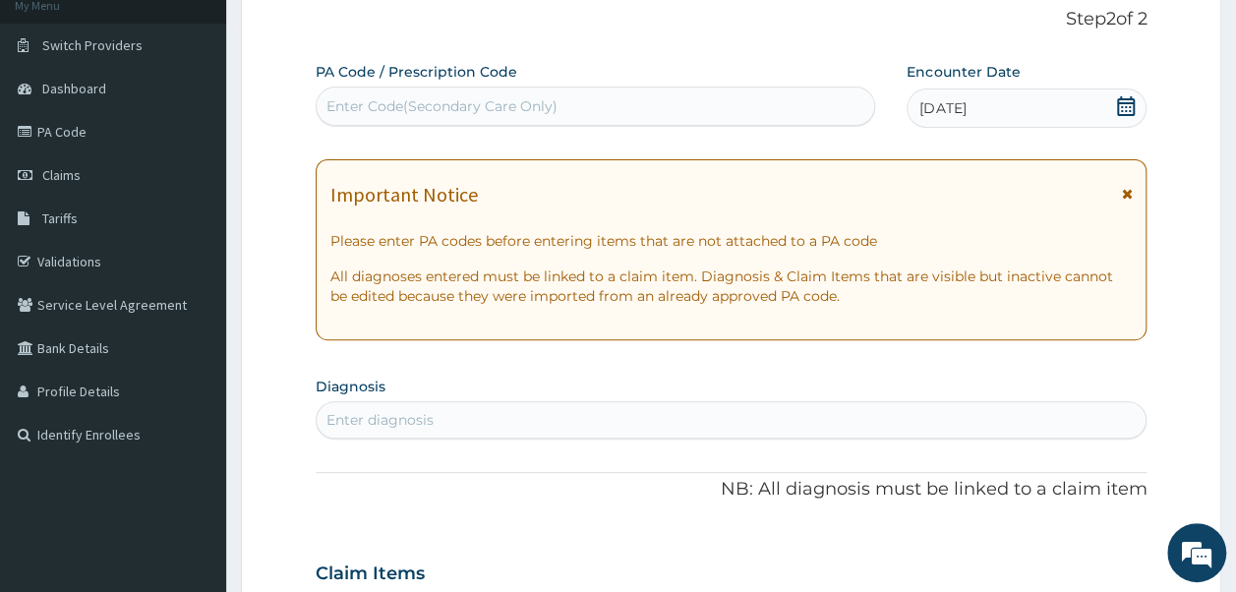
click at [462, 113] on div "Enter Code(Secondary Care Only)" at bounding box center [441, 106] width 231 height 20
type input "PA/1C66DC"
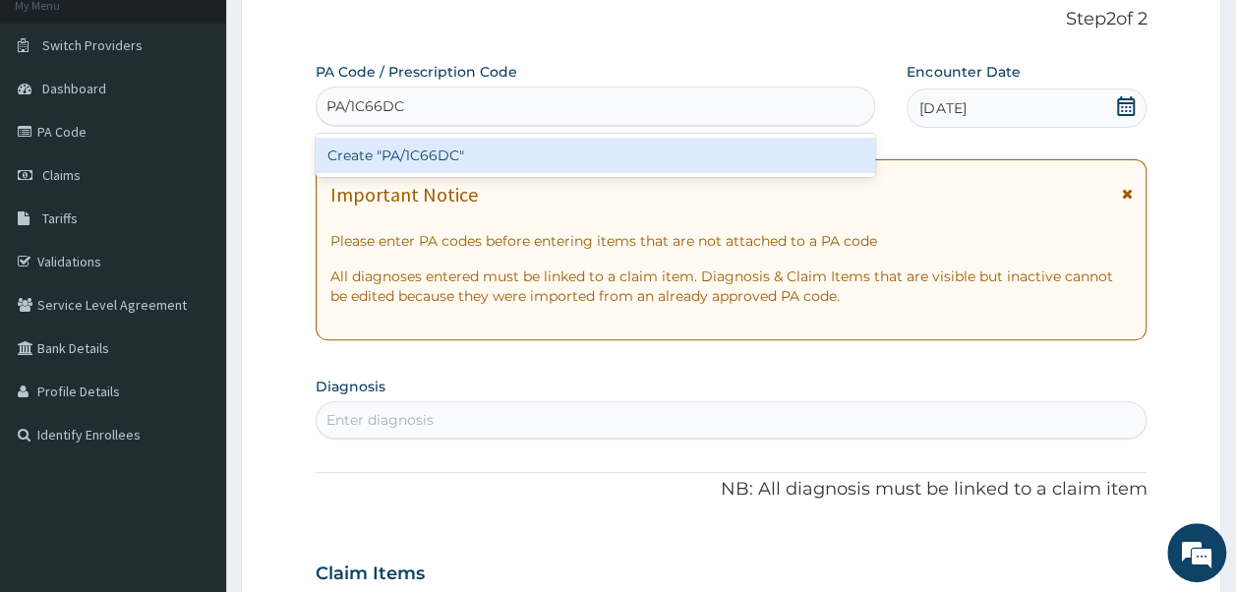
click at [403, 159] on div "Create "PA/1C66DC"" at bounding box center [596, 155] width 561 height 35
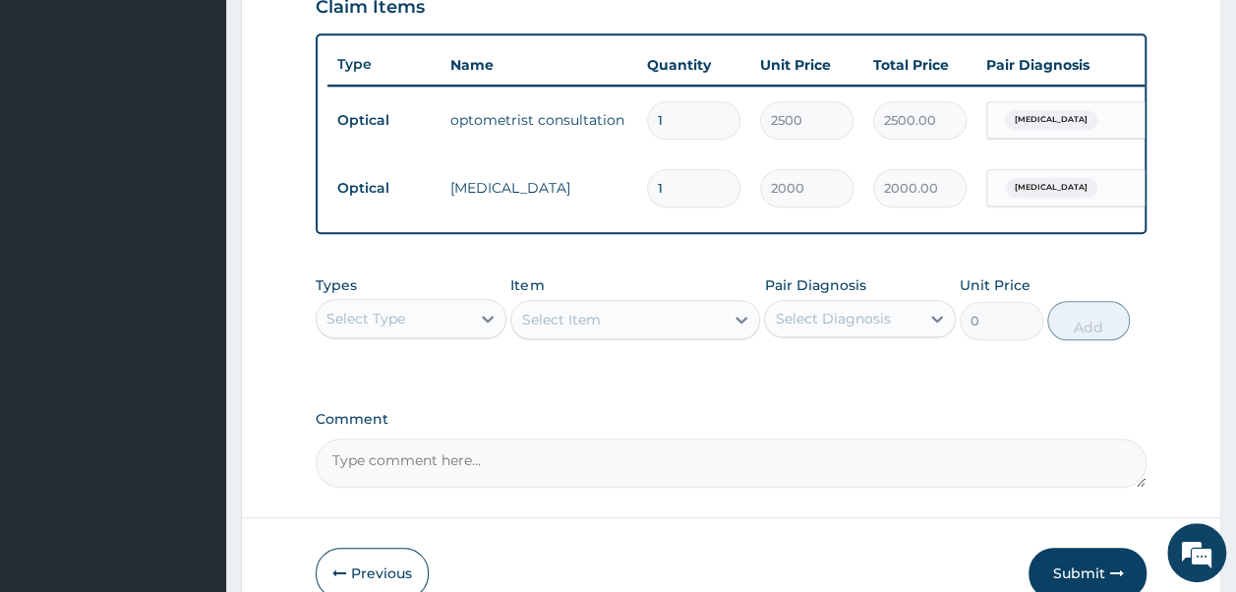
scroll to position [812, 0]
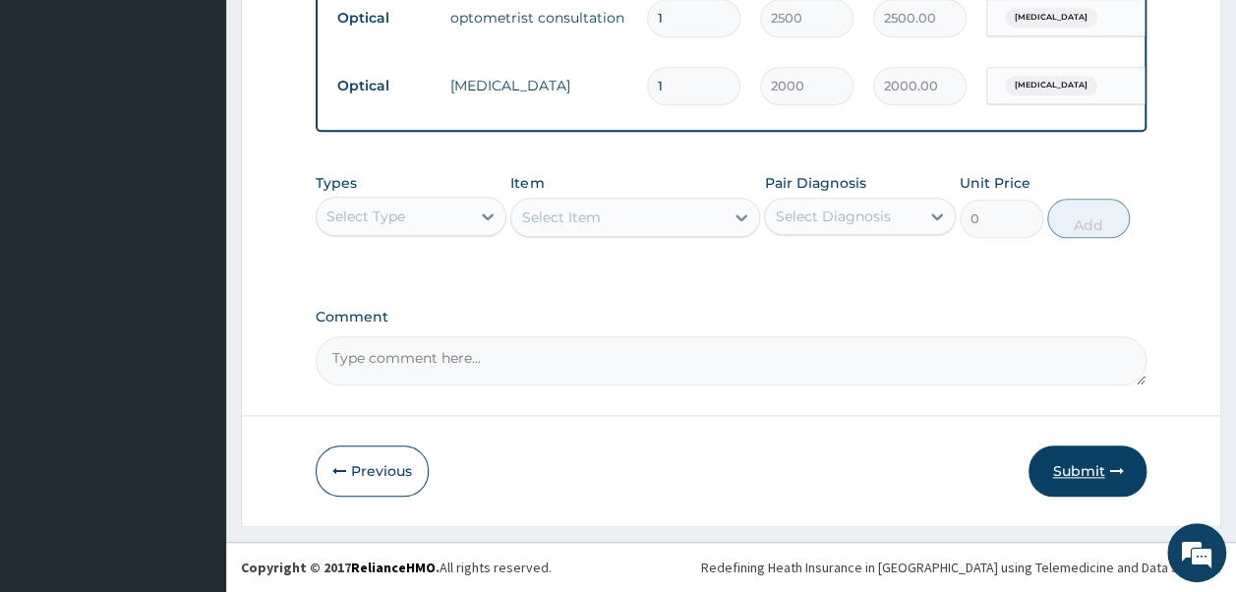
click at [1082, 472] on button "Submit" at bounding box center [1088, 470] width 118 height 51
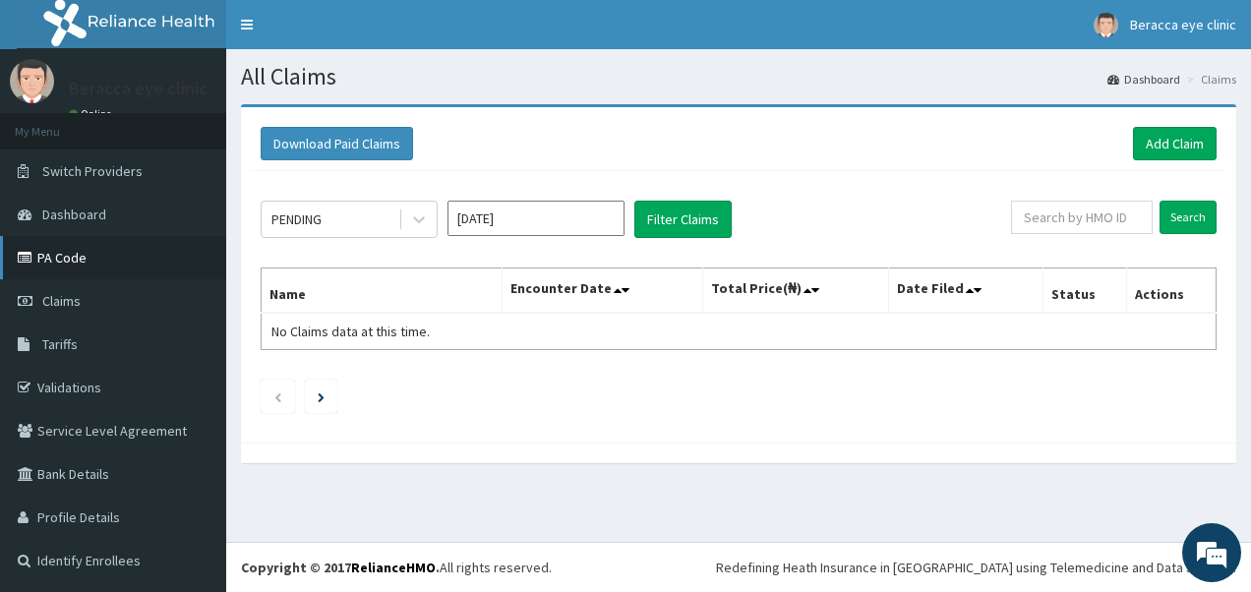
click at [63, 254] on link "PA Code" at bounding box center [113, 257] width 226 height 43
click at [485, 221] on input "[DATE]" at bounding box center [535, 218] width 177 height 35
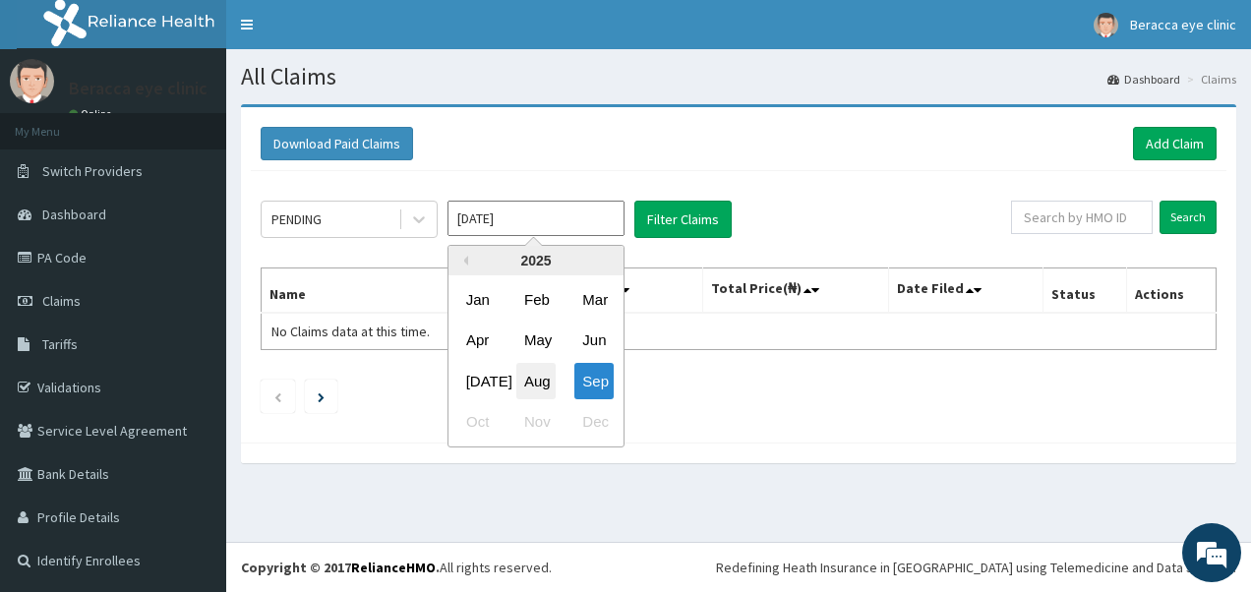
click at [534, 381] on div "Aug" at bounding box center [535, 381] width 39 height 36
type input "[DATE]"
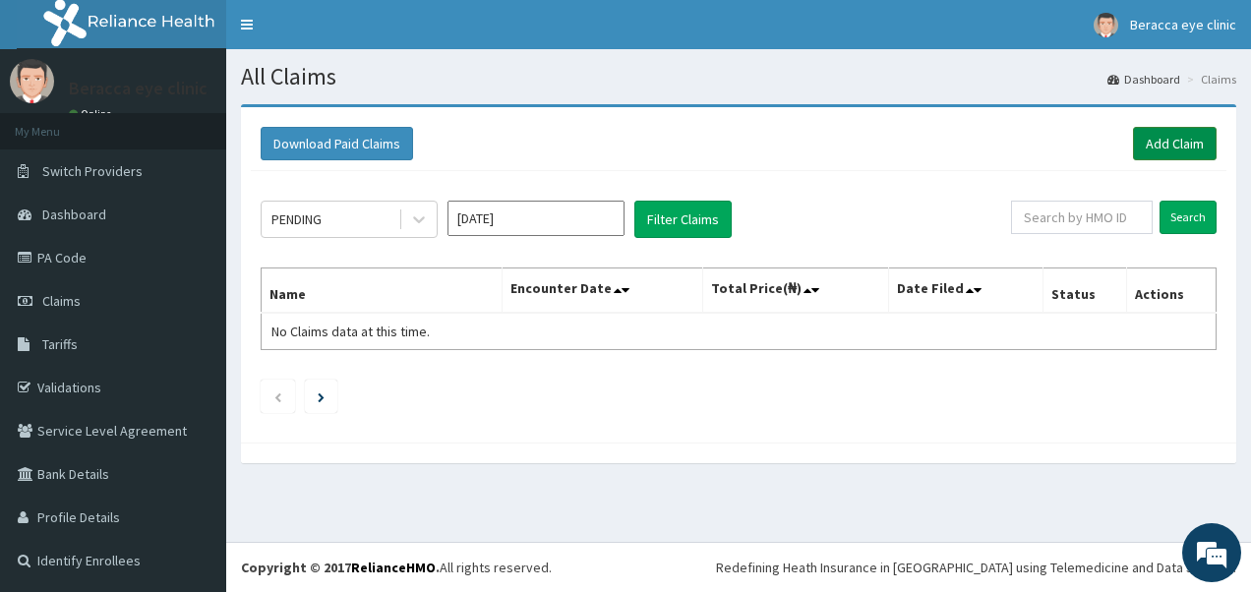
click at [1192, 140] on link "Add Claim" at bounding box center [1175, 143] width 84 height 33
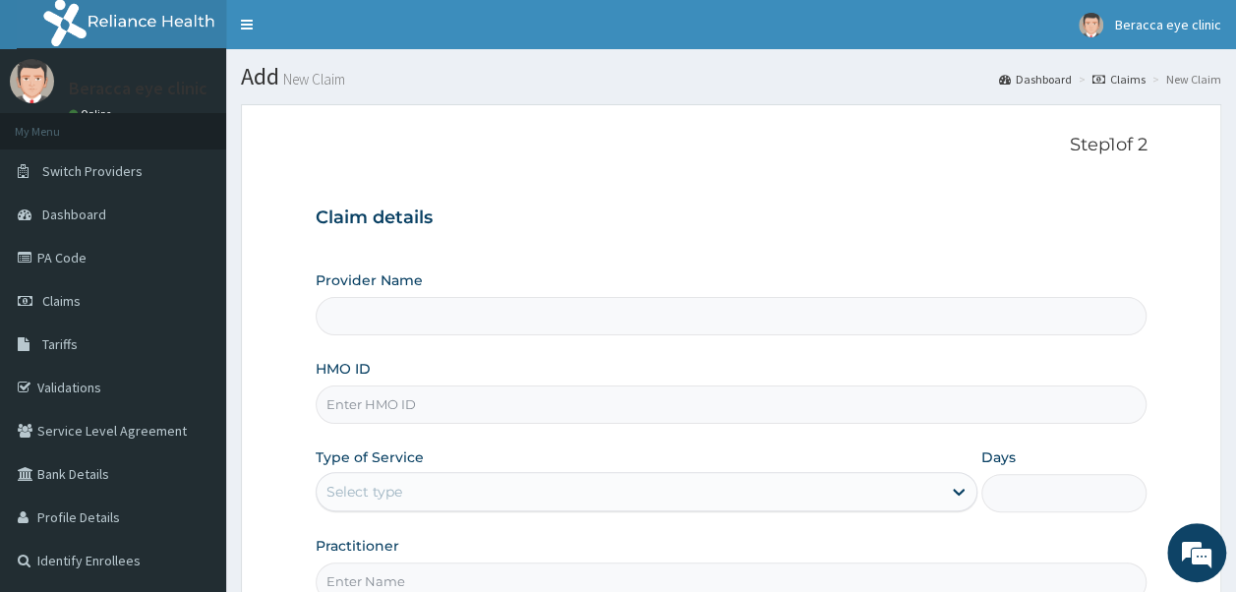
type input "Beracca Eye Clinic Limited- [GEOGRAPHIC_DATA]"
click at [496, 413] on input "HMO ID" at bounding box center [732, 405] width 832 height 38
type input "OIE/10017/A"
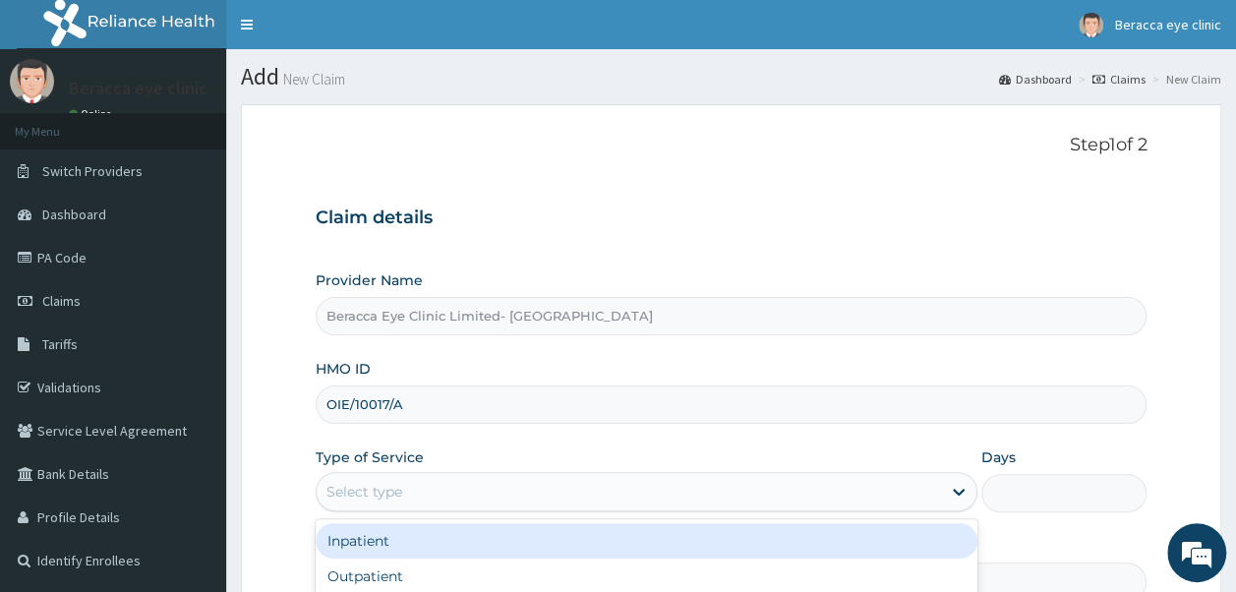
click at [423, 492] on div "Select type" at bounding box center [629, 491] width 624 height 31
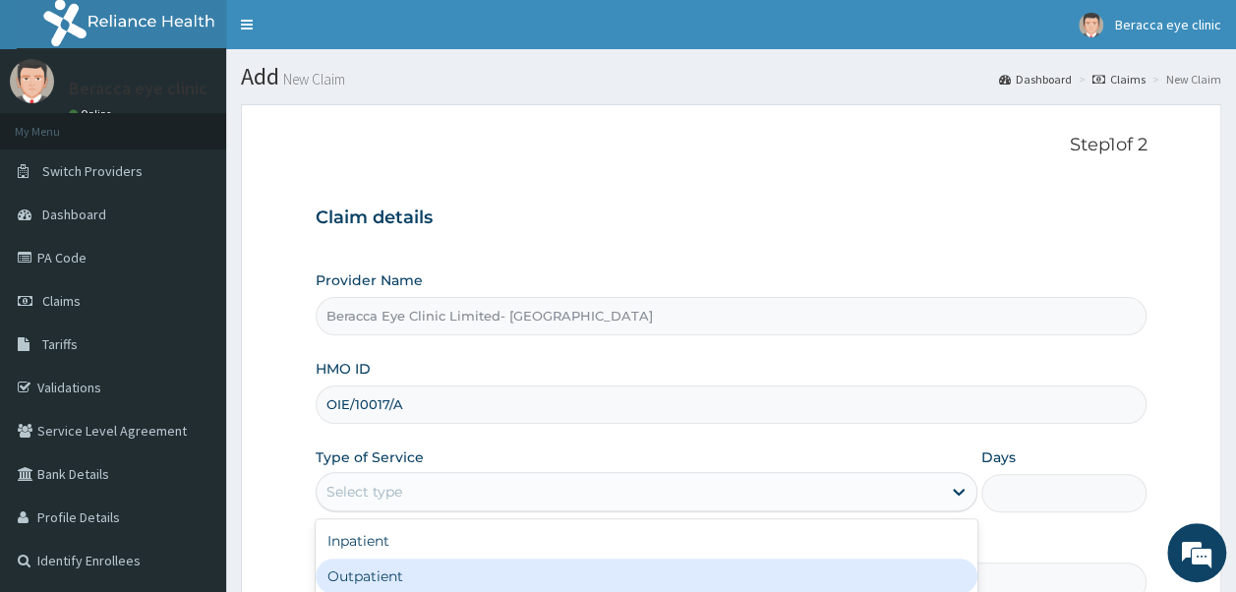
click at [422, 576] on div "Outpatient" at bounding box center [647, 576] width 662 height 35
type input "1"
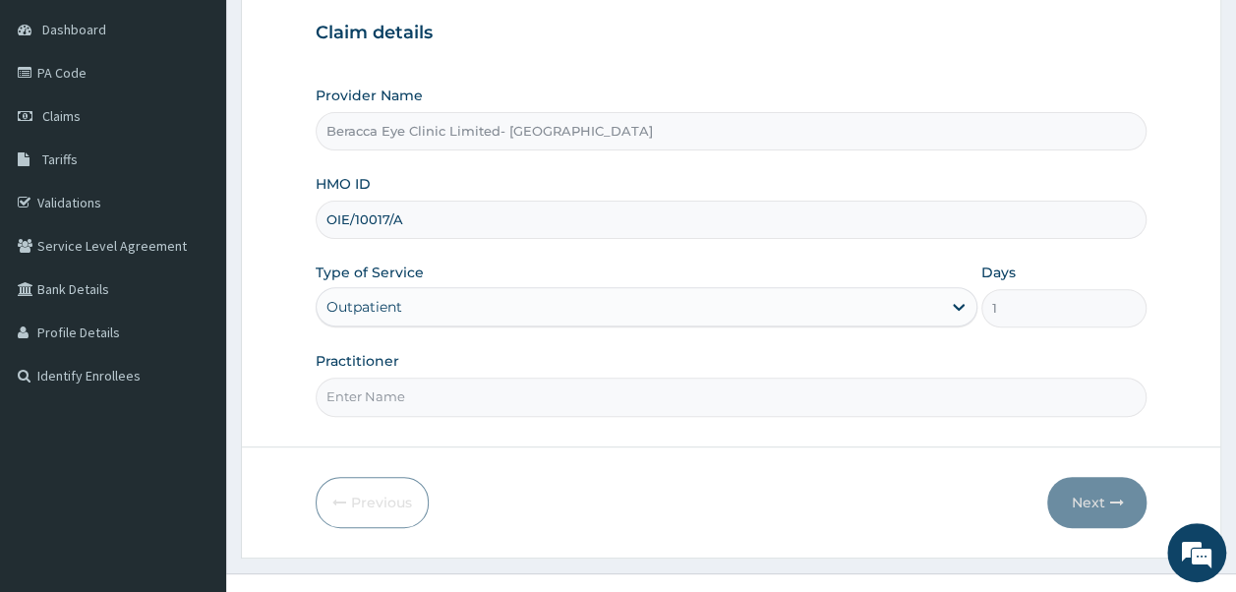
scroll to position [187, 0]
click at [619, 377] on input "Practitioner" at bounding box center [732, 395] width 832 height 38
type input "Dr. Aghogho"
click at [1098, 495] on button "Next" at bounding box center [1096, 500] width 99 height 51
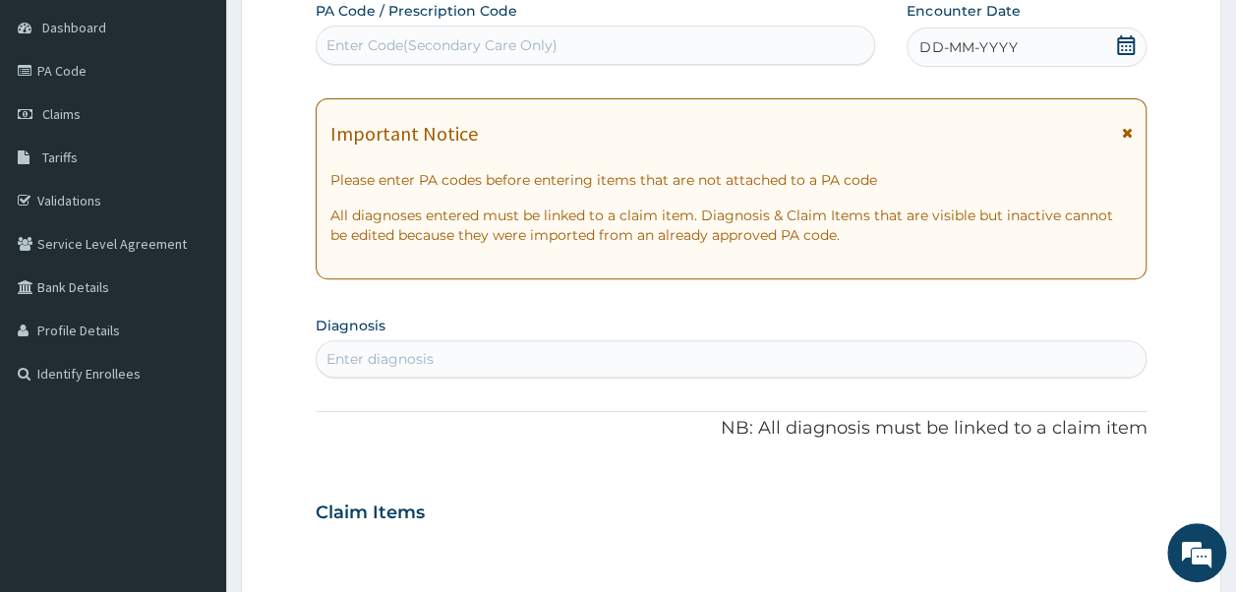
click at [1129, 36] on icon at bounding box center [1126, 45] width 18 height 20
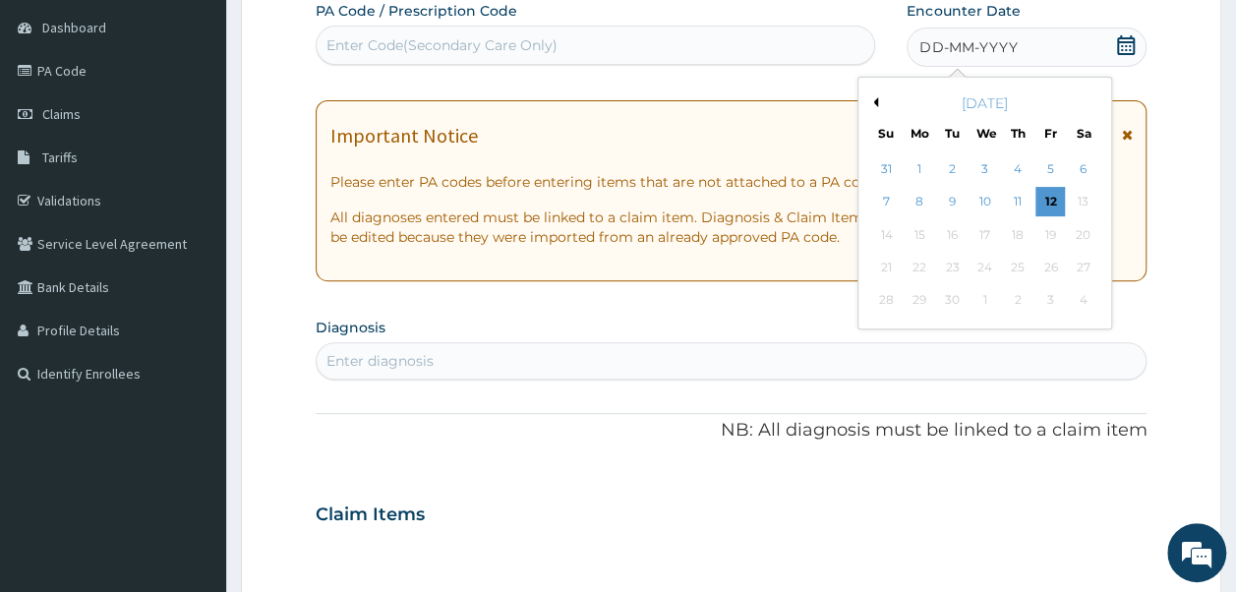
click at [876, 100] on button "Previous Month" at bounding box center [873, 102] width 10 height 10
click at [1053, 262] on div "22" at bounding box center [1051, 268] width 30 height 30
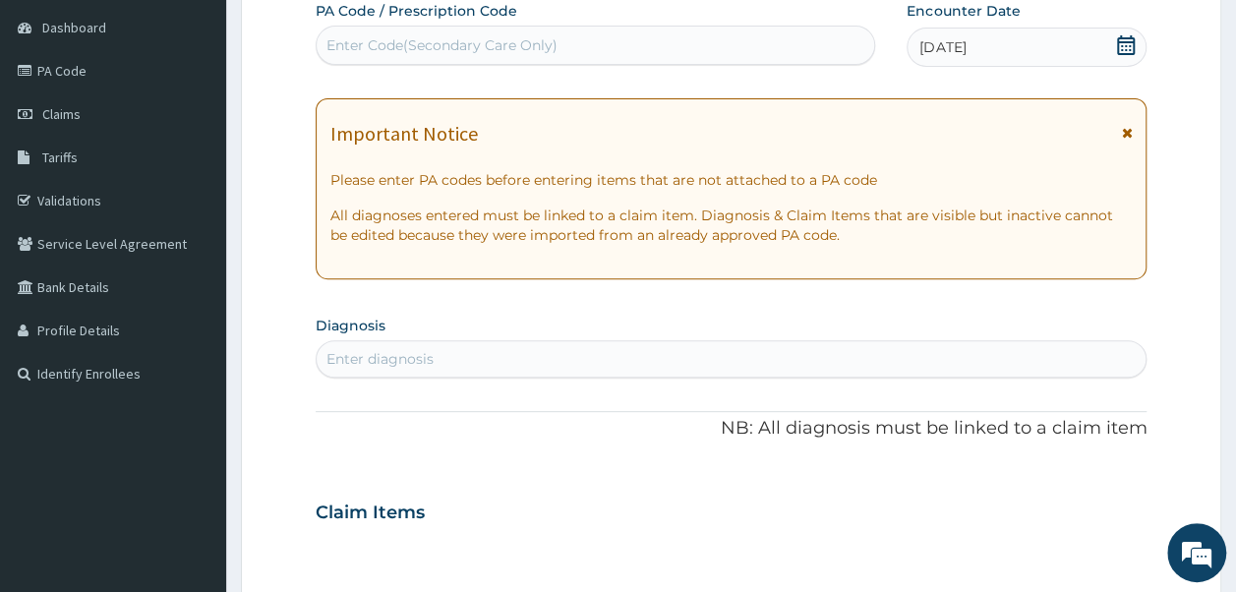
click at [556, 33] on div "Enter Code(Secondary Care Only)" at bounding box center [596, 45] width 559 height 31
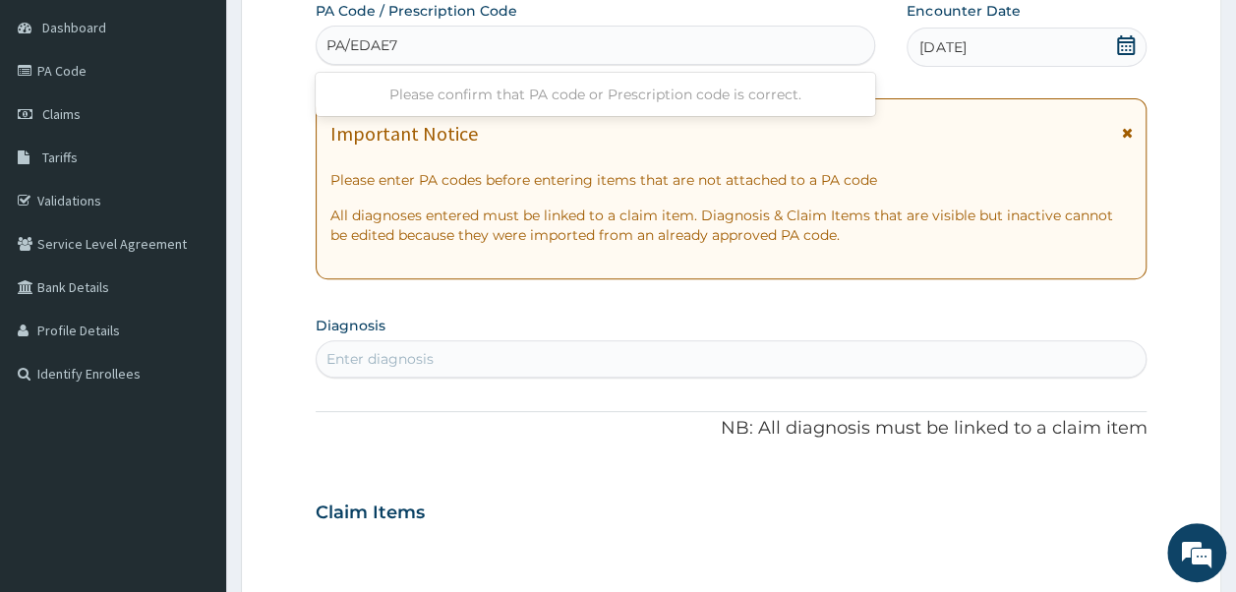
type input "PA/EDAE78"
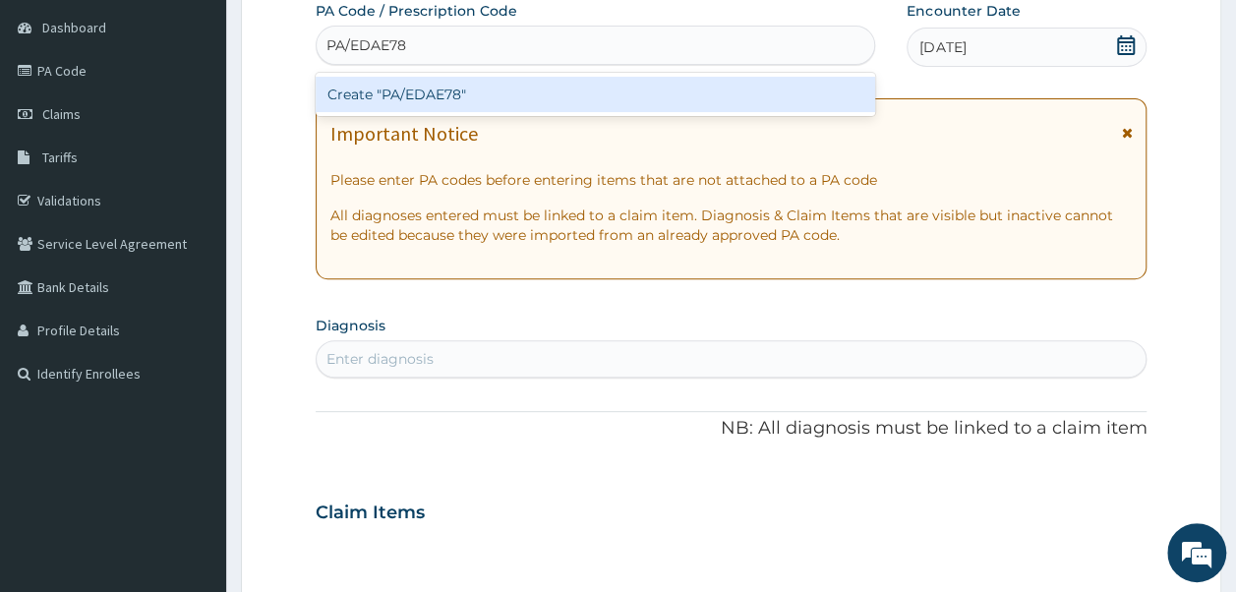
click at [477, 92] on div "Create "PA/EDAE78"" at bounding box center [596, 94] width 561 height 35
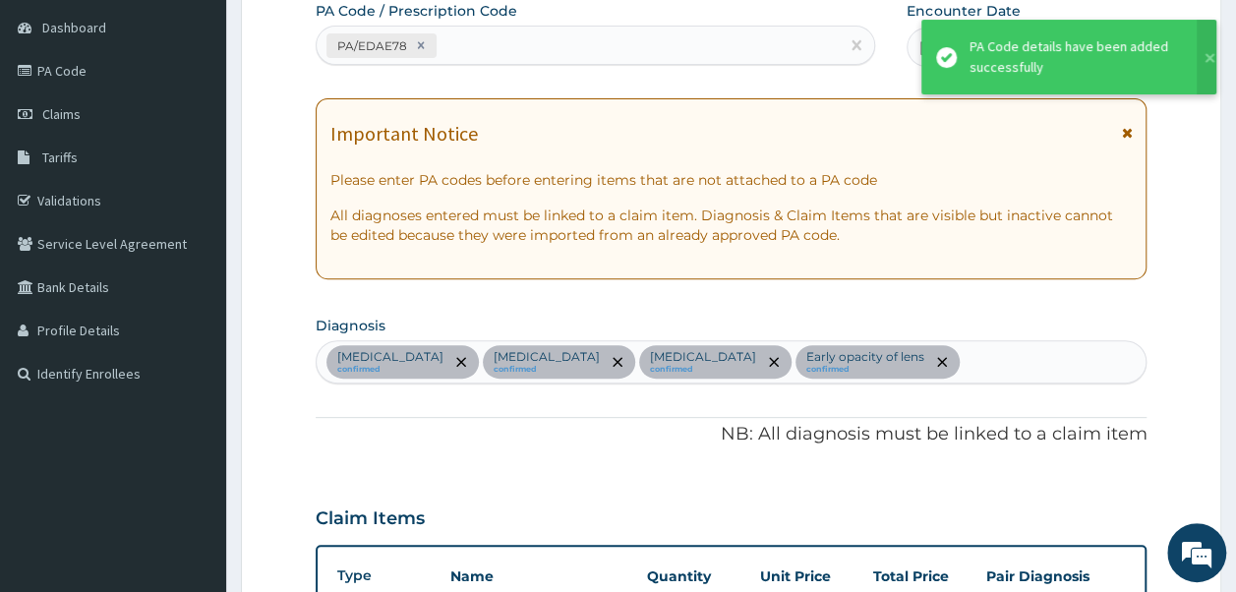
scroll to position [930, 0]
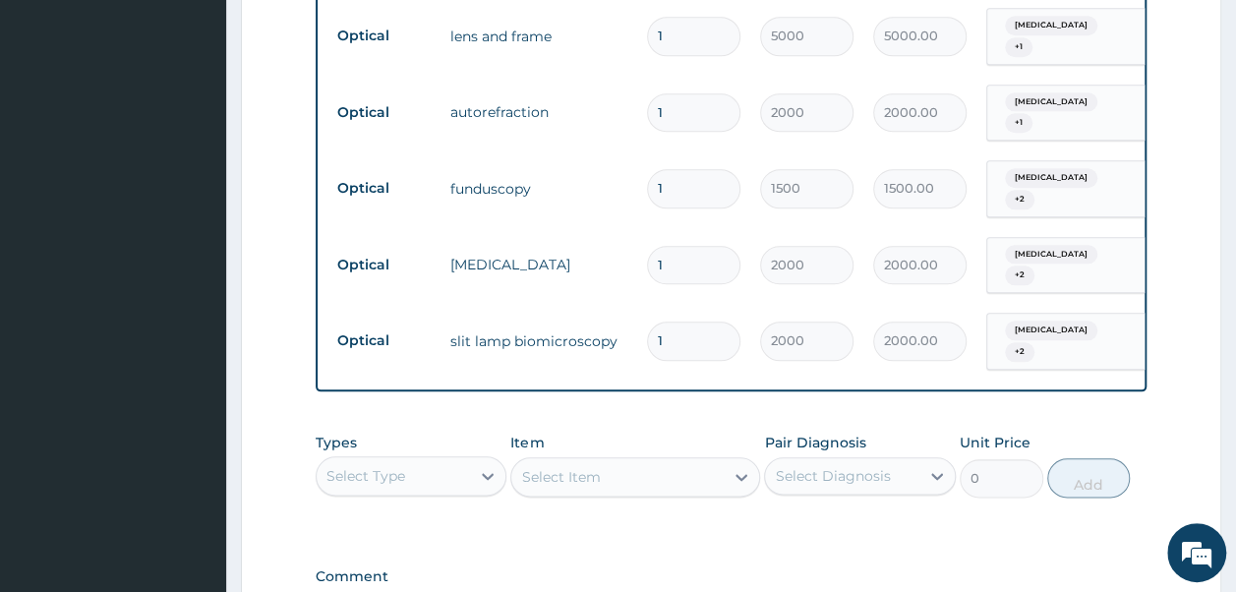
click at [691, 24] on input "1" at bounding box center [693, 36] width 93 height 38
type input "0.00"
type input "6"
type input "30000.00"
type input "6"
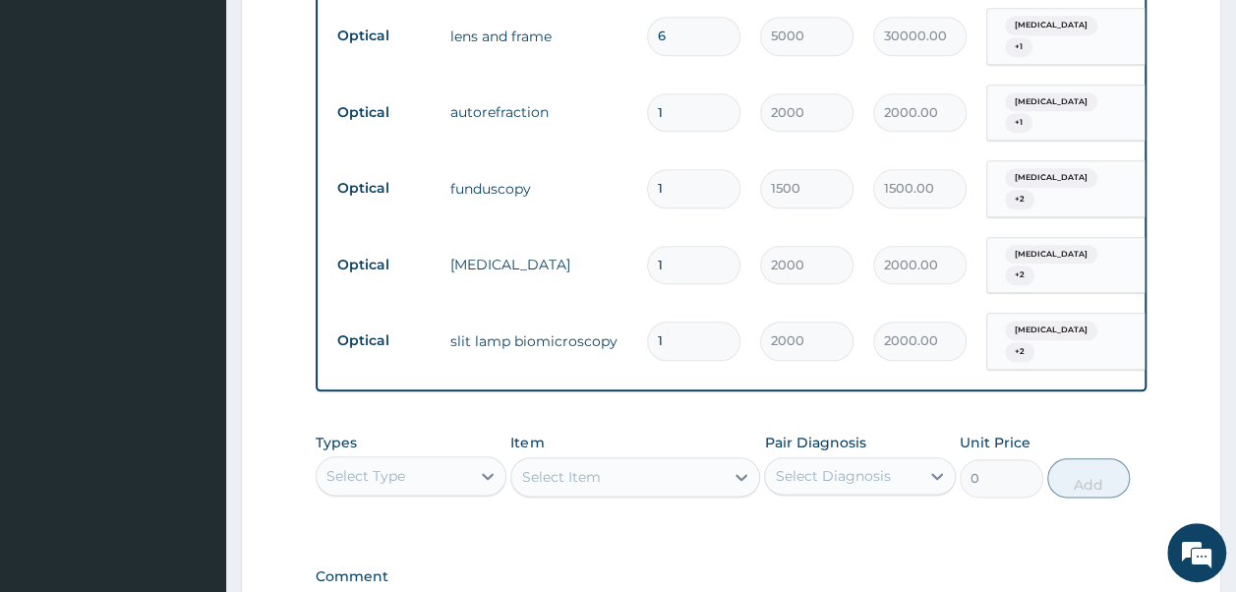
click at [685, 474] on div "Types Select Type Item Select Item Pair Diagnosis Select Diagnosis Unit Price 0…" at bounding box center [732, 480] width 832 height 114
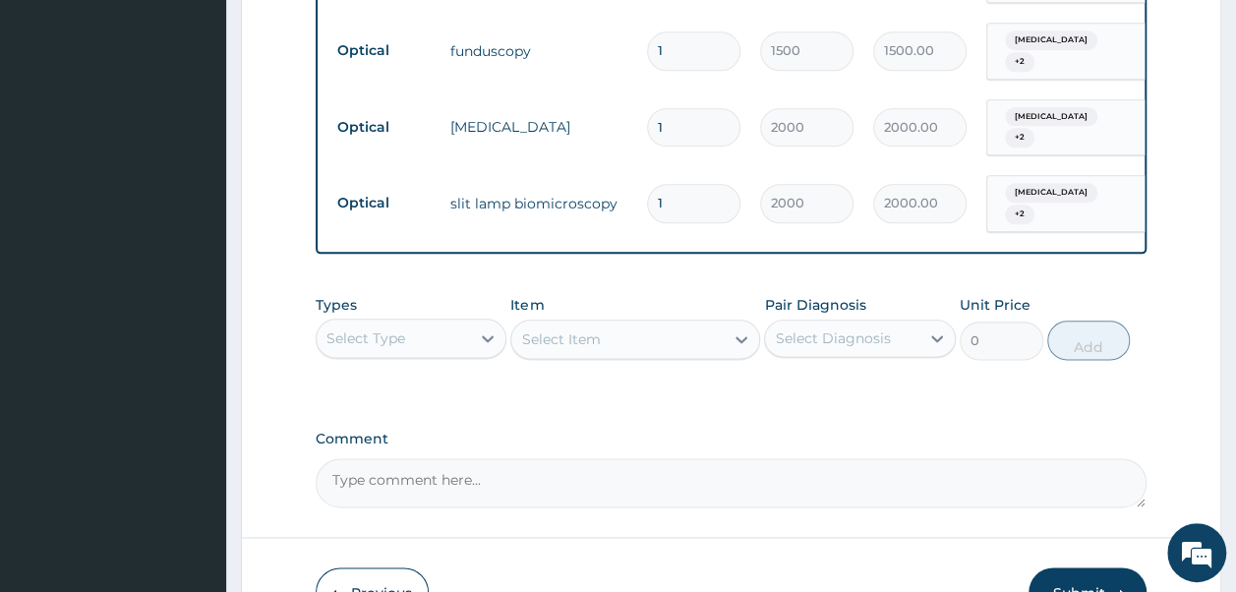
scroll to position [1154, 0]
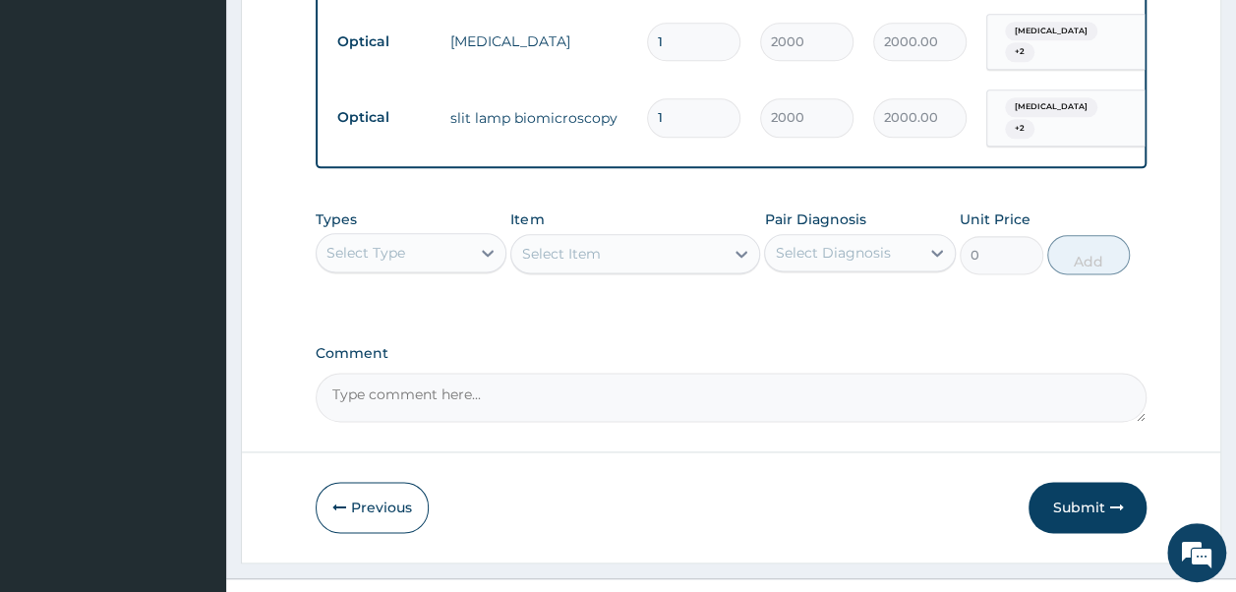
click at [548, 373] on textarea "Comment" at bounding box center [732, 397] width 832 height 49
type textarea "LENS AND FRAME 30000"
click at [1082, 482] on button "Submit" at bounding box center [1088, 507] width 118 height 51
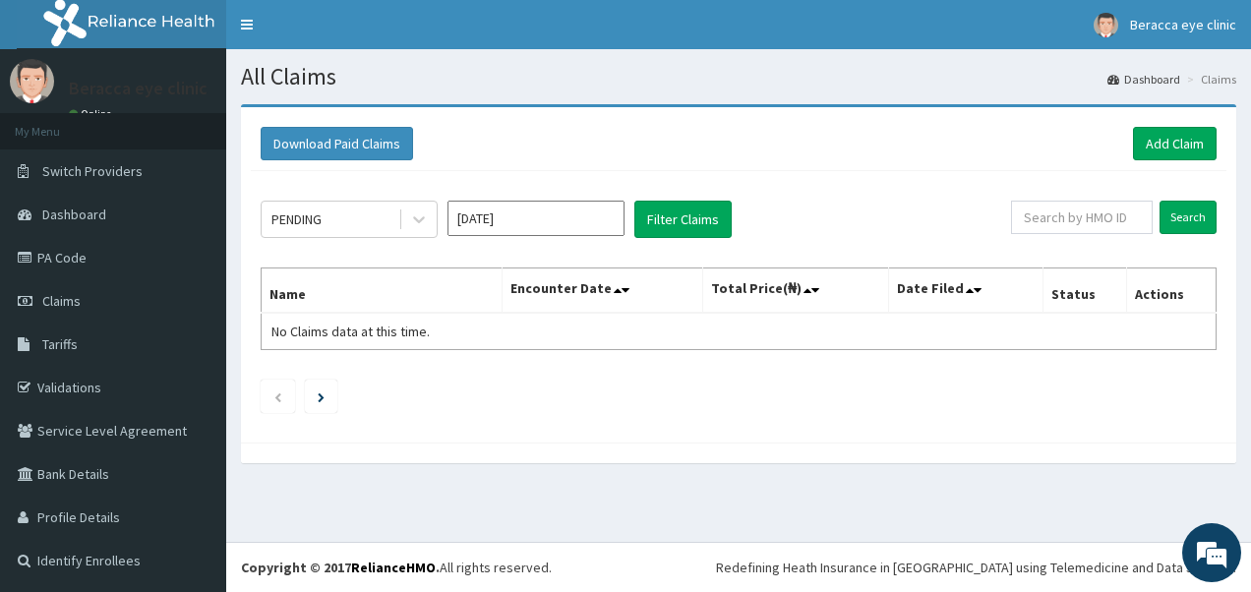
click at [511, 213] on input "[DATE]" at bounding box center [535, 218] width 177 height 35
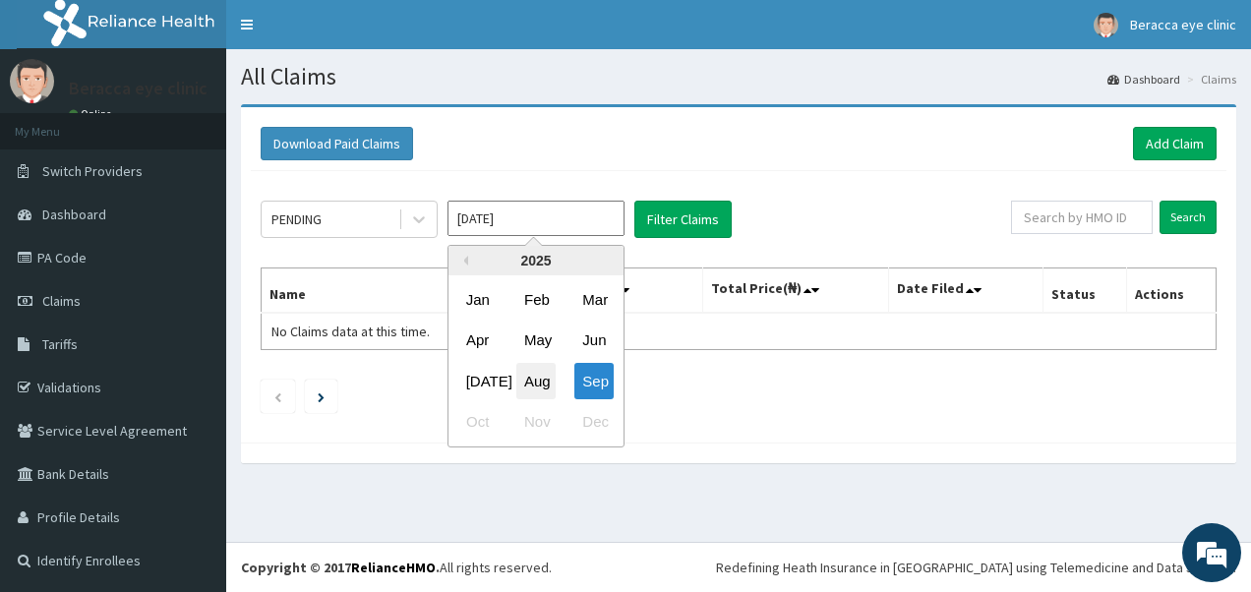
click at [545, 380] on div "Aug" at bounding box center [535, 381] width 39 height 36
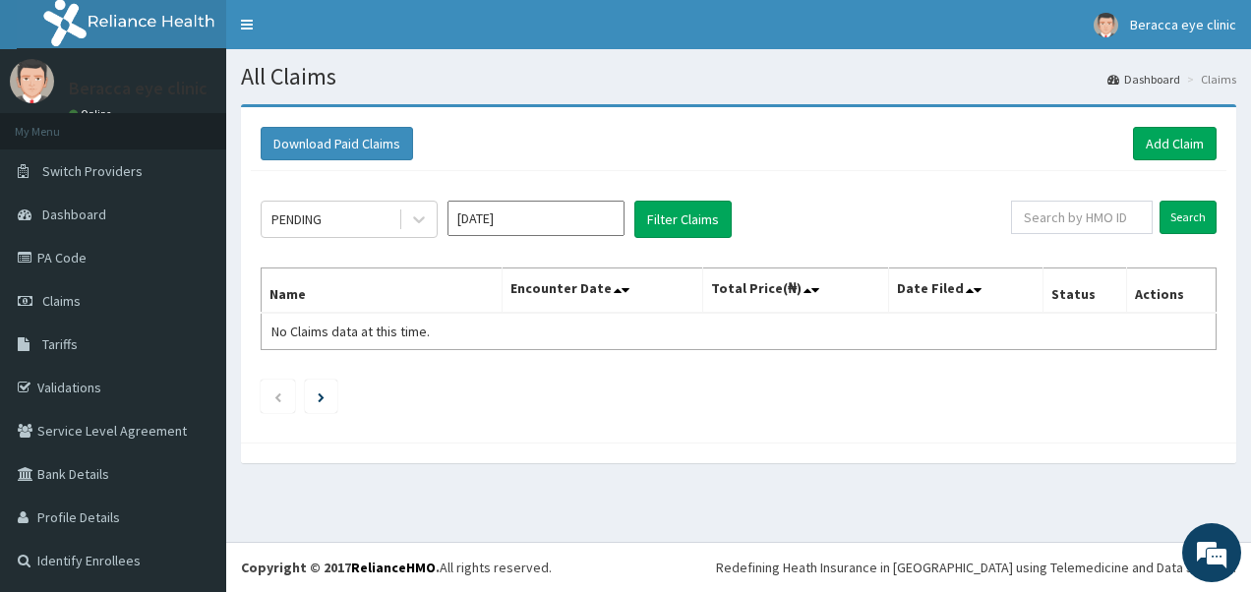
type input "[DATE]"
click at [1160, 138] on link "Add Claim" at bounding box center [1175, 143] width 84 height 33
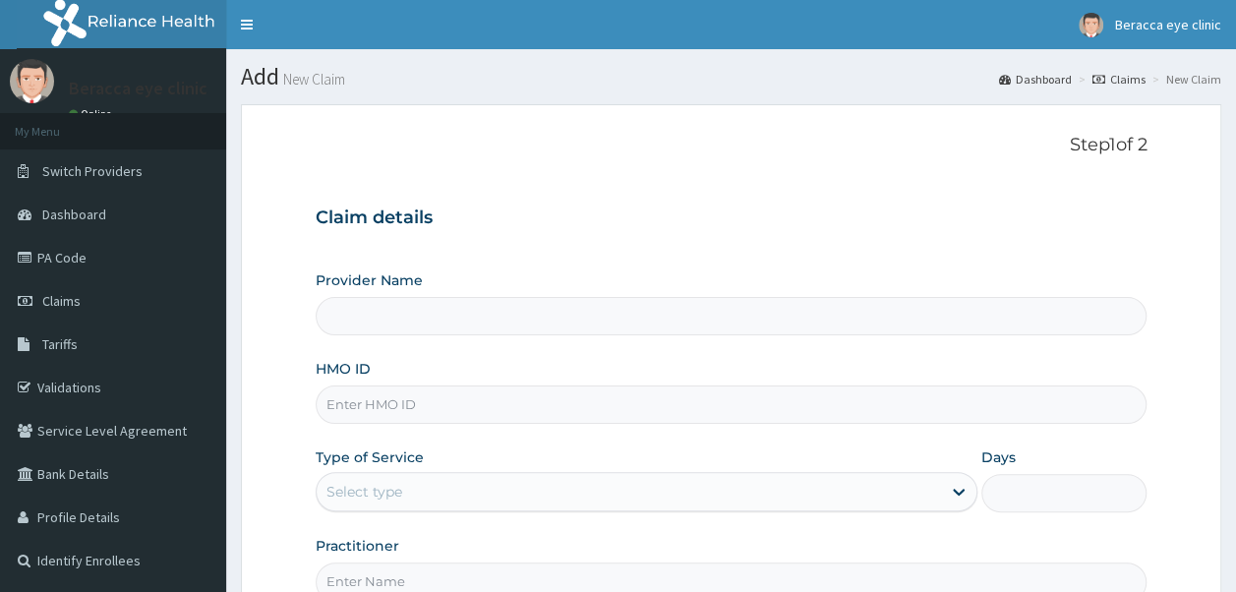
type input "Beracca Eye Clinic Limited- [GEOGRAPHIC_DATA]"
